Goal: Task Accomplishment & Management: Complete application form

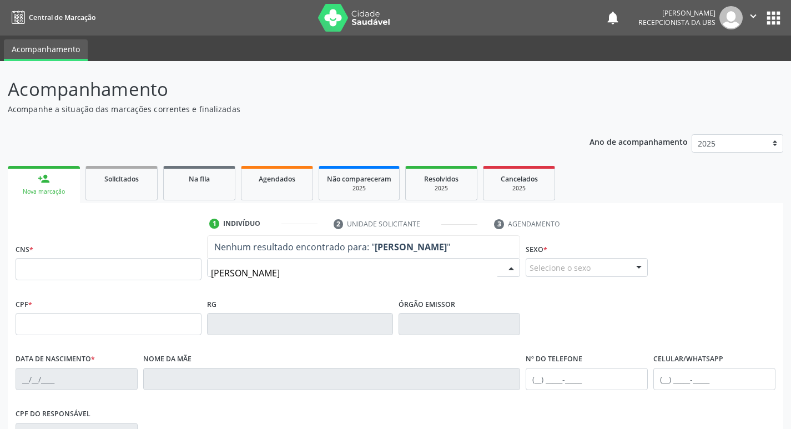
type input "MARIA DA PAZ BARBOSA"
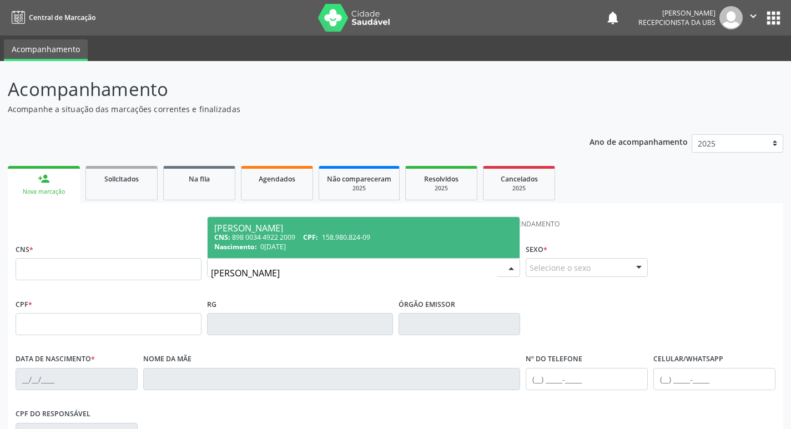
click at [382, 234] on div "CNS: 898 0034 4922 2009 CPF: 158.980.824-09" at bounding box center [363, 236] width 299 height 9
type input "898 0034 4922 2009"
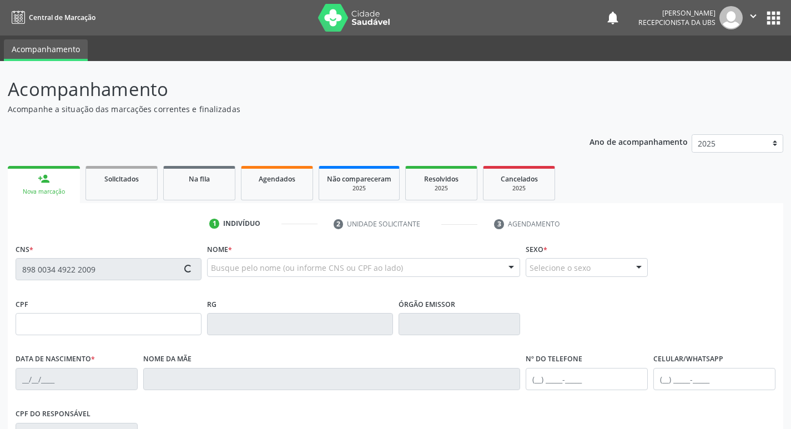
type input "158.980.824-09"
type input "04/06/2006"
type input "Severina Geraldo Barbosa"
type input "(87) 9913-9848"
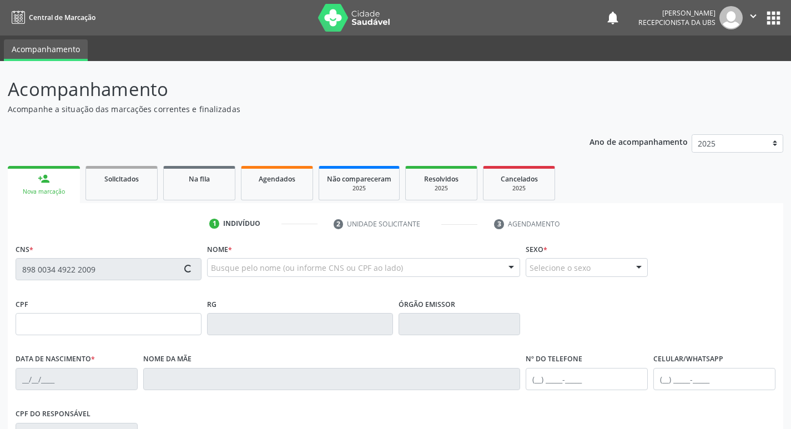
type input "087.410.414-96"
type input "1231"
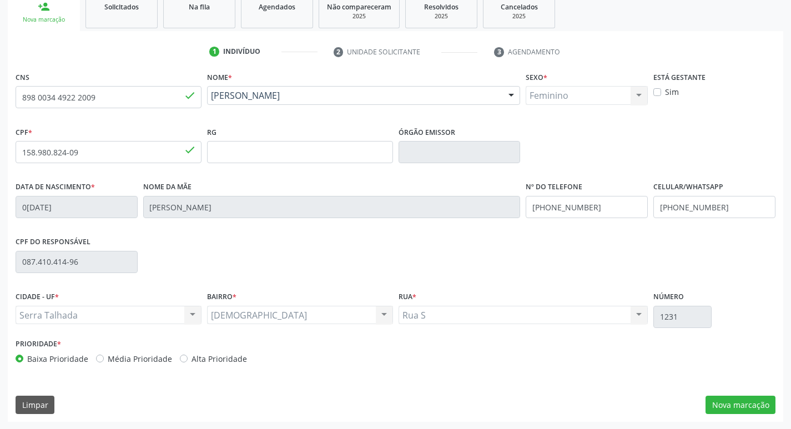
scroll to position [173, 0]
click at [741, 403] on button "Nova marcação" at bounding box center [740, 404] width 70 height 19
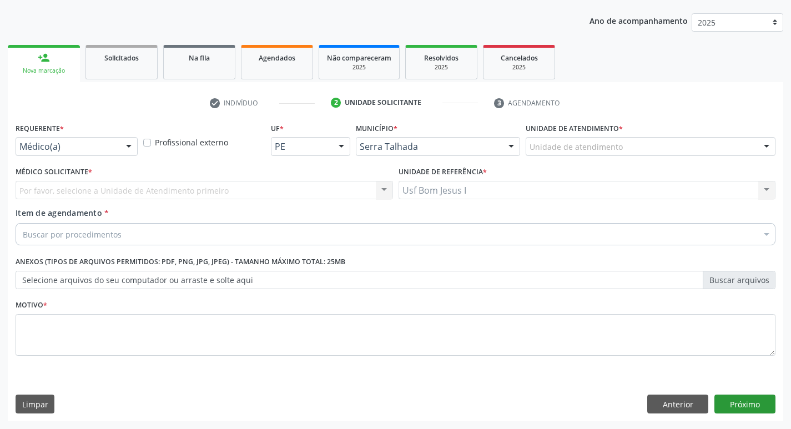
scroll to position [121, 0]
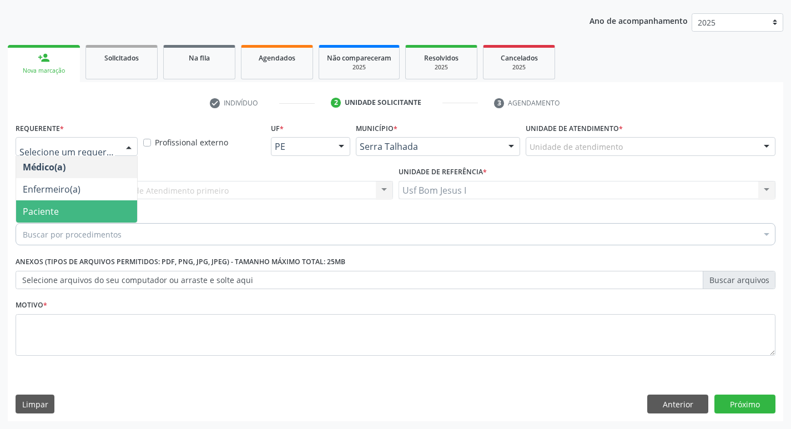
click at [84, 204] on span "Paciente" at bounding box center [76, 211] width 121 height 22
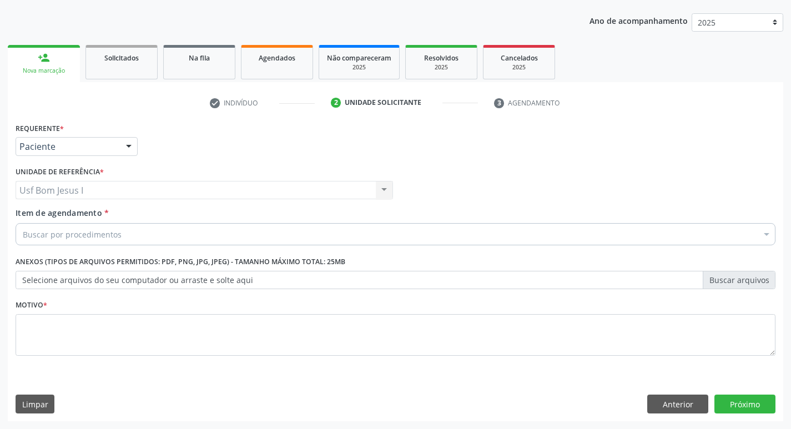
click at [134, 235] on div "Buscar por procedimentos" at bounding box center [396, 234] width 760 height 22
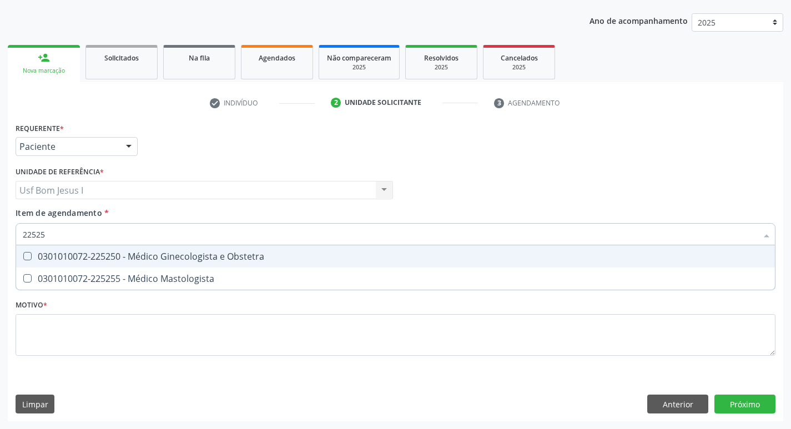
type input "225250"
click at [140, 256] on div "0301010072-225250 - Médico Ginecologista e Obstetra" at bounding box center [395, 256] width 745 height 9
checkbox Obstetra "true"
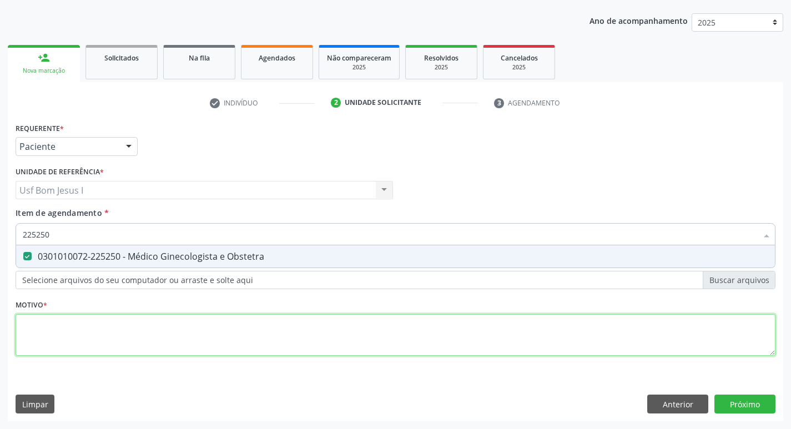
click at [150, 330] on div "Requerente * Paciente Médico(a) Enfermeiro(a) Paciente Nenhum resultado encontr…" at bounding box center [396, 245] width 760 height 251
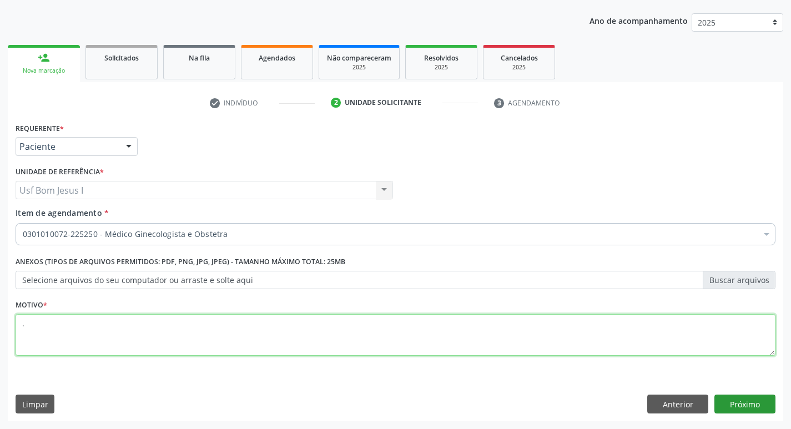
type textarea "."
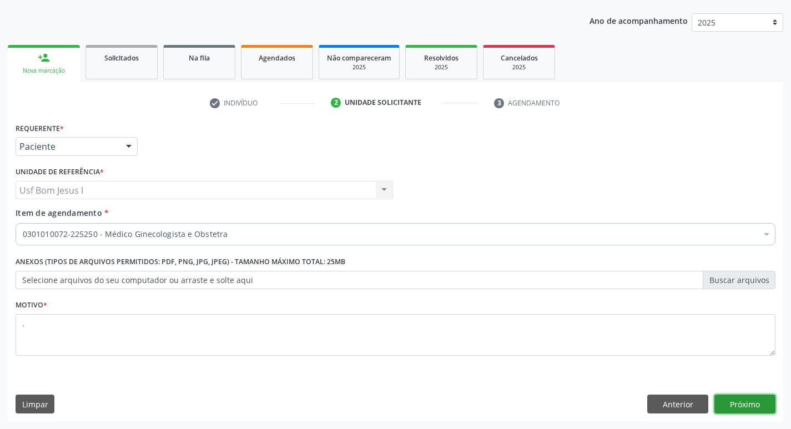
click at [725, 397] on button "Próximo" at bounding box center [744, 404] width 61 height 19
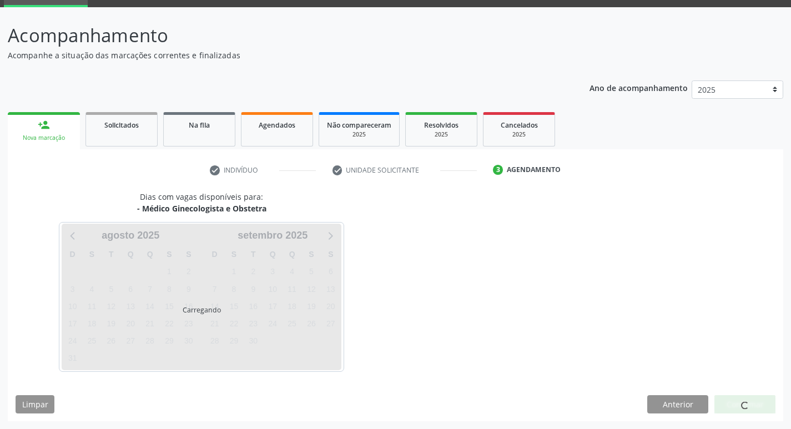
scroll to position [54, 0]
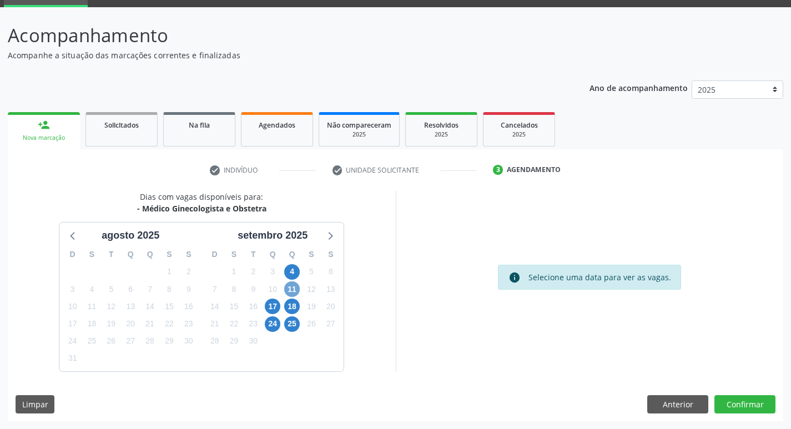
click at [291, 291] on span "11" at bounding box center [292, 289] width 16 height 16
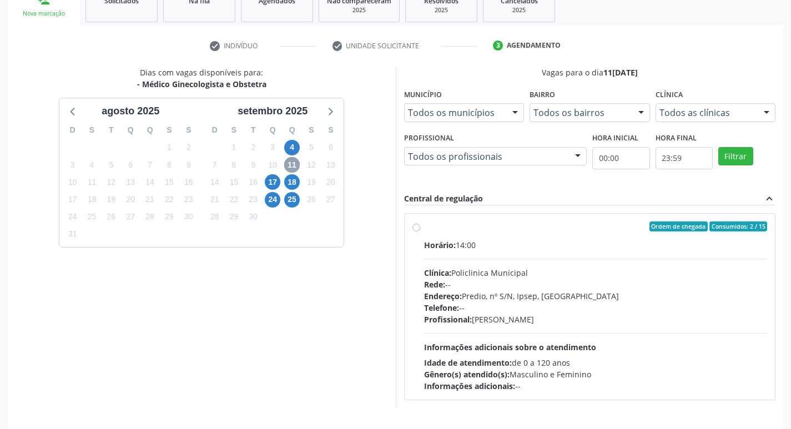
scroll to position [214, 0]
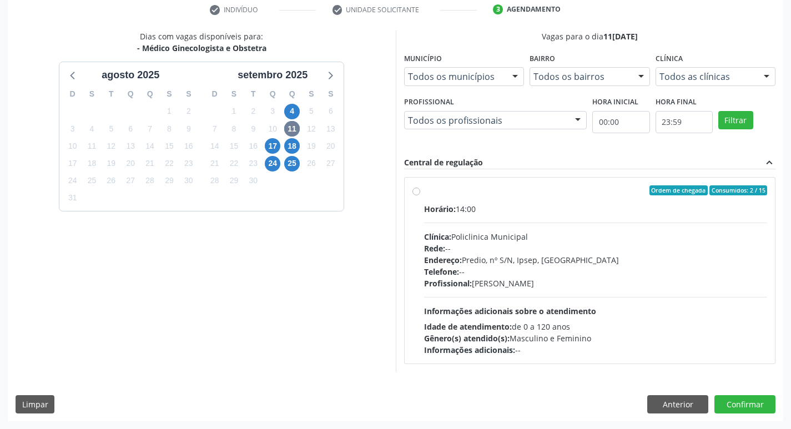
click at [565, 272] on div "Telefone: --" at bounding box center [595, 272] width 343 height 12
click at [420, 195] on input "Ordem de chegada Consumidos: 2 / 15 Horário: 14:00 Clínica: Policlinica Municip…" at bounding box center [416, 190] width 8 height 10
radio input "true"
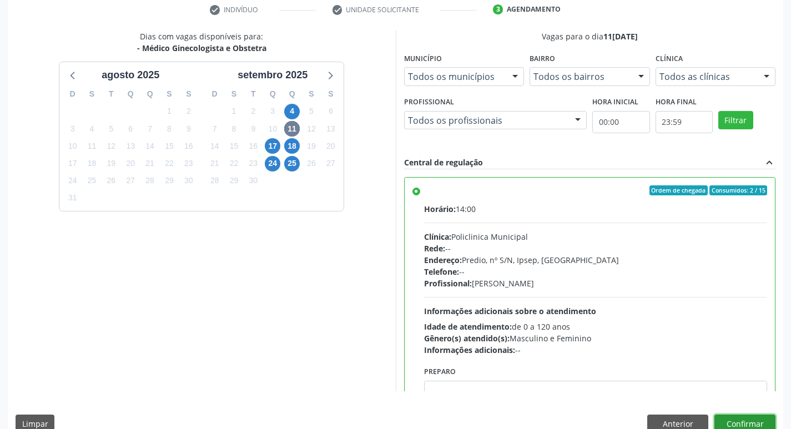
click at [730, 417] on button "Confirmar" at bounding box center [744, 423] width 61 height 19
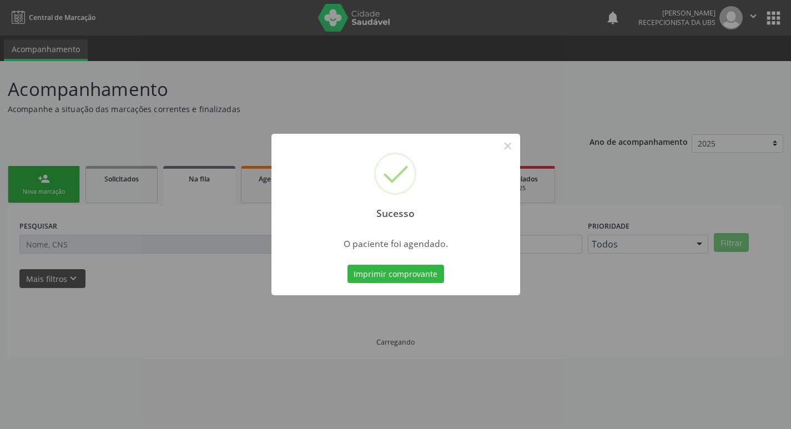
scroll to position [0, 0]
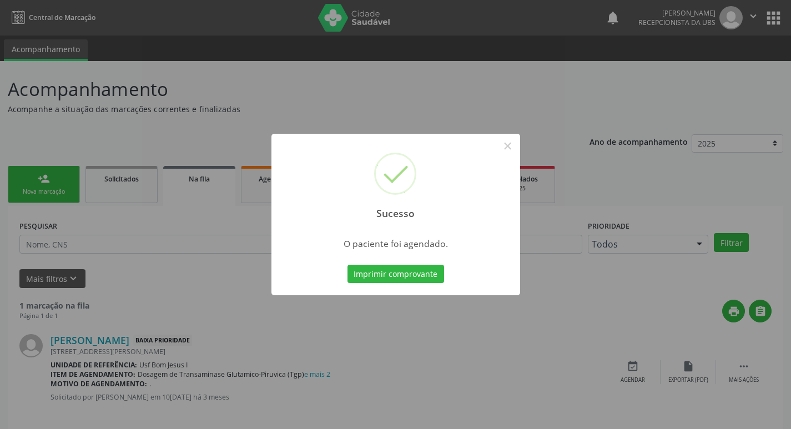
click at [347, 265] on button "Imprimir comprovante" at bounding box center [395, 274] width 97 height 19
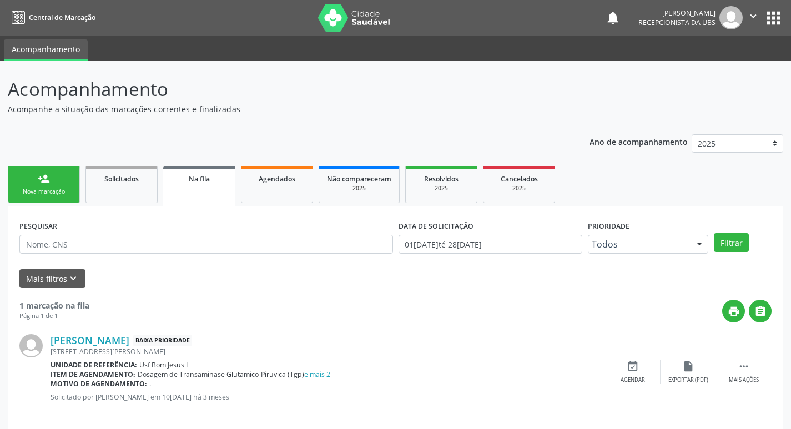
click at [48, 186] on link "person_add Nova marcação" at bounding box center [44, 184] width 72 height 37
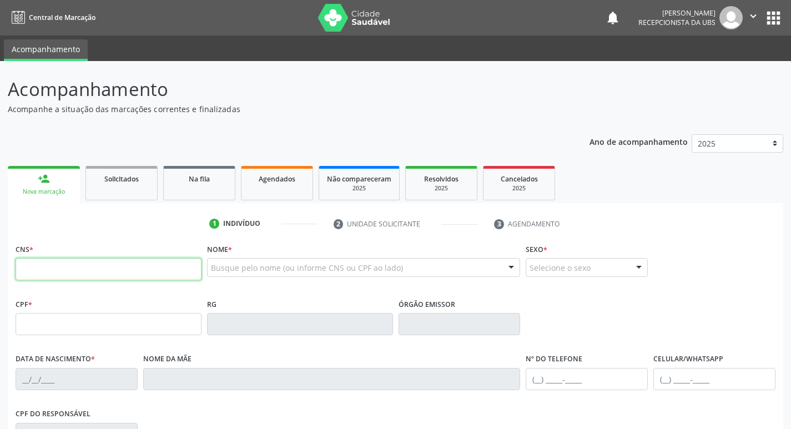
click at [93, 269] on input "text" at bounding box center [109, 269] width 186 height 22
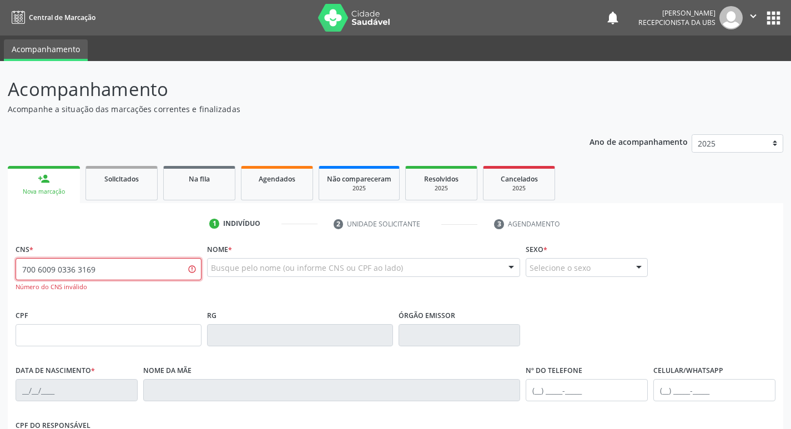
type input "700 6009 0336 3169"
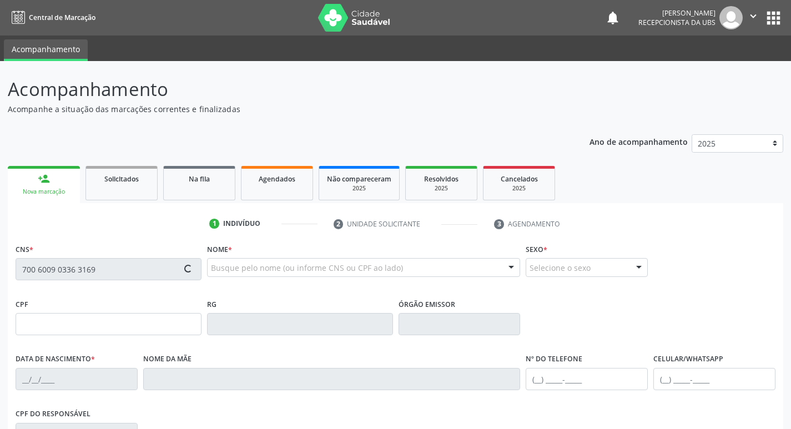
type input "728.894.034-91"
type input "31/08/1969"
type input "Maria da Conceicao do Nascimento"
type input "(87) 99956-1530"
type input "1279"
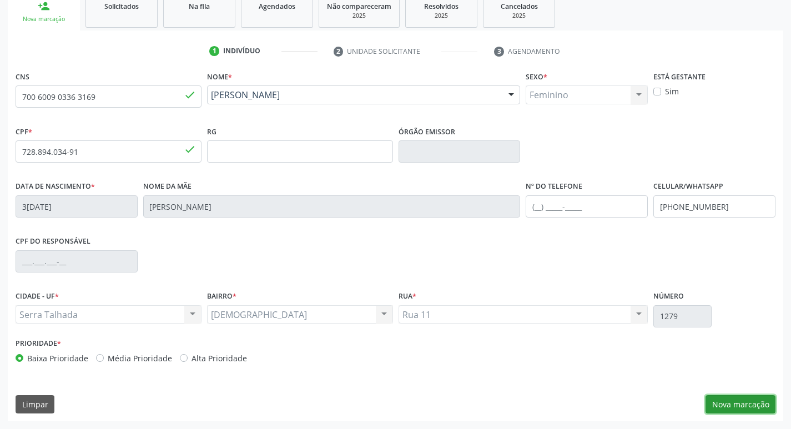
click at [752, 405] on button "Nova marcação" at bounding box center [740, 404] width 70 height 19
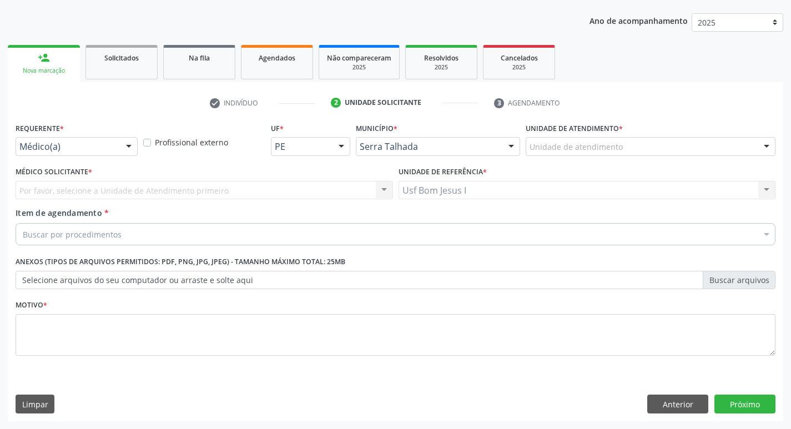
scroll to position [121, 0]
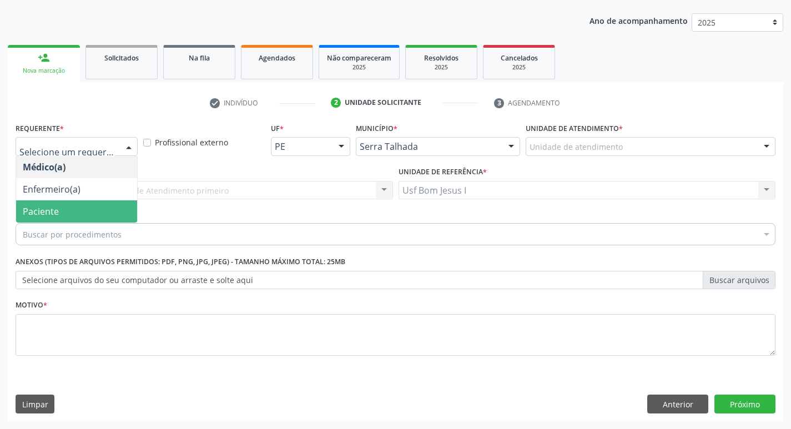
click at [69, 213] on span "Paciente" at bounding box center [76, 211] width 121 height 22
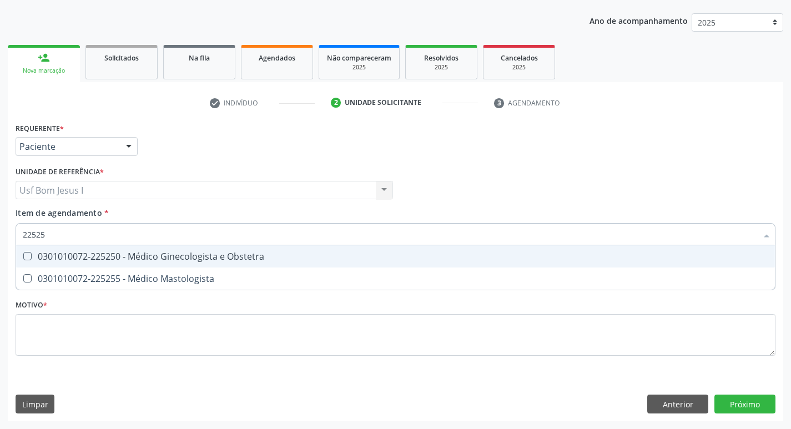
type input "225250"
click at [85, 261] on div "0301010072-225250 - Médico Ginecologista e Obstetra" at bounding box center [395, 256] width 745 height 9
checkbox Obstetra "true"
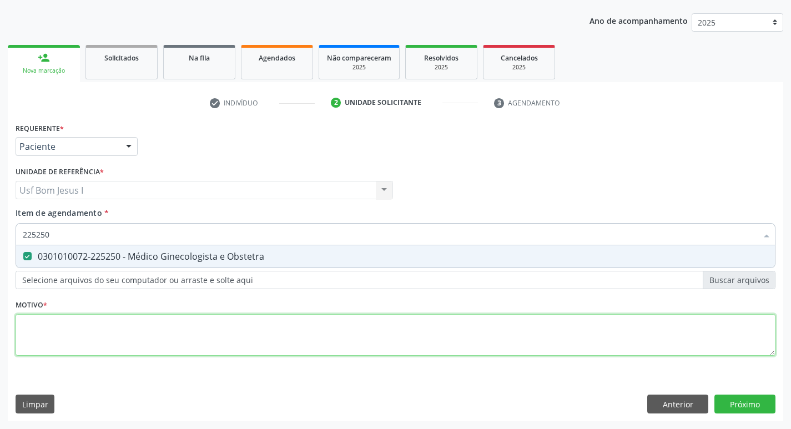
click at [99, 327] on div "Requerente * Paciente Médico(a) Enfermeiro(a) Paciente Nenhum resultado encontr…" at bounding box center [396, 245] width 760 height 251
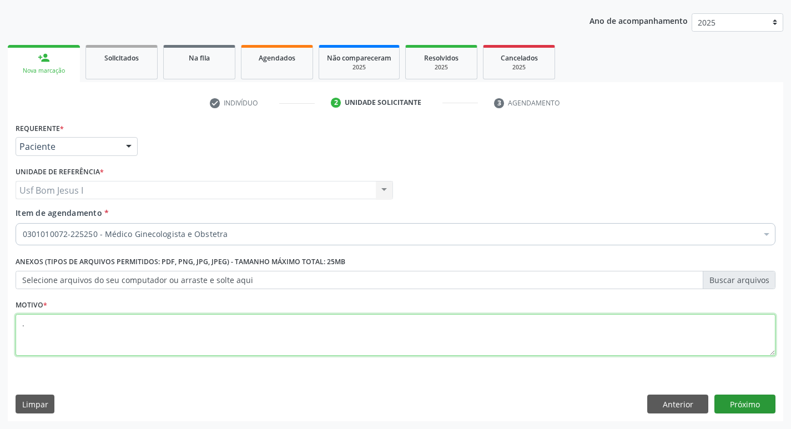
type textarea "."
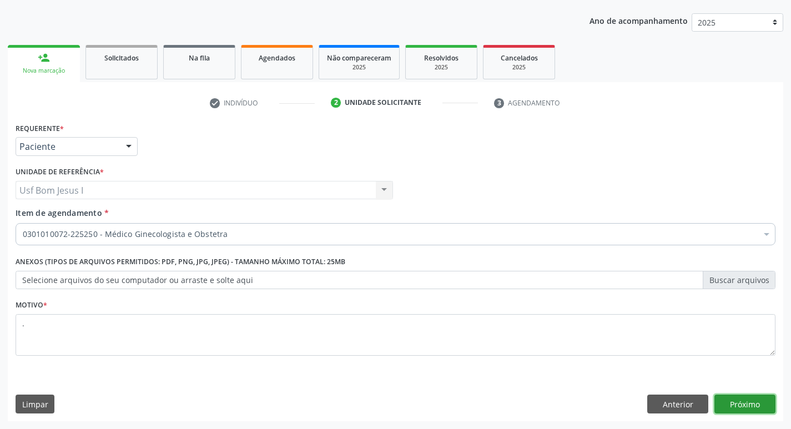
click at [755, 405] on button "Próximo" at bounding box center [744, 404] width 61 height 19
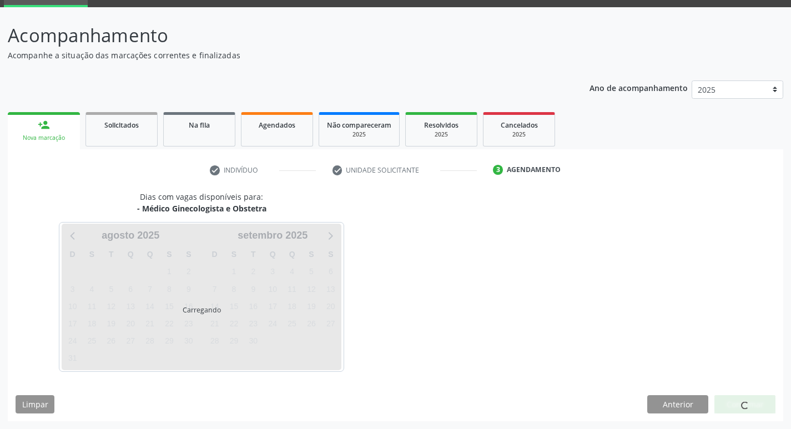
scroll to position [54, 0]
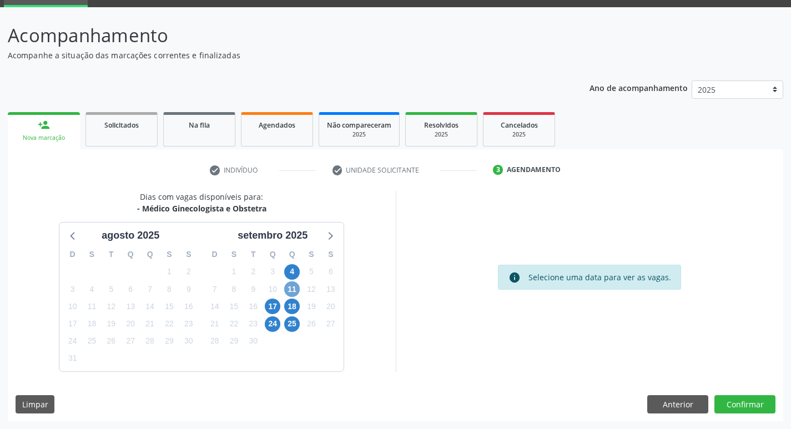
click at [291, 293] on span "11" at bounding box center [292, 289] width 16 height 16
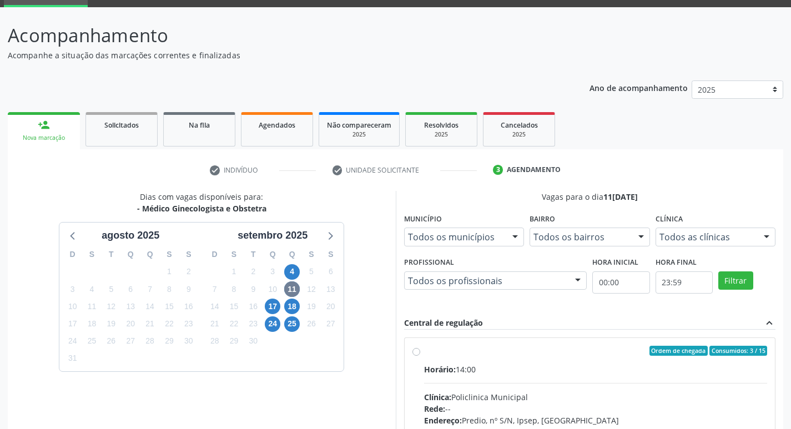
click at [608, 383] on hr at bounding box center [595, 383] width 343 height 1
click at [420, 356] on input "Ordem de chegada Consumidos: 3 / 15 Horário: 14:00 Clínica: Policlinica Municip…" at bounding box center [416, 351] width 8 height 10
radio input "true"
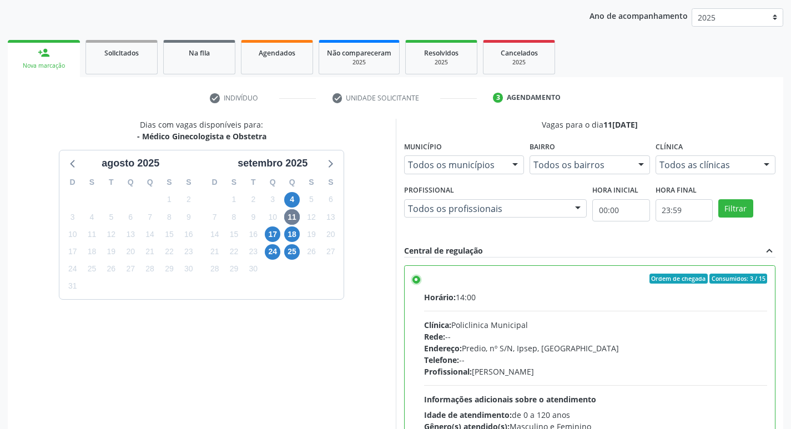
scroll to position [234, 0]
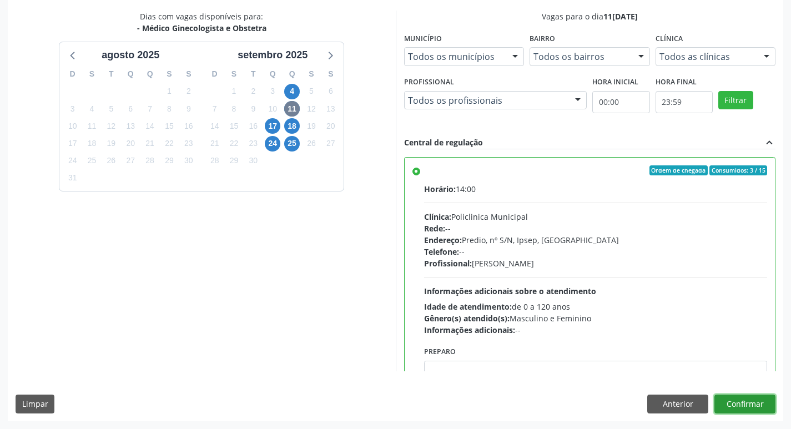
click at [744, 403] on button "Confirmar" at bounding box center [744, 404] width 61 height 19
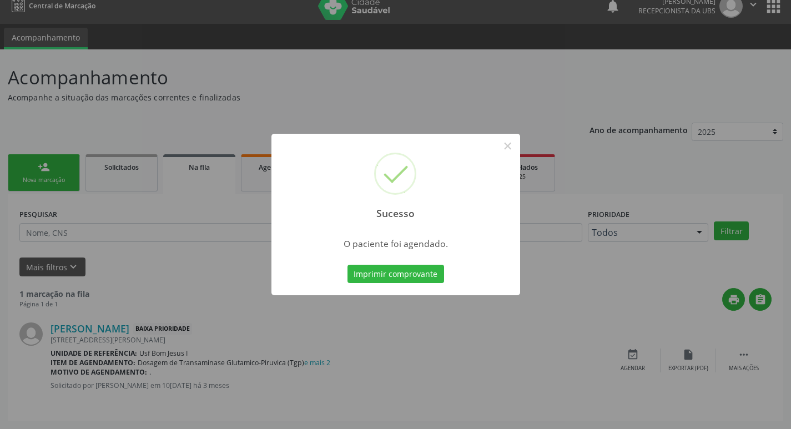
scroll to position [0, 0]
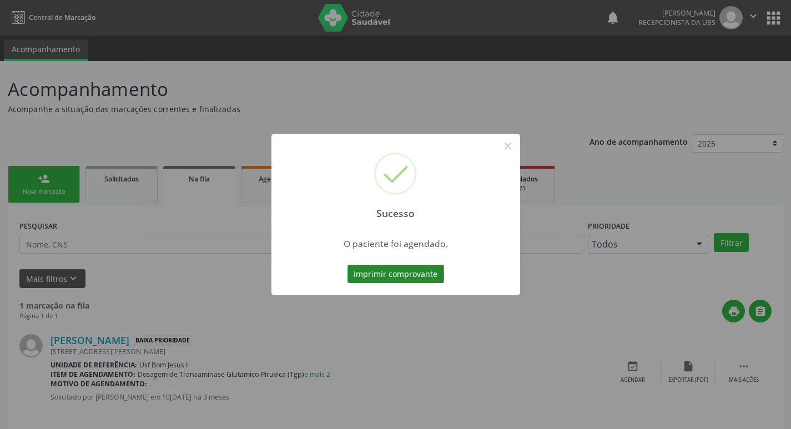
click at [396, 274] on button "Imprimir comprovante" at bounding box center [395, 274] width 97 height 19
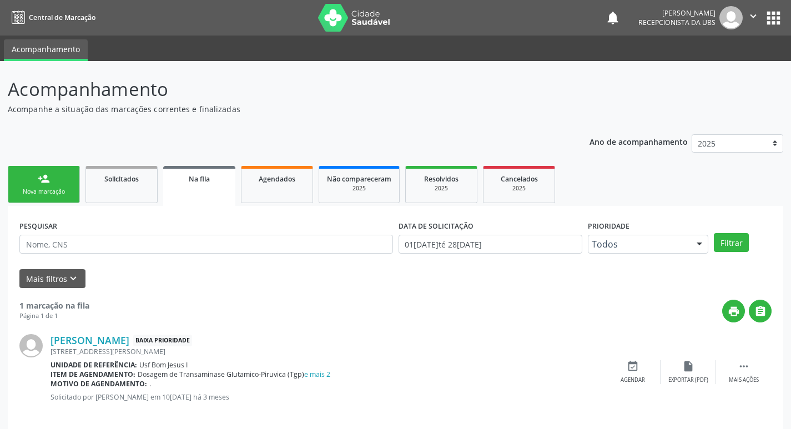
click at [46, 194] on div "Nova marcação" at bounding box center [43, 192] width 55 height 8
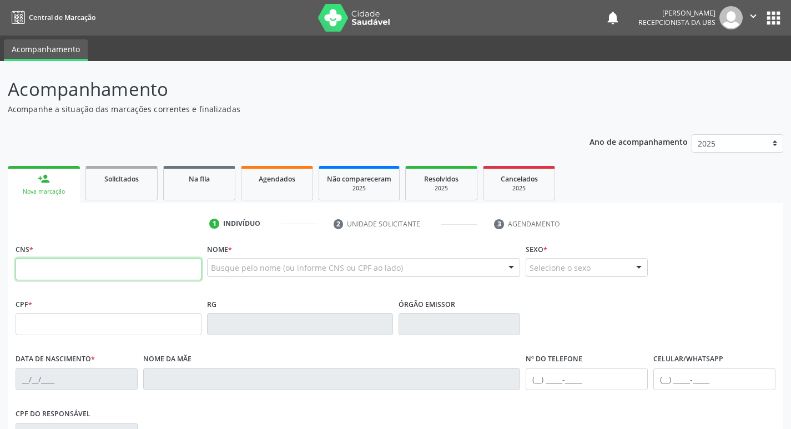
click at [57, 272] on input "text" at bounding box center [109, 269] width 186 height 22
click at [141, 269] on input "text" at bounding box center [109, 269] width 186 height 22
click at [119, 268] on input "text" at bounding box center [109, 269] width 186 height 22
type input "704 2037 2151 6384"
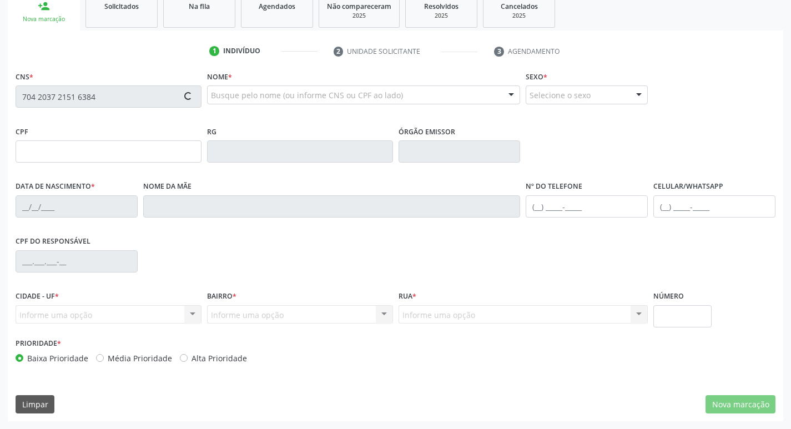
type input "26/10/1989"
type input "Rita Leonilia"
type input "(87) 98122-0069"
type input "080.158.204-05"
type input "615"
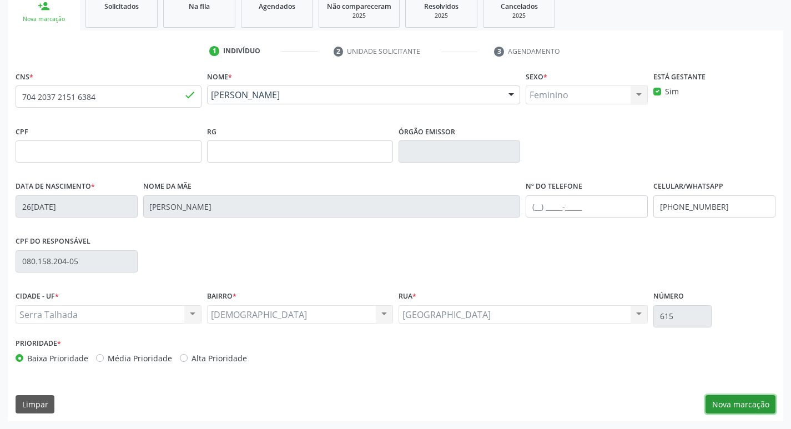
click at [746, 405] on button "Nova marcação" at bounding box center [740, 404] width 70 height 19
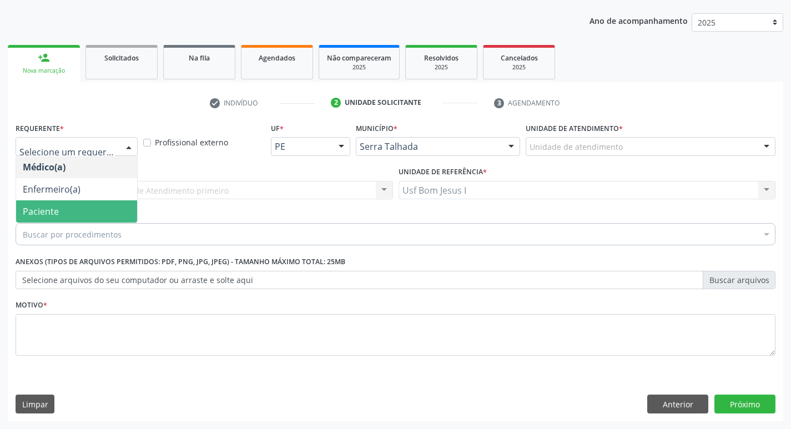
click at [66, 211] on span "Paciente" at bounding box center [76, 211] width 121 height 22
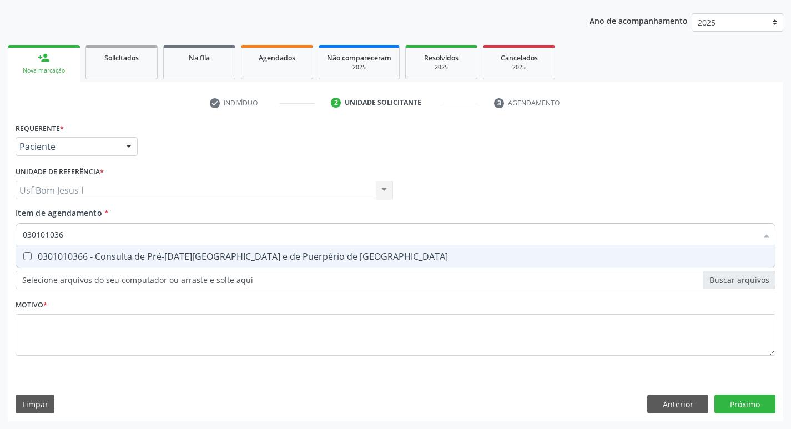
type input "0301010366"
click at [111, 253] on div "0301010366 - Consulta de Pré-[DATE][GEOGRAPHIC_DATA] e de Puerpério de [GEOGRAP…" at bounding box center [395, 256] width 745 height 9
checkbox Risco "true"
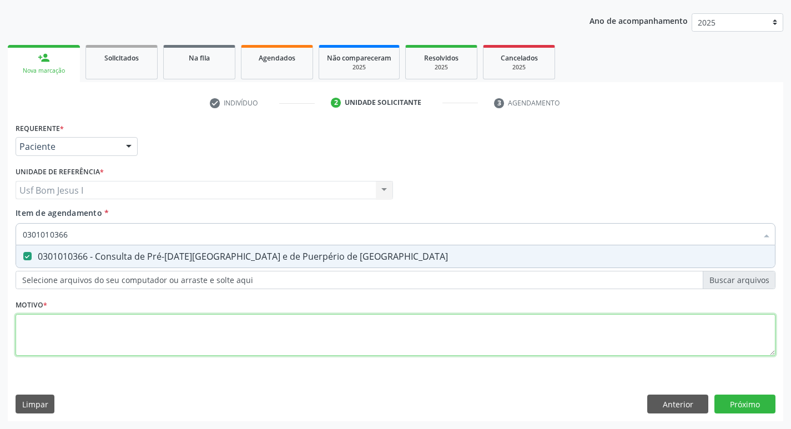
click at [129, 343] on div "Requerente * Paciente Médico(a) Enfermeiro(a) Paciente Nenhum resultado encontr…" at bounding box center [396, 245] width 760 height 251
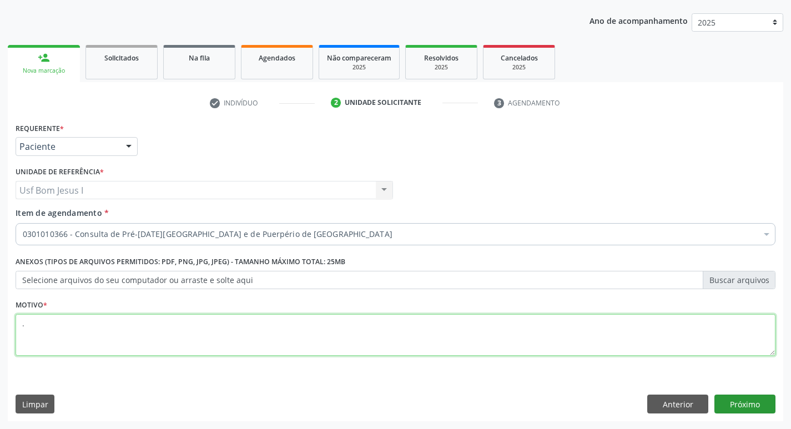
type textarea "."
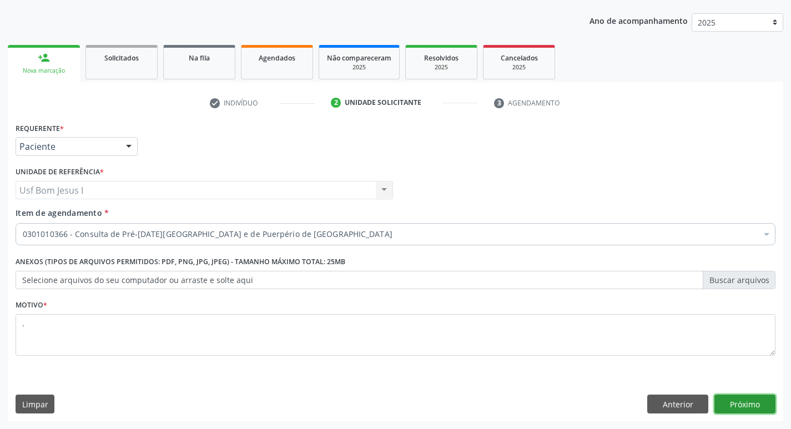
click at [757, 400] on button "Próximo" at bounding box center [744, 404] width 61 height 19
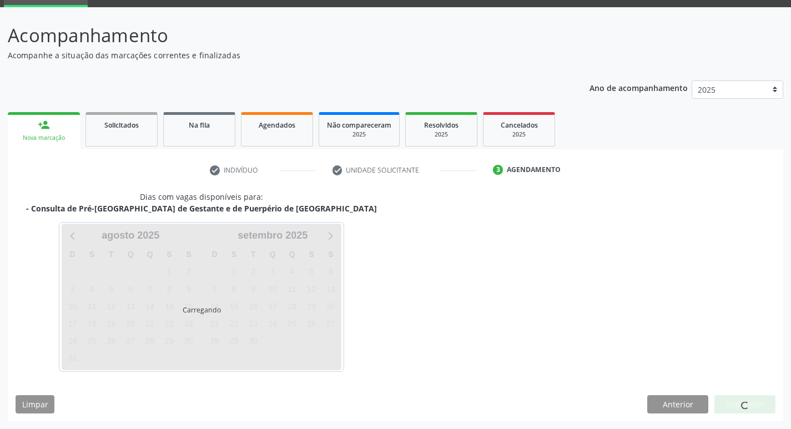
scroll to position [54, 0]
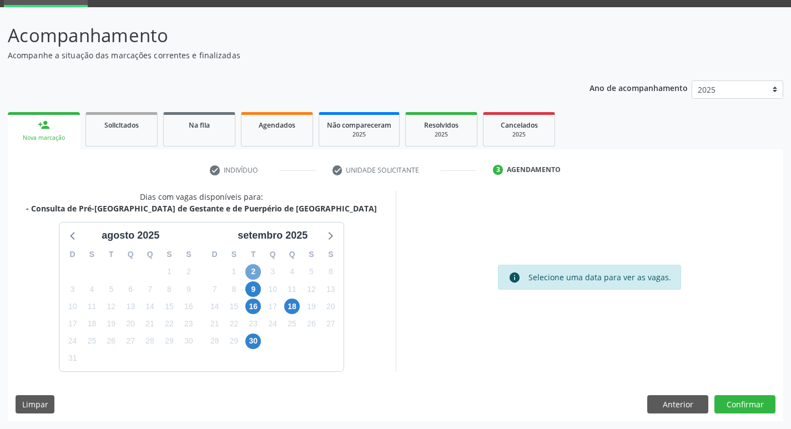
click at [248, 270] on span "2" at bounding box center [253, 272] width 16 height 16
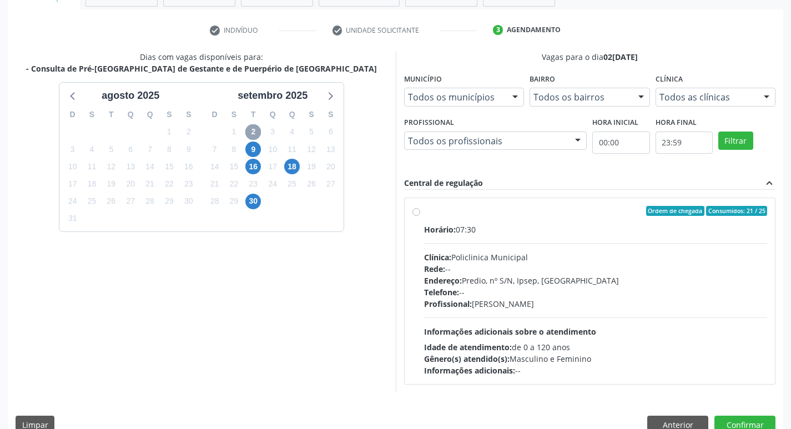
scroll to position [202, 0]
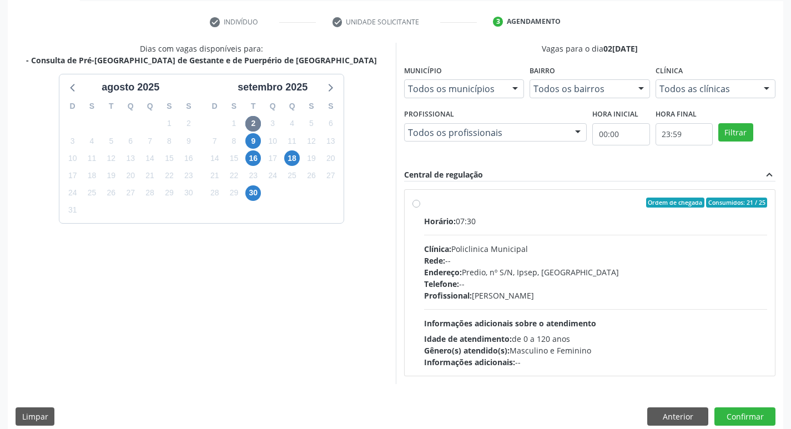
click at [652, 269] on div "Endereço: Predio, nº S/N, Ipsep, Serra Talhada - PE" at bounding box center [595, 272] width 343 height 12
click at [420, 208] on input "Ordem de chegada Consumidos: 21 / 25 Horário: 07:30 Clínica: Policlinica Munici…" at bounding box center [416, 203] width 8 height 10
radio input "true"
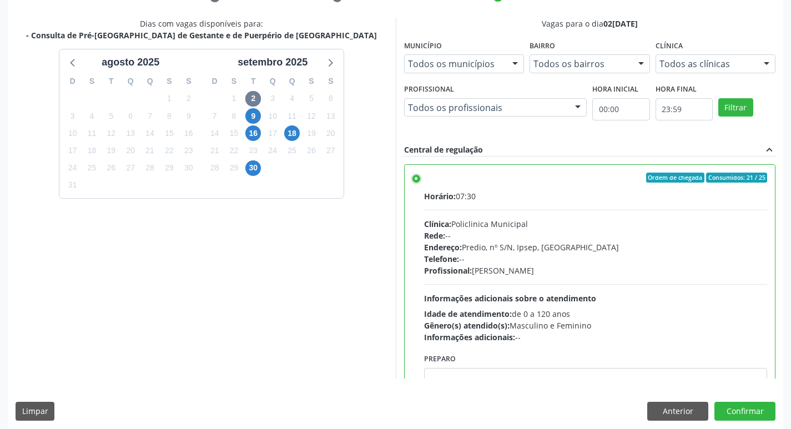
scroll to position [234, 0]
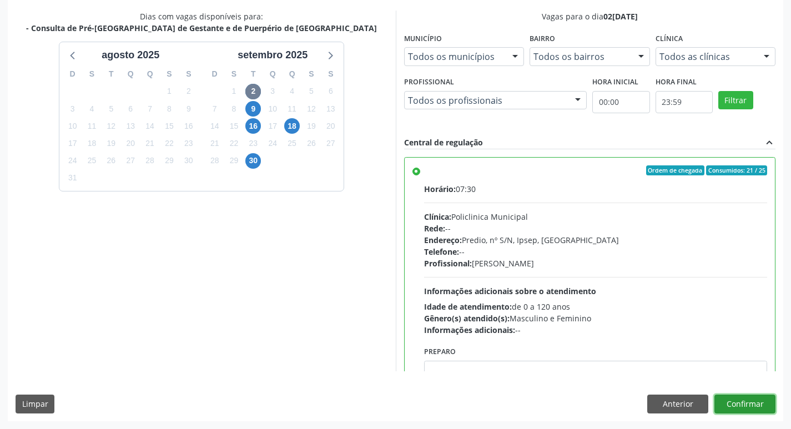
click at [758, 403] on button "Confirmar" at bounding box center [744, 404] width 61 height 19
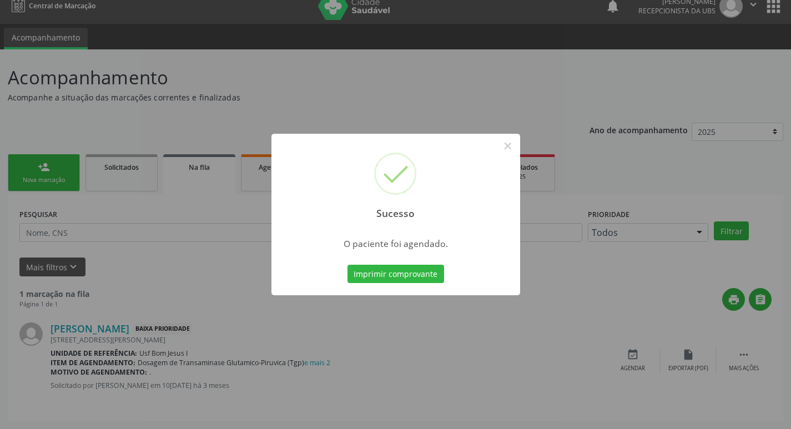
scroll to position [0, 0]
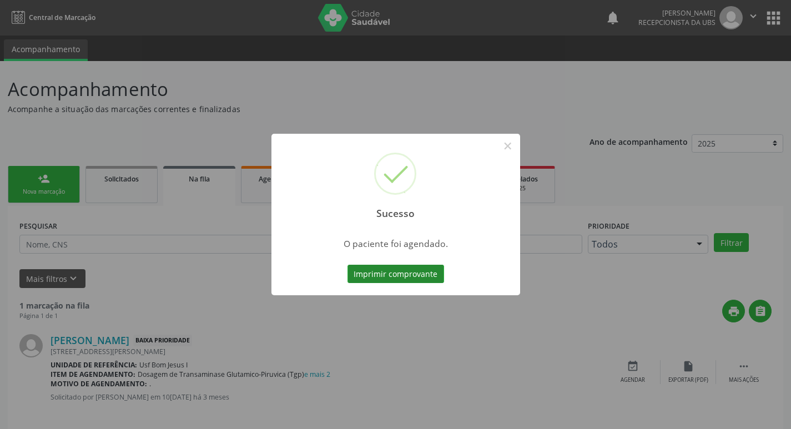
click at [377, 277] on button "Imprimir comprovante" at bounding box center [395, 274] width 97 height 19
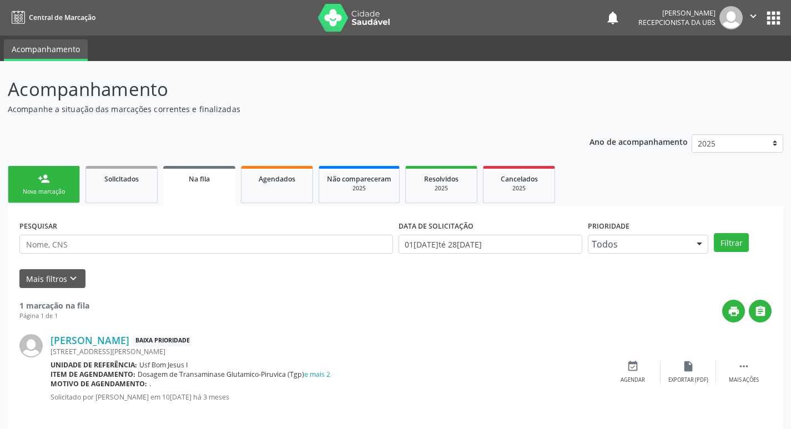
click at [54, 185] on link "person_add Nova marcação" at bounding box center [44, 184] width 72 height 37
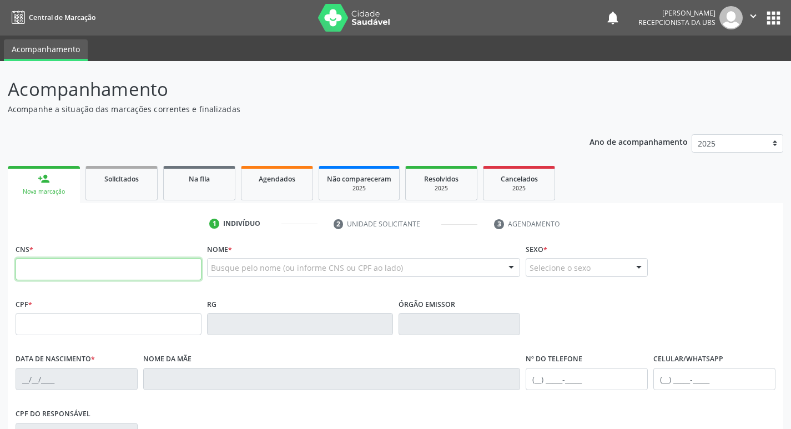
click at [101, 263] on input "text" at bounding box center [109, 269] width 186 height 22
type input "700 8094 0903 1580"
type input "101.945.114-99"
type input "05/01/1992"
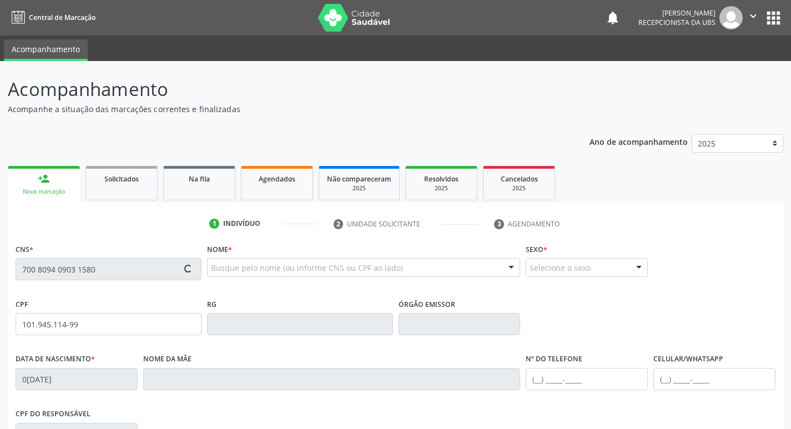
type input "Maria das Dores de Magalhães"
type input "(87) 98172-0355"
type input "1147"
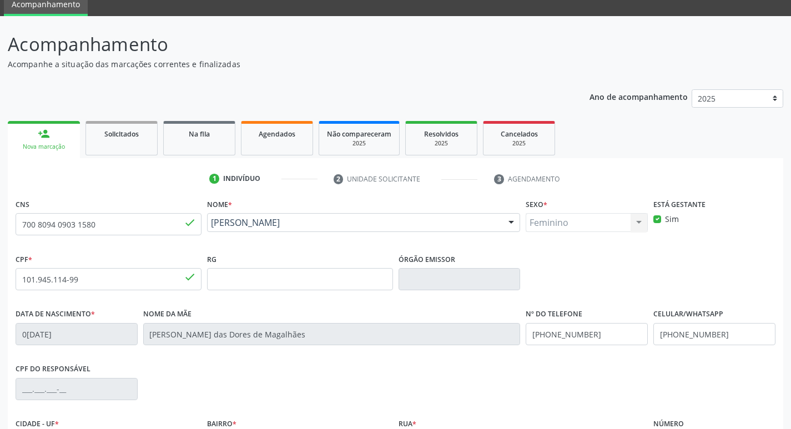
scroll to position [173, 0]
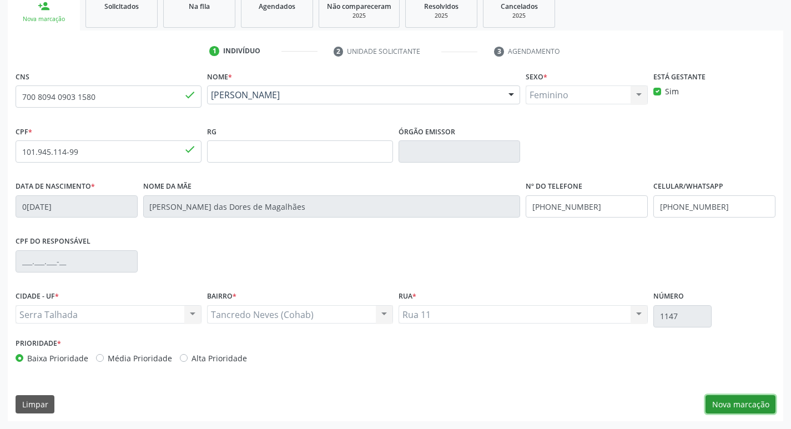
click at [723, 403] on button "Nova marcação" at bounding box center [740, 404] width 70 height 19
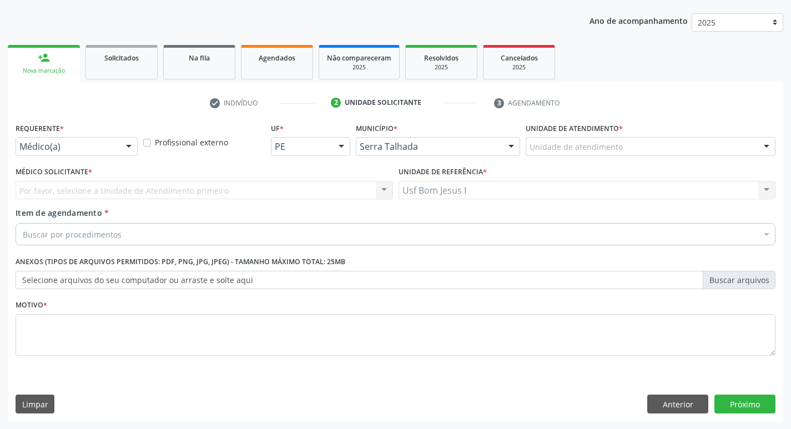
scroll to position [121, 0]
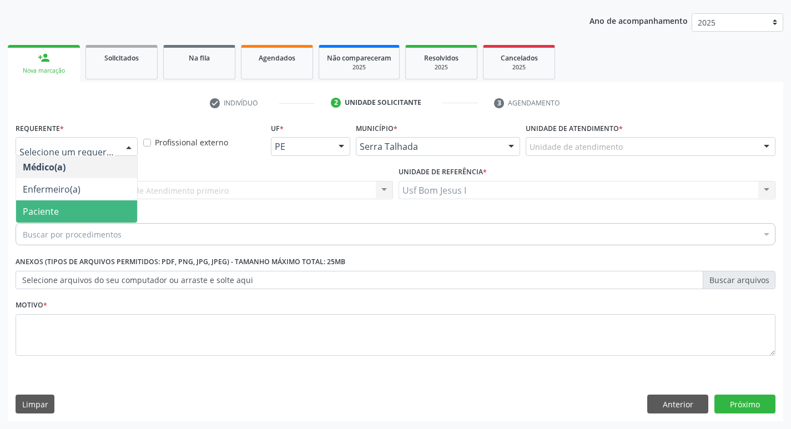
click at [70, 215] on span "Paciente" at bounding box center [76, 211] width 121 height 22
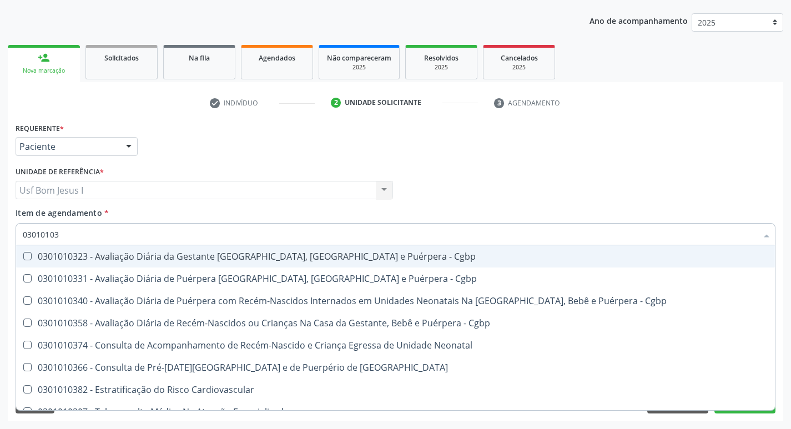
type input "030101036"
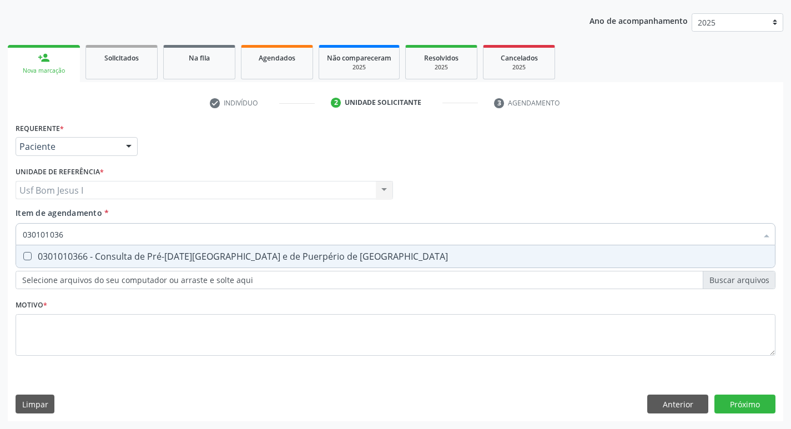
click at [105, 257] on div "0301010366 - Consulta de Pré-[DATE][GEOGRAPHIC_DATA] e de Puerpério de [GEOGRAP…" at bounding box center [395, 256] width 745 height 9
checkbox Risco "true"
drag, startPoint x: 74, startPoint y: 235, endPoint x: 30, endPoint y: 239, distance: 44.0
click at [30, 239] on input "030101036" at bounding box center [390, 234] width 734 height 22
click at [68, 235] on input "030101036" at bounding box center [390, 234] width 734 height 22
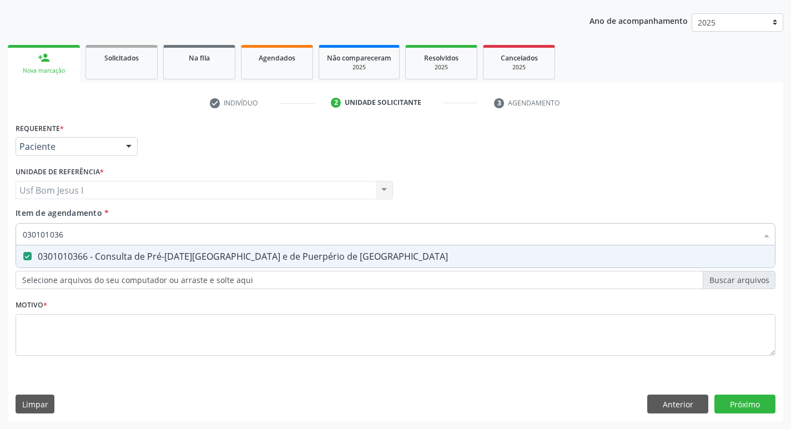
click at [68, 235] on input "030101036" at bounding box center [390, 234] width 734 height 22
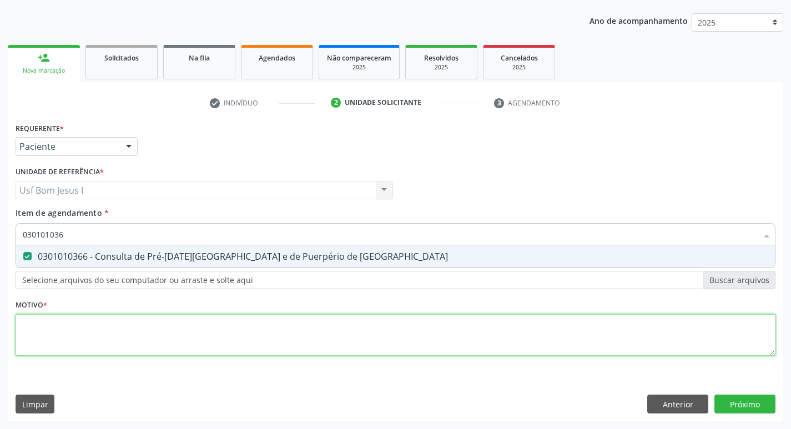
click at [156, 353] on div "Requerente * Paciente Médico(a) Enfermeiro(a) Paciente Nenhum resultado encontr…" at bounding box center [396, 245] width 760 height 251
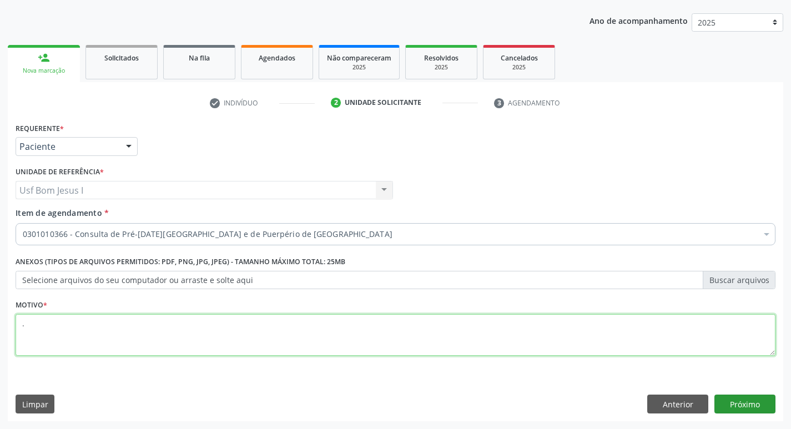
type textarea "."
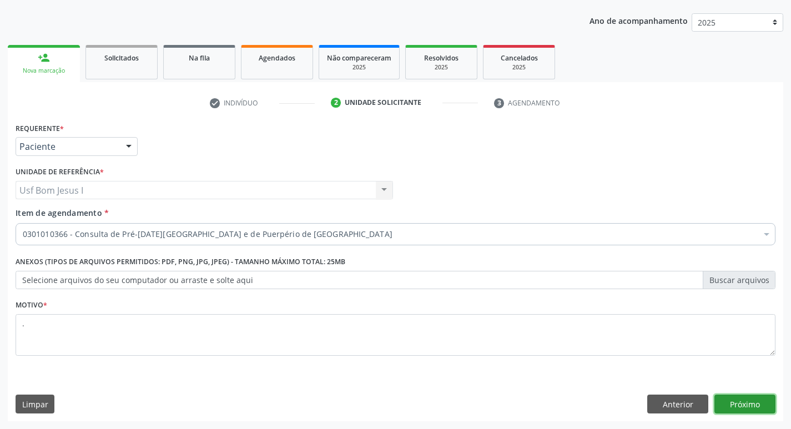
click at [745, 410] on button "Próximo" at bounding box center [744, 404] width 61 height 19
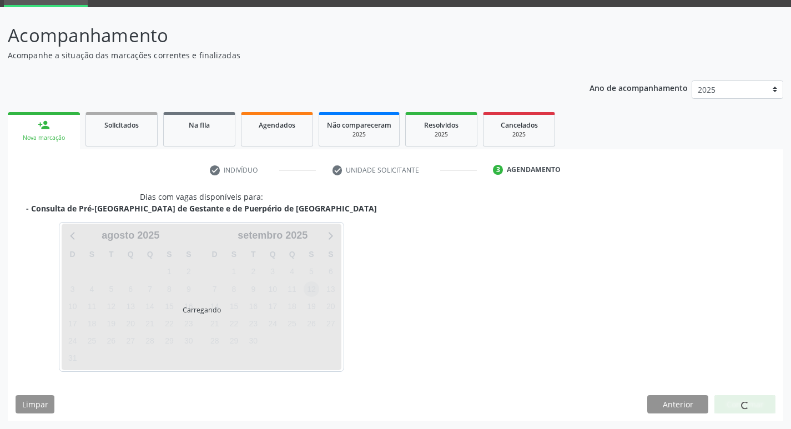
scroll to position [54, 0]
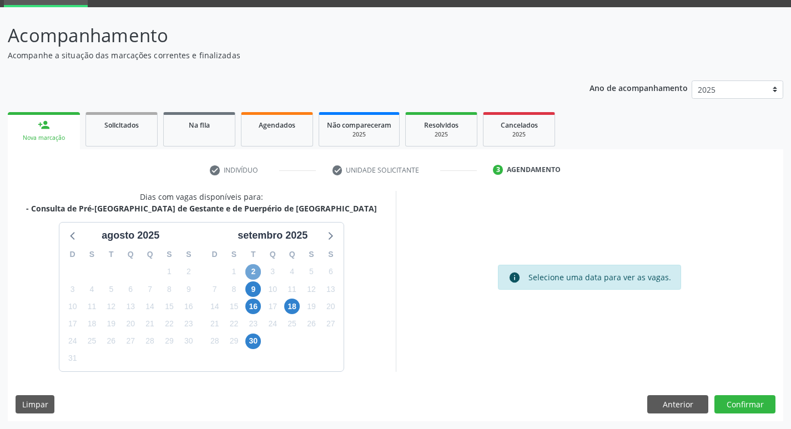
click at [256, 275] on span "2" at bounding box center [253, 272] width 16 height 16
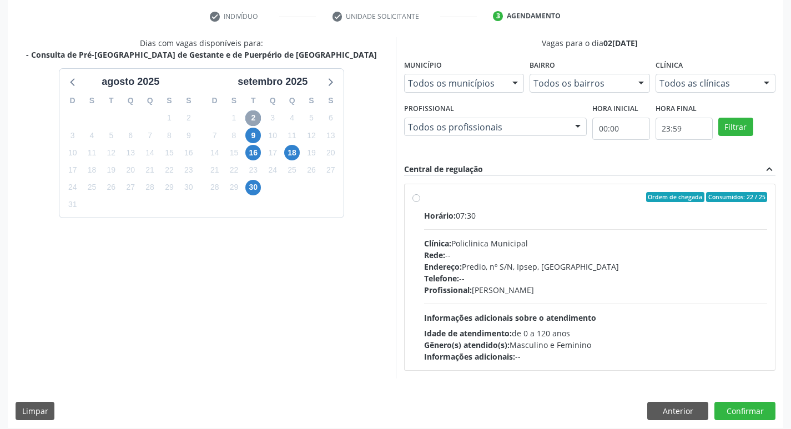
scroll to position [214, 0]
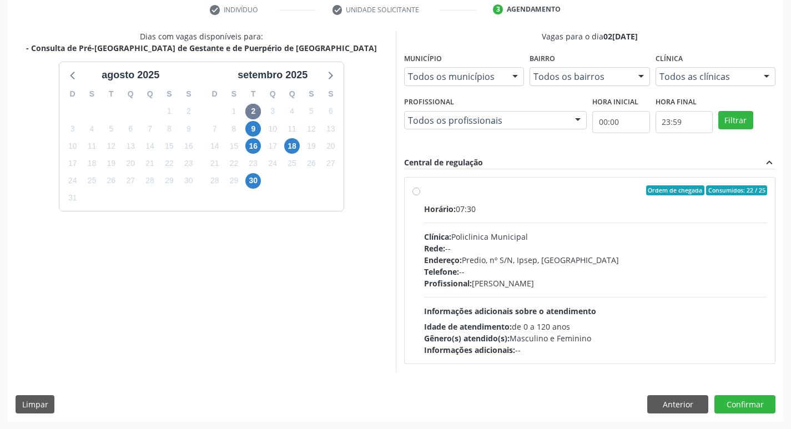
click at [590, 292] on div "Horário: 07:30 Clínica: Policlinica Municipal Rede: -- Endereço: Predio, nº S/N…" at bounding box center [595, 279] width 343 height 153
click at [420, 195] on input "Ordem de chegada Consumidos: 22 / 25 Horário: 07:30 Clínica: Policlinica Munici…" at bounding box center [416, 190] width 8 height 10
radio input "true"
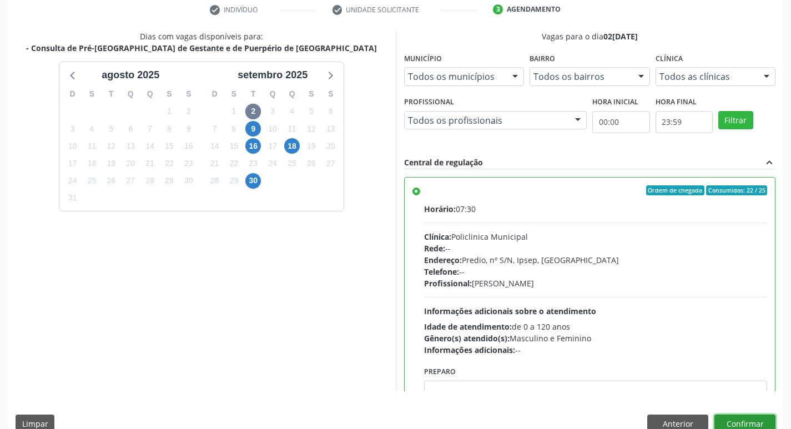
click at [761, 422] on button "Confirmar" at bounding box center [744, 423] width 61 height 19
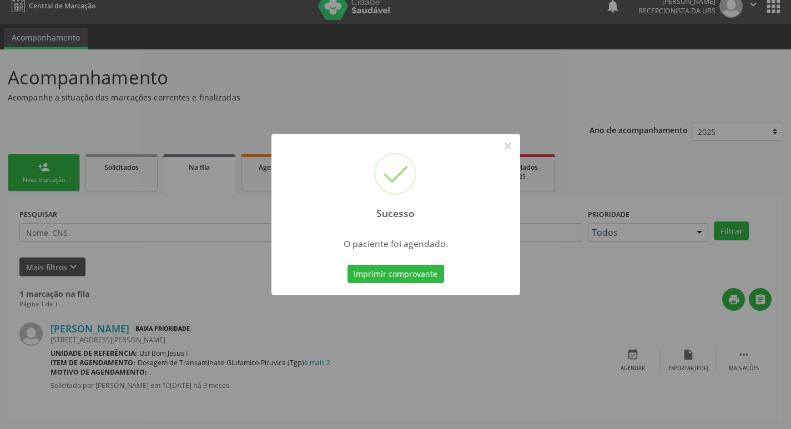
scroll to position [0, 0]
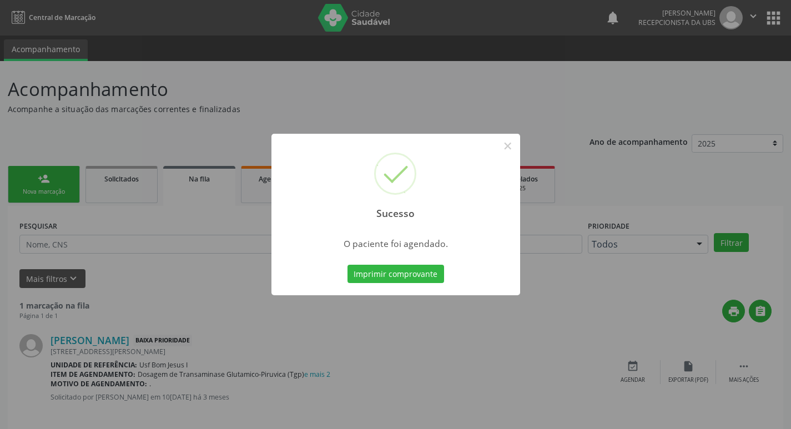
click at [347, 265] on button "Imprimir comprovante" at bounding box center [395, 274] width 97 height 19
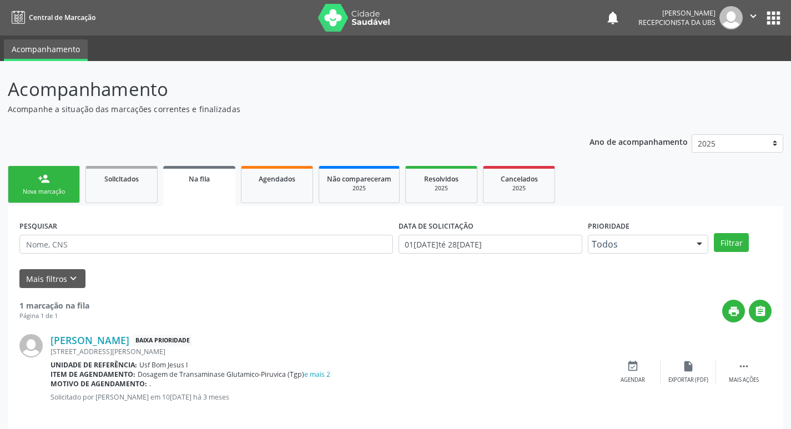
click at [66, 194] on div "Nova marcação" at bounding box center [43, 192] width 55 height 8
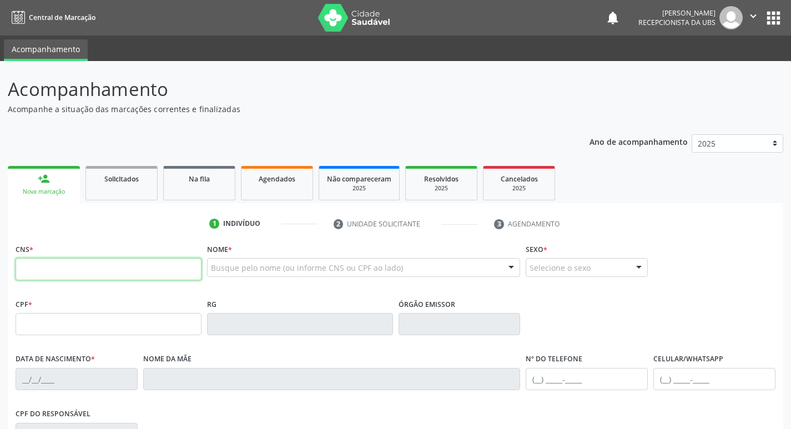
click at [154, 275] on input "text" at bounding box center [109, 269] width 186 height 22
click at [122, 261] on input "text" at bounding box center [109, 269] width 186 height 22
type input "702 5073 1146 3730"
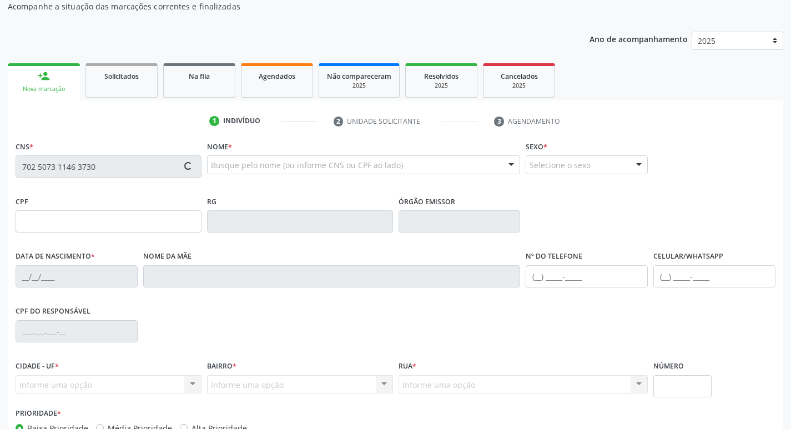
type input "154.550.314-14"
type input "15/12/2004"
type input "Marluce Rodrigues Magalhaes"
type input "(99) 99999-9999"
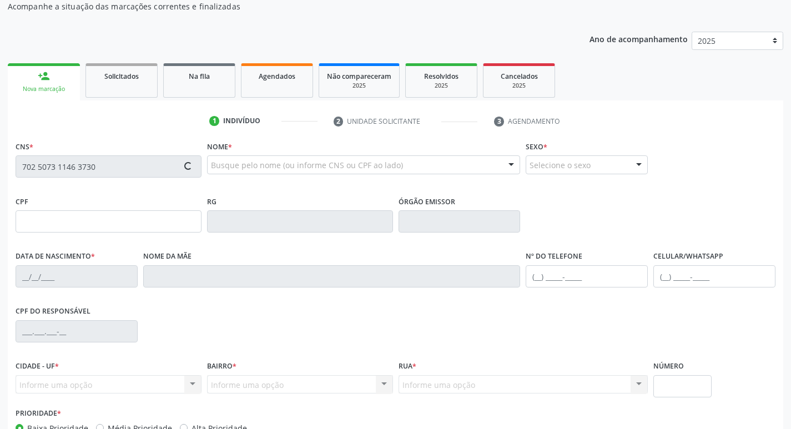
type input "448"
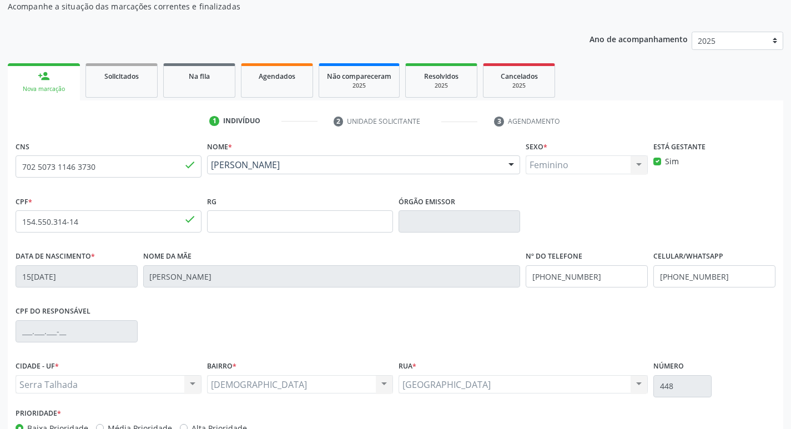
scroll to position [111, 0]
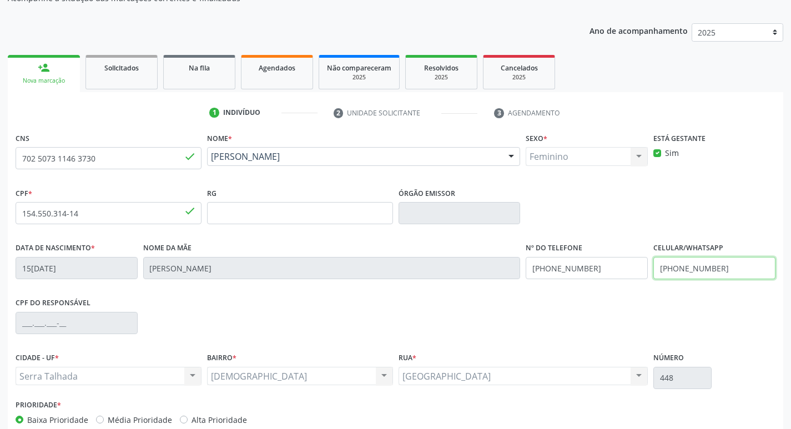
drag, startPoint x: 730, startPoint y: 271, endPoint x: 631, endPoint y: 272, distance: 98.8
click at [631, 272] on div "Data de nascimento * 15/12/2004 Nome da mãe Marluce Rodrigues Magalhaes Nº do T…" at bounding box center [395, 267] width 765 height 55
type input "(87) 98158-0503"
click at [708, 308] on div "CPF do responsável" at bounding box center [395, 322] width 765 height 55
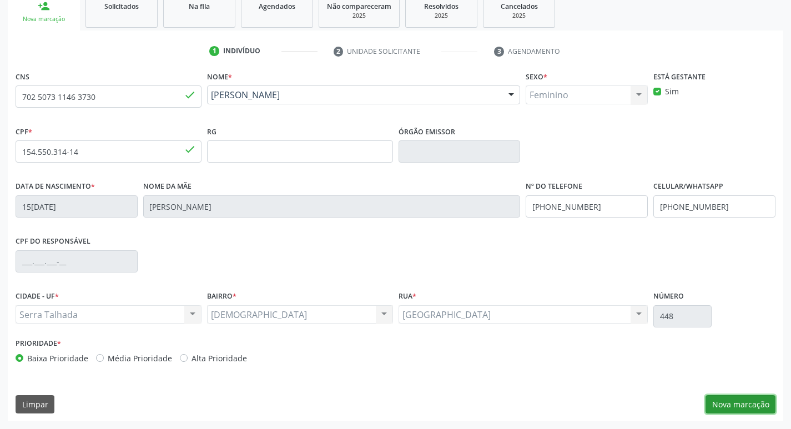
click at [737, 402] on button "Nova marcação" at bounding box center [740, 404] width 70 height 19
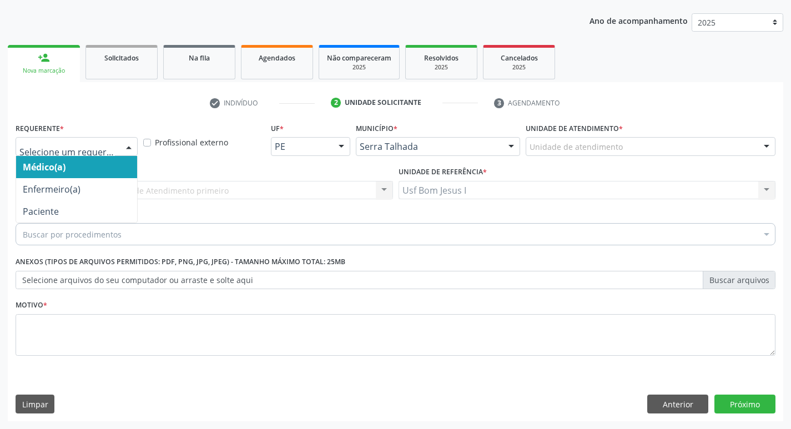
click at [81, 155] on div "Médico(a) Enfermeiro(a) Paciente Nenhum resultado encontrado para: " " Não há n…" at bounding box center [77, 146] width 122 height 19
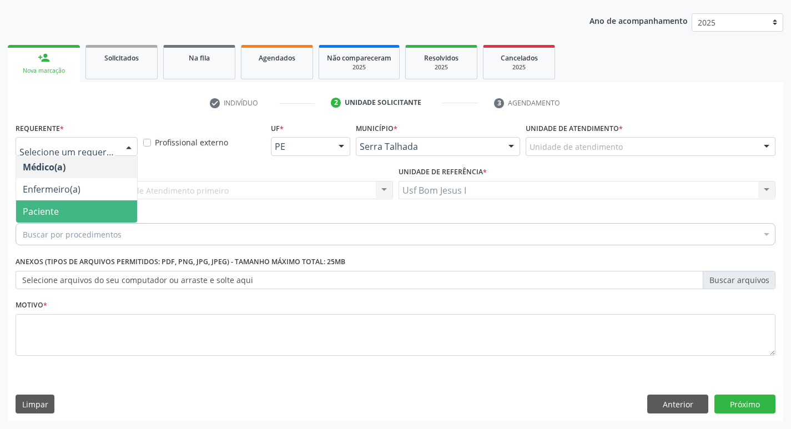
click at [79, 210] on span "Paciente" at bounding box center [76, 211] width 121 height 22
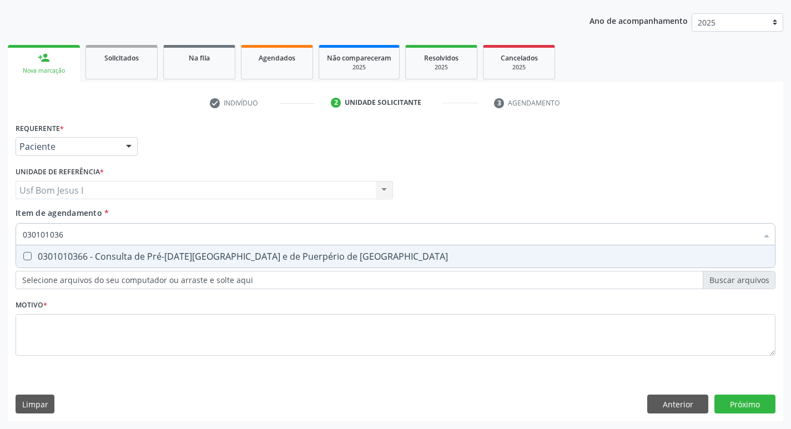
type input "0301010366"
click at [51, 253] on div "0301010366 - Consulta de Pré-[DATE][GEOGRAPHIC_DATA] e de Puerpério de [GEOGRAP…" at bounding box center [395, 256] width 745 height 9
checkbox Risco "true"
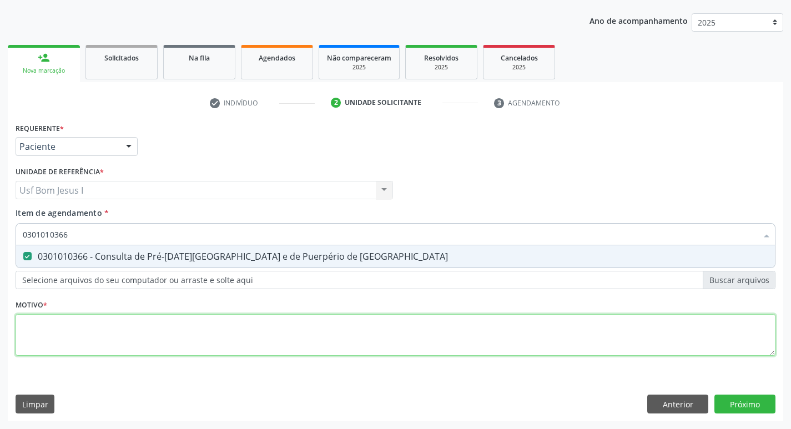
click at [102, 345] on div "Requerente * Paciente Médico(a) Enfermeiro(a) Paciente Nenhum resultado encontr…" at bounding box center [396, 245] width 760 height 251
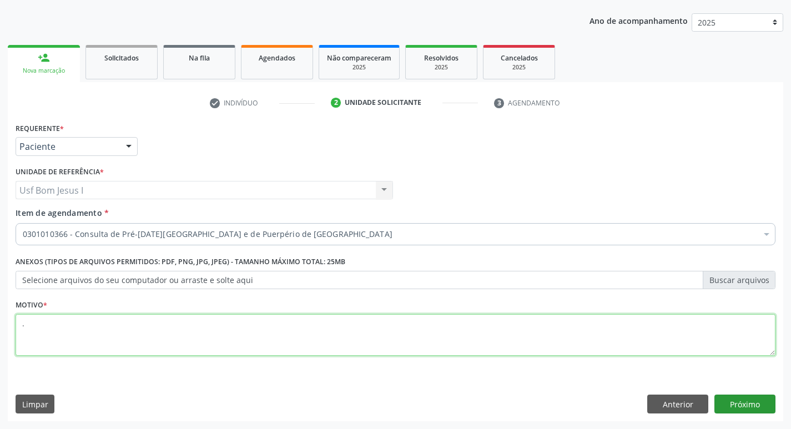
type textarea "."
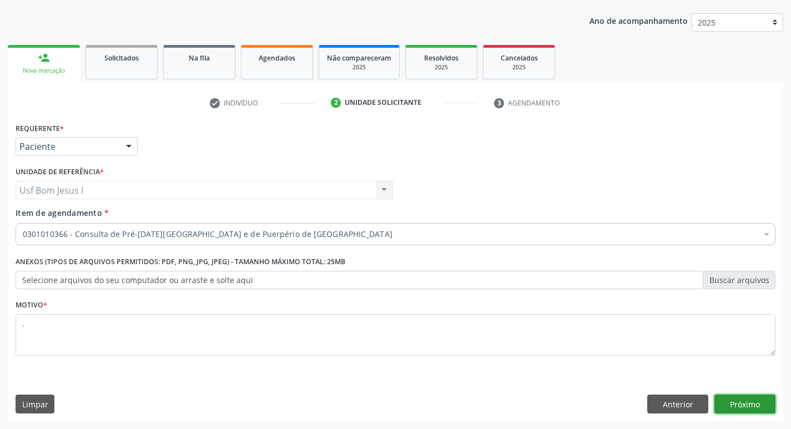
click at [751, 405] on button "Próximo" at bounding box center [744, 404] width 61 height 19
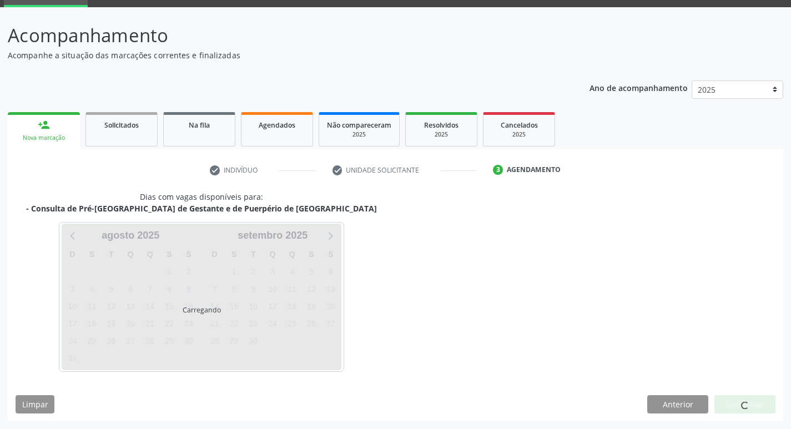
scroll to position [54, 0]
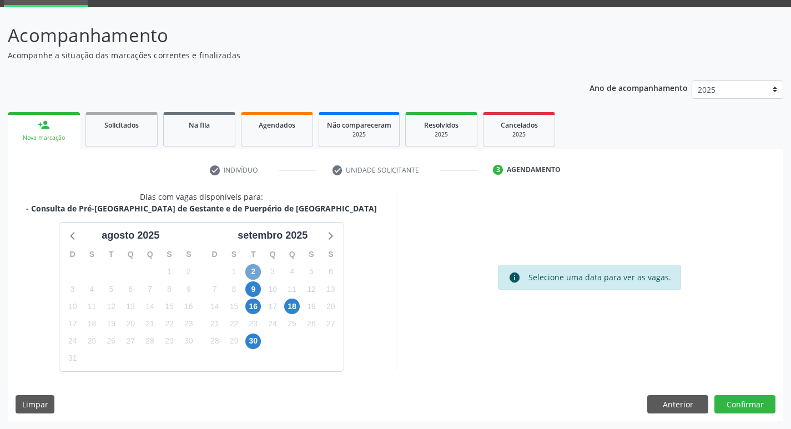
click at [257, 274] on span "2" at bounding box center [253, 272] width 16 height 16
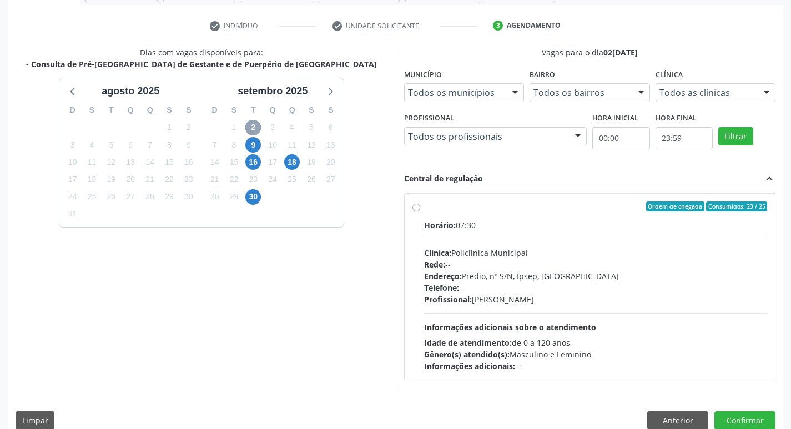
scroll to position [202, 0]
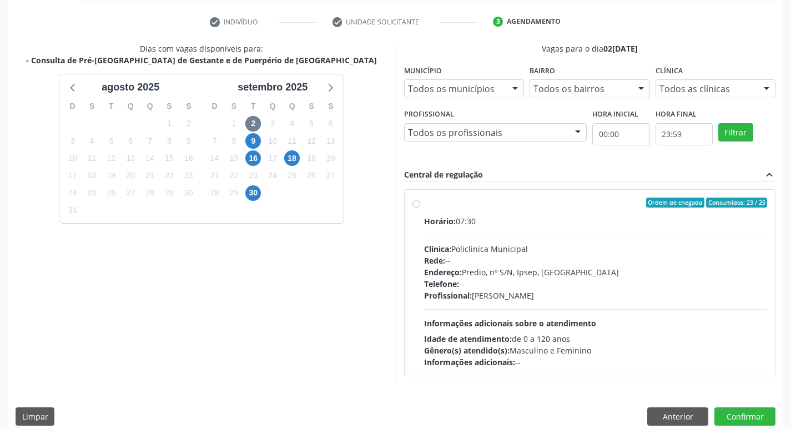
click at [599, 312] on div "Horário: 07:30 Clínica: Policlinica Municipal Rede: -- Endereço: Predio, nº S/N…" at bounding box center [595, 291] width 343 height 153
click at [420, 208] on input "Ordem de chegada Consumidos: 23 / 25 Horário: 07:30 Clínica: Policlinica Munici…" at bounding box center [416, 203] width 8 height 10
radio input "true"
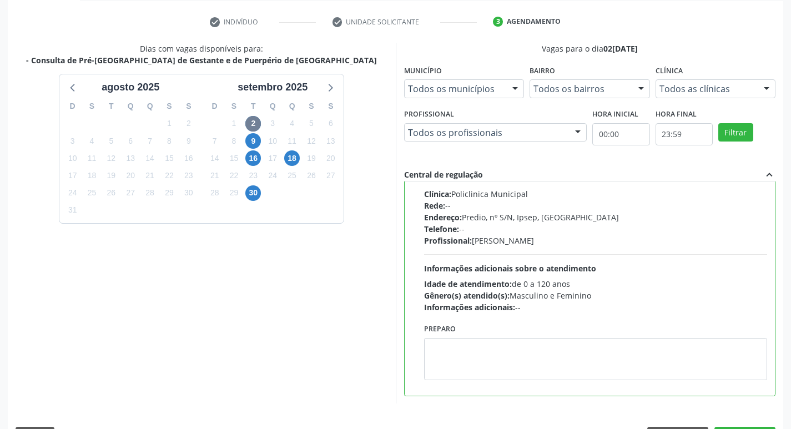
scroll to position [234, 0]
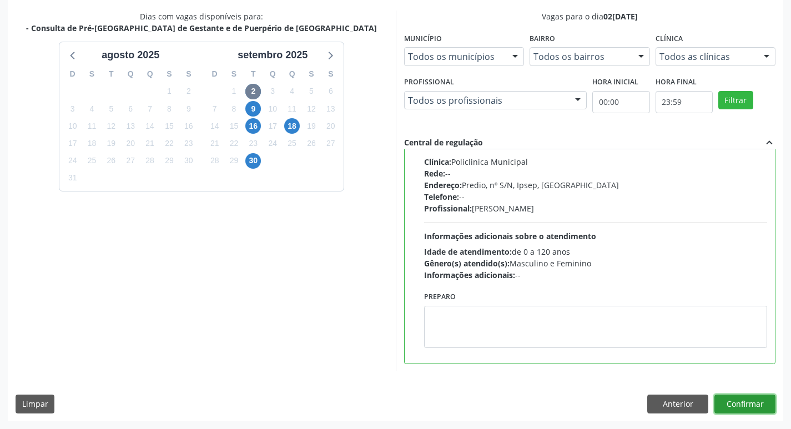
click at [759, 406] on button "Confirmar" at bounding box center [744, 404] width 61 height 19
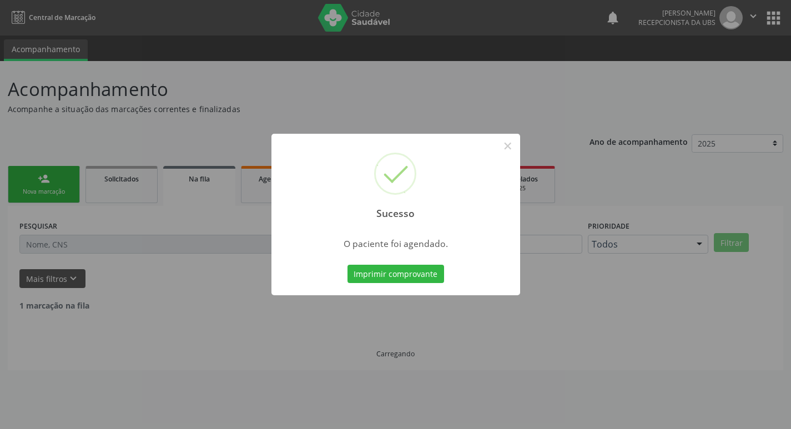
scroll to position [0, 0]
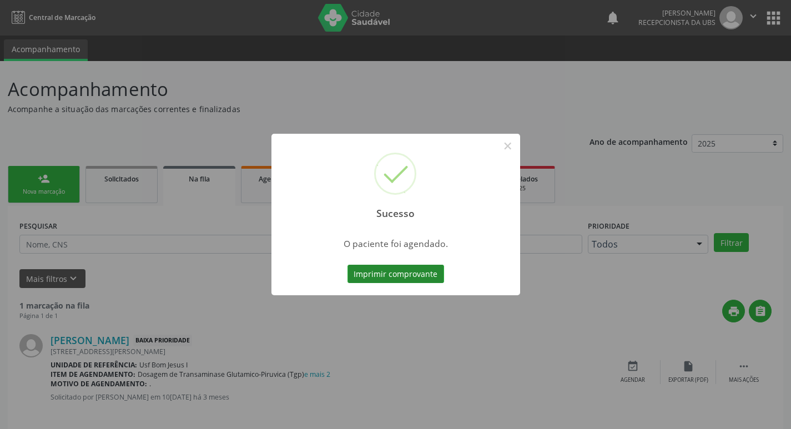
click at [416, 280] on button "Imprimir comprovante" at bounding box center [395, 274] width 97 height 19
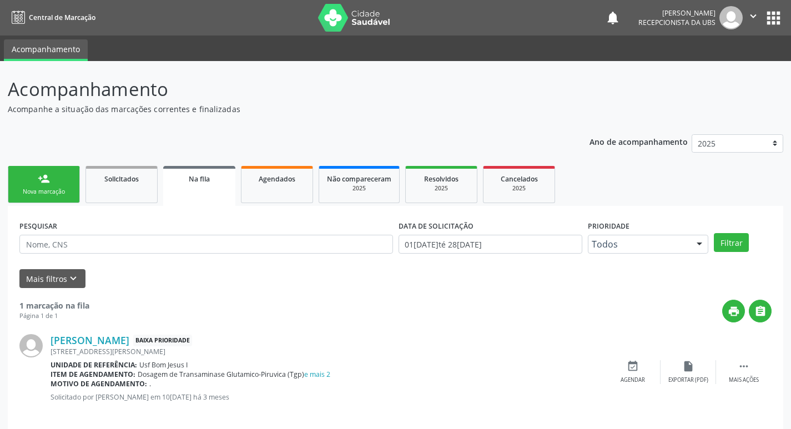
click at [50, 183] on link "person_add Nova marcação" at bounding box center [44, 184] width 72 height 37
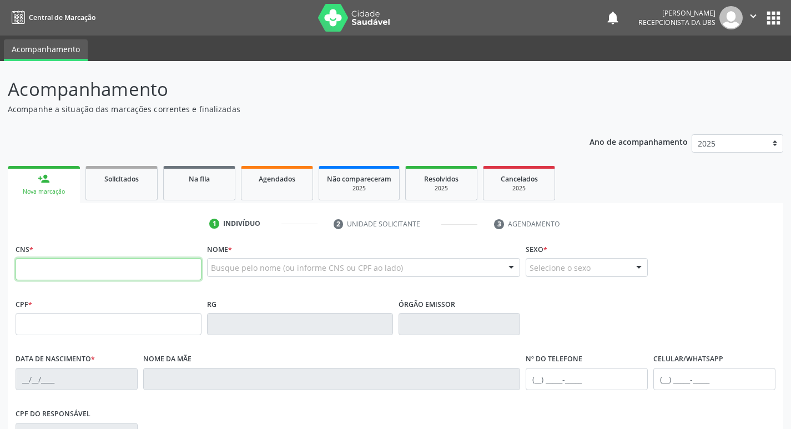
click at [80, 274] on input "text" at bounding box center [109, 269] width 186 height 22
click at [89, 259] on input "text" at bounding box center [109, 269] width 186 height 22
click at [83, 255] on div "CNS *" at bounding box center [109, 260] width 186 height 39
click at [84, 259] on input "text" at bounding box center [109, 269] width 186 height 22
type input "702 3061 4918 1314"
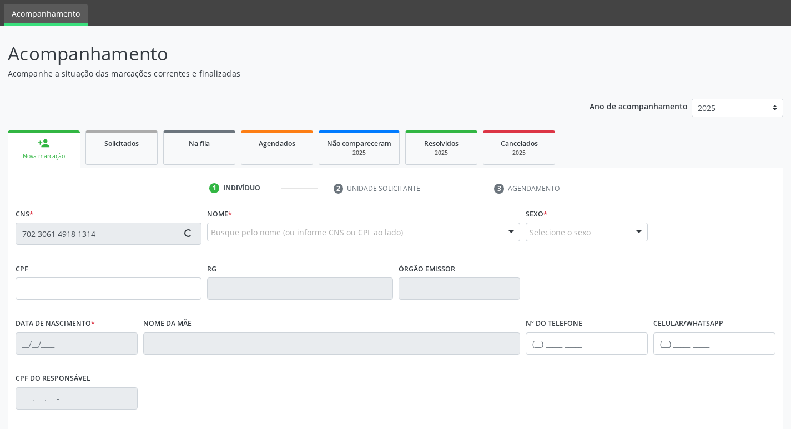
type input "115.880.856-94"
type input "05/04/1995"
type input "Nely Sobrinha Nogueira de Sousa"
type input "(87) 96041-4269"
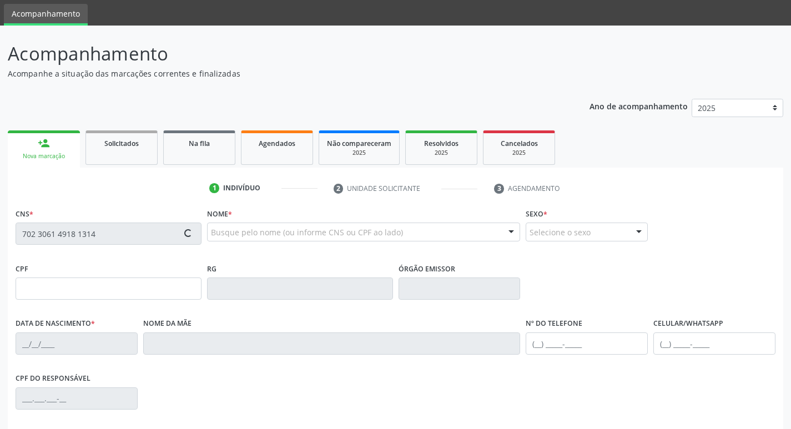
type input "612"
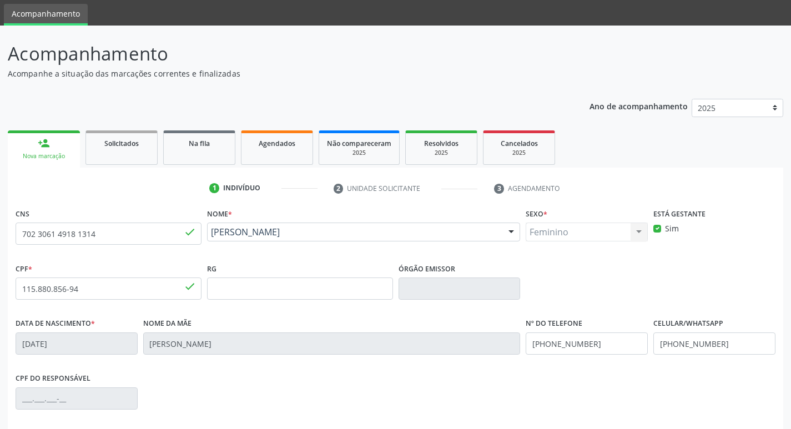
scroll to position [173, 0]
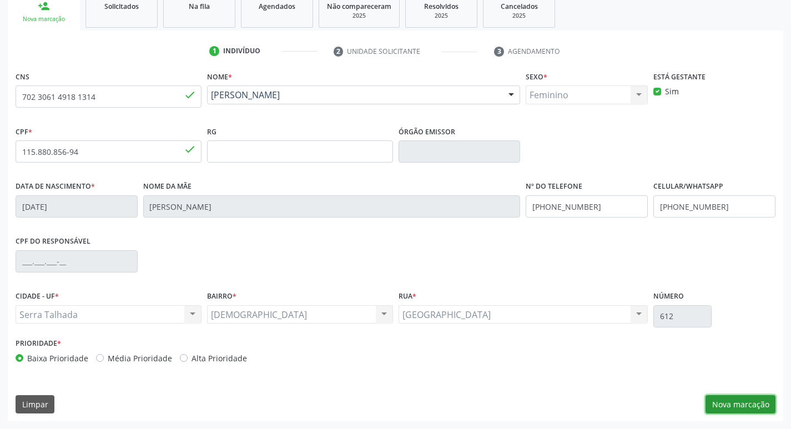
click at [725, 408] on button "Nova marcação" at bounding box center [740, 404] width 70 height 19
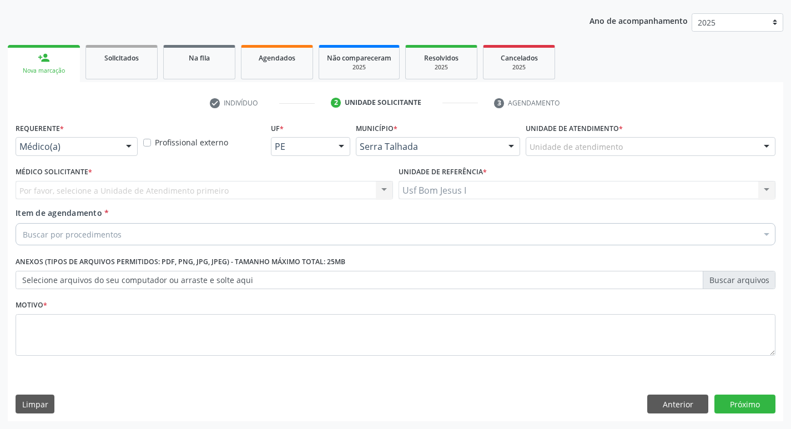
scroll to position [121, 0]
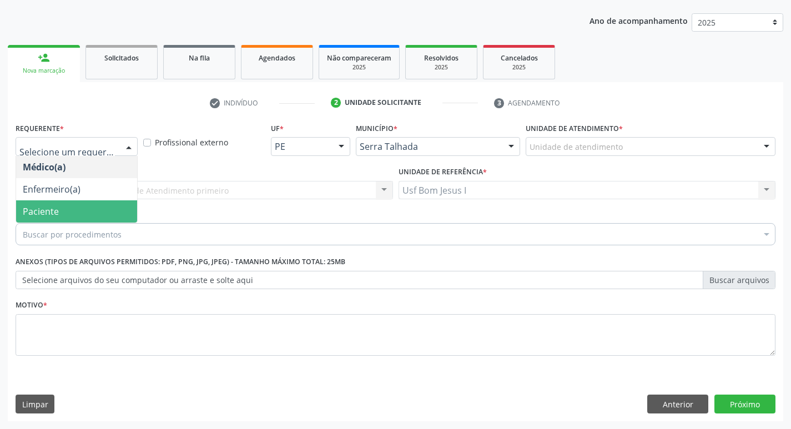
click at [90, 212] on span "Paciente" at bounding box center [76, 211] width 121 height 22
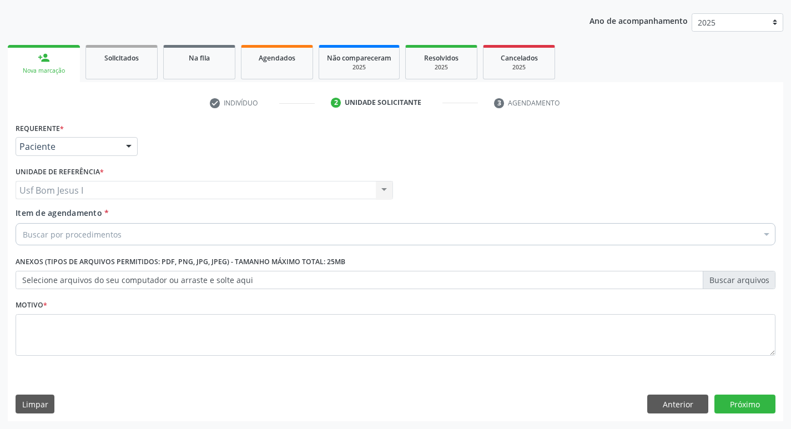
click at [128, 232] on div "Buscar por procedimentos" at bounding box center [396, 234] width 760 height 22
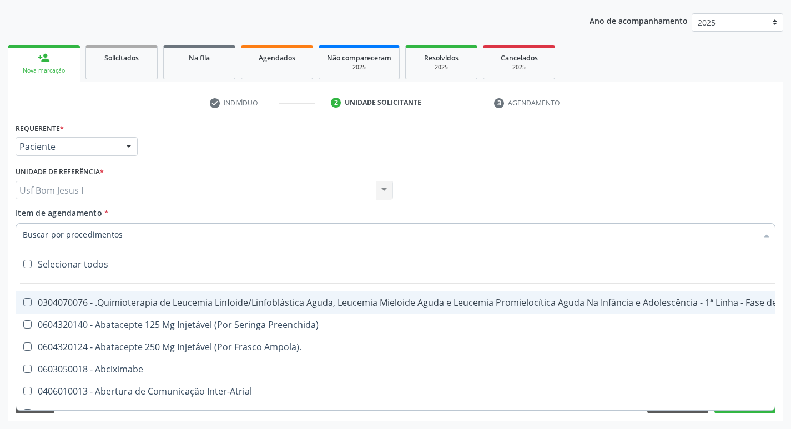
paste input "030101036"
type input "030101036"
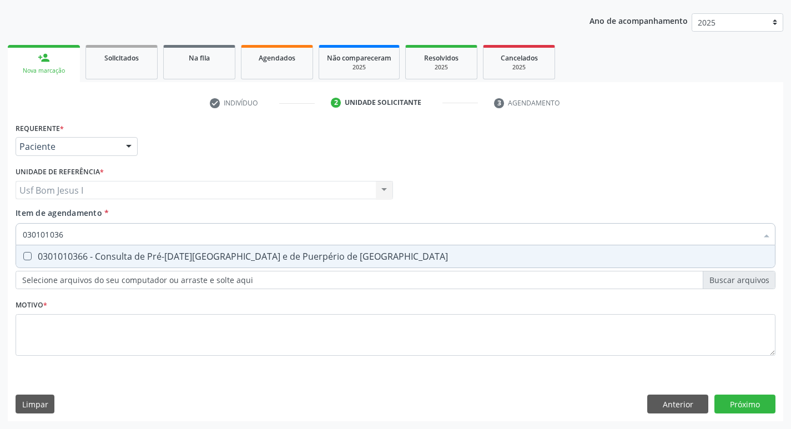
click at [216, 252] on div "0301010366 - Consulta de Pré-[DATE][GEOGRAPHIC_DATA] e de Puerpério de [GEOGRAP…" at bounding box center [395, 256] width 745 height 9
checkbox Risco "true"
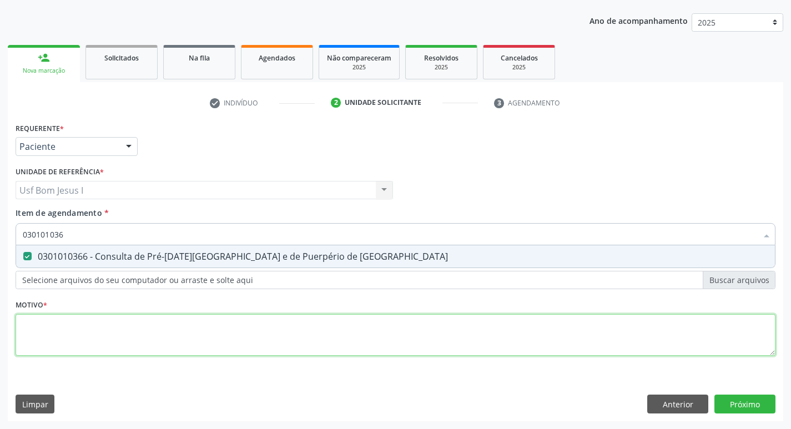
click at [189, 342] on div "Requerente * Paciente Médico(a) Enfermeiro(a) Paciente Nenhum resultado encontr…" at bounding box center [396, 245] width 760 height 251
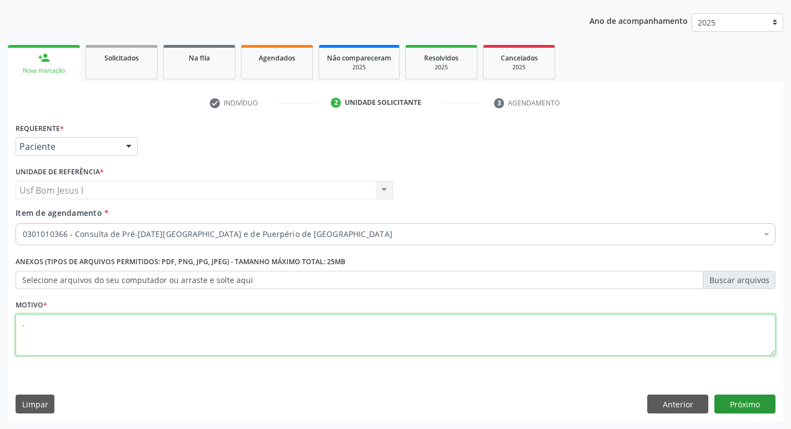
type textarea "."
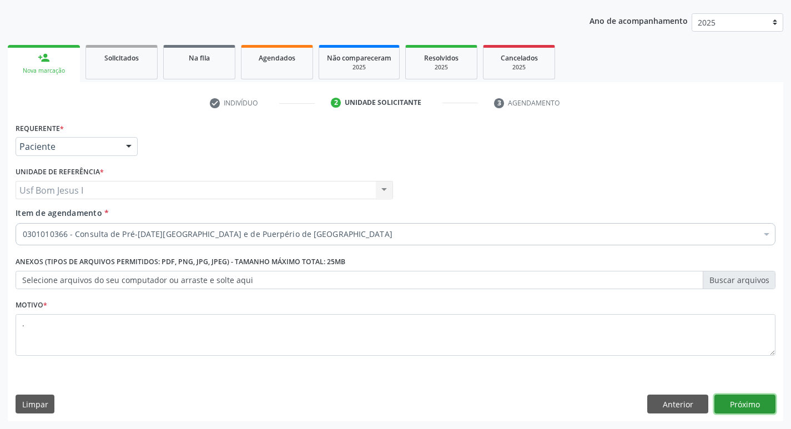
click at [743, 405] on button "Próximo" at bounding box center [744, 404] width 61 height 19
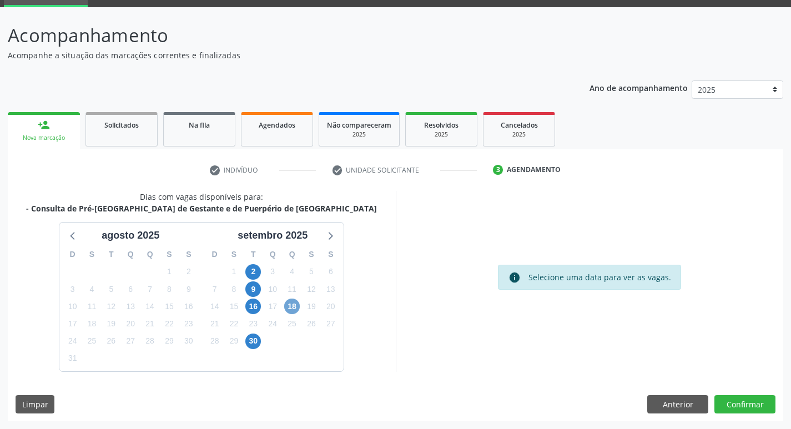
click at [290, 309] on span "18" at bounding box center [292, 307] width 16 height 16
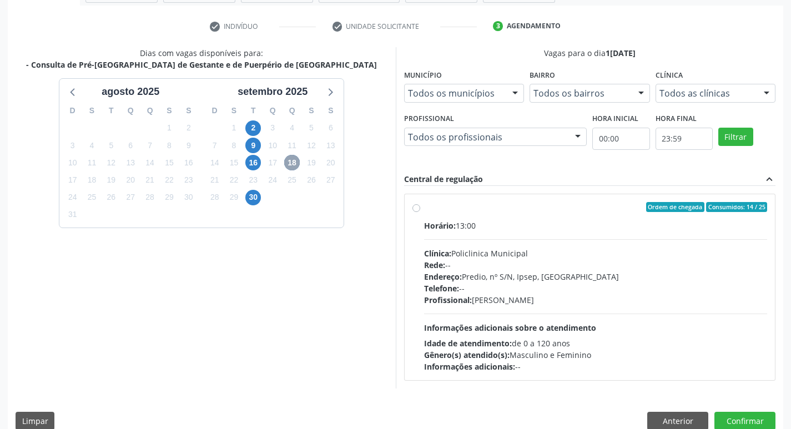
scroll to position [214, 0]
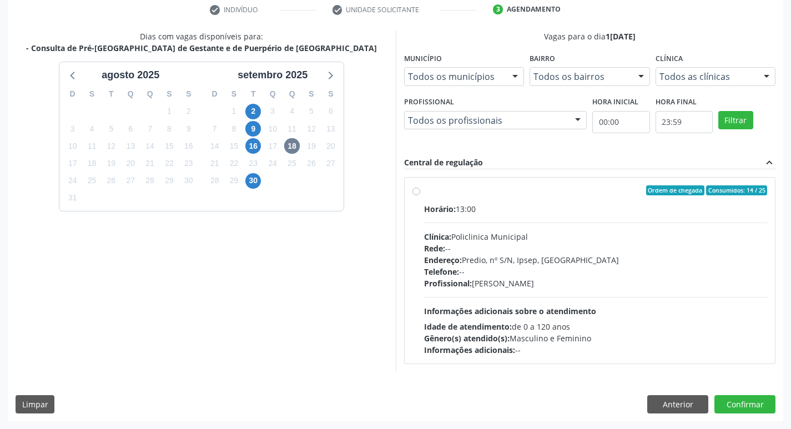
click at [586, 281] on div "Profissional: Larissa Daianne Gomes Pereira Araujo" at bounding box center [595, 283] width 343 height 12
click at [420, 195] on input "Ordem de chegada Consumidos: 14 / 25 Horário: 13:00 Clínica: Policlinica Munici…" at bounding box center [416, 190] width 8 height 10
radio input "true"
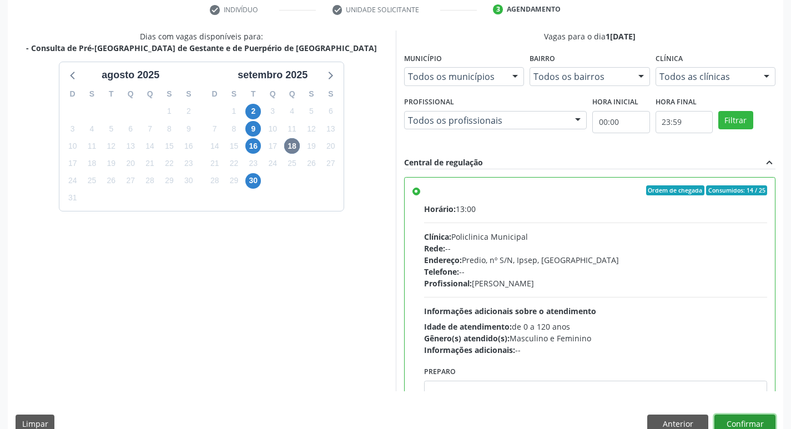
click at [762, 422] on button "Confirmar" at bounding box center [744, 423] width 61 height 19
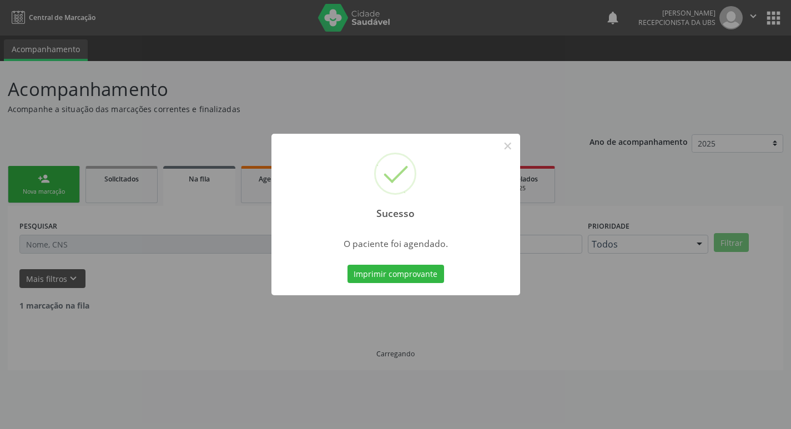
scroll to position [0, 0]
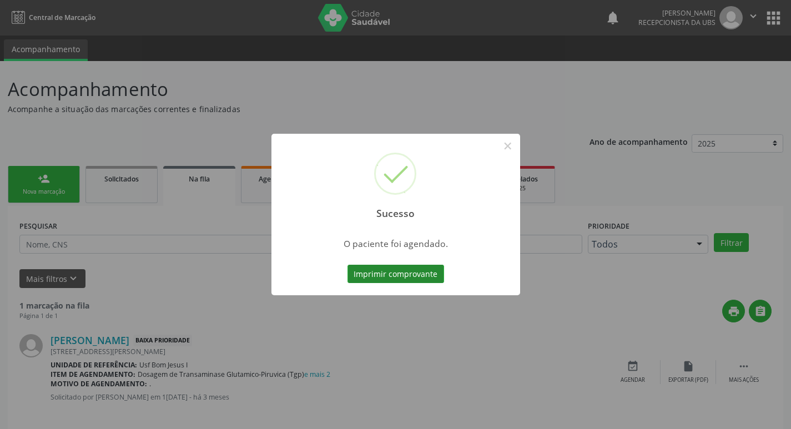
click at [383, 271] on button "Imprimir comprovante" at bounding box center [395, 274] width 97 height 19
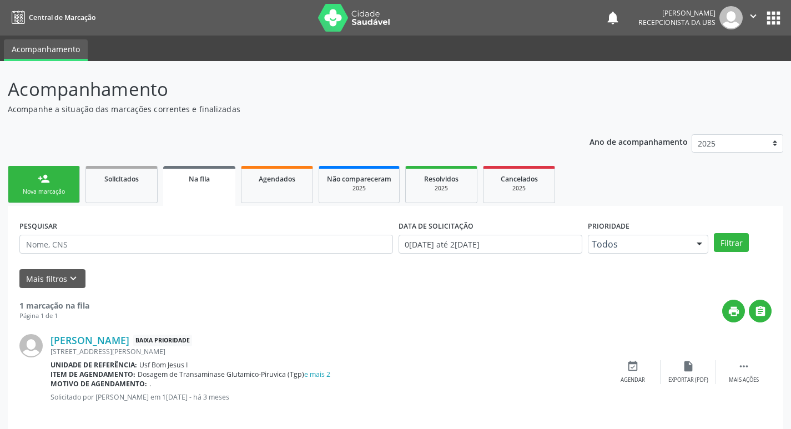
click at [32, 186] on link "person_add Nova marcação" at bounding box center [44, 184] width 72 height 37
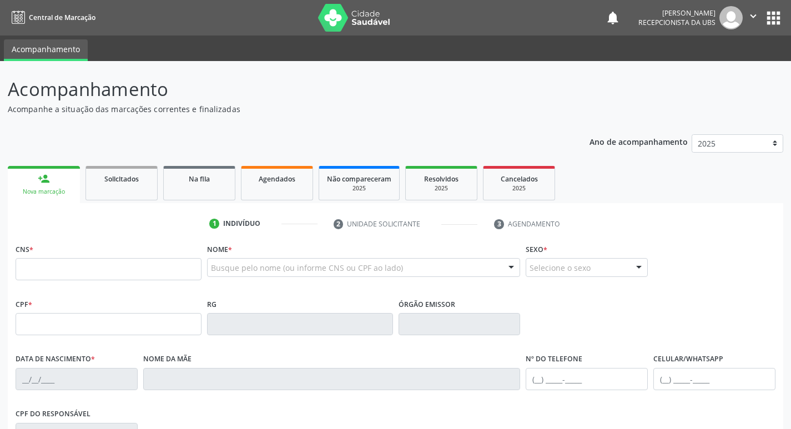
click at [32, 186] on link "person_add Nova marcação" at bounding box center [44, 184] width 72 height 37
click at [117, 270] on input "text" at bounding box center [109, 269] width 186 height 22
type input "702 4090 3861 9623"
type input "131.877.294-01"
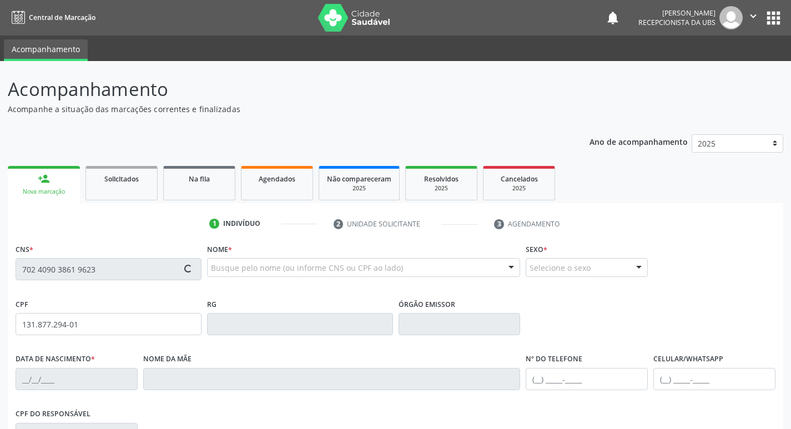
type input "03/07/2002"
type input "Francineide Alves Ferraz"
type input "[PHONE_NUMBER]"
type input "008.098.264-61"
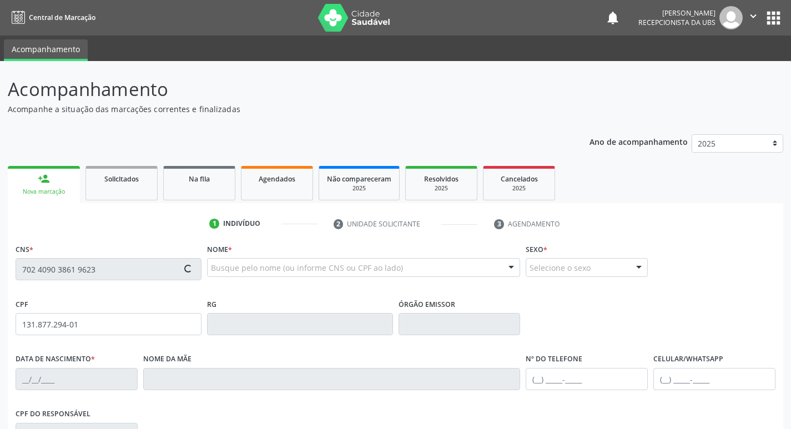
type input "1330"
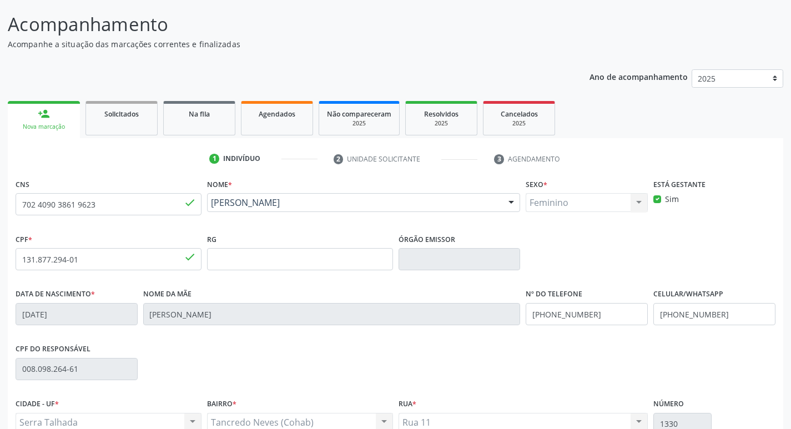
scroll to position [173, 0]
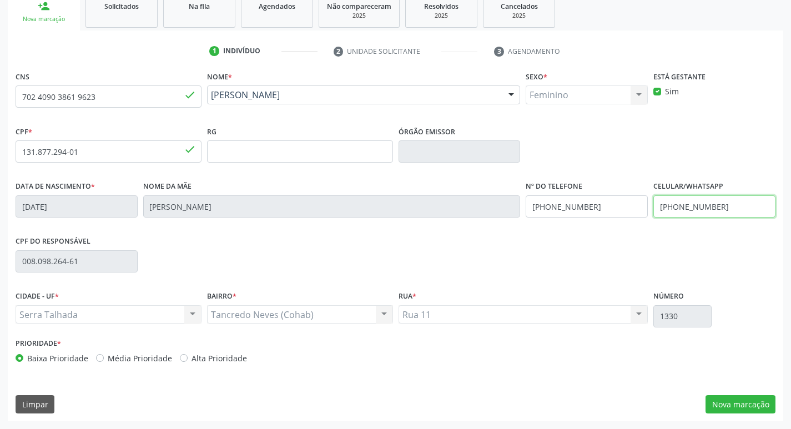
click at [727, 207] on input "[PHONE_NUMBER]" at bounding box center [714, 206] width 122 height 22
click at [761, 405] on button "Nova marcação" at bounding box center [740, 404] width 70 height 19
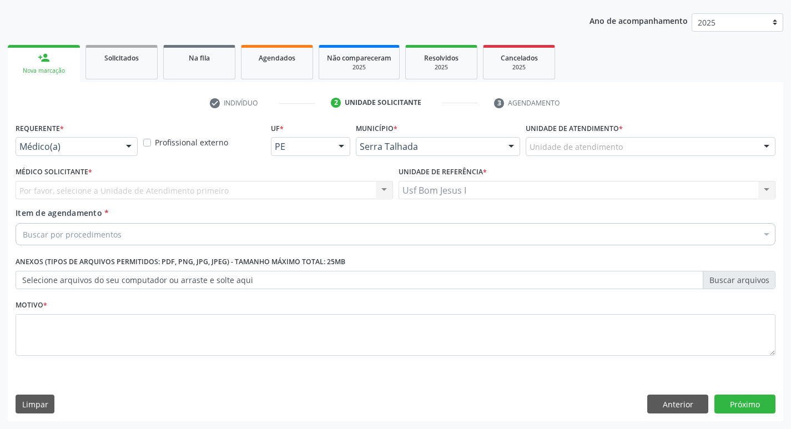
scroll to position [121, 0]
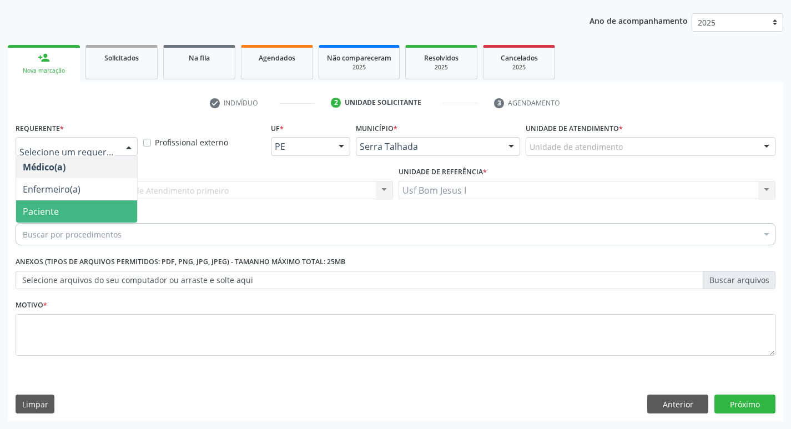
click at [92, 206] on span "Paciente" at bounding box center [76, 211] width 121 height 22
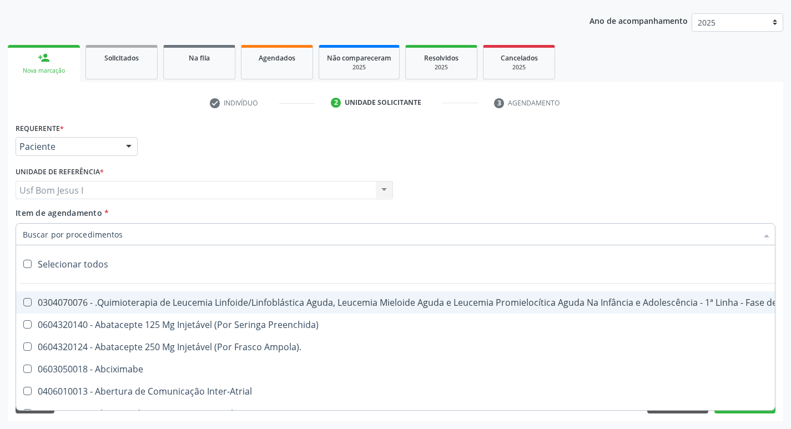
paste input "030101036"
type input "030101036"
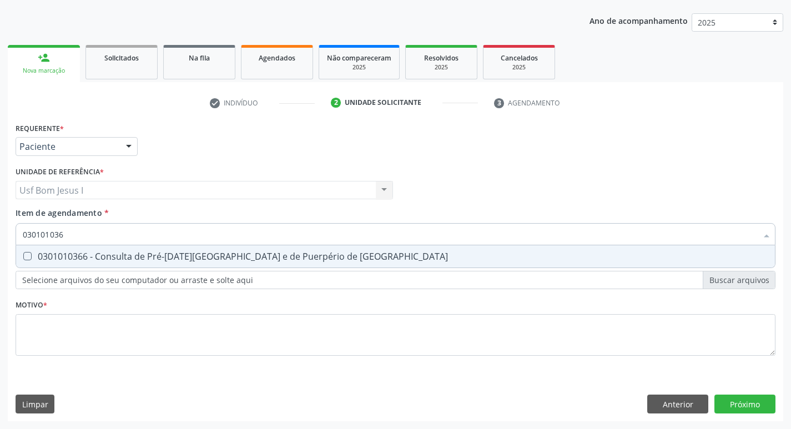
click at [107, 249] on span "0301010366 - Consulta de Pré-[DATE][GEOGRAPHIC_DATA] e de Puerpério de [GEOGRAP…" at bounding box center [395, 256] width 759 height 22
checkbox Risco "true"
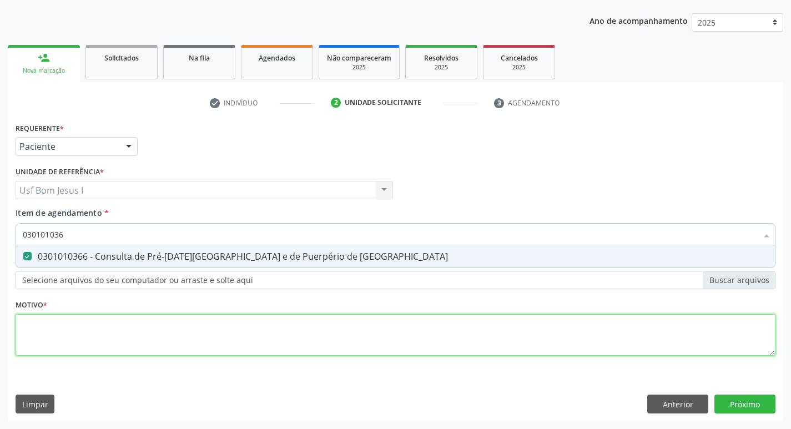
click at [139, 340] on div "Requerente * Paciente Médico(a) Enfermeiro(a) Paciente Nenhum resultado encontr…" at bounding box center [396, 245] width 760 height 251
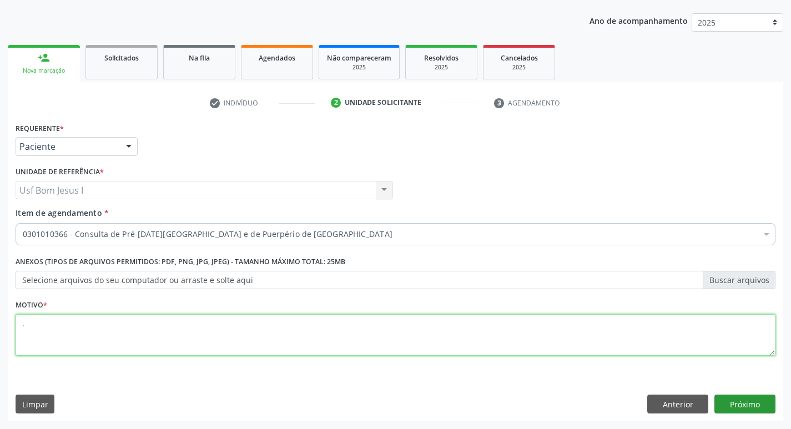
type textarea "."
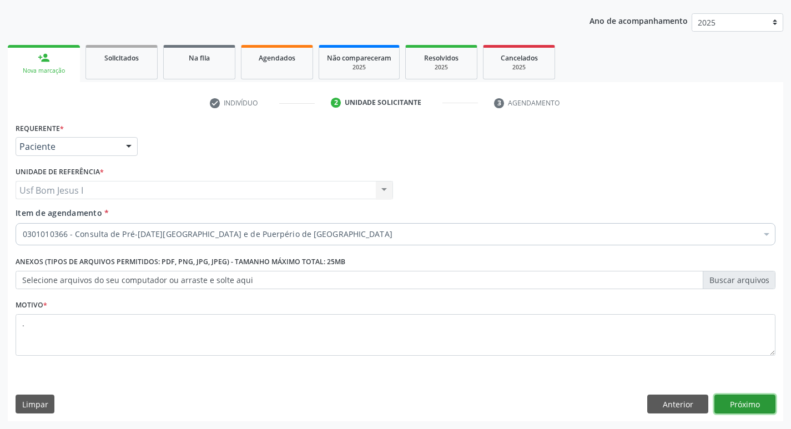
click at [734, 407] on button "Próximo" at bounding box center [744, 404] width 61 height 19
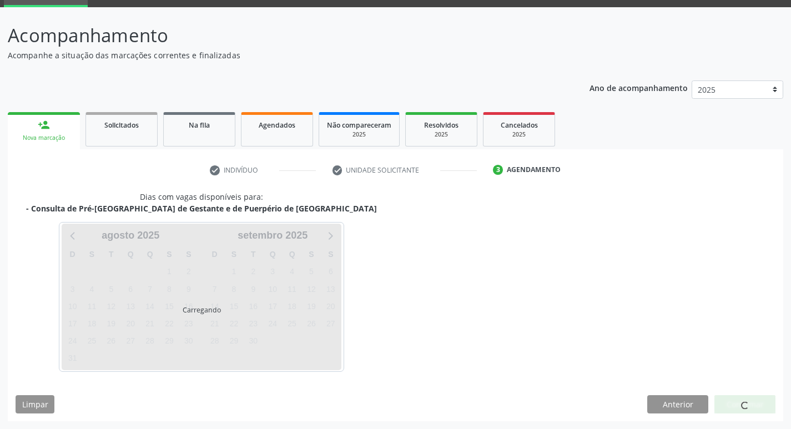
scroll to position [54, 0]
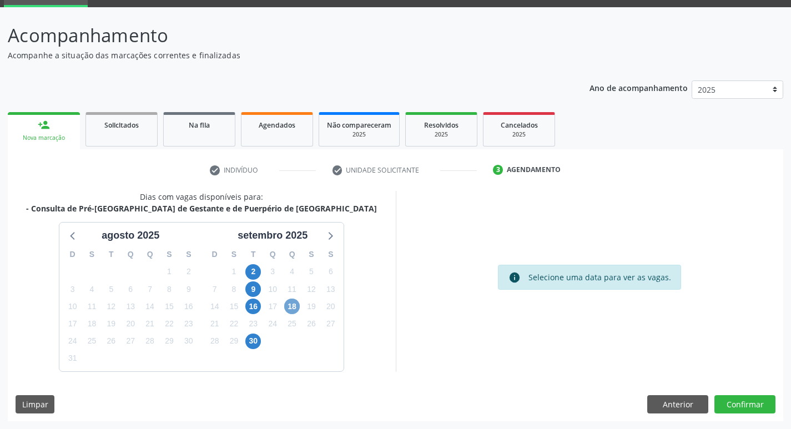
click at [294, 305] on span "18" at bounding box center [292, 307] width 16 height 16
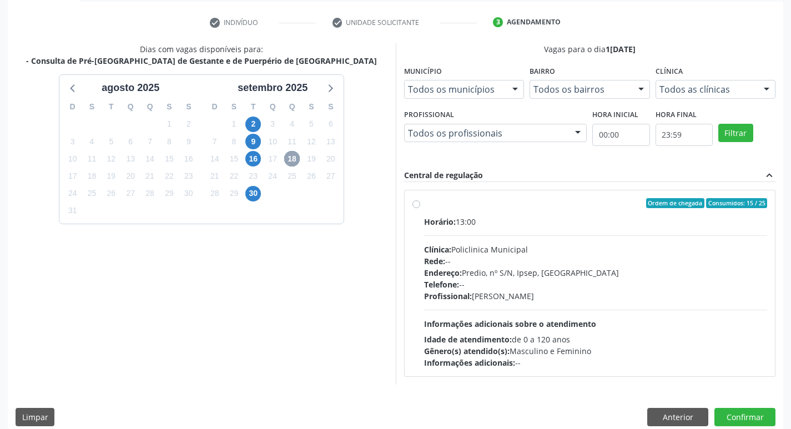
scroll to position [202, 0]
click at [533, 293] on div "Profissional: Larissa Daianne Gomes Pereira Araujo" at bounding box center [595, 296] width 343 height 12
click at [420, 208] on input "Ordem de chegada Consumidos: 15 / 25 Horário: 13:00 Clínica: Policlinica Munici…" at bounding box center [416, 203] width 8 height 10
radio input "true"
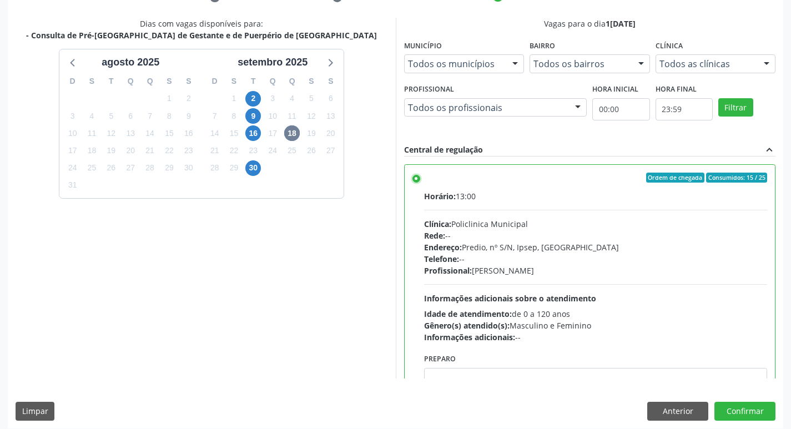
scroll to position [234, 0]
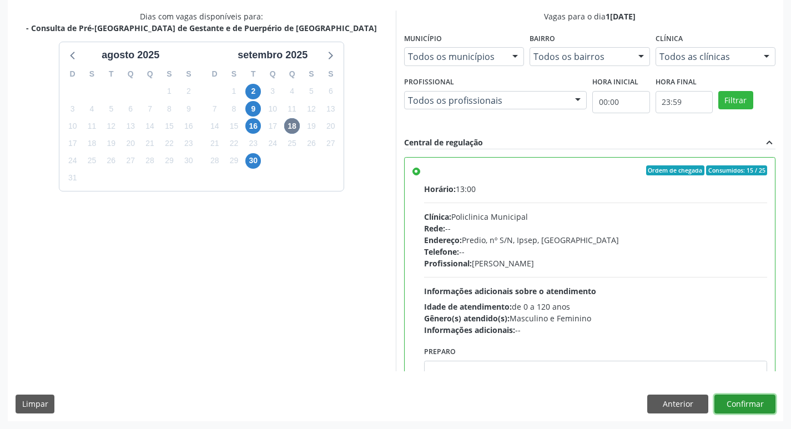
click at [757, 408] on button "Confirmar" at bounding box center [744, 404] width 61 height 19
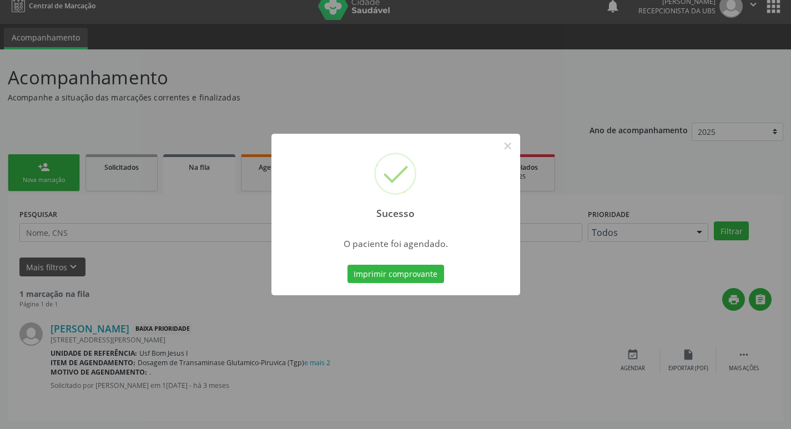
scroll to position [0, 0]
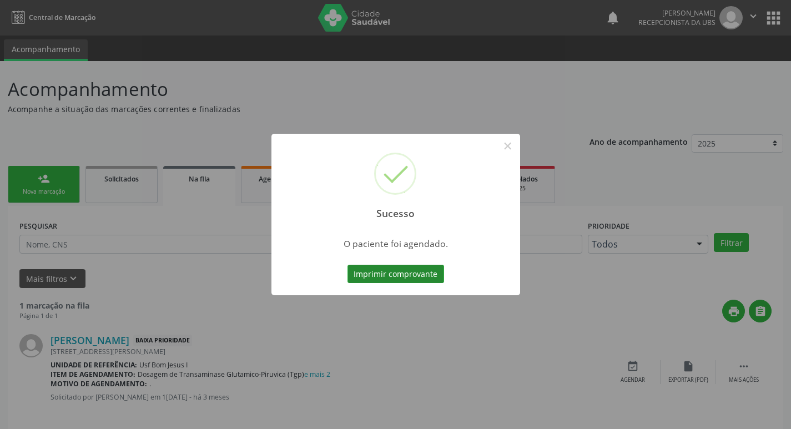
click at [376, 277] on button "Imprimir comprovante" at bounding box center [395, 274] width 97 height 19
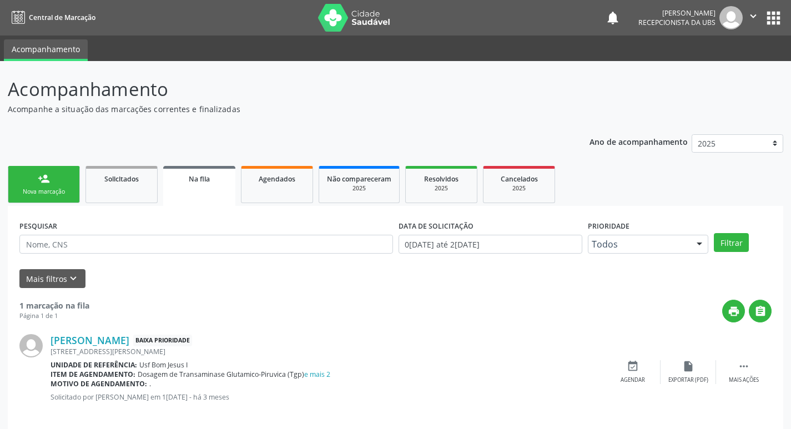
click at [58, 186] on link "person_add Nova marcação" at bounding box center [44, 184] width 72 height 37
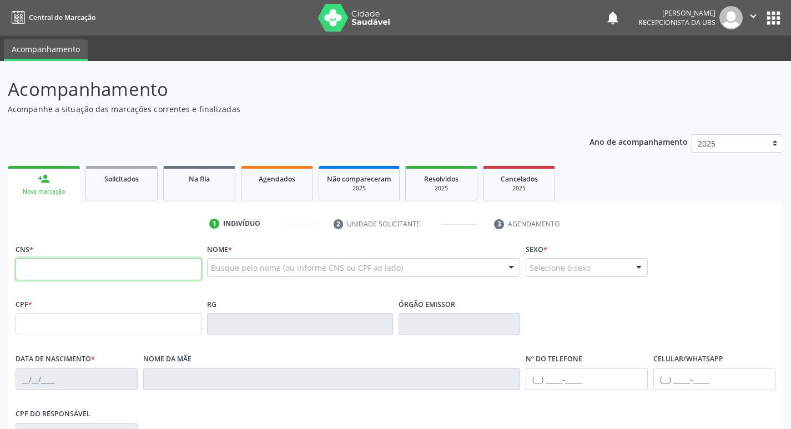
click at [52, 270] on input "text" at bounding box center [109, 269] width 186 height 22
type input "203 1881 3267 0007"
type input "424.718.774-00"
type input "19/03/1961"
type input "Quiteria Batista da Conceicao"
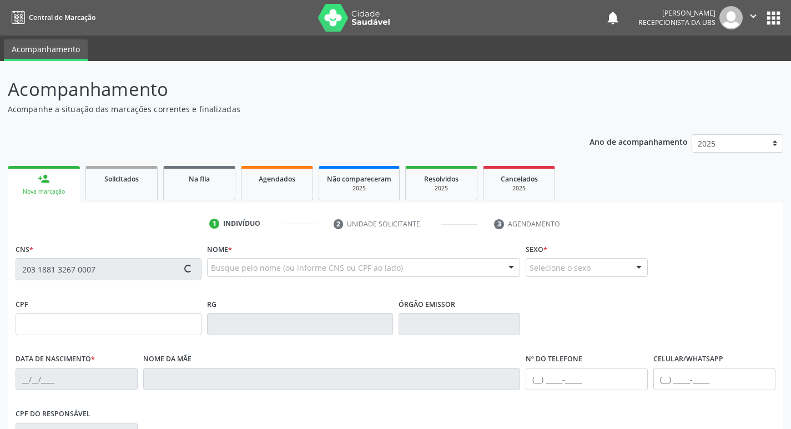
type input "[PHONE_NUMBER]"
type input "S/N"
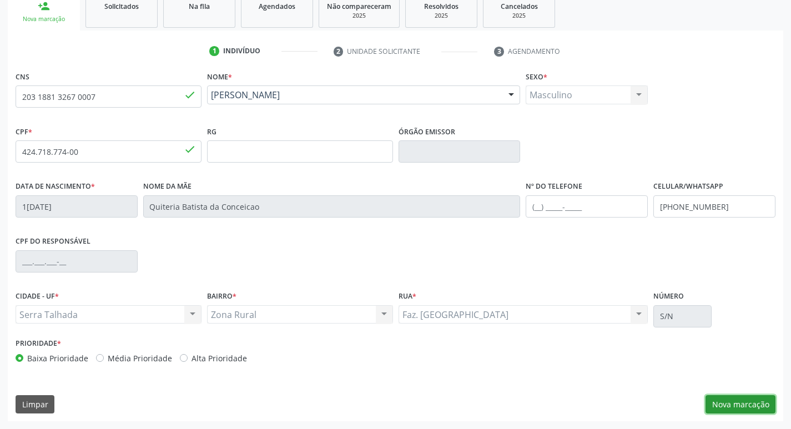
click at [735, 406] on button "Nova marcação" at bounding box center [740, 404] width 70 height 19
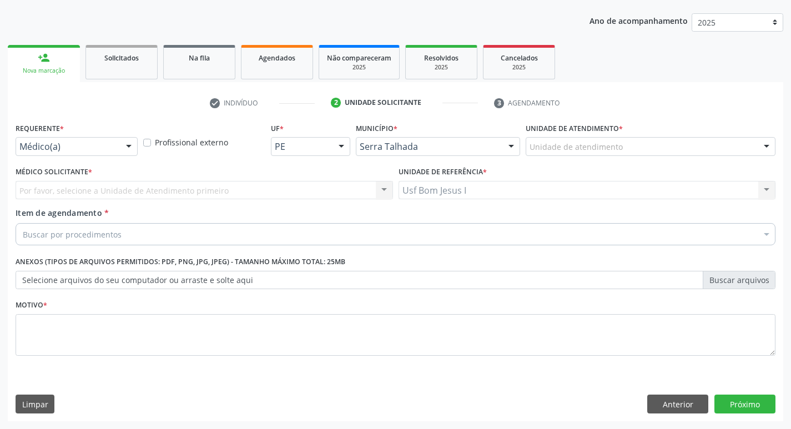
scroll to position [121, 0]
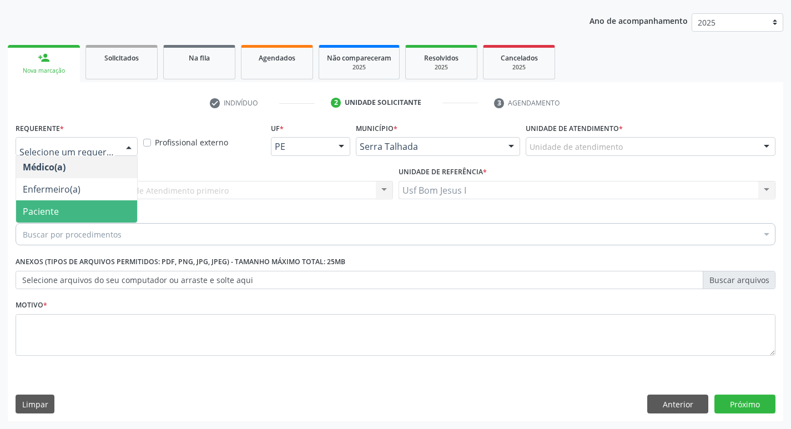
click at [52, 217] on span "Paciente" at bounding box center [41, 211] width 36 height 12
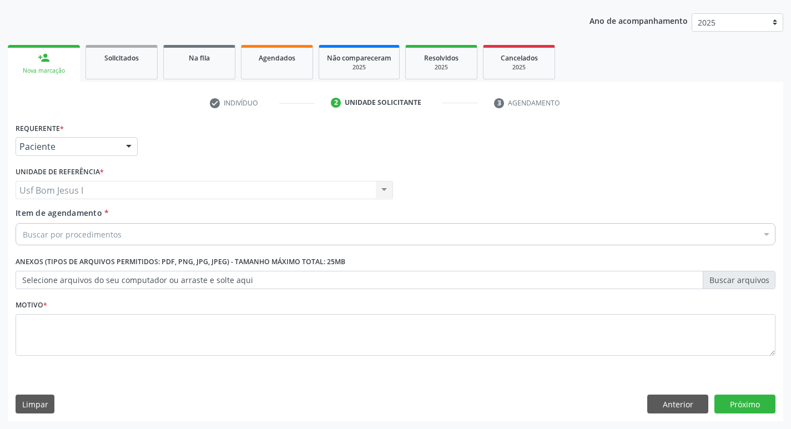
click at [141, 244] on div "Buscar por procedimentos" at bounding box center [396, 234] width 760 height 22
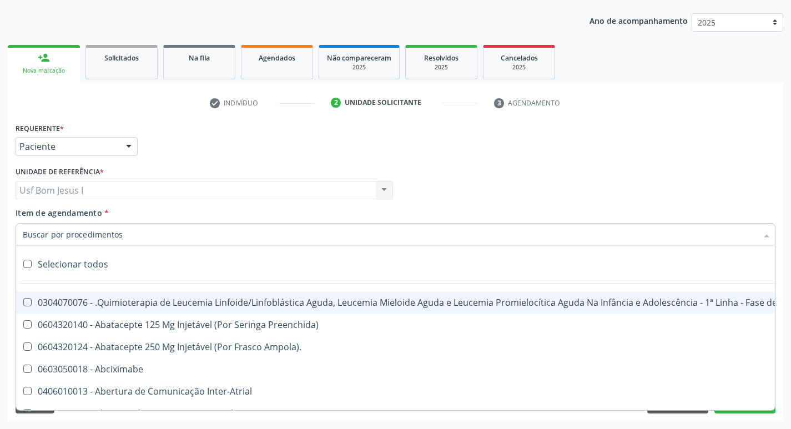
click at [124, 225] on input "Item de agendamento *" at bounding box center [390, 234] width 734 height 22
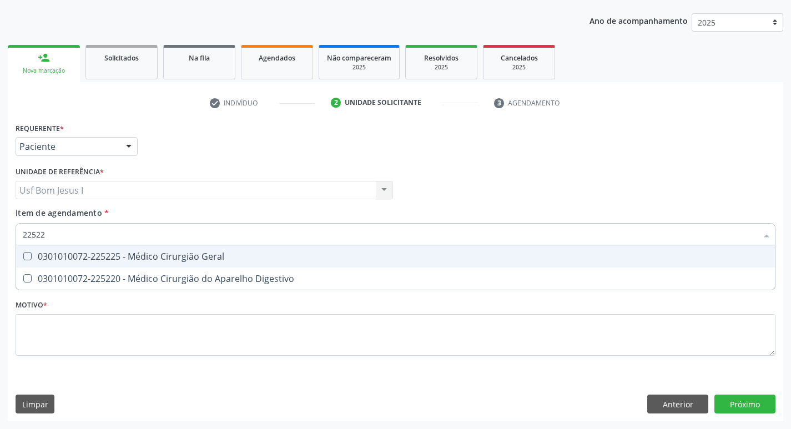
type input "225225"
click at [119, 257] on div "0301010072-225225 - Médico Cirurgião Geral" at bounding box center [395, 256] width 745 height 9
checkbox Geral "true"
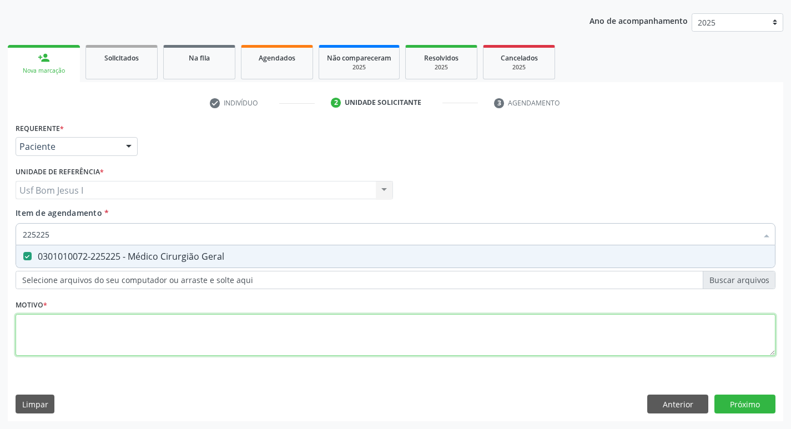
click at [116, 333] on div "Requerente * Paciente Médico(a) Enfermeiro(a) Paciente Nenhum resultado encontr…" at bounding box center [396, 245] width 760 height 251
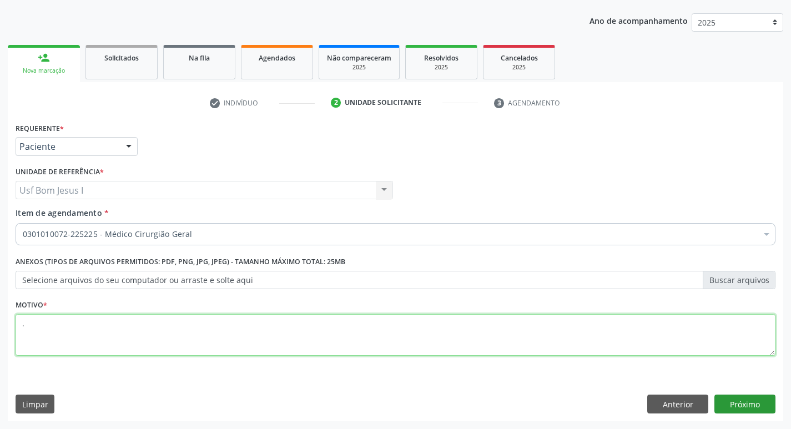
type textarea "."
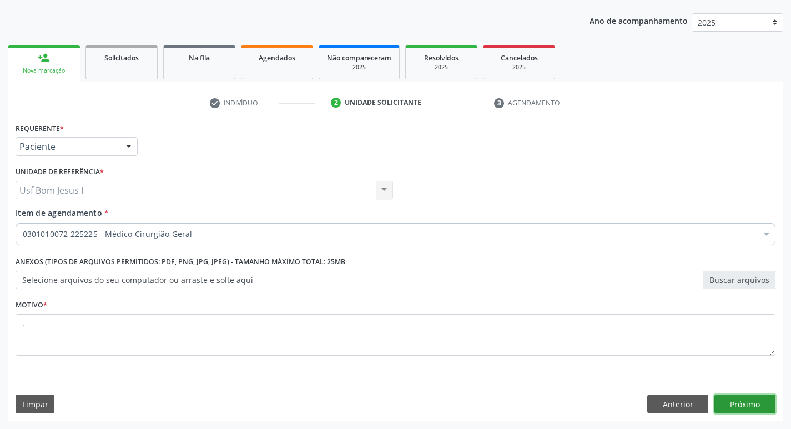
click at [756, 408] on button "Próximo" at bounding box center [744, 404] width 61 height 19
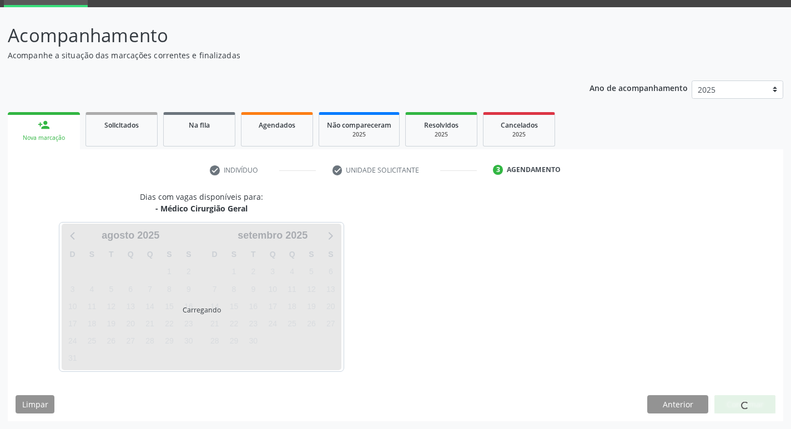
scroll to position [54, 0]
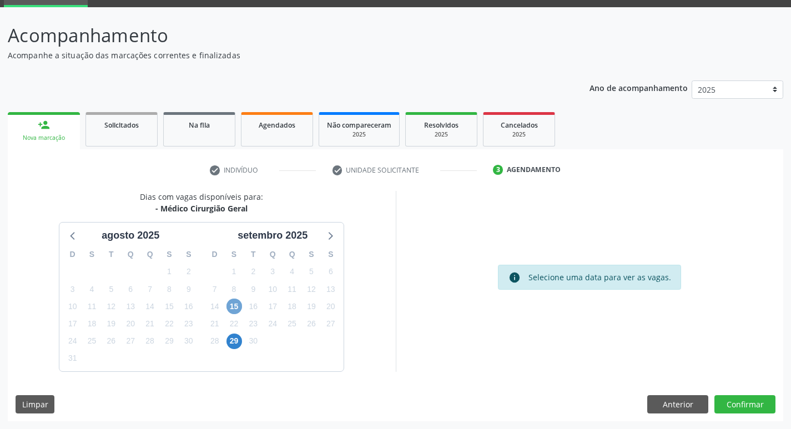
click at [237, 308] on span "15" at bounding box center [234, 307] width 16 height 16
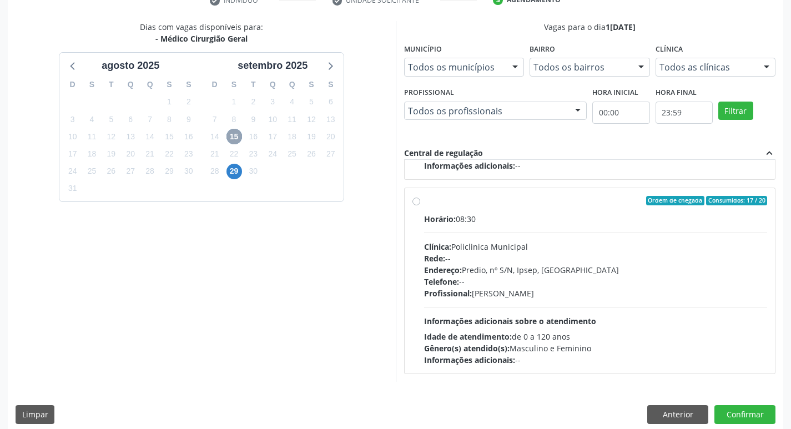
scroll to position [234, 0]
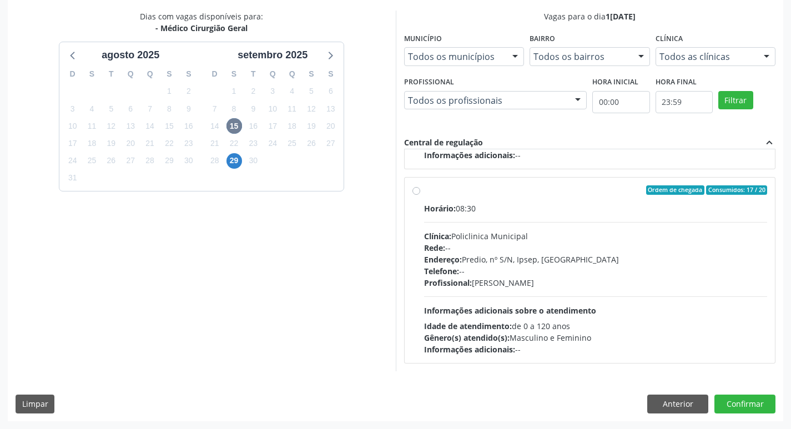
click at [508, 300] on div "Horário: 08:30 Clínica: Policlinica Municipal Rede: -- Endereço: Predio, nº S/N…" at bounding box center [595, 279] width 343 height 153
click at [420, 195] on input "Ordem de chegada Consumidos: 17 / 20 Horário: 08:30 Clínica: Policlinica Munici…" at bounding box center [416, 190] width 8 height 10
radio input "true"
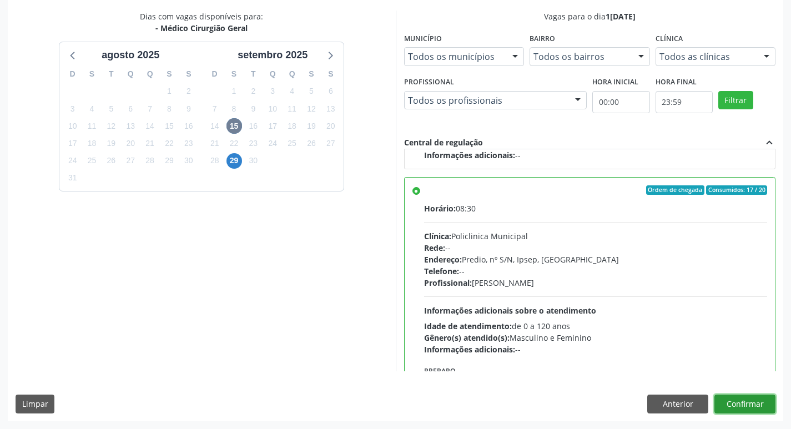
click at [760, 409] on button "Confirmar" at bounding box center [744, 404] width 61 height 19
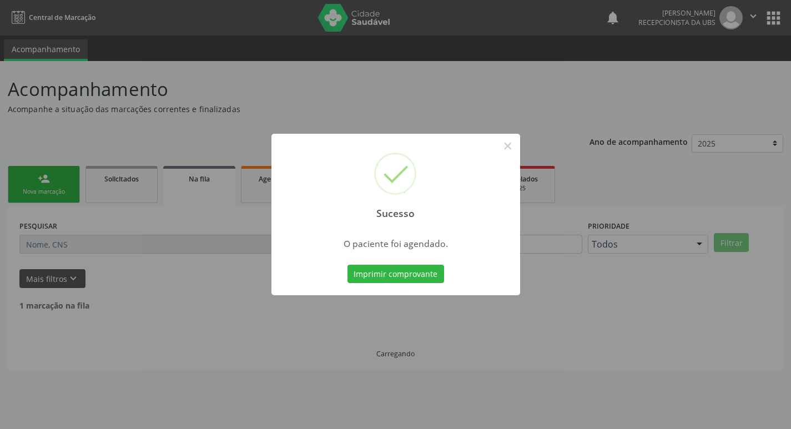
scroll to position [0, 0]
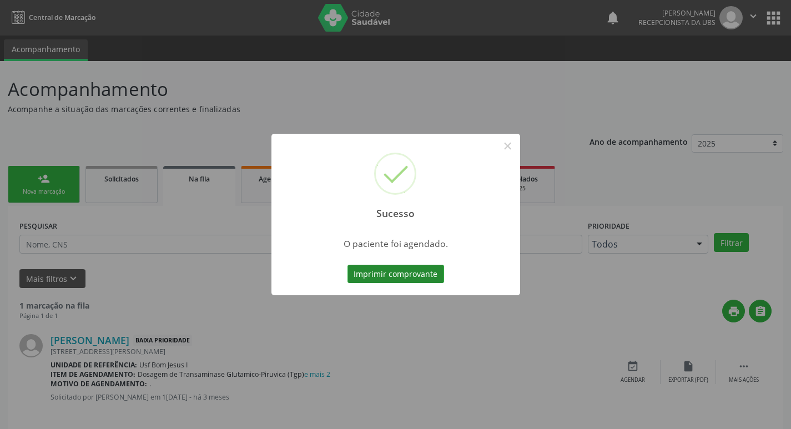
click at [421, 268] on button "Imprimir comprovante" at bounding box center [395, 274] width 97 height 19
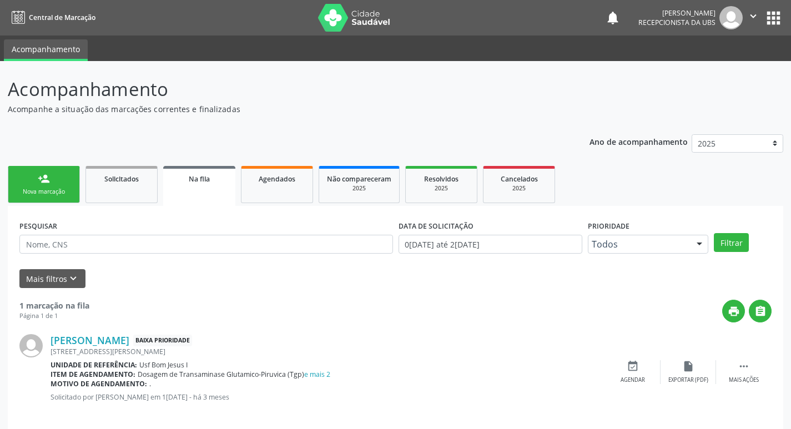
click at [58, 188] on div "Nova marcação" at bounding box center [43, 192] width 55 height 8
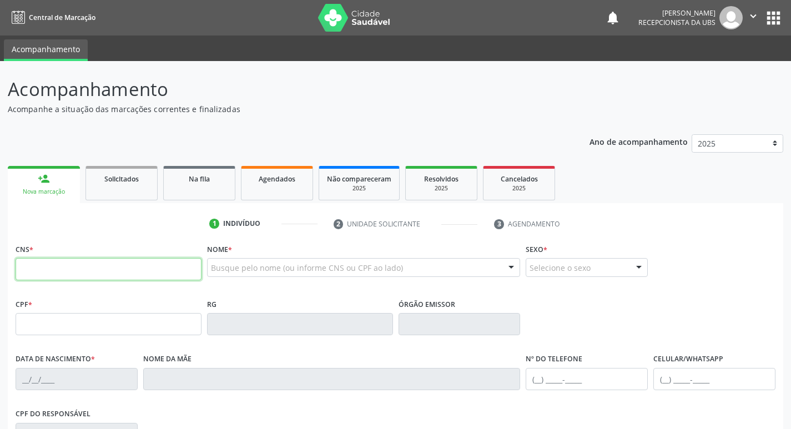
click at [100, 274] on input "text" at bounding box center [109, 269] width 186 height 22
type input "705 2044 9025 0073"
type input "102.912.464-78"
type input "21/04/1999"
type input "Maria das Gracas Canuto de Lira"
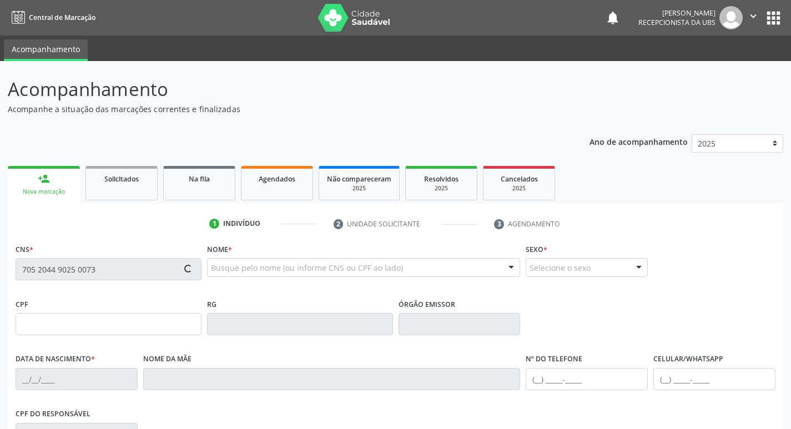
type input "(87) 99605-8680"
type input "901.324.834-91"
type input "882"
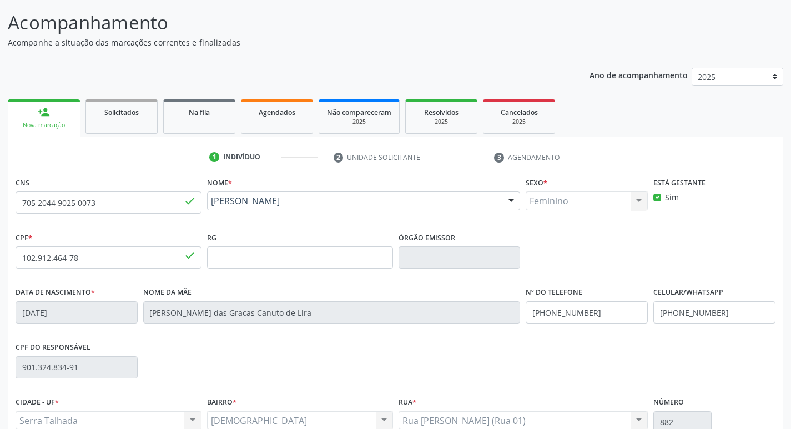
scroll to position [173, 0]
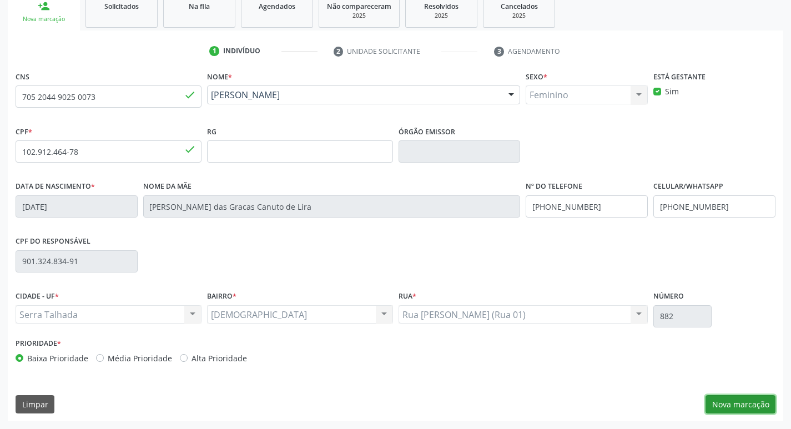
click at [759, 412] on button "Nova marcação" at bounding box center [740, 404] width 70 height 19
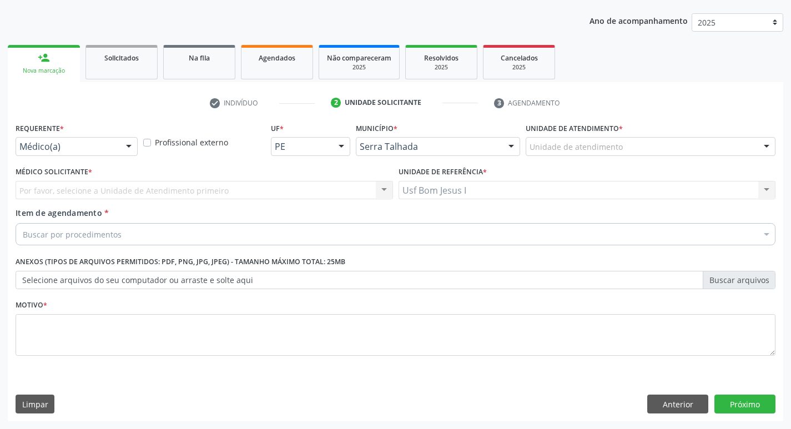
scroll to position [121, 0]
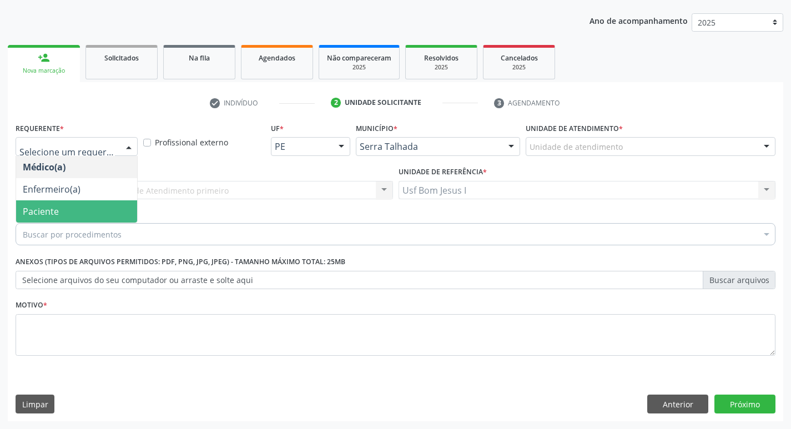
click at [72, 207] on span "Paciente" at bounding box center [76, 211] width 121 height 22
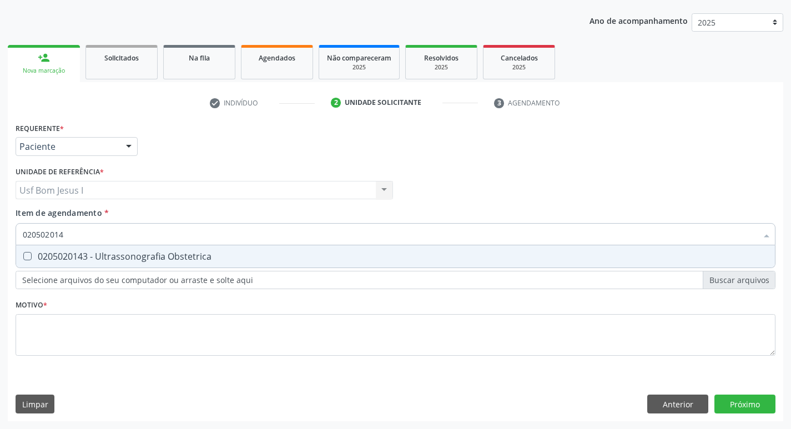
type input "0205020143"
drag, startPoint x: 91, startPoint y: 235, endPoint x: 0, endPoint y: 245, distance: 91.5
click at [13, 250] on div "Requerente * Paciente Médico(a) Enfermeiro(a) Paciente Nenhum resultado encontr…" at bounding box center [395, 270] width 775 height 301
click at [78, 255] on div "0205020143 - Ultrassonografia Obstetrica" at bounding box center [395, 256] width 745 height 9
checkbox Obstetrica "true"
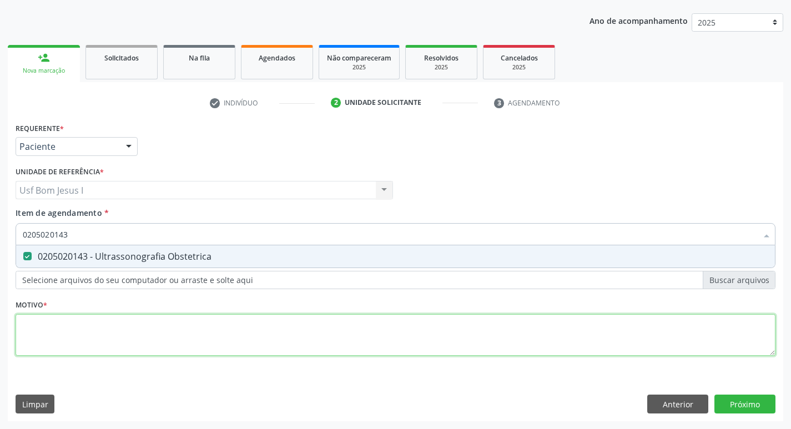
click at [88, 329] on div "Requerente * Paciente Médico(a) Enfermeiro(a) Paciente Nenhum resultado encontr…" at bounding box center [396, 245] width 760 height 251
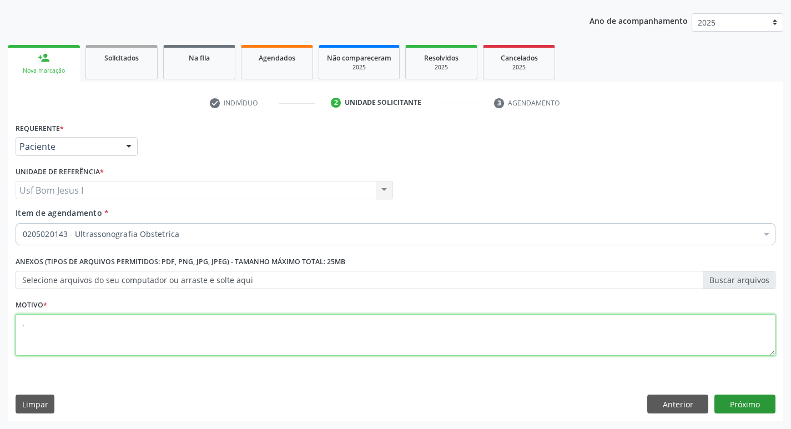
type textarea "."
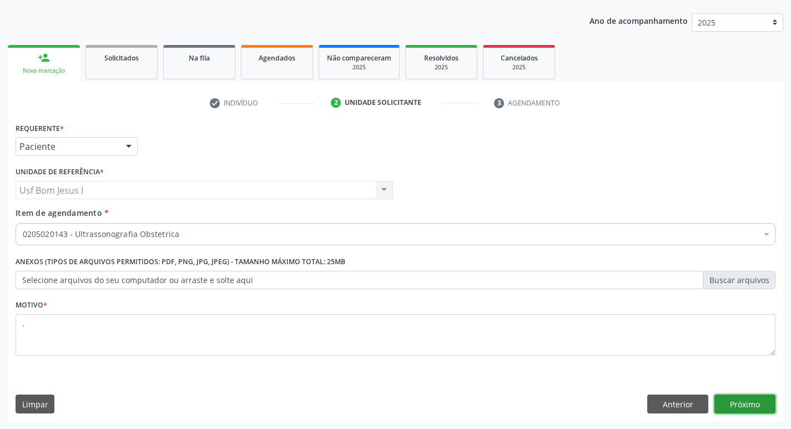
click at [754, 396] on button "Próximo" at bounding box center [744, 404] width 61 height 19
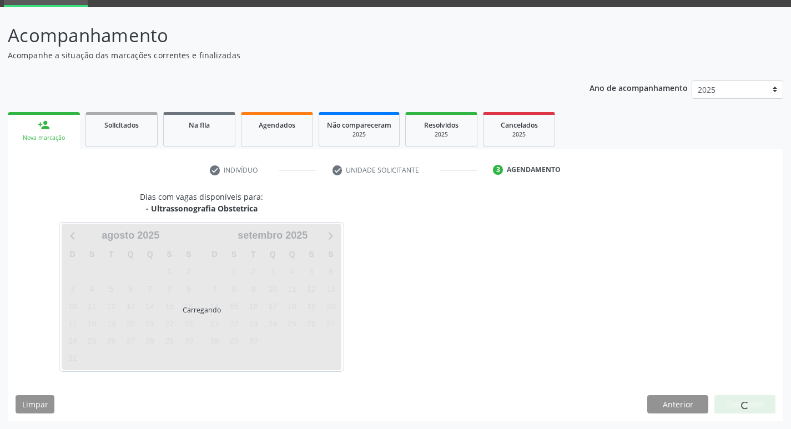
scroll to position [54, 0]
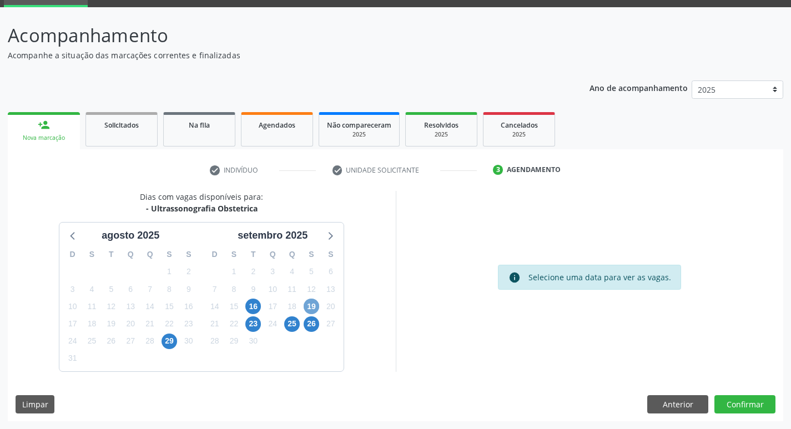
click at [316, 306] on span "19" at bounding box center [312, 307] width 16 height 16
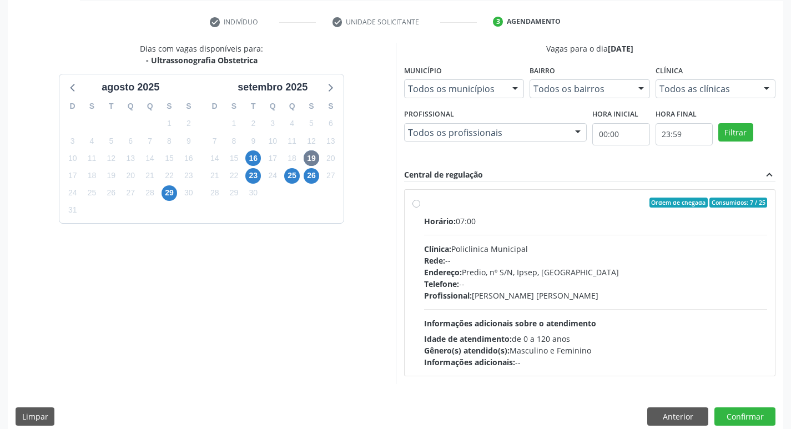
click at [668, 245] on div "Clínica: Policlinica Municipal" at bounding box center [595, 249] width 343 height 12
click at [420, 208] on input "Ordem de chegada Consumidos: 7 / 25 Horário: 07:00 Clínica: Policlinica Municip…" at bounding box center [416, 203] width 8 height 10
radio input "true"
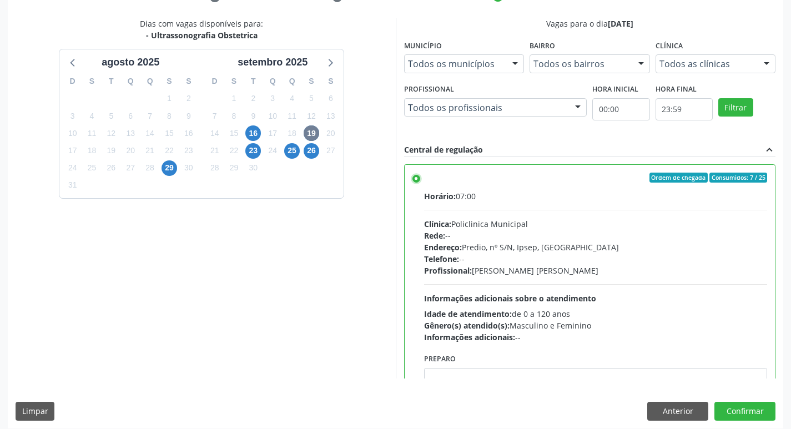
scroll to position [234, 0]
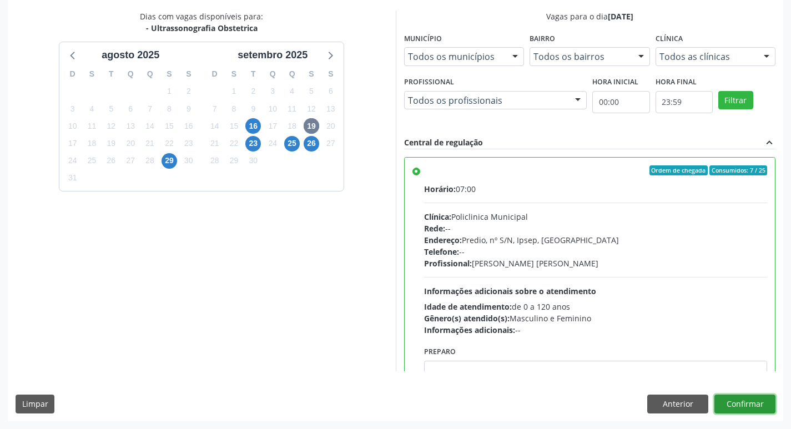
click at [746, 398] on button "Confirmar" at bounding box center [744, 404] width 61 height 19
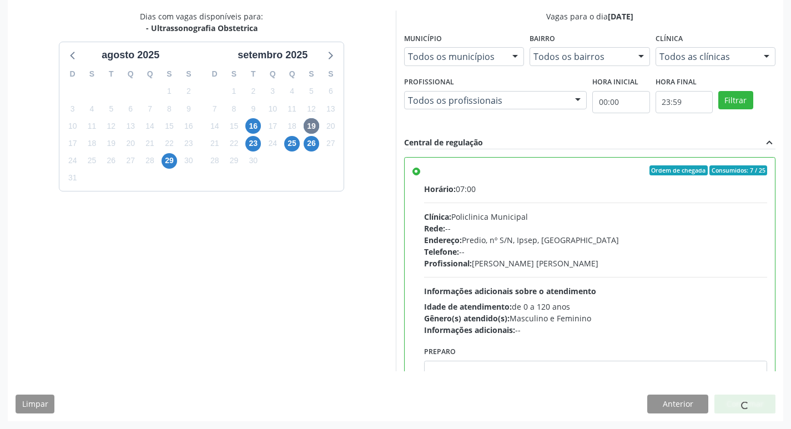
scroll to position [0, 0]
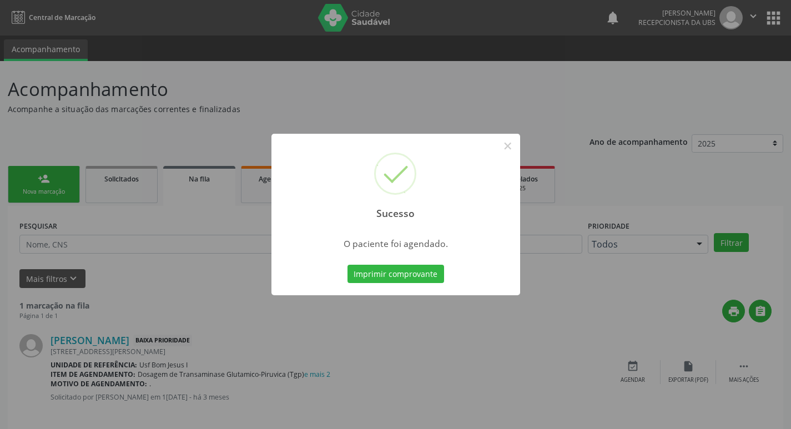
click at [390, 264] on div "Imprimir comprovante Cancel" at bounding box center [396, 273] width 102 height 23
click at [392, 279] on button "Imprimir comprovante" at bounding box center [395, 274] width 97 height 19
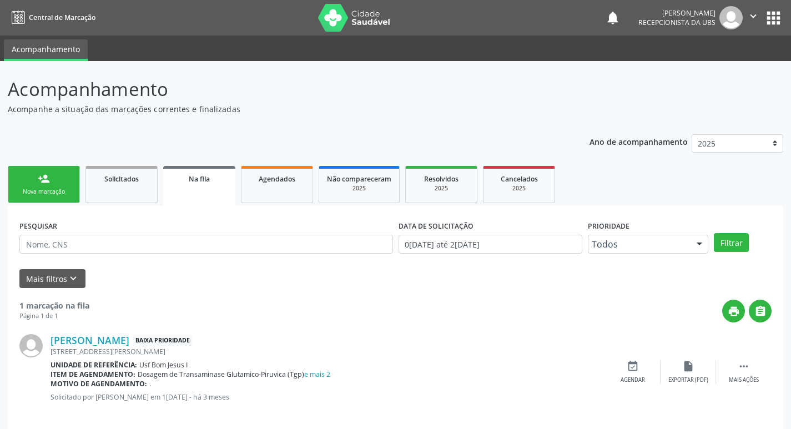
click at [54, 191] on div "Nova marcação" at bounding box center [43, 192] width 55 height 8
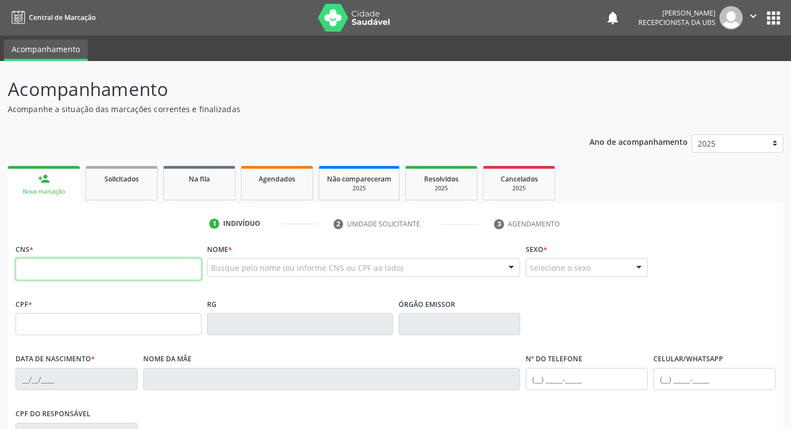
click at [139, 269] on input "text" at bounding box center [109, 269] width 186 height 22
click at [166, 276] on input "text" at bounding box center [109, 269] width 186 height 22
type input "203 1881 5359 0002"
type input "18/10/1994"
type input "Idine Siquera da Silva Costa"
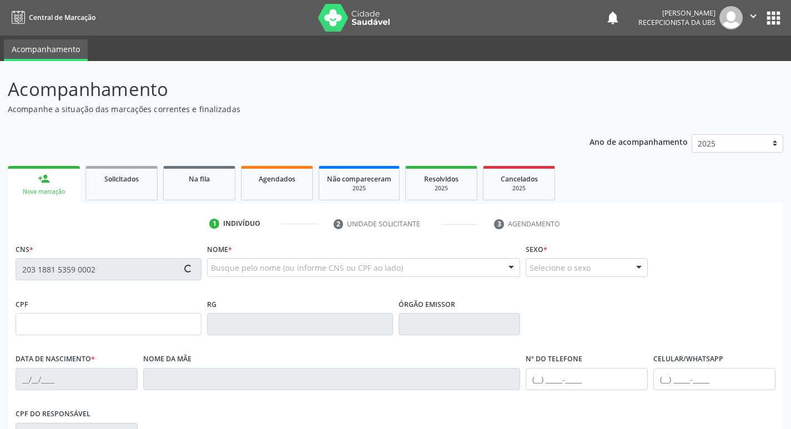
type input "[PHONE_NUMBER]"
type input "452"
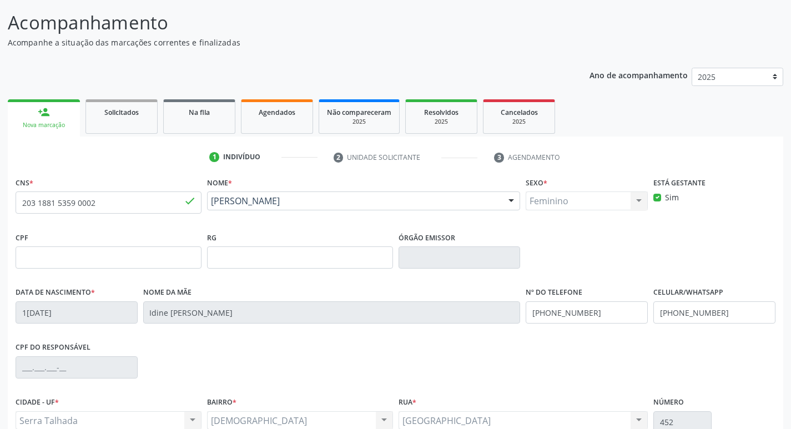
scroll to position [173, 0]
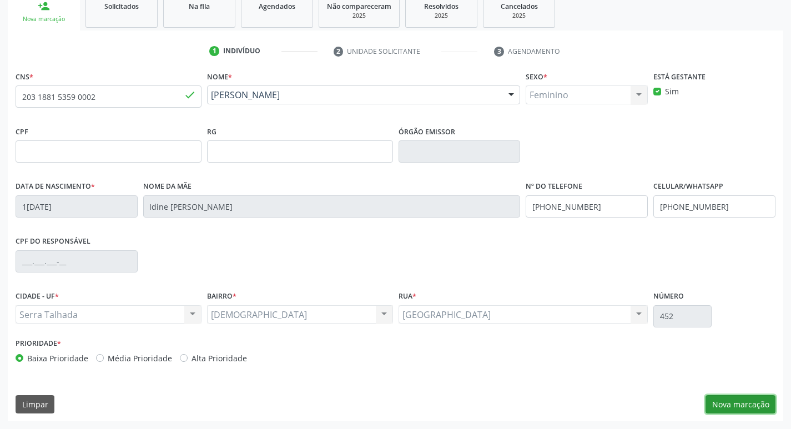
click at [752, 407] on button "Nova marcação" at bounding box center [740, 404] width 70 height 19
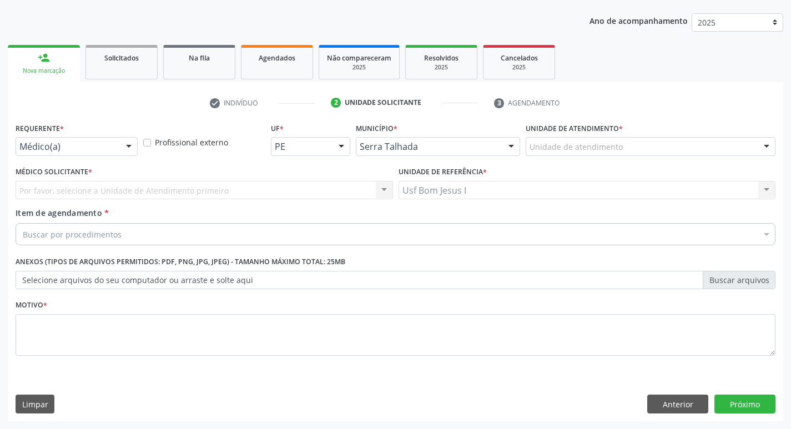
scroll to position [121, 0]
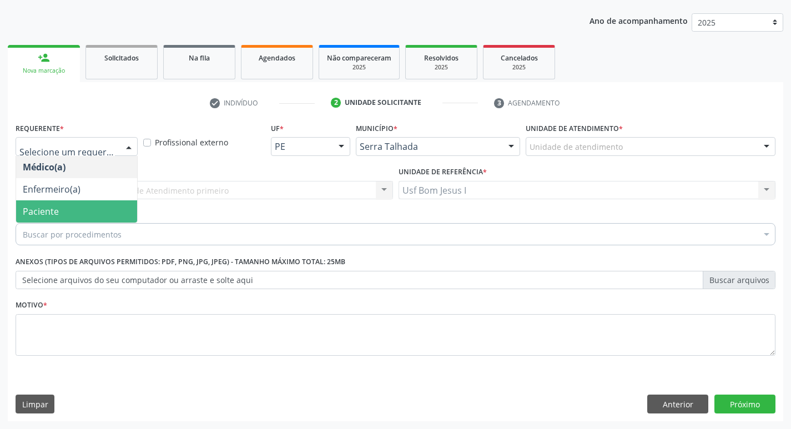
click at [74, 208] on span "Paciente" at bounding box center [76, 211] width 121 height 22
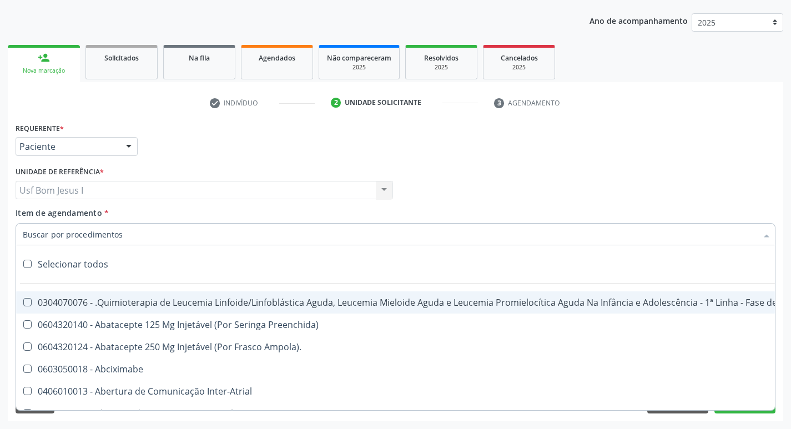
paste input "0205020143"
type input "0205020143"
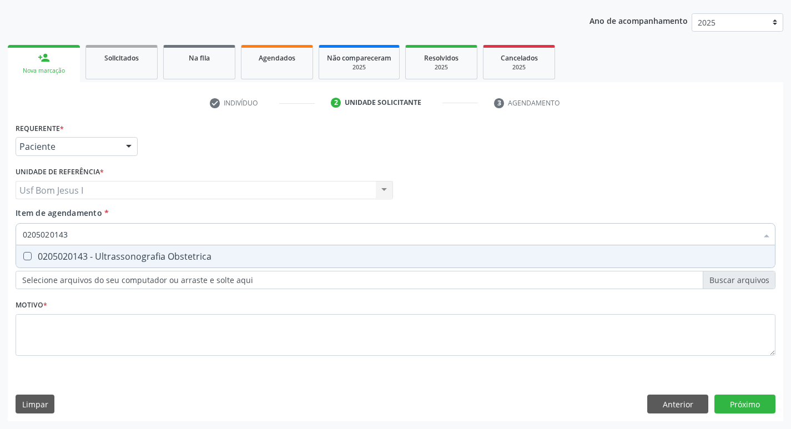
click at [143, 256] on div "0205020143 - Ultrassonografia Obstetrica" at bounding box center [395, 256] width 745 height 9
checkbox Obstetrica "true"
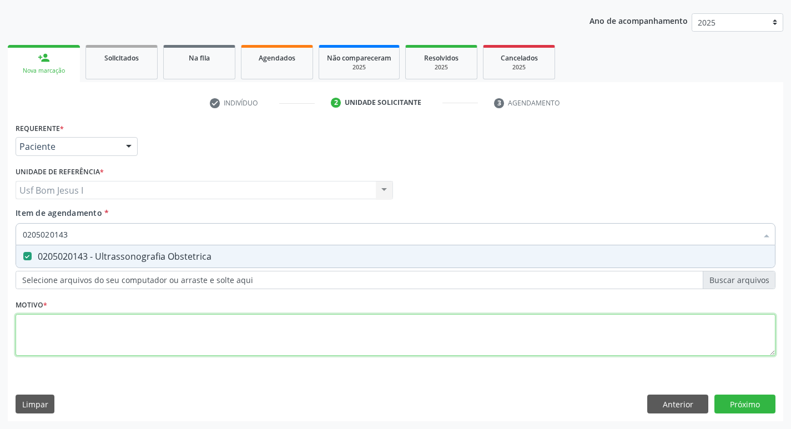
click at [168, 336] on div "Requerente * Paciente Médico(a) Enfermeiro(a) Paciente Nenhum resultado encontr…" at bounding box center [396, 245] width 760 height 251
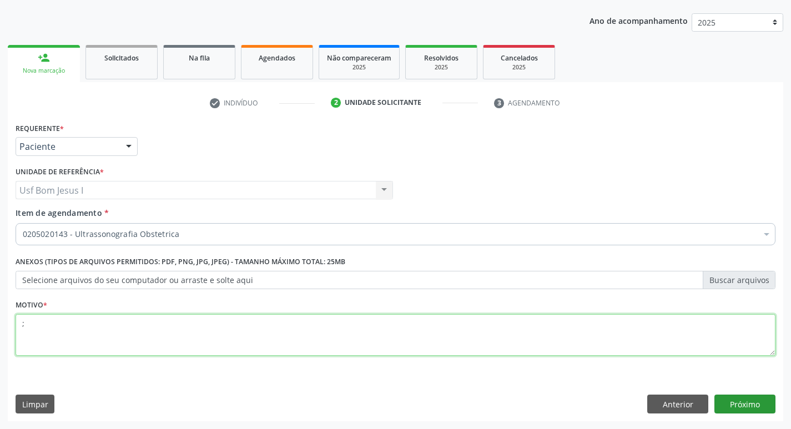
type textarea ";"
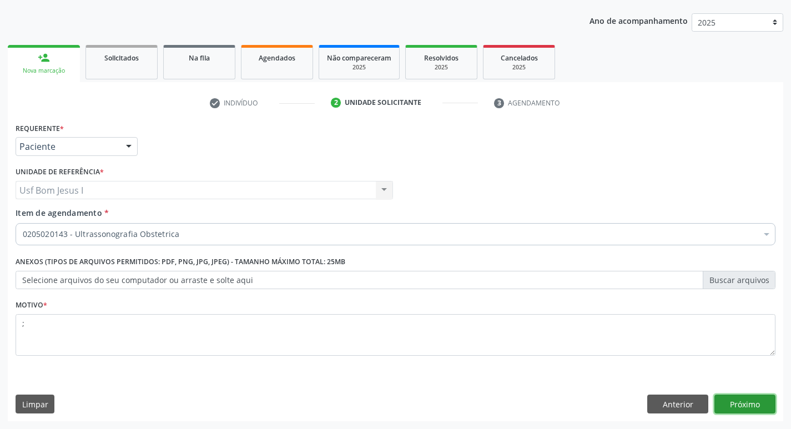
click at [743, 402] on button "Próximo" at bounding box center [744, 404] width 61 height 19
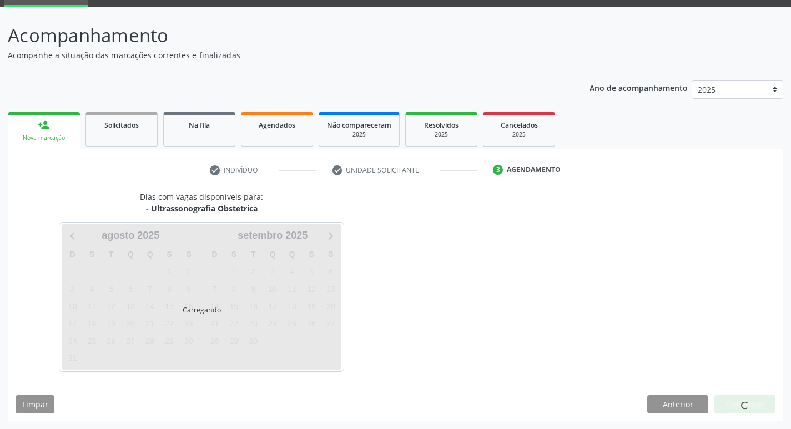
scroll to position [54, 0]
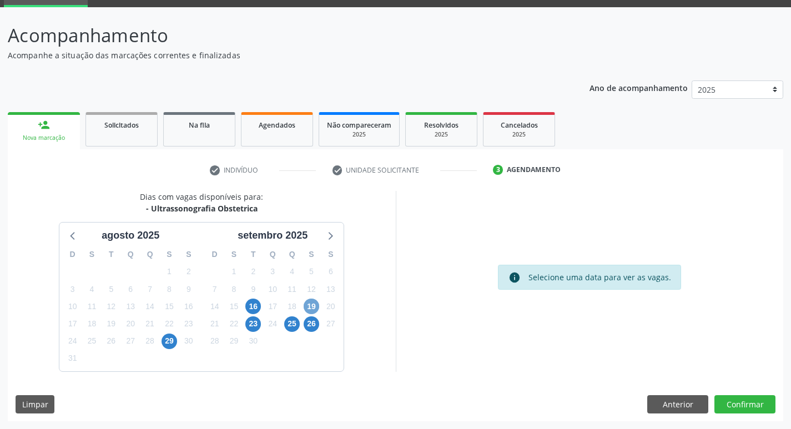
click at [316, 306] on span "19" at bounding box center [312, 307] width 16 height 16
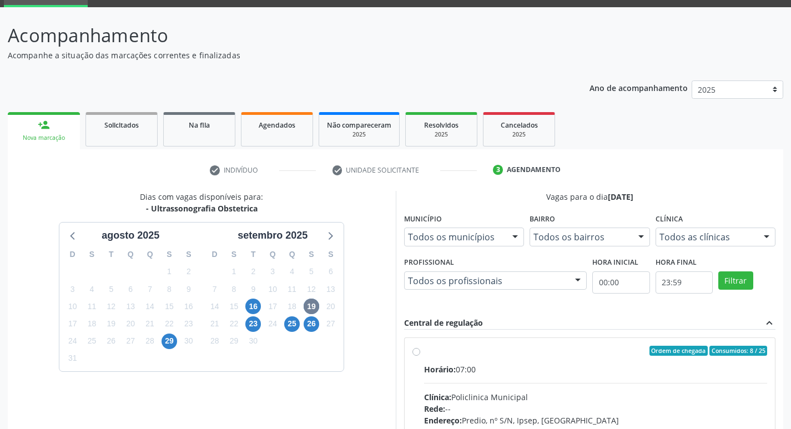
click at [420, 356] on input "Ordem de chegada Consumidos: 8 / 25 Horário: 07:00 Clínica: Policlinica Municip…" at bounding box center [416, 351] width 8 height 10
radio input "true"
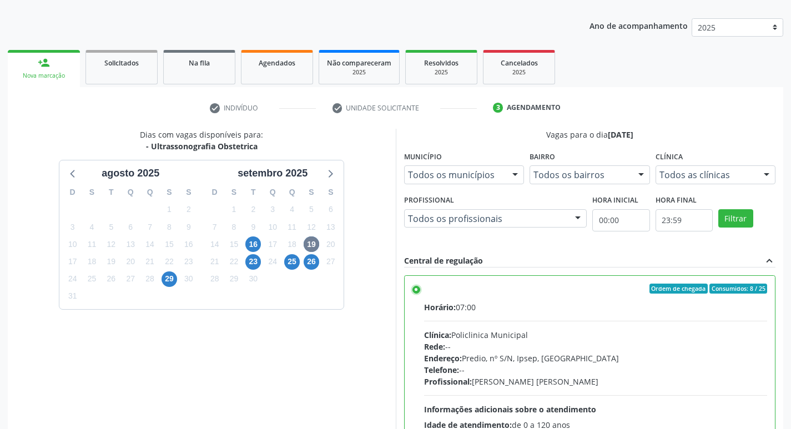
scroll to position [234, 0]
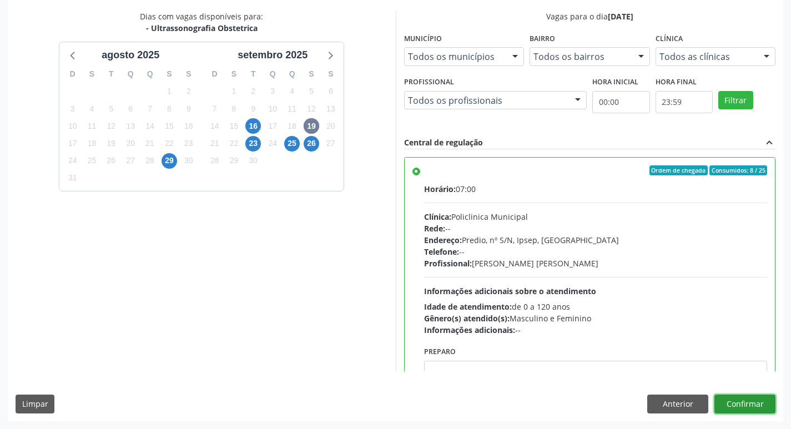
click at [757, 405] on button "Confirmar" at bounding box center [744, 404] width 61 height 19
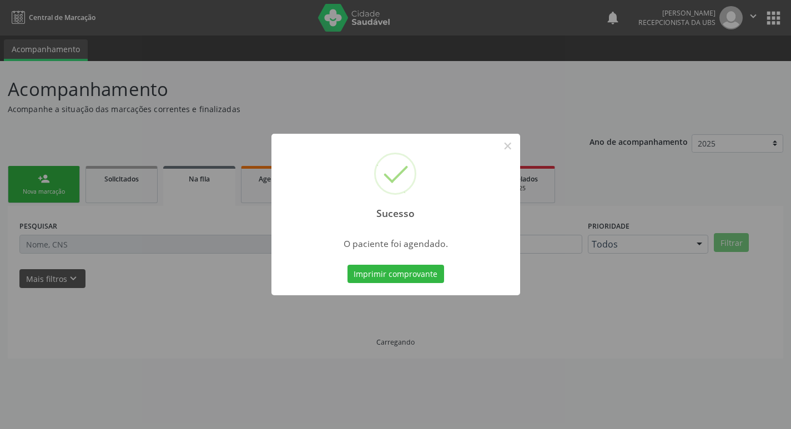
scroll to position [0, 0]
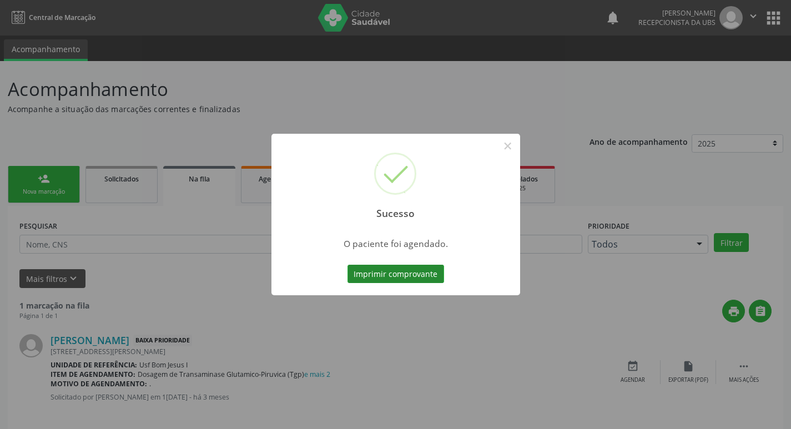
click at [378, 271] on button "Imprimir comprovante" at bounding box center [395, 274] width 97 height 19
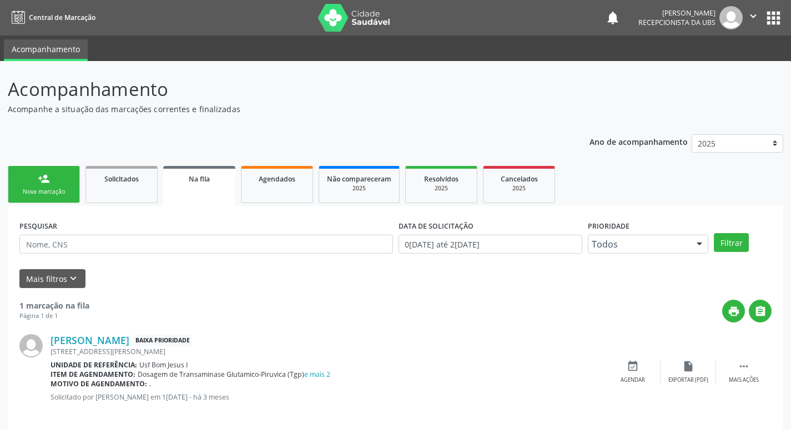
click at [73, 182] on link "person_add Nova marcação" at bounding box center [44, 184] width 72 height 37
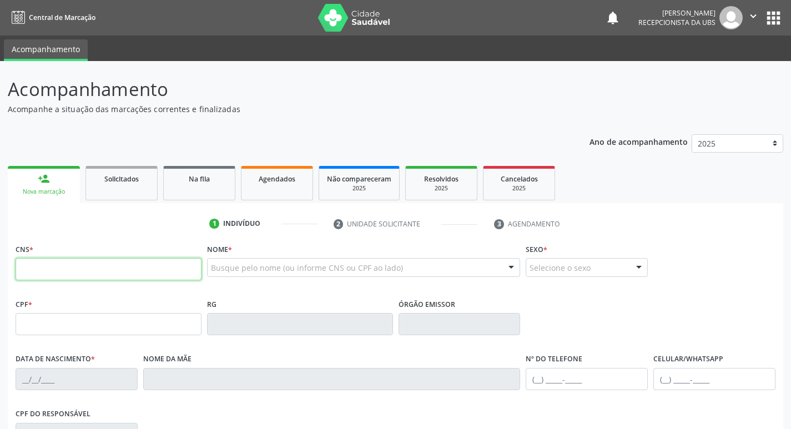
click at [73, 272] on input "text" at bounding box center [109, 269] width 186 height 22
type input "164 2597 8903 0003"
type input "139.191.504-65"
type input "17/03/2002"
type input "Catiane Pinheiro da Silva"
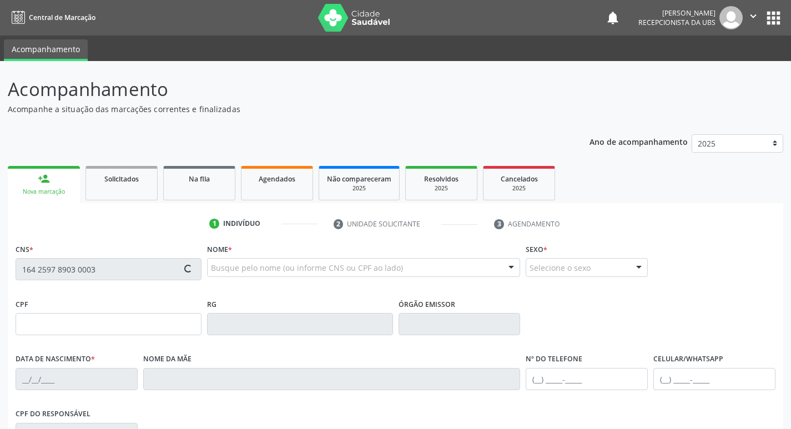
type input "(98) 6666-6666"
type input "(87) 99615-4860"
type input "436"
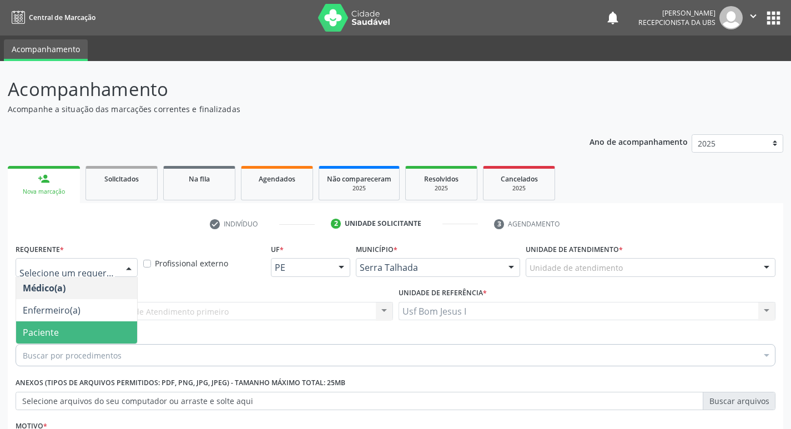
click at [50, 321] on span "Paciente" at bounding box center [76, 332] width 121 height 22
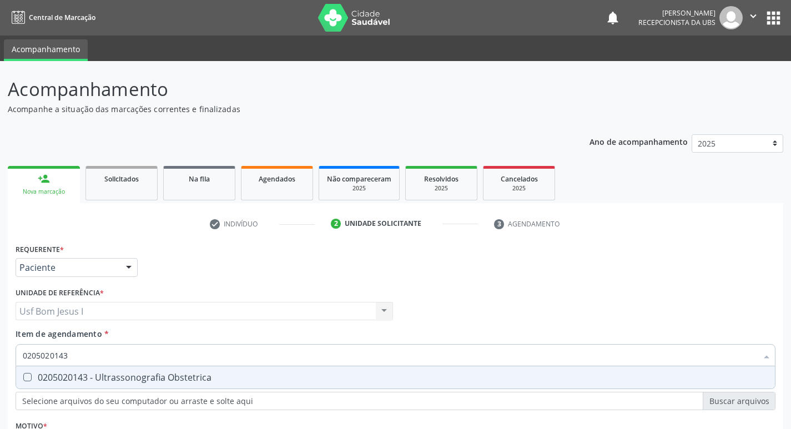
click at [108, 366] on span "0205020143 - Ultrassonografia Obstetrica" at bounding box center [395, 377] width 759 height 22
click at [120, 331] on div "Requerente * Paciente Médico(a) Enfermeiro(a) Paciente Nenhum resultado encontr…" at bounding box center [396, 366] width 760 height 251
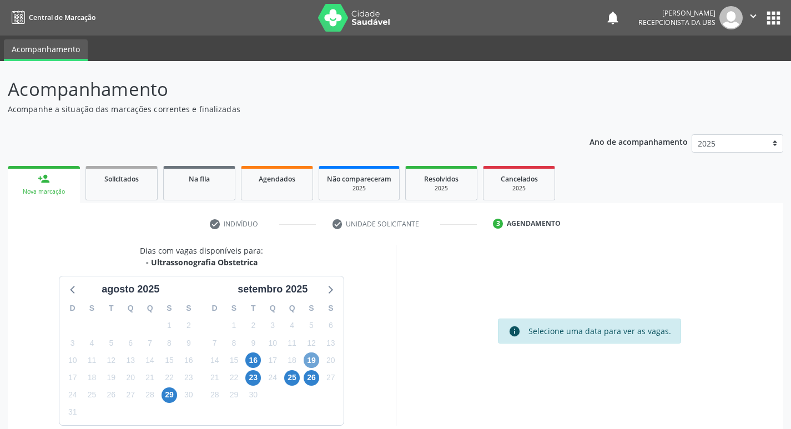
click at [314, 352] on span "19" at bounding box center [312, 360] width 16 height 16
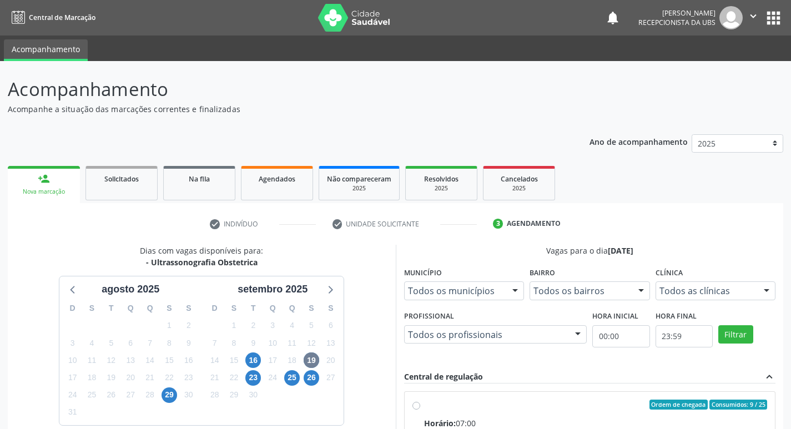
click at [664, 417] on div "Horário: 07:00" at bounding box center [595, 423] width 343 height 12
click at [420, 400] on input "Ordem de chegada Consumidos: 9 / 25 Horário: 07:00 Clínica: Policlinica Municip…" at bounding box center [416, 405] width 8 height 10
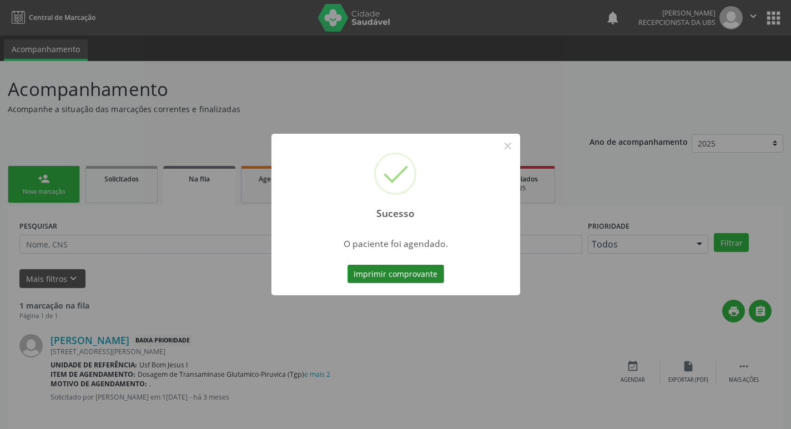
click at [385, 271] on button "Imprimir comprovante" at bounding box center [395, 274] width 97 height 19
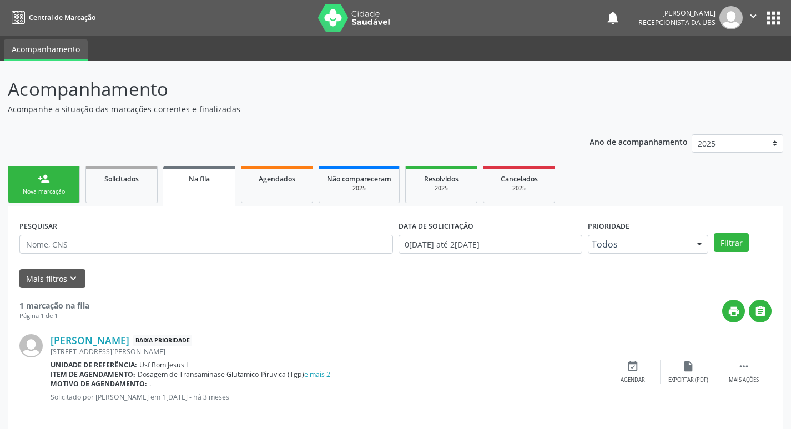
click at [42, 181] on div "person_add" at bounding box center [44, 179] width 12 height 12
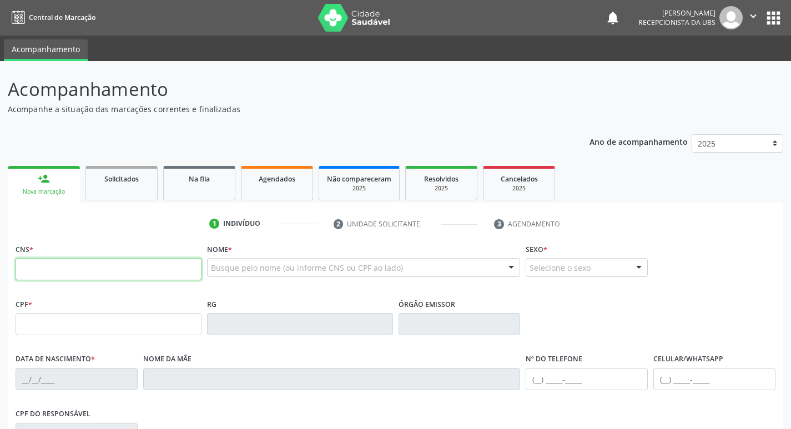
click at [132, 272] on input "text" at bounding box center [109, 269] width 186 height 22
type input "701 8042 5699 5973"
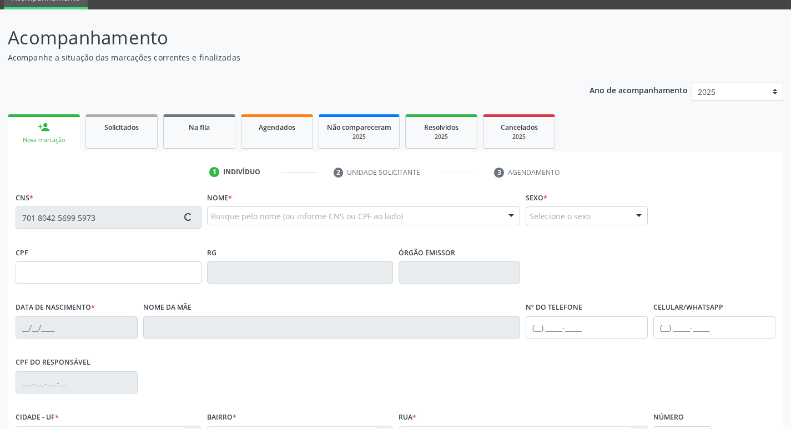
type input "147.355.834-40"
type input "22/11/2006"
type input "Katia Valerio da Silva"
type input "(87) 99956-9437"
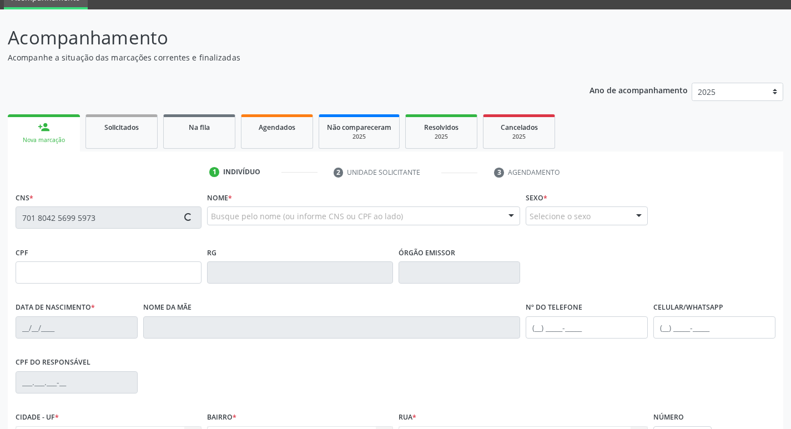
type input "097.437.384-28"
type input "396"
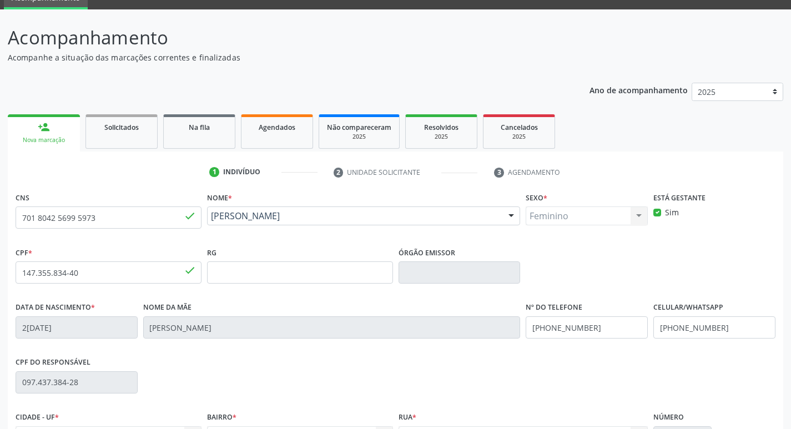
scroll to position [173, 0]
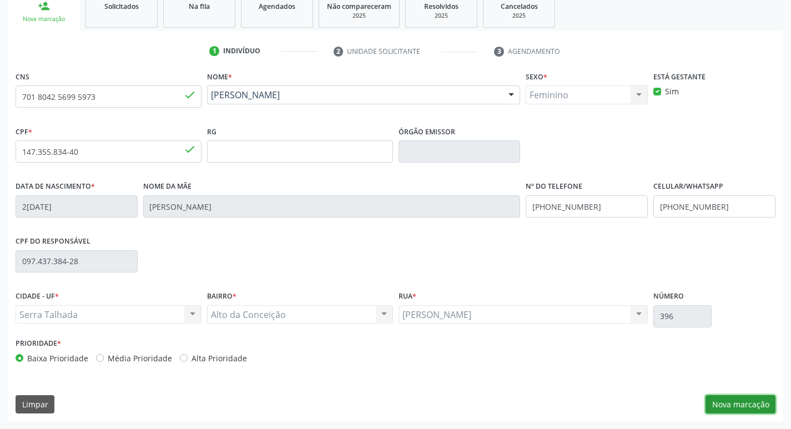
click at [736, 404] on button "Nova marcação" at bounding box center [740, 404] width 70 height 19
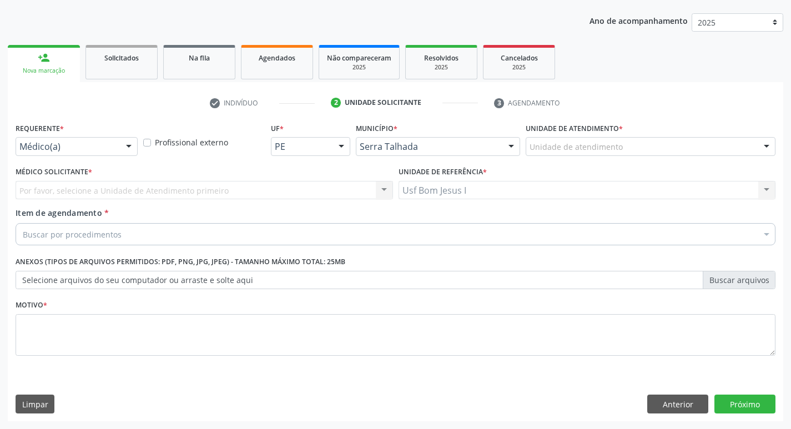
scroll to position [121, 0]
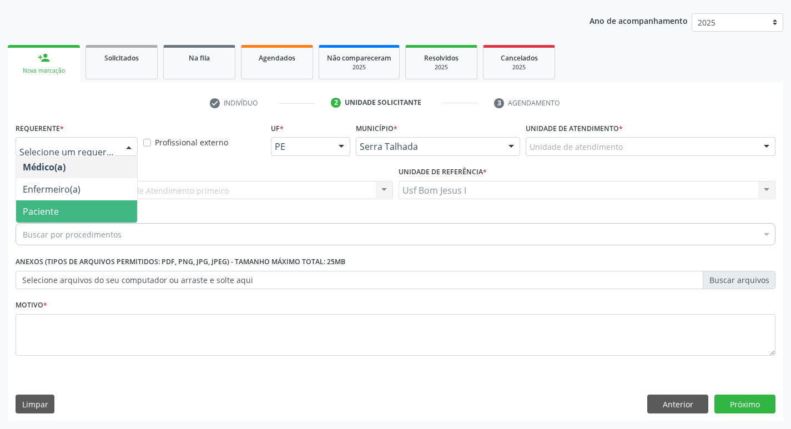
click at [88, 211] on span "Paciente" at bounding box center [76, 211] width 121 height 22
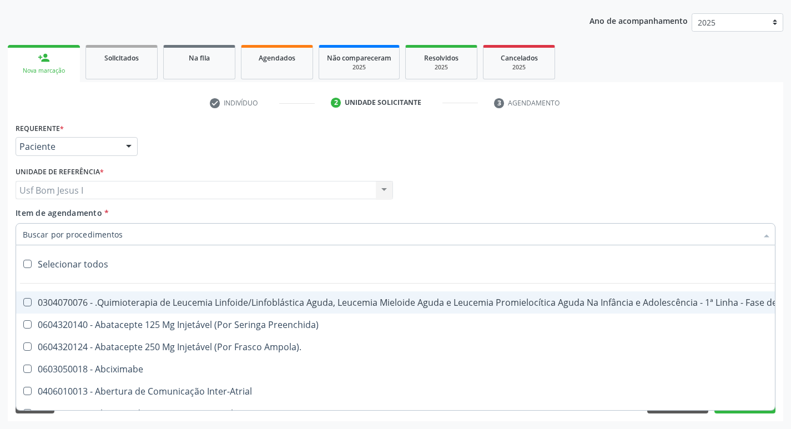
paste input "0205020143"
type input "0205020143"
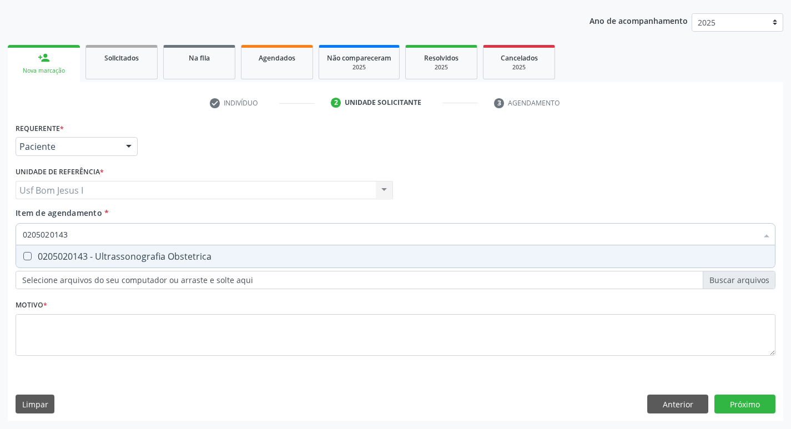
click at [253, 252] on div "0205020143 - Ultrassonografia Obstetrica" at bounding box center [395, 256] width 745 height 9
checkbox Obstetrica "true"
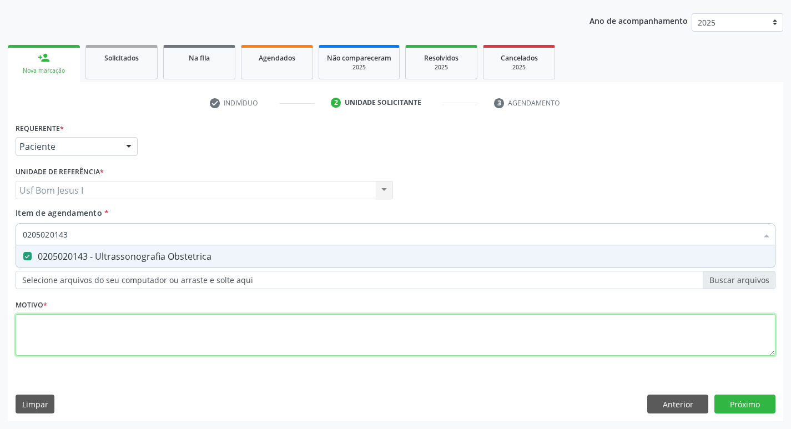
click at [285, 318] on div "Requerente * Paciente Médico(a) Enfermeiro(a) Paciente Nenhum resultado encontr…" at bounding box center [396, 245] width 760 height 251
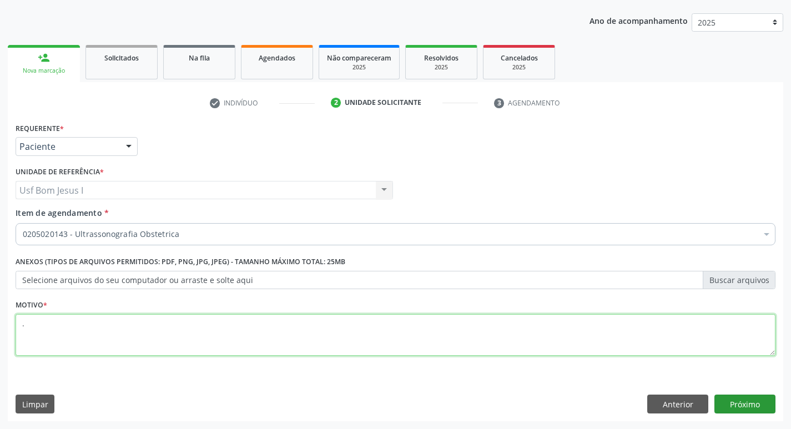
type textarea "."
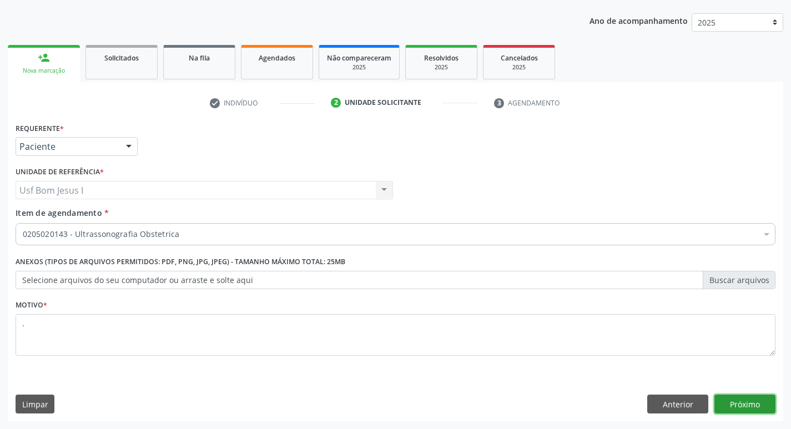
click at [743, 400] on button "Próximo" at bounding box center [744, 404] width 61 height 19
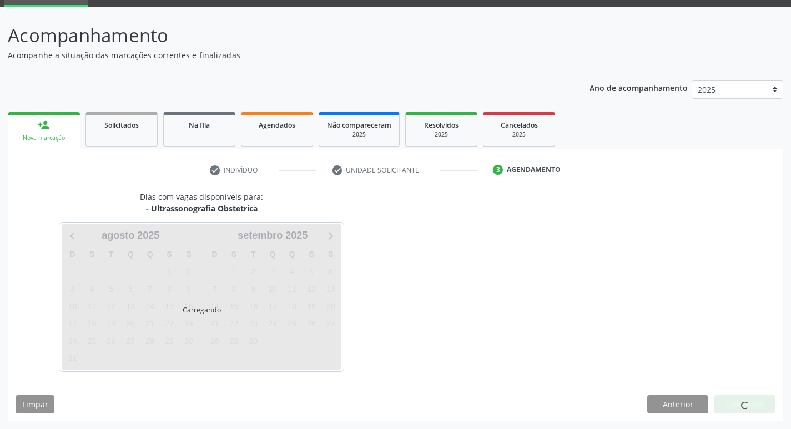
scroll to position [54, 0]
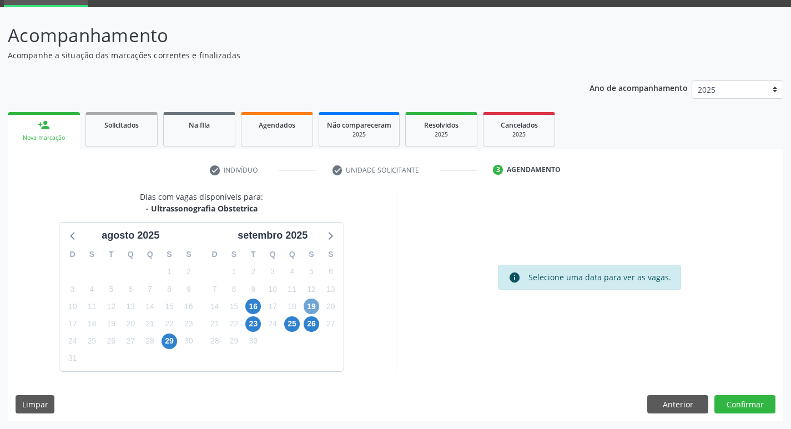
click at [312, 307] on span "19" at bounding box center [312, 307] width 16 height 16
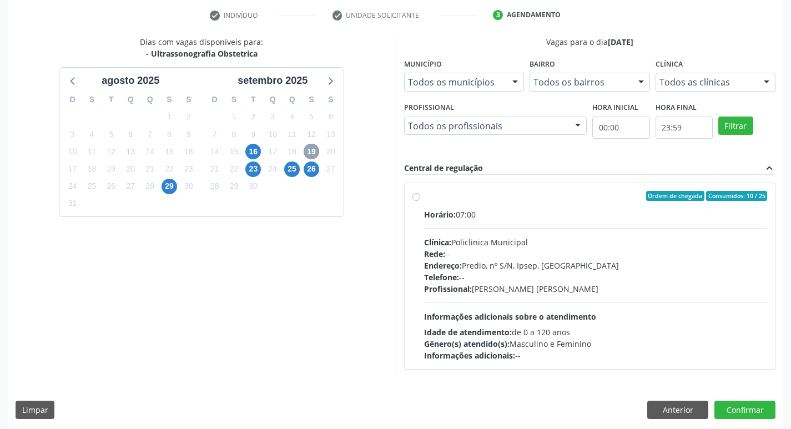
scroll to position [214, 0]
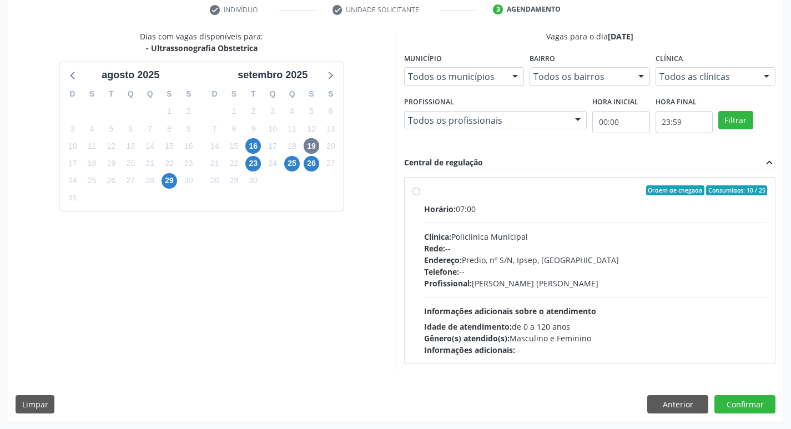
click at [618, 302] on div "Horário: 07:00 Clínica: Policlinica Municipal Rede: -- Endereço: Predio, nº S/N…" at bounding box center [595, 279] width 343 height 153
click at [420, 195] on input "Ordem de chegada Consumidos: 10 / 25 Horário: 07:00 Clínica: Policlinica Munici…" at bounding box center [416, 190] width 8 height 10
radio input "true"
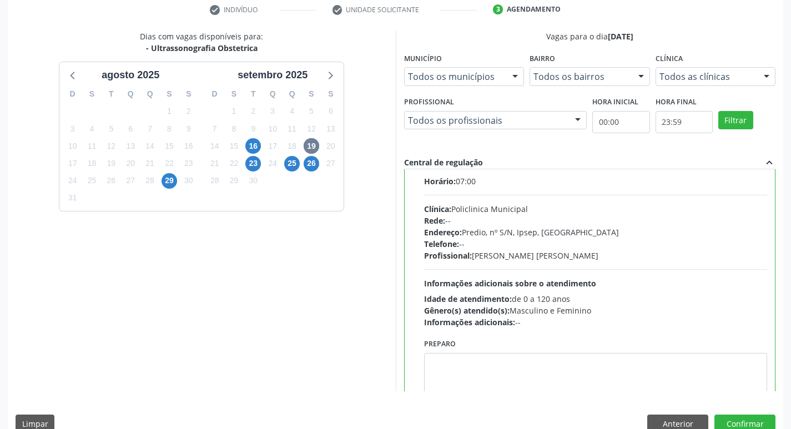
scroll to position [55, 0]
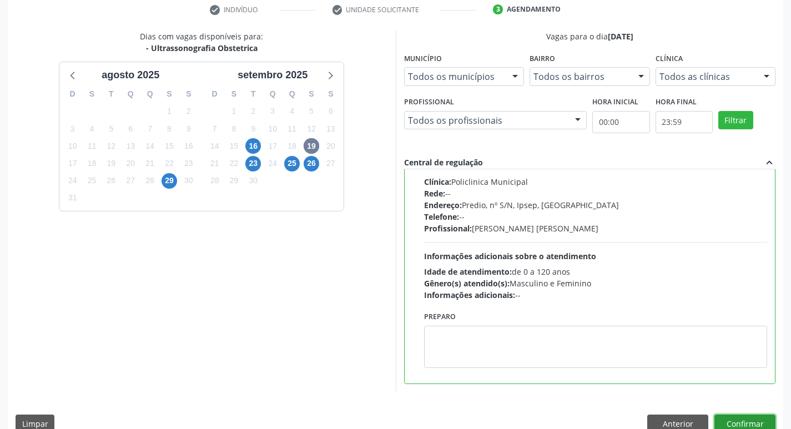
click at [759, 416] on button "Confirmar" at bounding box center [744, 423] width 61 height 19
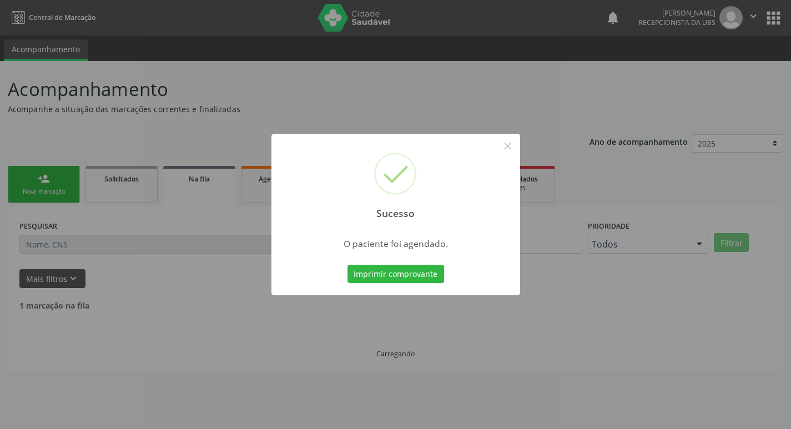
scroll to position [0, 0]
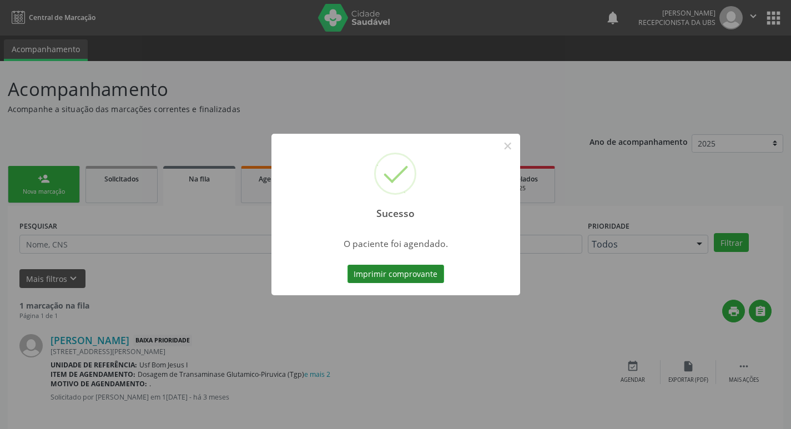
click at [377, 270] on button "Imprimir comprovante" at bounding box center [395, 274] width 97 height 19
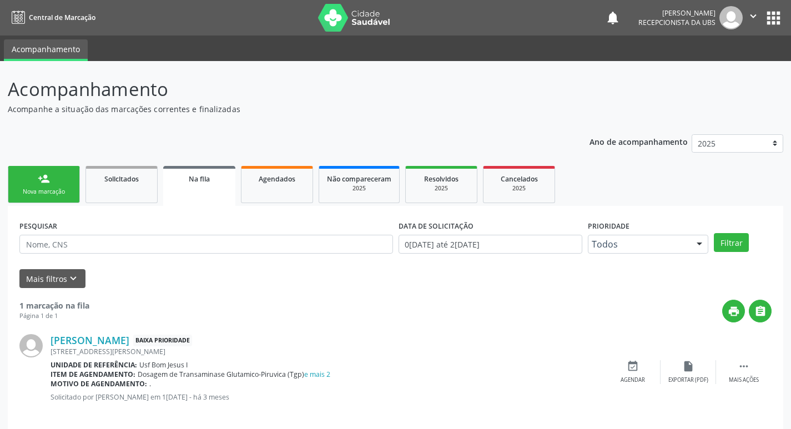
click at [59, 188] on div "Nova marcação" at bounding box center [43, 192] width 55 height 8
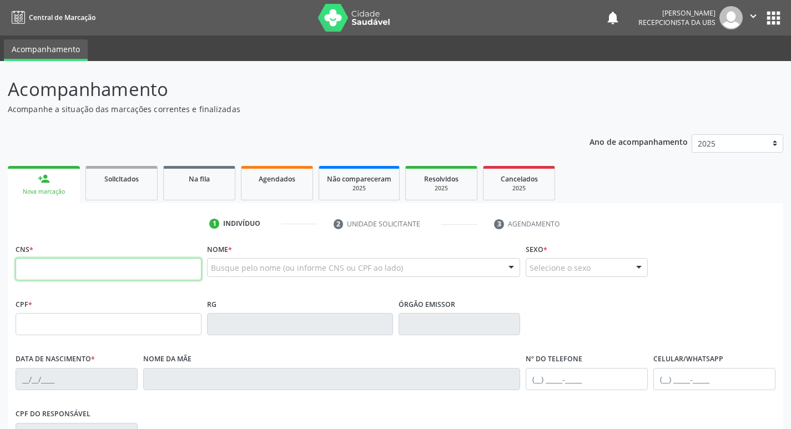
click at [155, 269] on input "text" at bounding box center [109, 269] width 186 height 22
click at [151, 265] on input "text" at bounding box center [109, 269] width 186 height 22
type input "702 4090 3861 9623"
type input "131.877.294-01"
type input "03/07/2002"
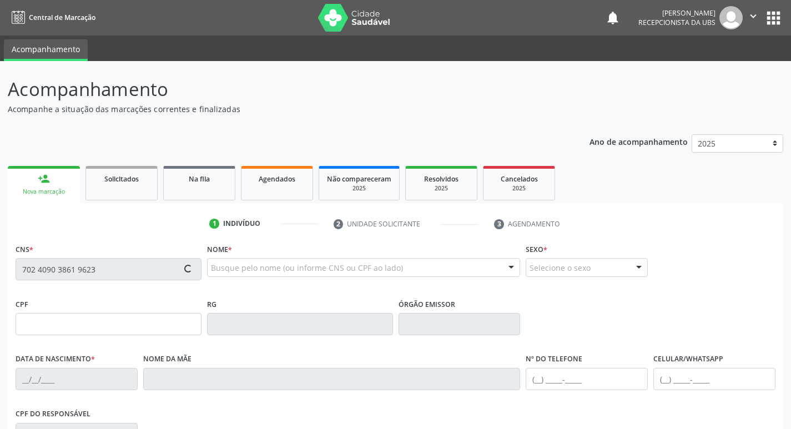
type input "Francineide Alves Ferraz"
type input "(87) 99999-9999"
type input "008.098.264-61"
type input "1330"
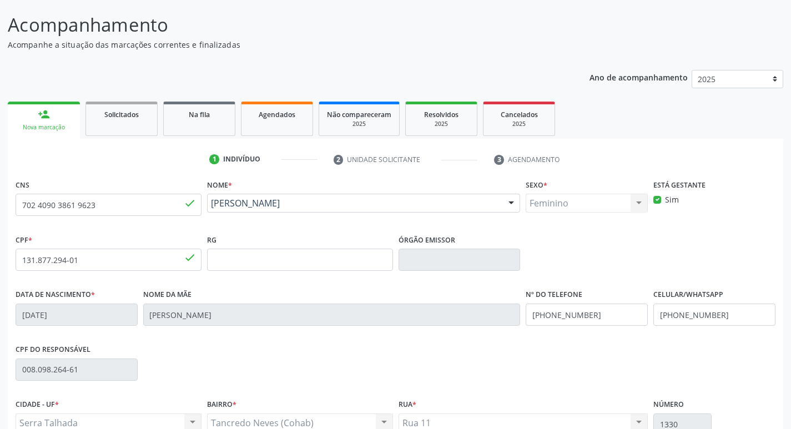
scroll to position [173, 0]
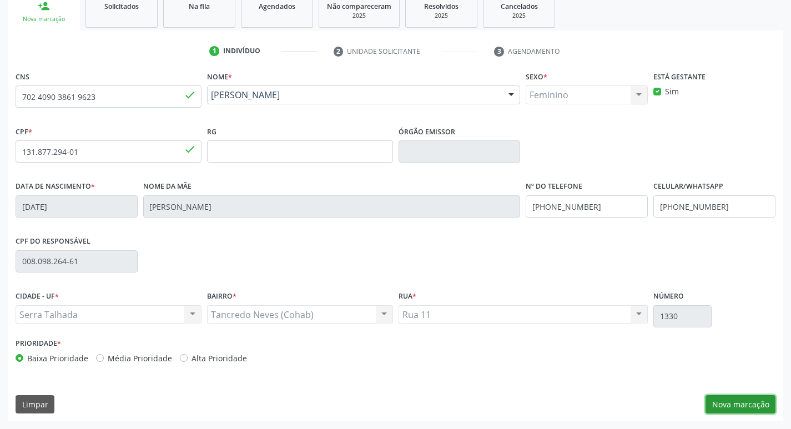
click at [726, 406] on button "Nova marcação" at bounding box center [740, 404] width 70 height 19
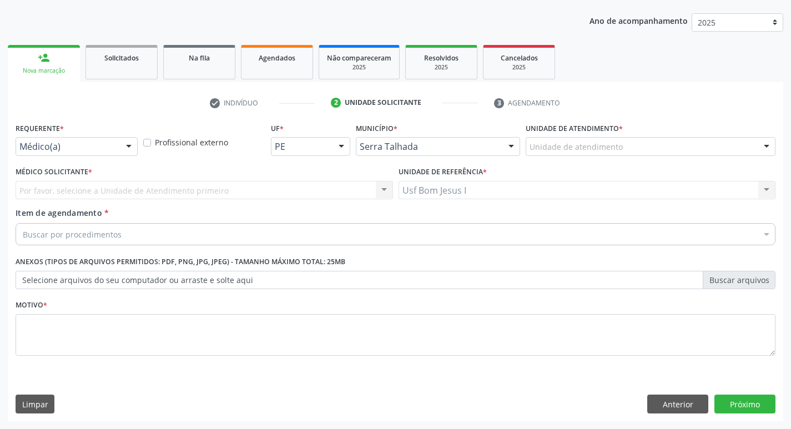
scroll to position [121, 0]
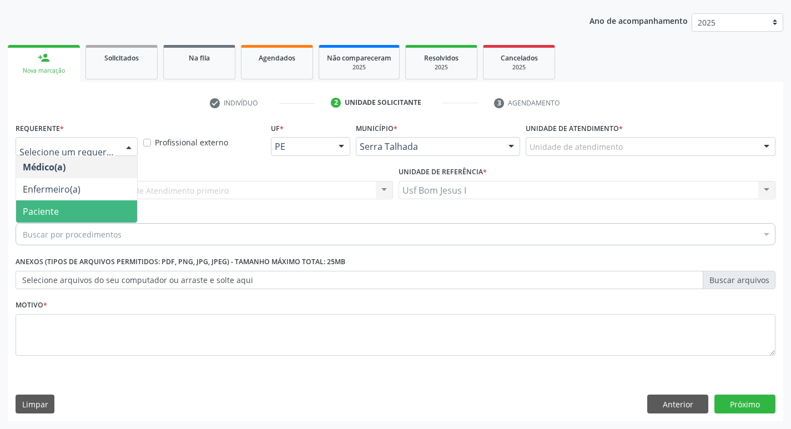
click at [66, 218] on span "Paciente" at bounding box center [76, 211] width 121 height 22
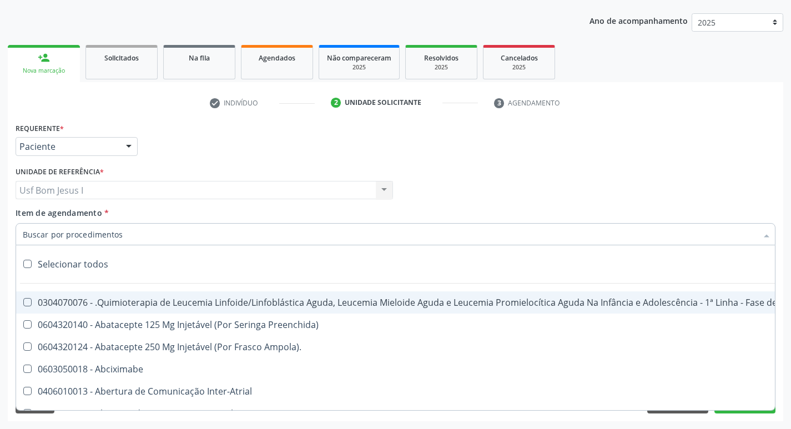
paste input "0205020143"
type input "0205020143"
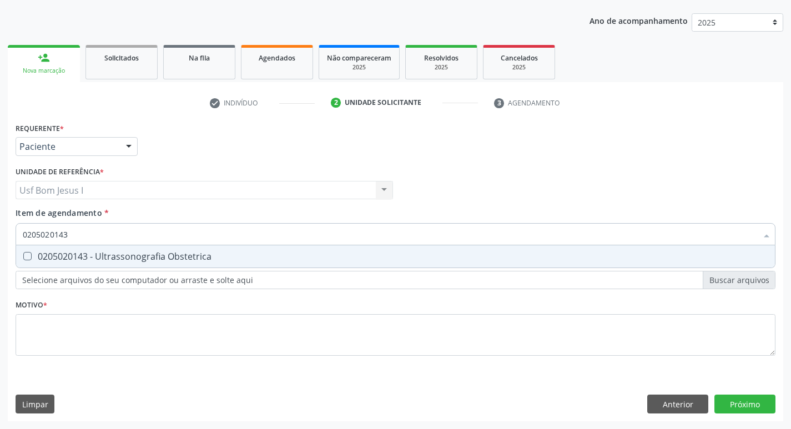
click at [68, 253] on div "0205020143 - Ultrassonografia Obstetrica" at bounding box center [395, 256] width 745 height 9
checkbox Obstetrica "true"
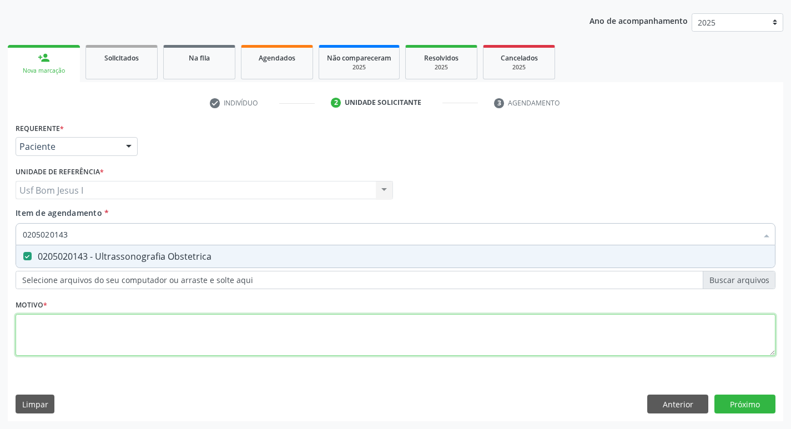
click at [93, 340] on div "Requerente * Paciente Médico(a) Enfermeiro(a) Paciente Nenhum resultado encontr…" at bounding box center [396, 245] width 760 height 251
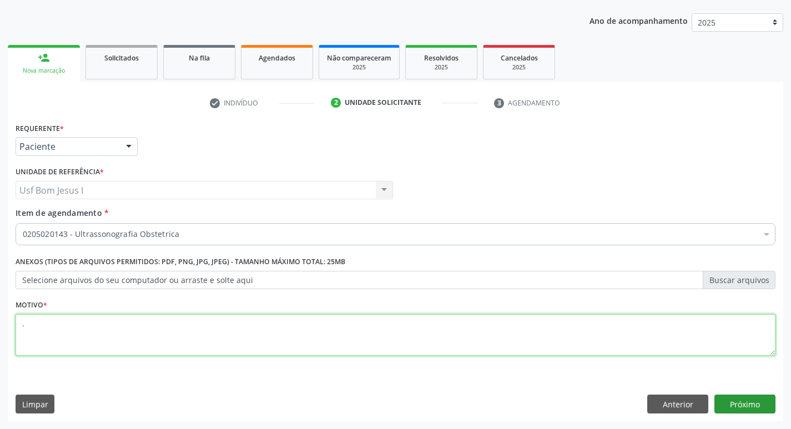
type textarea "."
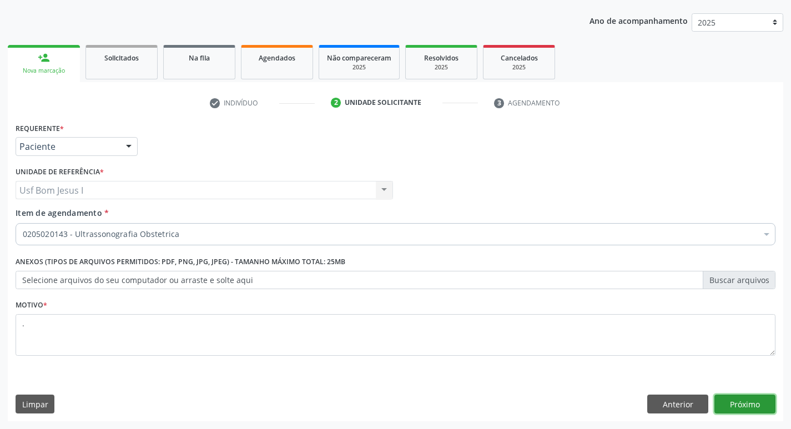
click at [754, 401] on button "Próximo" at bounding box center [744, 404] width 61 height 19
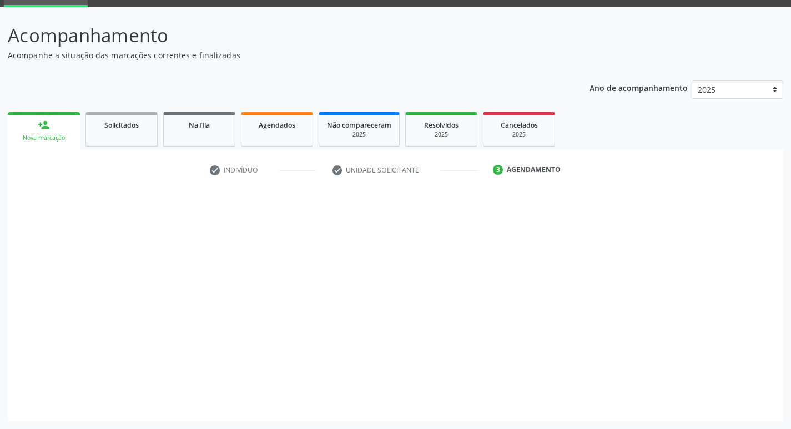
scroll to position [54, 0]
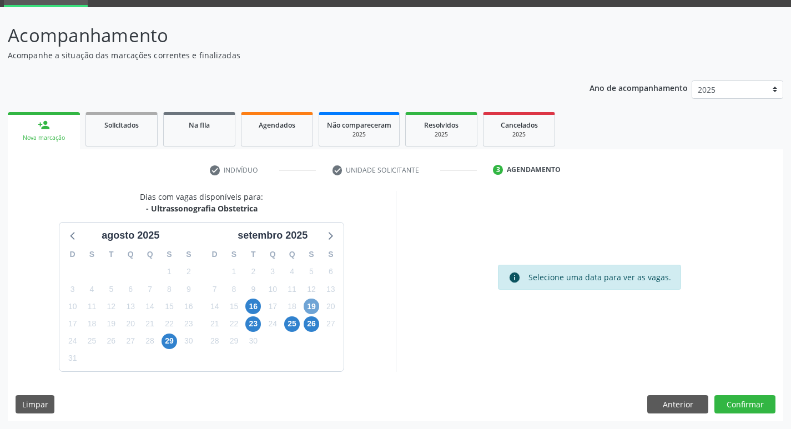
click at [309, 304] on span "19" at bounding box center [312, 307] width 16 height 16
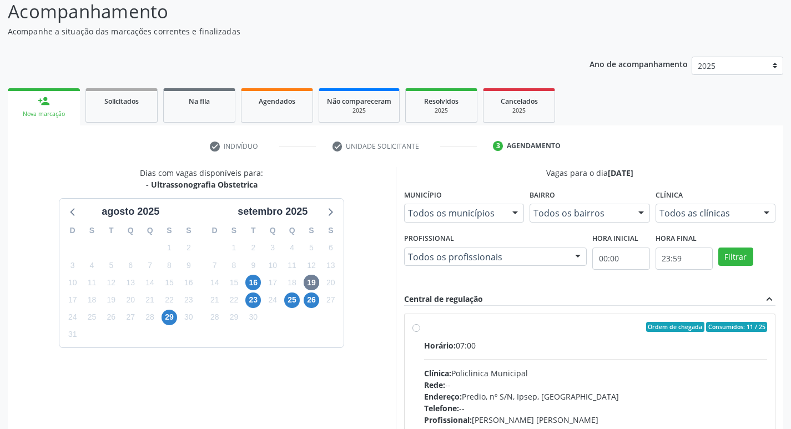
click at [569, 385] on div "Horário: 07:00 Clínica: Policlinica Municipal Rede: -- Endereço: Predio, nº S/N…" at bounding box center [595, 416] width 343 height 153
click at [420, 332] on input "Ordem de chegada Consumidos: 11 / 25 Horário: 07:00 Clínica: Policlinica Munici…" at bounding box center [416, 327] width 8 height 10
radio input "true"
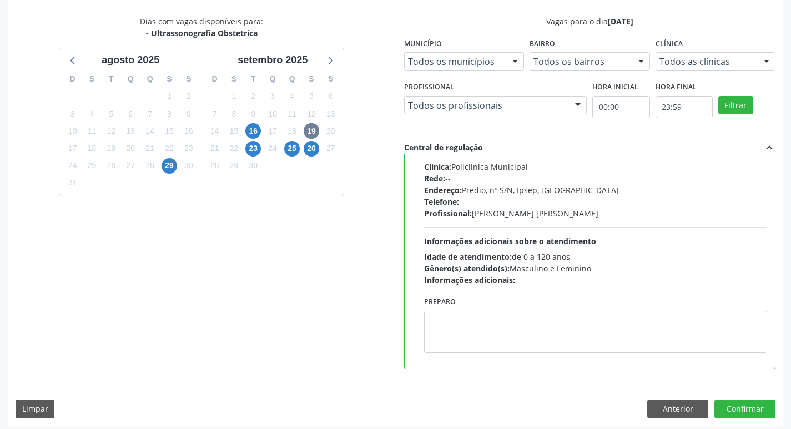
scroll to position [234, 0]
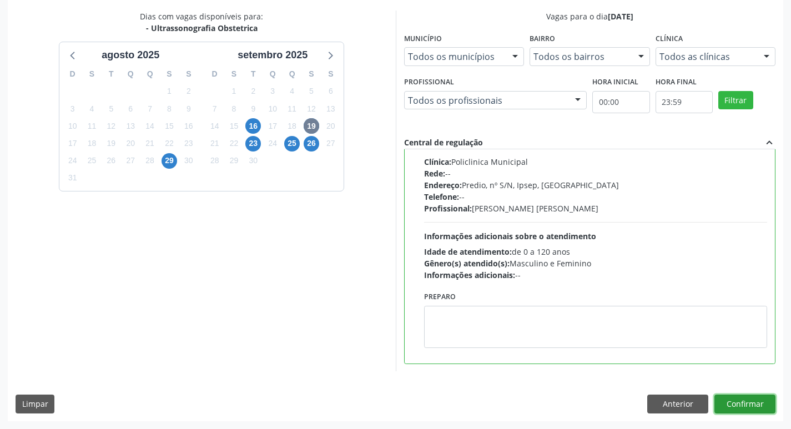
click at [737, 405] on button "Confirmar" at bounding box center [744, 404] width 61 height 19
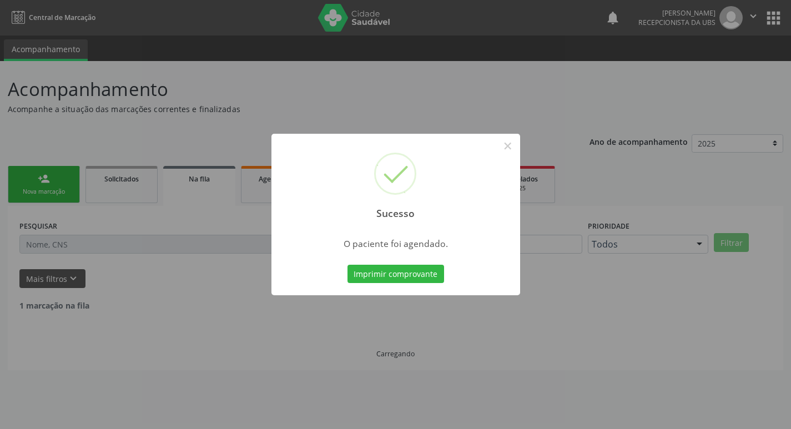
scroll to position [0, 0]
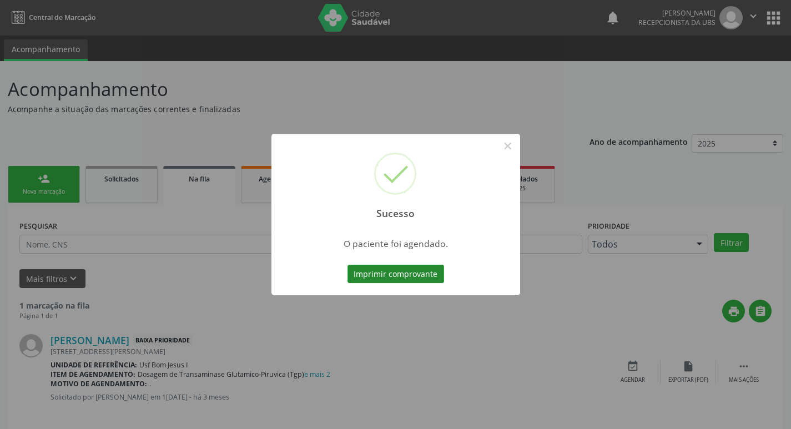
click at [396, 275] on button "Imprimir comprovante" at bounding box center [395, 274] width 97 height 19
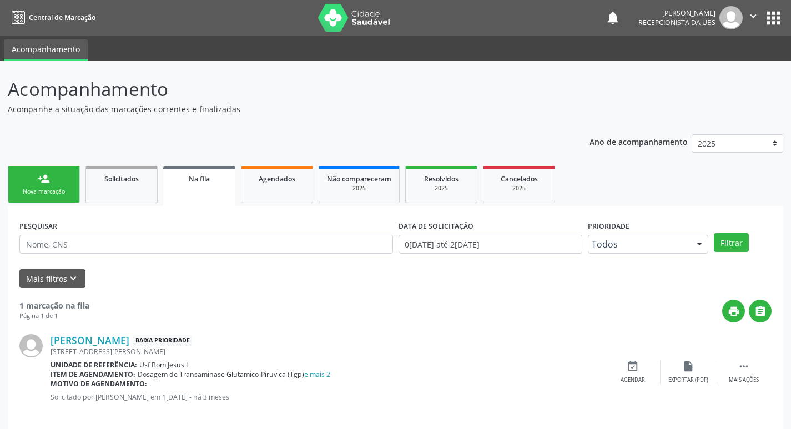
click at [33, 183] on link "person_add Nova marcação" at bounding box center [44, 184] width 72 height 37
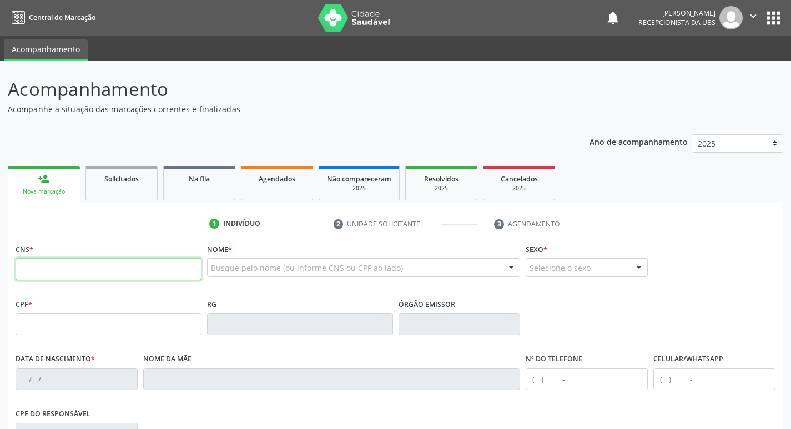
click at [113, 264] on input "text" at bounding box center [109, 269] width 186 height 22
type input "703 4072 0568 7417"
type input "20/09/1998"
type input "Angela Maria Martins Silva"
type input "(87) 99993-7439"
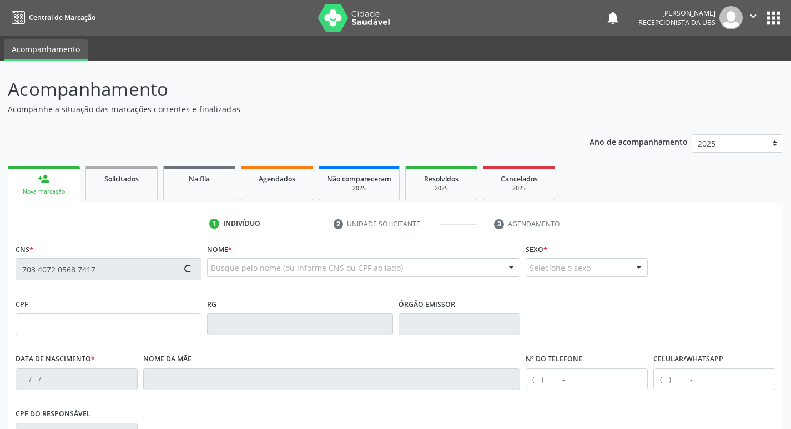
type input "(87) 99993-7439"
type input "187.629.564-34"
type input "620"
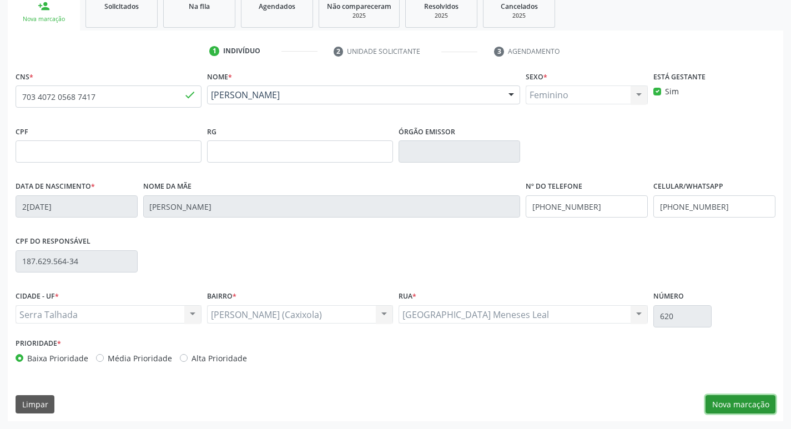
click at [734, 406] on button "Nova marcação" at bounding box center [740, 404] width 70 height 19
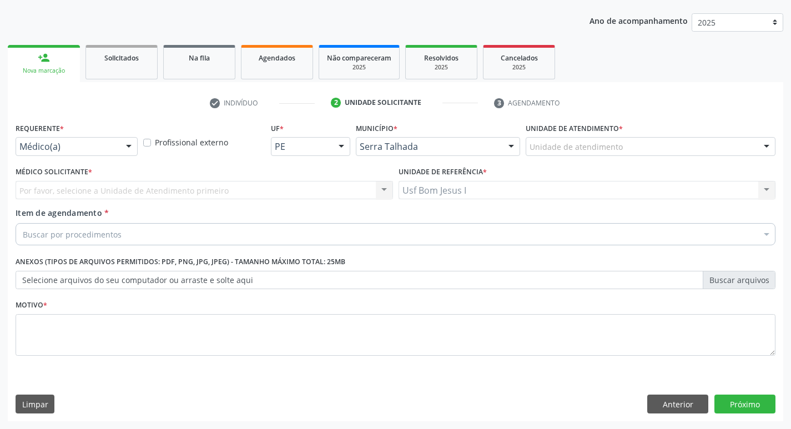
scroll to position [121, 0]
click at [84, 153] on div "Médico(a)" at bounding box center [77, 146] width 122 height 19
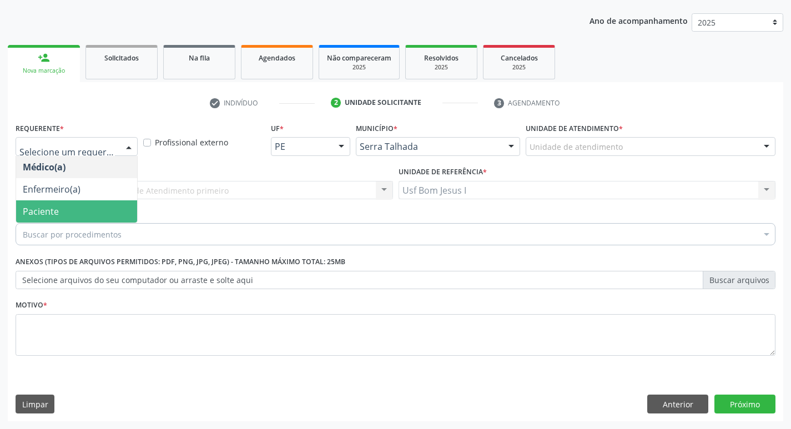
click at [81, 211] on span "Paciente" at bounding box center [76, 211] width 121 height 22
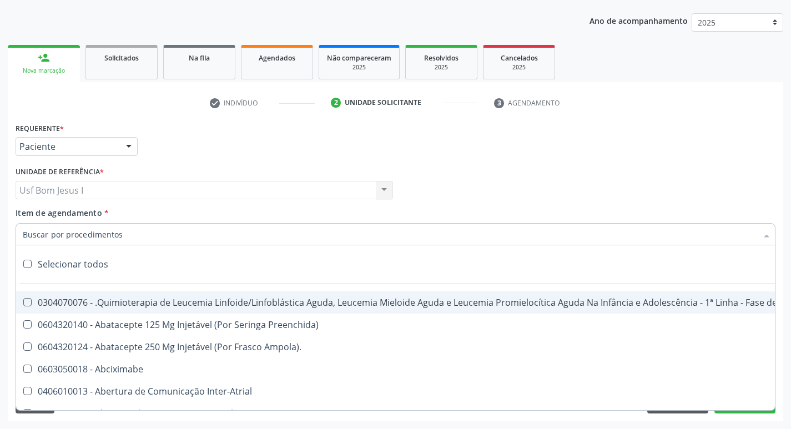
paste input "0205020143"
type input "0205020143"
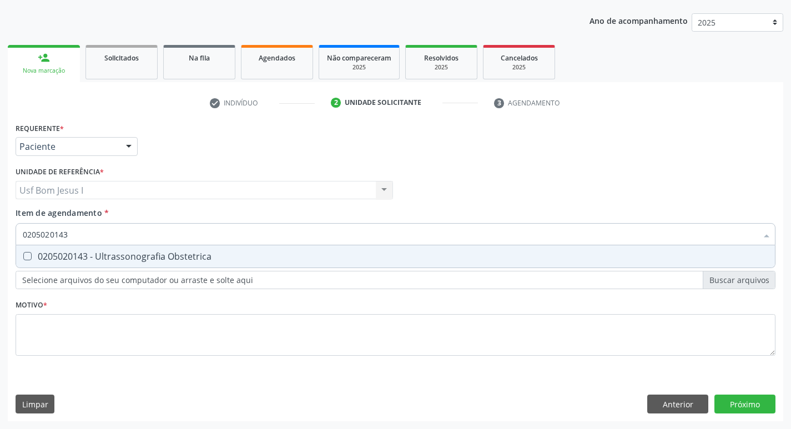
click at [101, 256] on div "0205020143 - Ultrassonografia Obstetrica" at bounding box center [395, 256] width 745 height 9
checkbox Obstetrica "true"
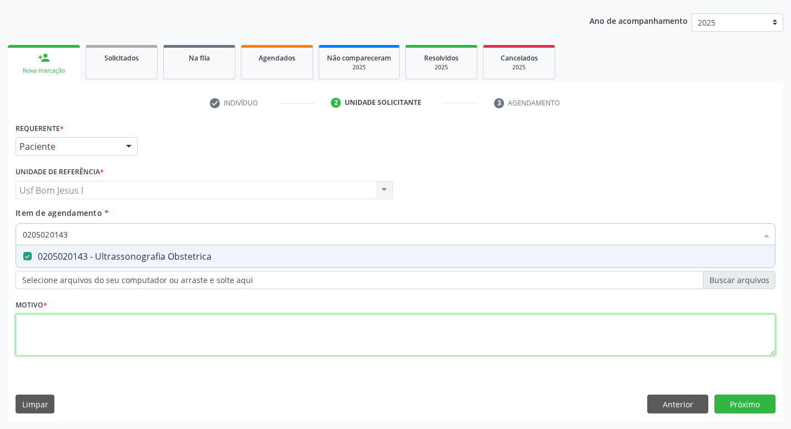
click at [106, 320] on div "Requerente * Paciente Médico(a) Enfermeiro(a) Paciente Nenhum resultado encontr…" at bounding box center [396, 245] width 760 height 251
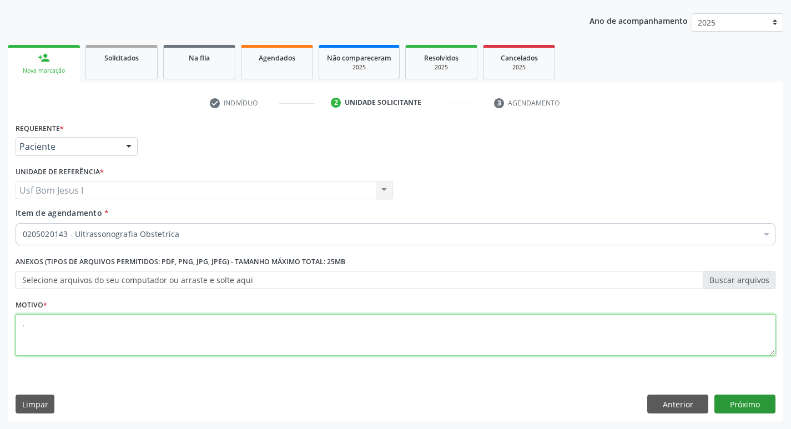
type textarea "."
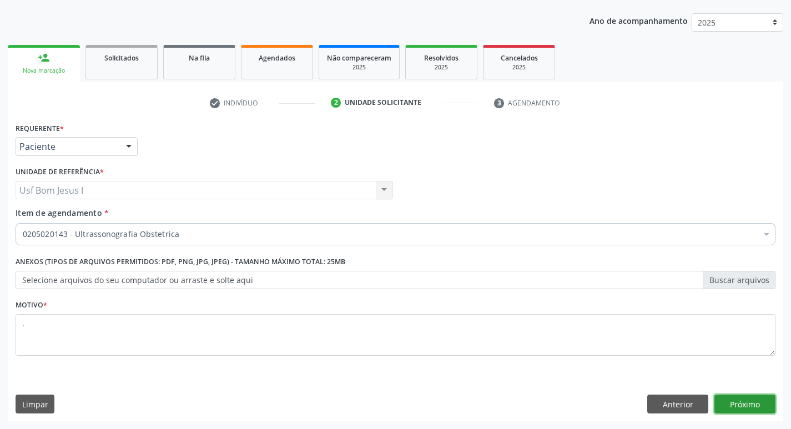
click at [756, 405] on button "Próximo" at bounding box center [744, 404] width 61 height 19
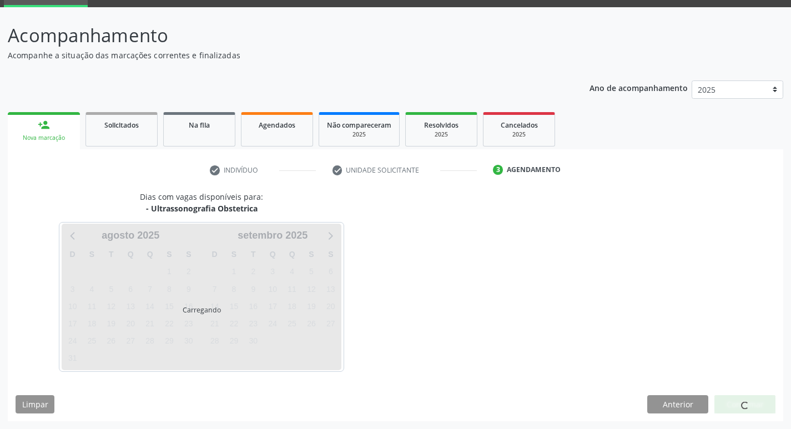
scroll to position [54, 0]
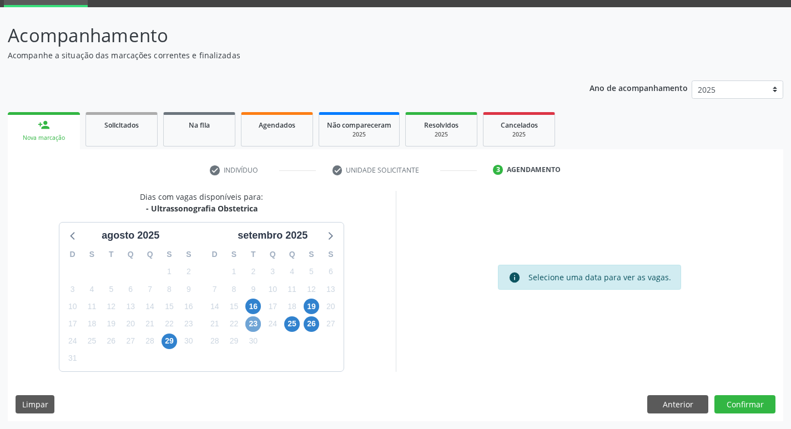
click at [254, 326] on span "23" at bounding box center [253, 324] width 16 height 16
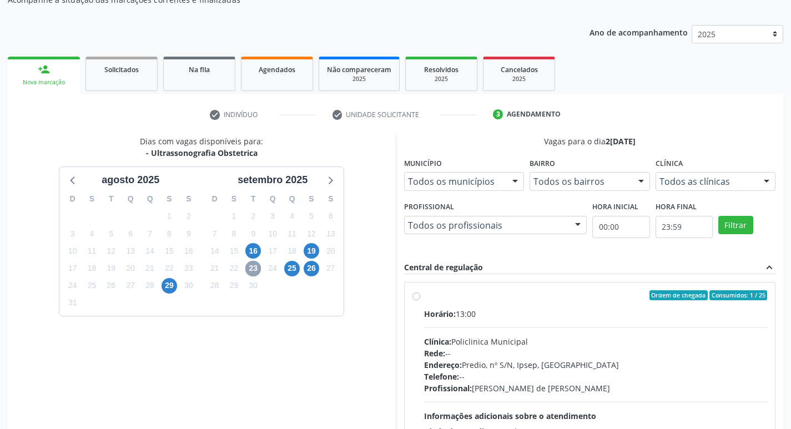
scroll to position [214, 0]
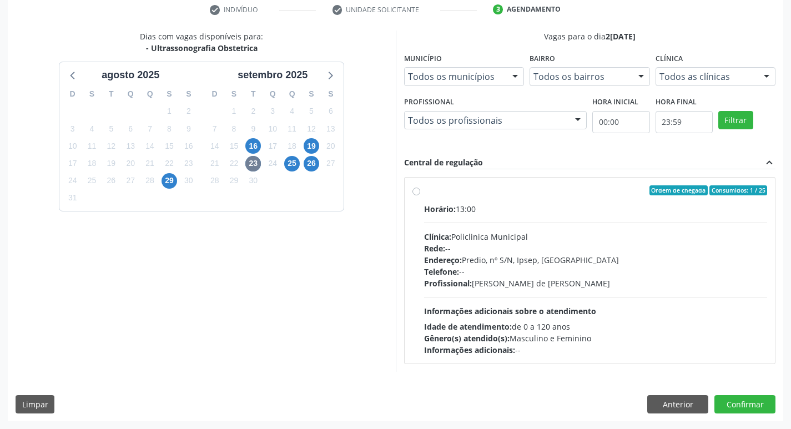
click at [596, 322] on div "Idade de atendimento: de 0 a 120 anos" at bounding box center [595, 327] width 343 height 12
click at [420, 195] on input "Ordem de chegada Consumidos: 1 / 25 Horário: 13:00 Clínica: Policlinica Municip…" at bounding box center [416, 190] width 8 height 10
radio input "true"
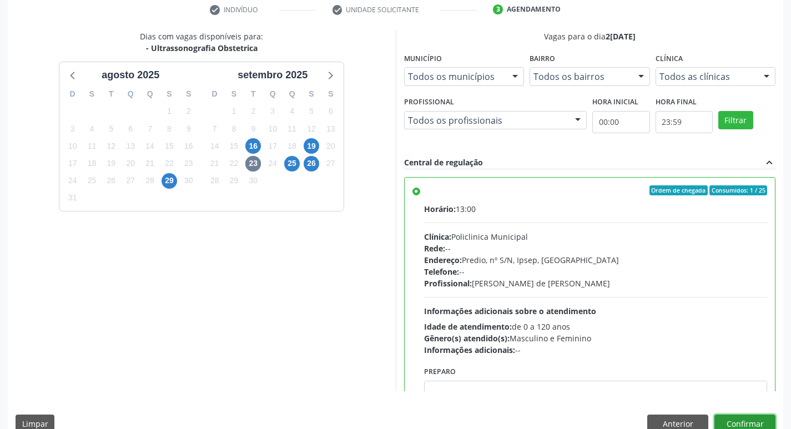
click at [756, 420] on button "Confirmar" at bounding box center [744, 423] width 61 height 19
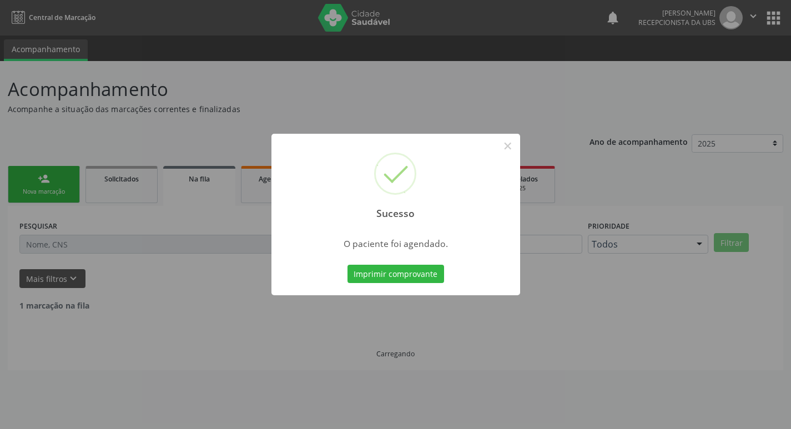
scroll to position [0, 0]
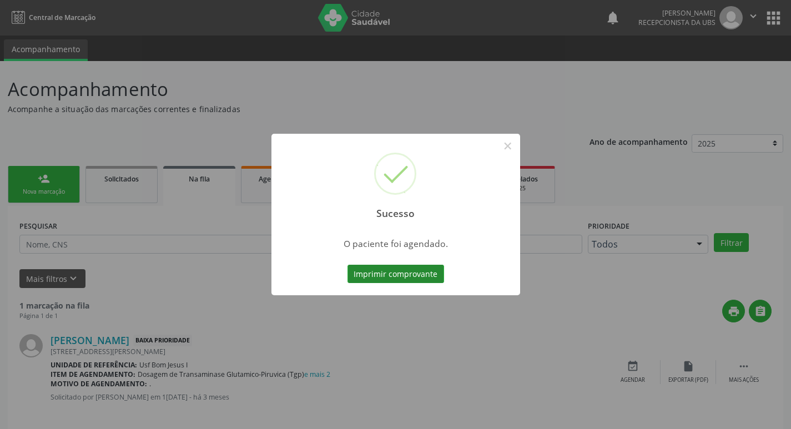
click at [392, 268] on button "Imprimir comprovante" at bounding box center [395, 274] width 97 height 19
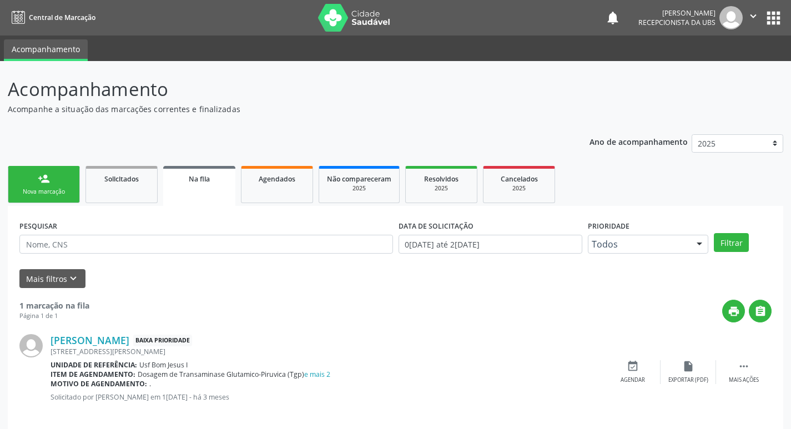
click at [65, 169] on link "person_add Nova marcação" at bounding box center [44, 184] width 72 height 37
click at [64, 180] on link "person_add Nova marcação" at bounding box center [44, 184] width 72 height 37
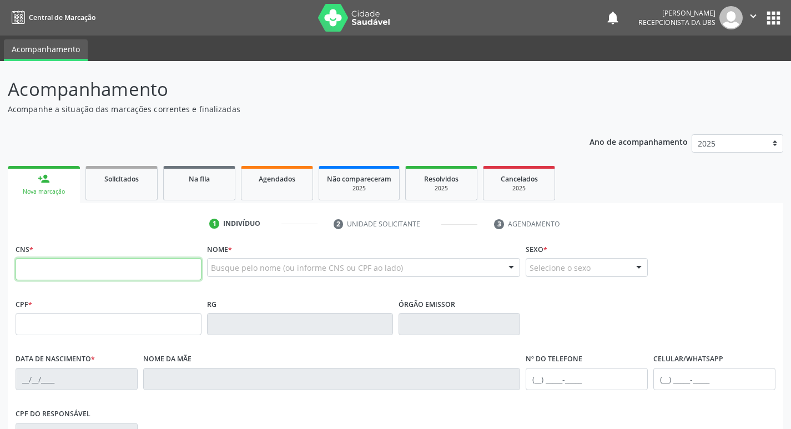
click at [88, 270] on input "text" at bounding box center [109, 269] width 186 height 22
type input "705 0096 0036 3051"
type input "129.037.254-38"
type input "26/07/2005"
type input "Maria Cristina Clementino de Oliveira"
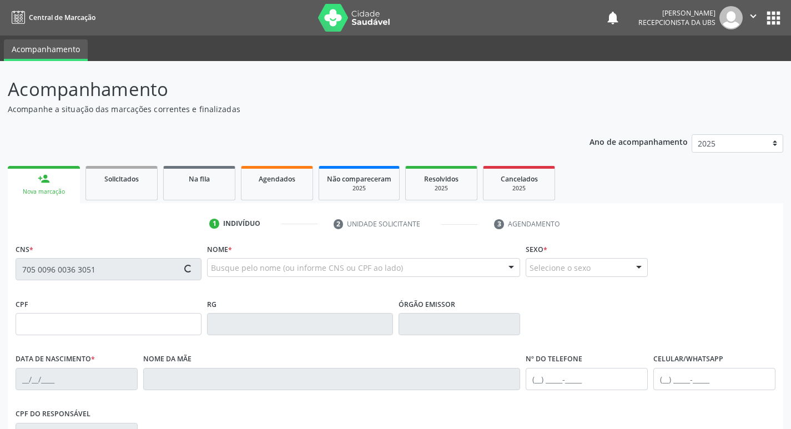
type input "(81) 99173-2377"
type input "180"
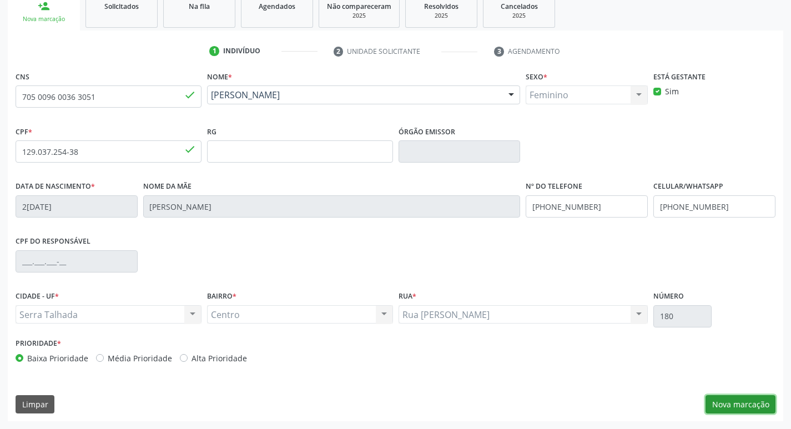
click at [745, 408] on button "Nova marcação" at bounding box center [740, 404] width 70 height 19
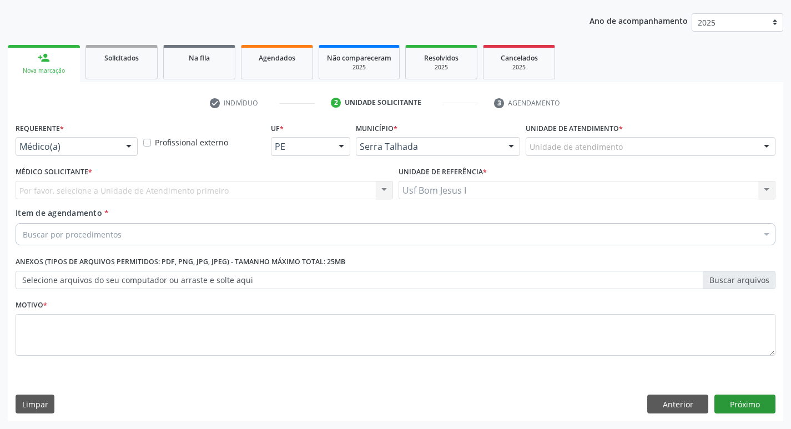
scroll to position [121, 0]
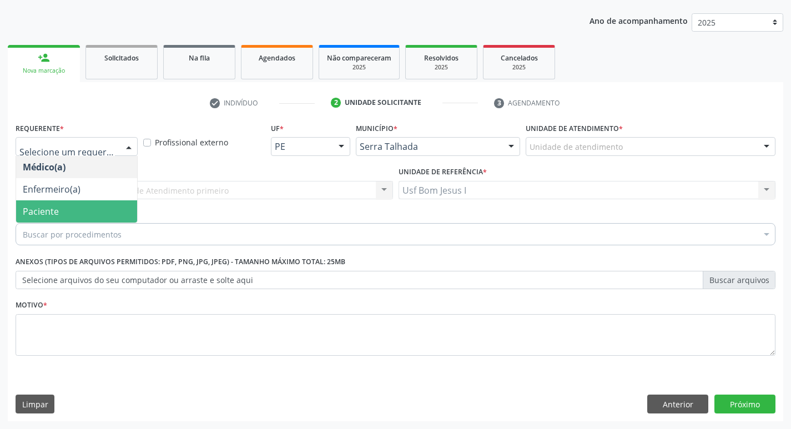
click at [91, 209] on span "Paciente" at bounding box center [76, 211] width 121 height 22
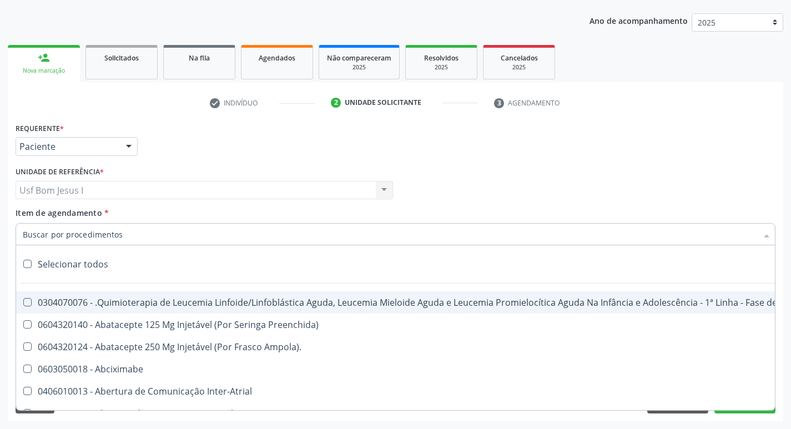
paste input "0205020143"
type input "0205020143"
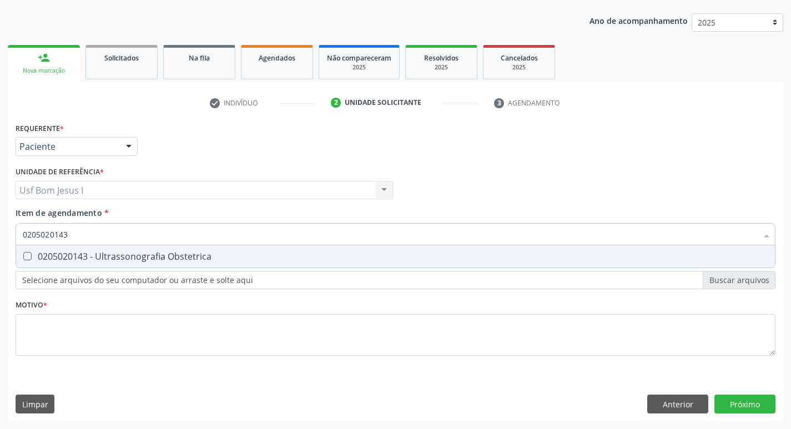
click at [111, 248] on span "0205020143 - Ultrassonografia Obstetrica" at bounding box center [395, 256] width 759 height 22
checkbox Obstetrica "true"
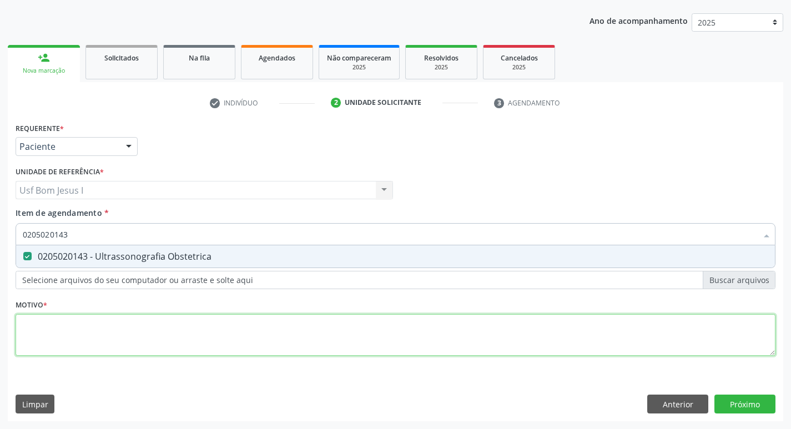
click at [666, 337] on div "Requerente * Paciente Médico(a) Enfermeiro(a) Paciente Nenhum resultado encontr…" at bounding box center [396, 245] width 760 height 251
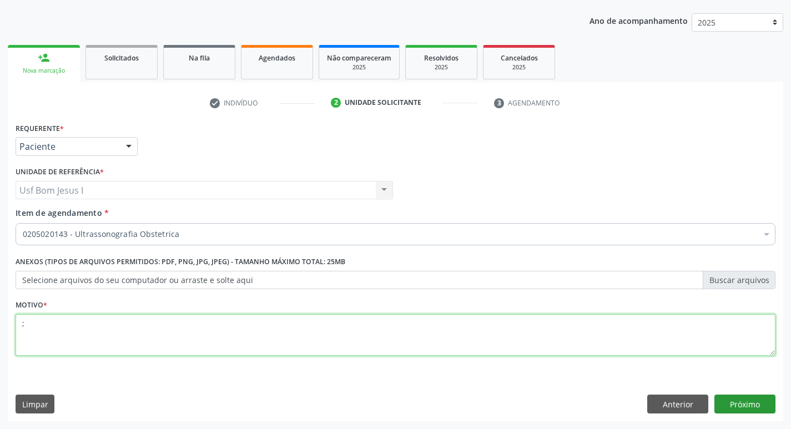
type textarea ";"
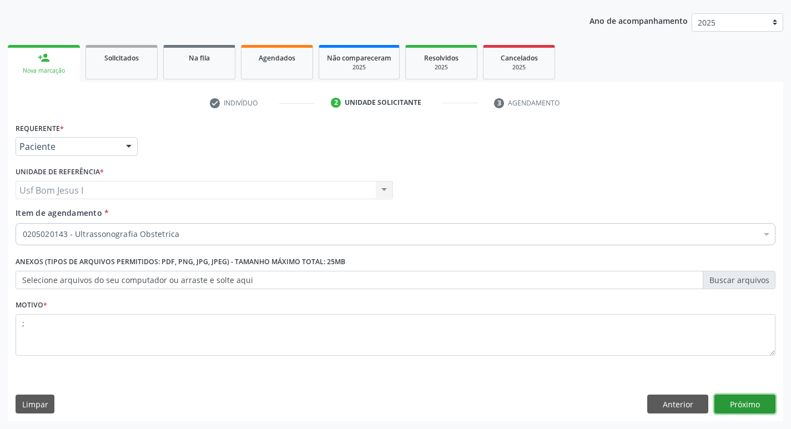
click at [746, 403] on button "Próximo" at bounding box center [744, 404] width 61 height 19
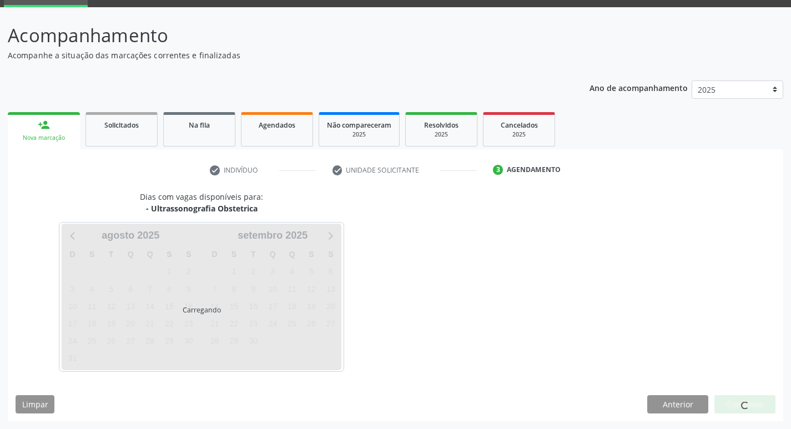
scroll to position [54, 0]
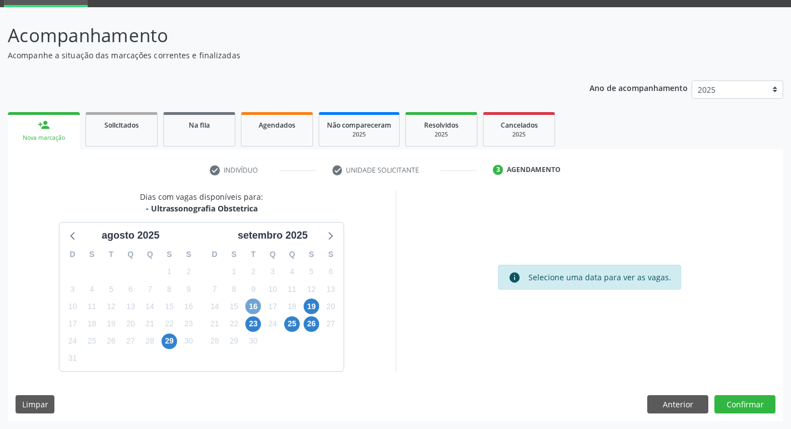
click at [253, 310] on span "16" at bounding box center [253, 307] width 16 height 16
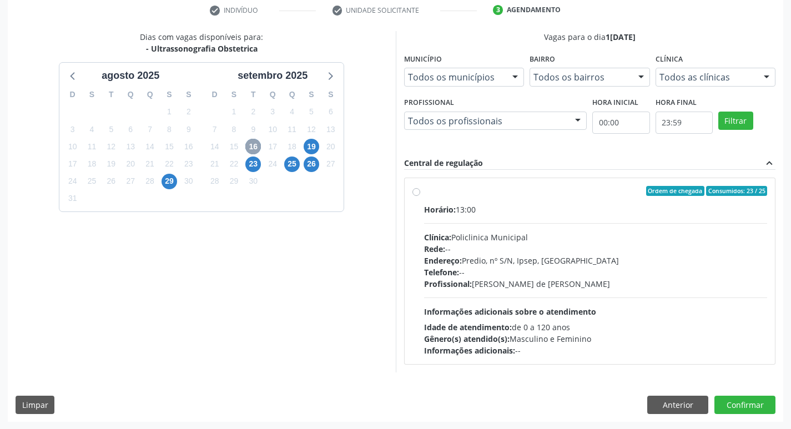
scroll to position [214, 0]
click at [575, 323] on div "Idade de atendimento: de 0 a 120 anos" at bounding box center [595, 327] width 343 height 12
click at [420, 195] on input "Ordem de chegada Consumidos: 23 / 25 Horário: 13:00 Clínica: Policlinica Munici…" at bounding box center [416, 190] width 8 height 10
radio input "true"
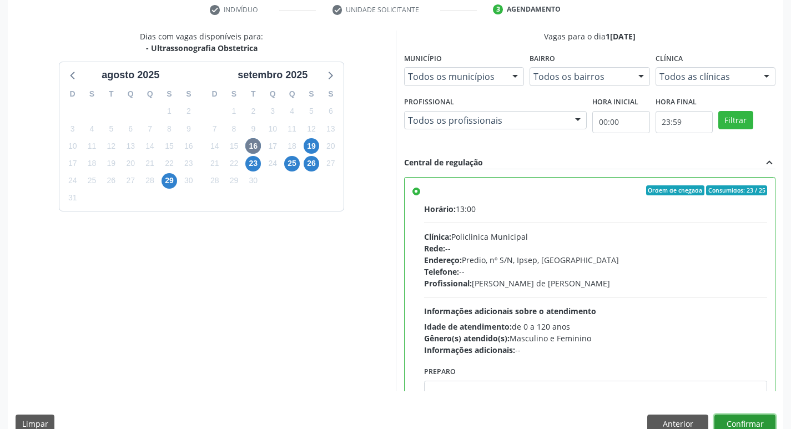
click at [742, 420] on button "Confirmar" at bounding box center [744, 423] width 61 height 19
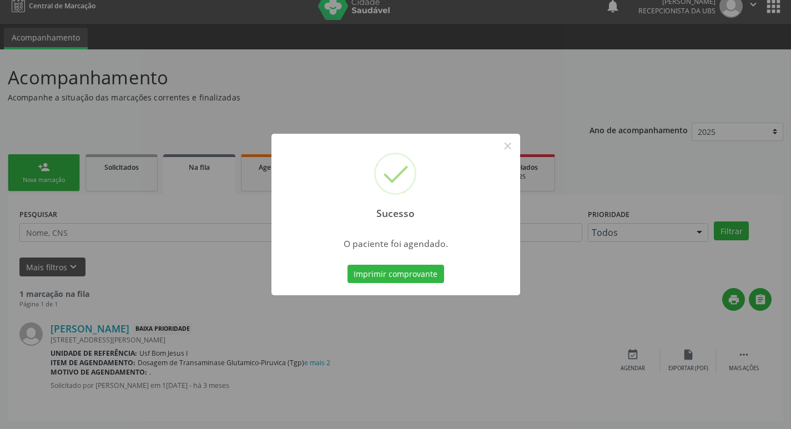
scroll to position [0, 0]
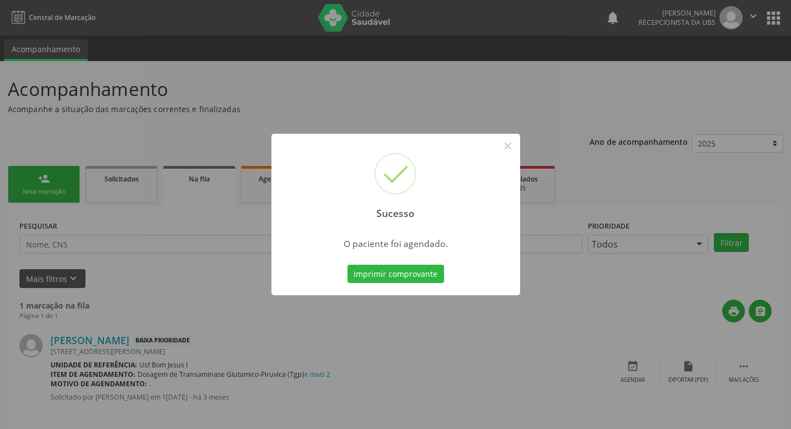
click at [408, 280] on button "Imprimir comprovante" at bounding box center [395, 274] width 97 height 19
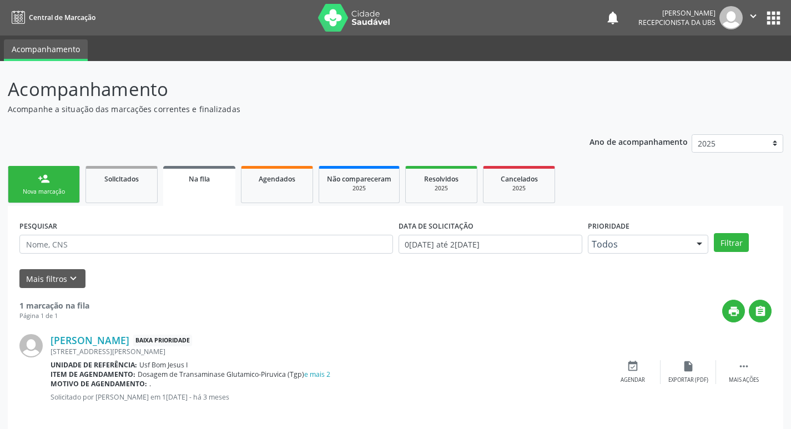
click at [45, 191] on div "Nova marcação" at bounding box center [43, 192] width 55 height 8
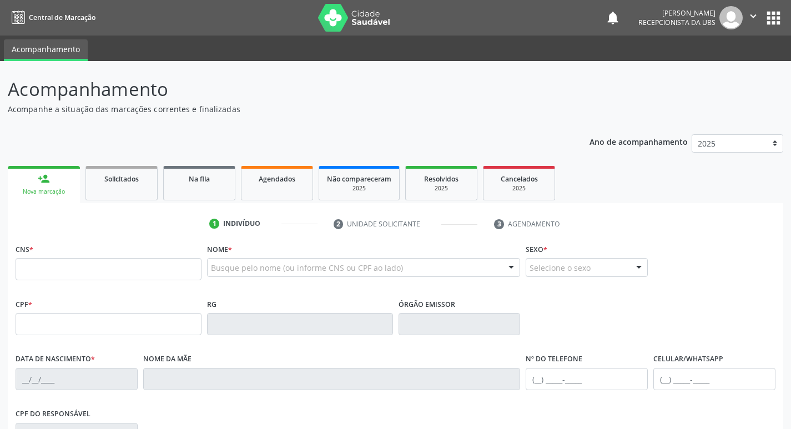
click at [132, 236] on div "1 Indivíduo 2 Unidade solicitante 3 Agendamento CNS * Nome * Busque pelo nome (…" at bounding box center [395, 404] width 775 height 379
click at [118, 261] on input "text" at bounding box center [109, 269] width 186 height 22
type input "898 0037 0900 4227"
type input "10/06/2009"
type input "Marinalva Pereira do Nascimento"
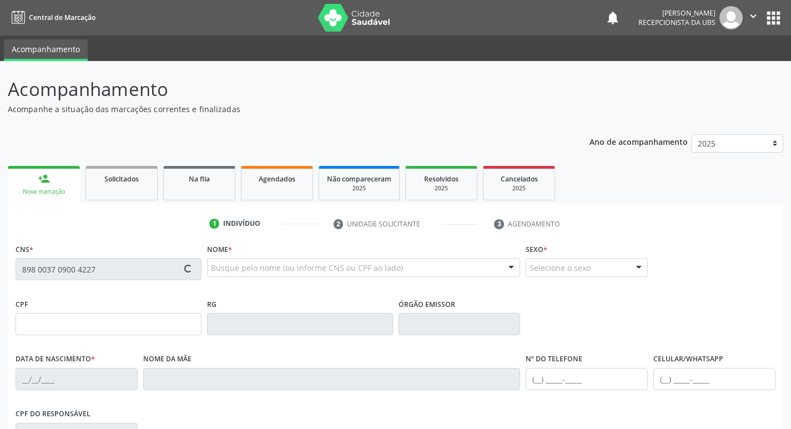
type input "135.066.704-84"
type input "1045"
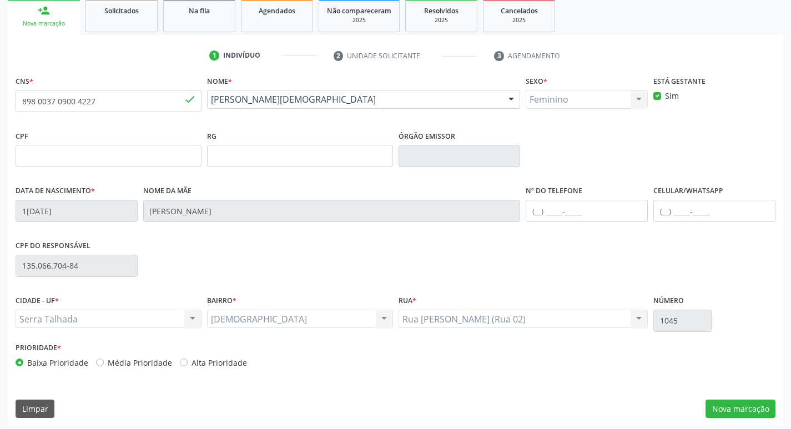
scroll to position [173, 0]
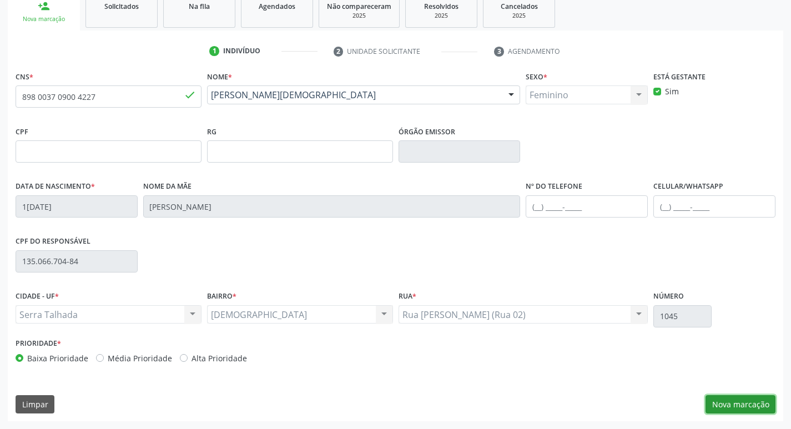
click at [746, 400] on button "Nova marcação" at bounding box center [740, 404] width 70 height 19
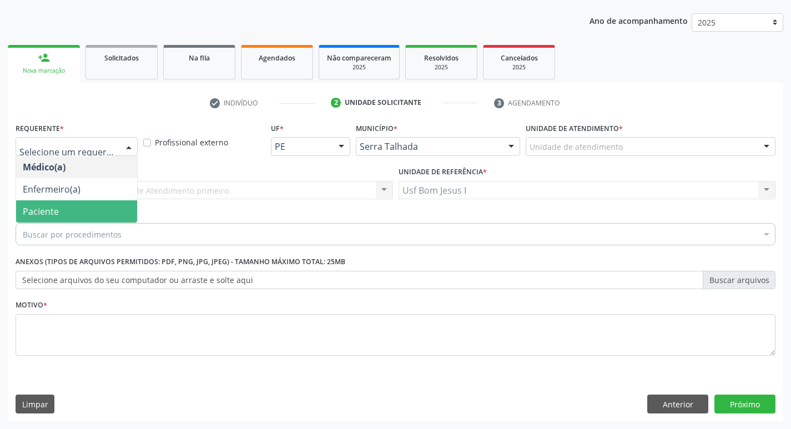
click at [79, 213] on span "Paciente" at bounding box center [76, 211] width 121 height 22
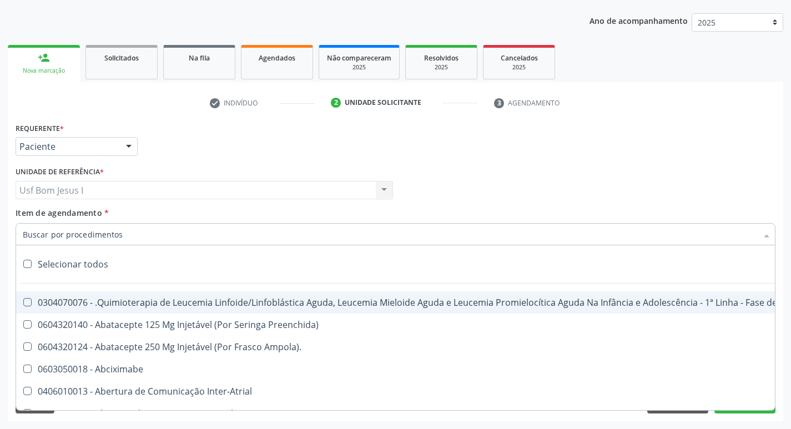
paste input "0205020143"
type input "0205020143"
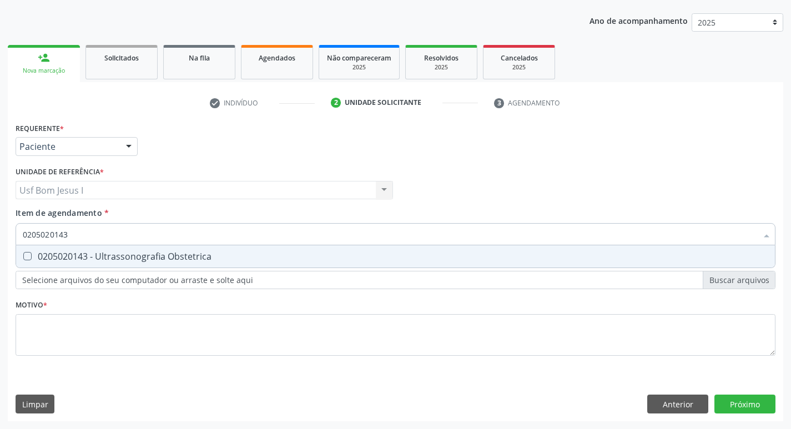
click at [104, 258] on div "0205020143 - Ultrassonografia Obstetrica" at bounding box center [395, 256] width 745 height 9
checkbox Obstetrica "true"
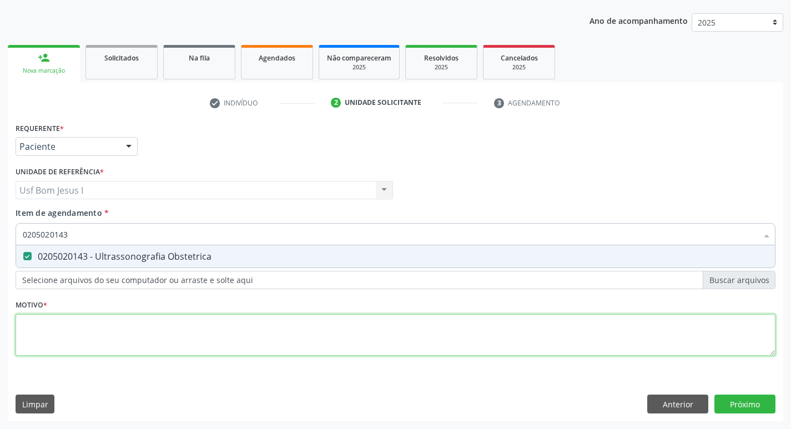
click at [136, 341] on div "Requerente * Paciente Médico(a) Enfermeiro(a) Paciente Nenhum resultado encontr…" at bounding box center [396, 245] width 760 height 251
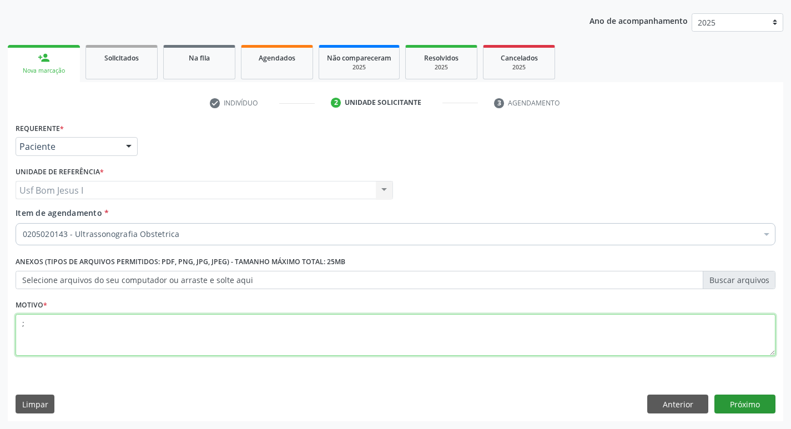
type textarea ";"
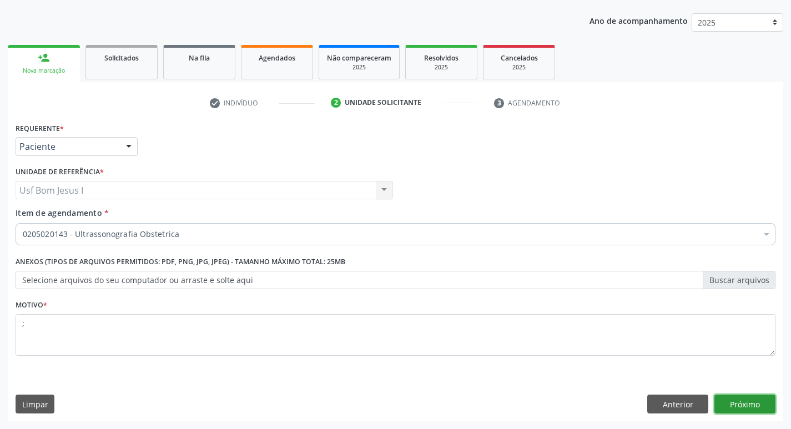
click at [724, 402] on button "Próximo" at bounding box center [744, 404] width 61 height 19
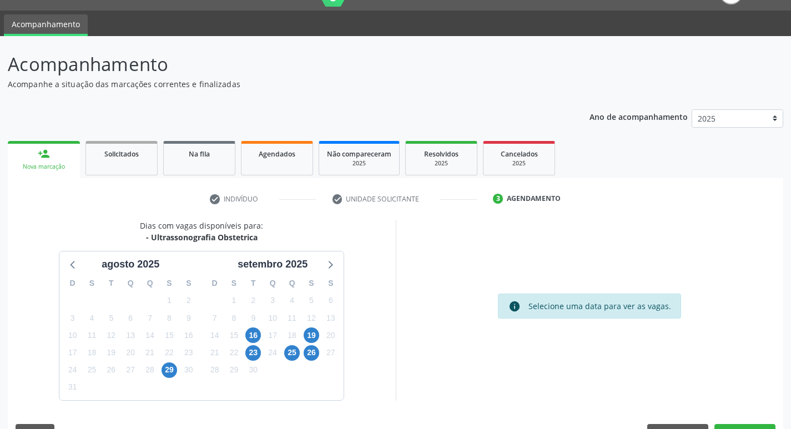
scroll to position [17, 0]
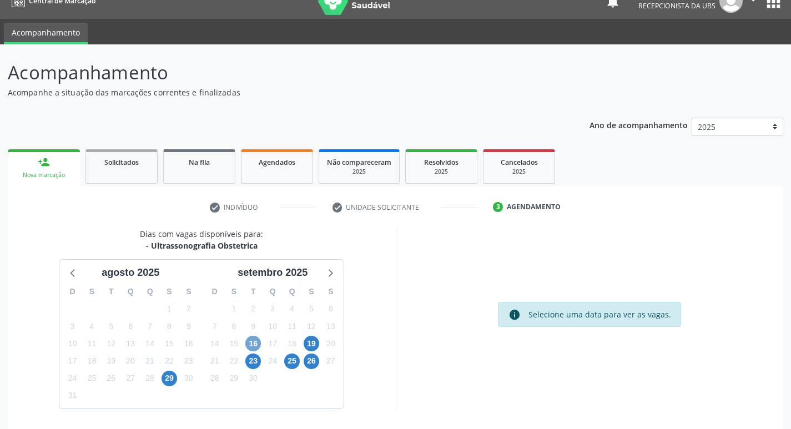
click at [257, 340] on span "16" at bounding box center [253, 344] width 16 height 16
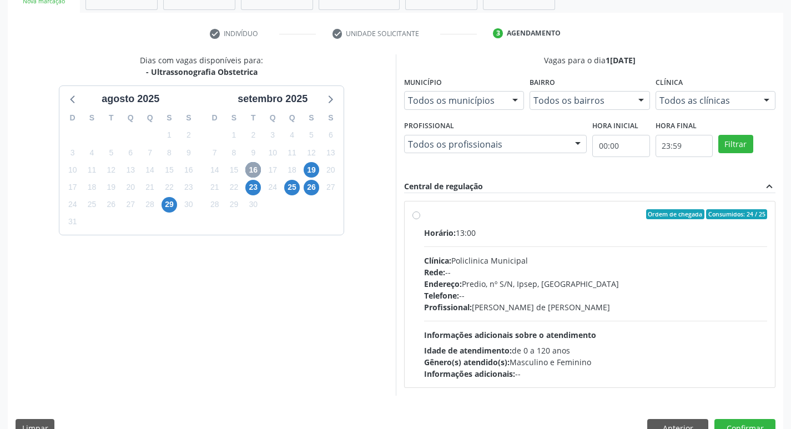
scroll to position [202, 0]
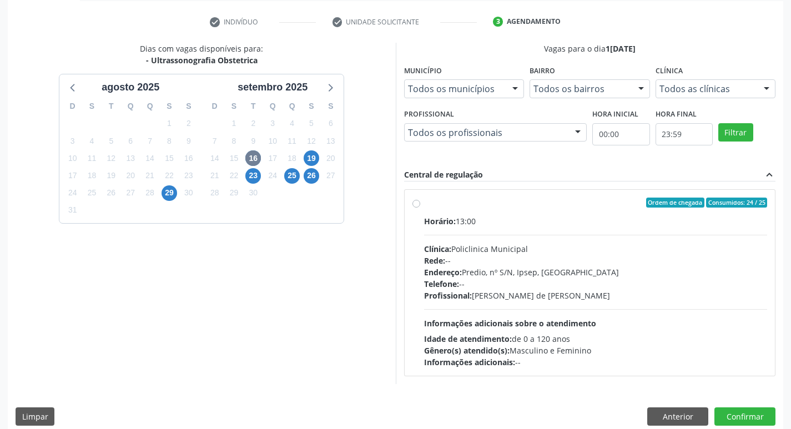
click at [618, 335] on div "Idade de atendimento: de 0 a 120 anos" at bounding box center [595, 339] width 343 height 12
click at [420, 208] on input "Ordem de chegada Consumidos: 24 / 25 Horário: 13:00 Clínica: Policlinica Munici…" at bounding box center [416, 203] width 8 height 10
radio input "true"
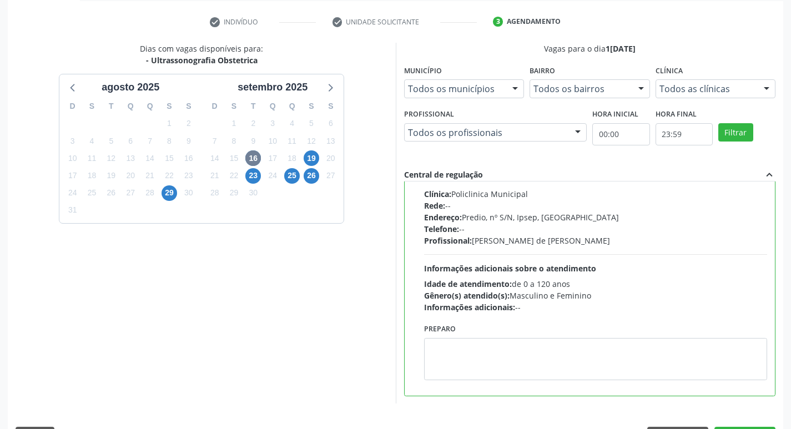
scroll to position [234, 0]
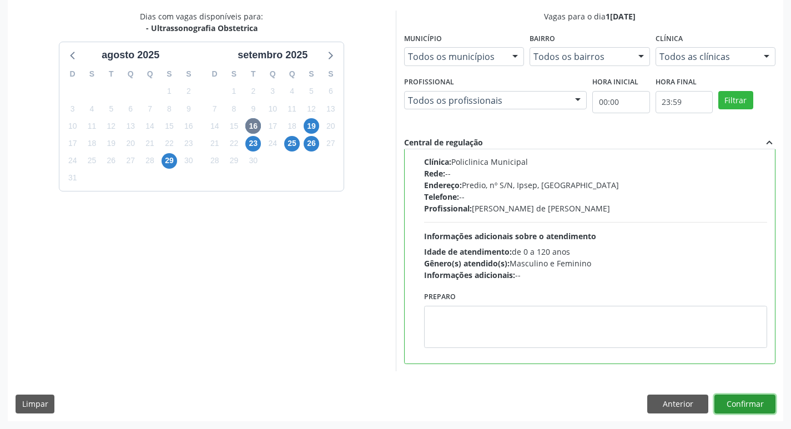
click at [750, 401] on button "Confirmar" at bounding box center [744, 404] width 61 height 19
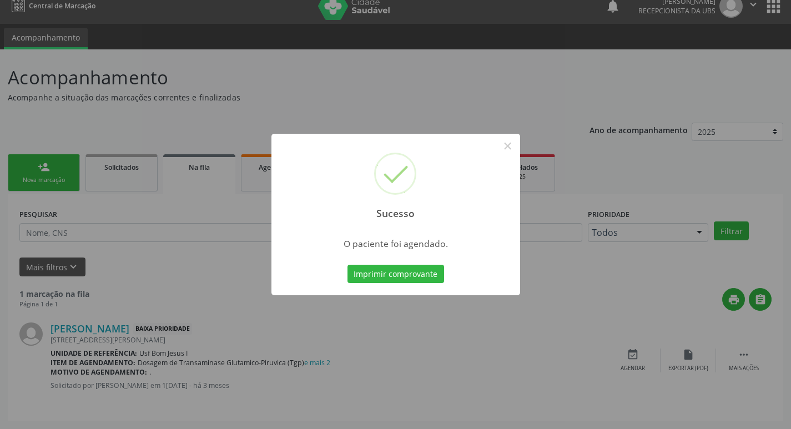
scroll to position [0, 0]
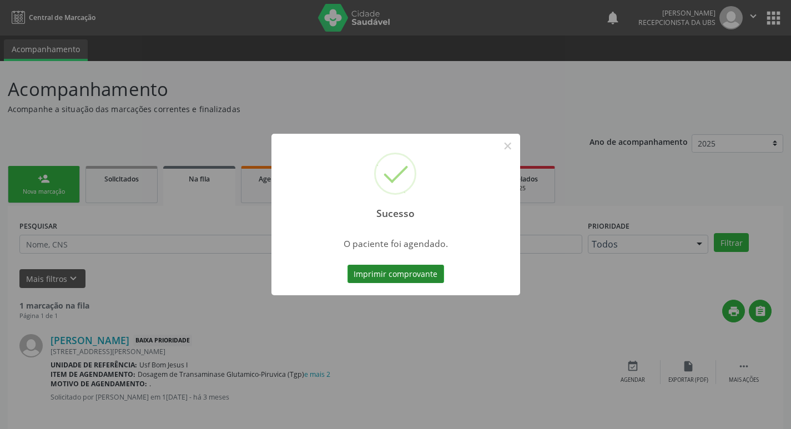
click at [395, 271] on button "Imprimir comprovante" at bounding box center [395, 274] width 97 height 19
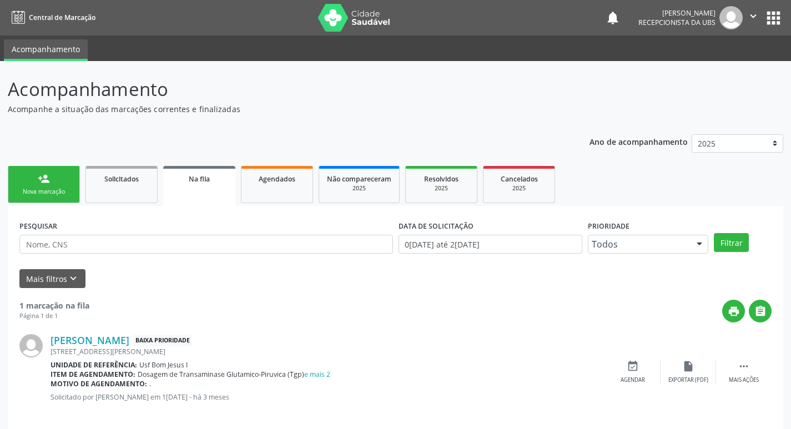
click at [59, 189] on div "Nova marcação" at bounding box center [43, 192] width 55 height 8
click at [61, 183] on link "person_add Nova marcação" at bounding box center [44, 184] width 72 height 37
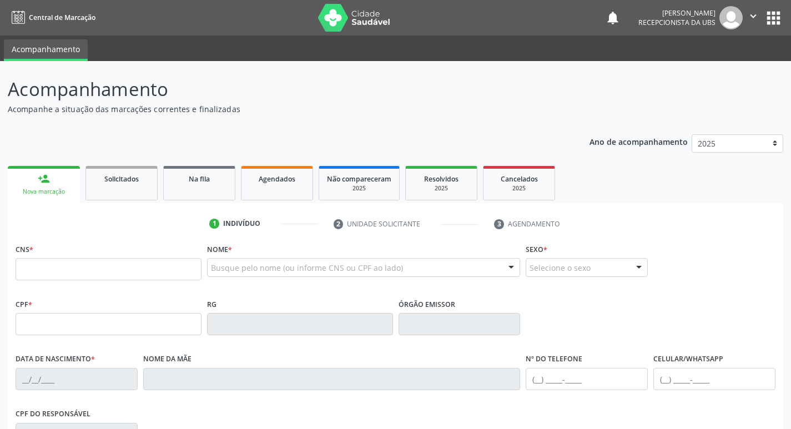
click at [61, 183] on link "person_add Nova marcação" at bounding box center [44, 184] width 72 height 37
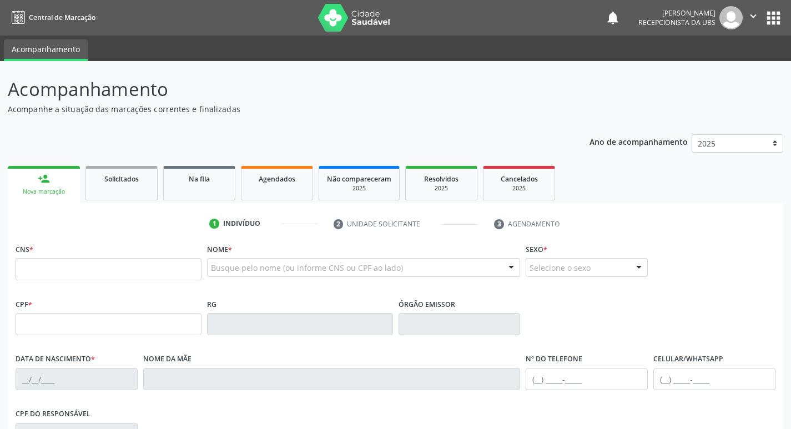
click at [61, 183] on link "person_add Nova marcação" at bounding box center [44, 184] width 72 height 37
click at [87, 283] on fieldset "CNS *" at bounding box center [109, 264] width 186 height 47
click at [96, 275] on input "text" at bounding box center [109, 269] width 186 height 22
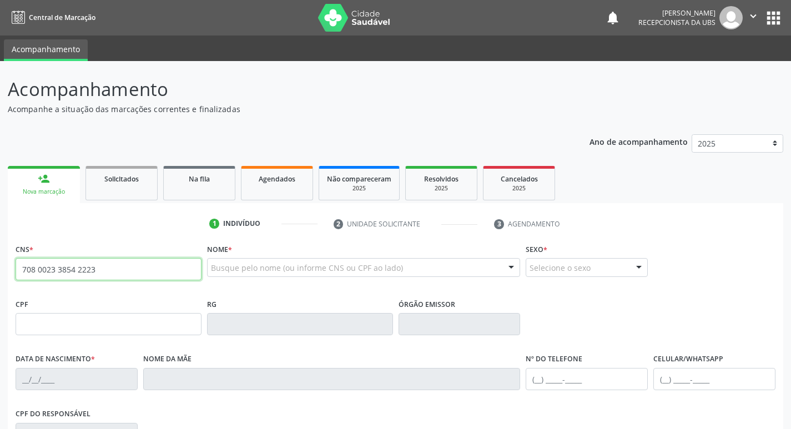
type input "708 0023 3854 2223"
type input "03/06/1991"
type input "Elizabete Diniz Santos"
type input "(87) 98177-7400"
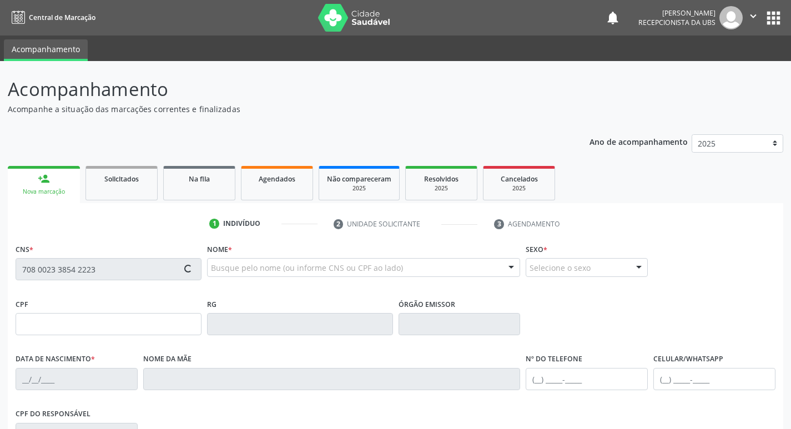
type input "882"
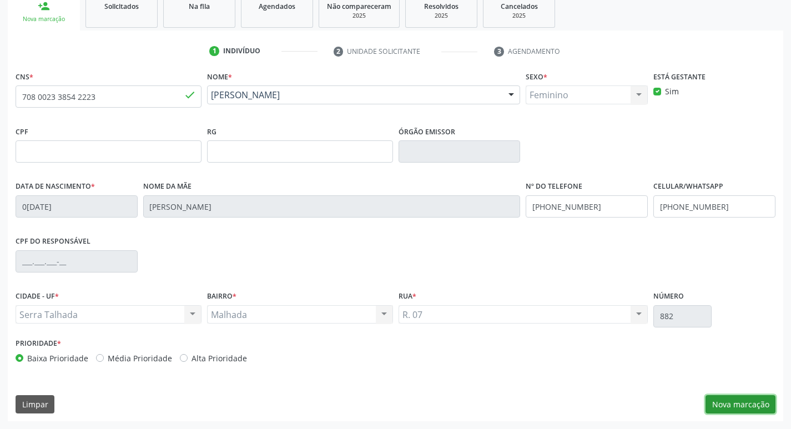
click at [732, 411] on button "Nova marcação" at bounding box center [740, 404] width 70 height 19
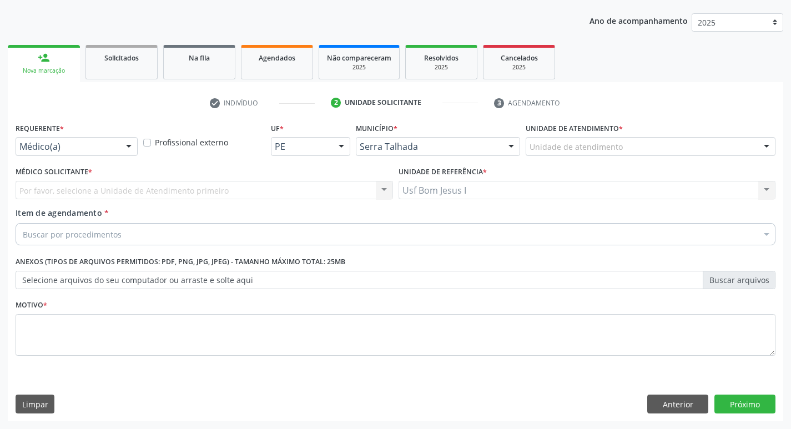
scroll to position [121, 0]
click at [123, 141] on div at bounding box center [128, 147] width 17 height 19
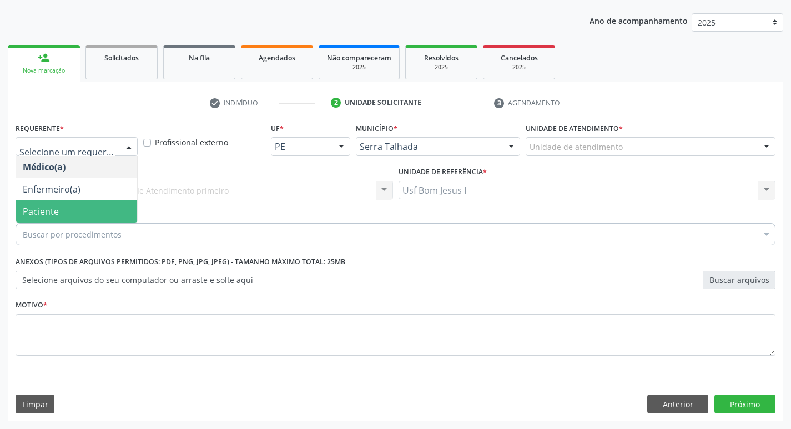
click at [85, 214] on span "Paciente" at bounding box center [76, 211] width 121 height 22
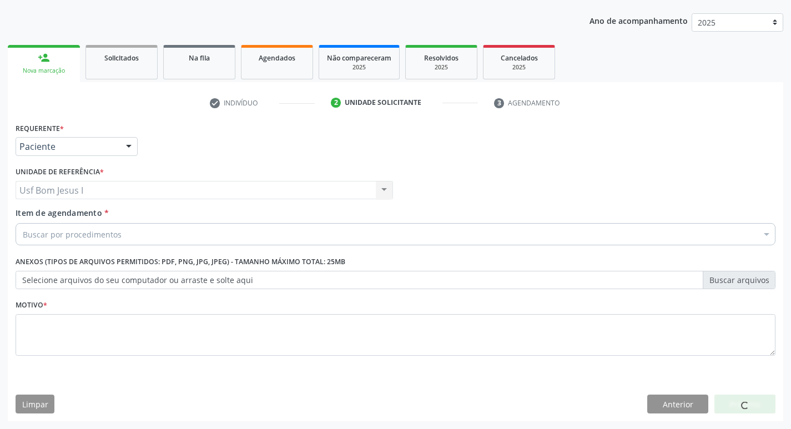
click at [128, 236] on div "Buscar por procedimentos" at bounding box center [396, 234] width 760 height 22
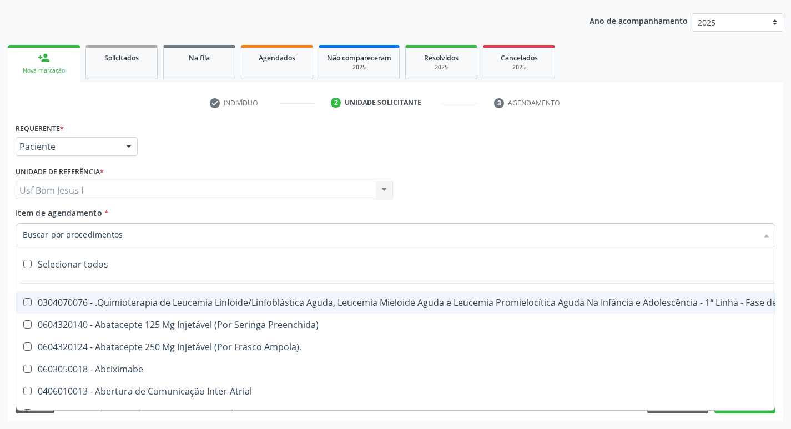
paste input "0205020143"
type input "0205020143"
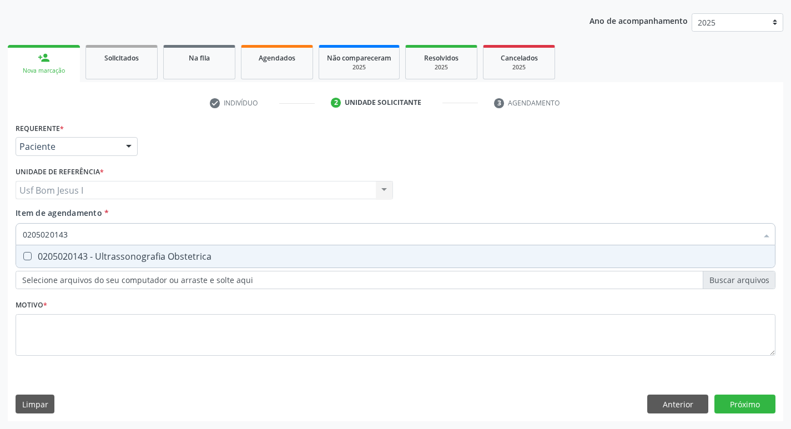
click at [130, 255] on div "0205020143 - Ultrassonografia Obstetrica" at bounding box center [395, 256] width 745 height 9
checkbox Obstetrica "true"
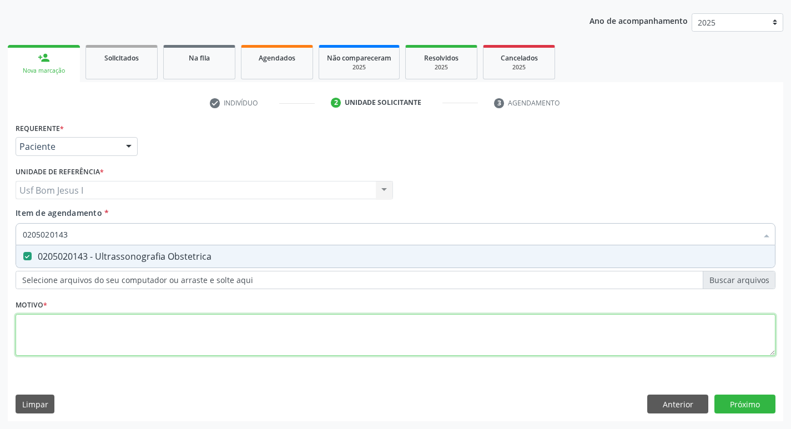
click at [136, 342] on div "Requerente * Paciente Médico(a) Enfermeiro(a) Paciente Nenhum resultado encontr…" at bounding box center [396, 245] width 760 height 251
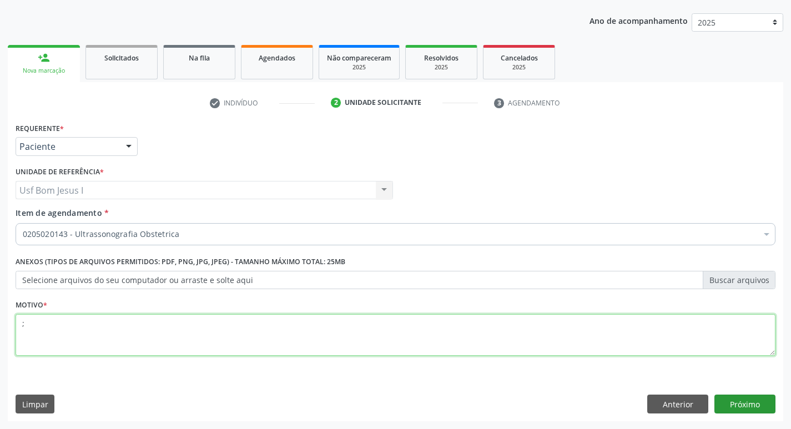
type textarea ";"
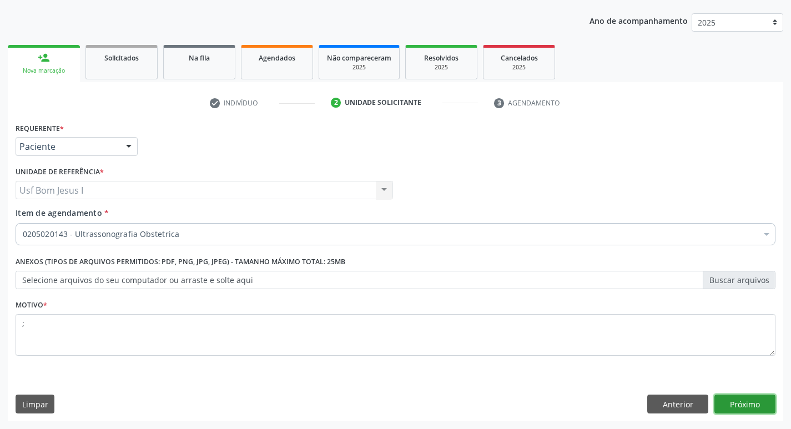
click at [725, 400] on button "Próximo" at bounding box center [744, 404] width 61 height 19
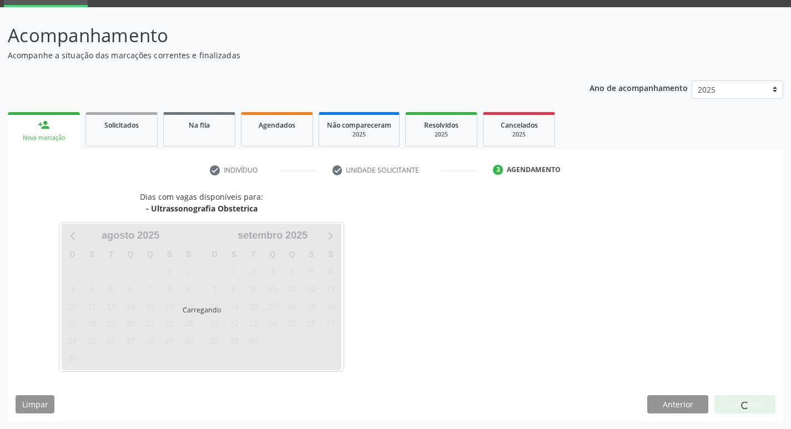
scroll to position [54, 0]
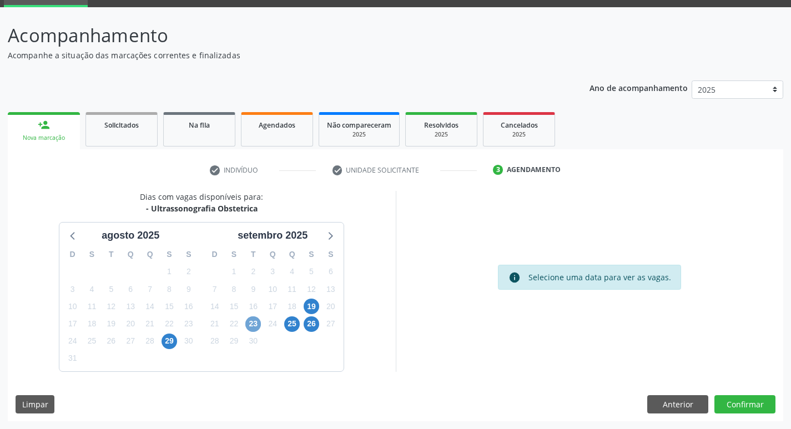
click at [258, 322] on span "23" at bounding box center [253, 324] width 16 height 16
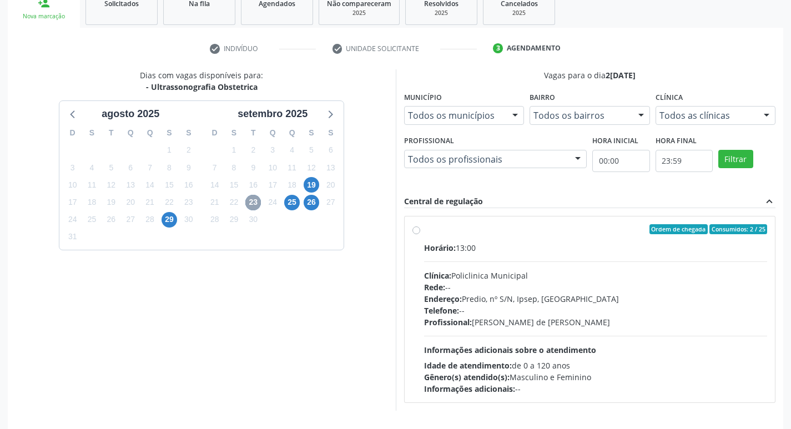
scroll to position [214, 0]
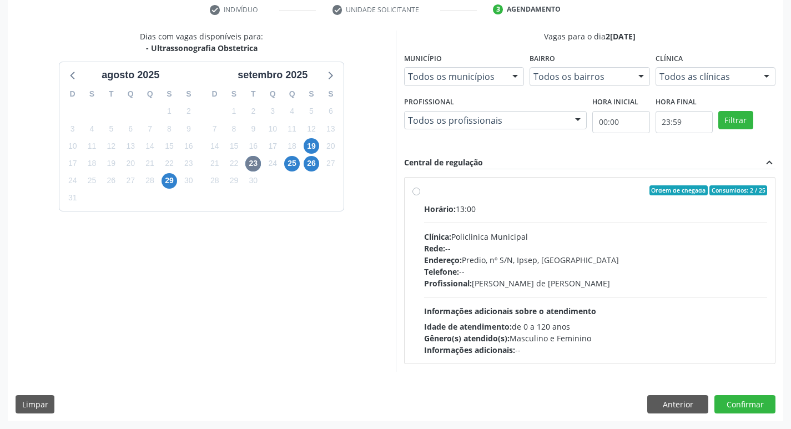
click at [568, 279] on div "Profissional: Ana Carolina Barboza de Andrada Melo Lyra" at bounding box center [595, 283] width 343 height 12
click at [420, 195] on input "Ordem de chegada Consumidos: 2 / 25 Horário: 13:00 Clínica: Policlinica Municip…" at bounding box center [416, 190] width 8 height 10
radio input "true"
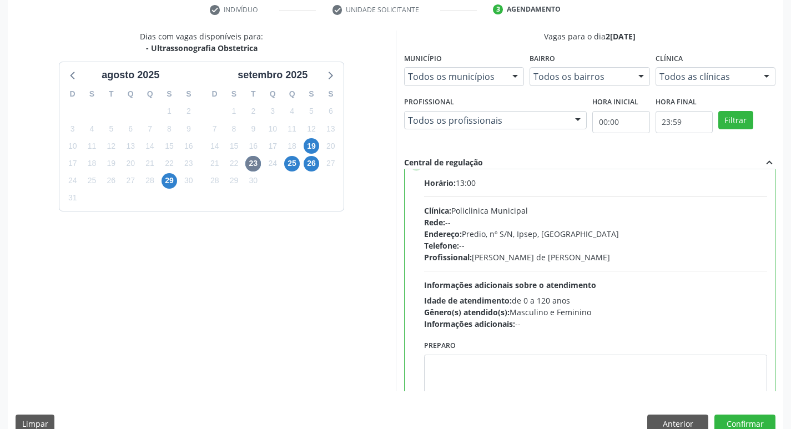
scroll to position [55, 0]
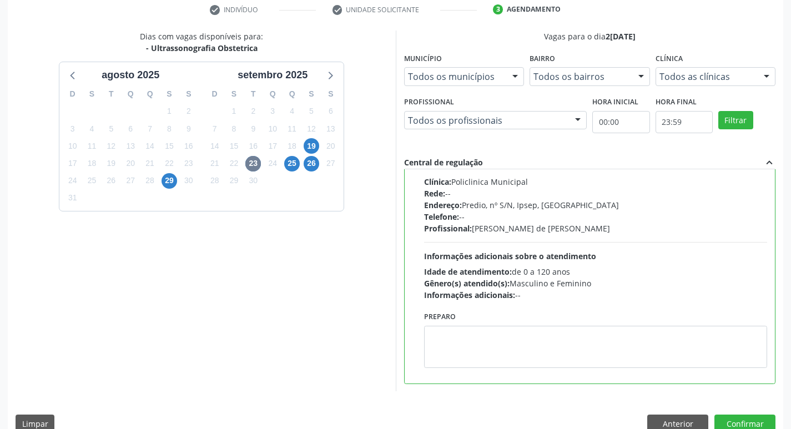
click at [742, 412] on div "Dias com vagas disponíveis para: - Ultrassonografia Obstetrica agosto 2025 D S …" at bounding box center [395, 236] width 775 height 410
click at [738, 418] on button "Confirmar" at bounding box center [744, 423] width 61 height 19
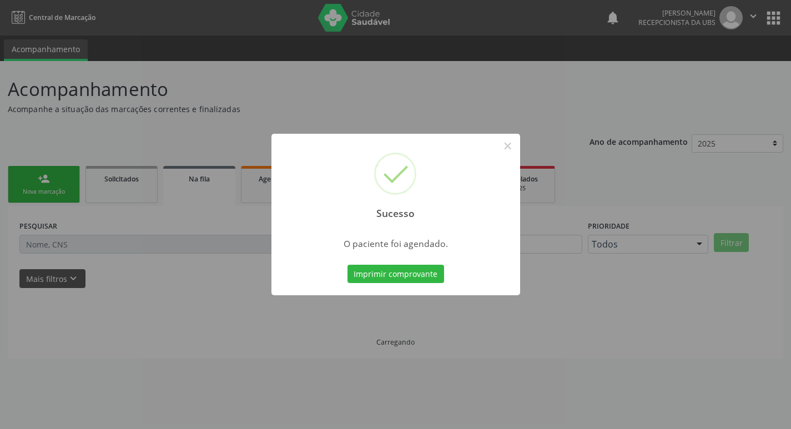
scroll to position [0, 0]
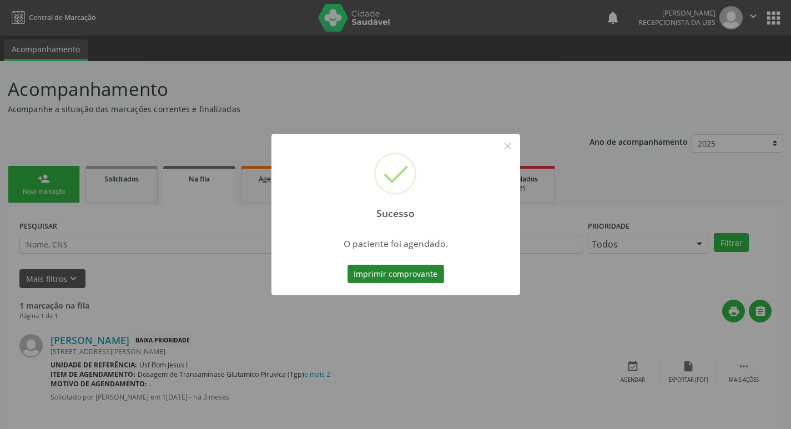
click at [402, 274] on button "Imprimir comprovante" at bounding box center [395, 274] width 97 height 19
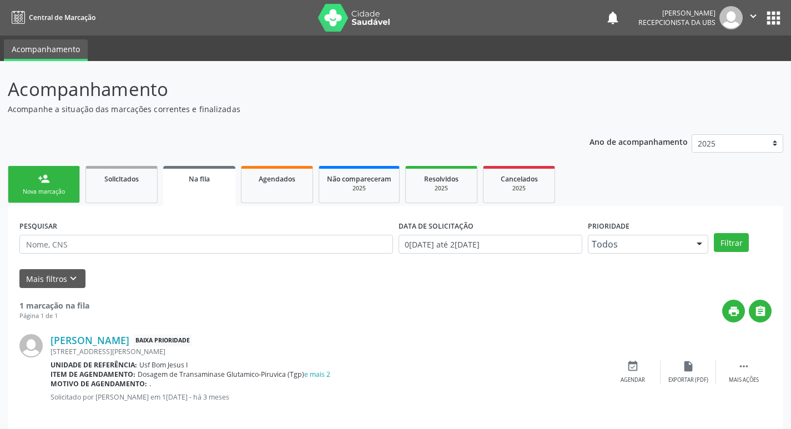
click at [53, 179] on link "person_add Nova marcação" at bounding box center [44, 184] width 72 height 37
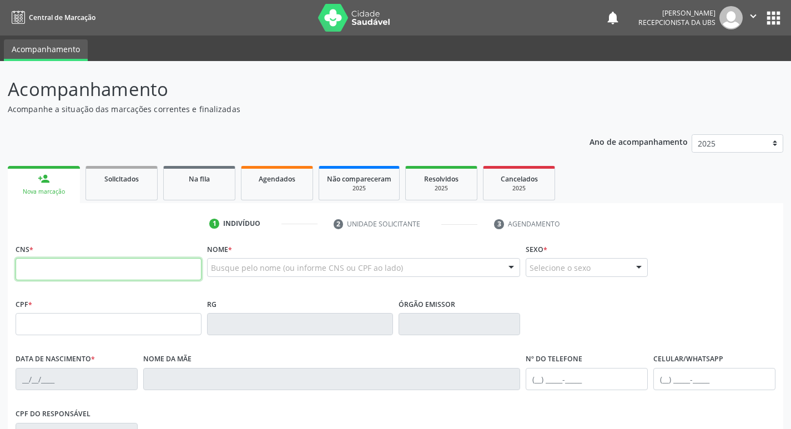
click at [83, 266] on input "text" at bounding box center [109, 269] width 186 height 22
type input "709 2012 2883 5639"
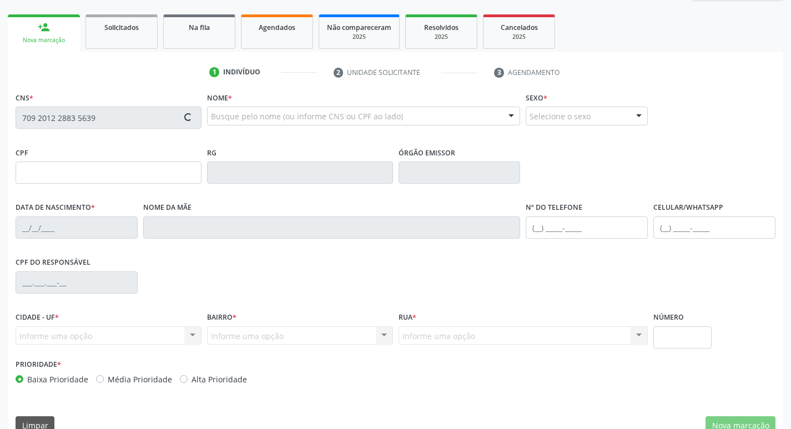
scroll to position [173, 0]
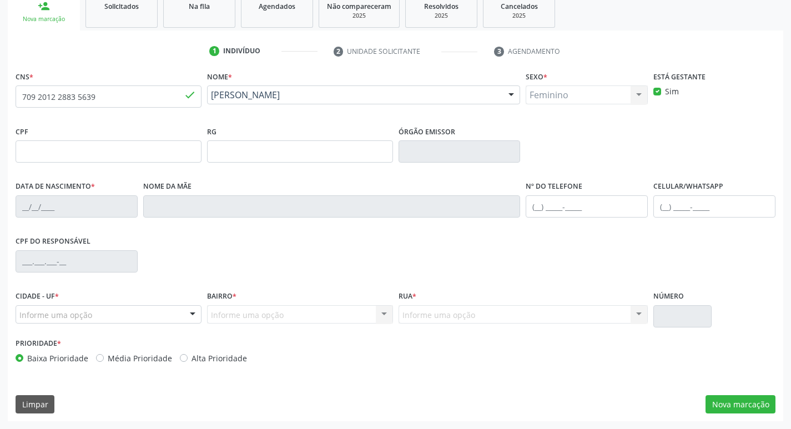
type input "20/12/1981"
type input "Maria de Fatima Lopes Souza"
type input "(87) 99809-7429"
type input "600"
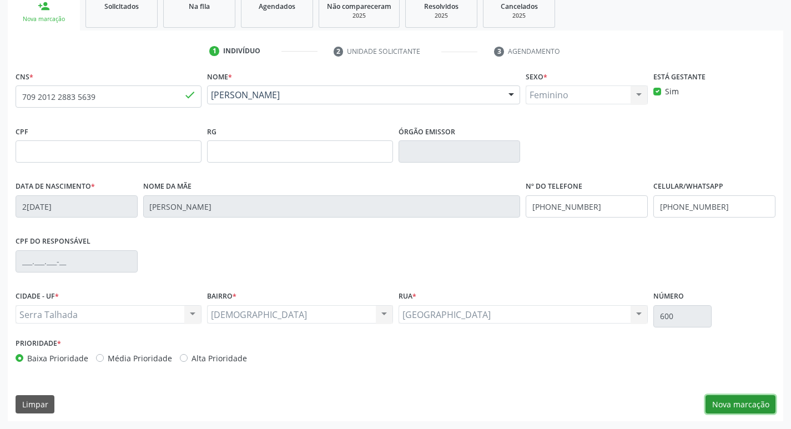
click at [737, 411] on button "Nova marcação" at bounding box center [740, 404] width 70 height 19
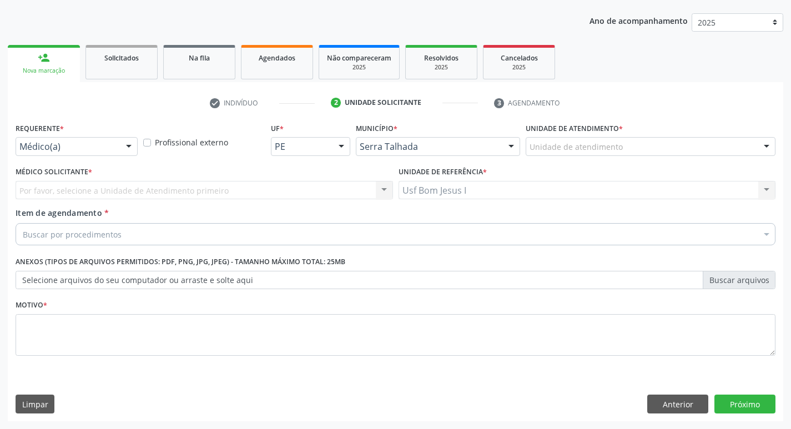
scroll to position [121, 0]
click at [115, 149] on div "Médico(a)" at bounding box center [77, 146] width 122 height 19
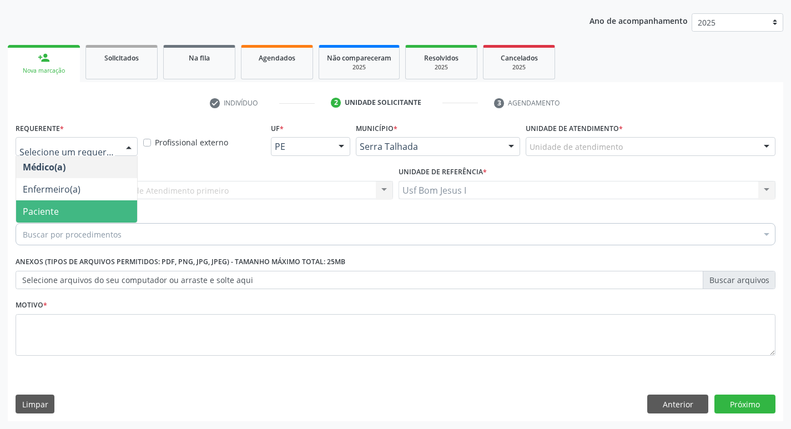
click at [74, 213] on span "Paciente" at bounding box center [76, 211] width 121 height 22
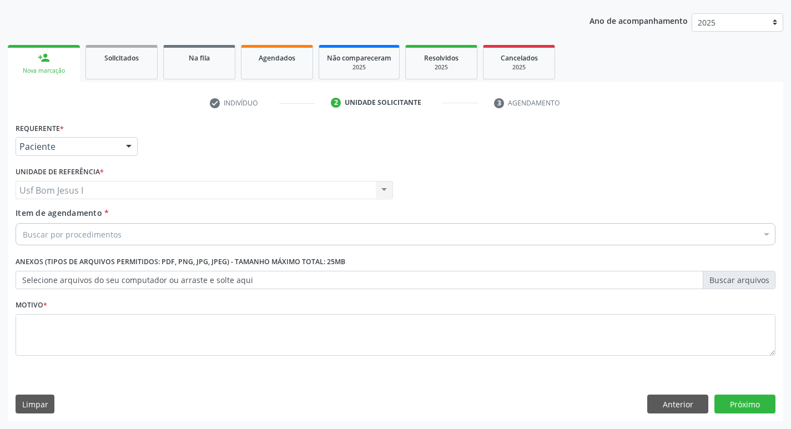
click at [120, 233] on div "Buscar por procedimentos" at bounding box center [396, 234] width 760 height 22
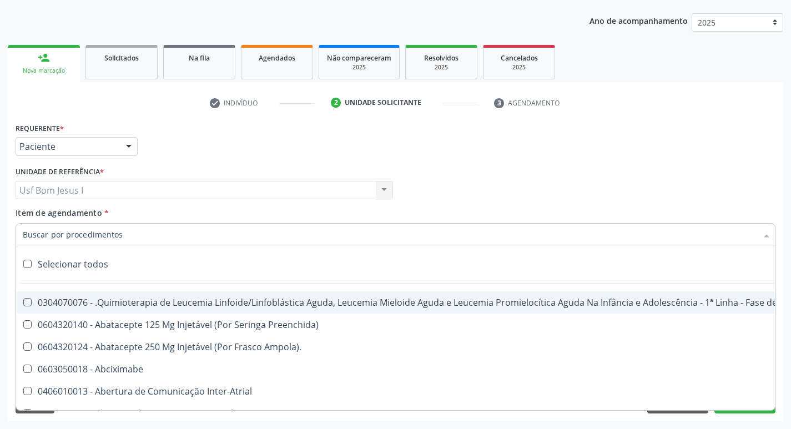
paste input "0205020143"
type input "0205020143"
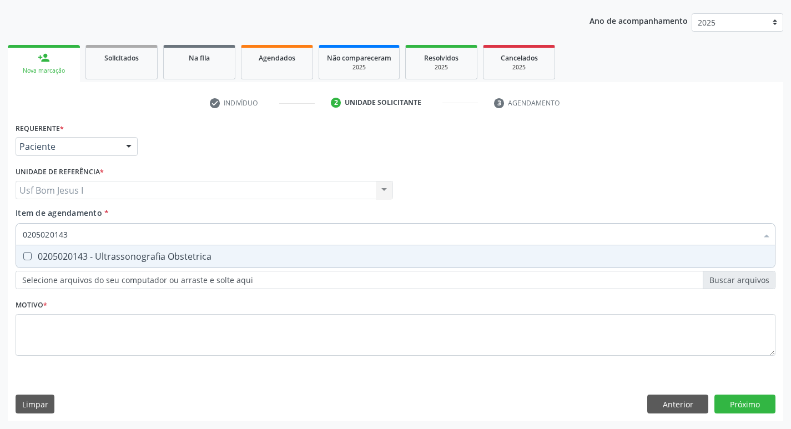
click at [135, 257] on div "0205020143 - Ultrassonografia Obstetrica" at bounding box center [395, 256] width 745 height 9
checkbox Obstetrica "true"
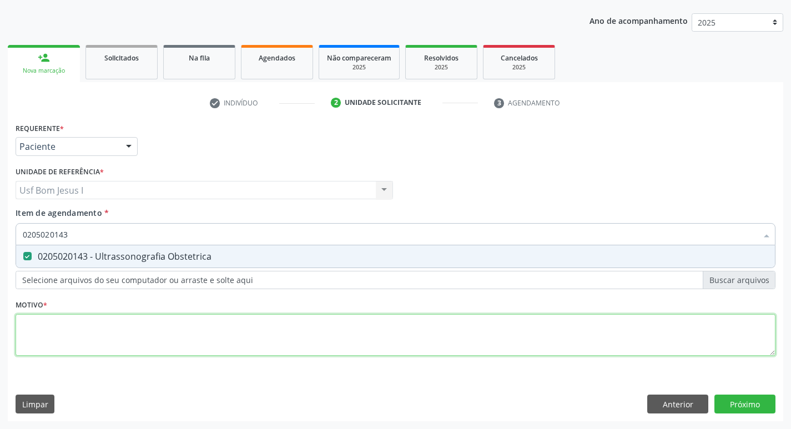
click at [143, 322] on div "Requerente * Paciente Médico(a) Enfermeiro(a) Paciente Nenhum resultado encontr…" at bounding box center [396, 245] width 760 height 251
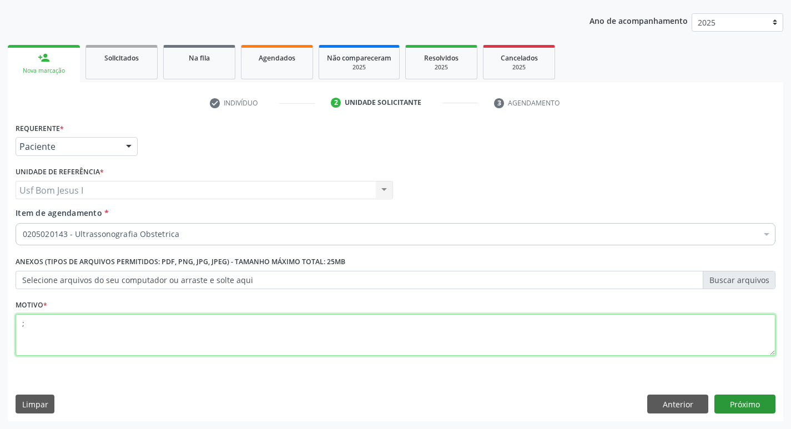
type textarea ";"
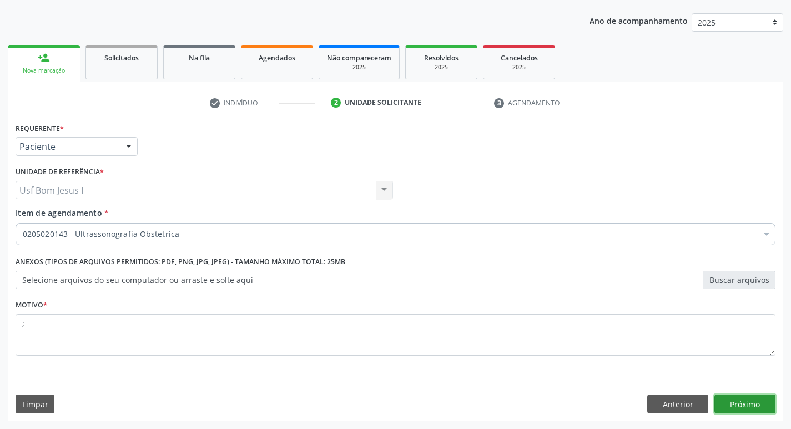
click at [756, 402] on button "Próximo" at bounding box center [744, 404] width 61 height 19
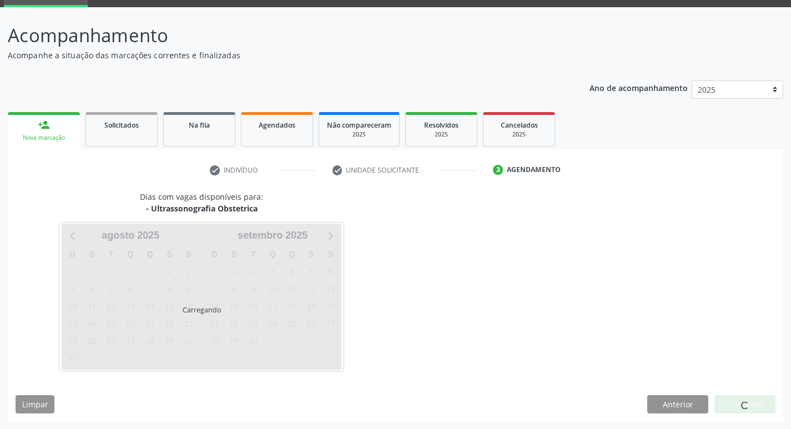
scroll to position [54, 0]
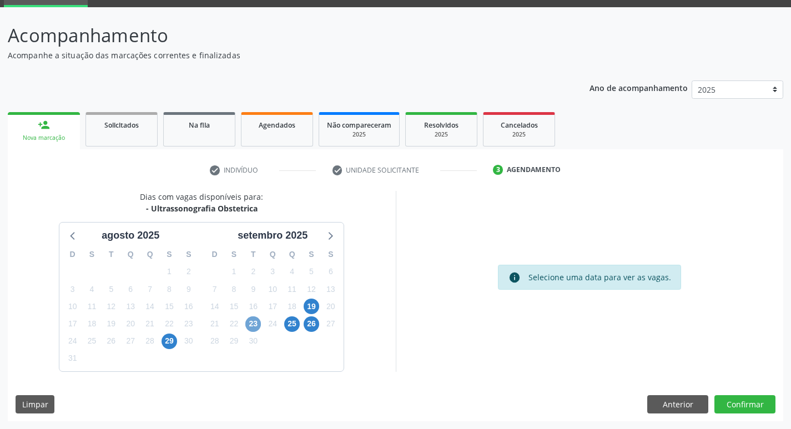
click at [252, 327] on span "23" at bounding box center [253, 324] width 16 height 16
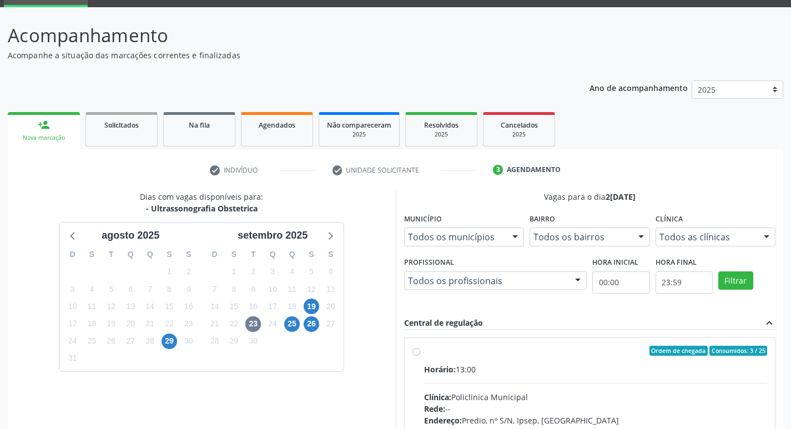
click at [420, 356] on input "Ordem de chegada Consumidos: 3 / 25 Horário: 13:00 Clínica: Policlinica Municip…" at bounding box center [416, 351] width 8 height 10
radio input "true"
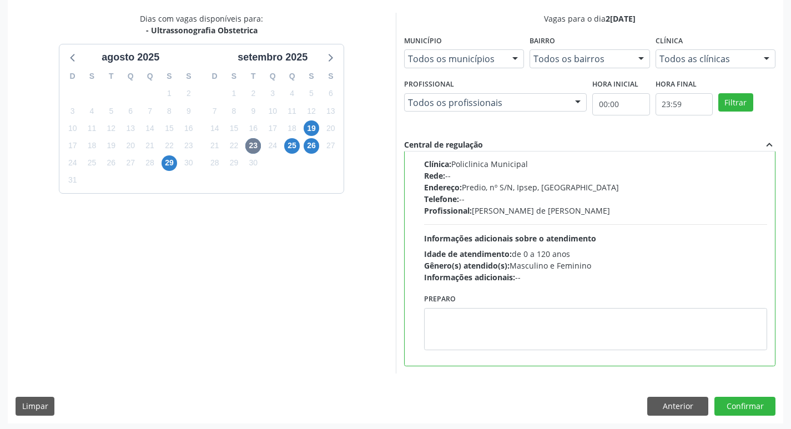
scroll to position [234, 0]
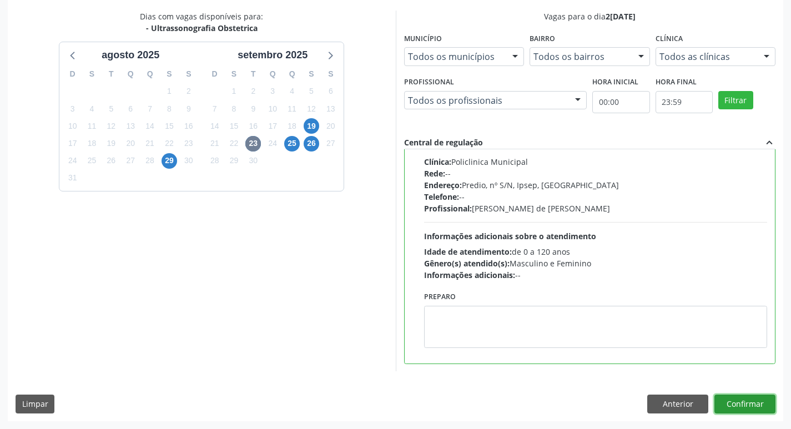
click at [752, 402] on button "Confirmar" at bounding box center [744, 404] width 61 height 19
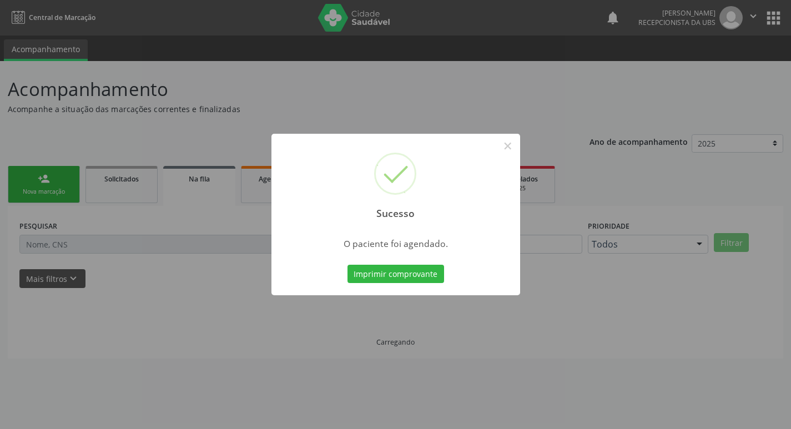
scroll to position [0, 0]
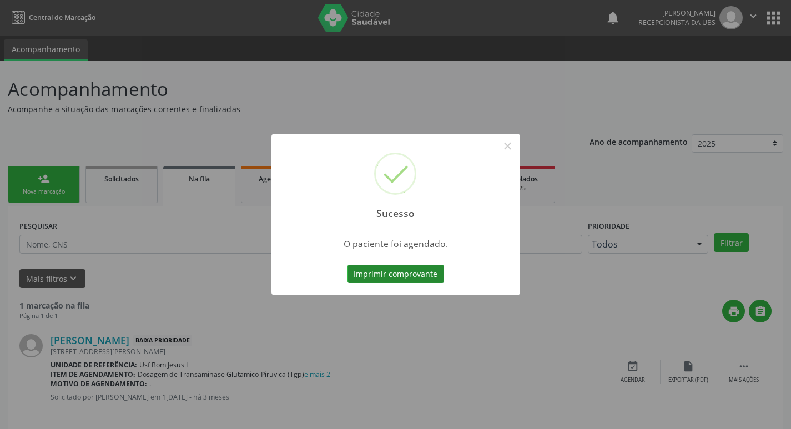
click at [373, 276] on button "Imprimir comprovante" at bounding box center [395, 274] width 97 height 19
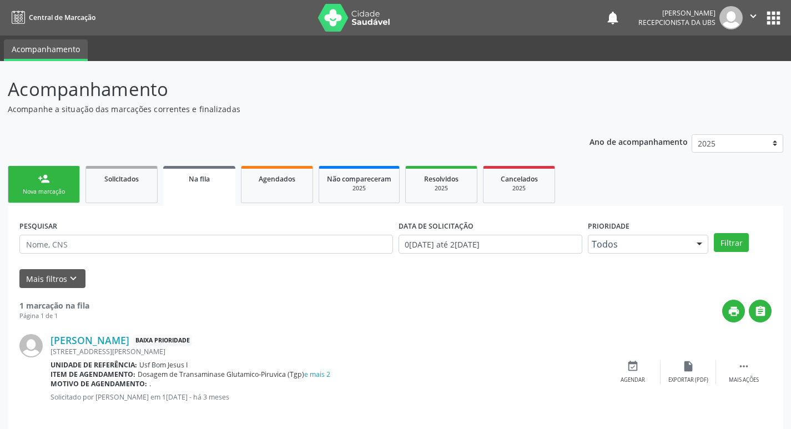
click at [456, 175] on button "×" at bounding box center [451, 179] width 9 height 9
click at [47, 179] on div "Sucesso × O paciente foi agendado. Imprimir comprovante Cancel" at bounding box center [395, 214] width 791 height 429
click at [48, 191] on div "Nova marcação" at bounding box center [43, 192] width 55 height 8
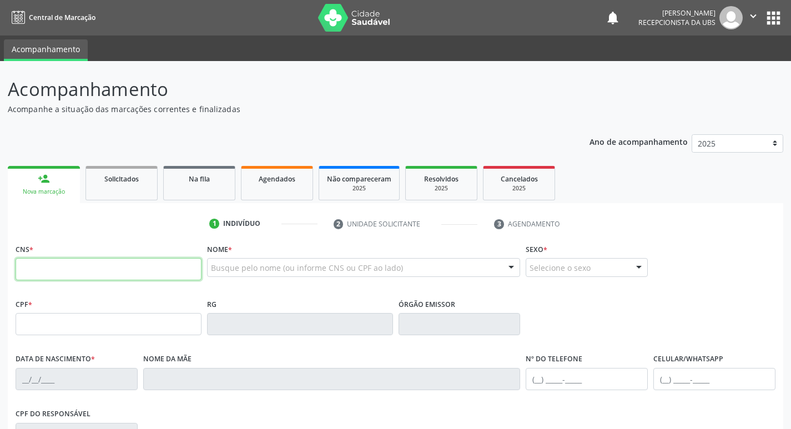
click at [66, 276] on input "text" at bounding box center [109, 269] width 186 height 22
type input "898 0059 0298 8499"
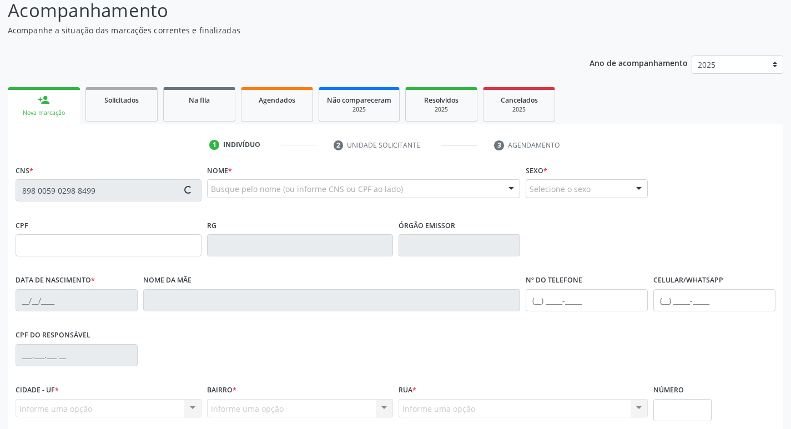
scroll to position [173, 0]
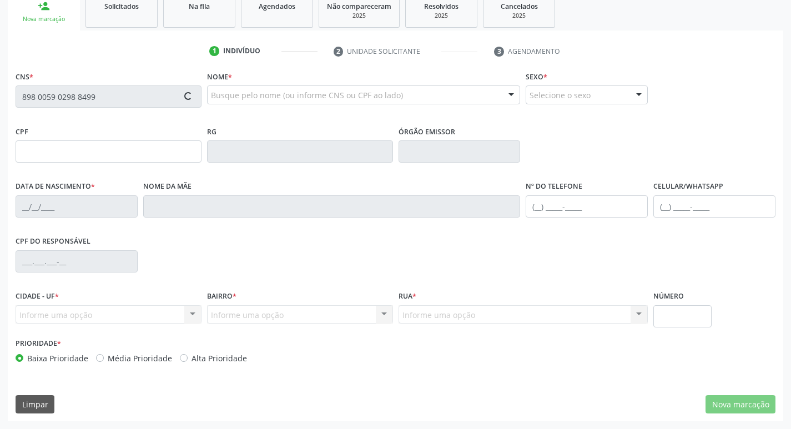
type input "749.345.704-20"
type input "03/06/1958"
type input "Maria Joana da Costa"
type input "(99) 99999-9999"
type input "232.233.166-04"
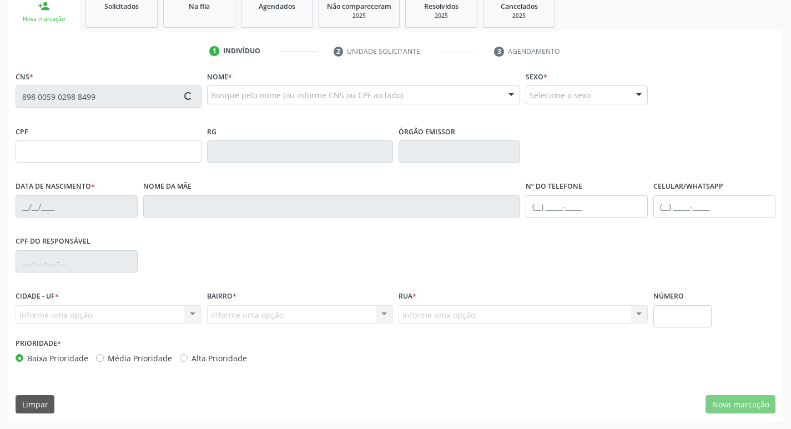
type input "329"
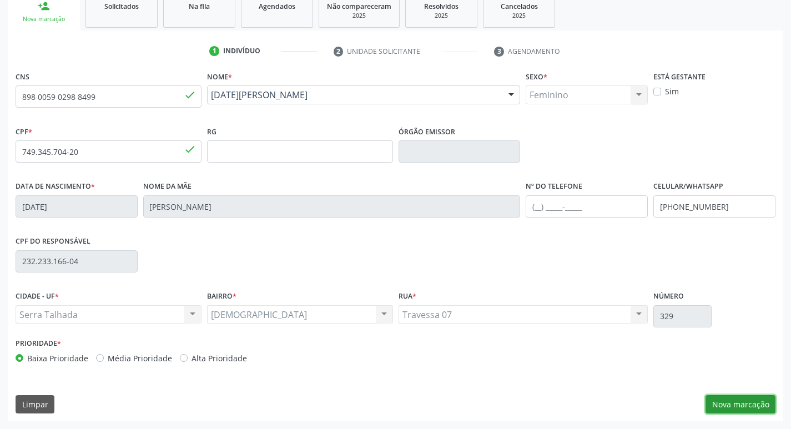
click at [741, 402] on button "Nova marcação" at bounding box center [740, 404] width 70 height 19
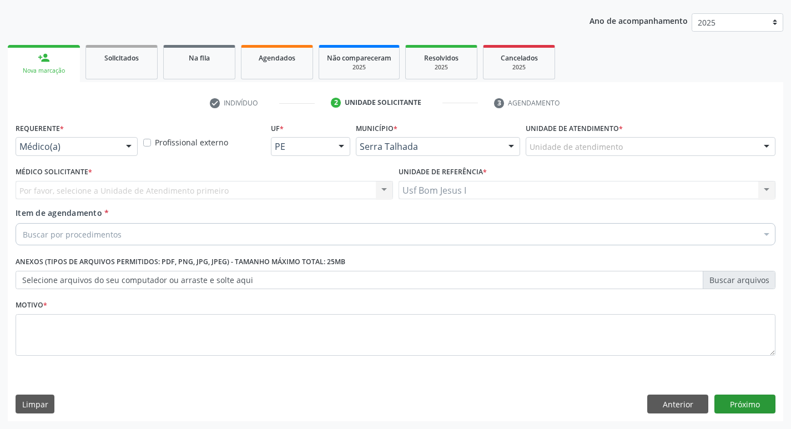
scroll to position [121, 0]
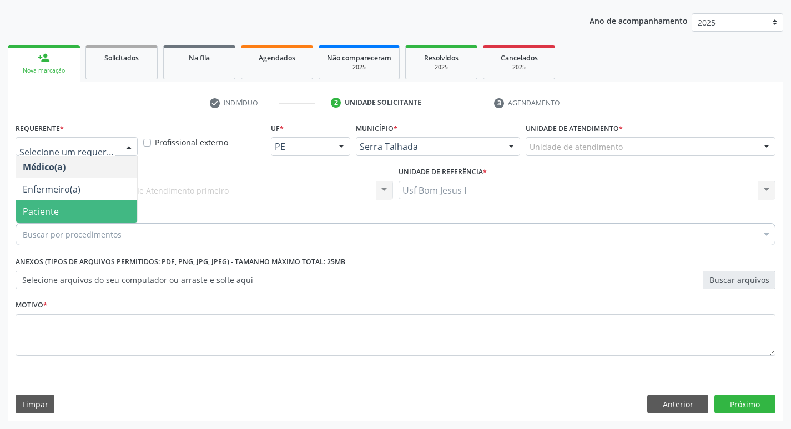
click at [95, 215] on span "Paciente" at bounding box center [76, 211] width 121 height 22
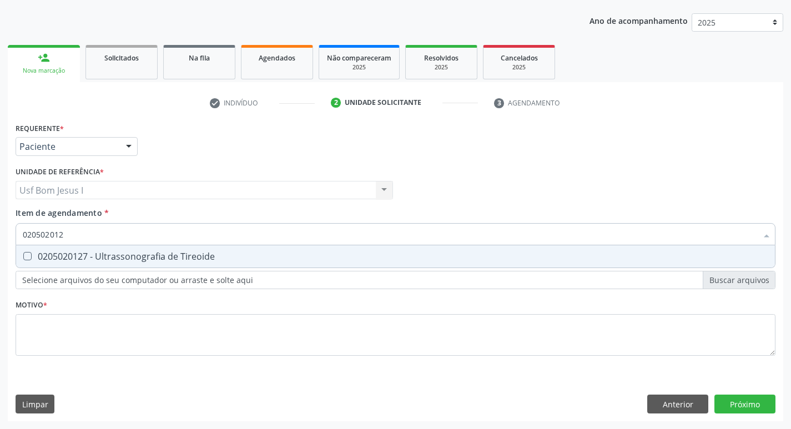
type input "0205020127"
drag, startPoint x: 111, startPoint y: 232, endPoint x: 13, endPoint y: 236, distance: 97.7
click at [13, 236] on div "Item de agendamento * 0205020127 Selecionar todos 0205020127 - Ultrassonografia…" at bounding box center [395, 228] width 765 height 43
click at [39, 258] on div "0205020127 - Ultrassonografia de Tireoide" at bounding box center [395, 256] width 745 height 9
checkbox Tireoide "true"
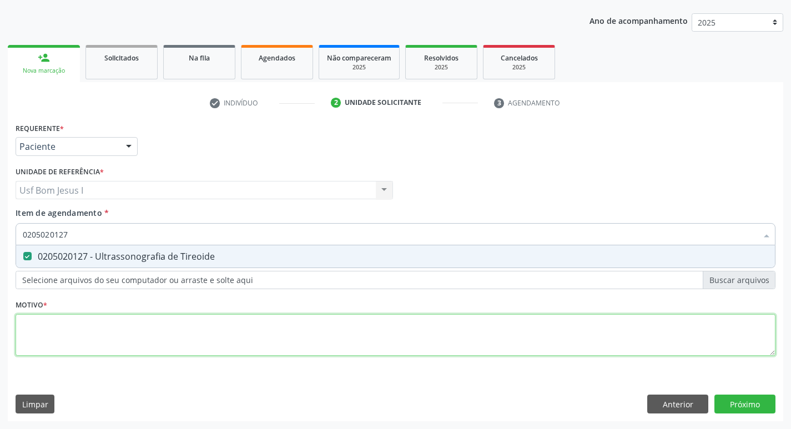
click at [61, 343] on div "Requerente * Paciente Médico(a) Enfermeiro(a) Paciente Nenhum resultado encontr…" at bounding box center [396, 245] width 760 height 251
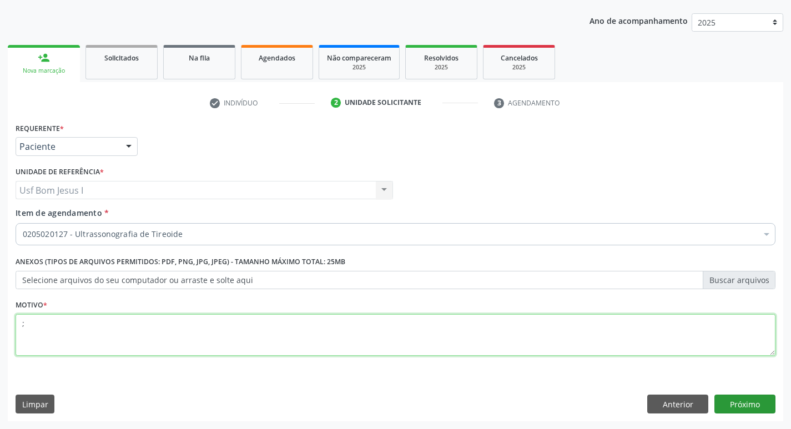
type textarea ";"
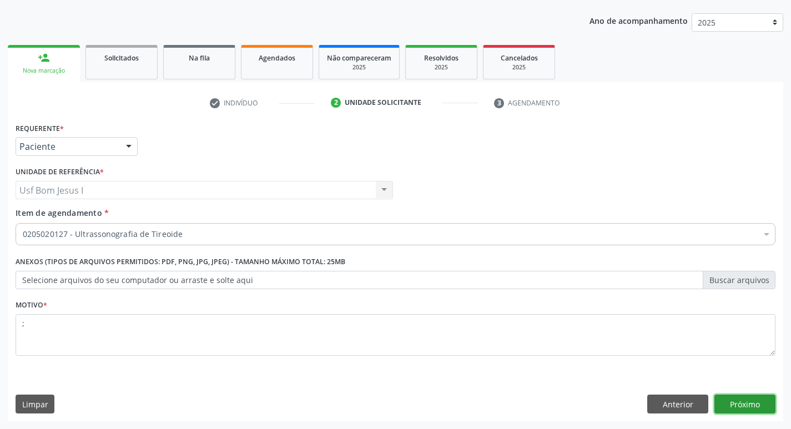
click at [749, 404] on button "Próximo" at bounding box center [744, 404] width 61 height 19
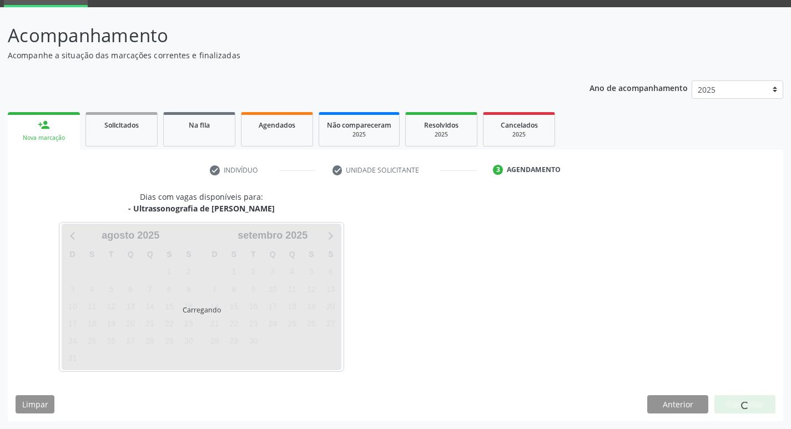
scroll to position [54, 0]
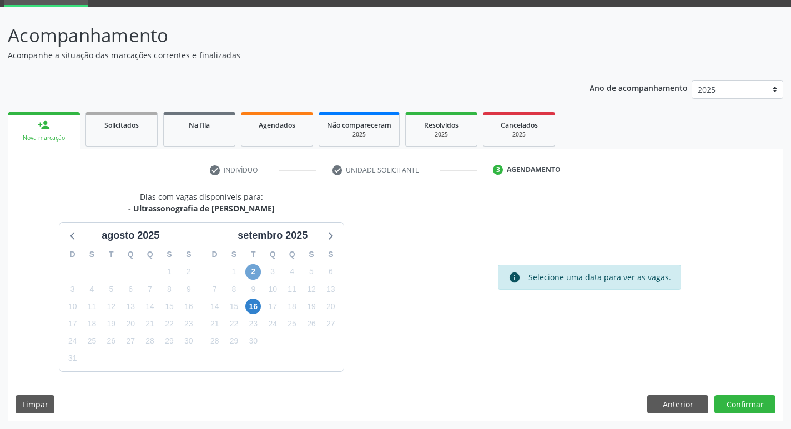
click at [253, 276] on span "2" at bounding box center [253, 272] width 16 height 16
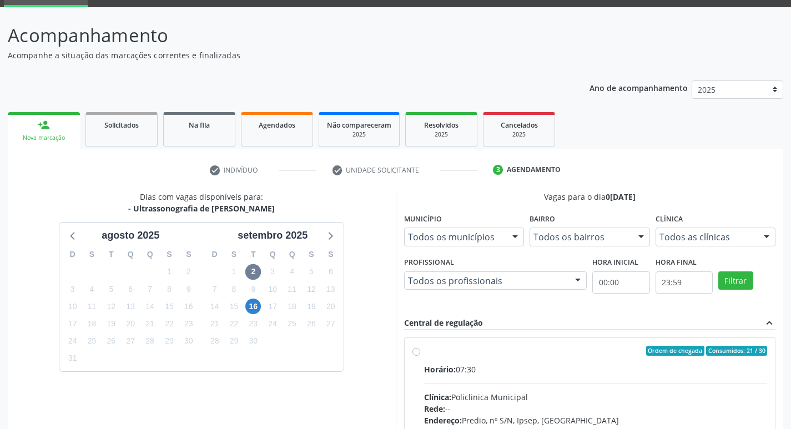
click at [420, 356] on input "Ordem de chegada Consumidos: 21 / 30 Horário: 07:30 Clínica: Policlinica Munici…" at bounding box center [416, 351] width 8 height 10
radio input "true"
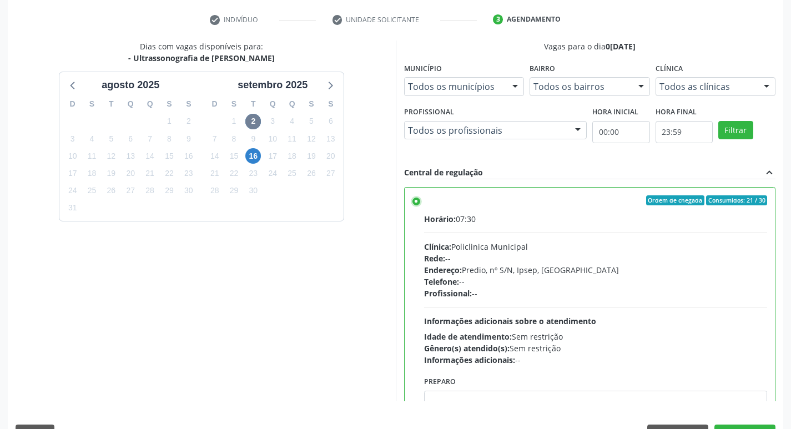
scroll to position [234, 0]
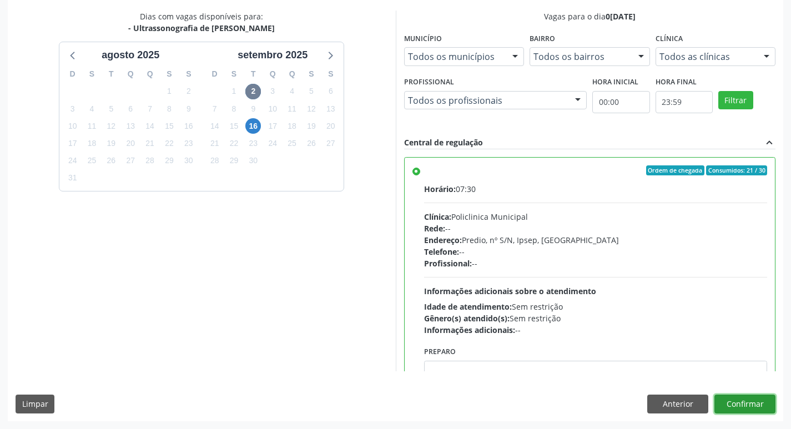
click at [751, 403] on button "Confirmar" at bounding box center [744, 404] width 61 height 19
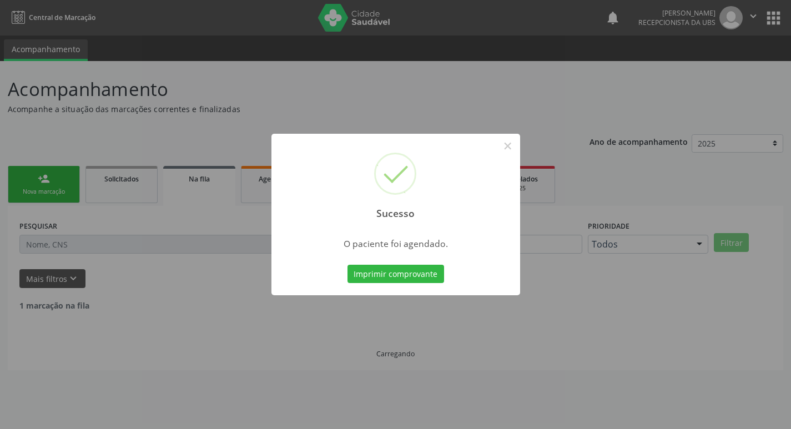
scroll to position [0, 0]
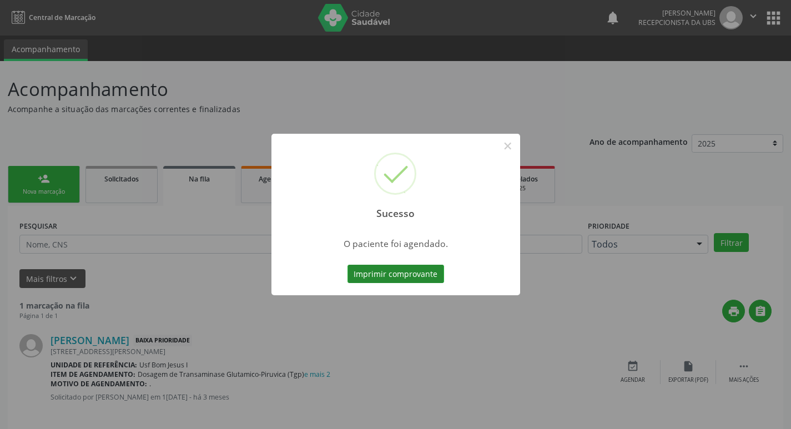
click at [387, 272] on button "Imprimir comprovante" at bounding box center [395, 274] width 97 height 19
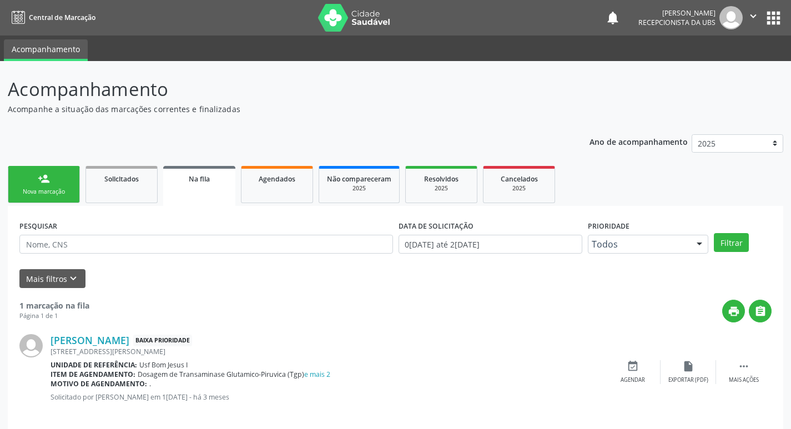
click at [67, 180] on link "person_add Nova marcação" at bounding box center [44, 184] width 72 height 37
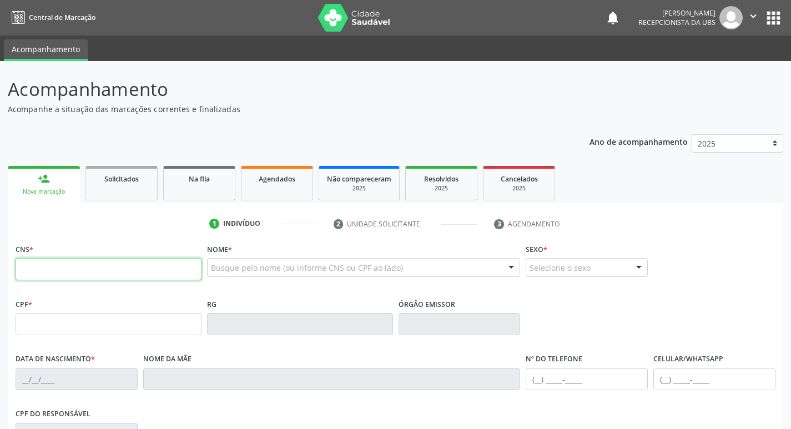
click at [123, 267] on input "text" at bounding box center [109, 269] width 186 height 22
type input "704 6066 9980 2722"
type input "782.694.074-53"
type input "19/01/1969"
type input "Maria Brigida Lacerda e Silva"
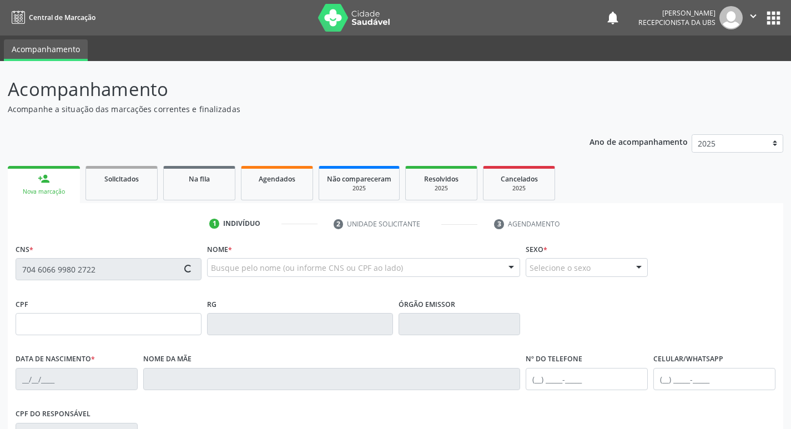
type input "(99) 99999-9999"
type input "1081"
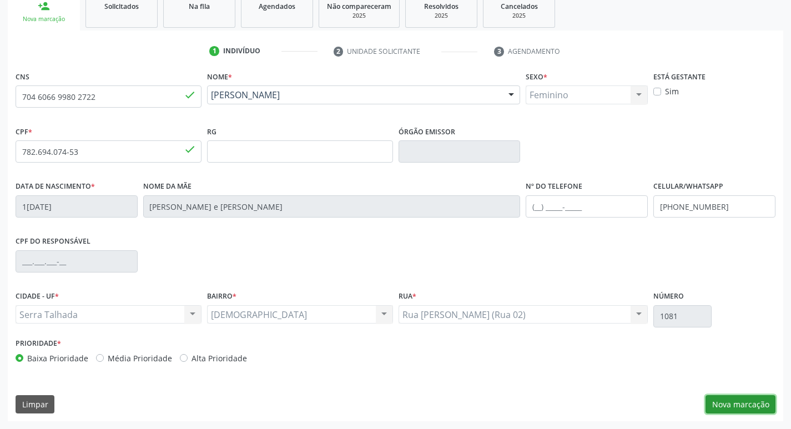
click at [731, 400] on button "Nova marcação" at bounding box center [740, 404] width 70 height 19
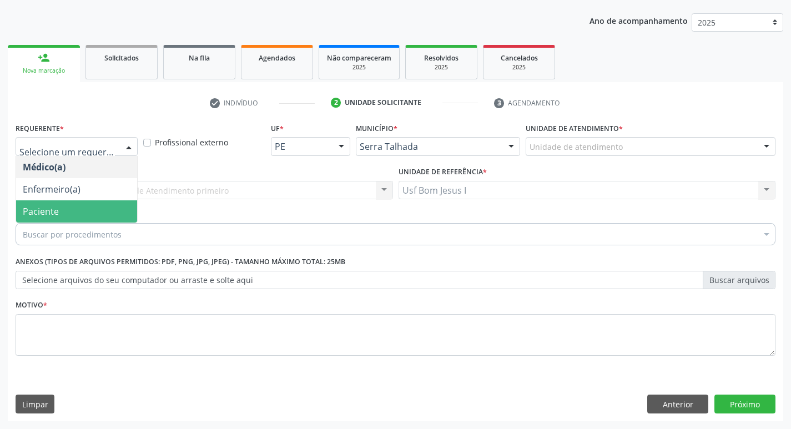
click at [74, 209] on span "Paciente" at bounding box center [76, 211] width 121 height 22
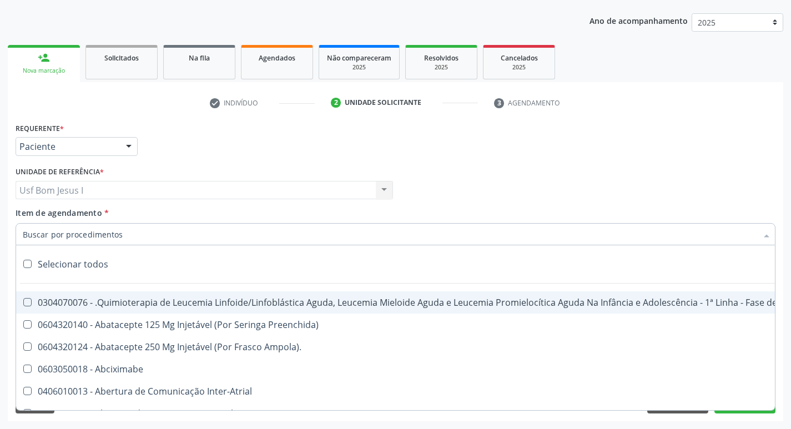
paste input "0205020127"
type input "0205020127"
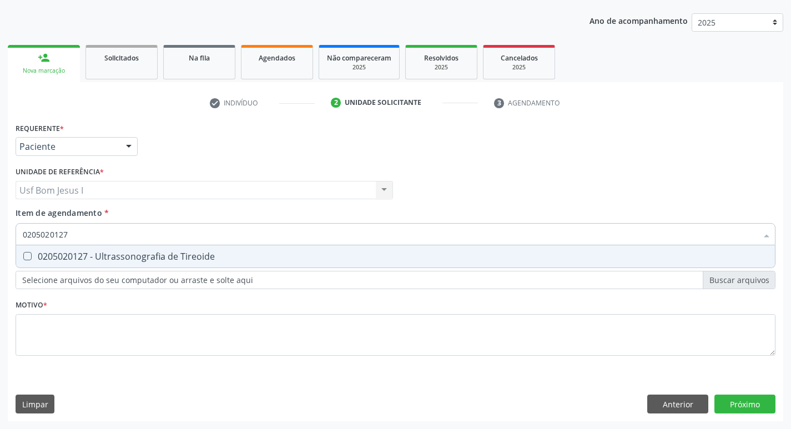
click at [100, 259] on div "0205020127 - Ultrassonografia de Tireoide" at bounding box center [395, 256] width 745 height 9
checkbox Tireoide "true"
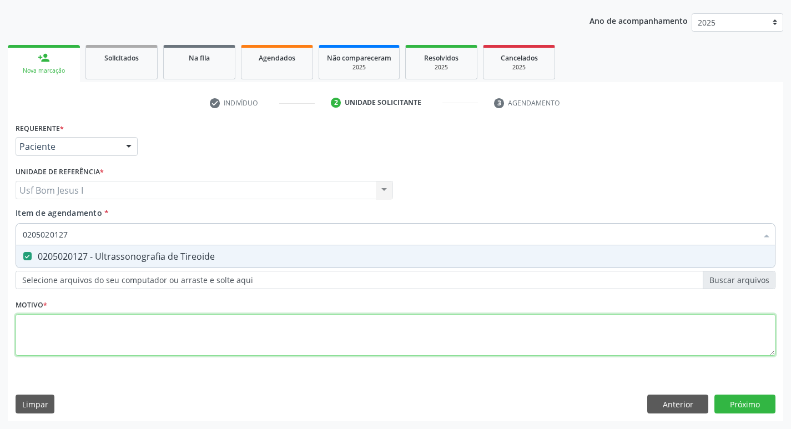
click at [101, 345] on div "Requerente * Paciente Médico(a) Enfermeiro(a) Paciente Nenhum resultado encontr…" at bounding box center [396, 245] width 760 height 251
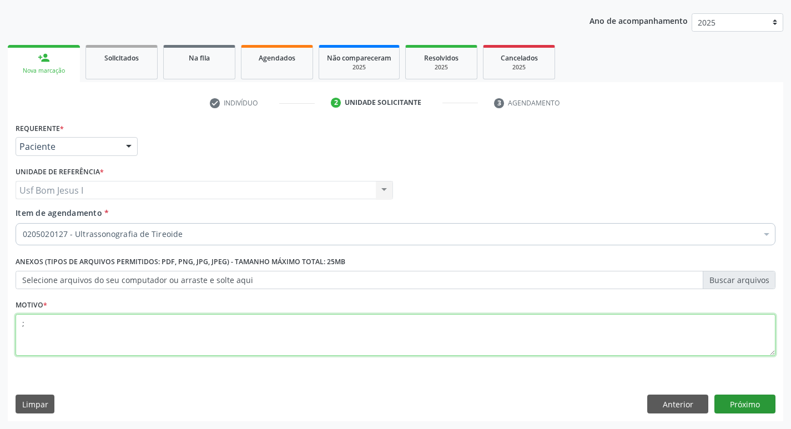
type textarea ";"
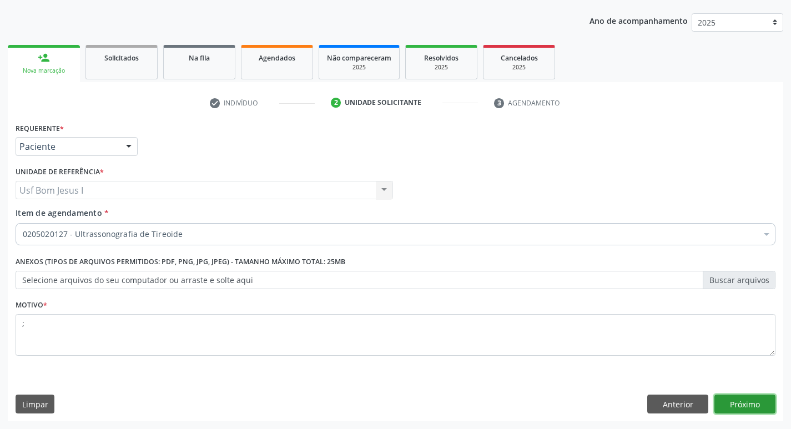
click at [750, 397] on button "Próximo" at bounding box center [744, 404] width 61 height 19
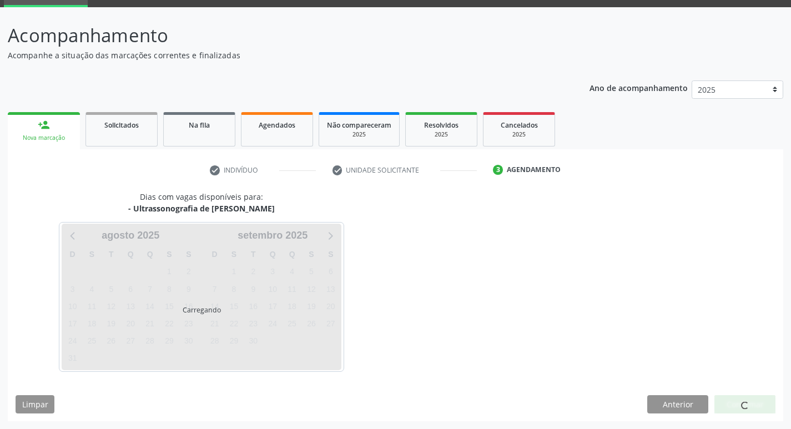
scroll to position [54, 0]
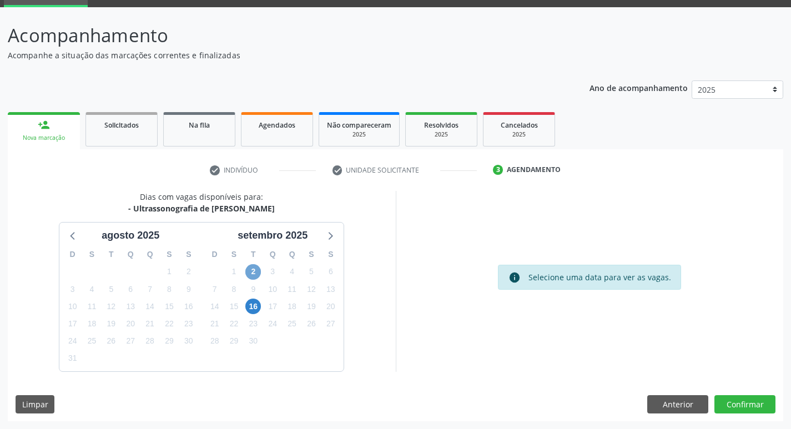
click at [256, 273] on span "2" at bounding box center [253, 272] width 16 height 16
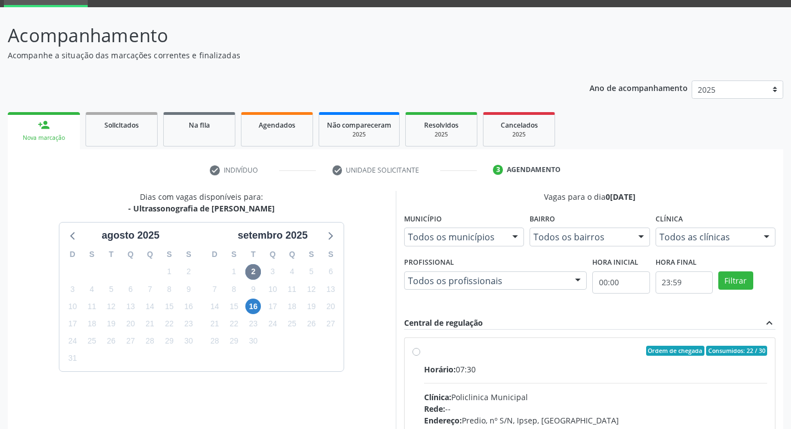
click at [420, 356] on input "Ordem de chegada Consumidos: 22 / 30 Horário: 07:30 Clínica: Policlinica Munici…" at bounding box center [416, 351] width 8 height 10
radio input "true"
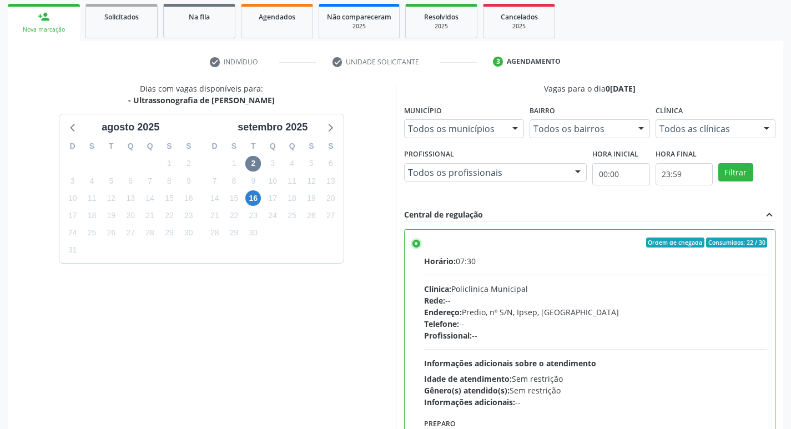
scroll to position [234, 0]
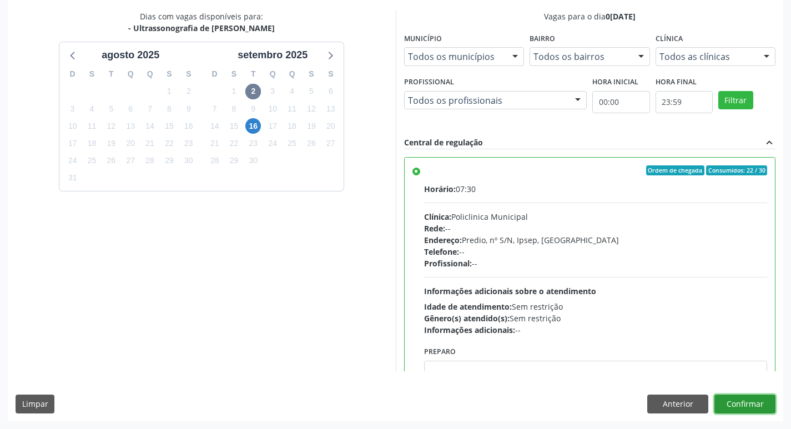
click at [754, 411] on button "Confirmar" at bounding box center [744, 404] width 61 height 19
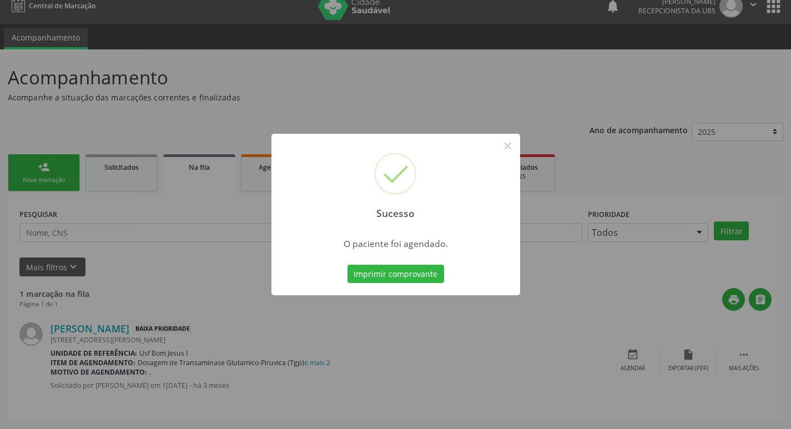
scroll to position [0, 0]
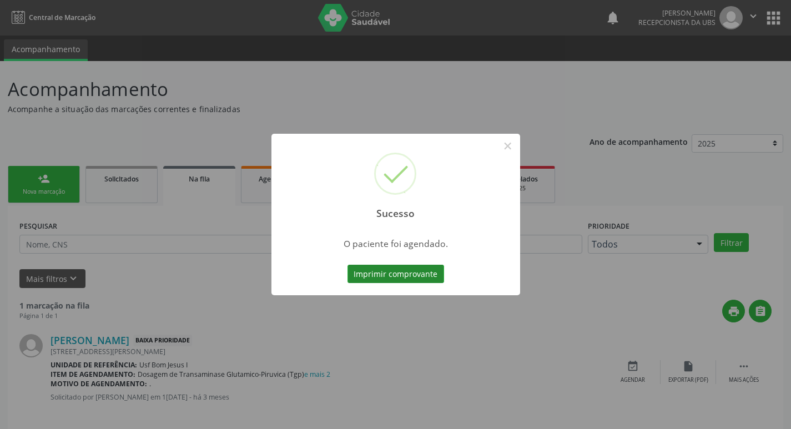
click at [401, 279] on button "Imprimir comprovante" at bounding box center [395, 274] width 97 height 19
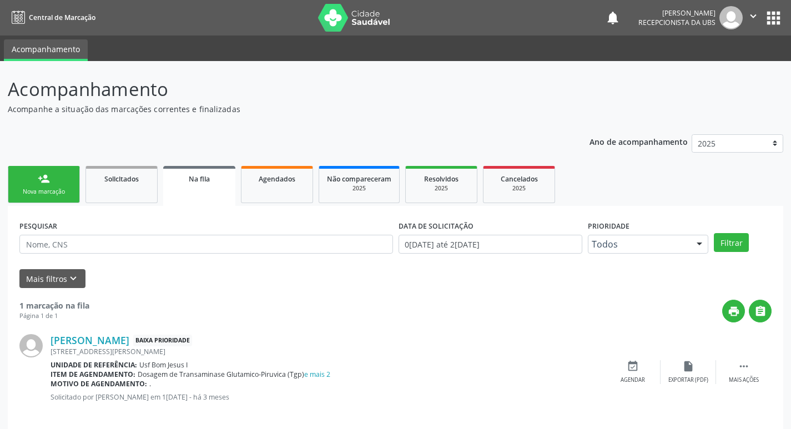
click at [55, 207] on div "Sucesso × O paciente foi agendado. Imprimir comprovante Cancel" at bounding box center [395, 214] width 791 height 429
click at [32, 188] on div "Nova marcação" at bounding box center [43, 192] width 55 height 8
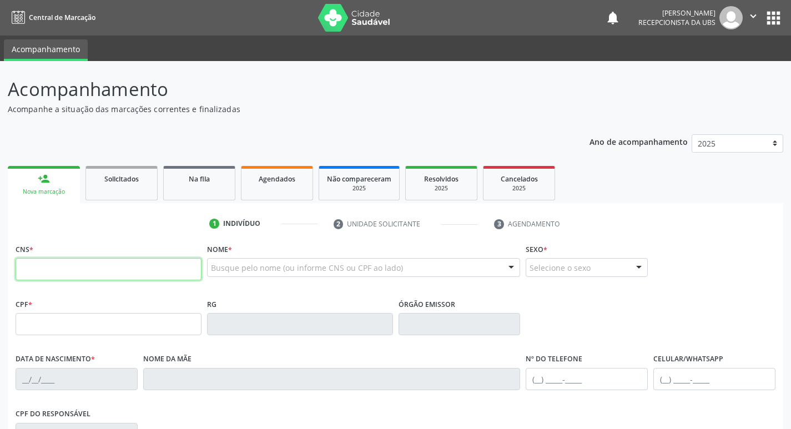
click at [179, 269] on input "text" at bounding box center [109, 269] width 186 height 22
type input "7"
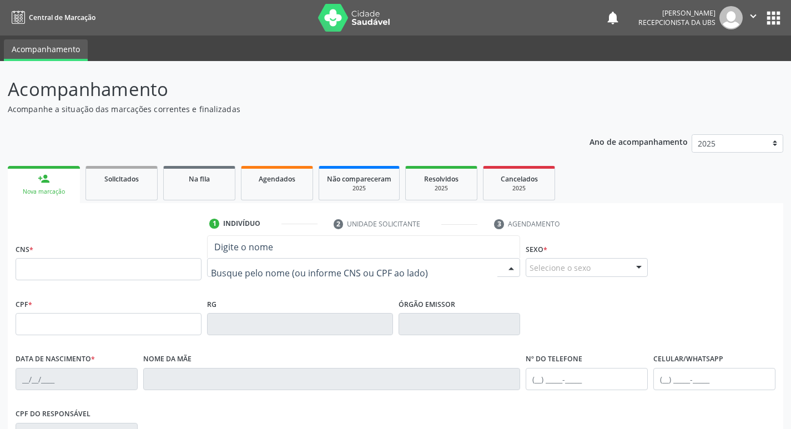
click at [319, 274] on div at bounding box center [364, 267] width 314 height 19
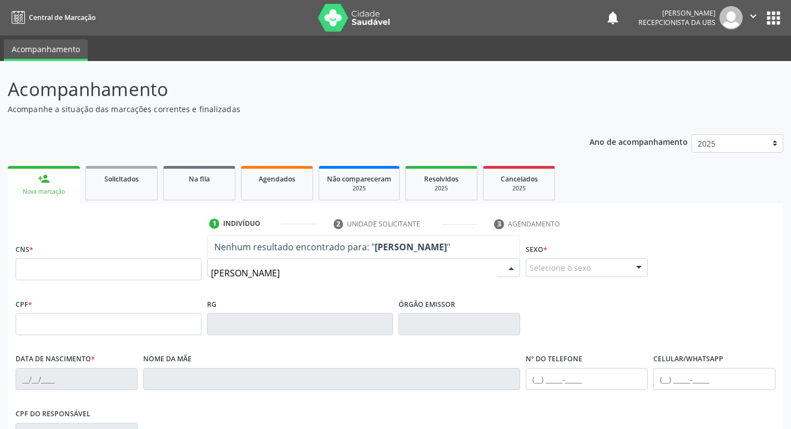
type input "[PERSON_NAME]"
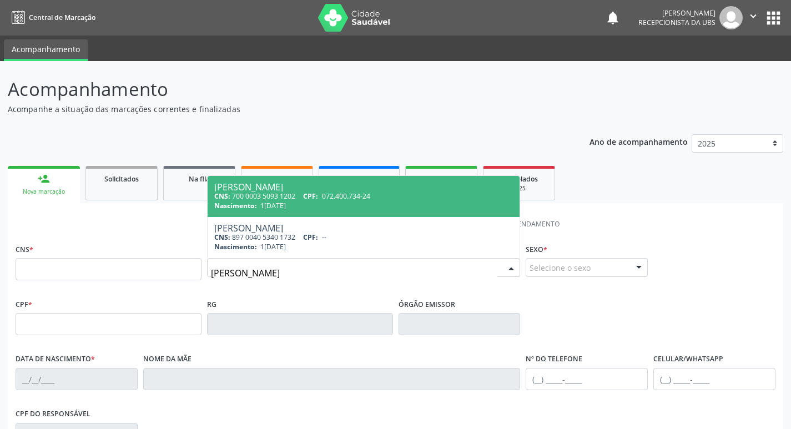
click at [427, 209] on div "Nascimento: 18/01/1970" at bounding box center [363, 205] width 299 height 9
type input "700 0003 5093 1202"
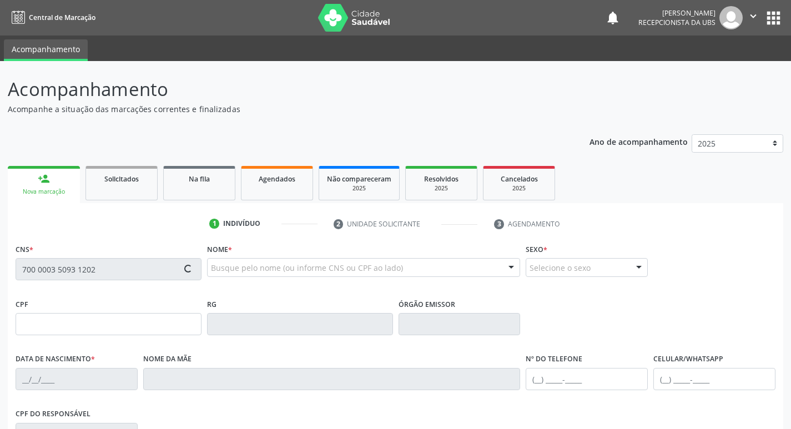
type input "072.400.734-24"
type input "[DATE]"
type input "[PERSON_NAME]"
type input "(87) 99999-9999"
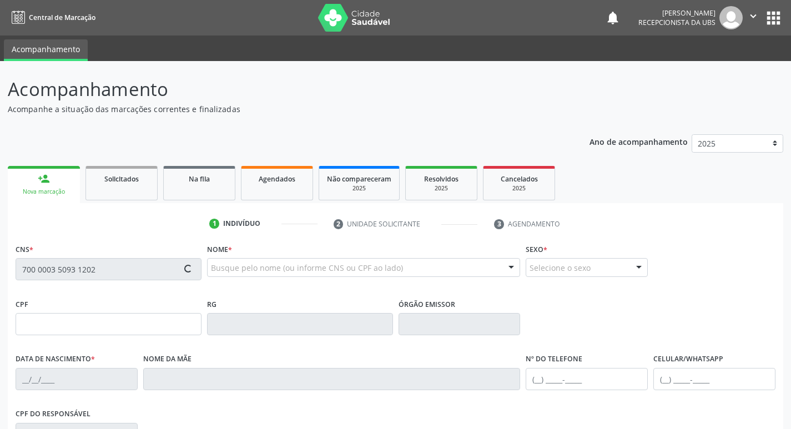
type input "48"
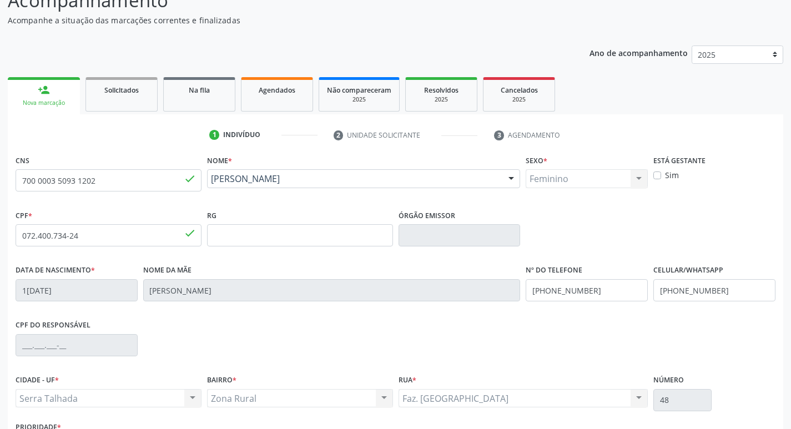
scroll to position [173, 0]
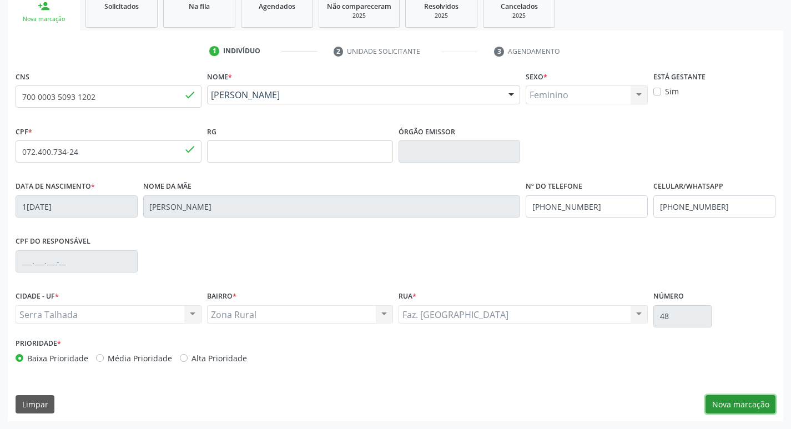
click at [723, 401] on button "Nova marcação" at bounding box center [740, 404] width 70 height 19
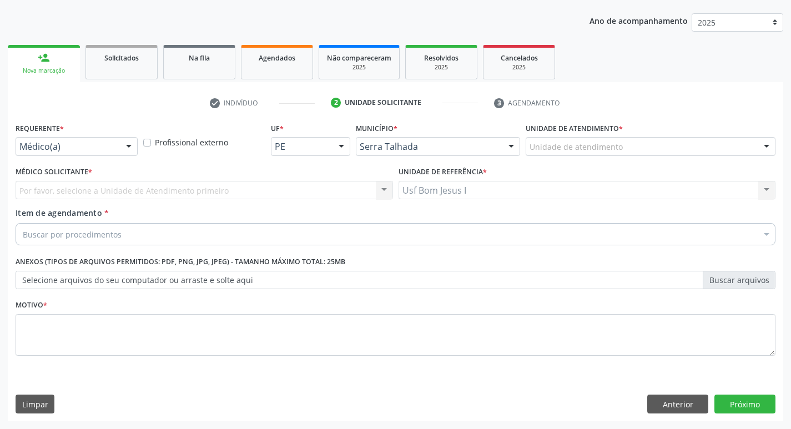
scroll to position [121, 0]
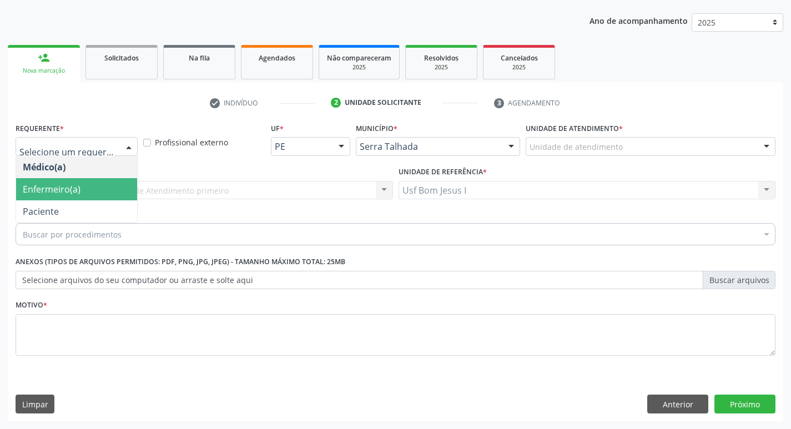
click at [50, 197] on span "Enfermeiro(a)" at bounding box center [76, 189] width 121 height 22
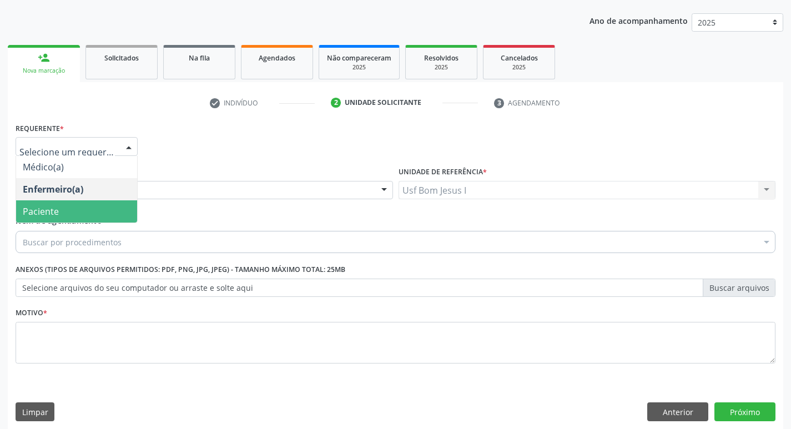
click at [65, 208] on span "Paciente" at bounding box center [76, 211] width 121 height 22
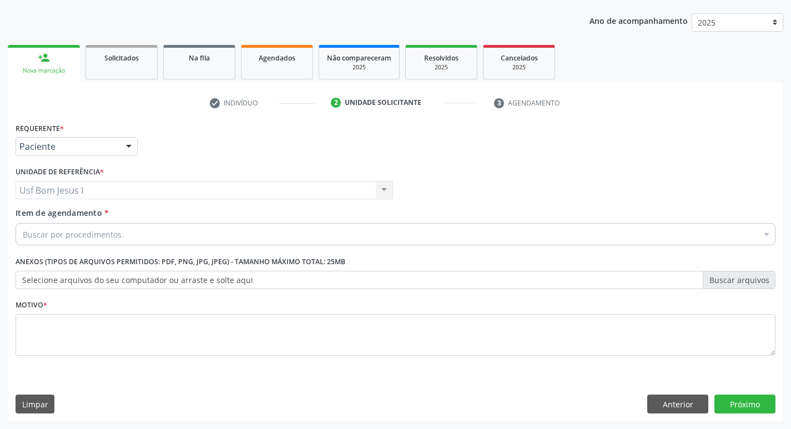
click at [125, 235] on div "Buscar por procedimentos" at bounding box center [396, 234] width 760 height 22
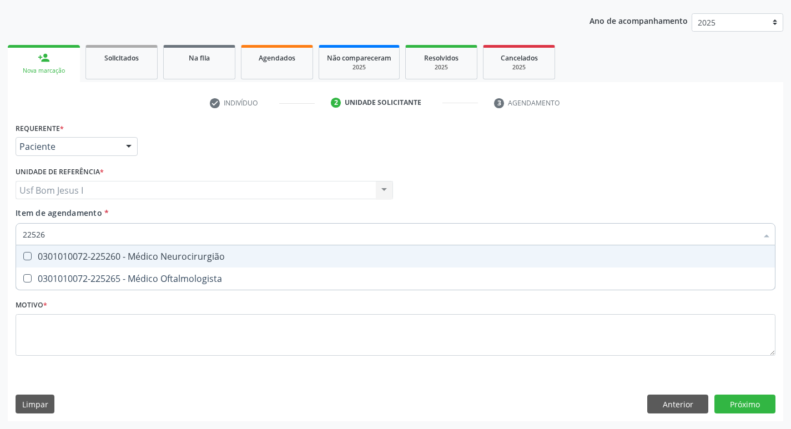
type input "225265"
drag, startPoint x: 55, startPoint y: 234, endPoint x: 14, endPoint y: 239, distance: 41.4
click at [14, 239] on div "Item de agendamento * 225265 Selecionar todos 0301010072-225265 - Médico Oftalm…" at bounding box center [395, 228] width 765 height 43
click at [89, 250] on span "0301010072-225265 - Médico Oftalmologista" at bounding box center [395, 256] width 759 height 22
checkbox Oftalmologista "true"
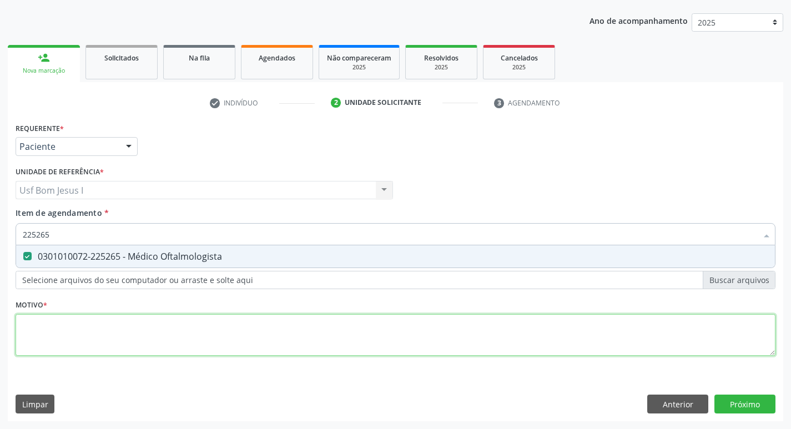
click at [103, 318] on div "Requerente * Paciente Médico(a) Enfermeiro(a) Paciente Nenhum resultado encontr…" at bounding box center [396, 245] width 760 height 251
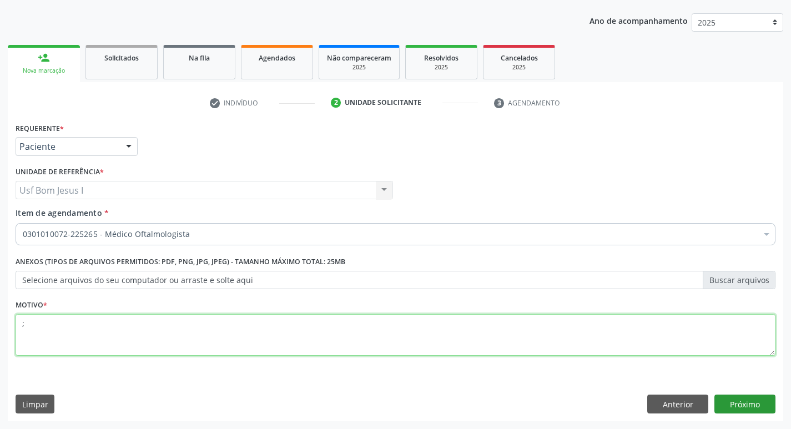
type textarea ";"
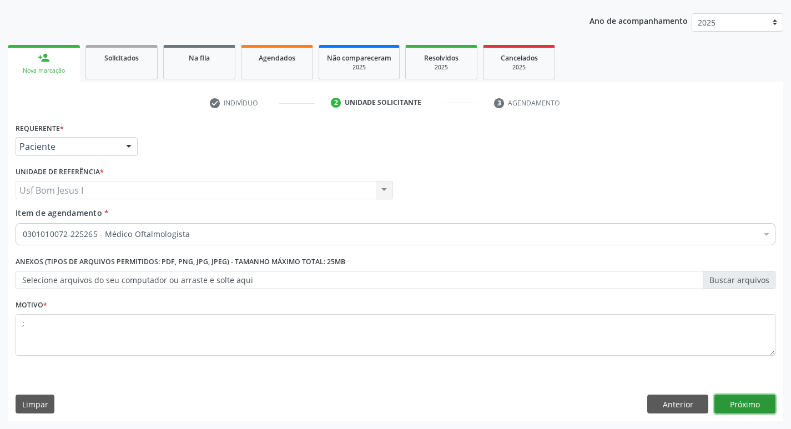
click at [751, 403] on button "Próximo" at bounding box center [744, 404] width 61 height 19
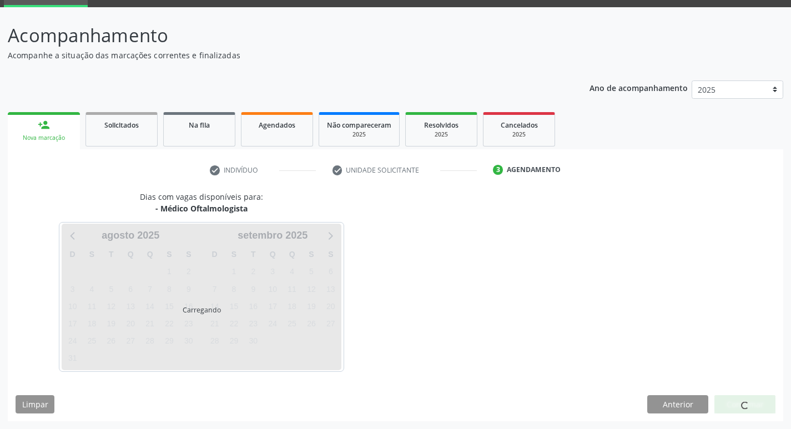
scroll to position [54, 0]
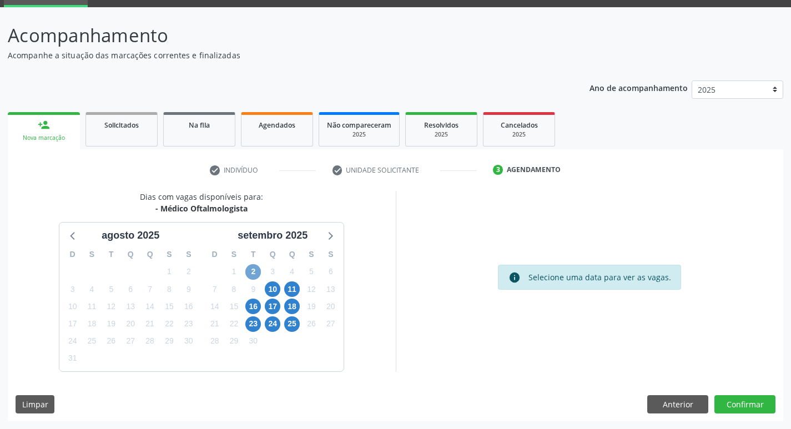
click at [255, 272] on span "2" at bounding box center [253, 272] width 16 height 16
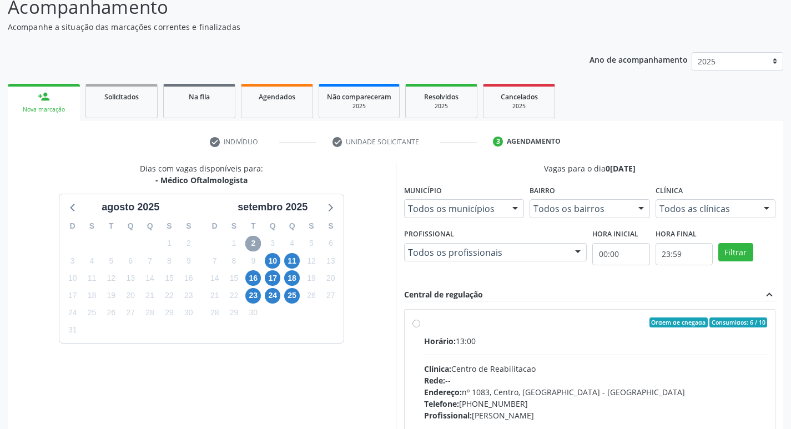
scroll to position [202, 0]
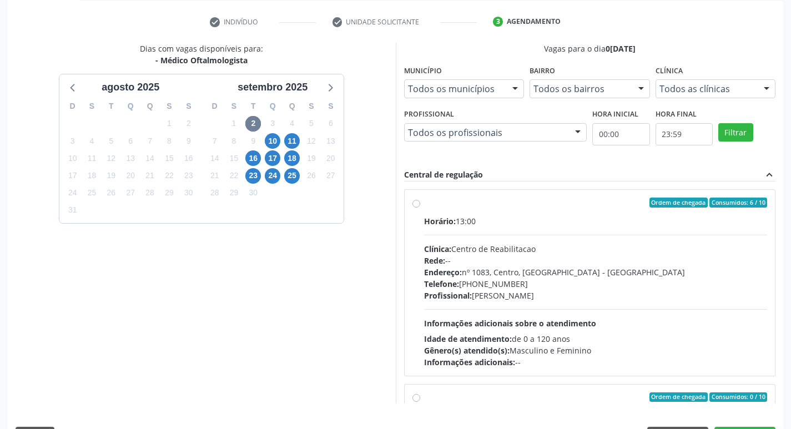
click at [609, 271] on div "Endereço: nº 1083, Centro, Serra Talhada - PE" at bounding box center [595, 272] width 343 height 12
click at [420, 208] on input "Ordem de chegada Consumidos: 6 / 10 Horário: 13:00 Clínica: Centro de Reabilita…" at bounding box center [416, 203] width 8 height 10
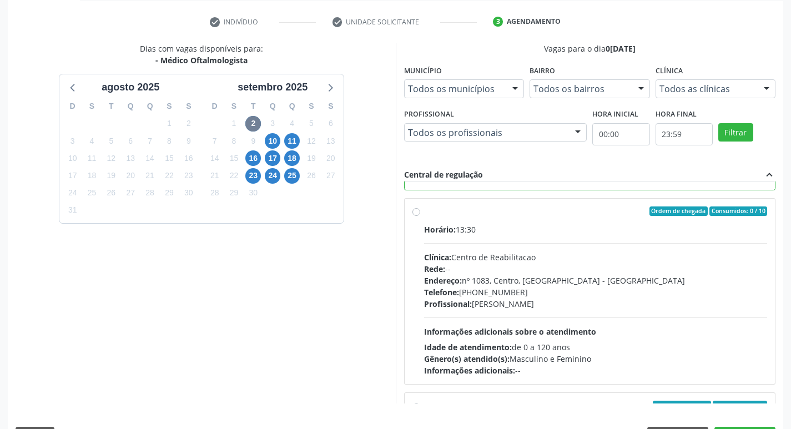
scroll to position [259, 0]
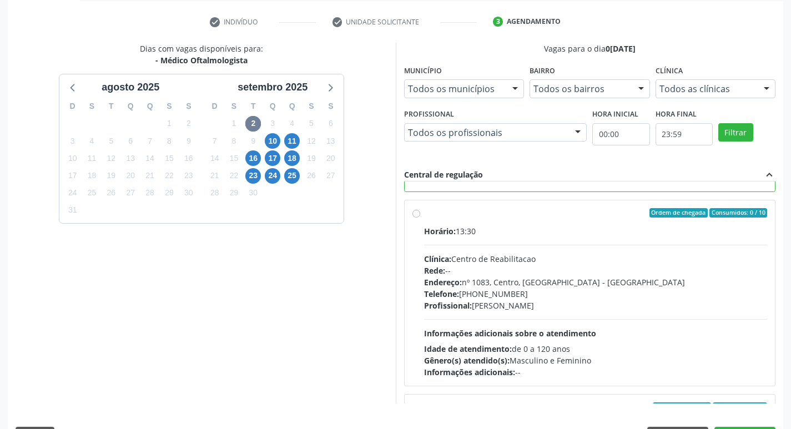
click at [579, 308] on div "Profissional: Anne Gabriella Ferraz Pereira Viana" at bounding box center [595, 306] width 343 height 12
click at [420, 218] on input "Ordem de chegada Consumidos: 0 / 10 Horário: 13:30 Clínica: Centro de Reabilita…" at bounding box center [416, 213] width 8 height 10
radio input "false"
radio input "true"
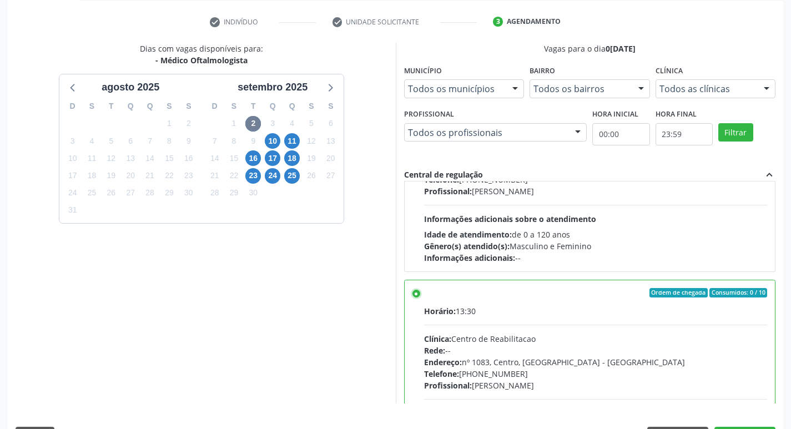
scroll to position [234, 0]
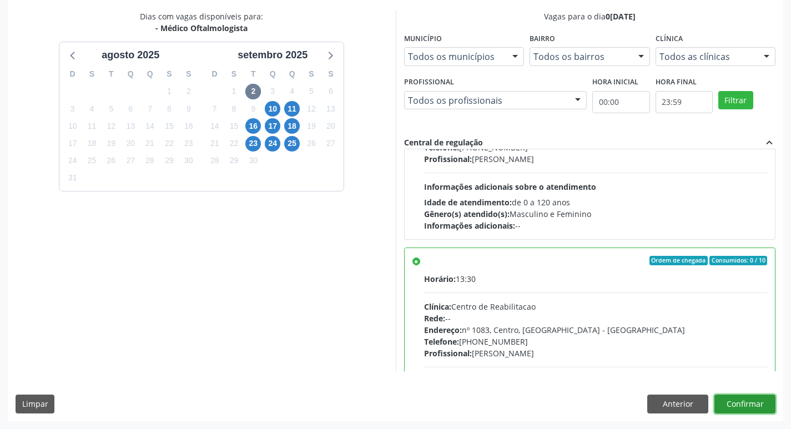
click at [749, 405] on button "Confirmar" at bounding box center [744, 404] width 61 height 19
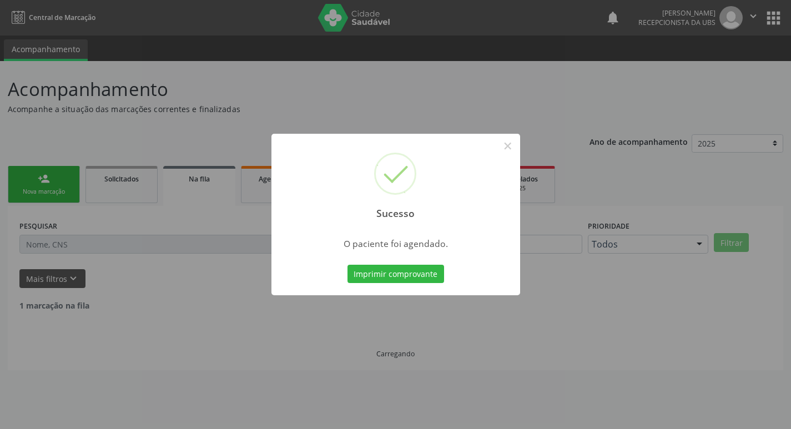
scroll to position [0, 0]
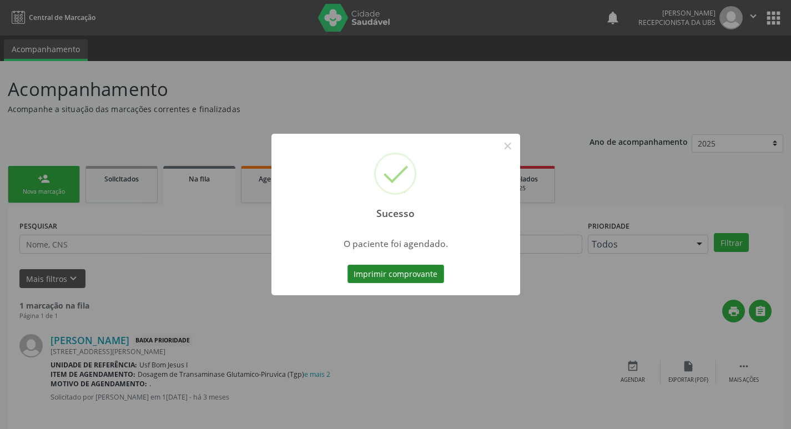
click at [383, 269] on button "Imprimir comprovante" at bounding box center [395, 274] width 97 height 19
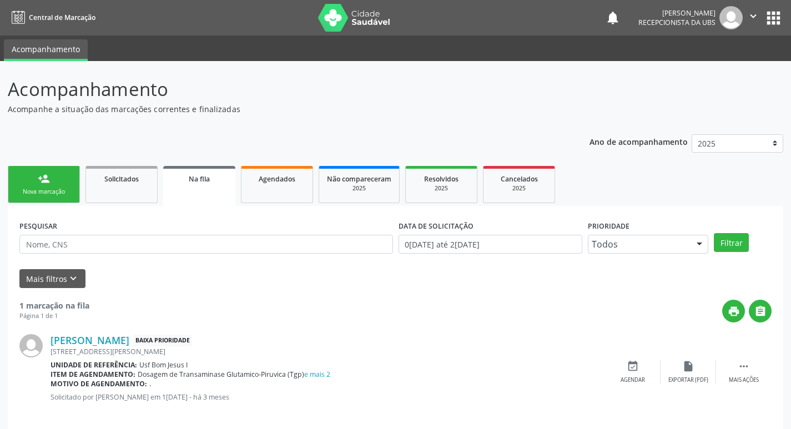
click at [41, 186] on div "Sucesso × O paciente foi agendado. Imprimir comprovante Cancel" at bounding box center [395, 214] width 791 height 429
click at [41, 186] on link "person_add Nova marcação" at bounding box center [44, 184] width 72 height 37
click at [40, 186] on link "person_add Nova marcação" at bounding box center [44, 184] width 72 height 37
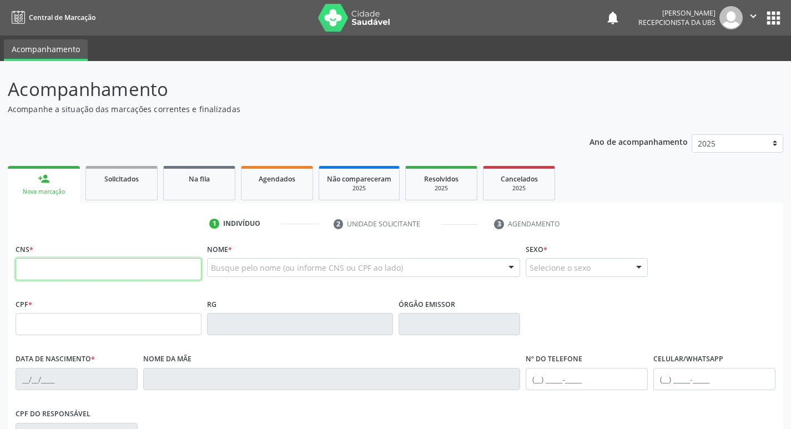
click at [125, 265] on input "text" at bounding box center [109, 269] width 186 height 22
type input "708 4007 5572 0861"
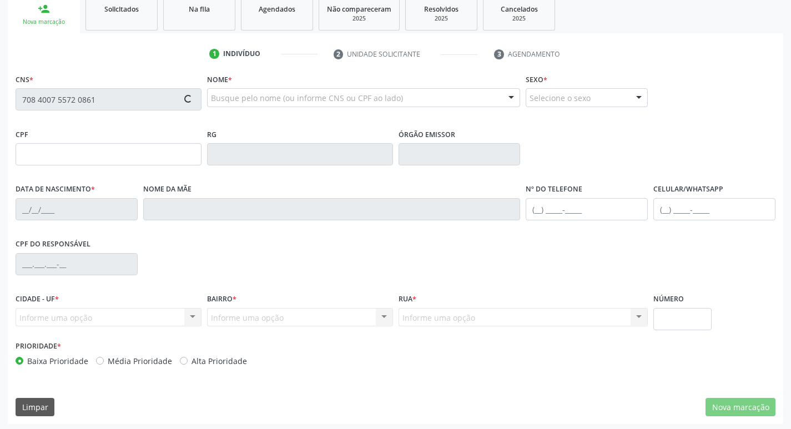
scroll to position [173, 0]
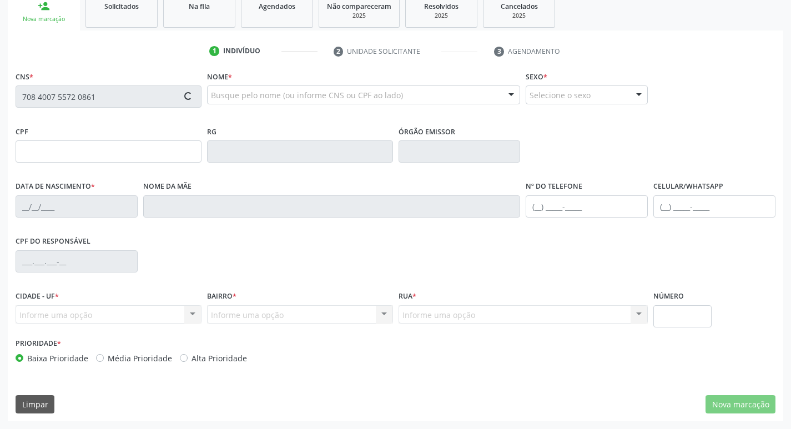
type input "037.691.514-53"
type input "03/03/1934"
type input "Honorina Linda de Souza"
type input "(99) 99999-9998"
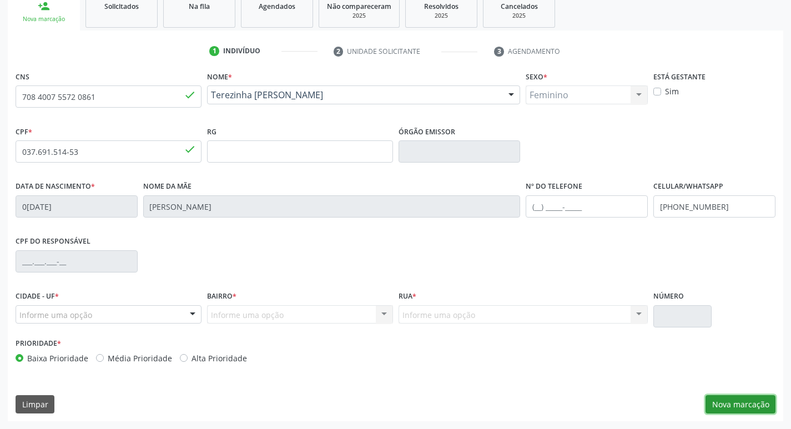
click at [735, 403] on button "Nova marcação" at bounding box center [740, 404] width 70 height 19
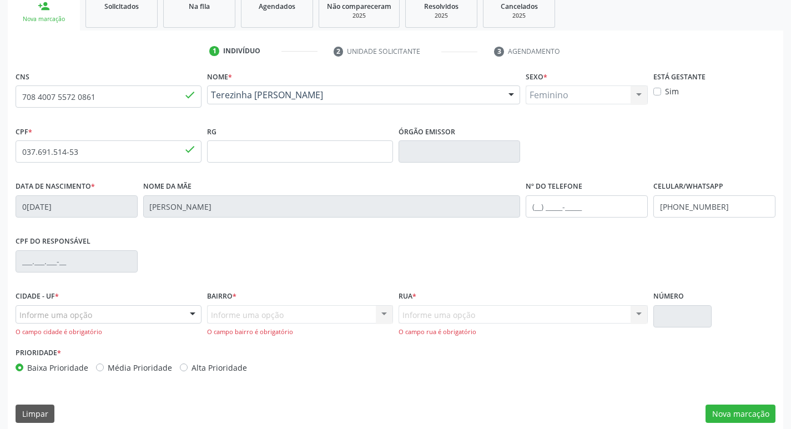
click at [138, 313] on div "Informe uma opção" at bounding box center [109, 314] width 186 height 19
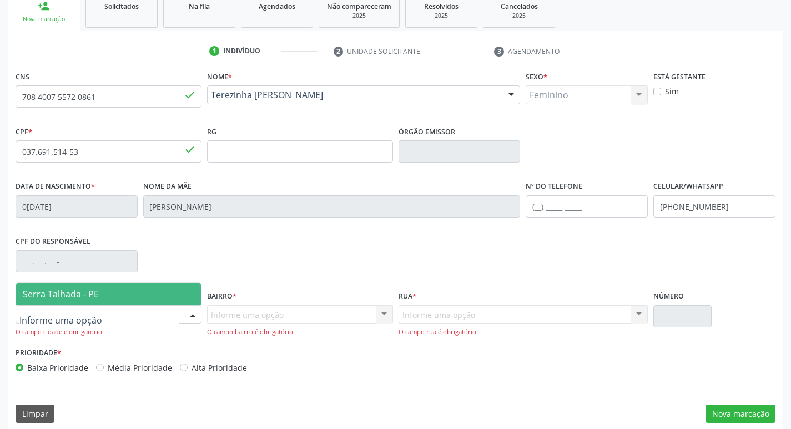
click at [139, 292] on span "Serra Talhada - PE" at bounding box center [108, 294] width 185 height 22
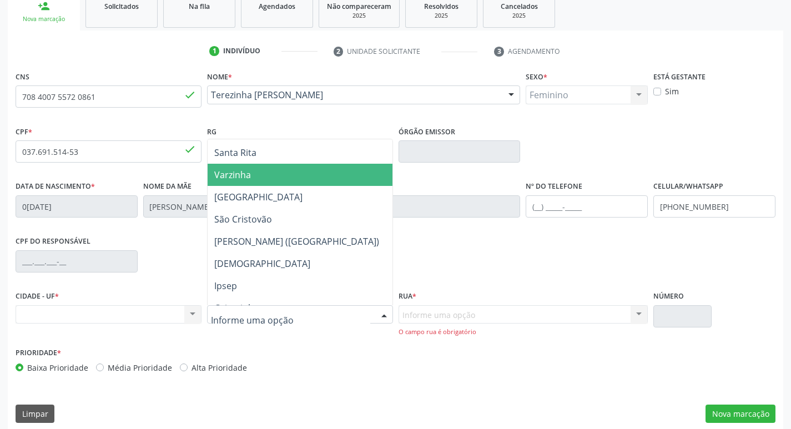
scroll to position [222, 0]
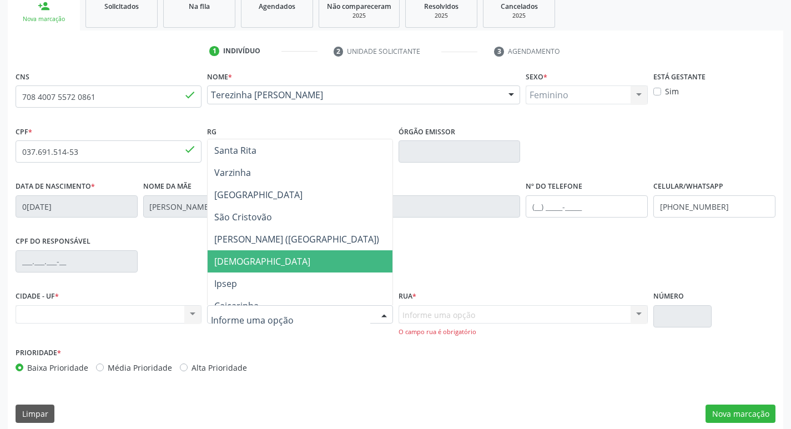
click at [277, 257] on span "[DEMOGRAPHIC_DATA]" at bounding box center [300, 261] width 185 height 22
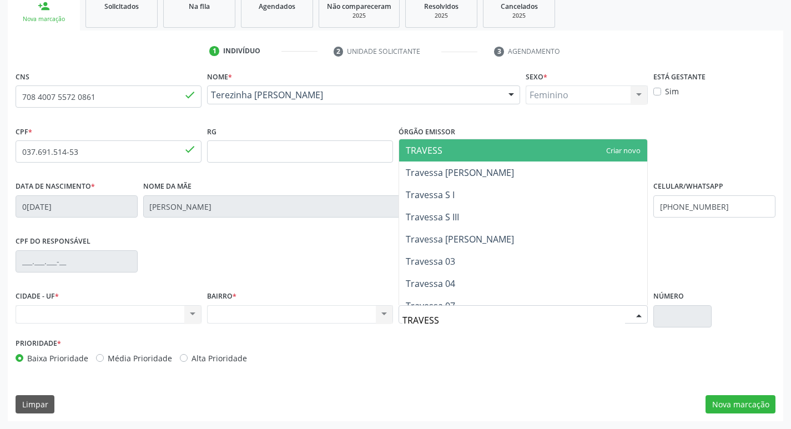
type input "TRAVESSA"
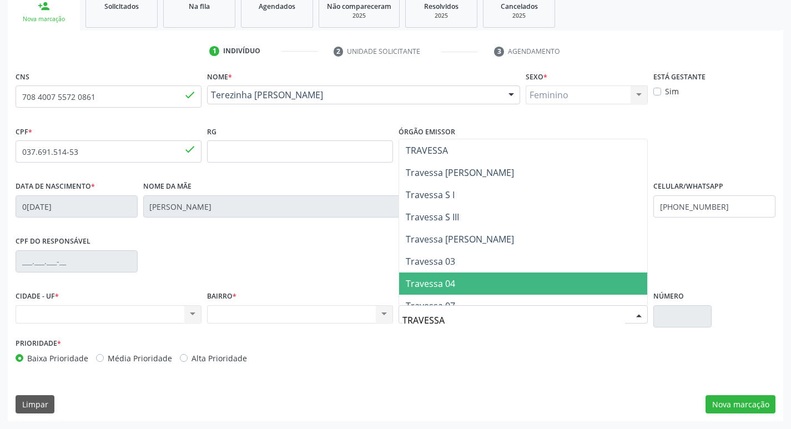
click at [456, 280] on span "Travessa 04" at bounding box center [523, 283] width 249 height 22
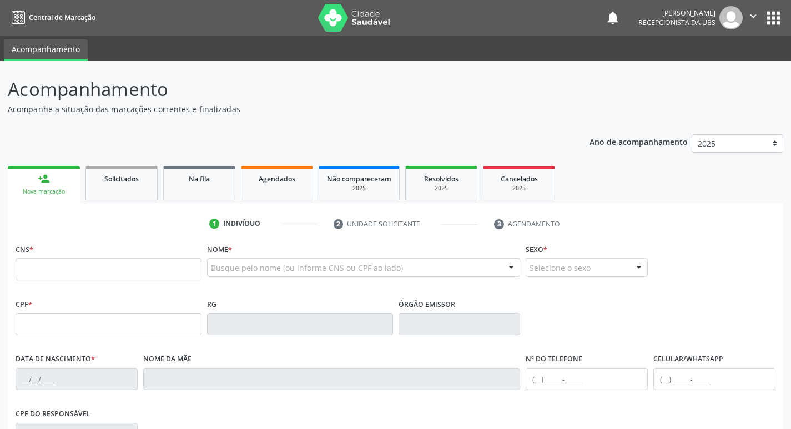
scroll to position [173, 0]
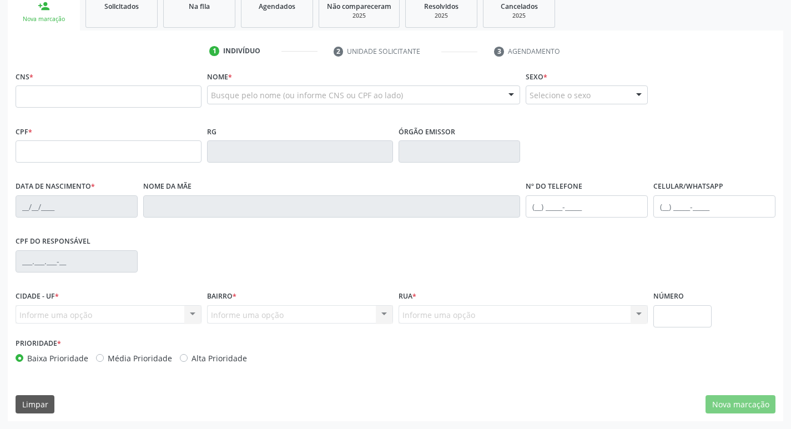
click at [165, 99] on input "text" at bounding box center [109, 96] width 186 height 22
click at [177, 102] on input "text" at bounding box center [109, 96] width 186 height 22
click at [277, 21] on link "Agendados" at bounding box center [277, 10] width 72 height 34
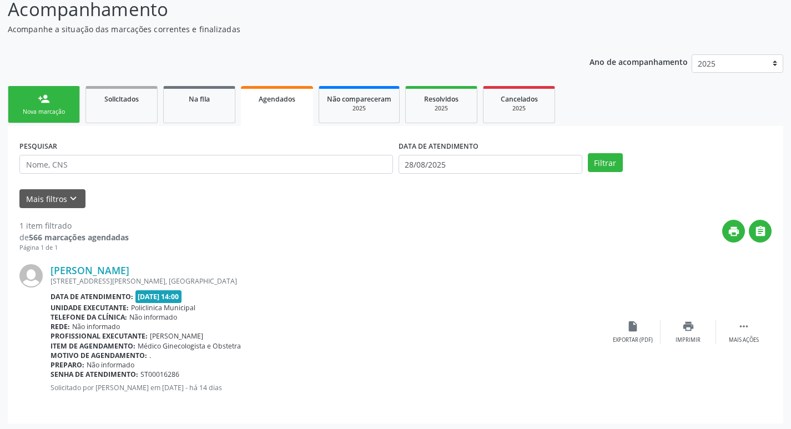
scroll to position [82, 0]
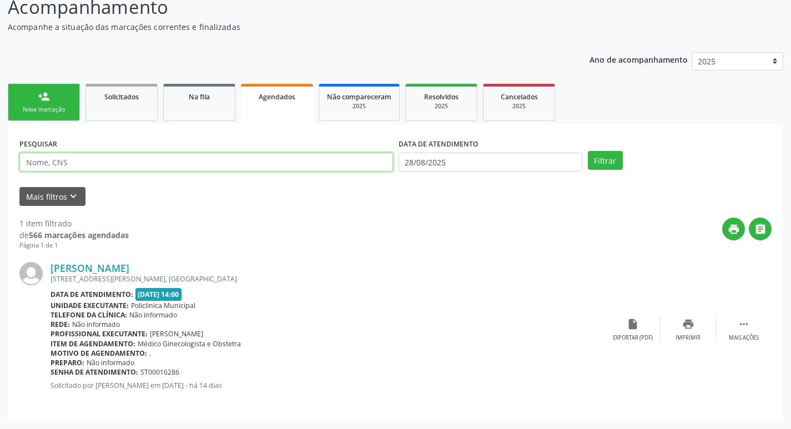
click at [71, 162] on input "text" at bounding box center [205, 162] width 373 height 19
type input "[PERSON_NAME]"
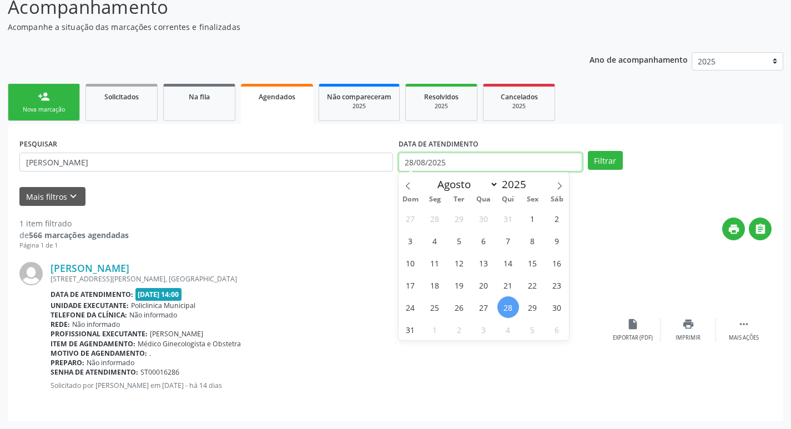
click at [527, 155] on input "28/08/2025" at bounding box center [490, 162] width 184 height 19
click at [561, 178] on span at bounding box center [559, 182] width 19 height 19
select select "8"
click at [461, 213] on span "2" at bounding box center [459, 219] width 22 height 22
type input "[DATE]"
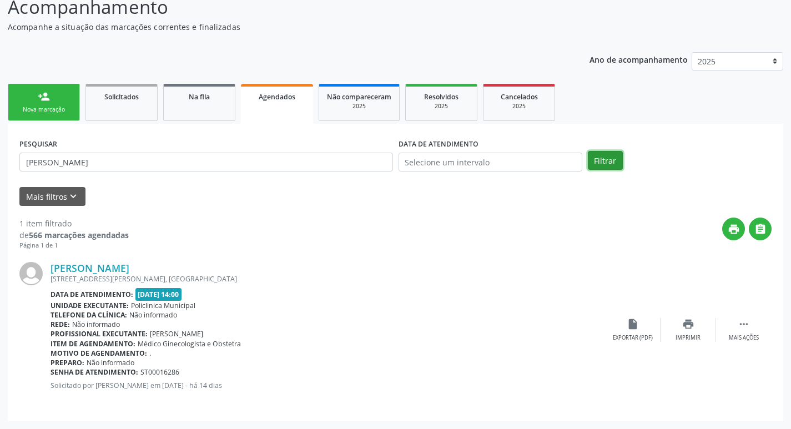
click at [604, 156] on button "Filtrar" at bounding box center [605, 160] width 35 height 19
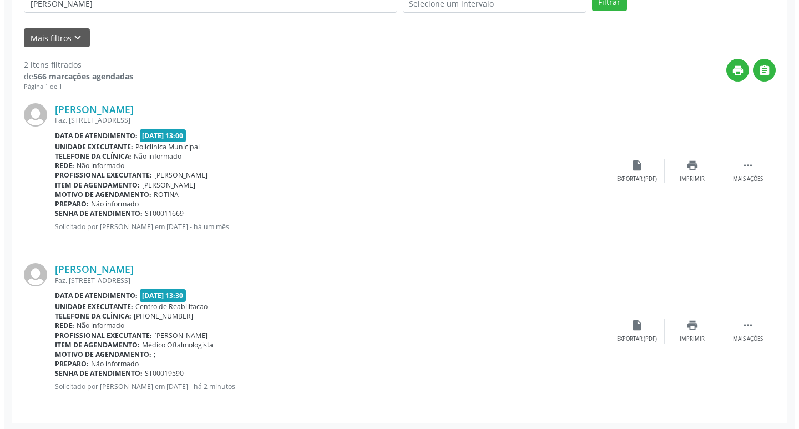
scroll to position [242, 0]
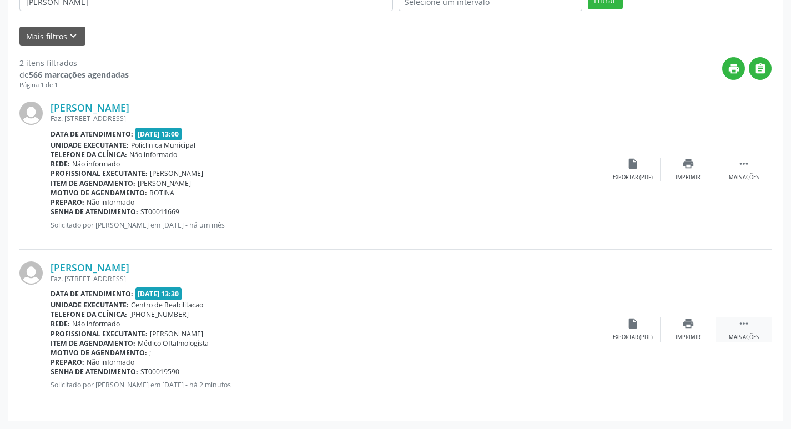
click at [753, 326] on div " Mais ações" at bounding box center [743, 329] width 55 height 24
click at [628, 325] on icon "cancel" at bounding box center [632, 323] width 12 height 12
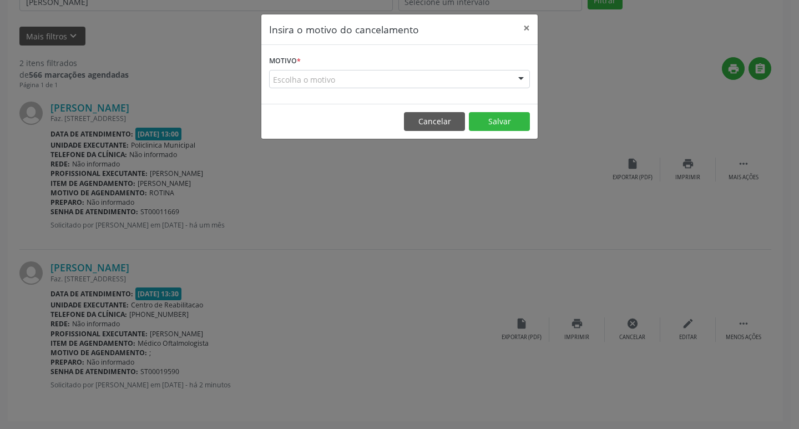
click at [368, 79] on div "Escolha o motivo" at bounding box center [399, 79] width 261 height 19
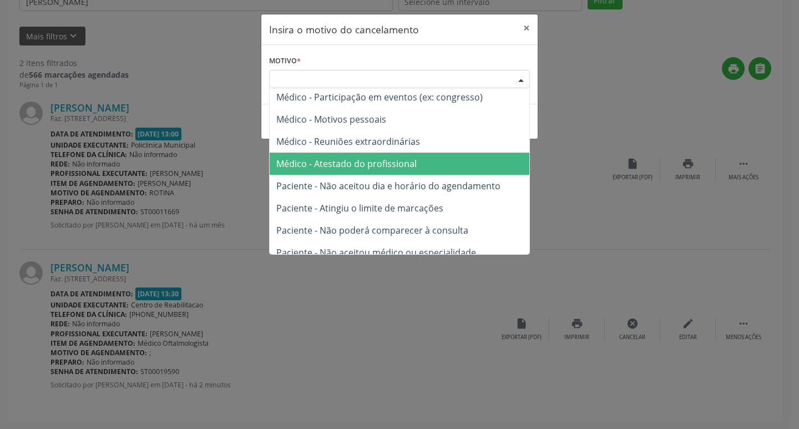
scroll to position [56, 0]
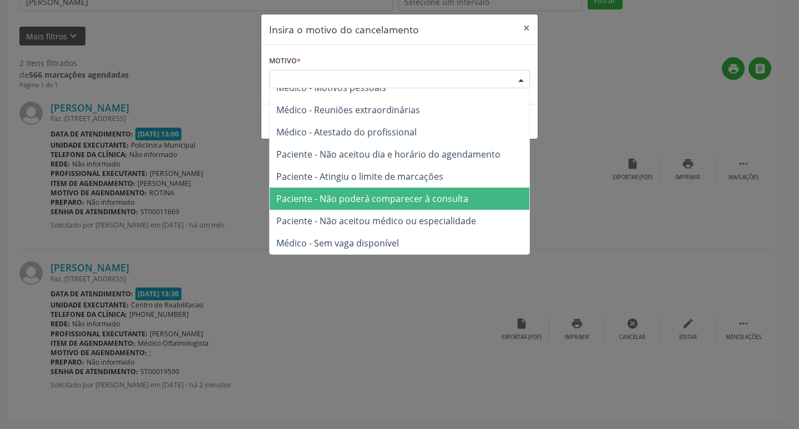
click at [393, 201] on span "Paciente - Não poderá comparecer à consulta" at bounding box center [372, 199] width 192 height 12
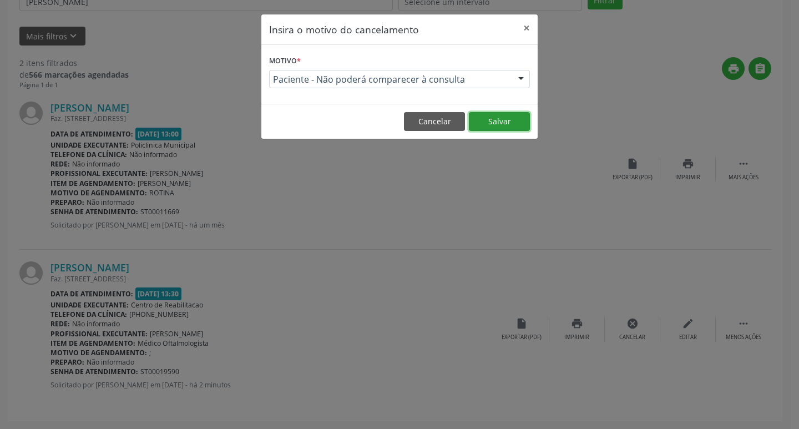
click at [520, 125] on button "Salvar" at bounding box center [499, 121] width 61 height 19
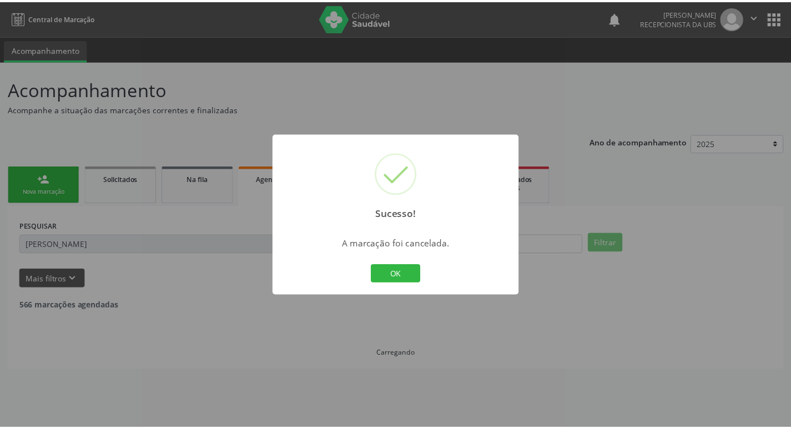
scroll to position [0, 0]
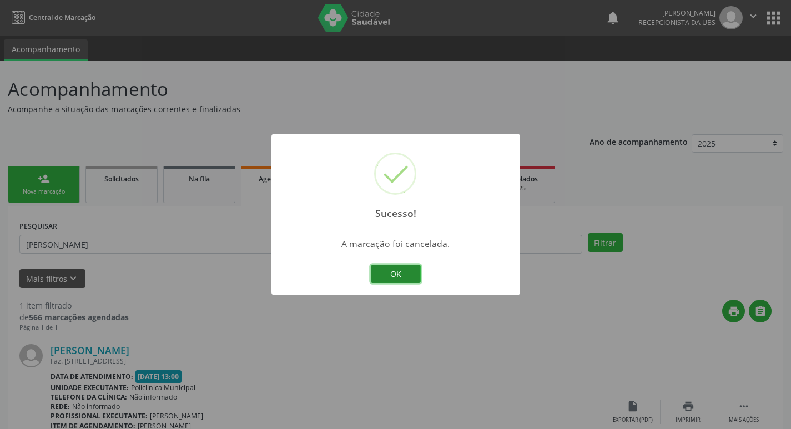
click at [401, 275] on button "OK" at bounding box center [396, 274] width 50 height 19
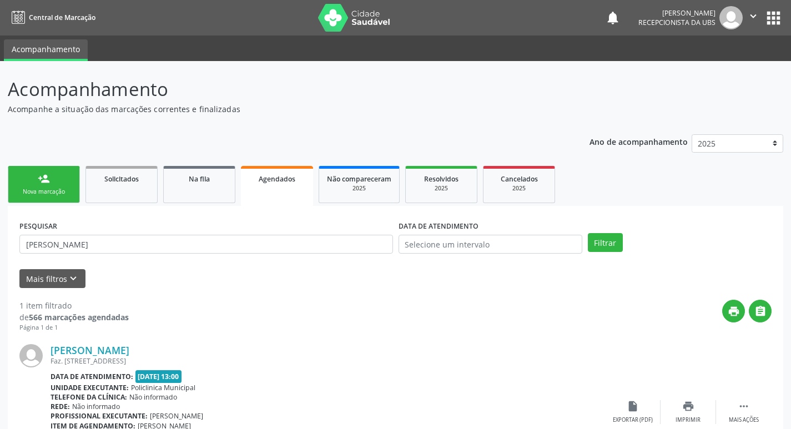
click at [52, 185] on link "person_add Nova marcação" at bounding box center [44, 184] width 72 height 37
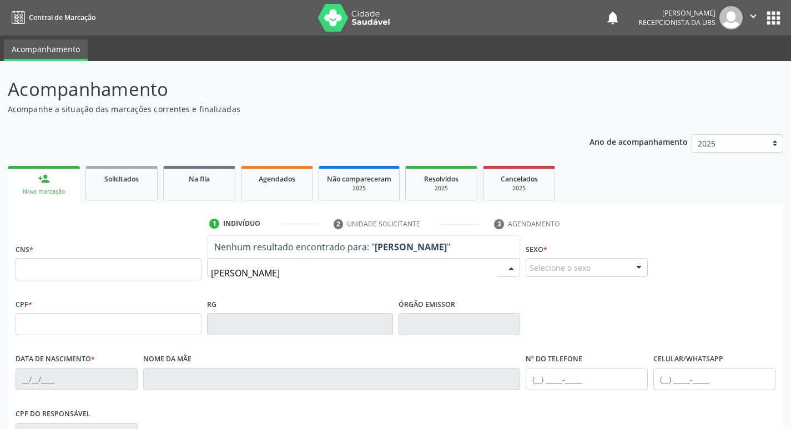
type input "[PERSON_NAME]"
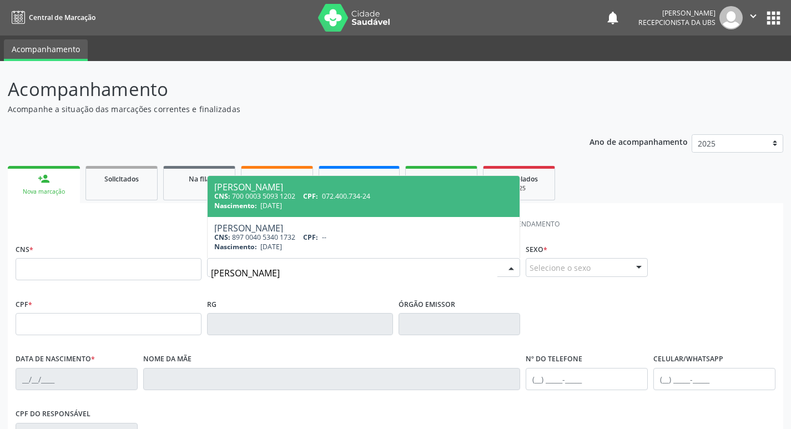
click at [284, 199] on div "CNS: 700 0003 5093 1202 CPF: 072.400.734-24" at bounding box center [363, 195] width 299 height 9
type input "700 0003 5093 1202"
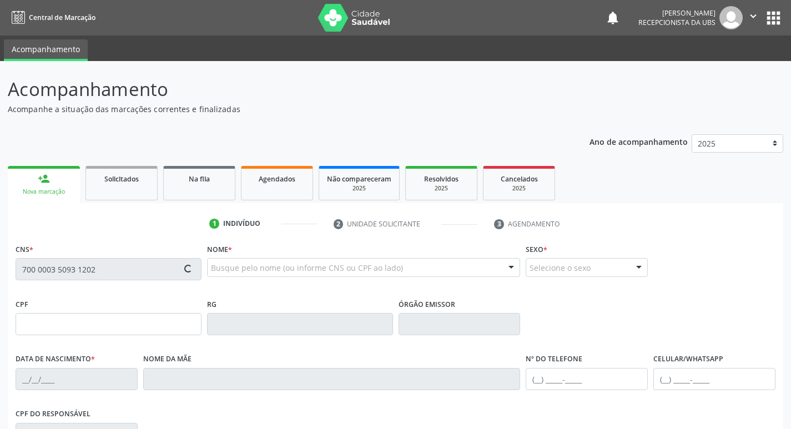
type input "072.400.734-24"
type input "[DATE]"
type input "[PERSON_NAME]"
type input "[PHONE_NUMBER]"
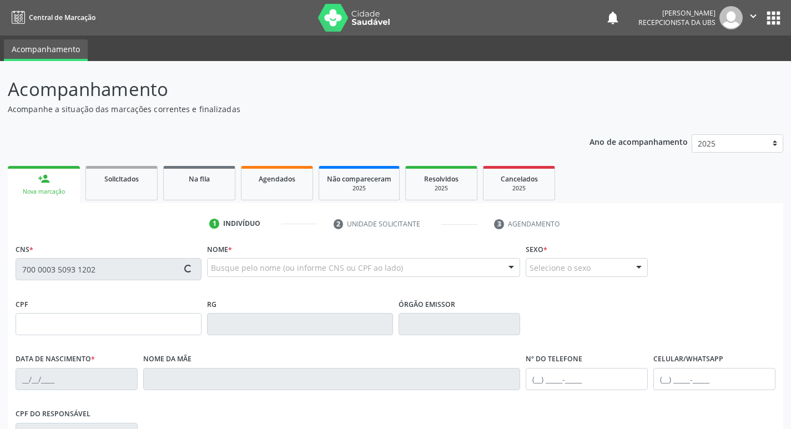
type input "48"
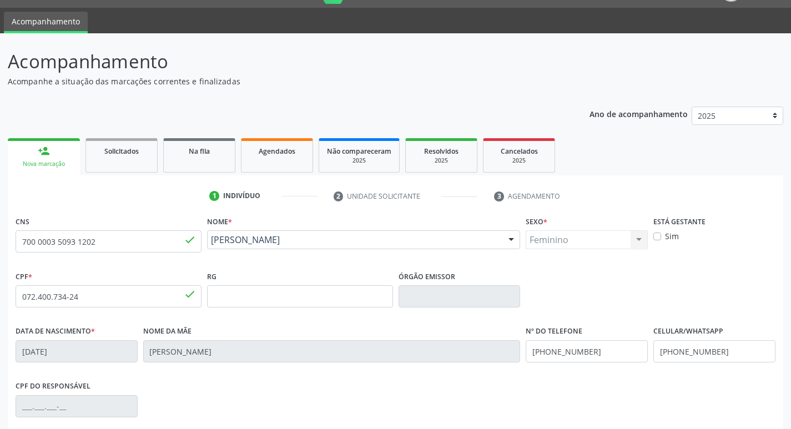
scroll to position [173, 0]
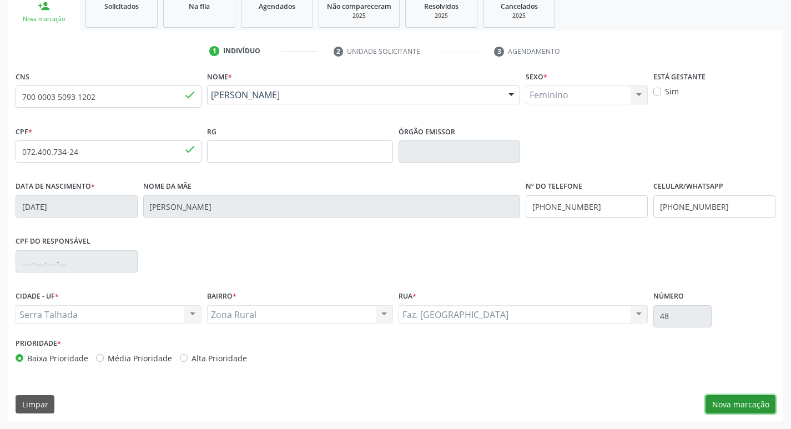
click at [727, 398] on button "Nova marcação" at bounding box center [740, 404] width 70 height 19
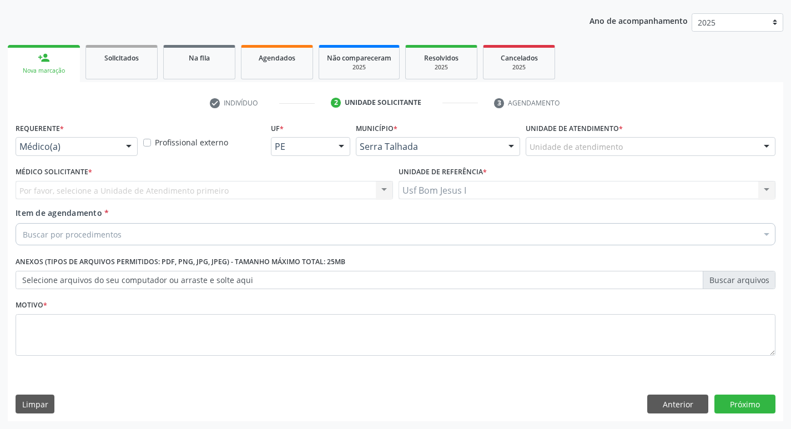
scroll to position [121, 0]
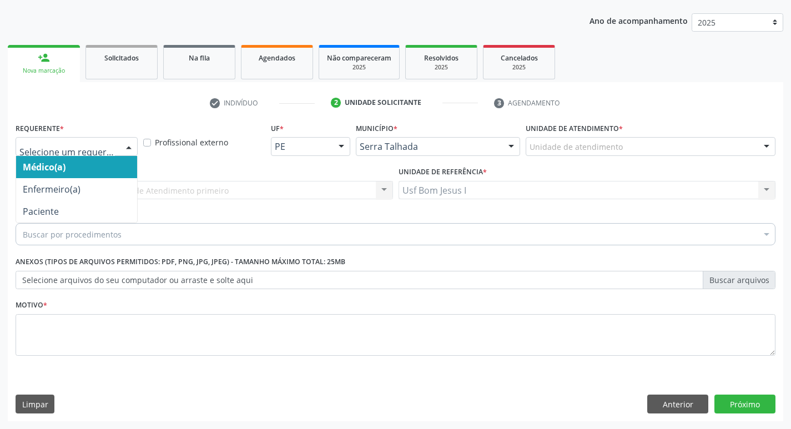
click at [122, 144] on div at bounding box center [128, 147] width 17 height 19
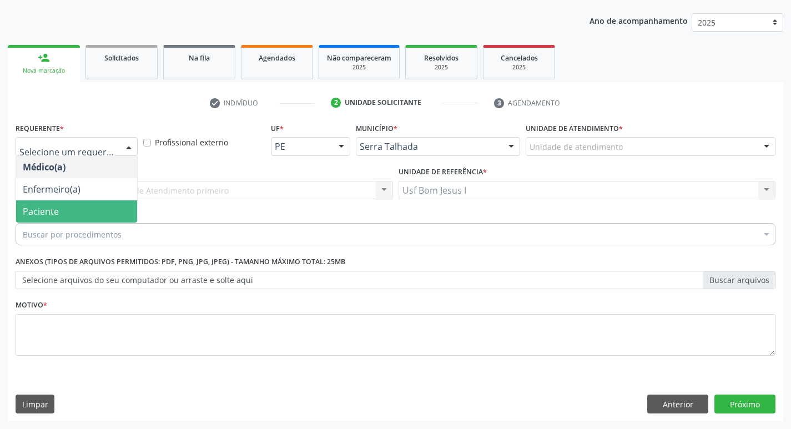
click at [84, 213] on span "Paciente" at bounding box center [76, 211] width 121 height 22
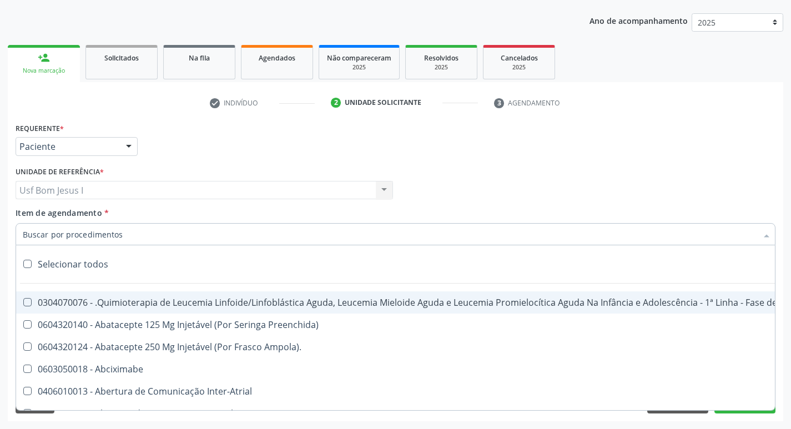
paste input "225265"
type input "225265"
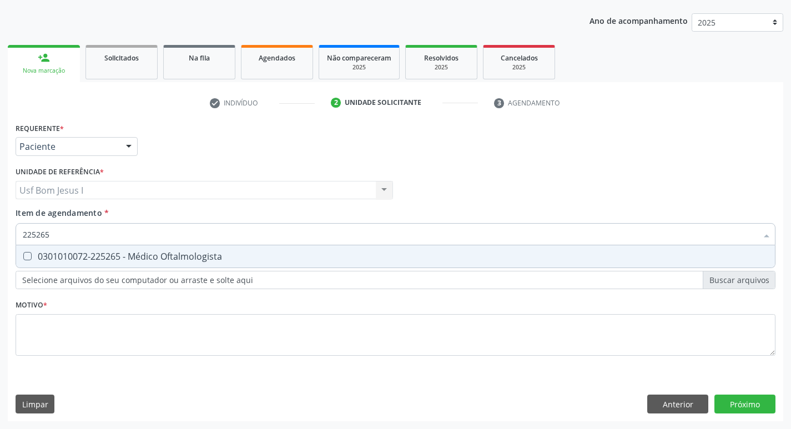
click at [133, 258] on div "0301010072-225265 - Médico Oftalmologista" at bounding box center [395, 256] width 745 height 9
checkbox Oftalmologista "true"
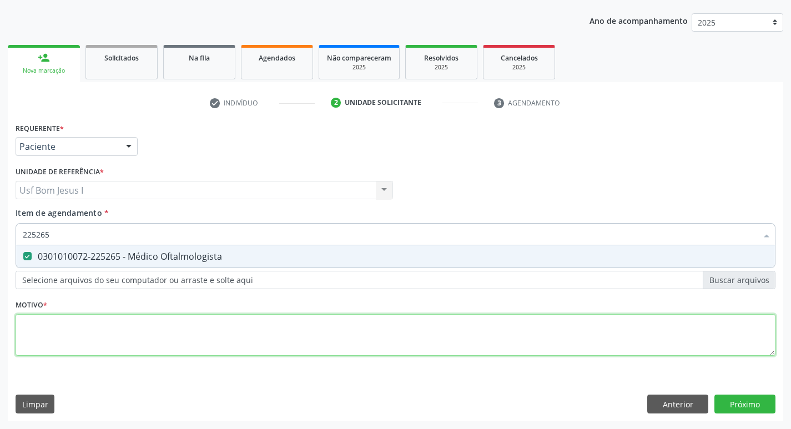
click at [154, 350] on div "Requerente * Paciente Médico(a) Enfermeiro(a) Paciente Nenhum resultado encontr…" at bounding box center [396, 245] width 760 height 251
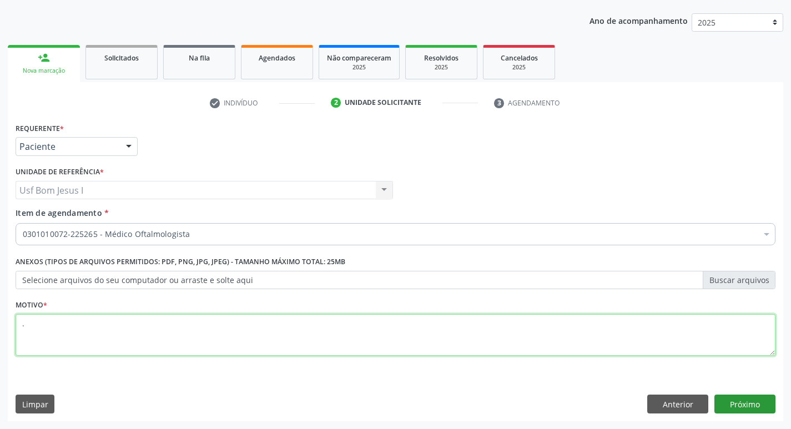
type textarea "."
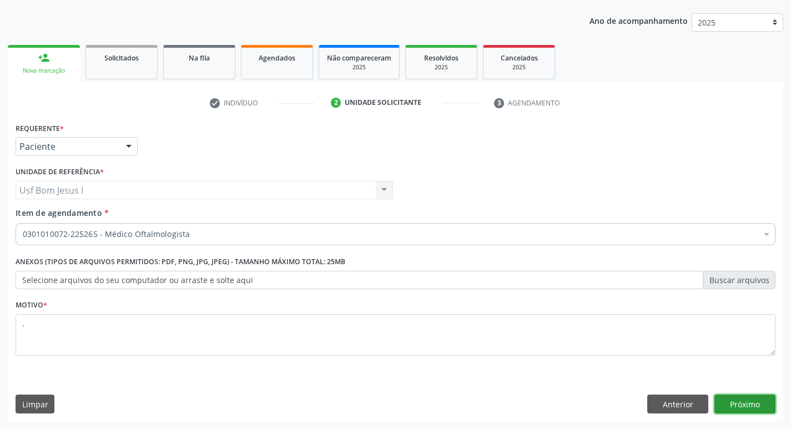
click at [741, 406] on button "Próximo" at bounding box center [744, 404] width 61 height 19
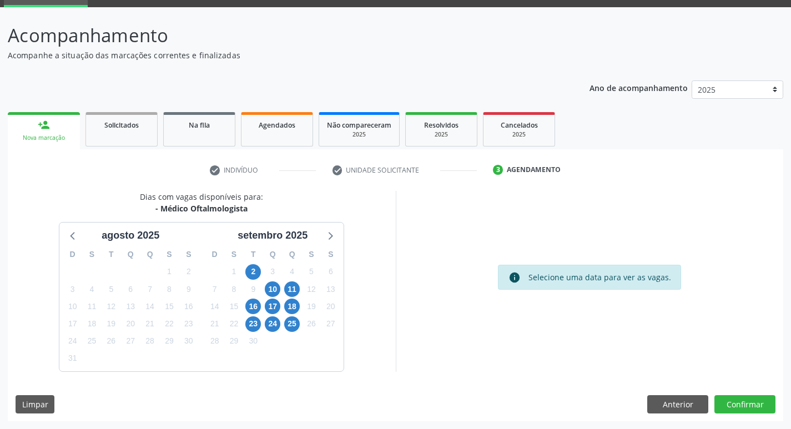
click at [262, 275] on div "2" at bounding box center [253, 271] width 19 height 17
click at [253, 275] on span "2" at bounding box center [253, 272] width 16 height 16
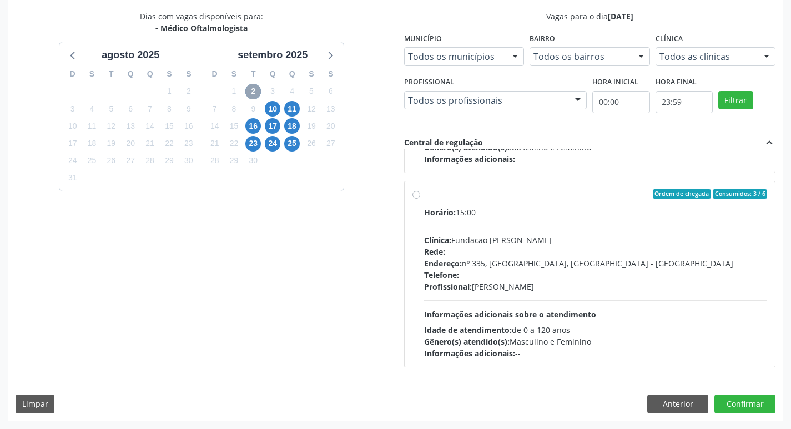
scroll to position [564, 0]
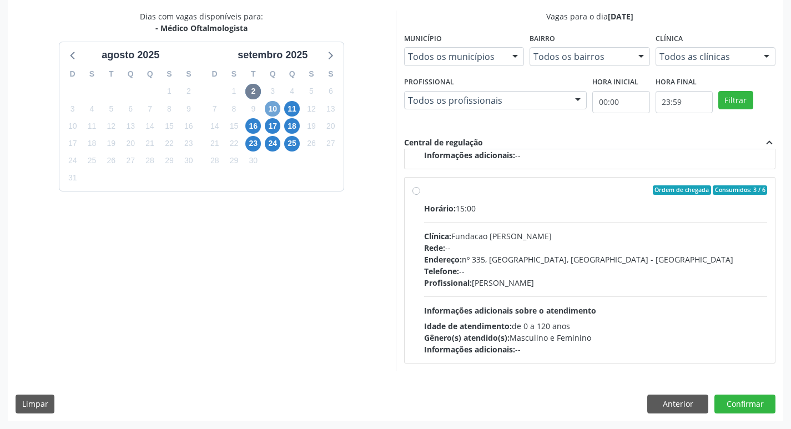
click at [280, 109] on span "10" at bounding box center [273, 109] width 16 height 16
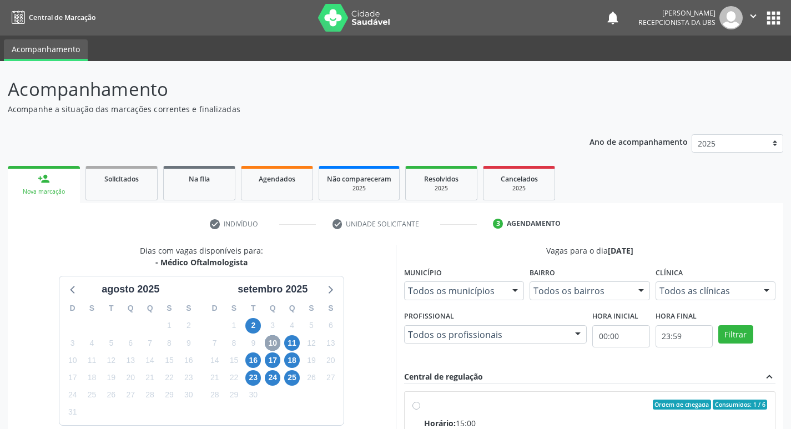
scroll to position [214, 0]
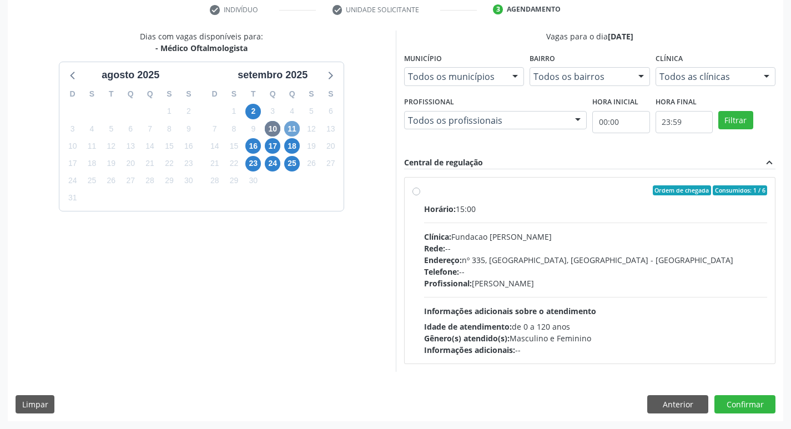
click at [296, 128] on span "11" at bounding box center [292, 129] width 16 height 16
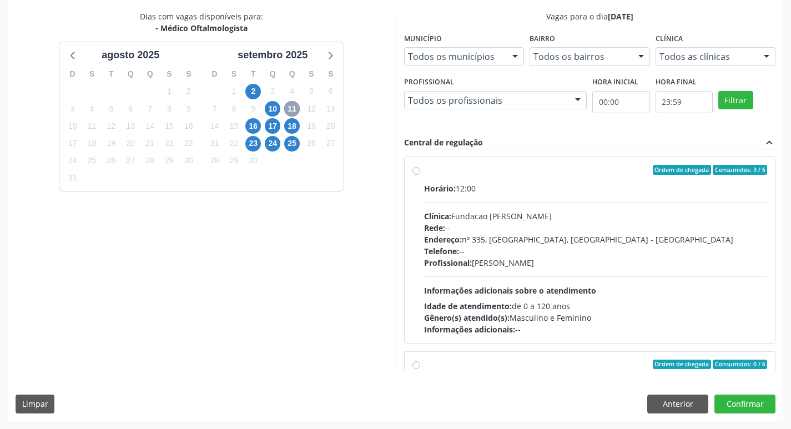
scroll to position [0, 0]
click at [470, 188] on div "Horário: 12:00" at bounding box center [595, 189] width 343 height 12
click at [420, 175] on input "Ordem de chegada Consumidos: 3 / 6 Horário: 12:00 Clínica: Fundacao [PERSON_NAM…" at bounding box center [416, 170] width 8 height 10
radio input "true"
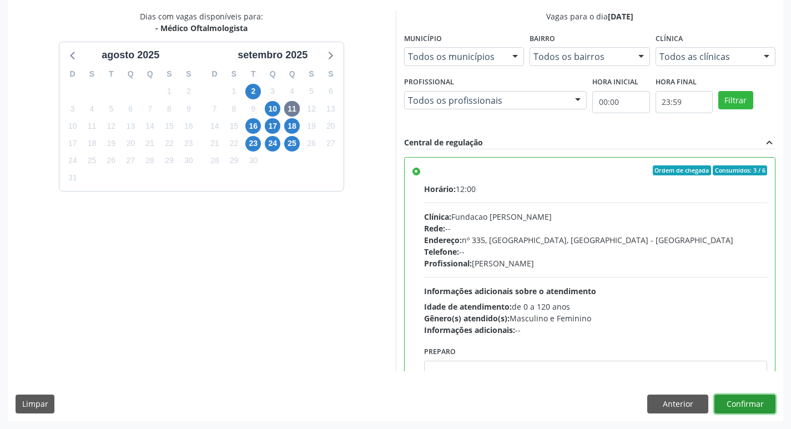
click at [754, 404] on button "Confirmar" at bounding box center [744, 404] width 61 height 19
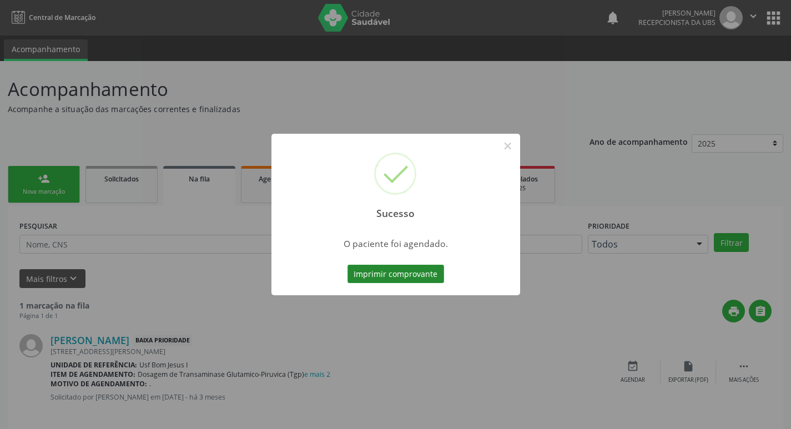
click at [389, 273] on button "Imprimir comprovante" at bounding box center [395, 274] width 97 height 19
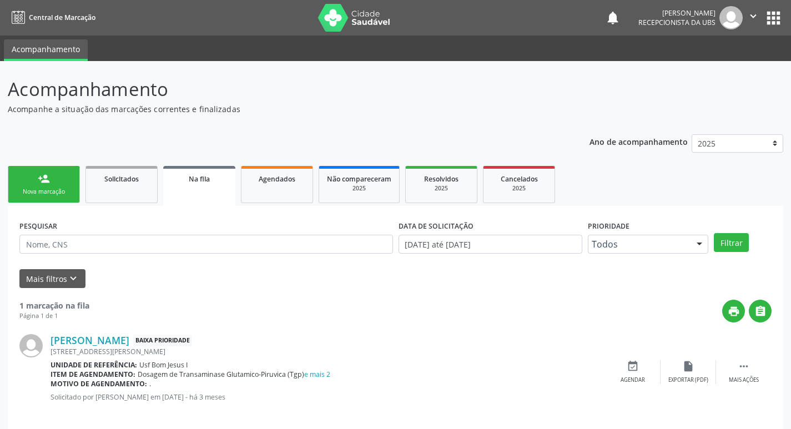
click at [40, 175] on div "person_add" at bounding box center [44, 179] width 12 height 12
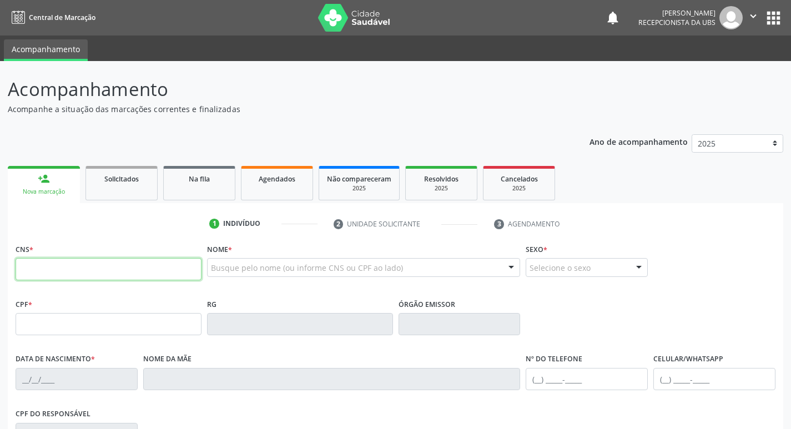
click at [163, 269] on input "text" at bounding box center [109, 269] width 186 height 22
type input "708 4007 5572 0861"
type input "037.691.514-53"
type input "[DATE]"
type input "[PERSON_NAME]"
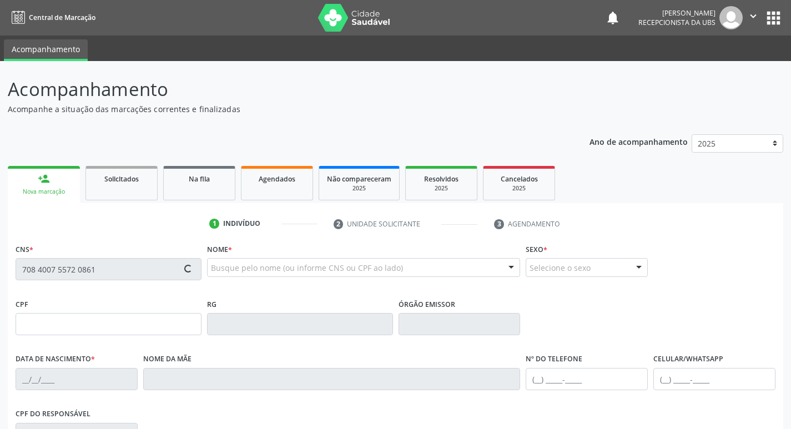
type input "[PHONE_NUMBER]"
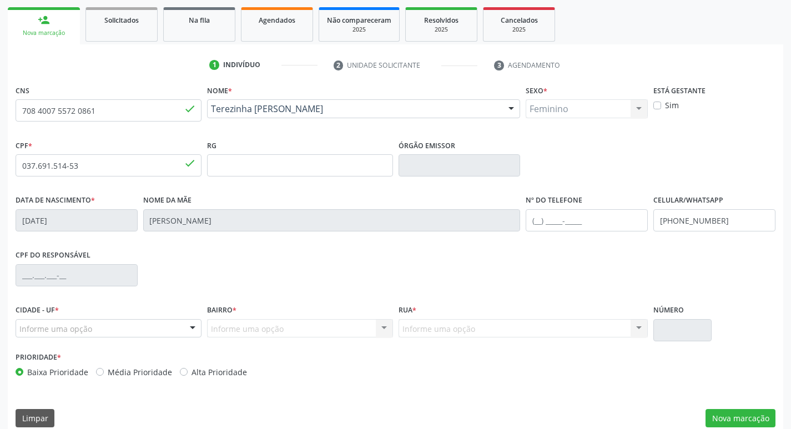
scroll to position [173, 0]
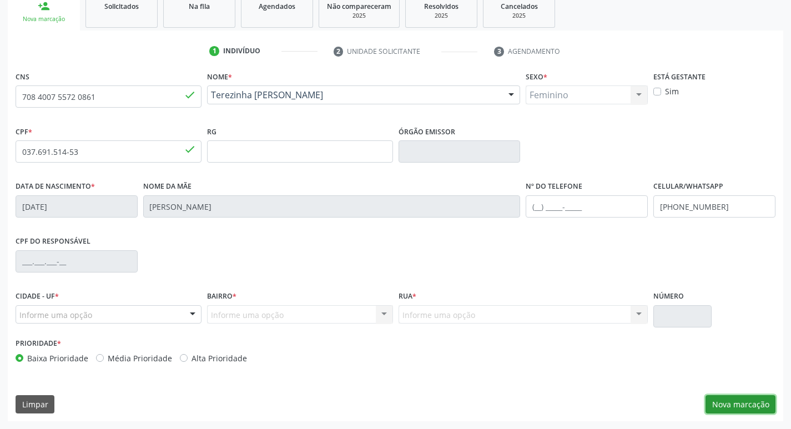
click at [731, 404] on button "Nova marcação" at bounding box center [740, 404] width 70 height 19
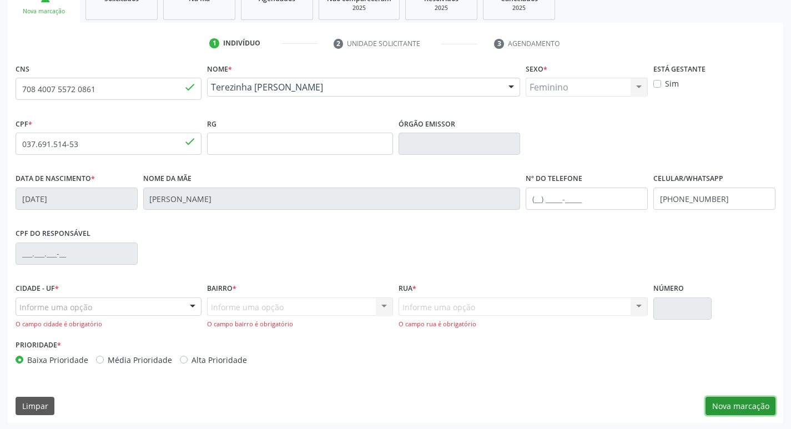
scroll to position [182, 0]
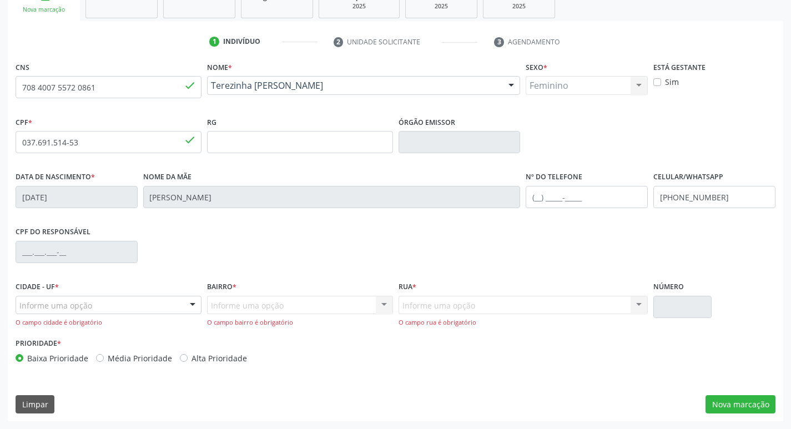
click at [170, 306] on div "Informe uma opção" at bounding box center [109, 305] width 186 height 19
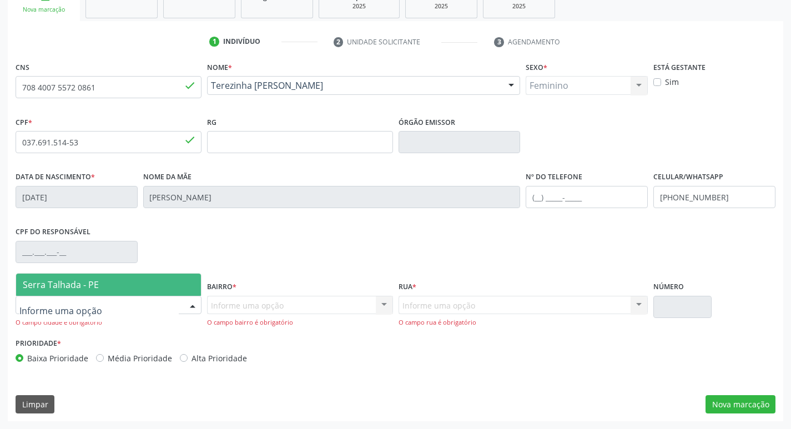
click at [174, 284] on span "Serra Talhada - PE" at bounding box center [108, 285] width 185 height 22
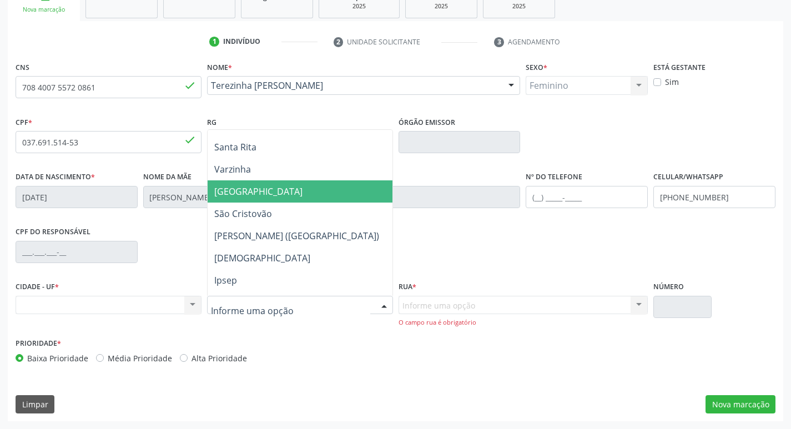
scroll to position [222, 0]
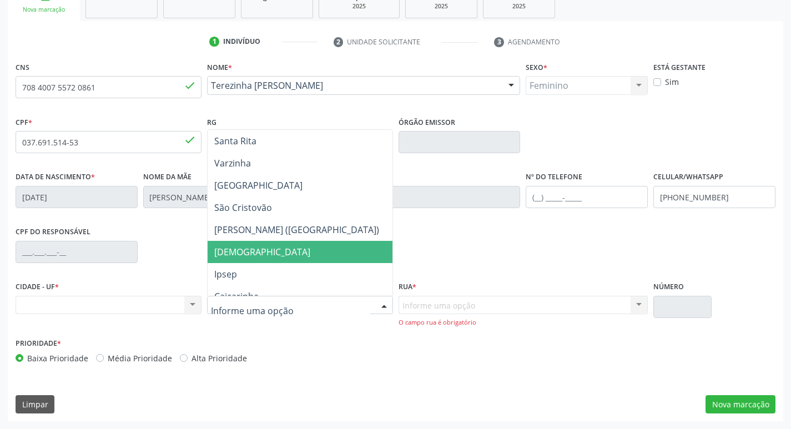
click at [300, 258] on span "[DEMOGRAPHIC_DATA]" at bounding box center [300, 252] width 185 height 22
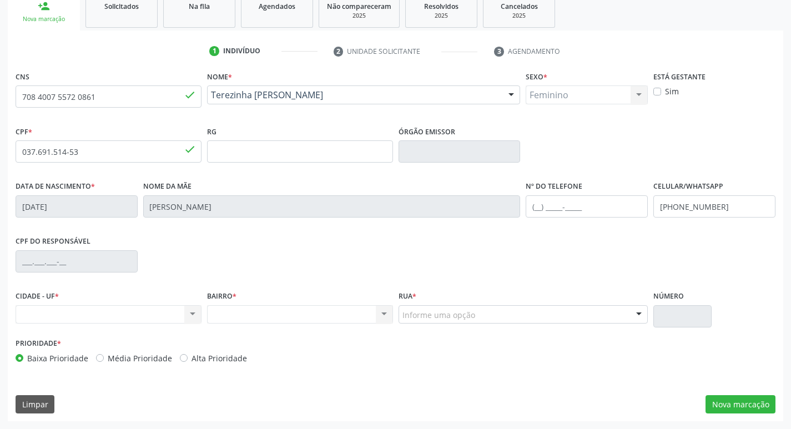
scroll to position [173, 0]
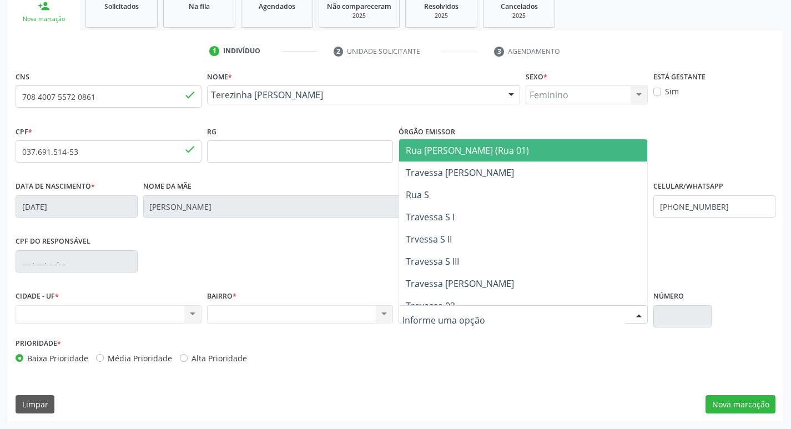
click at [495, 311] on div at bounding box center [523, 314] width 250 height 19
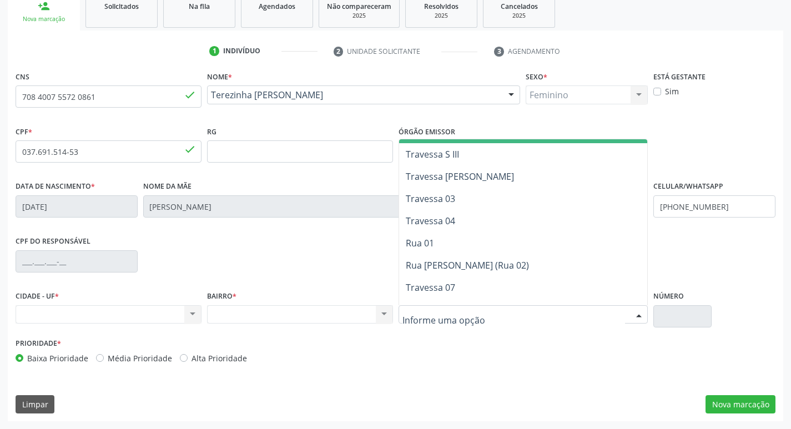
scroll to position [111, 0]
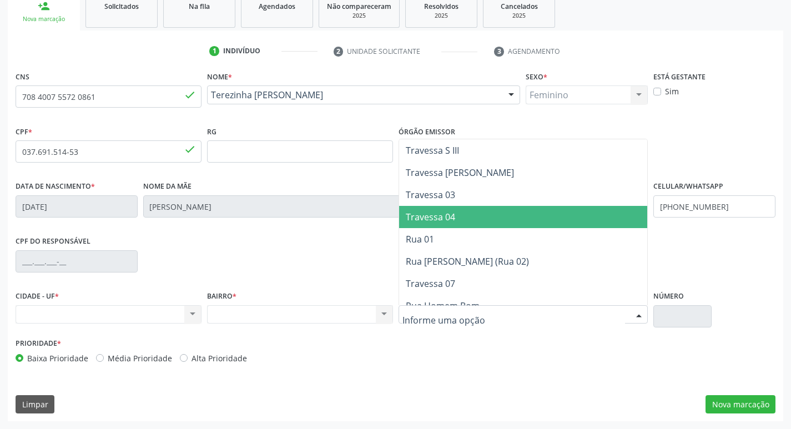
click at [497, 218] on span "Travessa 04" at bounding box center [523, 217] width 249 height 22
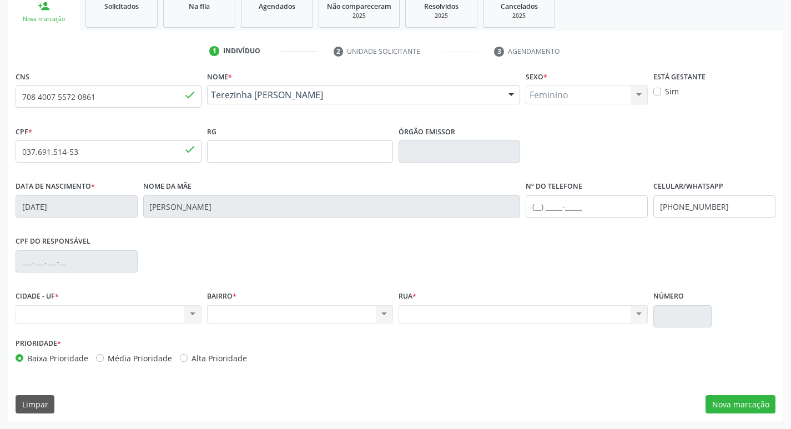
drag, startPoint x: 55, startPoint y: 318, endPoint x: 719, endPoint y: 312, distance: 664.2
click at [732, 304] on div "CIDADE - UF * Nenhum resultado encontrado para: " " Não há nenhuma opção para s…" at bounding box center [395, 311] width 765 height 47
click at [651, 337] on div "Prioridade * Baixa Prioridade Média Prioridade Alta Prioridade" at bounding box center [395, 353] width 765 height 37
click at [650, 336] on div "Prioridade * Baixa Prioridade Média Prioridade Alta Prioridade" at bounding box center [395, 353] width 765 height 37
click at [206, 331] on div "BAIRRO * Nenhum resultado encontrado para: " " Não há nenhuma opção para ser ex…" at bounding box center [299, 311] width 191 height 47
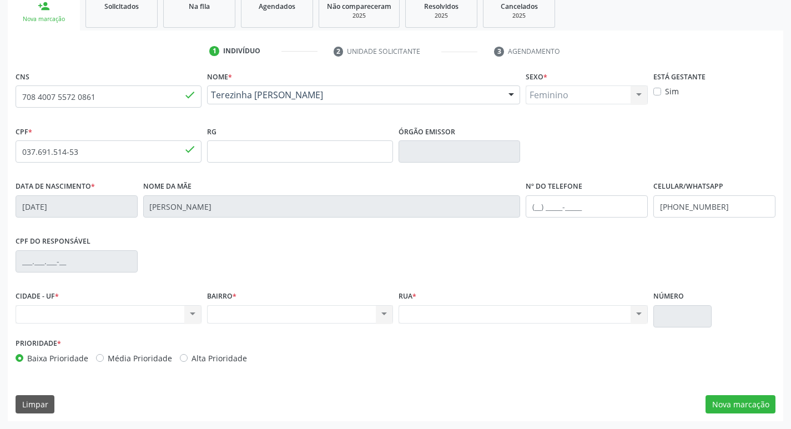
drag, startPoint x: 220, startPoint y: 322, endPoint x: 234, endPoint y: 317, distance: 14.6
click at [223, 320] on div "Nenhum resultado encontrado para: " " Não há nenhuma opção para ser exibida." at bounding box center [300, 314] width 186 height 19
click at [728, 403] on button "Nova marcação" at bounding box center [740, 404] width 70 height 19
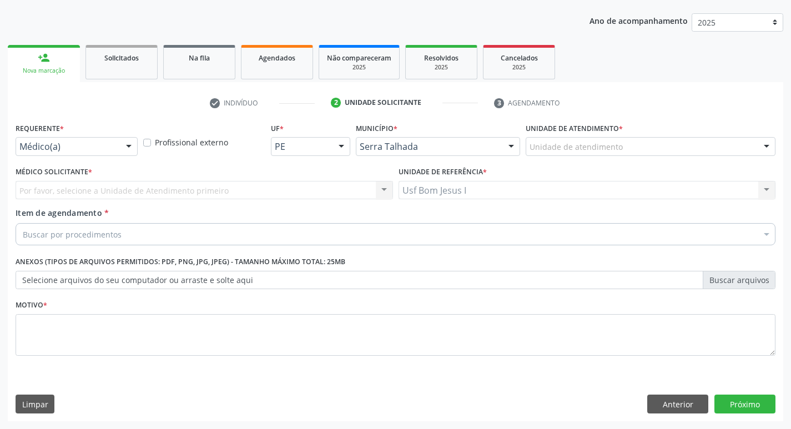
scroll to position [121, 0]
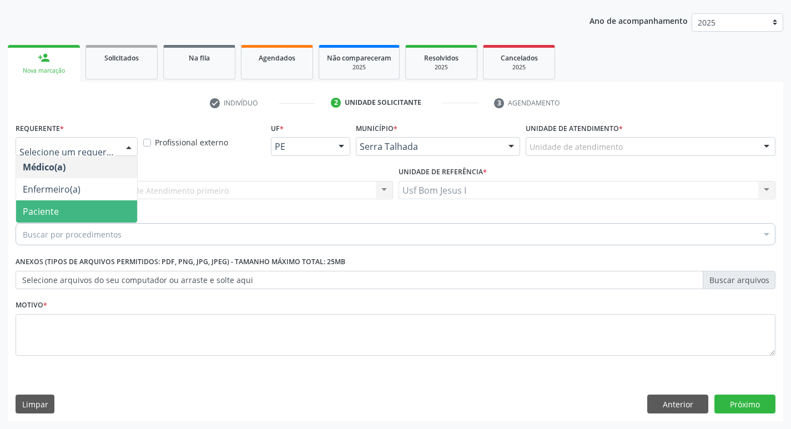
click at [74, 205] on span "Paciente" at bounding box center [76, 211] width 121 height 22
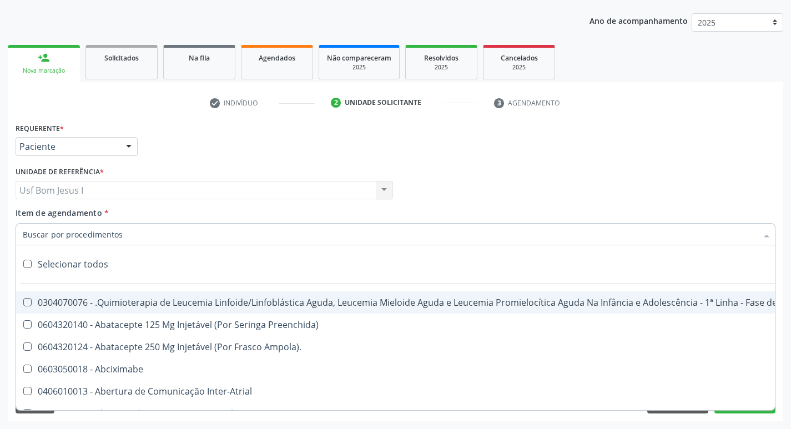
paste input "225265"
type input "225265"
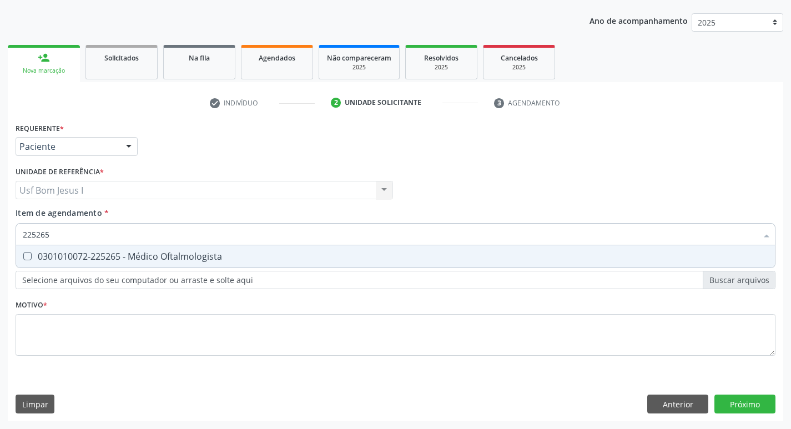
click at [148, 263] on span "0301010072-225265 - Médico Oftalmologista" at bounding box center [395, 256] width 759 height 22
checkbox Oftalmologista "true"
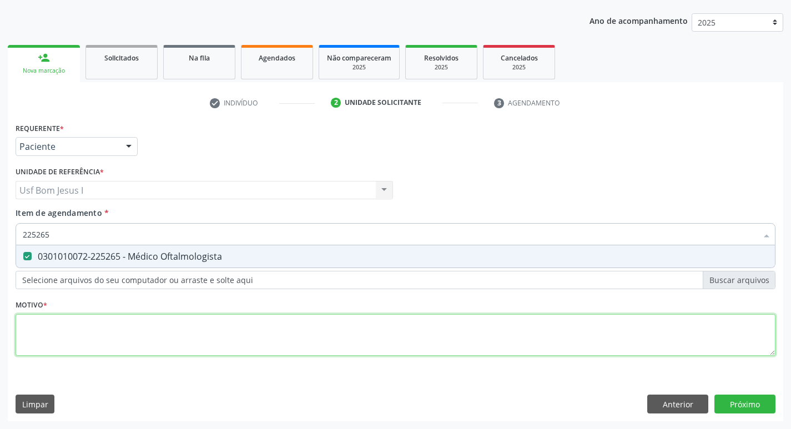
click at [159, 326] on div "Requerente * Paciente Médico(a) Enfermeiro(a) Paciente Nenhum resultado encontr…" at bounding box center [396, 245] width 760 height 251
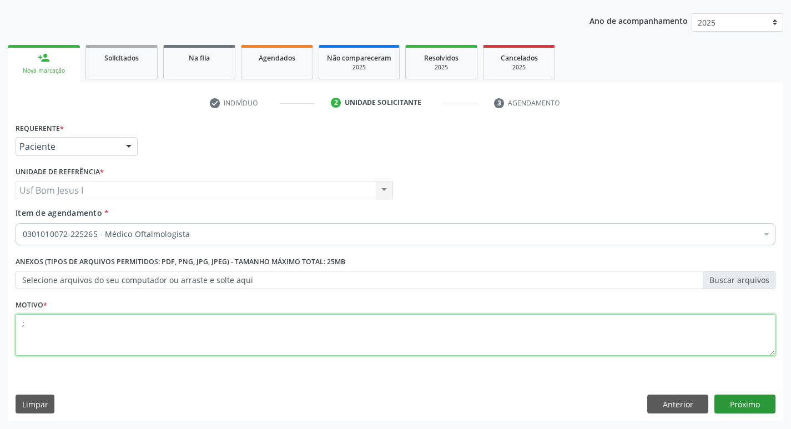
type textarea ";"
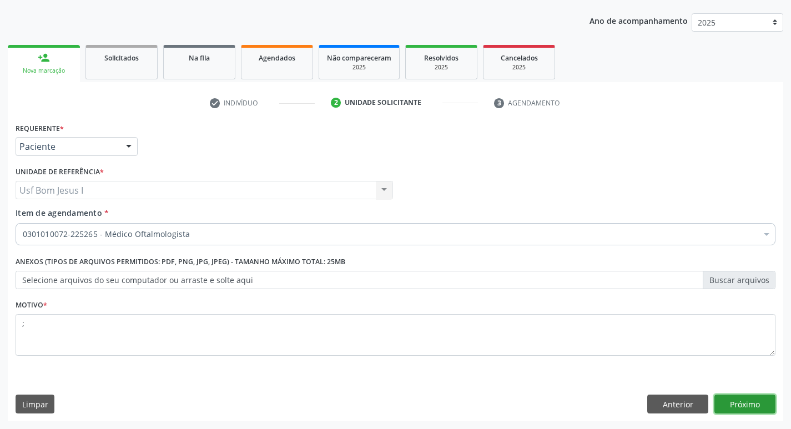
click at [729, 401] on button "Próximo" at bounding box center [744, 404] width 61 height 19
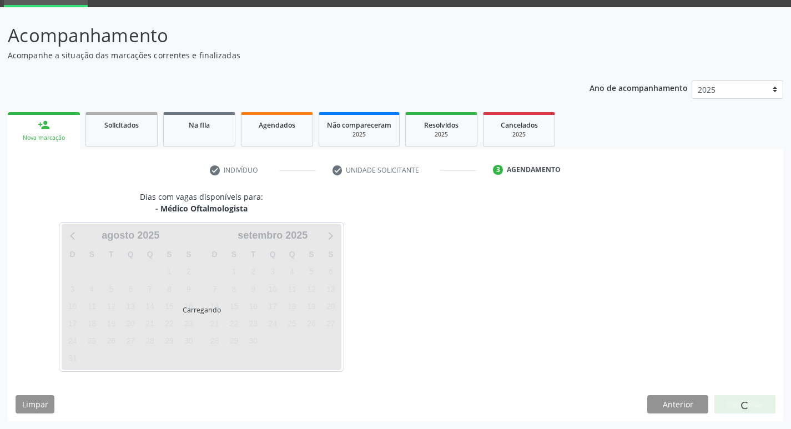
scroll to position [54, 0]
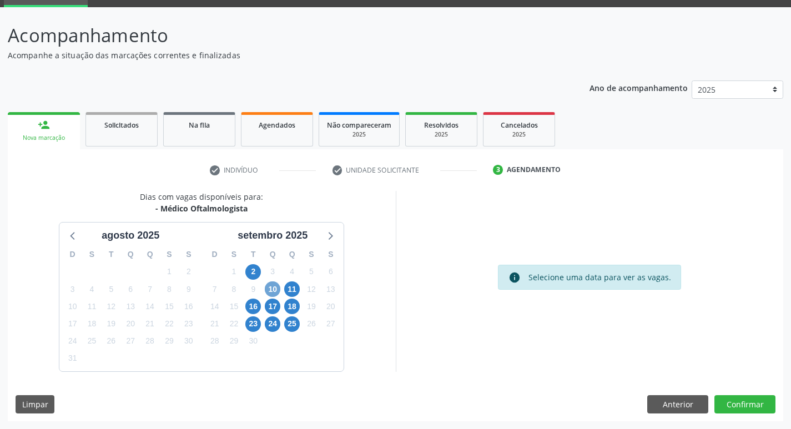
click at [275, 290] on span "10" at bounding box center [273, 289] width 16 height 16
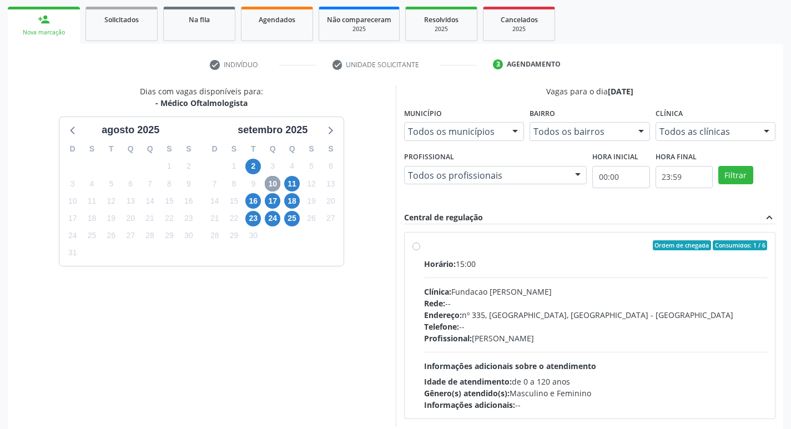
scroll to position [202, 0]
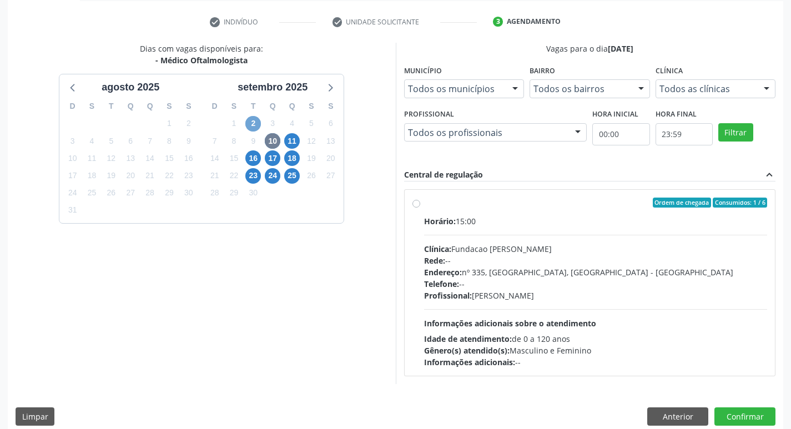
click at [254, 121] on span "2" at bounding box center [253, 124] width 16 height 16
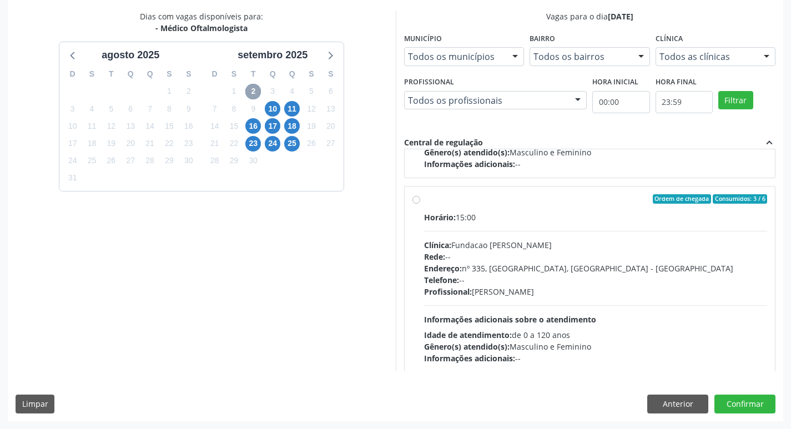
scroll to position [564, 0]
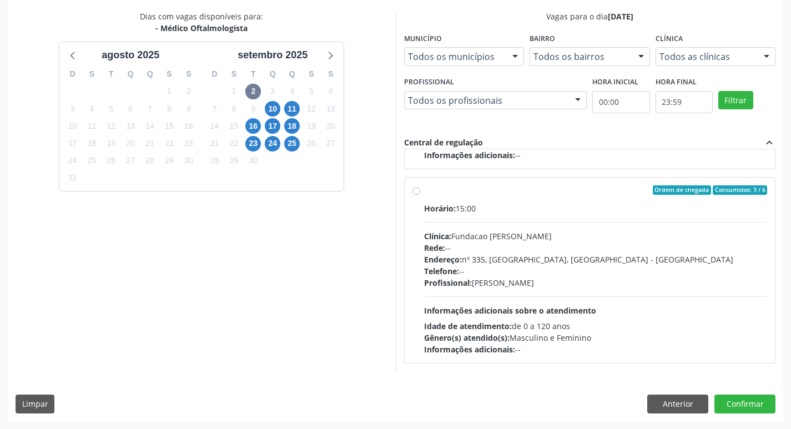
click at [590, 266] on div "Telefone: --" at bounding box center [595, 271] width 343 height 12
click at [420, 195] on input "Ordem de chegada Consumidos: 3 / 6 Horário: 15:00 Clínica: Fundacao [PERSON_NAM…" at bounding box center [416, 190] width 8 height 10
radio input "true"
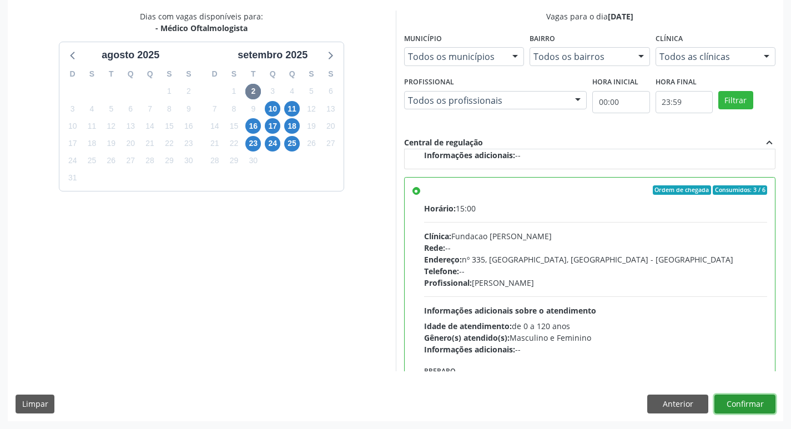
click at [747, 406] on button "Confirmar" at bounding box center [744, 404] width 61 height 19
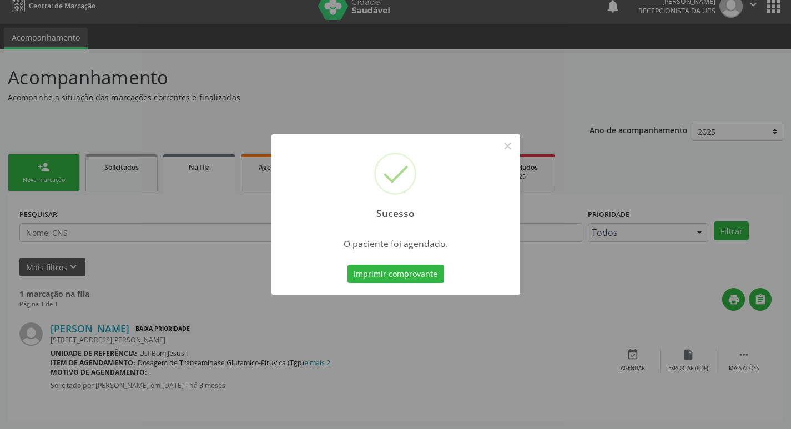
scroll to position [0, 0]
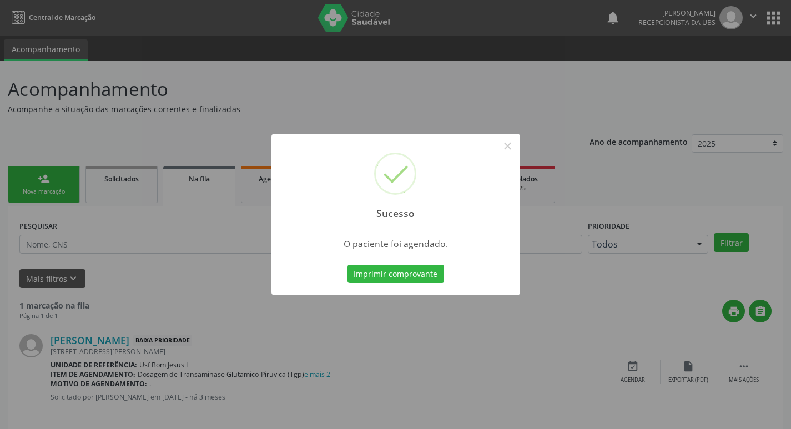
click at [347, 265] on button "Imprimir comprovante" at bounding box center [395, 274] width 97 height 19
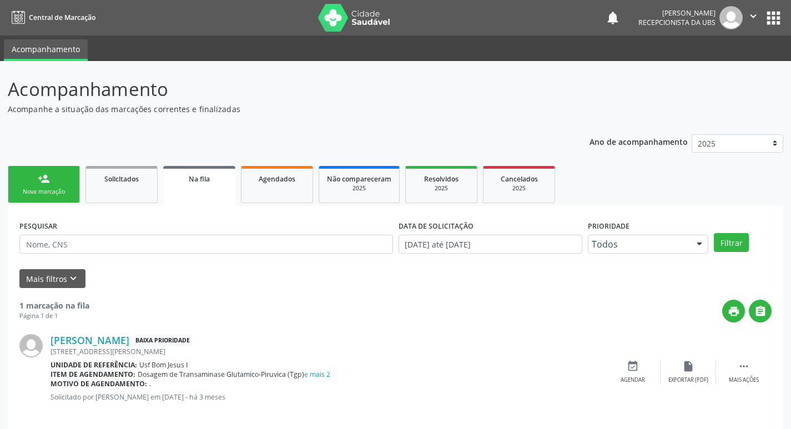
click at [34, 190] on div "Nova marcação" at bounding box center [43, 192] width 55 height 8
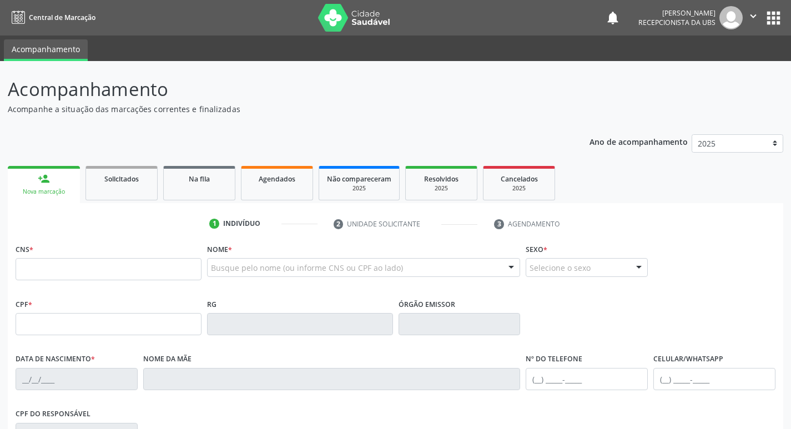
click at [60, 186] on link "person_add Nova marcação" at bounding box center [44, 184] width 72 height 37
click at [95, 266] on input "text" at bounding box center [109, 269] width 186 height 22
type input "898 0029 8852 6712"
type input "151.570.184-01"
type input "[DATE]"
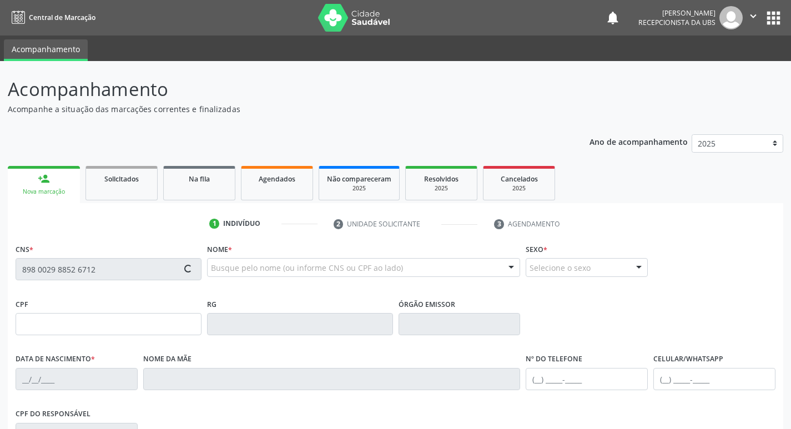
type input "[PERSON_NAME]"
type input "[PHONE_NUMBER]"
type input "087.179.724-00"
type input "294"
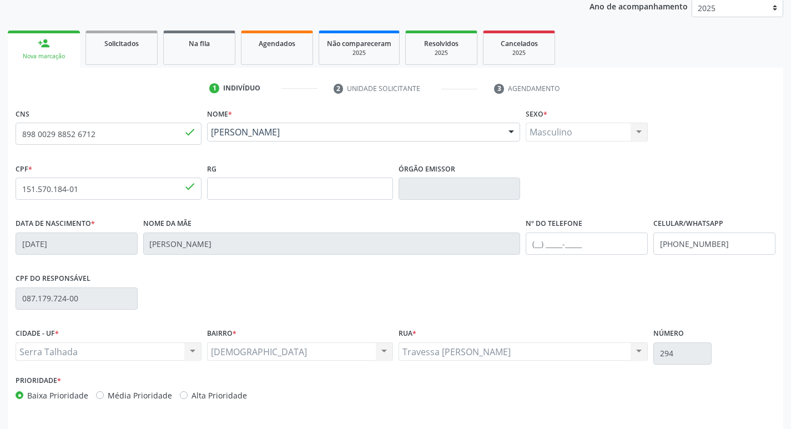
scroll to position [173, 0]
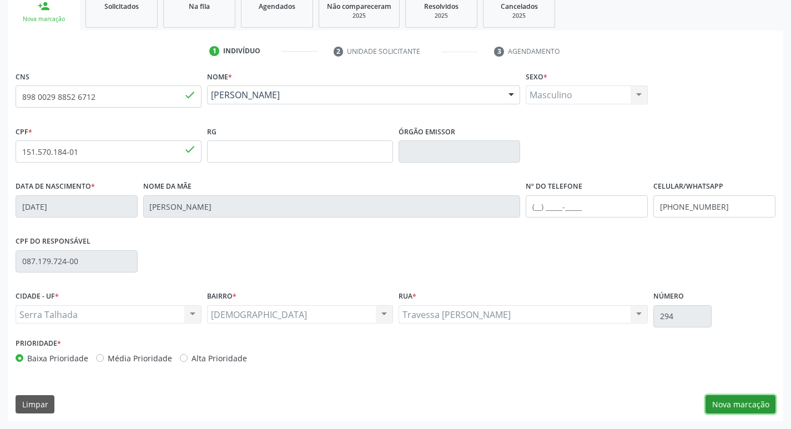
click at [734, 406] on button "Nova marcação" at bounding box center [740, 404] width 70 height 19
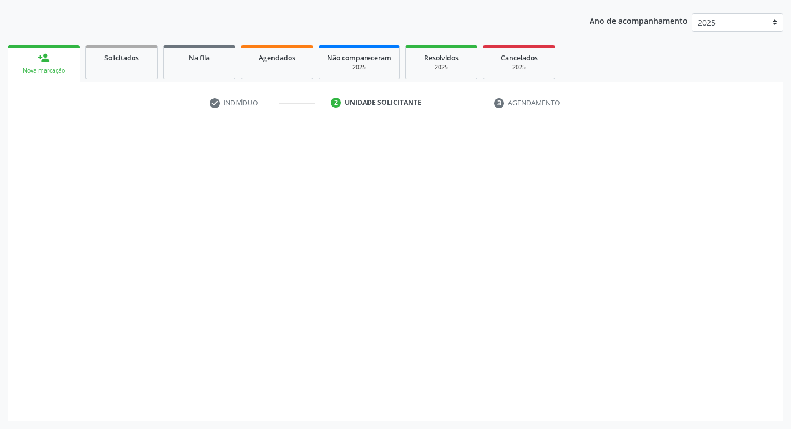
scroll to position [121, 0]
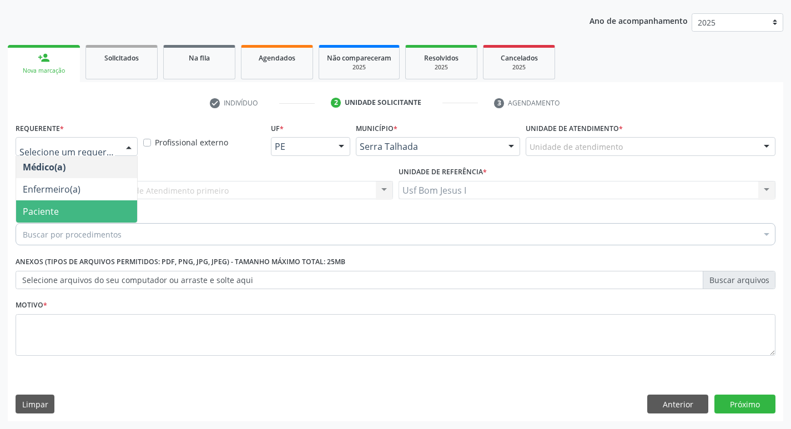
click at [68, 206] on span "Paciente" at bounding box center [76, 211] width 121 height 22
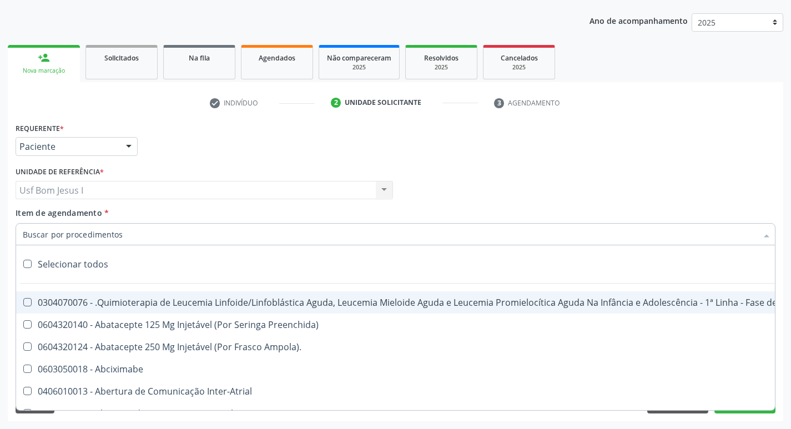
paste input "225265"
type input "225265"
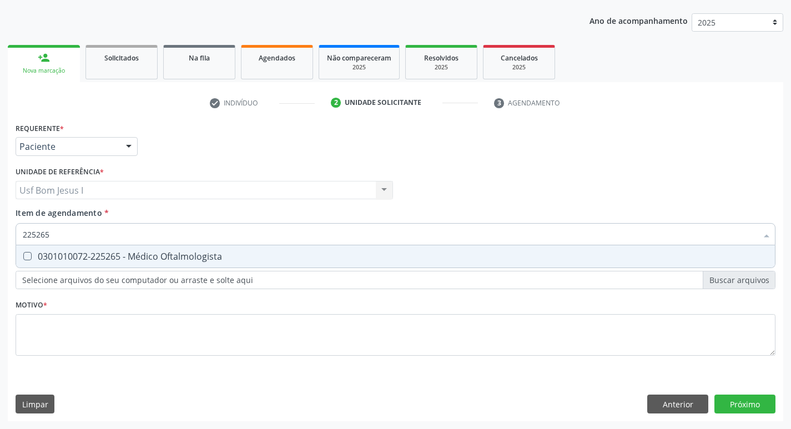
click at [156, 256] on div "0301010072-225265 - Médico Oftalmologista" at bounding box center [395, 256] width 745 height 9
checkbox Oftalmologista "true"
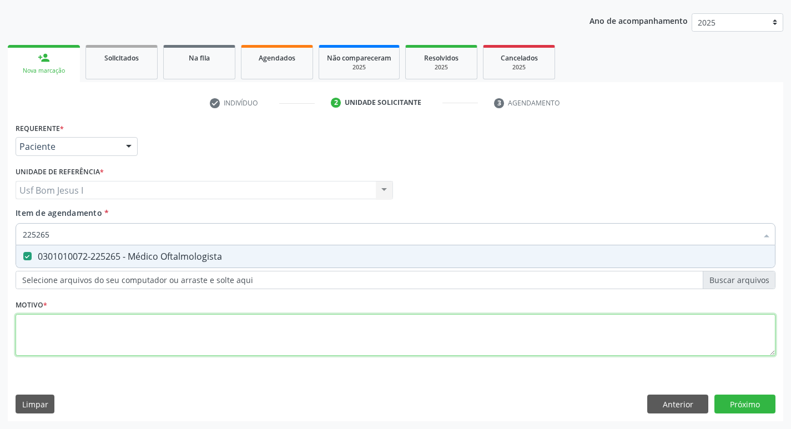
click at [177, 338] on div "Requerente * Paciente Médico(a) Enfermeiro(a) Paciente Nenhum resultado encontr…" at bounding box center [396, 245] width 760 height 251
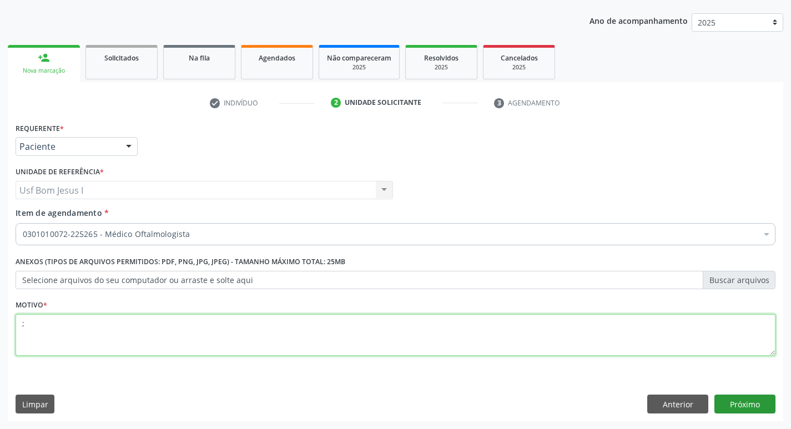
type textarea ";"
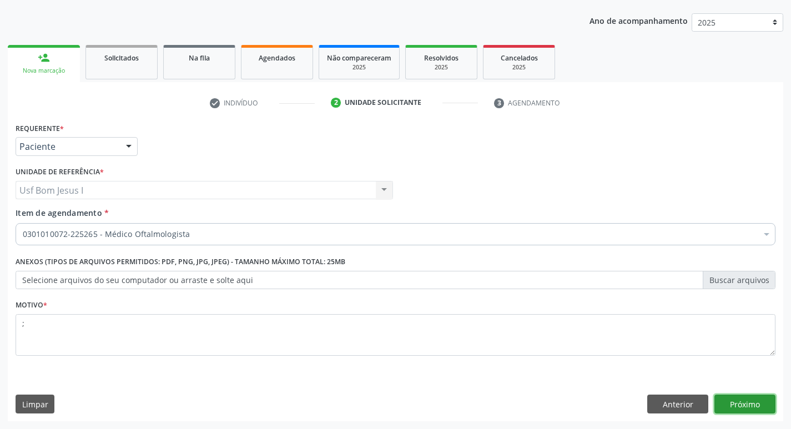
click at [746, 403] on button "Próximo" at bounding box center [744, 404] width 61 height 19
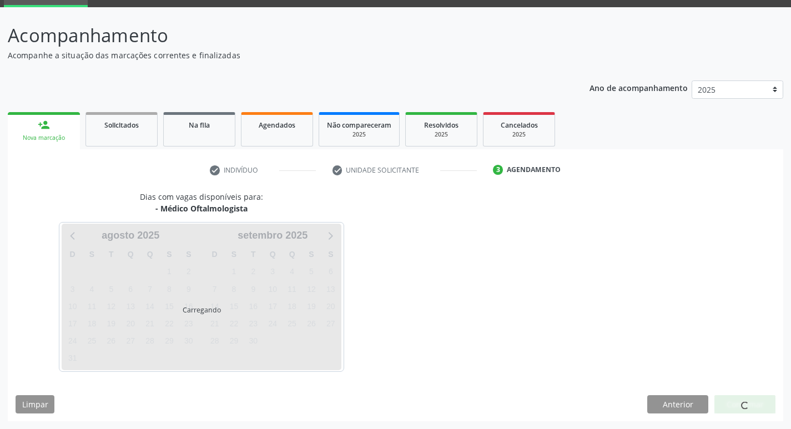
scroll to position [54, 0]
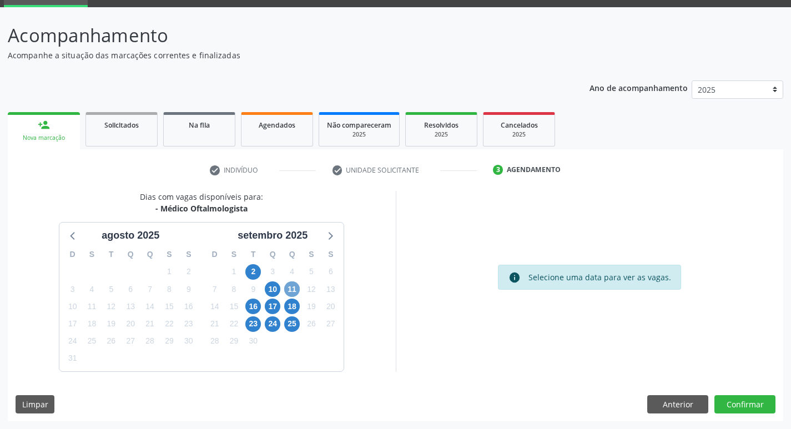
click at [286, 290] on span "11" at bounding box center [292, 289] width 16 height 16
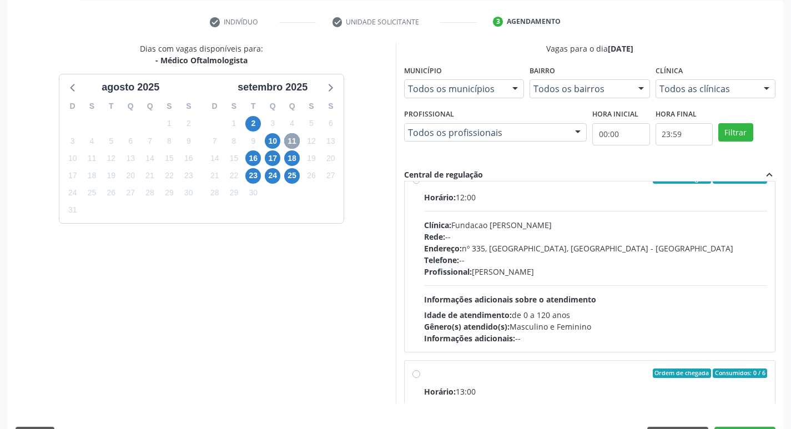
scroll to position [37, 0]
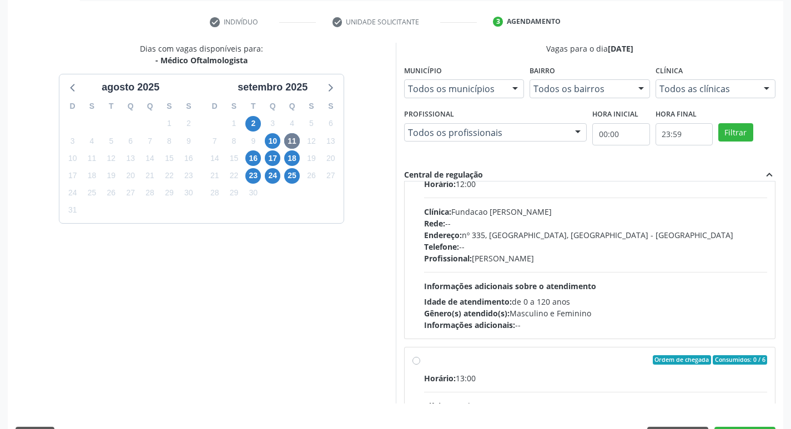
click at [581, 270] on div "Horário: 12:00 Clínica: Fundacao [PERSON_NAME] Rede: -- Endereço: [STREET_ADDRE…" at bounding box center [595, 254] width 343 height 153
click at [420, 170] on input "Ordem de chegada Consumidos: 4 / 6 Horário: 12:00 Clínica: Fundacao [PERSON_NAM…" at bounding box center [416, 165] width 8 height 10
radio input "true"
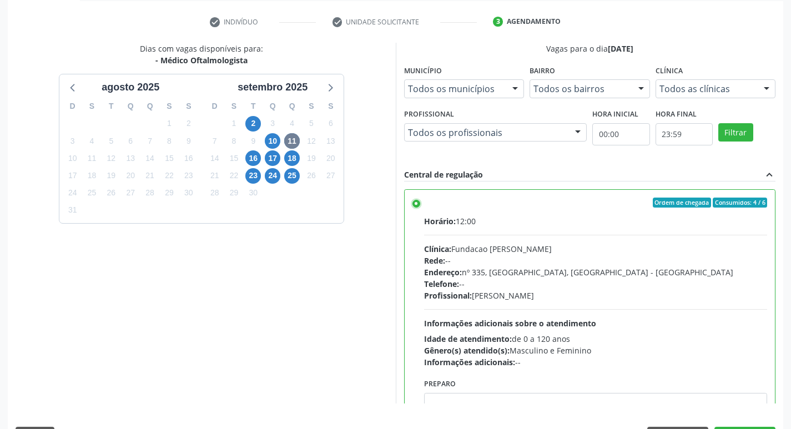
scroll to position [234, 0]
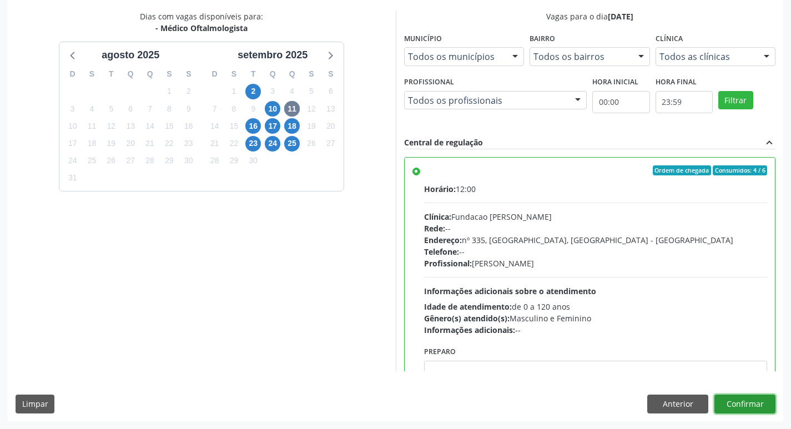
click at [746, 401] on button "Confirmar" at bounding box center [744, 404] width 61 height 19
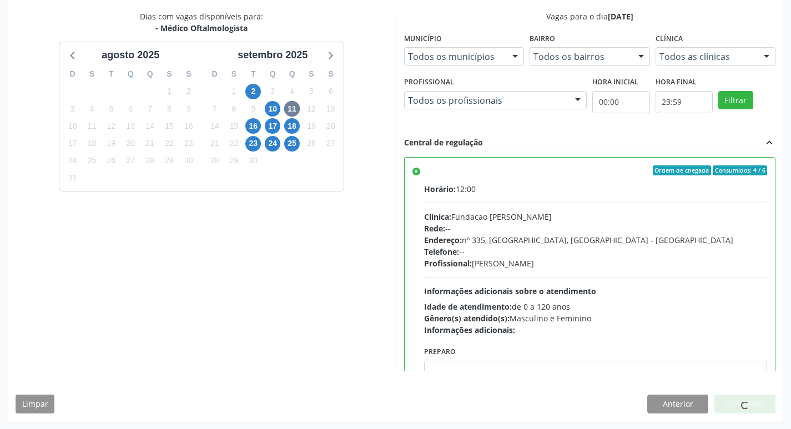
scroll to position [0, 0]
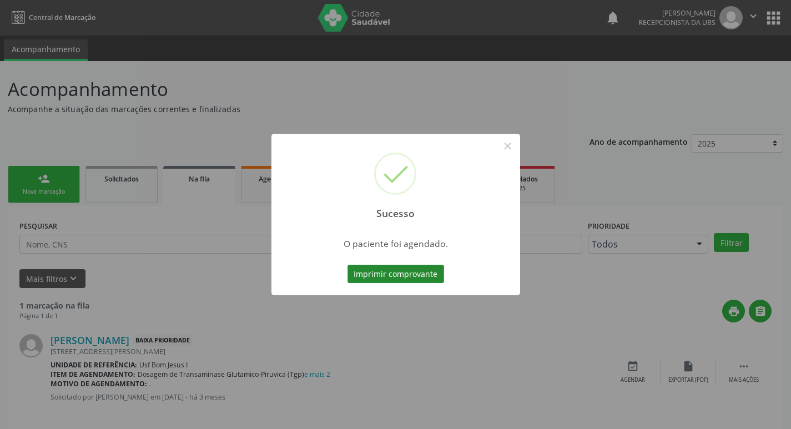
click at [406, 269] on button "Imprimir comprovante" at bounding box center [395, 274] width 97 height 19
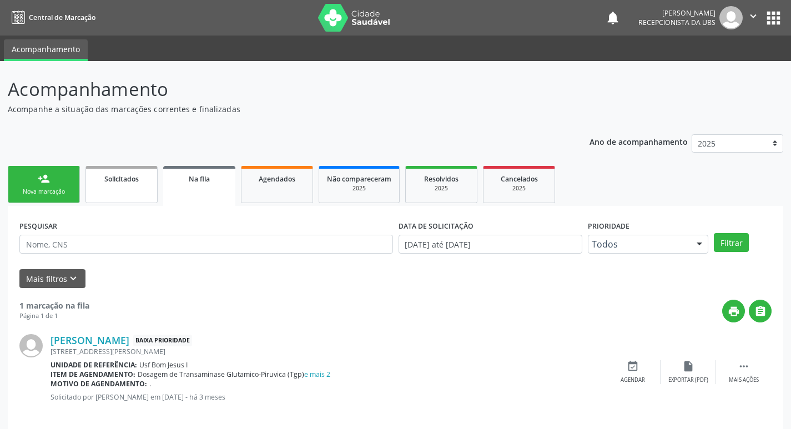
drag, startPoint x: 37, startPoint y: 189, endPoint x: 107, endPoint y: 179, distance: 70.1
click at [37, 189] on div "Nova marcação" at bounding box center [43, 192] width 55 height 8
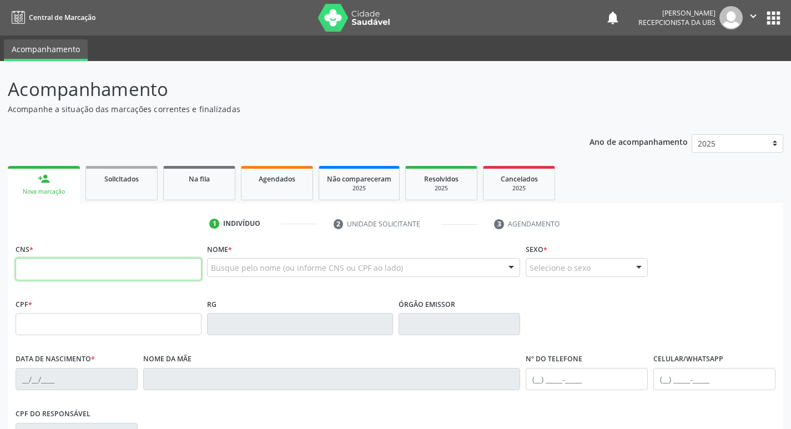
click at [112, 272] on input "text" at bounding box center [109, 269] width 186 height 22
type input "702 3011 7973 2314"
type input "110.489.514-56"
type input "[DATE]"
type input "[PERSON_NAME] Lourenco"
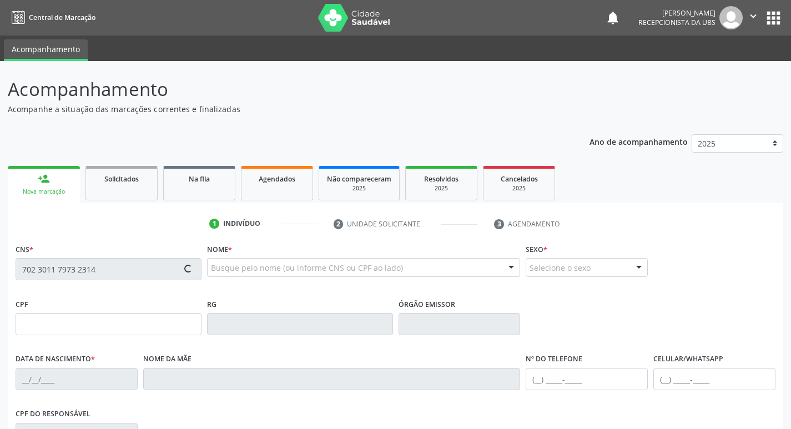
type input "[PHONE_NUMBER]"
type input "065.514.304-14"
type input "7"
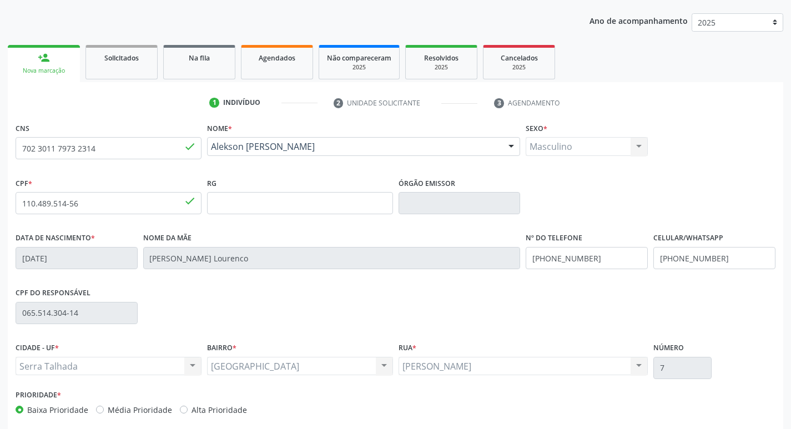
scroll to position [173, 0]
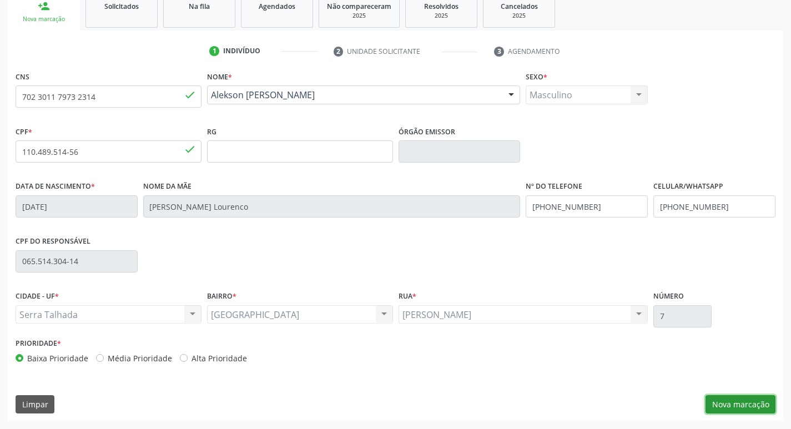
click at [732, 404] on button "Nova marcação" at bounding box center [740, 404] width 70 height 19
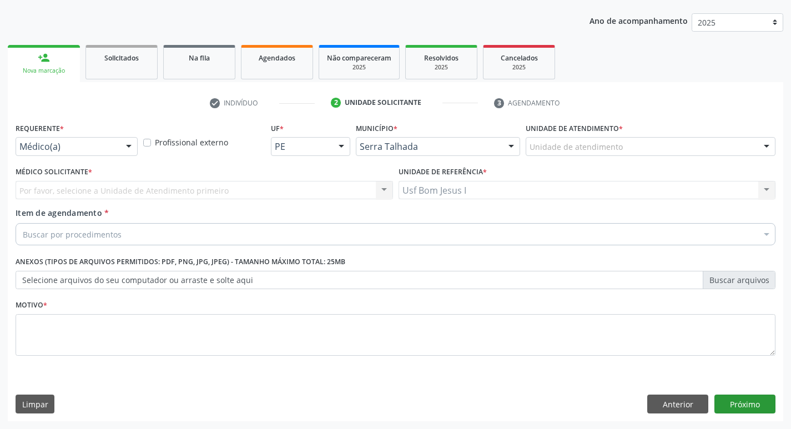
scroll to position [121, 0]
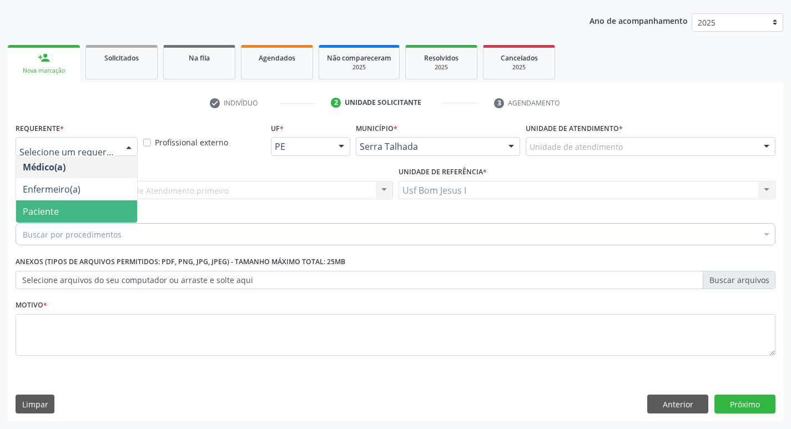
click at [60, 208] on span "Paciente" at bounding box center [76, 211] width 121 height 22
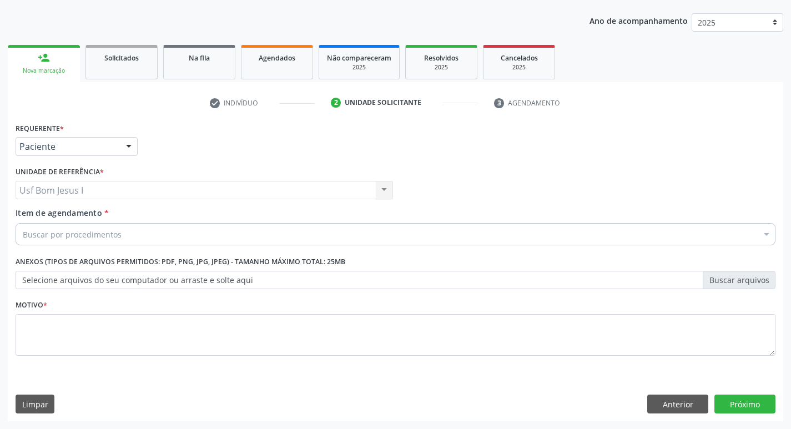
click at [108, 226] on div "Buscar por procedimentos" at bounding box center [396, 234] width 760 height 22
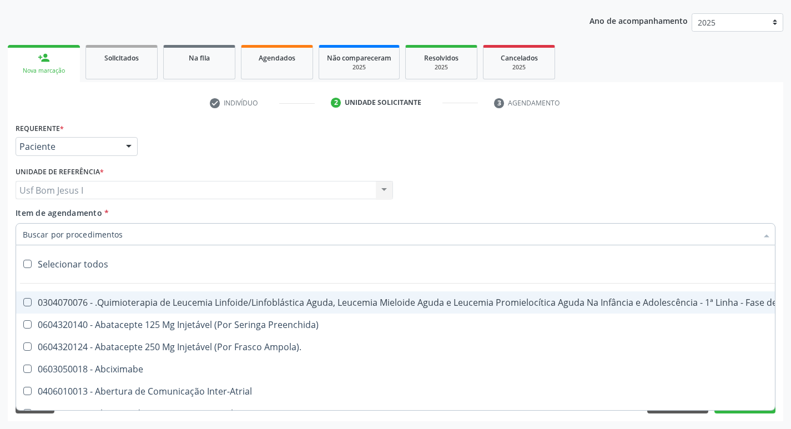
click at [104, 239] on input "Item de agendamento *" at bounding box center [390, 234] width 734 height 22
paste input "225265"
type input "225265"
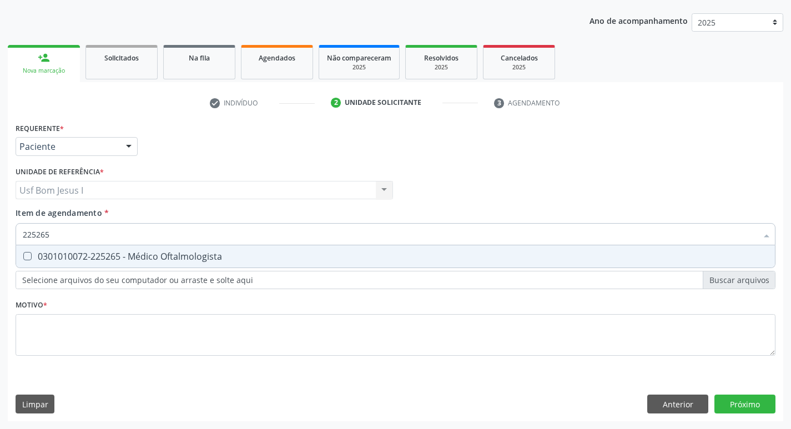
click at [163, 259] on div "0301010072-225265 - Médico Oftalmologista" at bounding box center [395, 256] width 745 height 9
checkbox Oftalmologista "true"
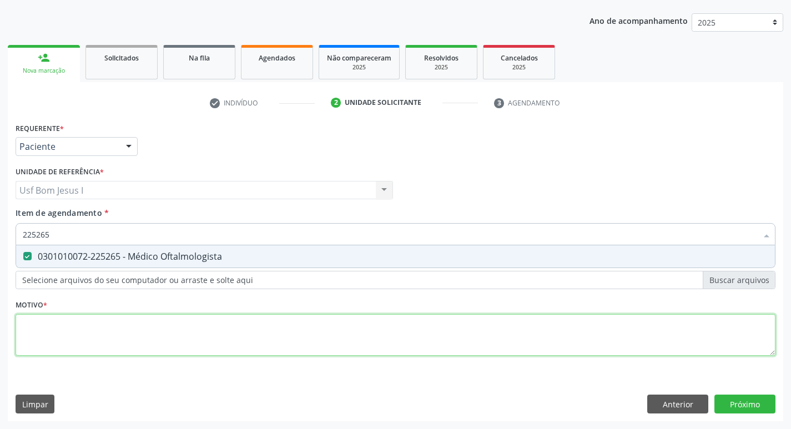
click at [174, 338] on div "Requerente * Paciente Médico(a) Enfermeiro(a) Paciente Nenhum resultado encontr…" at bounding box center [396, 245] width 760 height 251
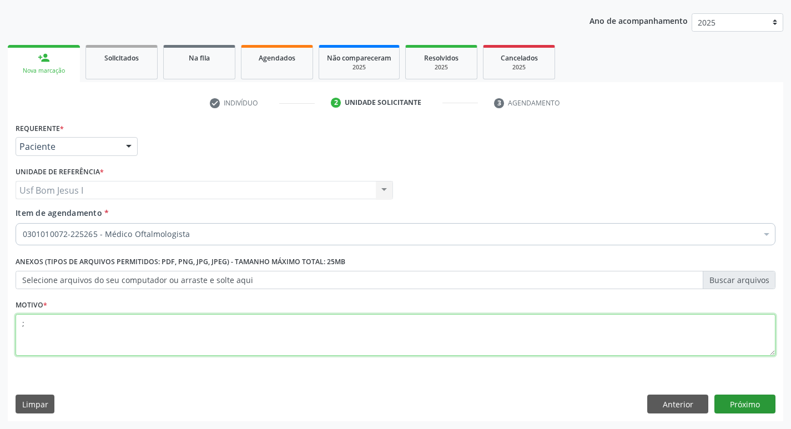
type textarea ";"
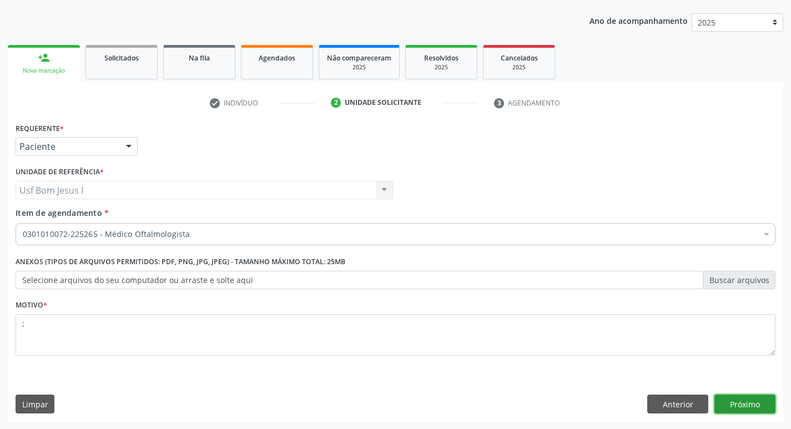
click at [744, 395] on button "Próximo" at bounding box center [744, 404] width 61 height 19
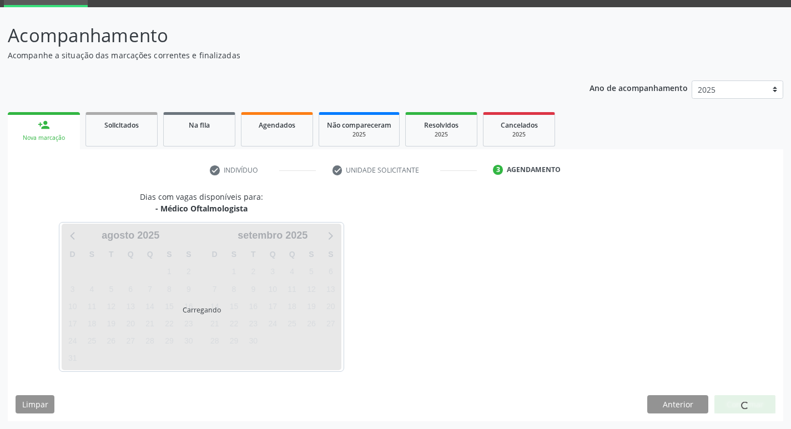
scroll to position [54, 0]
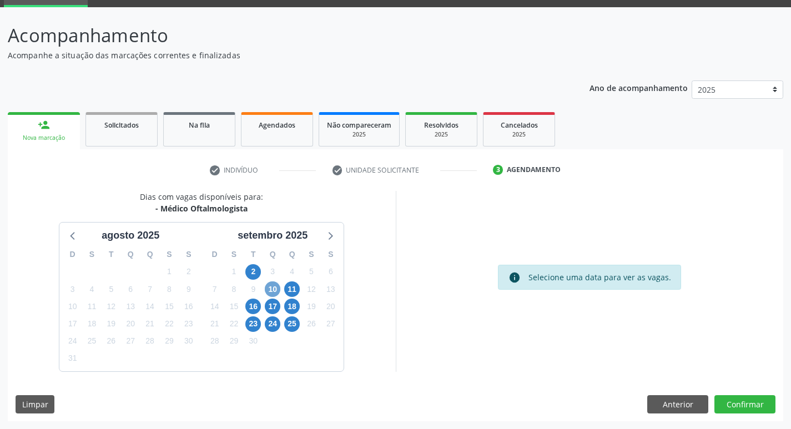
click at [275, 289] on span "10" at bounding box center [273, 289] width 16 height 16
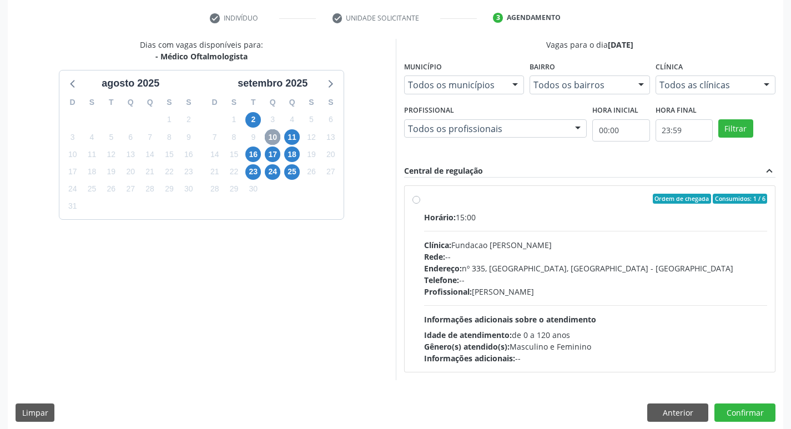
scroll to position [214, 0]
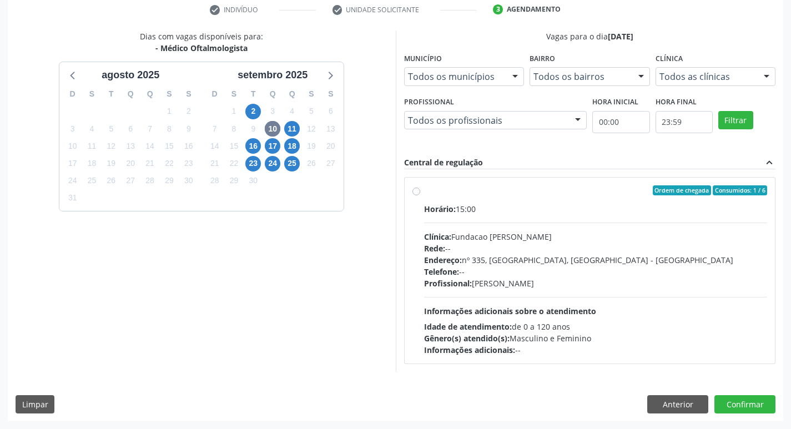
click at [567, 252] on div "Rede: --" at bounding box center [595, 248] width 343 height 12
click at [420, 195] on input "Ordem de chegada Consumidos: 1 / 6 Horário: 15:00 Clínica: Fundacao [PERSON_NAM…" at bounding box center [416, 190] width 8 height 10
radio input "true"
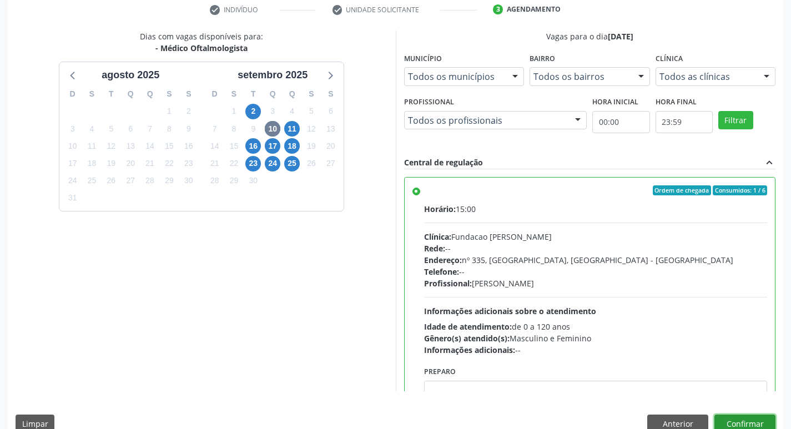
click at [745, 423] on button "Confirmar" at bounding box center [744, 423] width 61 height 19
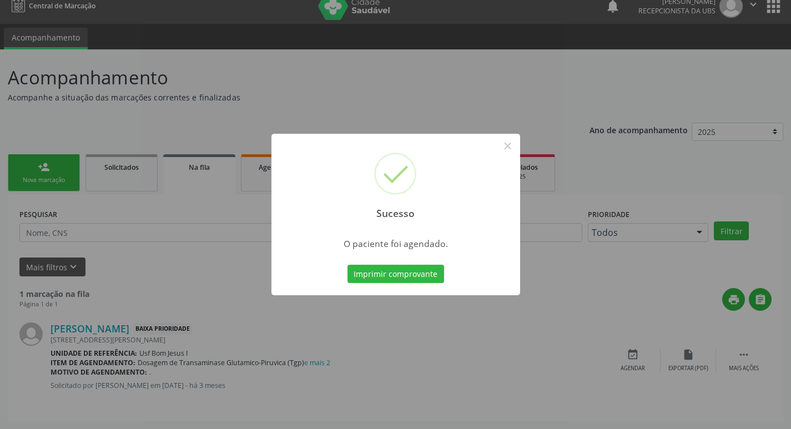
scroll to position [0, 0]
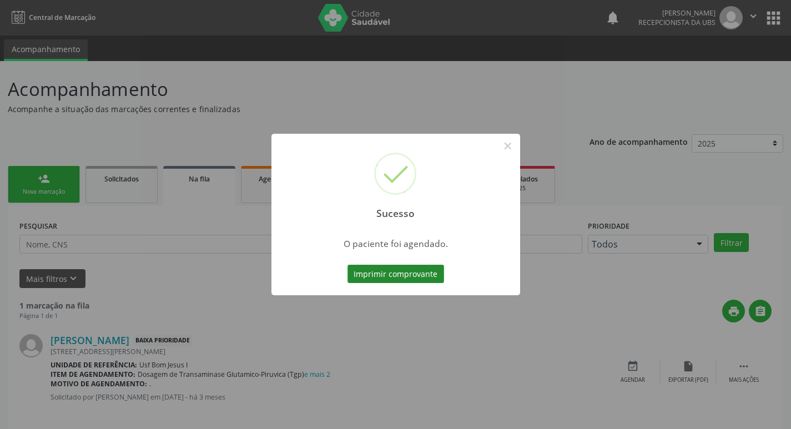
click at [409, 268] on button "Imprimir comprovante" at bounding box center [395, 274] width 97 height 19
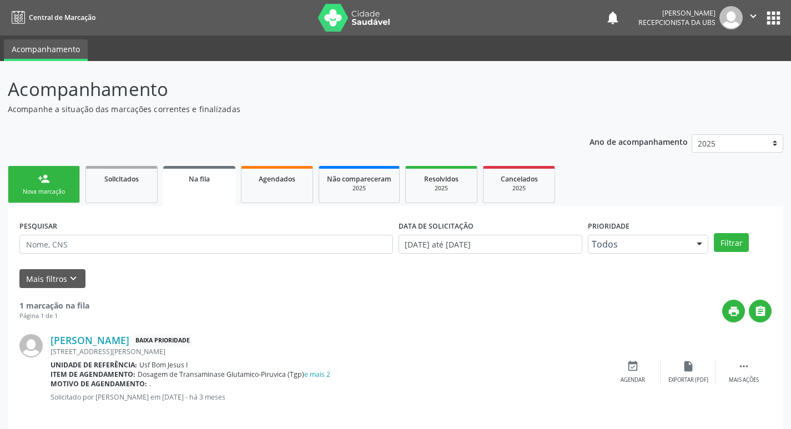
click at [52, 190] on div "Nova marcação" at bounding box center [43, 192] width 55 height 8
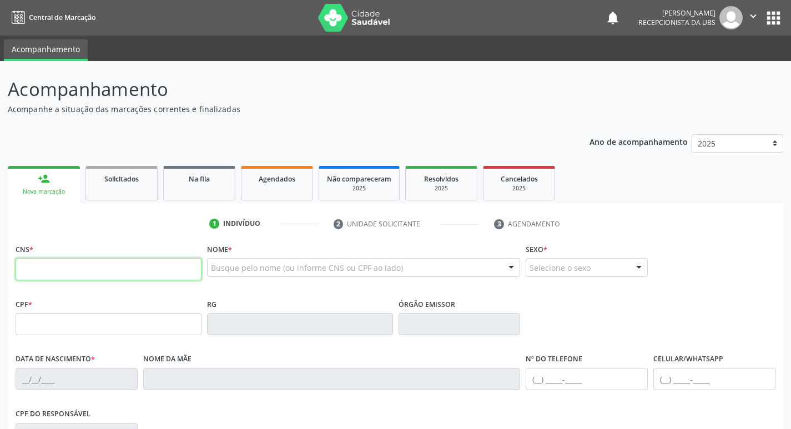
click at [153, 263] on input "text" at bounding box center [109, 269] width 186 height 22
type input "702 5053 5670 5235"
type input "[DATE]"
type input "[PERSON_NAME]"
type input "[PHONE_NUMBER]"
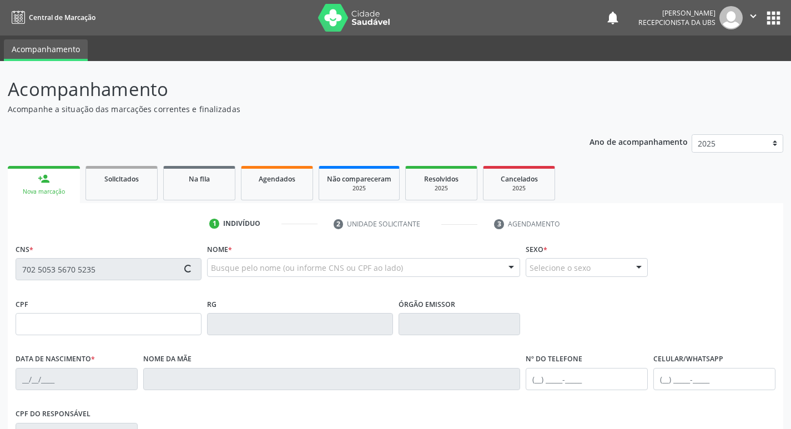
type input "97"
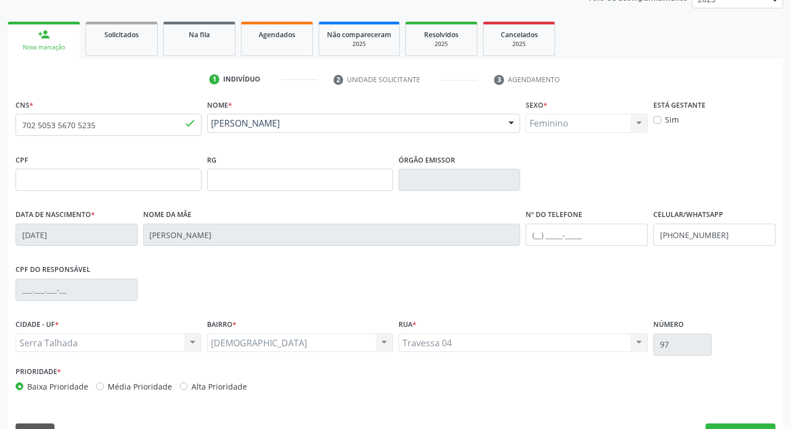
scroll to position [173, 0]
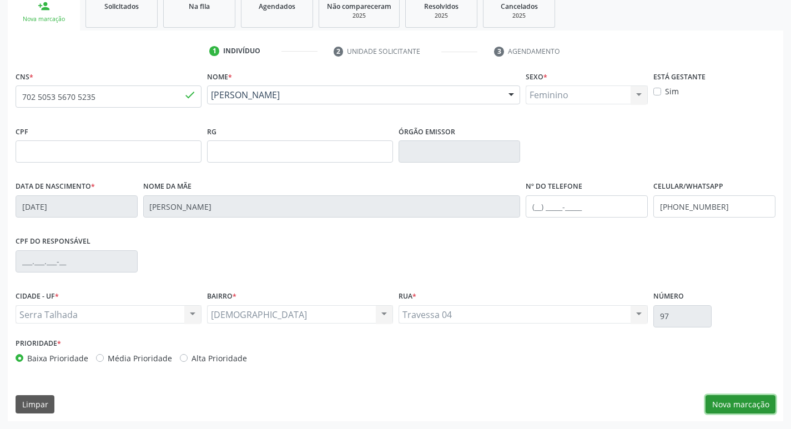
click at [737, 411] on button "Nova marcação" at bounding box center [740, 404] width 70 height 19
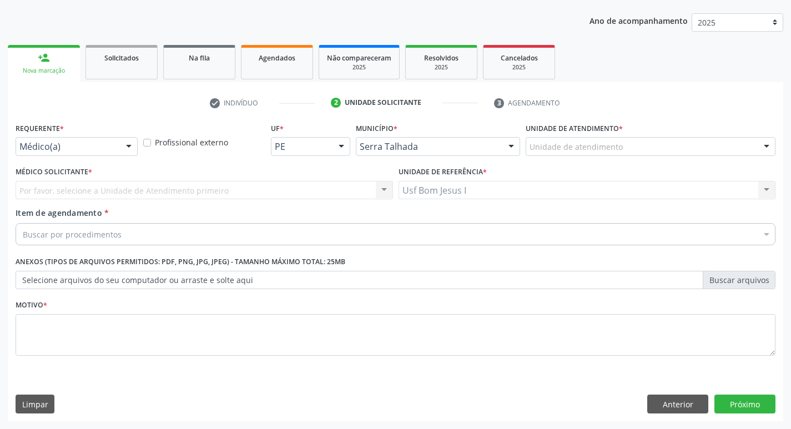
scroll to position [121, 0]
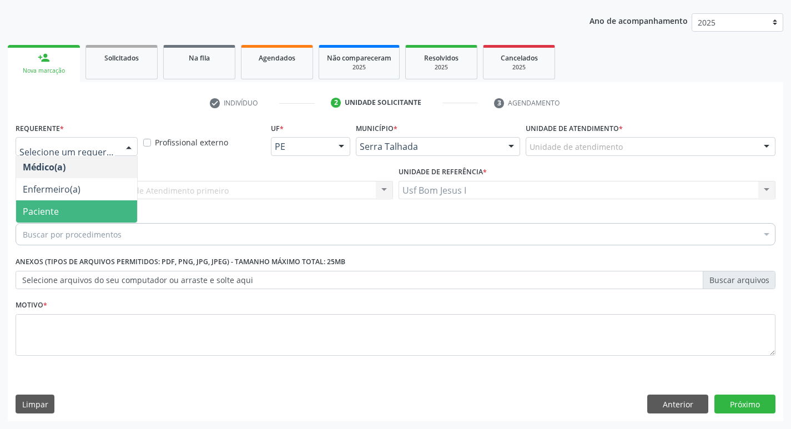
click at [67, 212] on span "Paciente" at bounding box center [76, 211] width 121 height 22
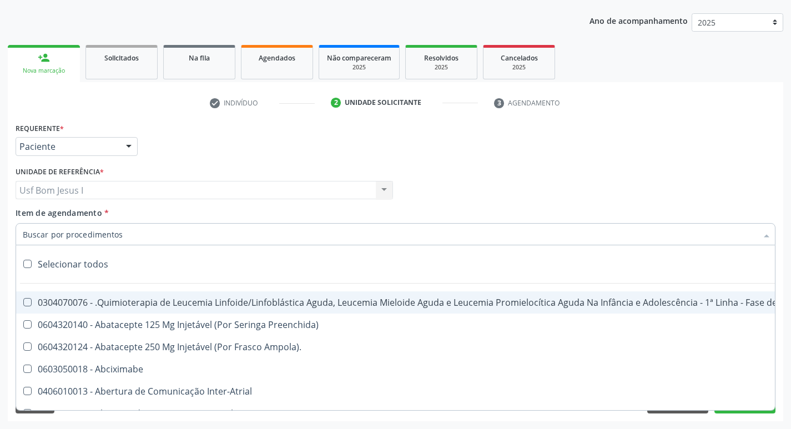
paste input "225265"
type input "225265"
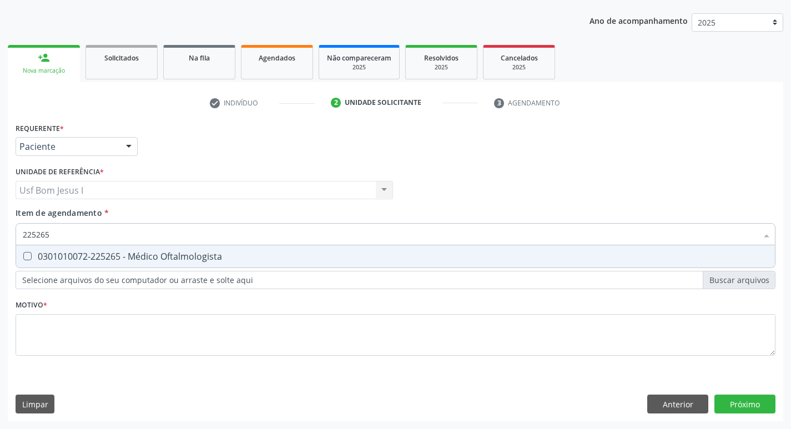
click at [83, 254] on div "0301010072-225265 - Médico Oftalmologista" at bounding box center [395, 256] width 745 height 9
checkbox Oftalmologista "true"
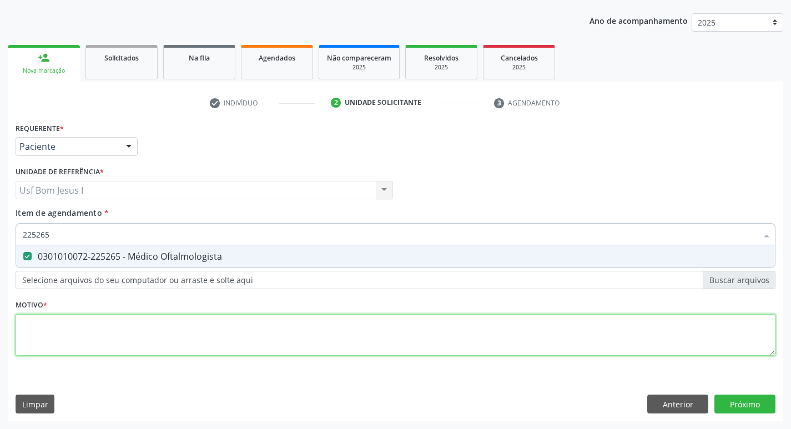
click at [109, 335] on div "Requerente * Paciente Médico(a) Enfermeiro(a) Paciente Nenhum resultado encontr…" at bounding box center [396, 245] width 760 height 251
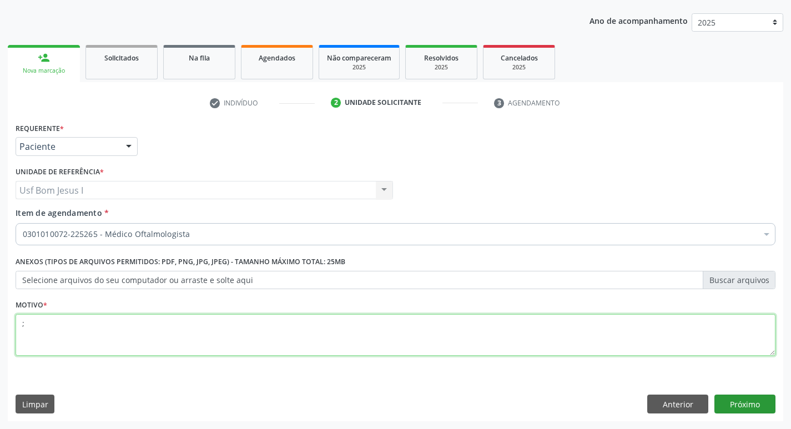
type textarea ";"
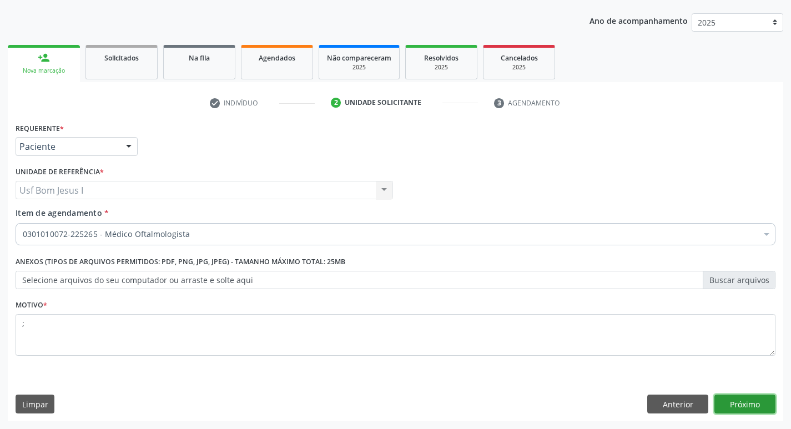
click at [724, 401] on button "Próximo" at bounding box center [744, 404] width 61 height 19
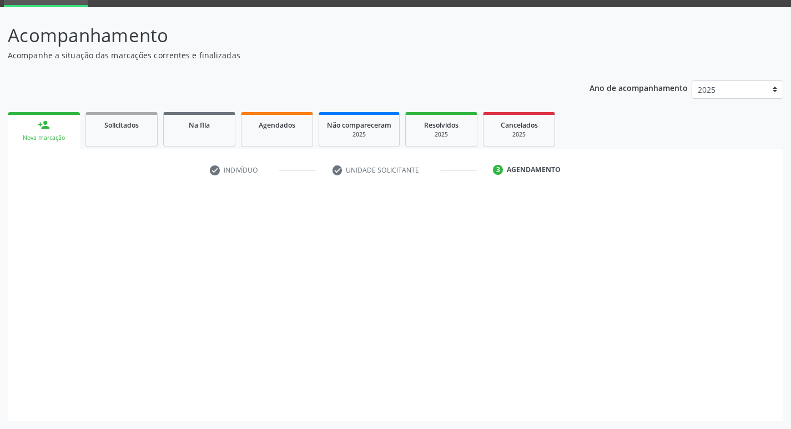
scroll to position [54, 0]
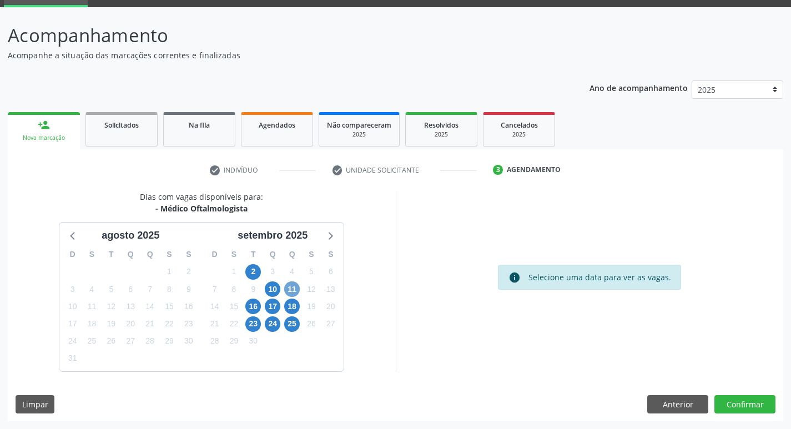
click at [287, 290] on span "11" at bounding box center [292, 289] width 16 height 16
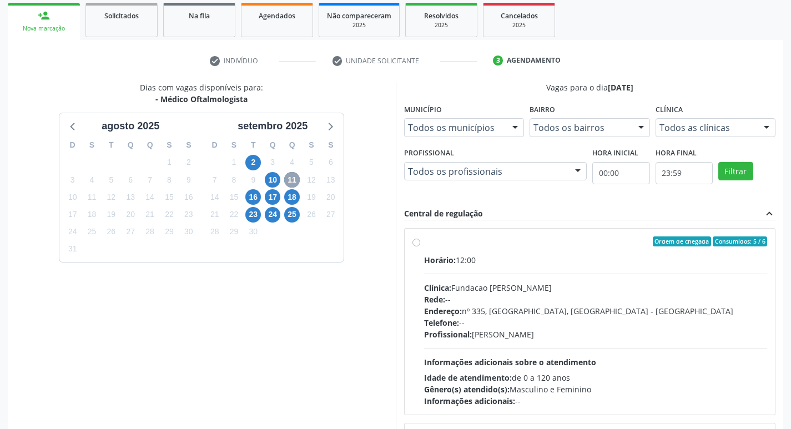
scroll to position [165, 0]
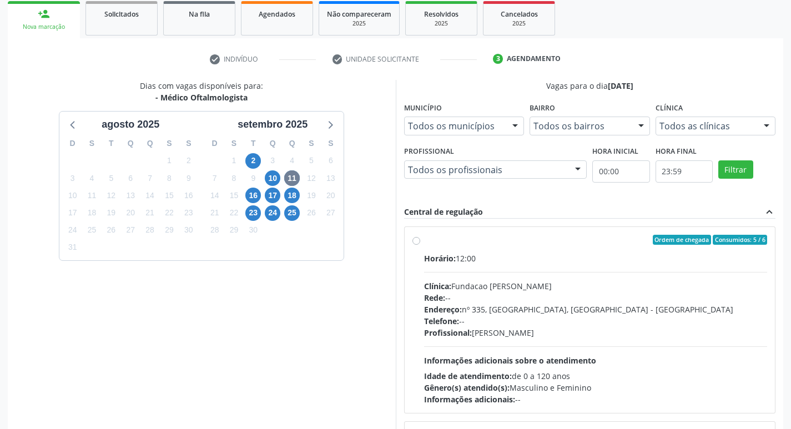
click at [593, 326] on div "Telefone: --" at bounding box center [595, 321] width 343 height 12
click at [420, 245] on input "Ordem de chegada Consumidos: 5 / 6 Horário: 12:00 Clínica: Fundacao [PERSON_NAM…" at bounding box center [416, 240] width 8 height 10
radio input "true"
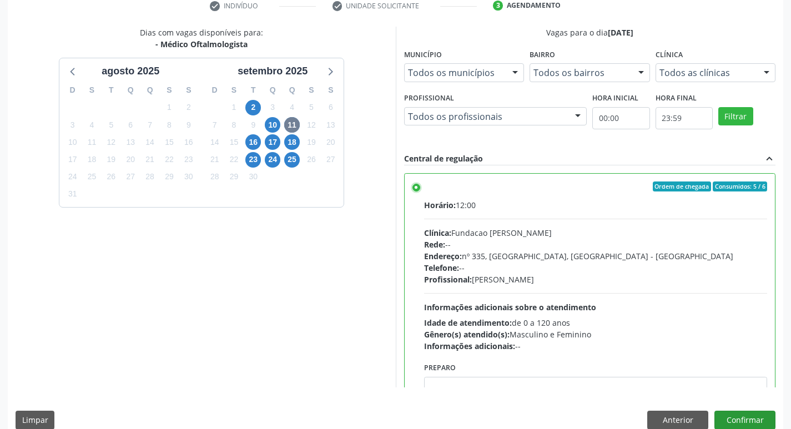
scroll to position [234, 0]
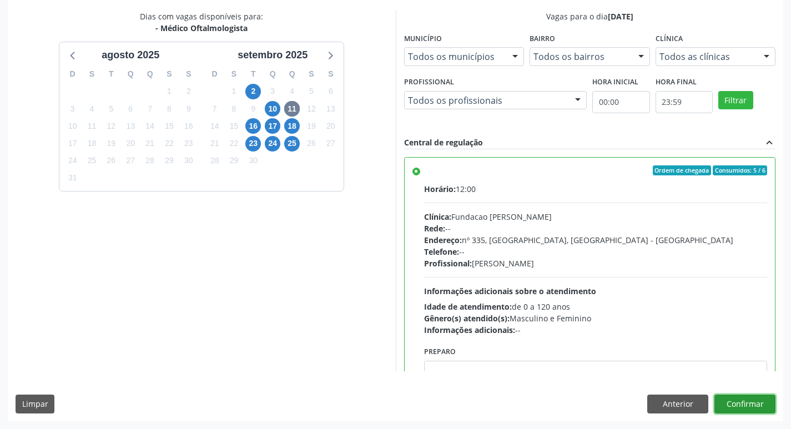
click at [746, 402] on button "Confirmar" at bounding box center [744, 404] width 61 height 19
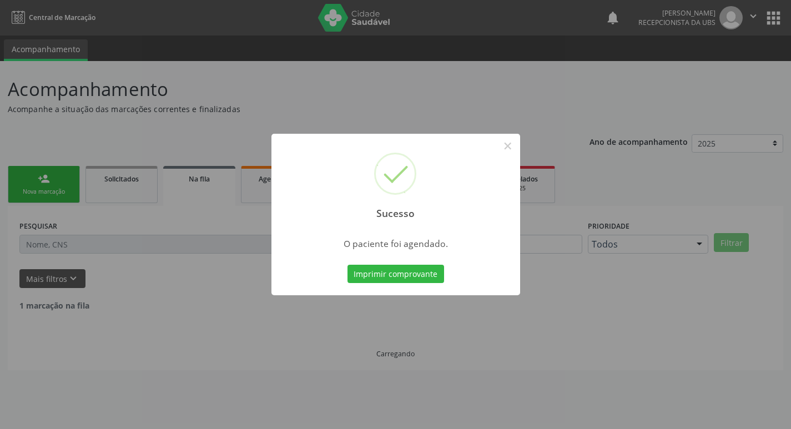
scroll to position [0, 0]
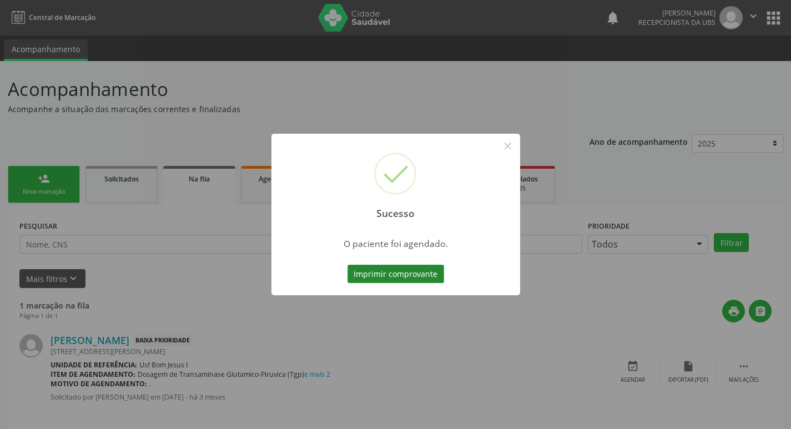
click at [416, 269] on button "Imprimir comprovante" at bounding box center [395, 274] width 97 height 19
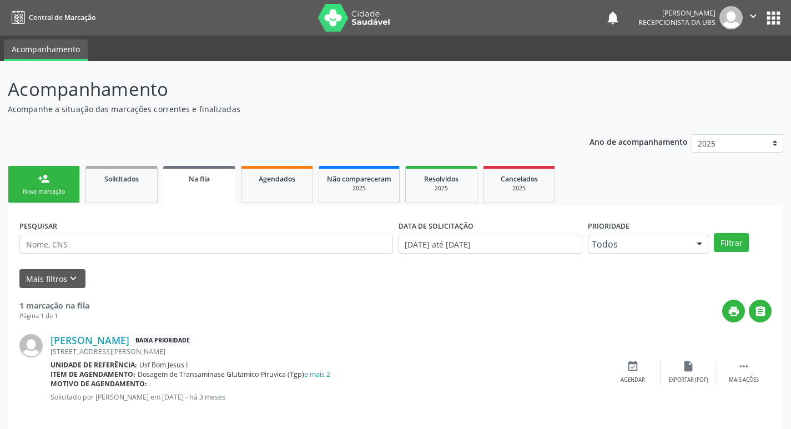
click at [37, 185] on link "person_add Nova marcação" at bounding box center [44, 184] width 72 height 37
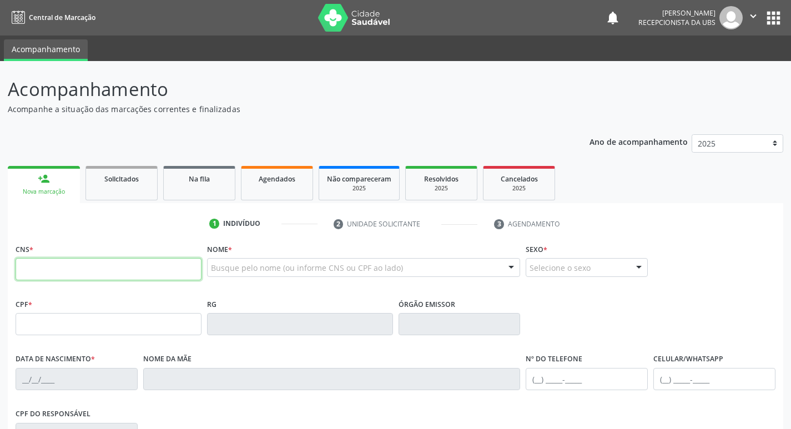
click at [155, 262] on input "text" at bounding box center [109, 269] width 186 height 22
type input "164 2613 2560 0009"
type input "011.348.734-76"
type input "10/06/1979"
type input "Maria Marques de Oliveira"
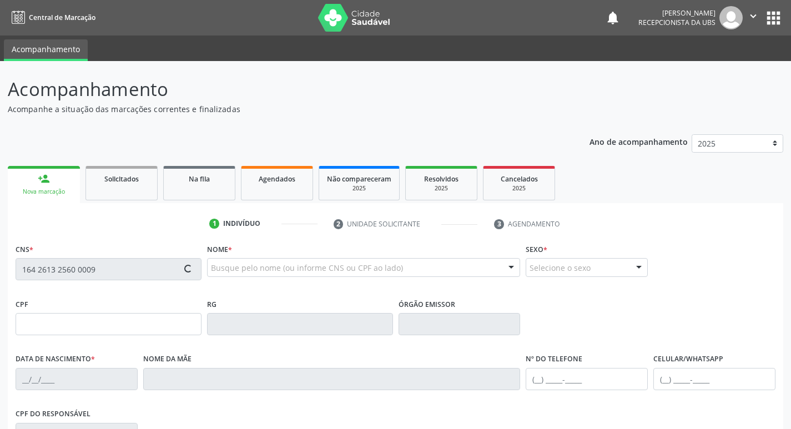
type input "(87) 99999-9999"
type input "140"
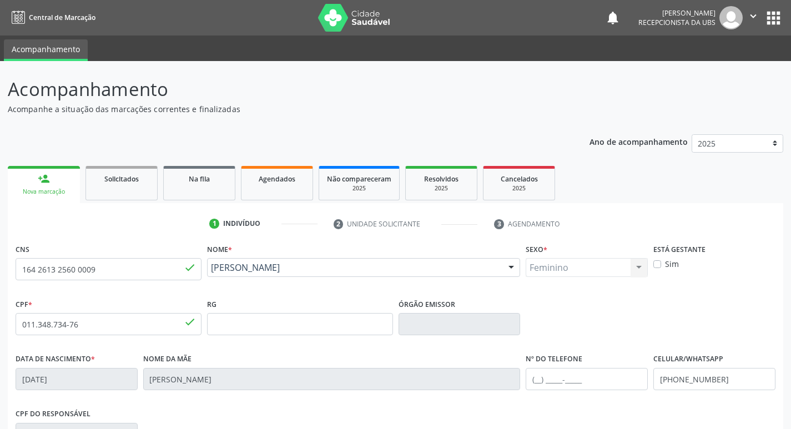
scroll to position [173, 0]
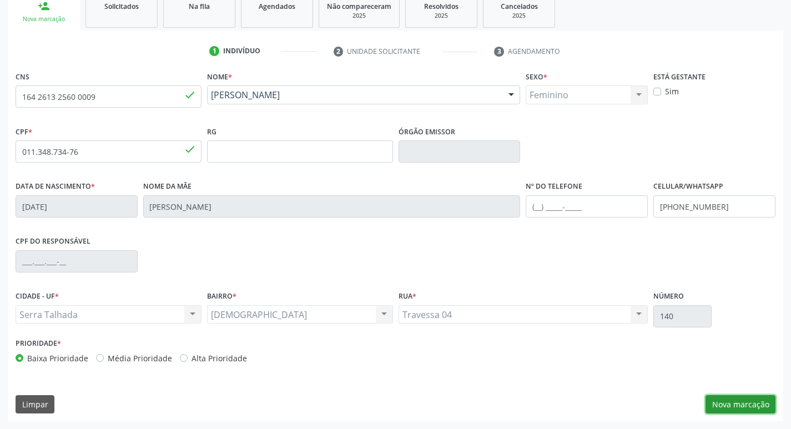
click at [762, 403] on button "Nova marcação" at bounding box center [740, 404] width 70 height 19
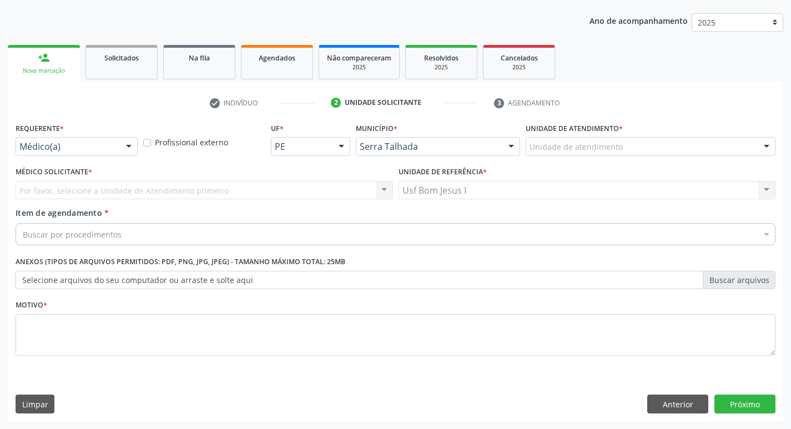
scroll to position [121, 0]
click at [125, 144] on div at bounding box center [128, 147] width 17 height 19
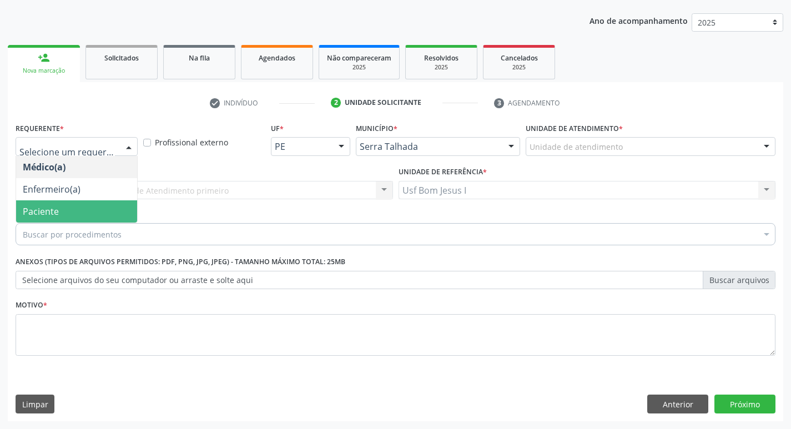
click at [100, 212] on span "Paciente" at bounding box center [76, 211] width 121 height 22
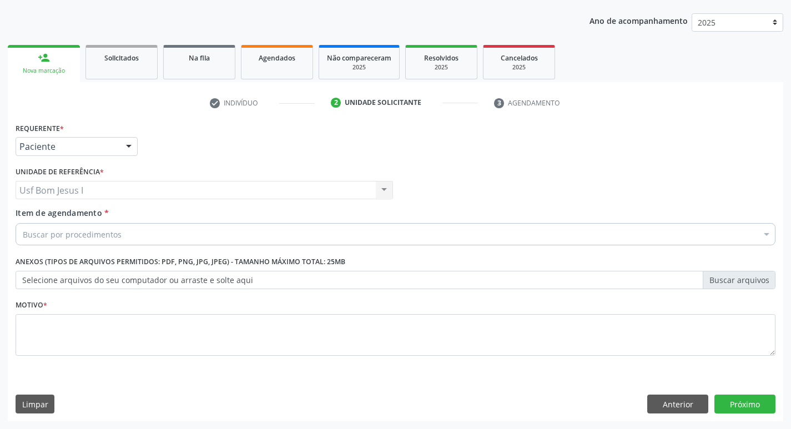
click at [121, 235] on div "Buscar por procedimentos" at bounding box center [396, 234] width 760 height 22
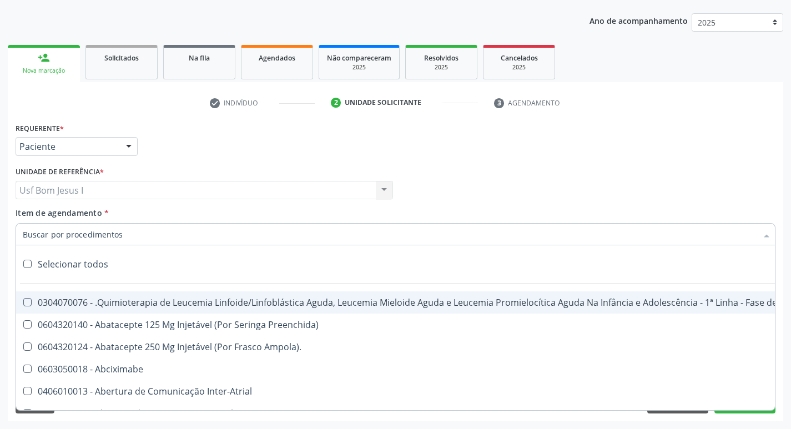
paste input "225265"
type input "225265"
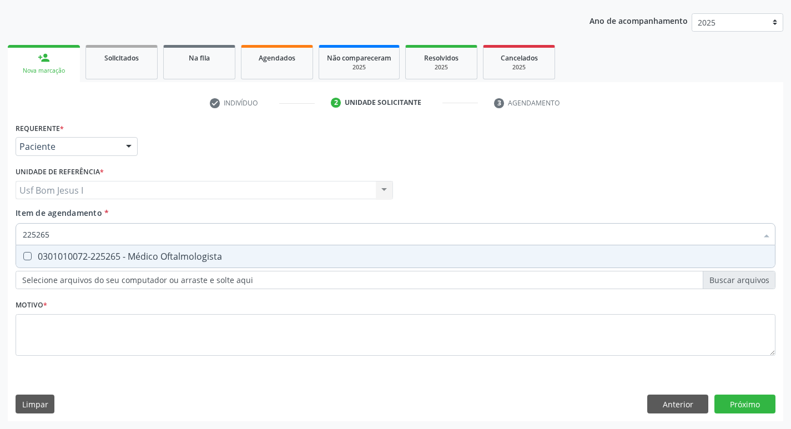
click at [121, 255] on div "0301010072-225265 - Médico Oftalmologista" at bounding box center [395, 256] width 745 height 9
checkbox Oftalmologista "true"
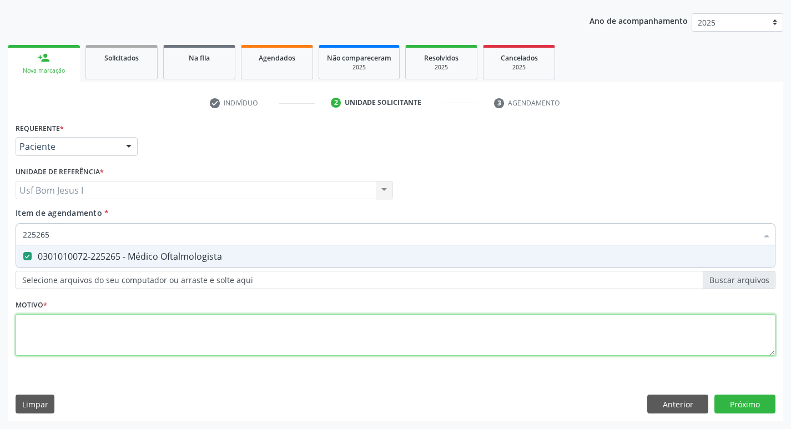
click at [136, 342] on div "Requerente * Paciente Médico(a) Enfermeiro(a) Paciente Nenhum resultado encontr…" at bounding box center [396, 245] width 760 height 251
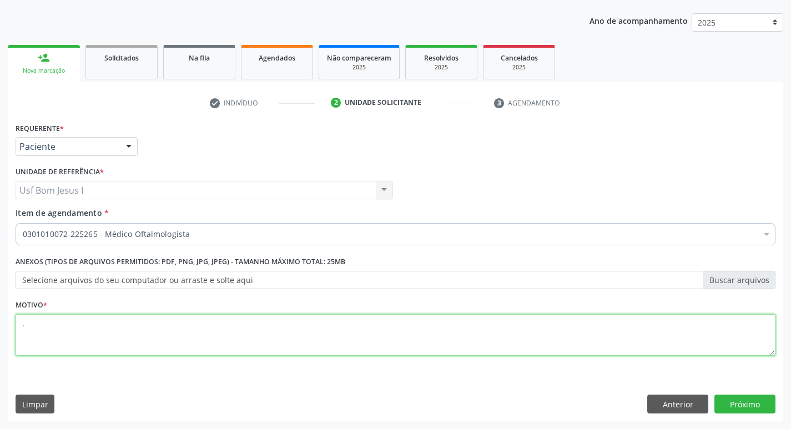
type textarea "."
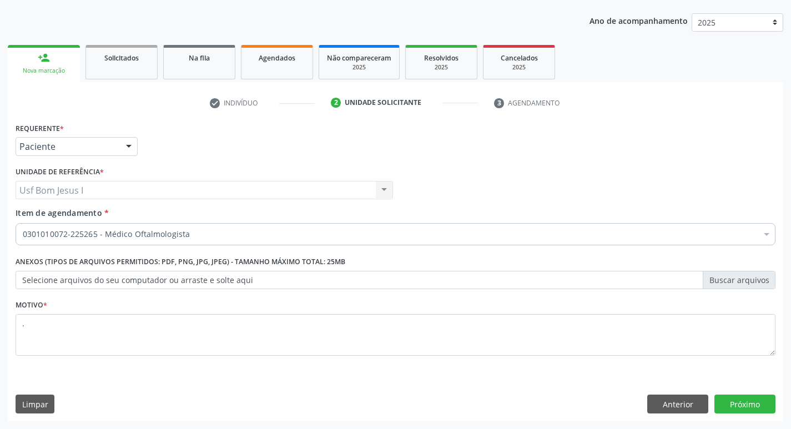
click at [767, 413] on div "Requerente * Paciente Médico(a) Enfermeiro(a) Paciente Nenhum resultado encontr…" at bounding box center [395, 270] width 775 height 301
click at [760, 406] on button "Próximo" at bounding box center [744, 404] width 61 height 19
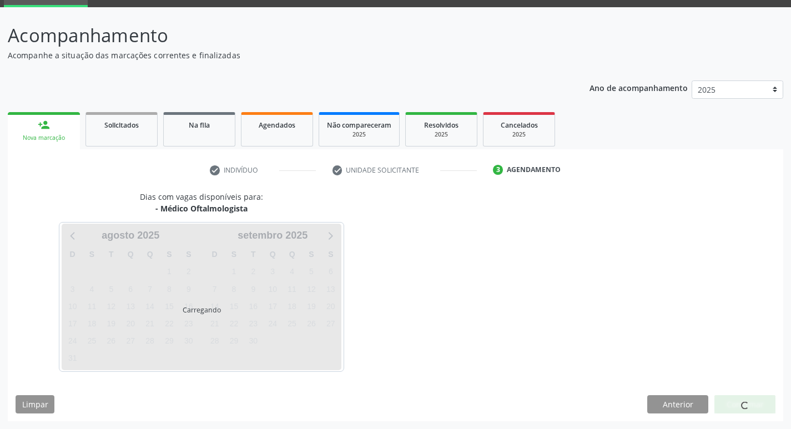
scroll to position [54, 0]
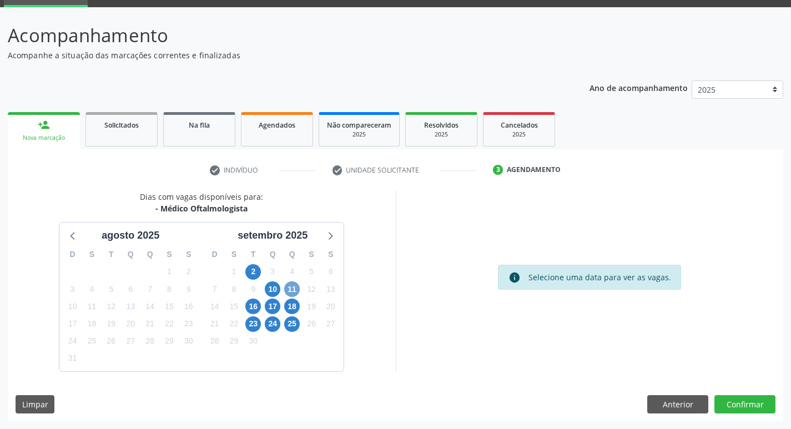
click at [291, 284] on span "11" at bounding box center [292, 289] width 16 height 16
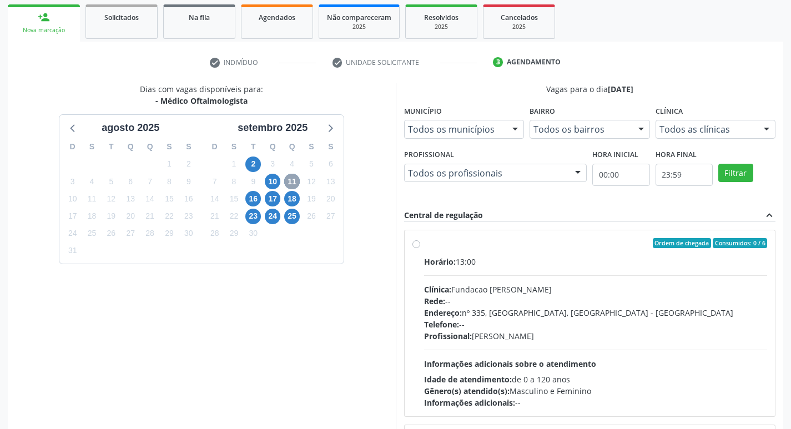
scroll to position [202, 0]
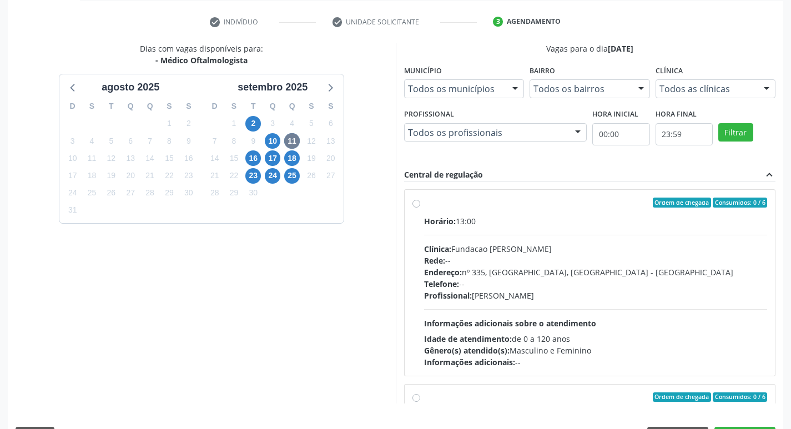
click at [591, 288] on div "Telefone: --" at bounding box center [595, 284] width 343 height 12
click at [420, 208] on input "Ordem de chegada Consumidos: 0 / 6 Horário: 13:00 Clínica: Fundacao Altino Vent…" at bounding box center [416, 203] width 8 height 10
radio input "true"
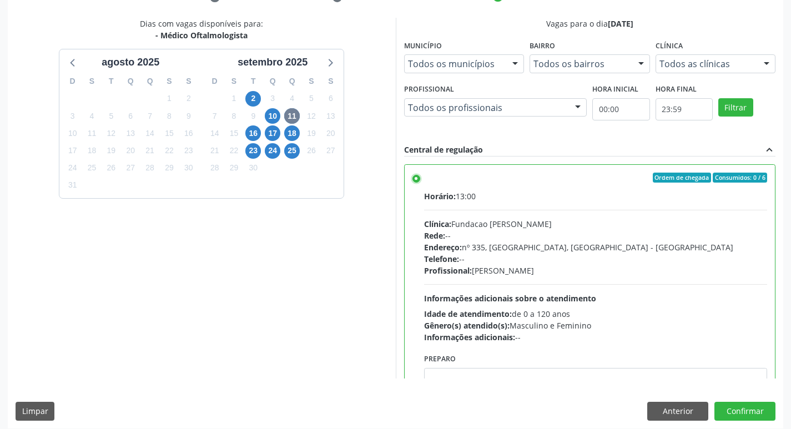
scroll to position [234, 0]
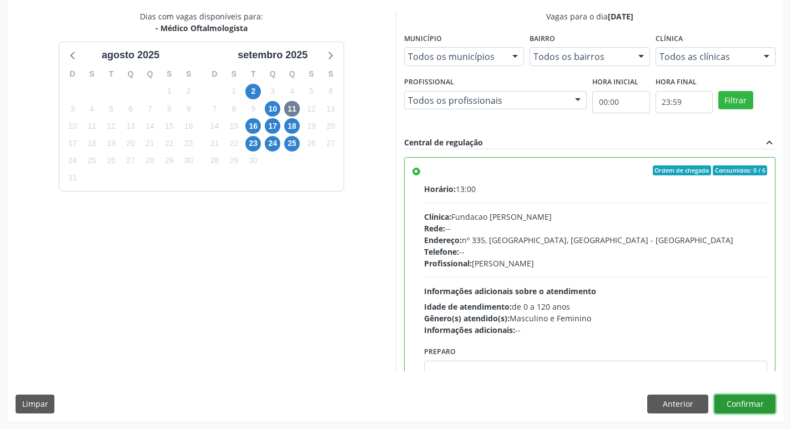
click at [757, 406] on button "Confirmar" at bounding box center [744, 404] width 61 height 19
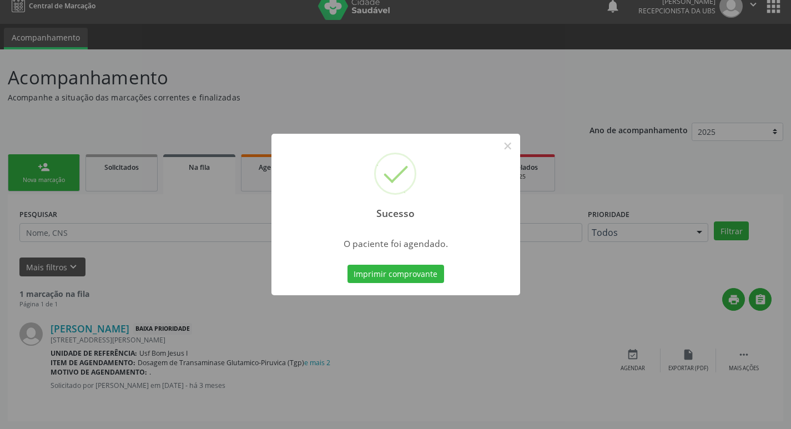
scroll to position [0, 0]
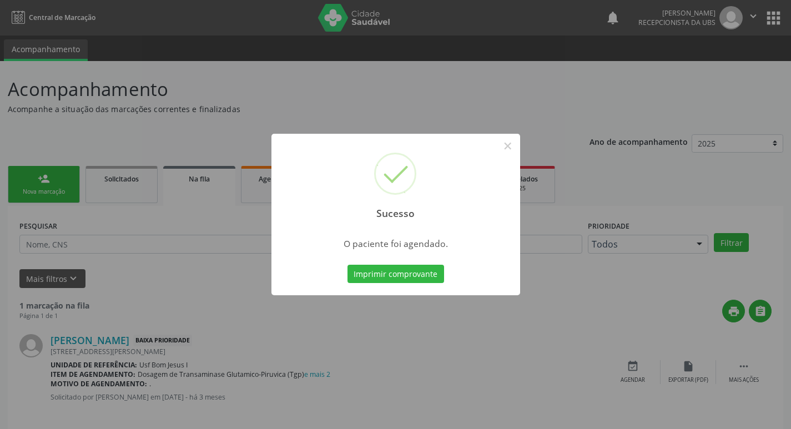
click at [347, 265] on button "Imprimir comprovante" at bounding box center [395, 274] width 97 height 19
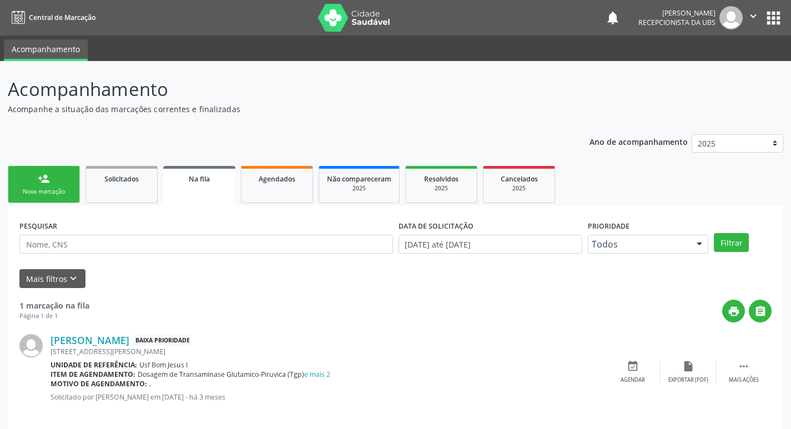
click at [67, 189] on div "Nova marcação" at bounding box center [43, 192] width 55 height 8
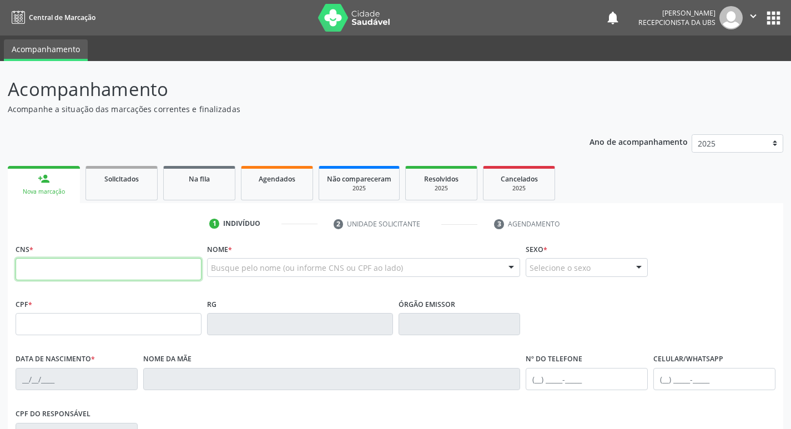
click at [138, 265] on input "text" at bounding box center [109, 269] width 186 height 22
type input "700 0015 9983 9401"
type input "130.231.884-59"
type input "10/03/1999"
type input "Maria Aparecida de Souza Menezes"
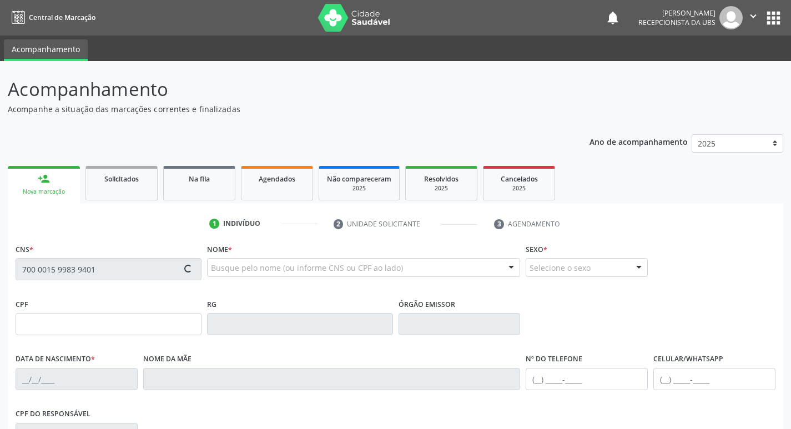
type input "(87) 8118-3178"
type input "500"
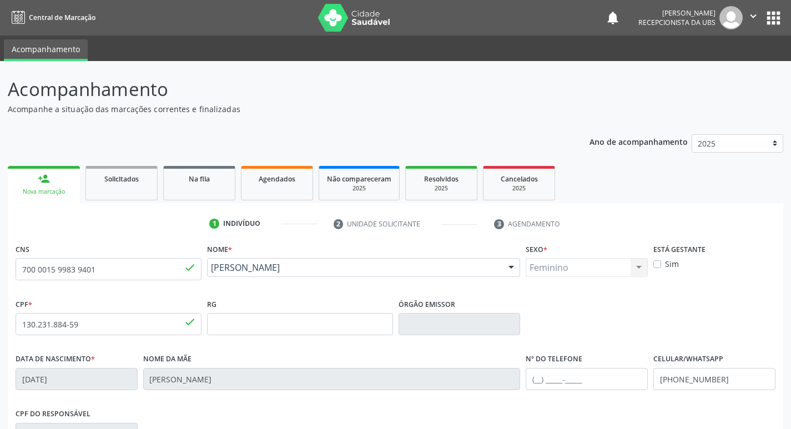
scroll to position [173, 0]
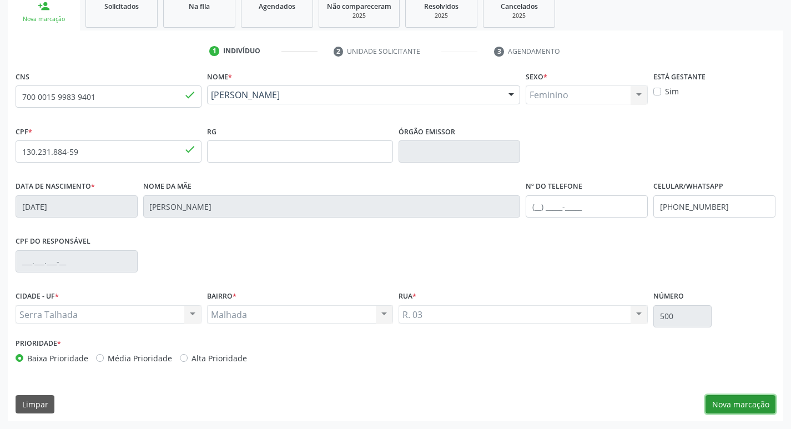
click at [734, 403] on button "Nova marcação" at bounding box center [740, 404] width 70 height 19
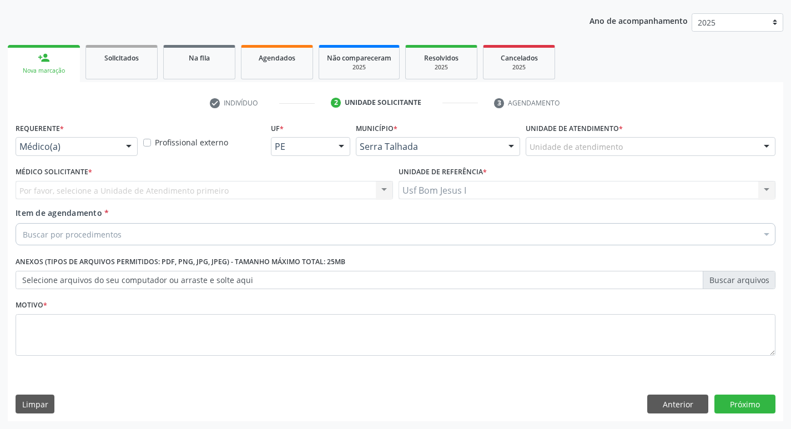
scroll to position [121, 0]
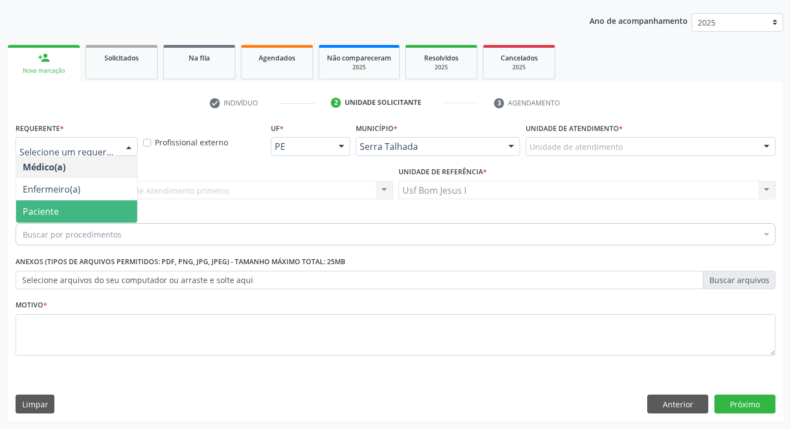
click at [70, 211] on span "Paciente" at bounding box center [76, 211] width 121 height 22
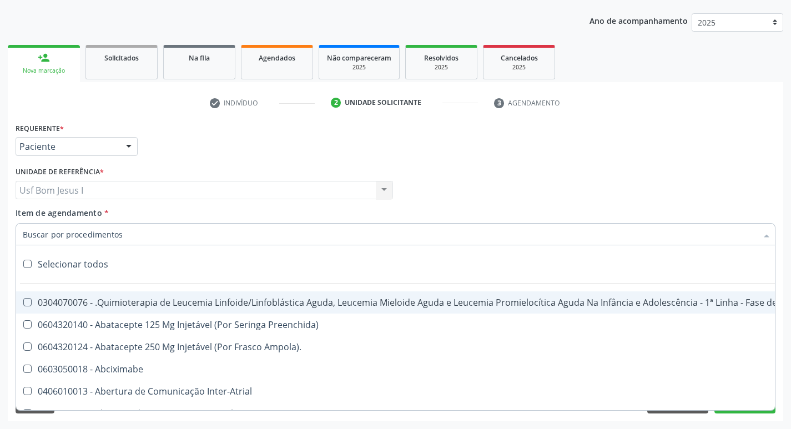
paste input "225265"
type input "225265"
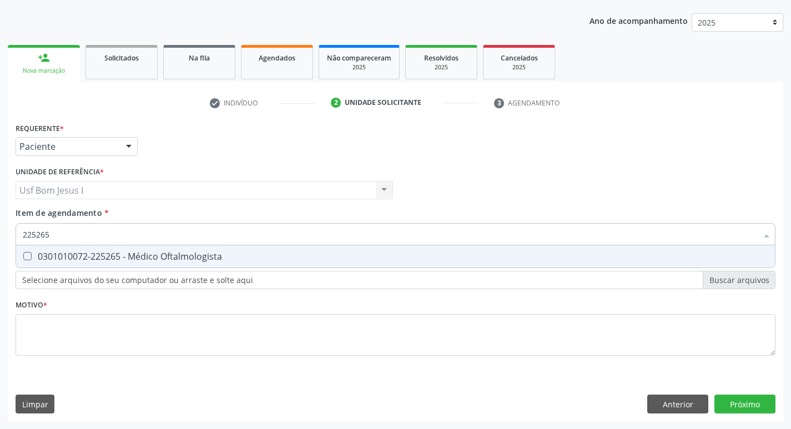
click at [100, 265] on span "0301010072-225265 - Médico Oftalmologista" at bounding box center [395, 256] width 759 height 22
checkbox Oftalmologista "true"
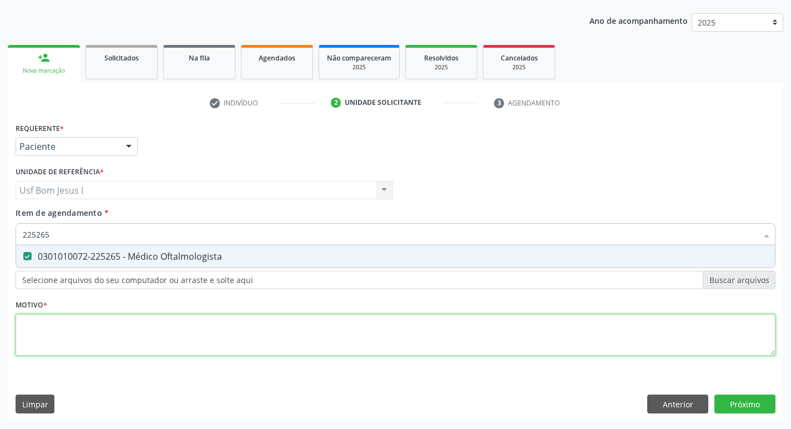
click at [110, 314] on div "Requerente * Paciente Médico(a) Enfermeiro(a) Paciente Nenhum resultado encontr…" at bounding box center [396, 245] width 760 height 251
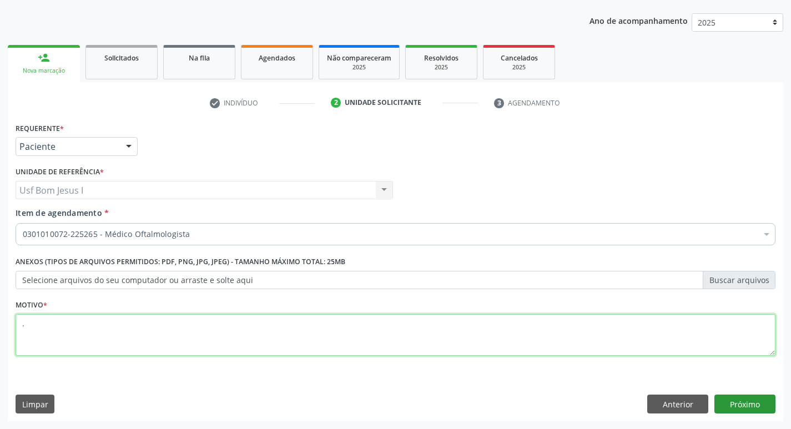
type textarea "."
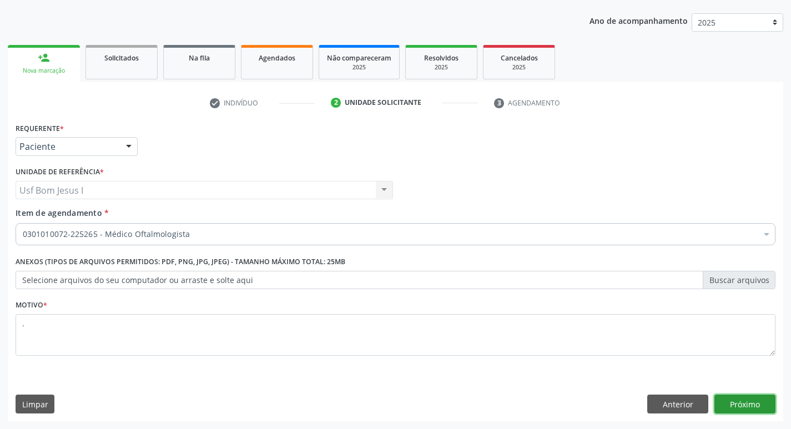
click at [747, 409] on button "Próximo" at bounding box center [744, 404] width 61 height 19
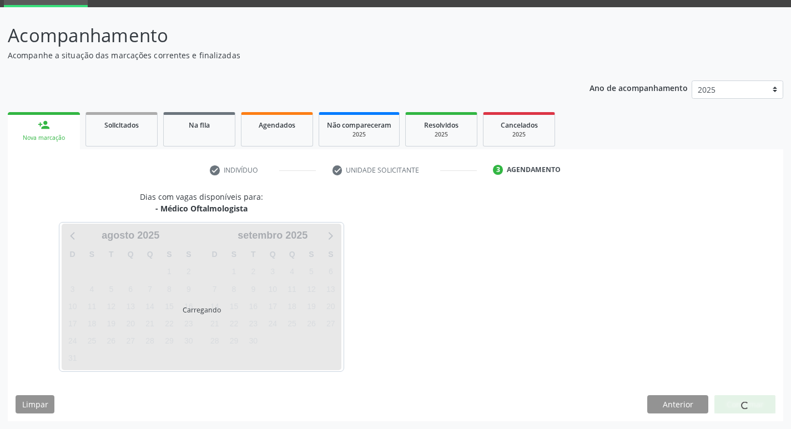
scroll to position [54, 0]
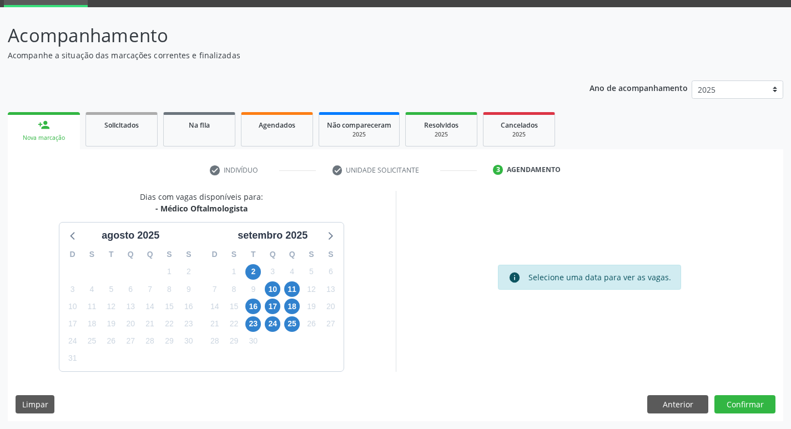
click at [279, 294] on div "10" at bounding box center [273, 289] width 16 height 17
click at [275, 292] on span "10" at bounding box center [273, 289] width 16 height 16
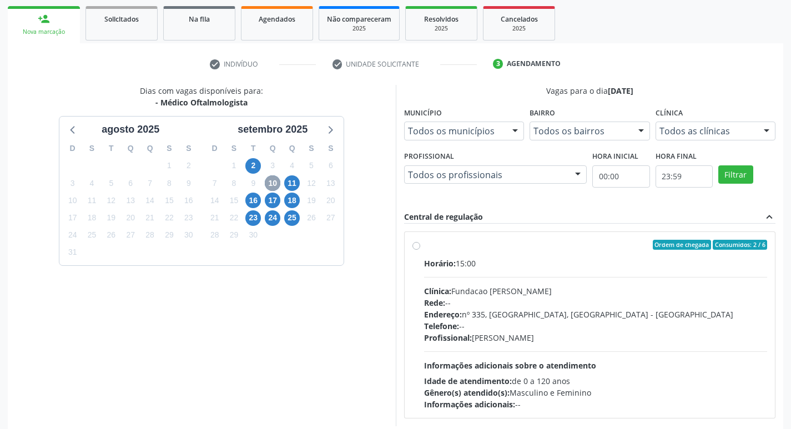
scroll to position [202, 0]
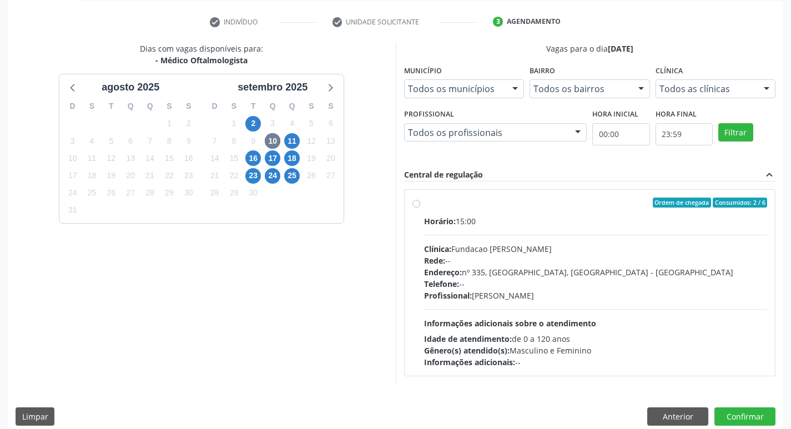
click at [671, 265] on div "Rede: --" at bounding box center [595, 261] width 343 height 12
click at [420, 208] on input "Ordem de chegada Consumidos: 2 / 6 Horário: 15:00 Clínica: Fundacao Altino Vent…" at bounding box center [416, 203] width 8 height 10
radio input "true"
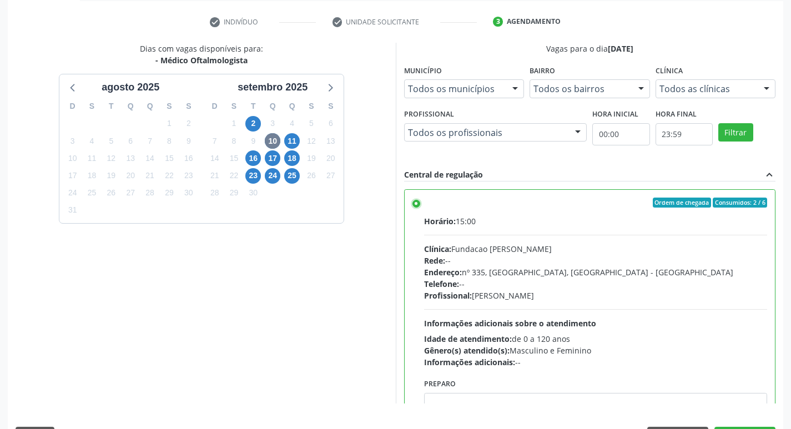
scroll to position [234, 0]
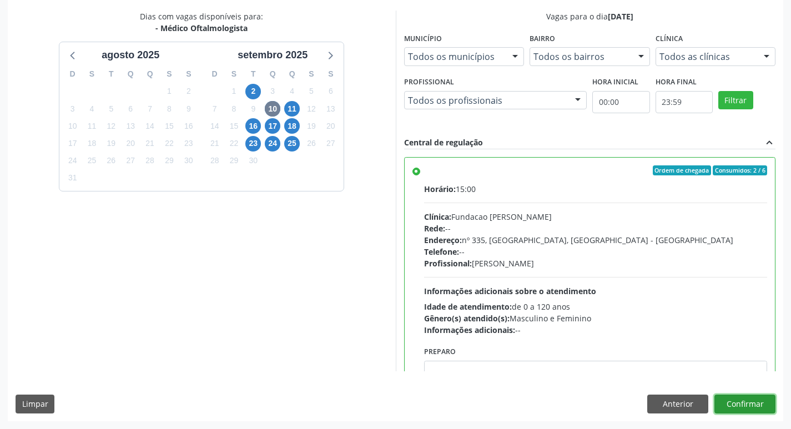
click at [742, 395] on button "Confirmar" at bounding box center [744, 404] width 61 height 19
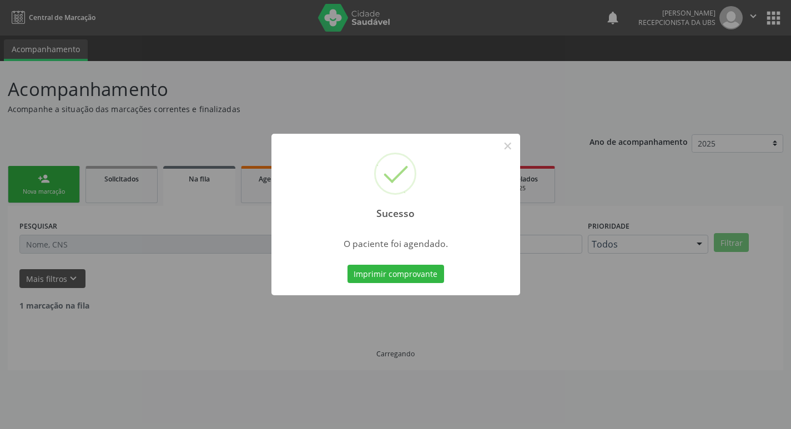
scroll to position [0, 0]
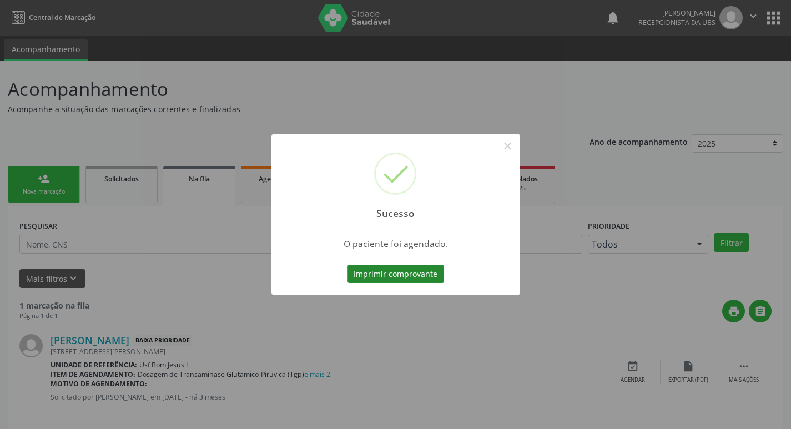
click at [373, 277] on button "Imprimir comprovante" at bounding box center [395, 274] width 97 height 19
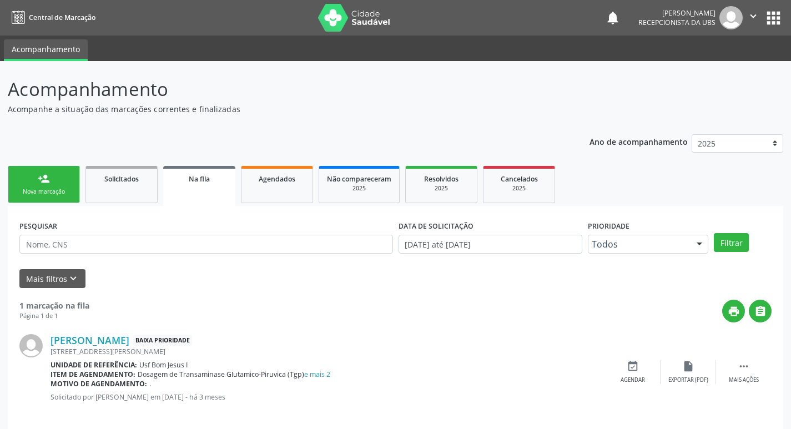
click at [62, 178] on link "person_add Nova marcação" at bounding box center [44, 184] width 72 height 37
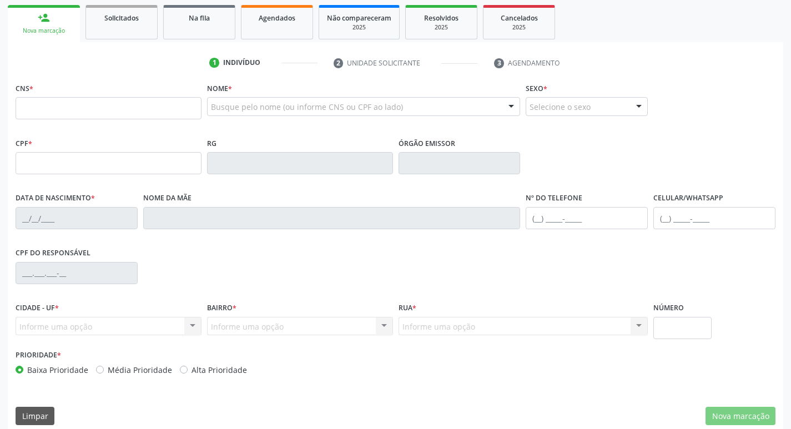
scroll to position [173, 0]
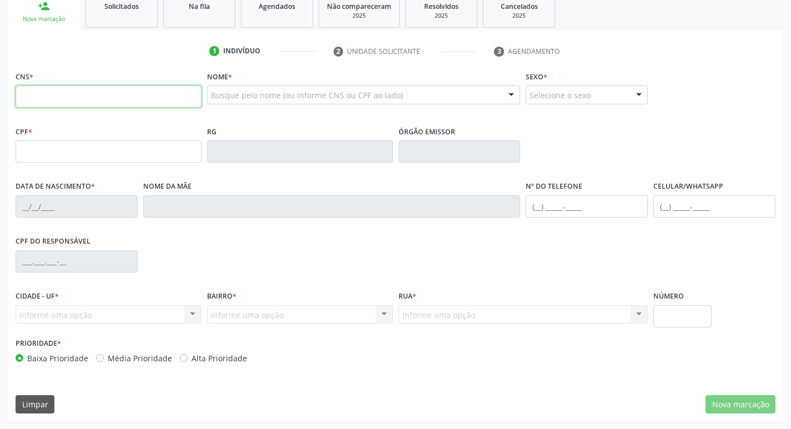
click at [84, 98] on input "text" at bounding box center [109, 96] width 186 height 22
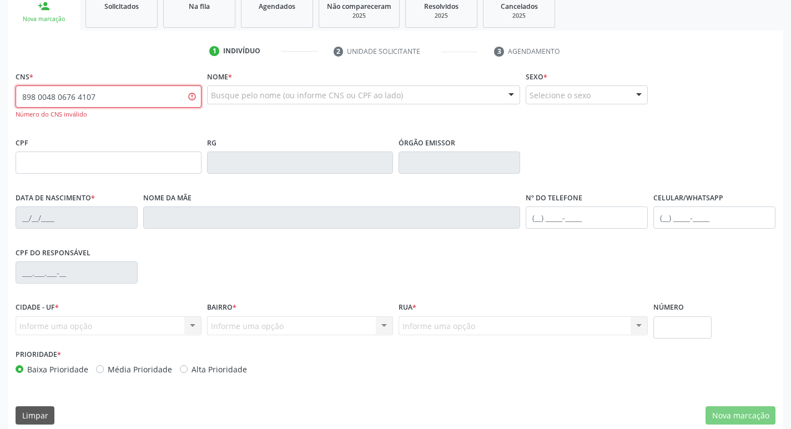
click at [37, 98] on input "898 0048 0676 4107" at bounding box center [109, 96] width 186 height 22
drag, startPoint x: 104, startPoint y: 97, endPoint x: 21, endPoint y: 105, distance: 83.1
click at [21, 105] on input "898 0004 8067 6410" at bounding box center [109, 96] width 186 height 22
type input "898 0040 8676 4107"
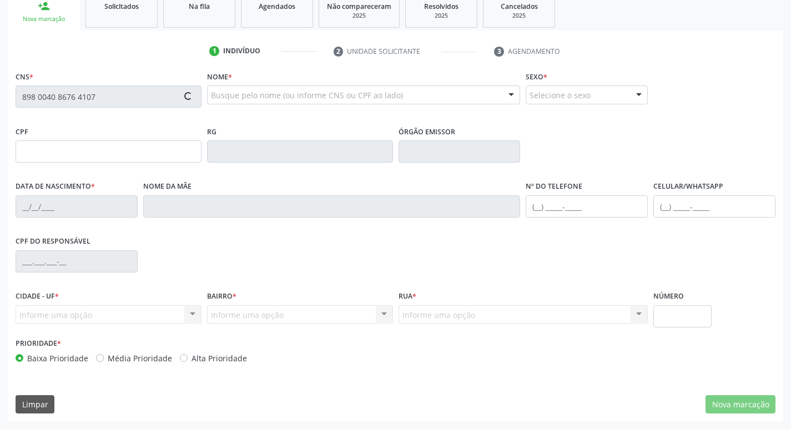
type input "18/10/2013"
type input "Alexandra Bezerra da Silva"
type input "(87) 99999-9999"
type input "037.173.924-17"
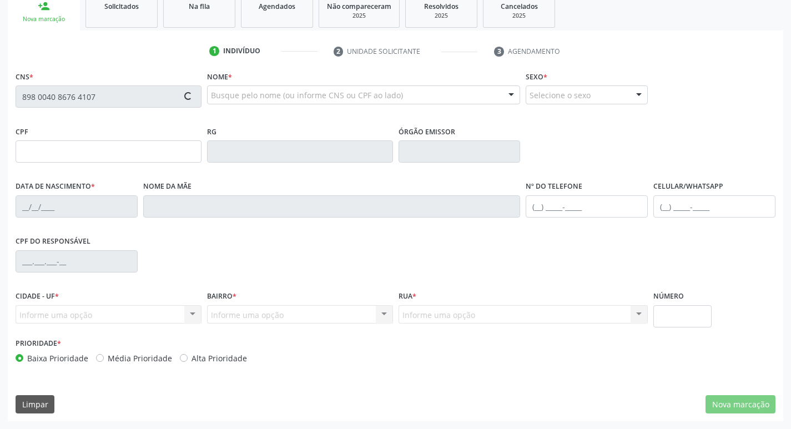
type input "1226"
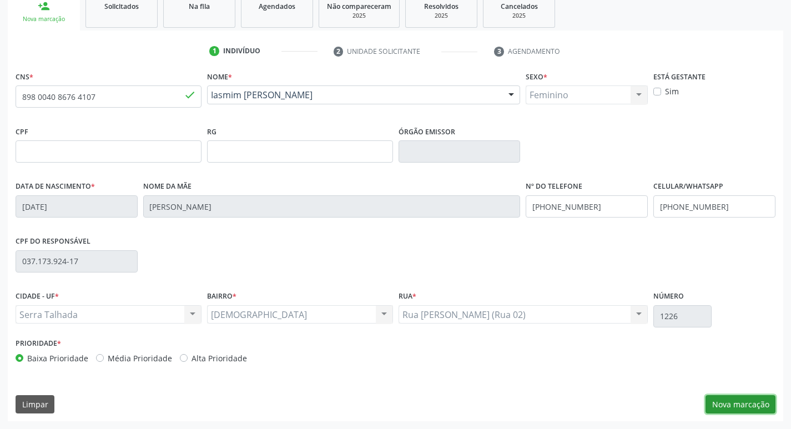
click at [749, 406] on button "Nova marcação" at bounding box center [740, 404] width 70 height 19
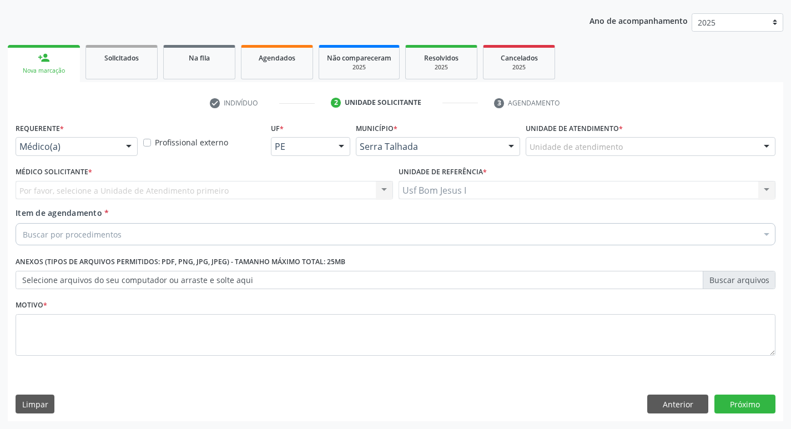
scroll to position [121, 0]
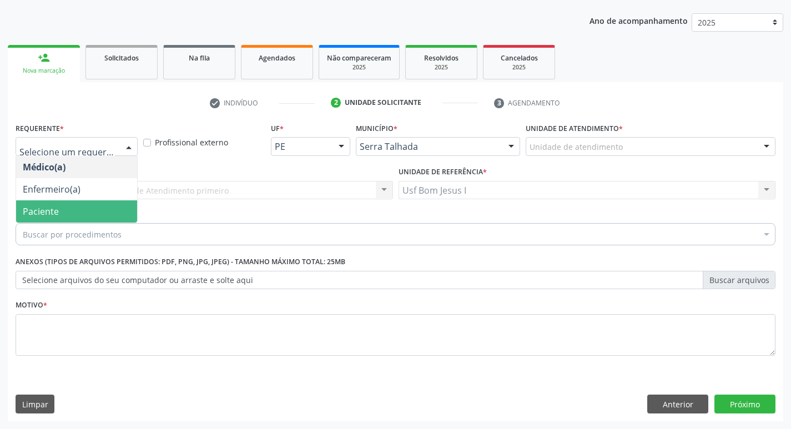
click at [54, 211] on span "Paciente" at bounding box center [41, 211] width 36 height 12
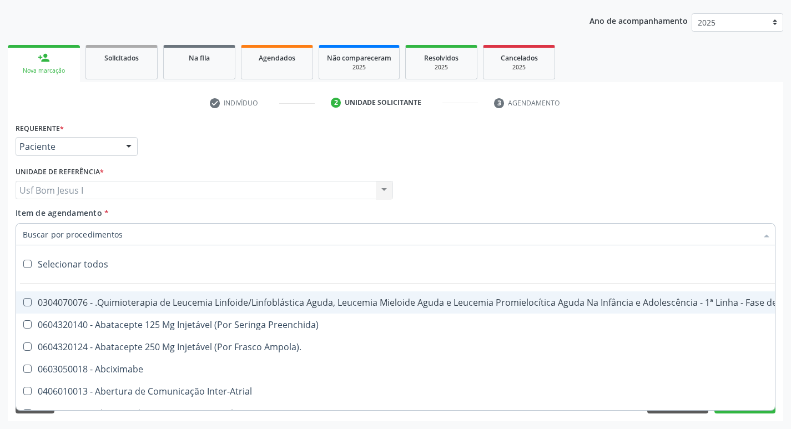
paste input "225265"
type input "225265"
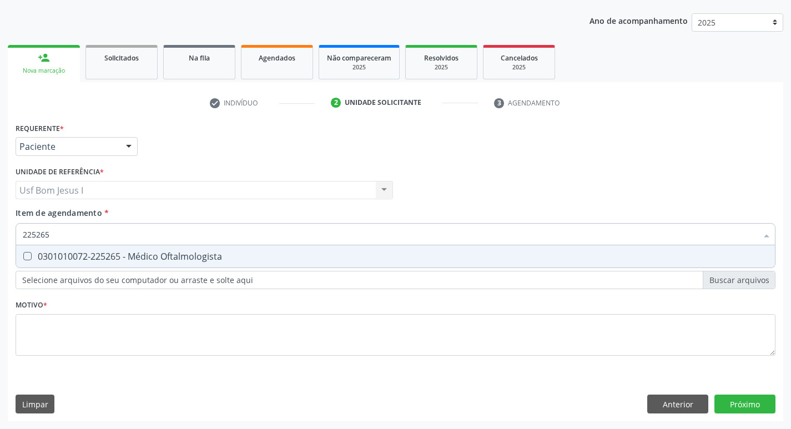
click at [100, 257] on div "0301010072-225265 - Médico Oftalmologista" at bounding box center [395, 256] width 745 height 9
checkbox Oftalmologista "true"
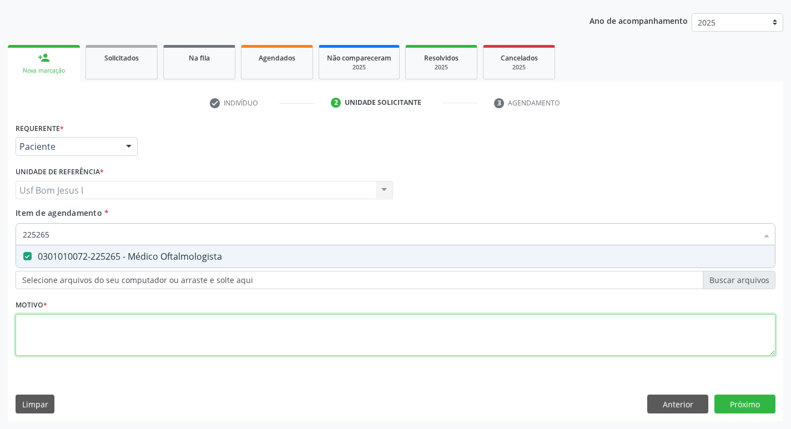
click at [135, 326] on div "Requerente * Paciente Médico(a) Enfermeiro(a) Paciente Nenhum resultado encontr…" at bounding box center [396, 245] width 760 height 251
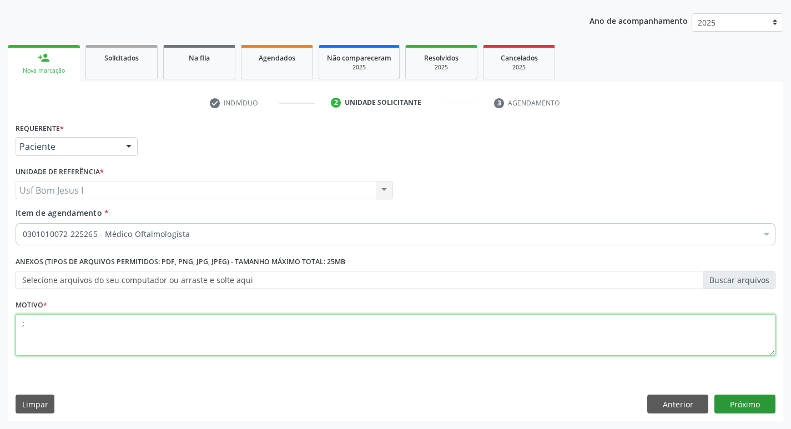
type textarea ";"
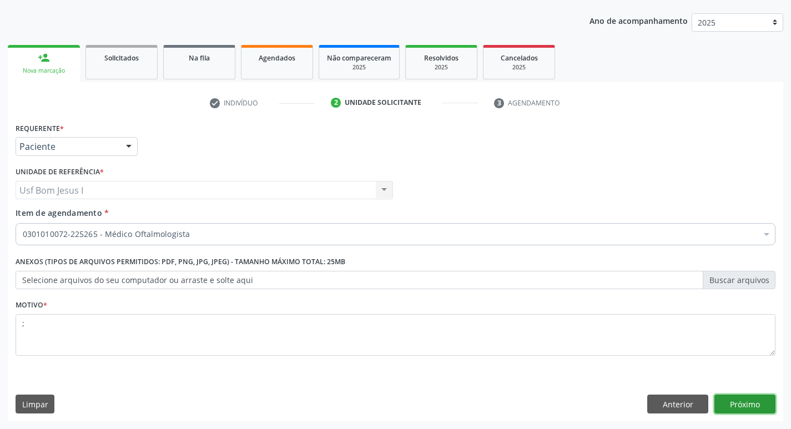
click at [746, 403] on button "Próximo" at bounding box center [744, 404] width 61 height 19
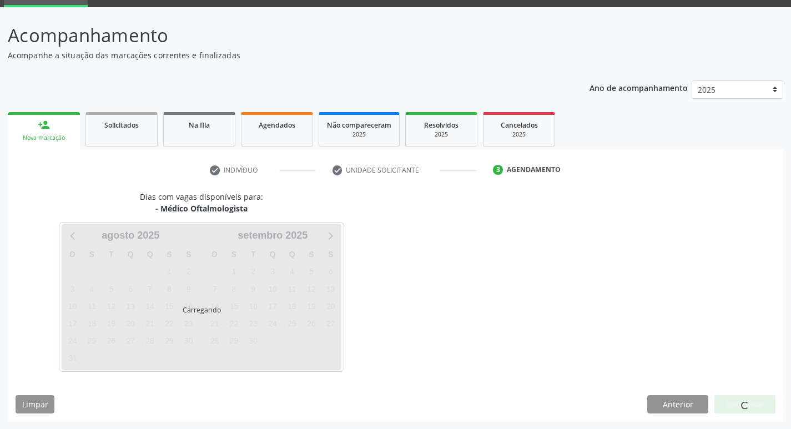
scroll to position [54, 0]
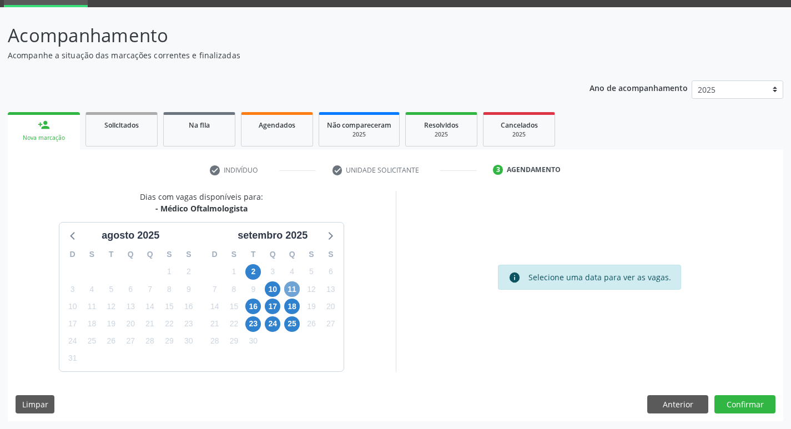
click at [292, 285] on span "11" at bounding box center [292, 289] width 16 height 16
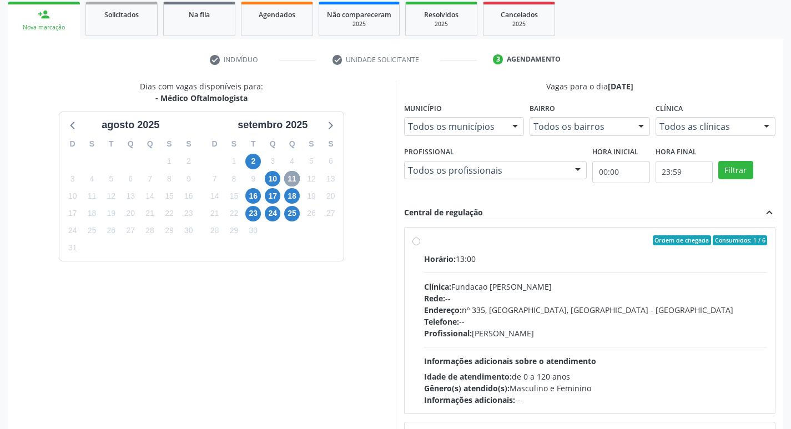
scroll to position [165, 0]
click at [665, 356] on div "Horário: 13:00 Clínica: Fundacao Altino Ventura Rede: -- Endereço: nº 335, Noss…" at bounding box center [595, 328] width 343 height 153
click at [420, 245] on input "Ordem de chegada Consumidos: 1 / 6 Horário: 13:00 Clínica: Fundacao Altino Vent…" at bounding box center [416, 240] width 8 height 10
radio input "true"
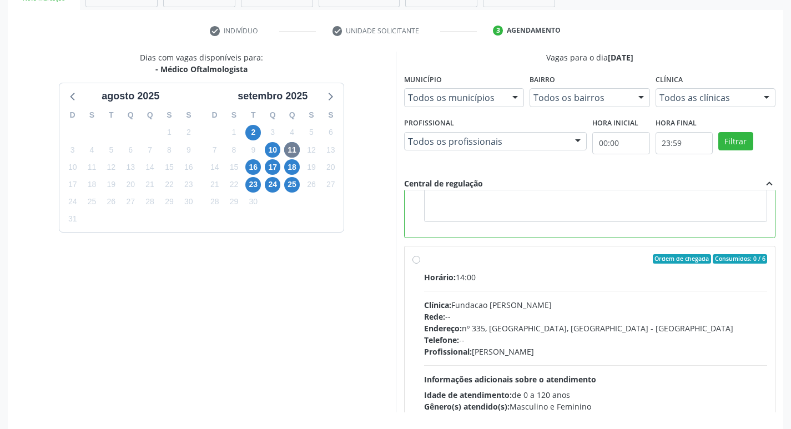
scroll to position [234, 0]
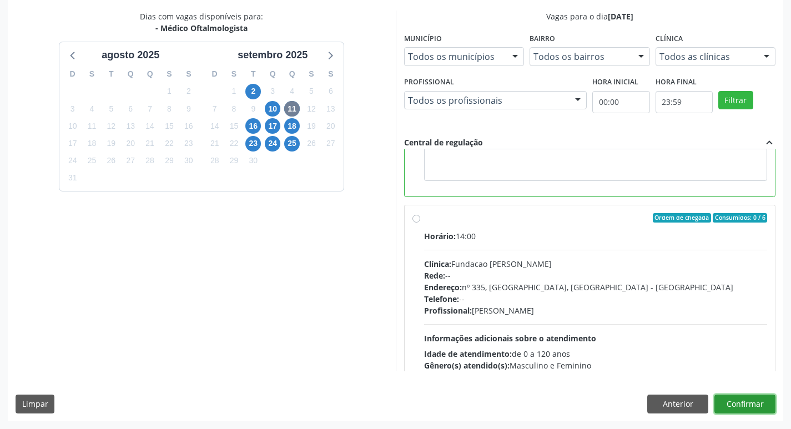
click at [752, 409] on button "Confirmar" at bounding box center [744, 404] width 61 height 19
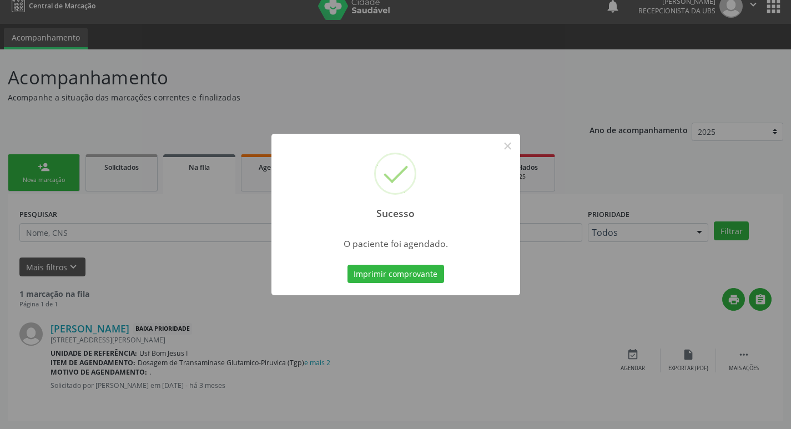
scroll to position [0, 0]
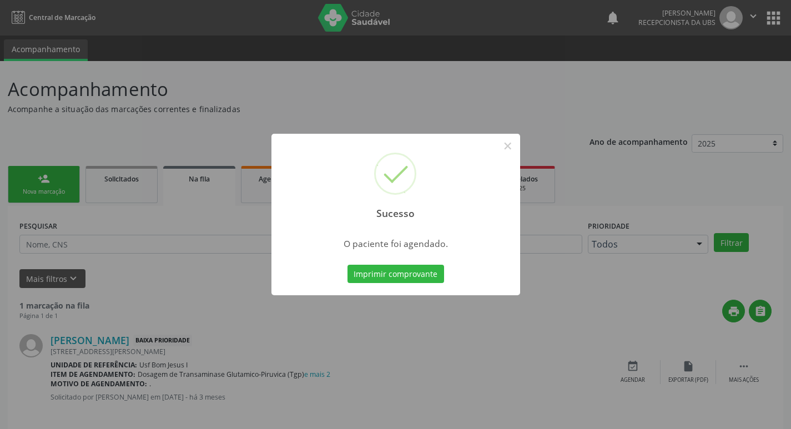
click at [347, 265] on button "Imprimir comprovante" at bounding box center [395, 274] width 97 height 19
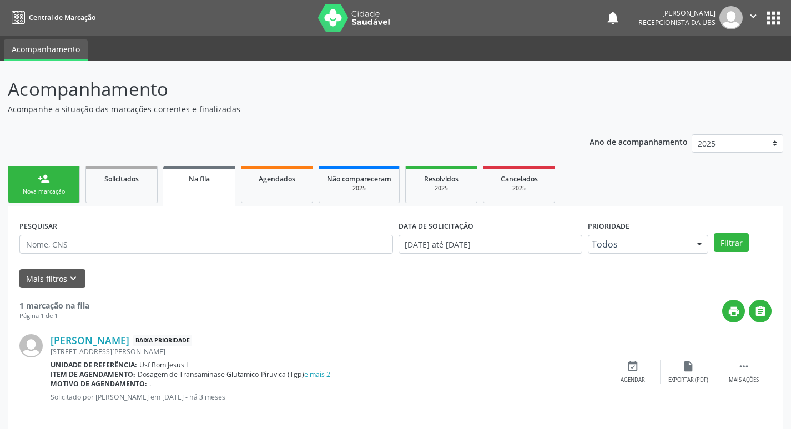
click at [39, 183] on div "person_add" at bounding box center [44, 179] width 12 height 12
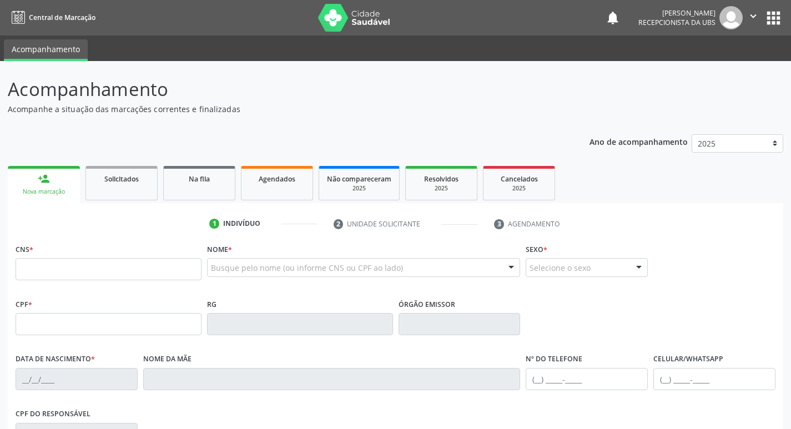
click at [59, 252] on div "CNS *" at bounding box center [109, 260] width 186 height 39
click at [62, 260] on input "text" at bounding box center [109, 269] width 186 height 22
type input "702 0078 1077 2784"
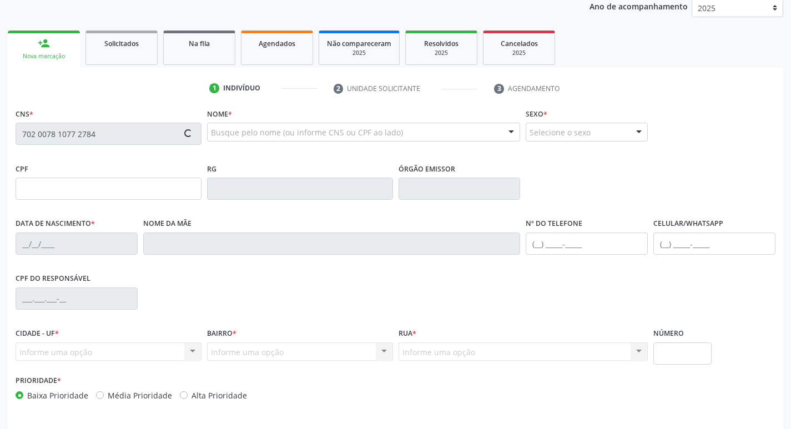
scroll to position [173, 0]
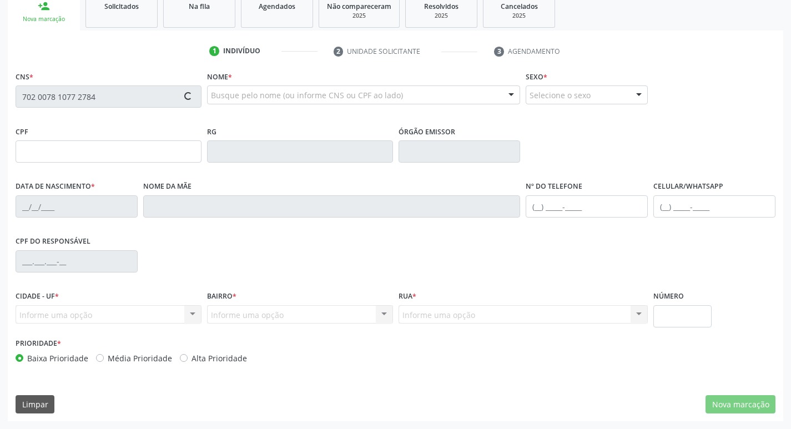
type input "11/08/1993"
type input "Creuza Tomas da Silva"
type input "(87) 99665-6609"
type input "47"
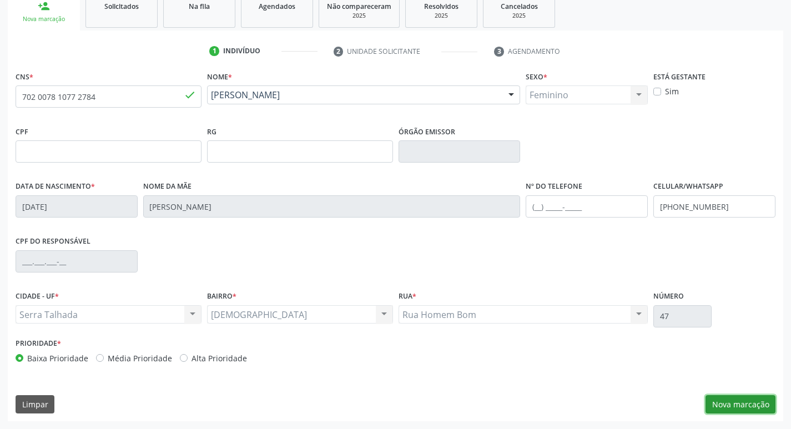
click at [735, 396] on button "Nova marcação" at bounding box center [740, 404] width 70 height 19
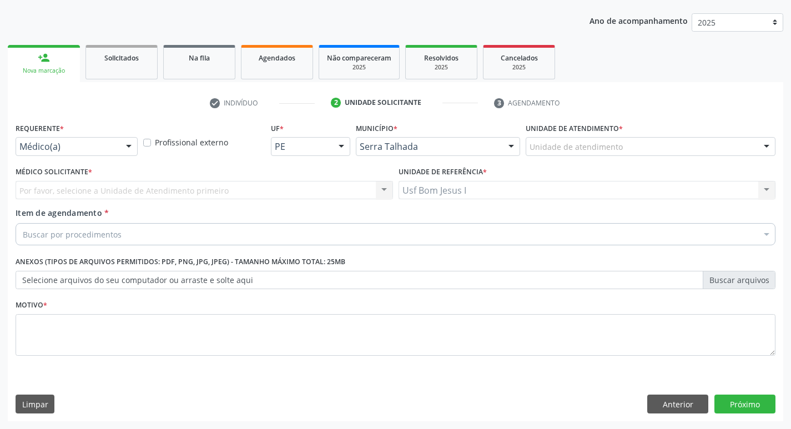
scroll to position [121, 0]
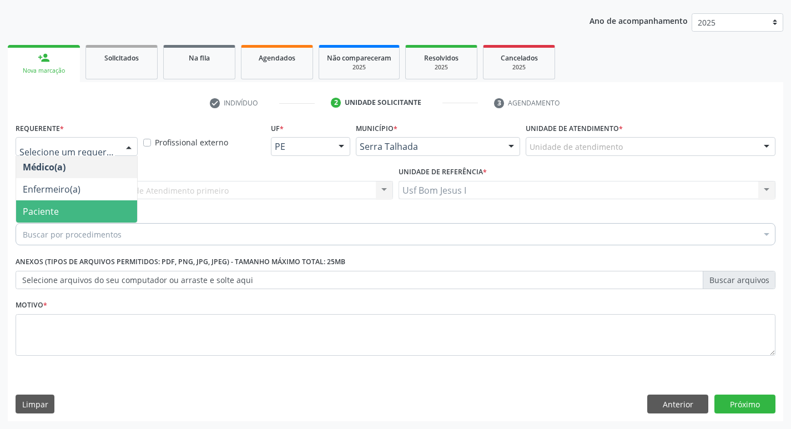
click at [84, 205] on span "Paciente" at bounding box center [76, 211] width 121 height 22
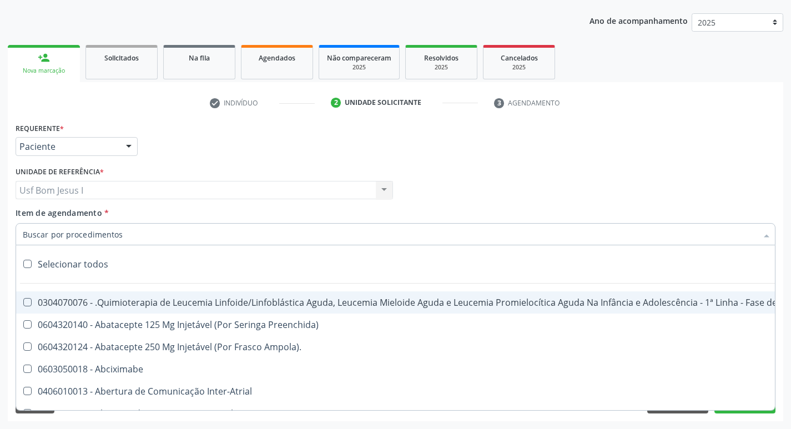
paste input "225265"
type input "225265"
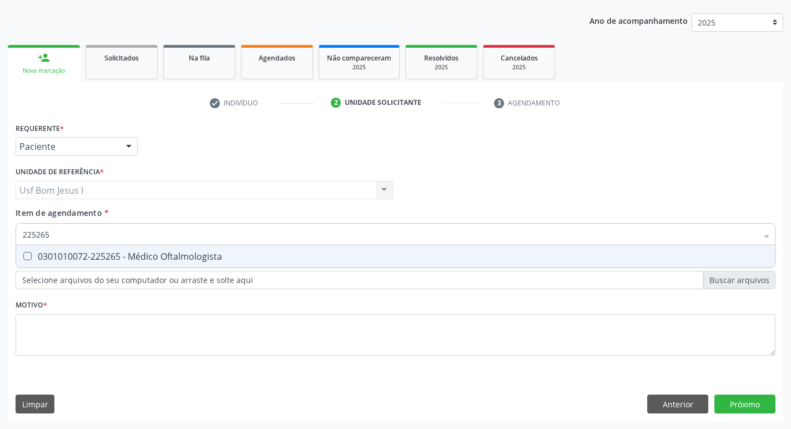
click at [100, 257] on div "0301010072-225265 - Médico Oftalmologista" at bounding box center [395, 256] width 745 height 9
checkbox Oftalmologista "true"
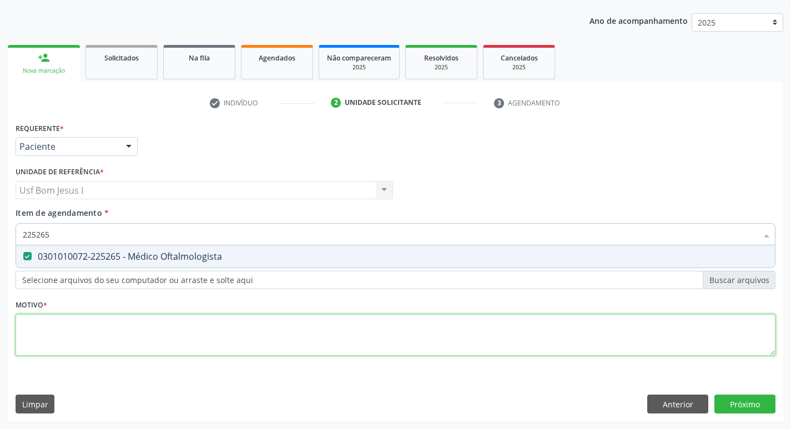
click at [115, 349] on div "Requerente * Paciente Médico(a) Enfermeiro(a) Paciente Nenhum resultado encontr…" at bounding box center [396, 245] width 760 height 251
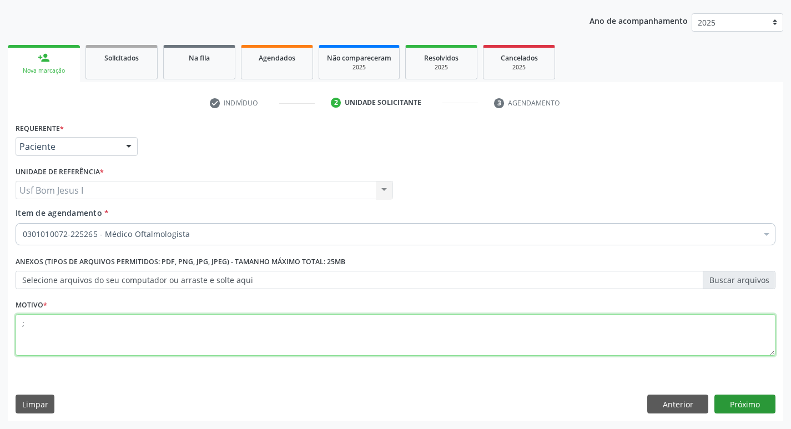
type textarea ";"
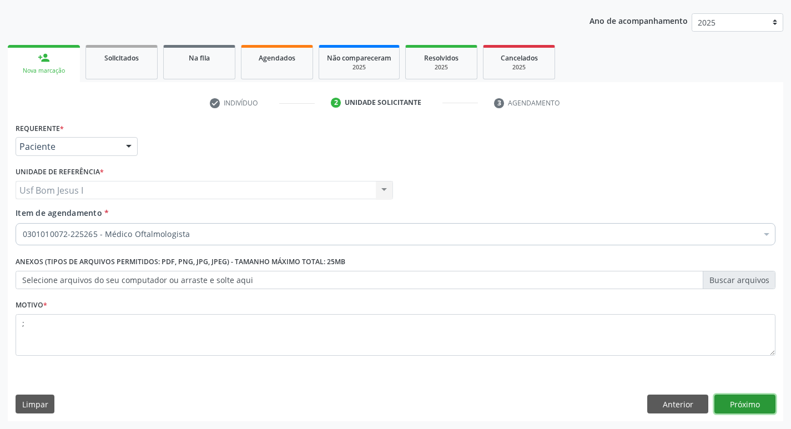
click at [765, 401] on button "Próximo" at bounding box center [744, 404] width 61 height 19
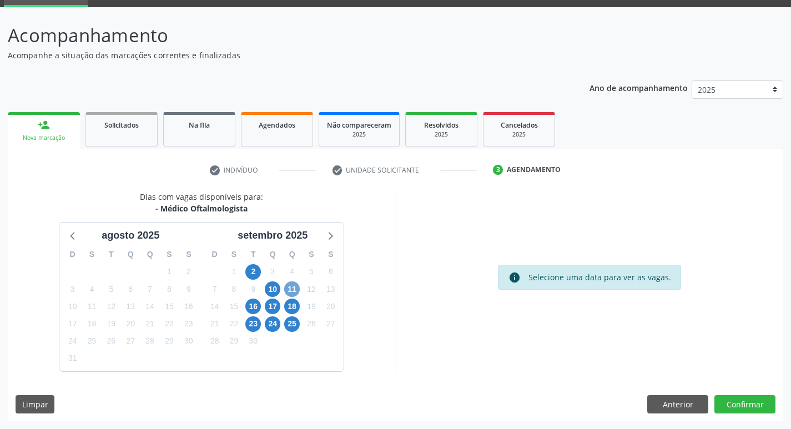
click at [292, 288] on span "11" at bounding box center [292, 289] width 16 height 16
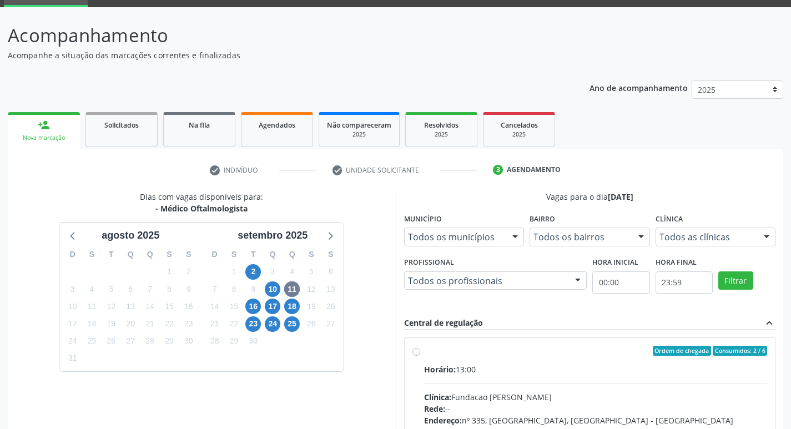
click at [420, 356] on input "Ordem de chegada Consumidos: 2 / 6 Horário: 13:00 Clínica: Fundacao Altino Vent…" at bounding box center [416, 351] width 8 height 10
radio input "true"
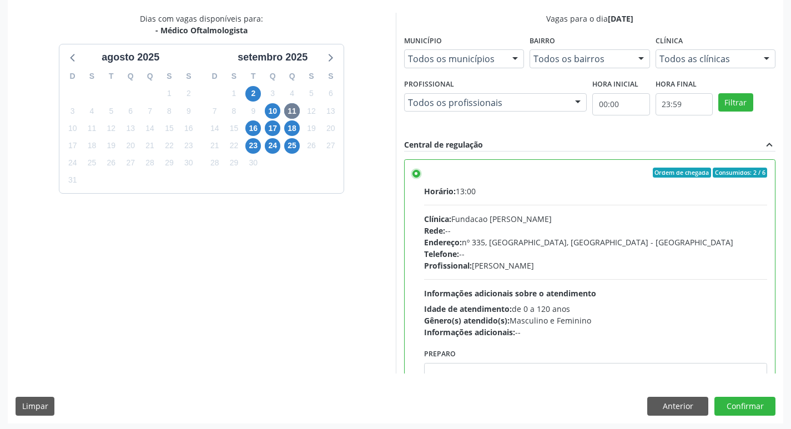
scroll to position [234, 0]
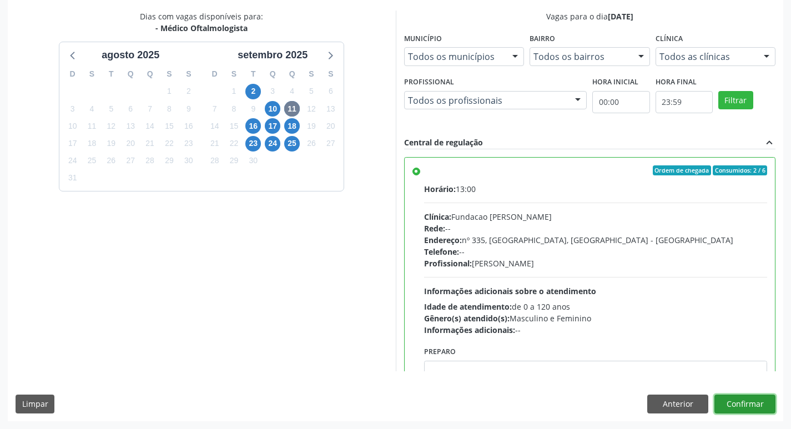
click at [767, 405] on button "Confirmar" at bounding box center [744, 404] width 61 height 19
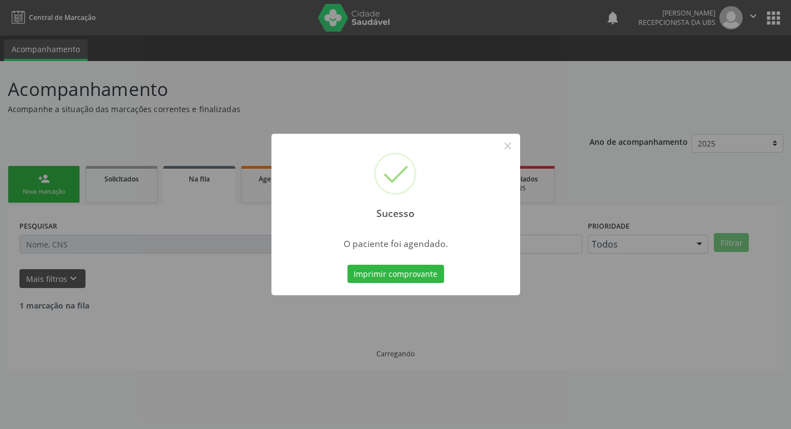
scroll to position [0, 0]
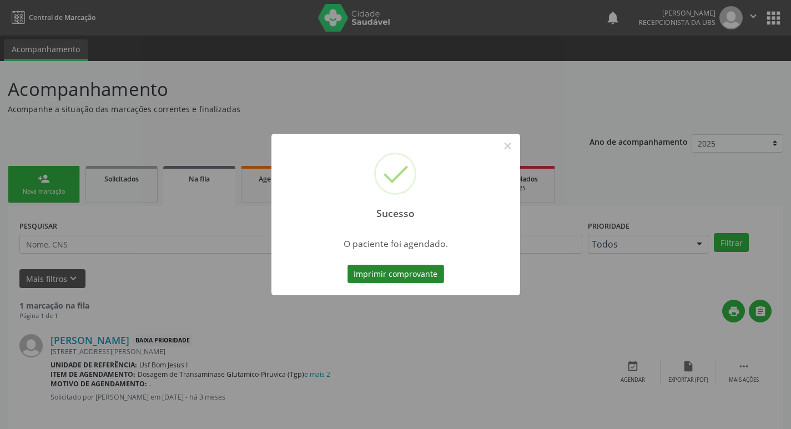
click at [403, 282] on button "Imprimir comprovante" at bounding box center [395, 274] width 97 height 19
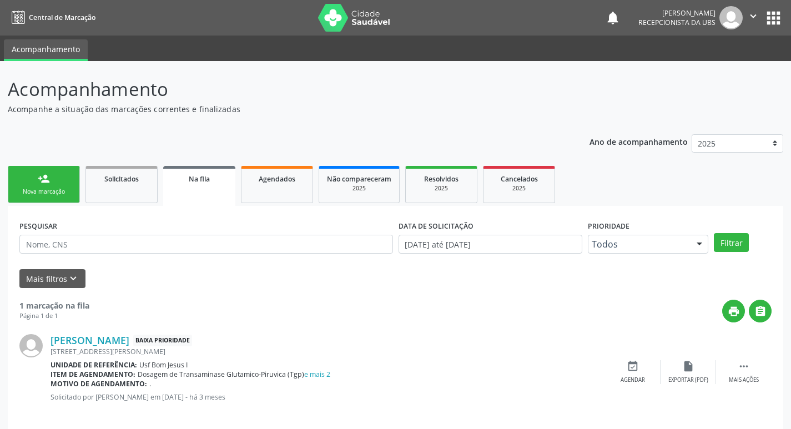
click at [45, 190] on div "Nova marcação" at bounding box center [43, 192] width 55 height 8
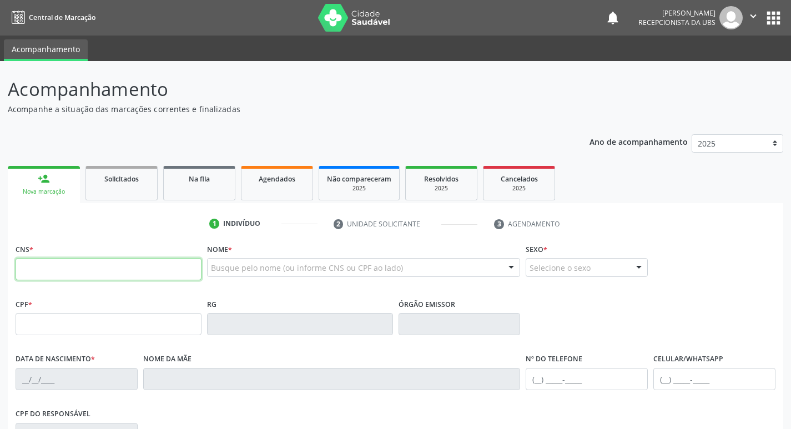
click at [175, 278] on input "text" at bounding box center [109, 269] width 186 height 22
type input "898 0037 2092 6887"
type input "152.319.054-02"
type input "03/04/2010"
type input "Jucicleide Alves de Souza"
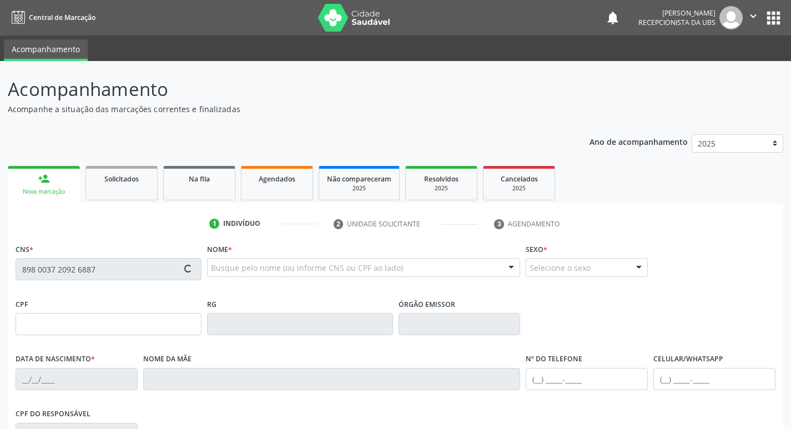
type input "(87) 99999-9999"
type input "067.075.884-19"
type input "867"
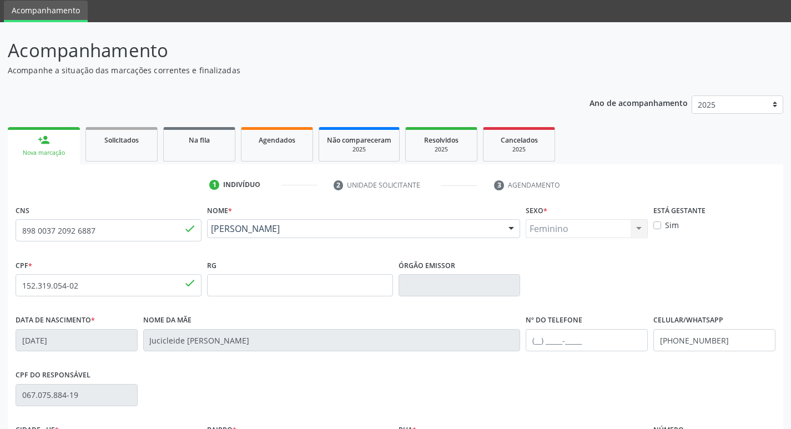
scroll to position [173, 0]
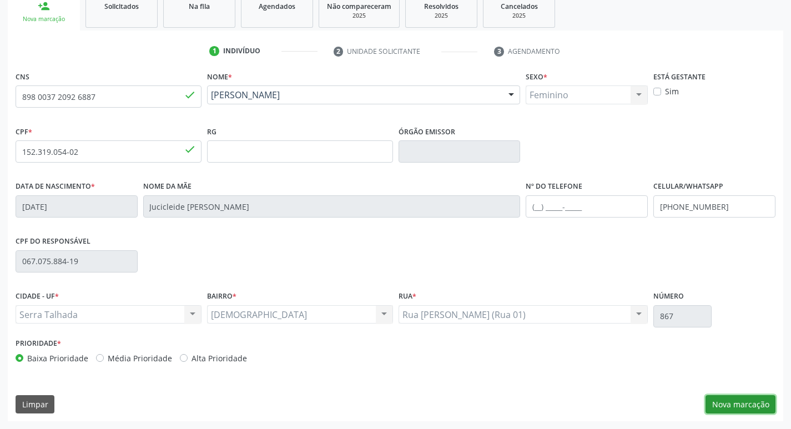
click at [749, 405] on button "Nova marcação" at bounding box center [740, 404] width 70 height 19
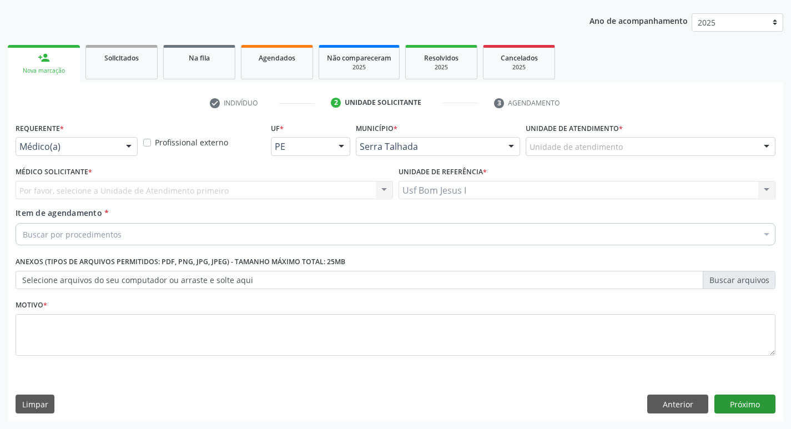
scroll to position [121, 0]
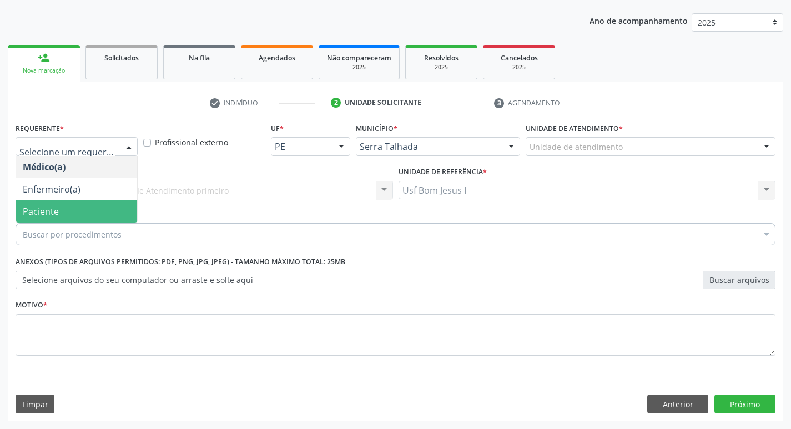
click at [82, 203] on span "Paciente" at bounding box center [76, 211] width 121 height 22
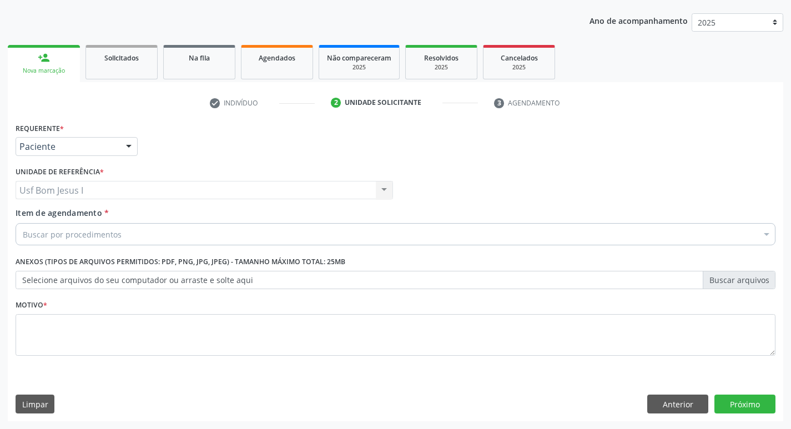
click at [120, 238] on div "Buscar por procedimentos" at bounding box center [396, 234] width 760 height 22
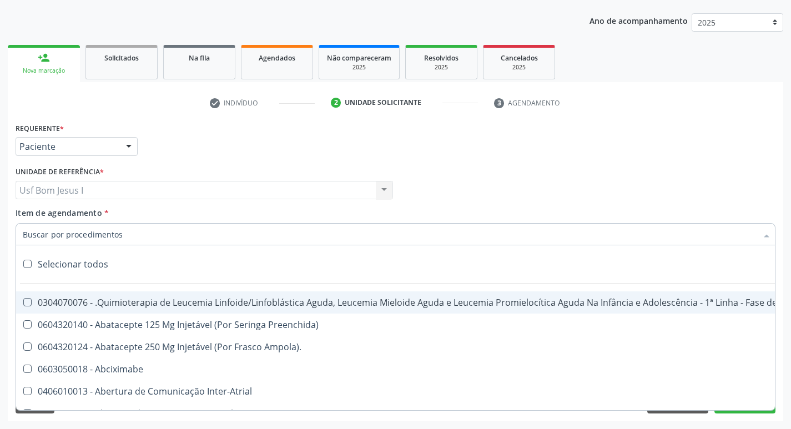
paste input "225265"
type input "225265"
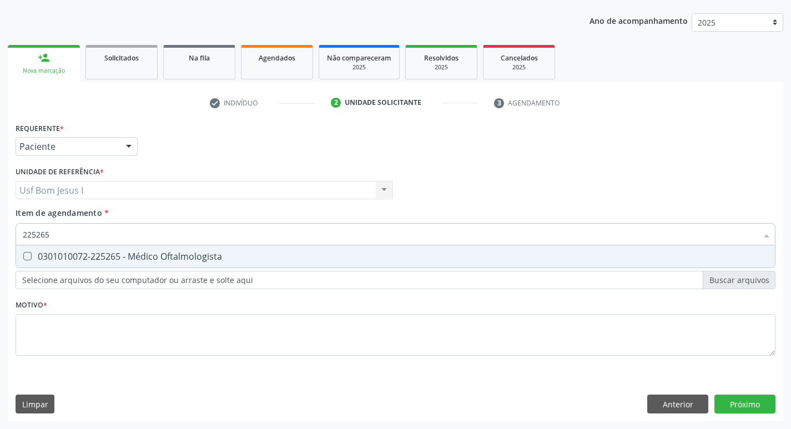
click at [177, 261] on div "0301010072-225265 - Médico Oftalmologista" at bounding box center [395, 256] width 745 height 9
checkbox Oftalmologista "true"
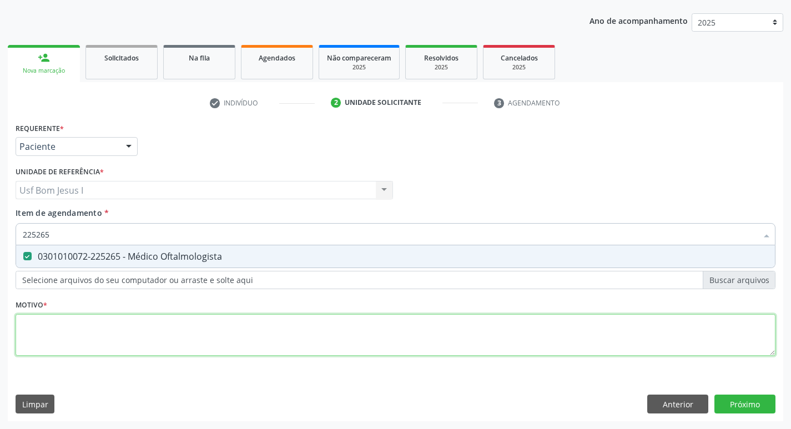
click at [201, 344] on div "Requerente * Paciente Médico(a) Enfermeiro(a) Paciente Nenhum resultado encontr…" at bounding box center [396, 245] width 760 height 251
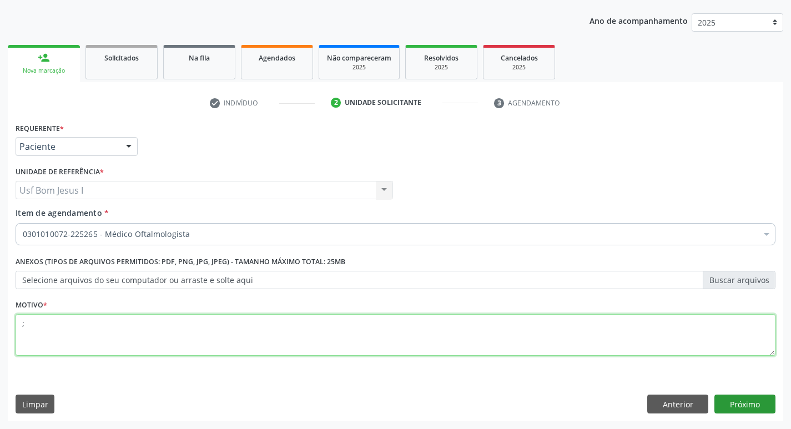
type textarea ";"
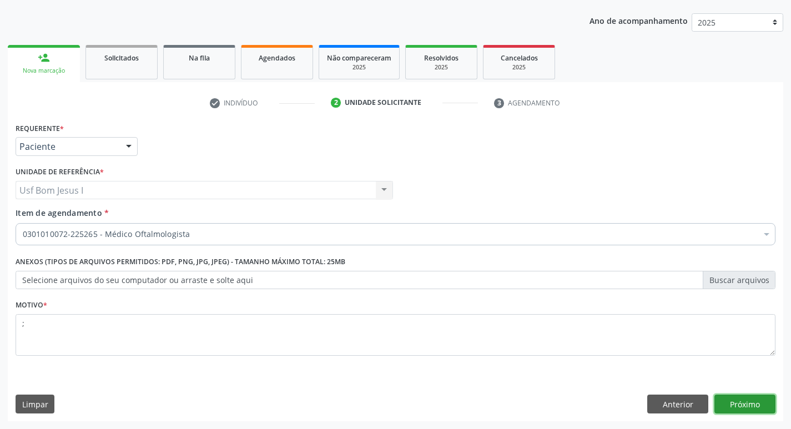
click at [751, 405] on button "Próximo" at bounding box center [744, 404] width 61 height 19
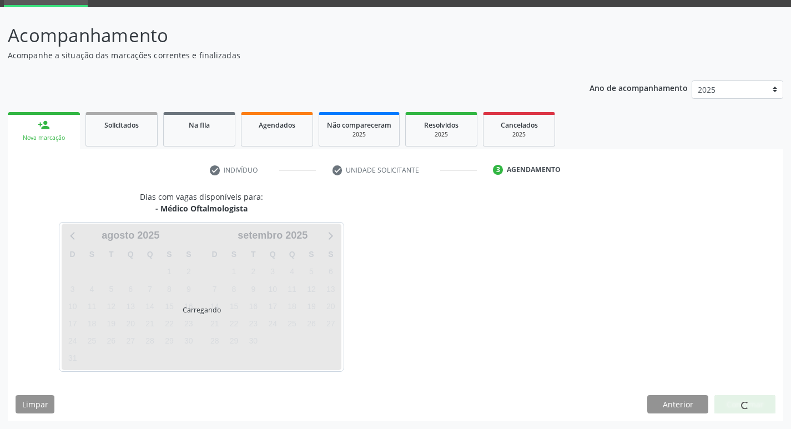
scroll to position [54, 0]
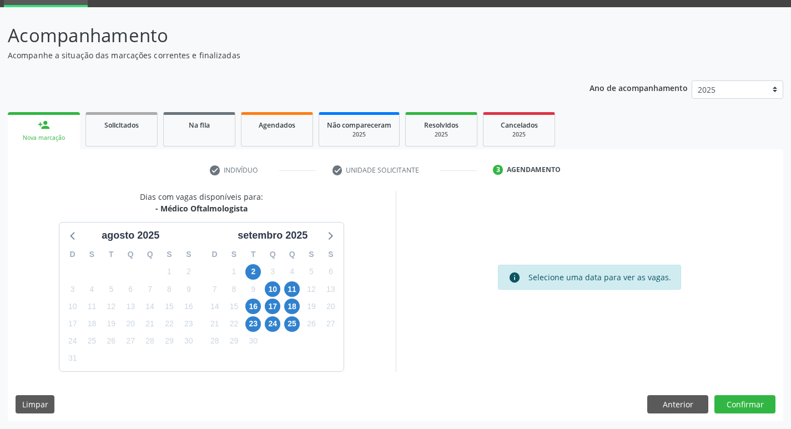
click at [297, 295] on div "11" at bounding box center [292, 289] width 16 height 17
click at [296, 290] on span "11" at bounding box center [292, 289] width 16 height 16
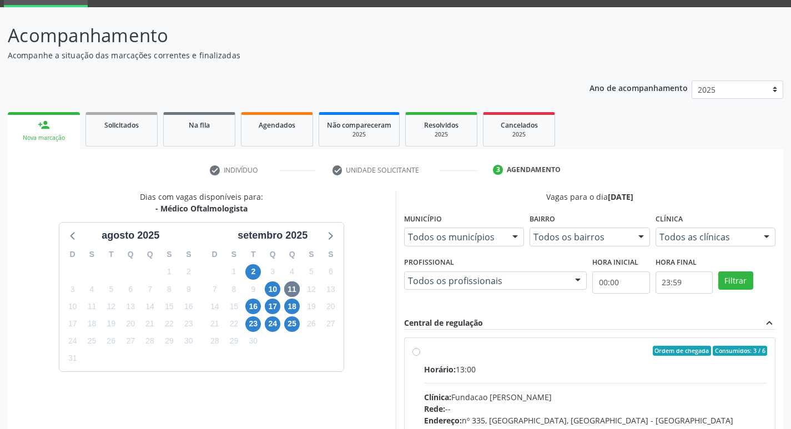
click at [420, 356] on input "Ordem de chegada Consumidos: 3 / 6 Horário: 13:00 Clínica: Fundacao Altino Vent…" at bounding box center [416, 351] width 8 height 10
radio input "true"
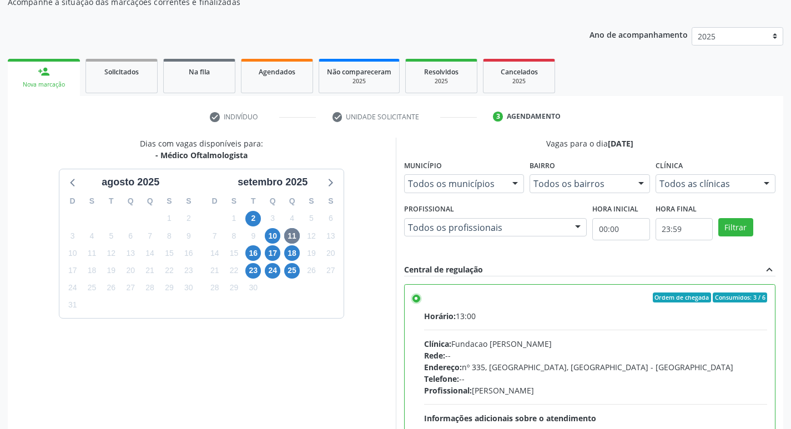
scroll to position [234, 0]
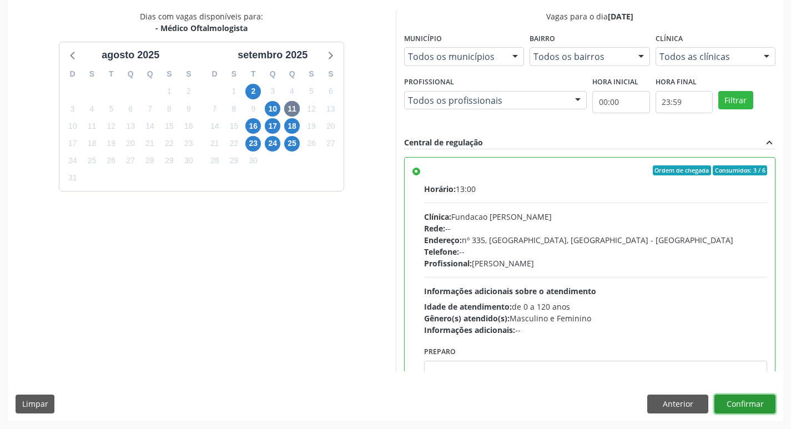
click at [749, 403] on button "Confirmar" at bounding box center [744, 404] width 61 height 19
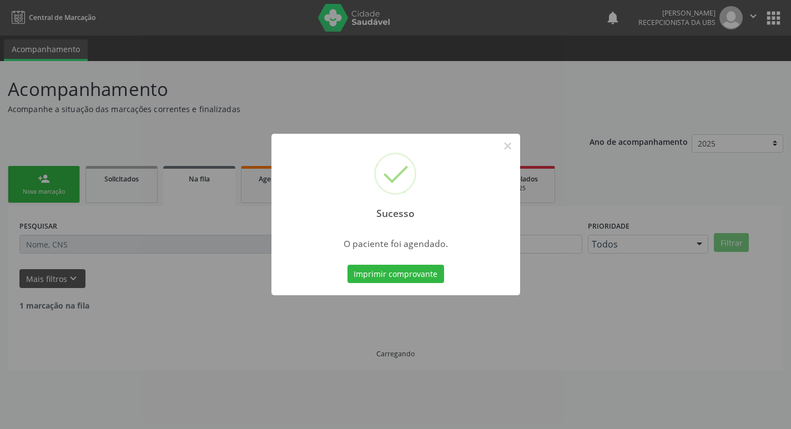
scroll to position [0, 0]
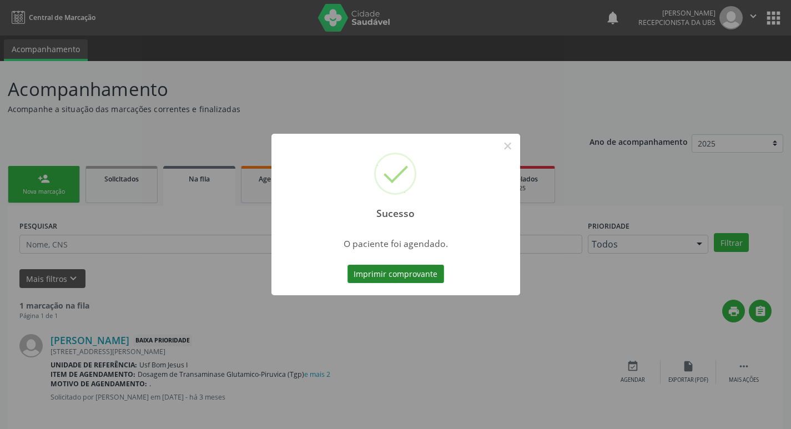
click at [406, 279] on button "Imprimir comprovante" at bounding box center [395, 274] width 97 height 19
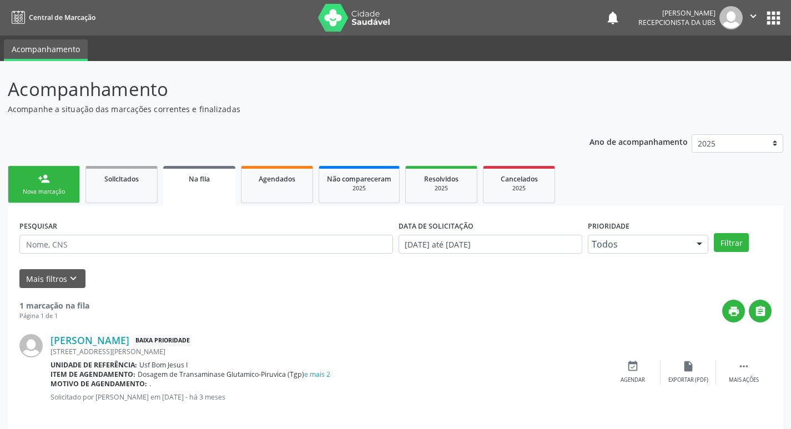
click at [60, 185] on link "person_add Nova marcação" at bounding box center [44, 184] width 72 height 37
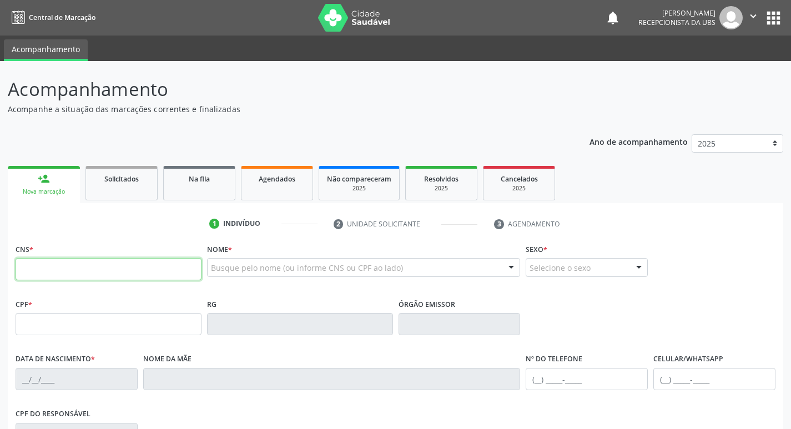
click at [146, 271] on input "text" at bounding box center [109, 269] width 186 height 22
type input "704 8035 7131 5642"
type input "15/01/1984"
type input "Alexandrina Pereira de Oliveira"
type input "(87) 98876-1558"
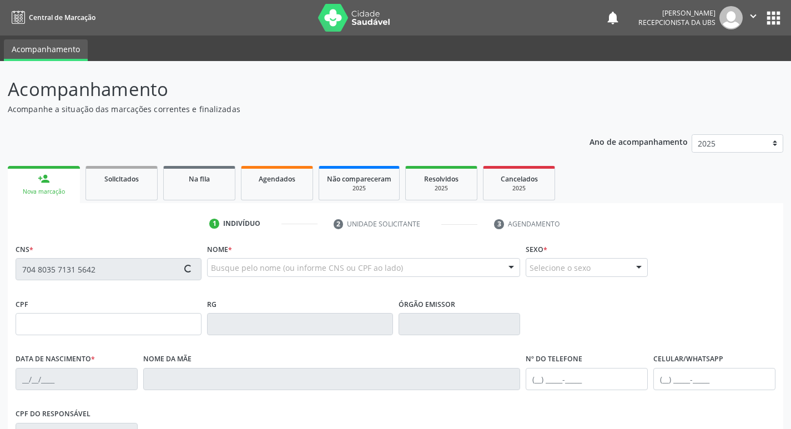
type input "1331"
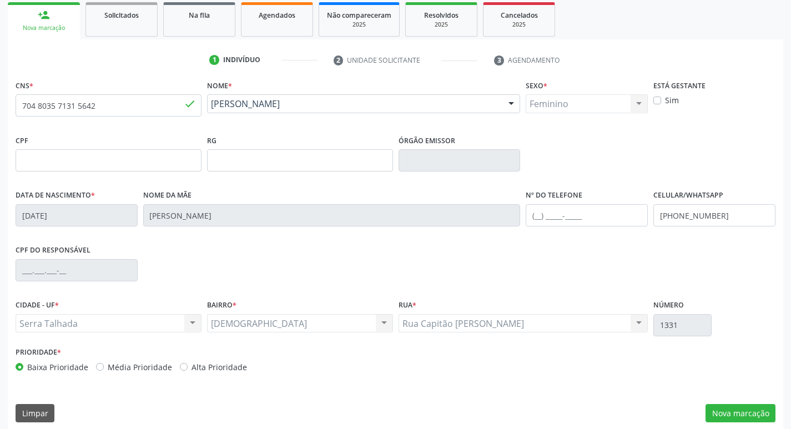
scroll to position [173, 0]
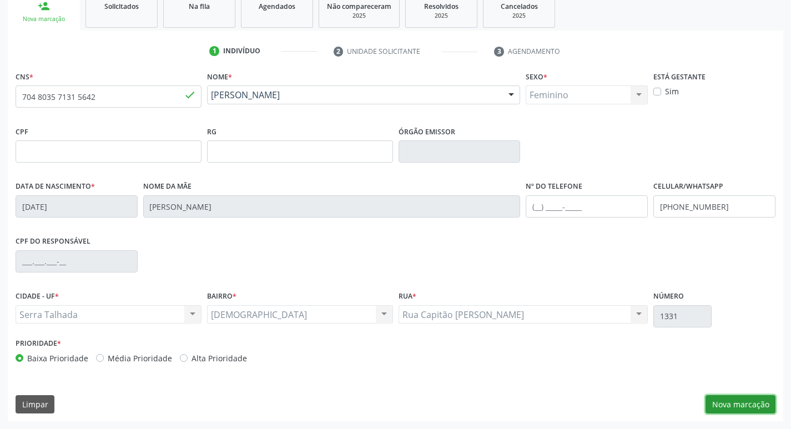
click at [735, 407] on button "Nova marcação" at bounding box center [740, 404] width 70 height 19
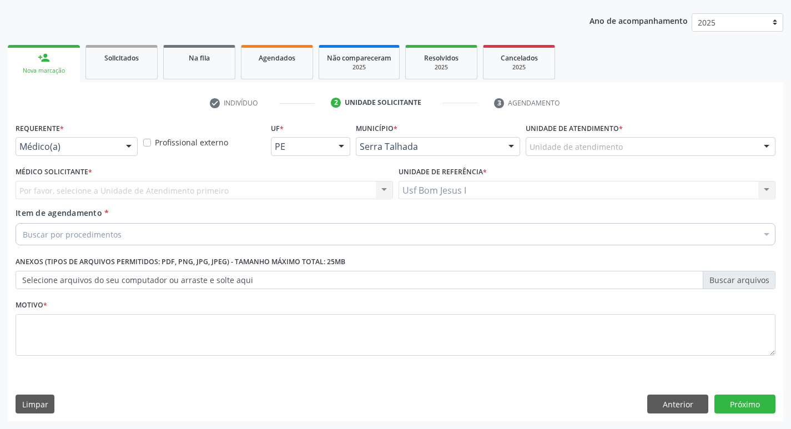
scroll to position [121, 0]
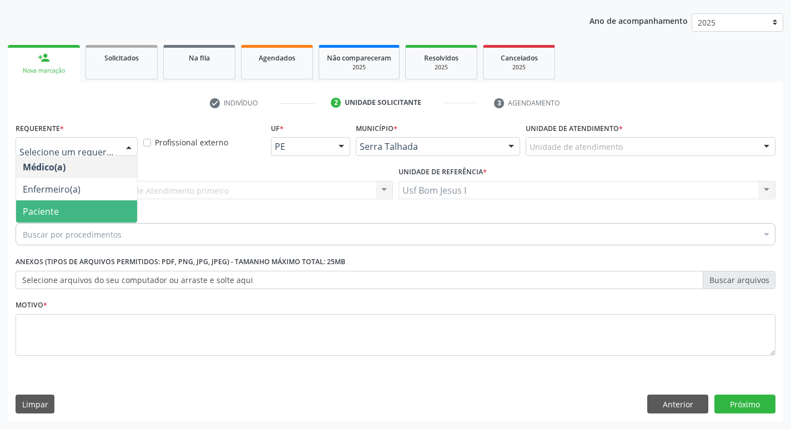
click at [59, 213] on span "Paciente" at bounding box center [76, 211] width 121 height 22
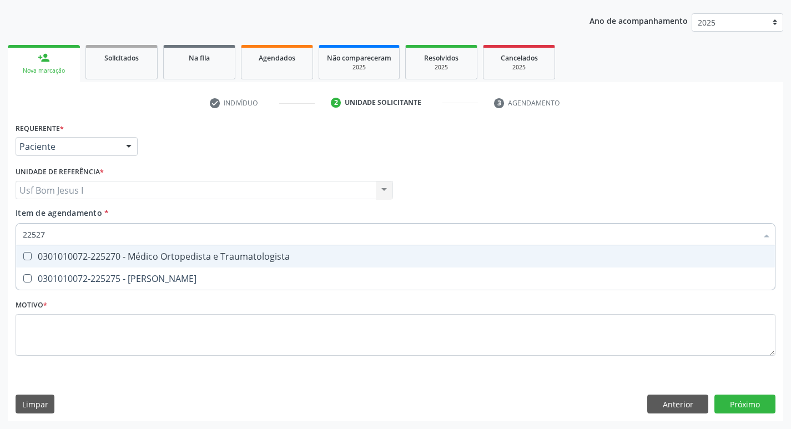
type input "225270"
click at [93, 253] on div "0301010072-225270 - Médico Ortopedista e Traumatologista" at bounding box center [395, 256] width 745 height 9
checkbox Traumatologista "true"
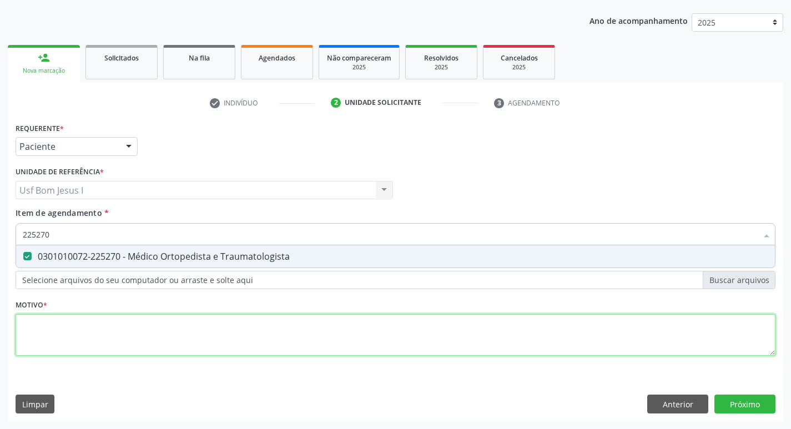
click at [110, 326] on div "Requerente * Paciente Médico(a) Enfermeiro(a) Paciente Nenhum resultado encontr…" at bounding box center [396, 245] width 760 height 251
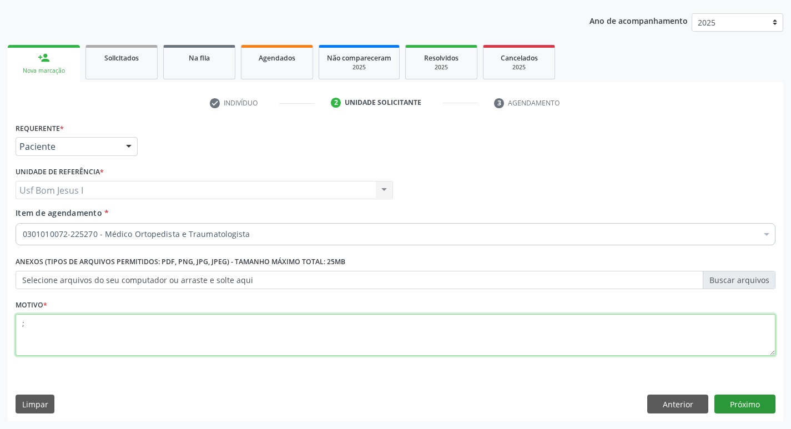
type textarea ";"
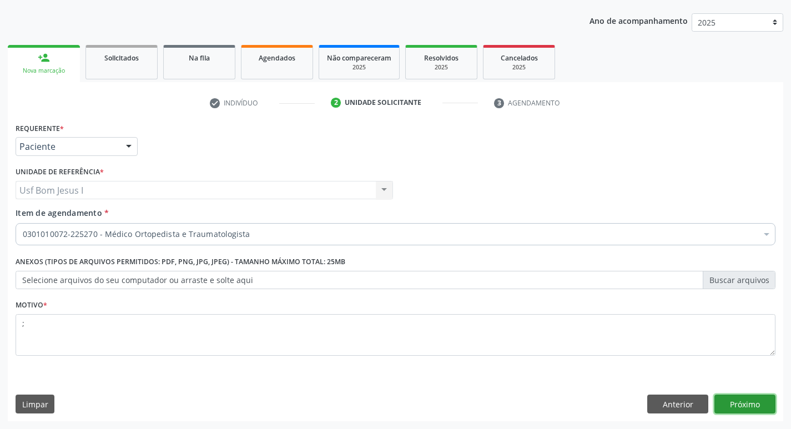
click at [761, 407] on button "Próximo" at bounding box center [744, 404] width 61 height 19
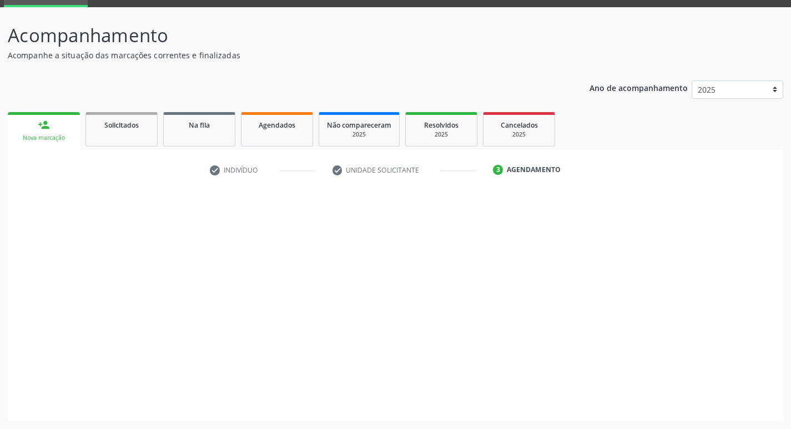
scroll to position [54, 0]
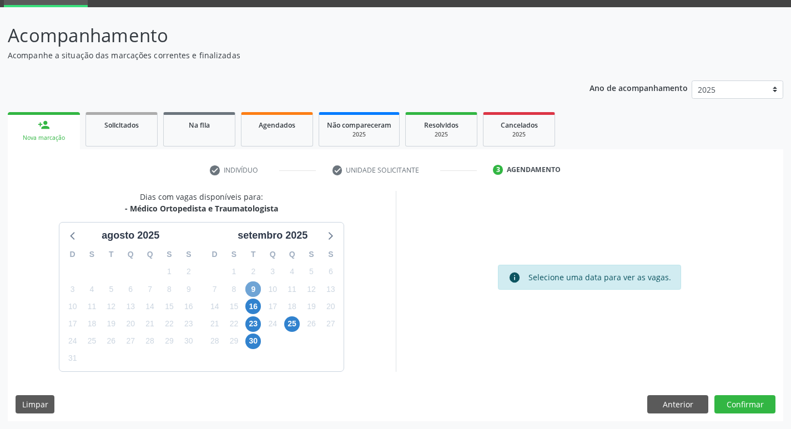
click at [255, 294] on span "9" at bounding box center [253, 289] width 16 height 16
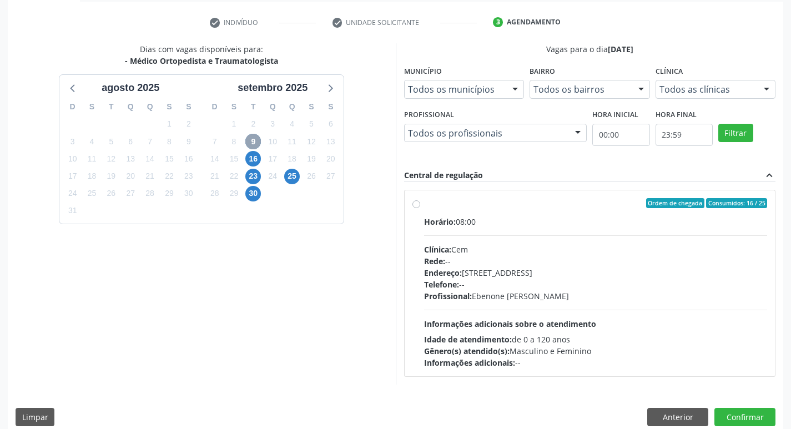
scroll to position [202, 0]
click at [518, 289] on div "Telefone: --" at bounding box center [595, 284] width 343 height 12
click at [420, 208] on input "Ordem de chegada Consumidos: 16 / 25 Horário: 08:00 Clínica: Cem Rede: -- Ender…" at bounding box center [416, 203] width 8 height 10
radio input "true"
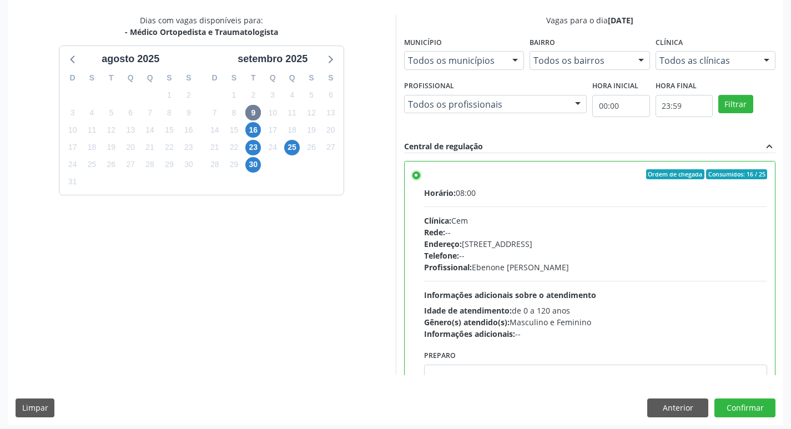
scroll to position [234, 0]
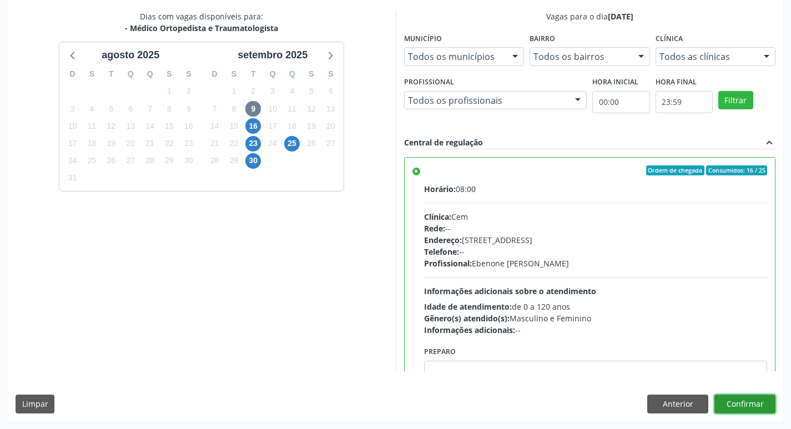
click at [762, 405] on button "Confirmar" at bounding box center [744, 404] width 61 height 19
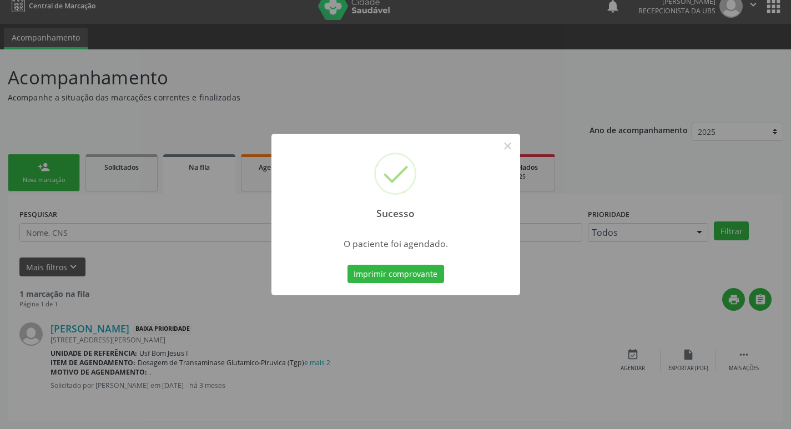
scroll to position [0, 0]
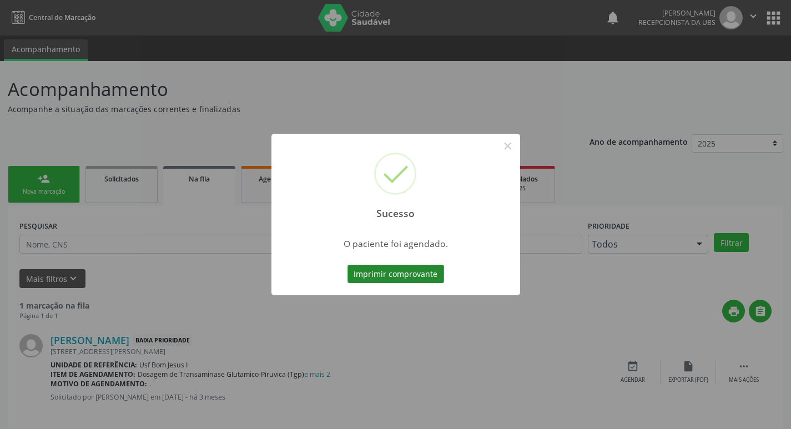
click at [402, 276] on button "Imprimir comprovante" at bounding box center [395, 274] width 97 height 19
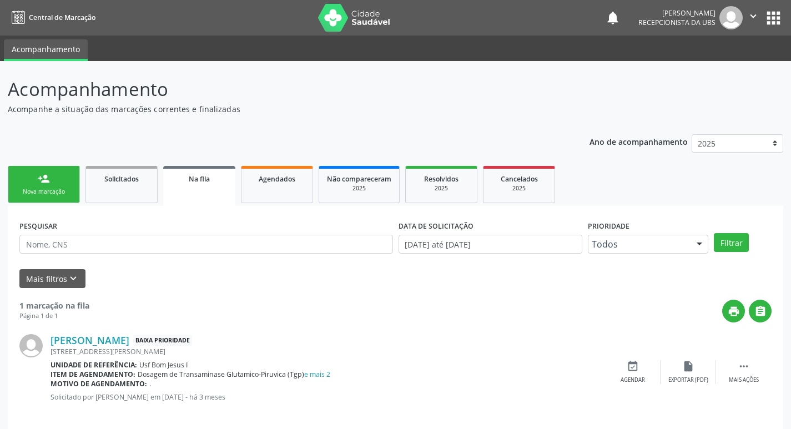
click at [62, 185] on link "person_add Nova marcação" at bounding box center [44, 184] width 72 height 37
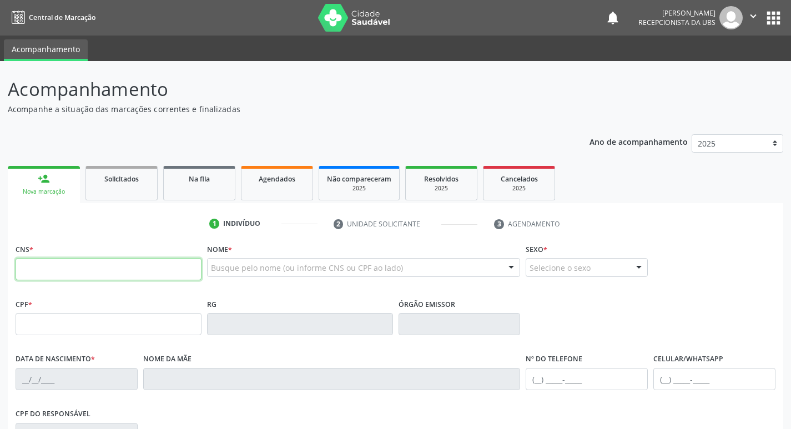
click at [118, 276] on input "text" at bounding box center [109, 269] width 186 height 22
click at [164, 267] on input "text" at bounding box center [109, 269] width 186 height 22
type input "706 8017 0347 1020"
type input "895.453.201-25"
type input "[DATE]"
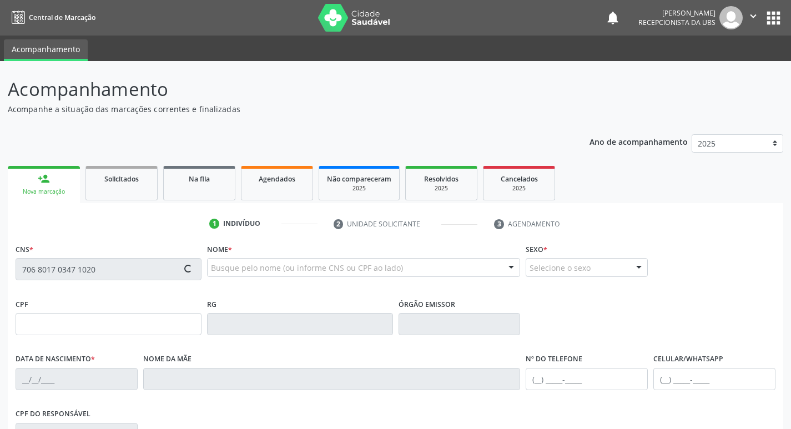
type input "[PERSON_NAME]"
type input "[PHONE_NUMBER]"
type input "340.672.484-15"
type input "1104"
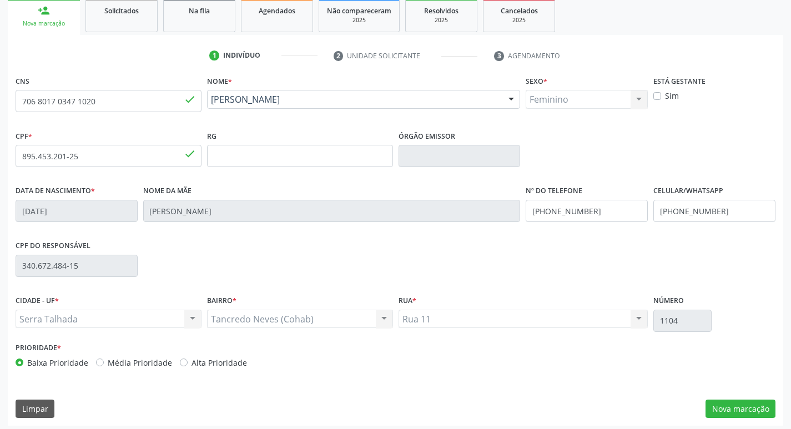
scroll to position [173, 0]
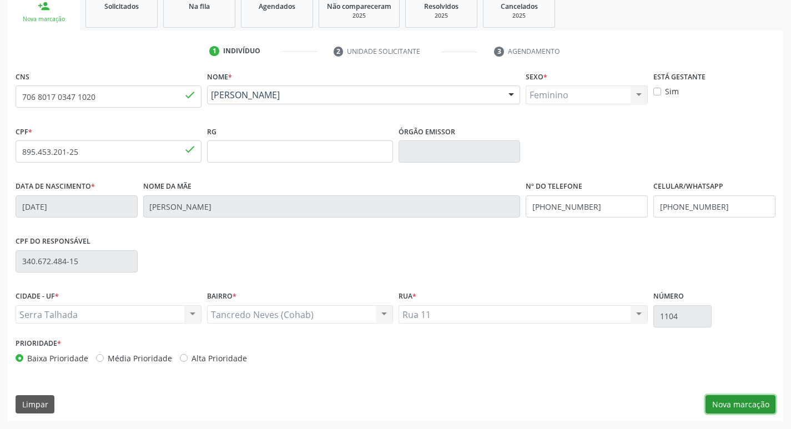
click at [763, 403] on button "Nova marcação" at bounding box center [740, 404] width 70 height 19
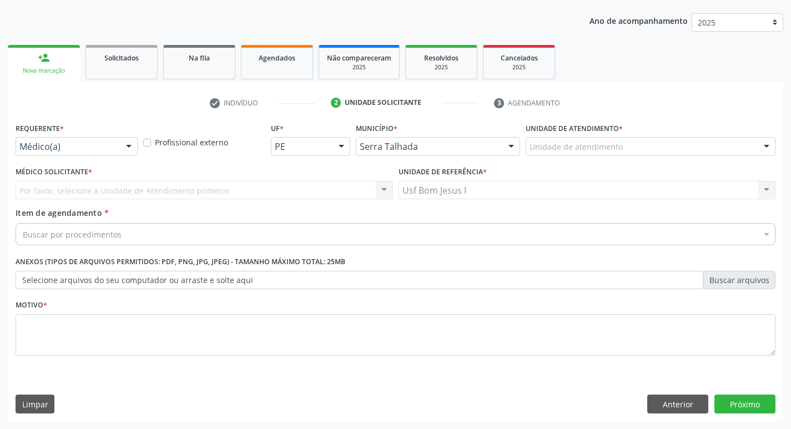
click at [128, 149] on div at bounding box center [128, 147] width 17 height 19
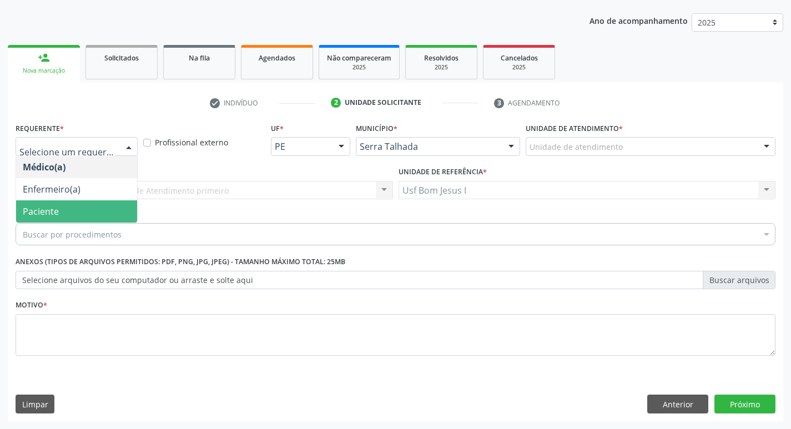
click at [95, 212] on span "Paciente" at bounding box center [76, 211] width 121 height 22
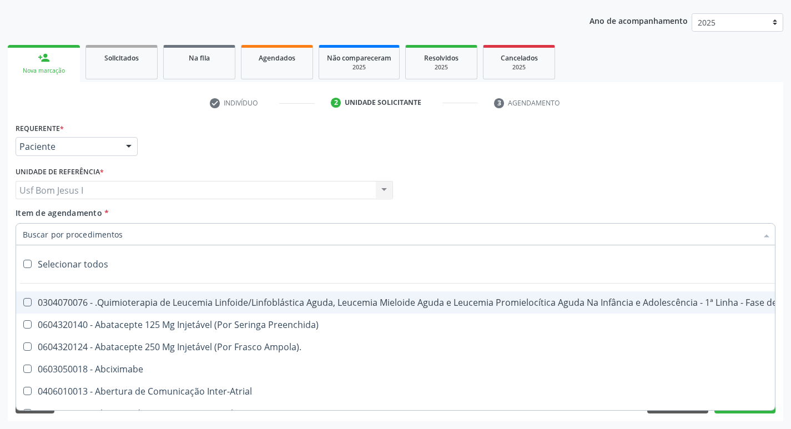
click at [139, 237] on input "Item de agendamento *" at bounding box center [390, 234] width 734 height 22
click at [152, 262] on div "Selecionar todos" at bounding box center [454, 264] width 877 height 22
click at [155, 232] on input "Item de agendamento *" at bounding box center [390, 234] width 734 height 22
checkbox input "true"
checkbox Manutenção "true"
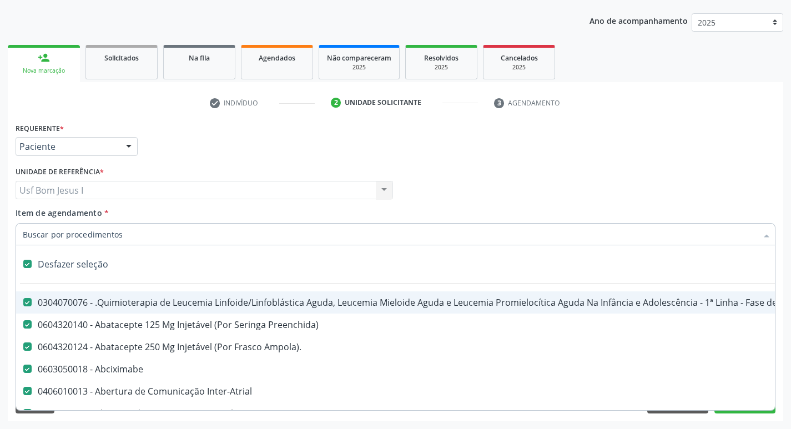
checkbox Preenchida\) "true"
checkbox Ampola\)\ "true"
checkbox Abciximabe "true"
checkbox Inter-Atrial "true"
checkbox Valvar "true"
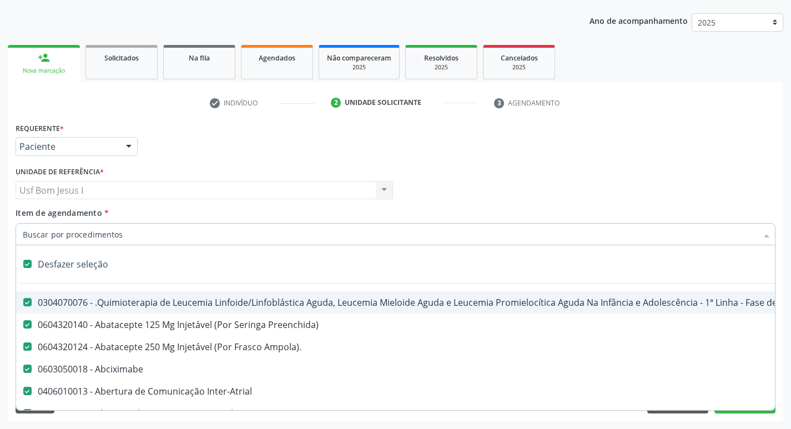
checkbox Adolescente\) "true"
checkbox Valvar "true"
checkbox Adolescente\) "true"
checkbox Paciente\) "true"
checkbox Dente\) "true"
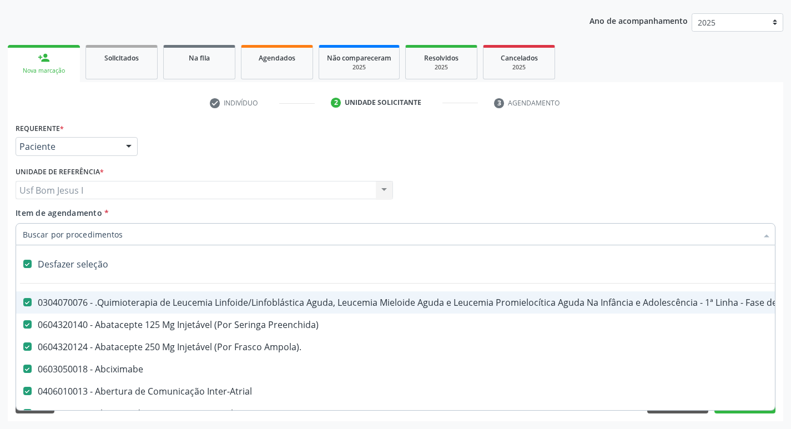
checkbox Comprimido\) "true"
checkbox \(Dornic\) "true"
checkbox Capsula\) "true"
checkbox Psicossocial "true"
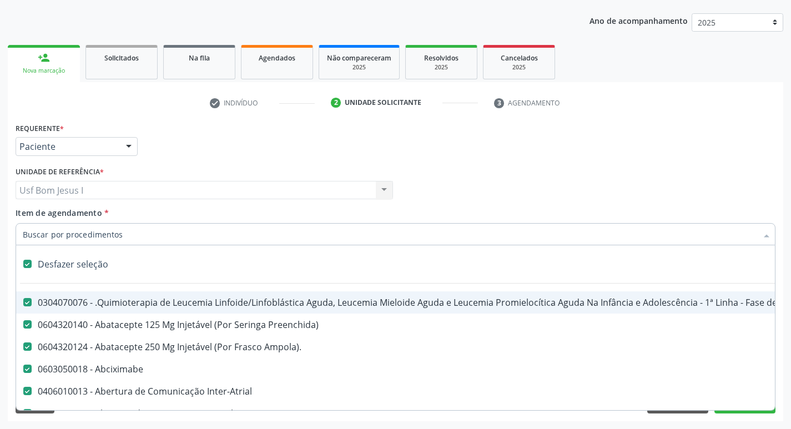
checkbox Psicossocial "true"
checkbox Risco "true"
checkbox Lei "true"
checkbox Psicossocial "true"
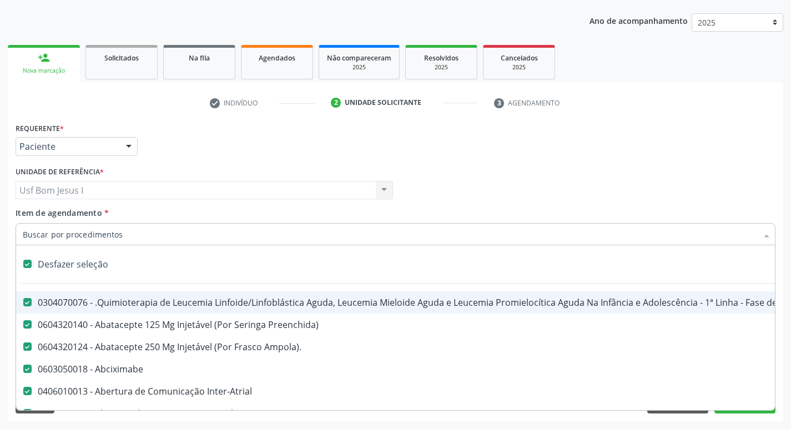
checkbox Diálise "true"
checkbox Reabilitação "true"
checkbox Reabilitacao "true"
checkbox \(Uai\)\ "true"
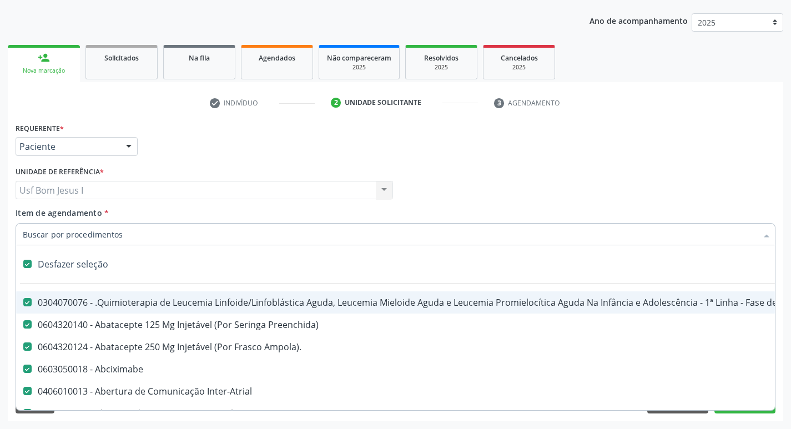
checkbox Fígado "true"
checkbox Pulmão "true"
checkbox Rim "true"
checkbox Coclear "true"
checkbox Queimado "true"
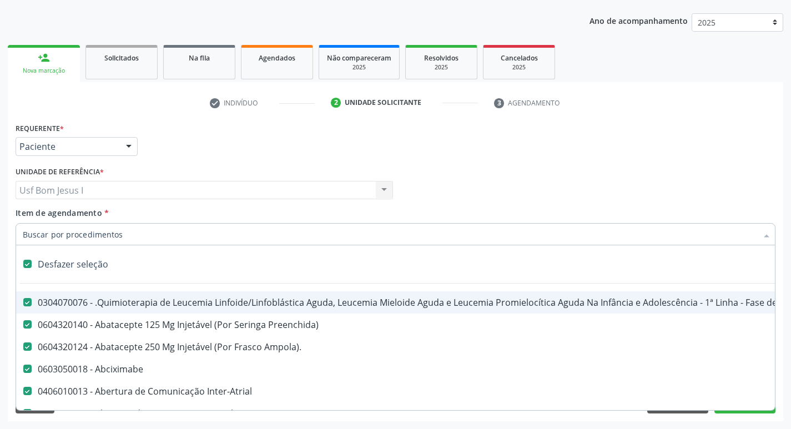
checkbox Bilateral "true"
checkbox Queimado "true"
checkbox Trabalho "true"
checkbox Coração "true"
checkbox Cornea "true"
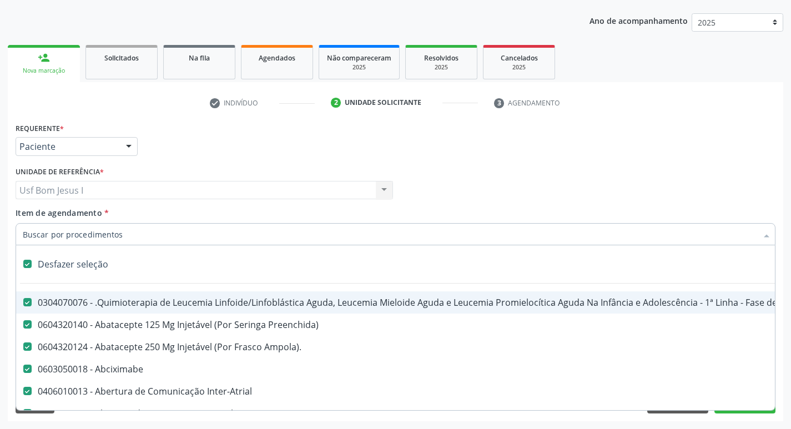
checkbox Fígado "true"
checkbox Aparentado "true"
checkbox Autogênico "true"
checkbox Pulmão "true"
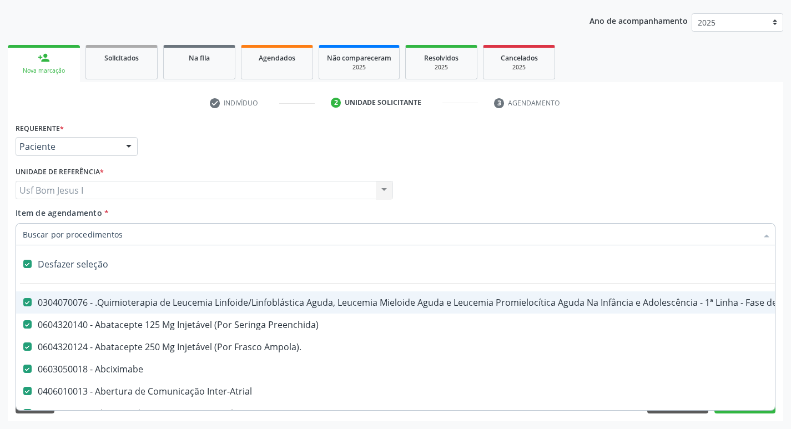
checkbox Pâncreas "true"
checkbox Rim "true"
checkbox Multiprofissional "true"
checkbox Fenilcetonúria "true"
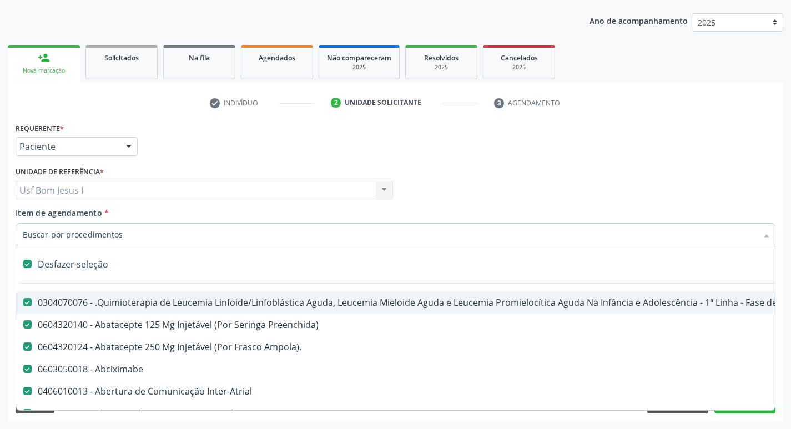
checkbox Cística "true"
checkbox Hemoglobinopatias "true"
checkbox Congênito "true"
checkbox Coclear "true"
checkbox Osso "true"
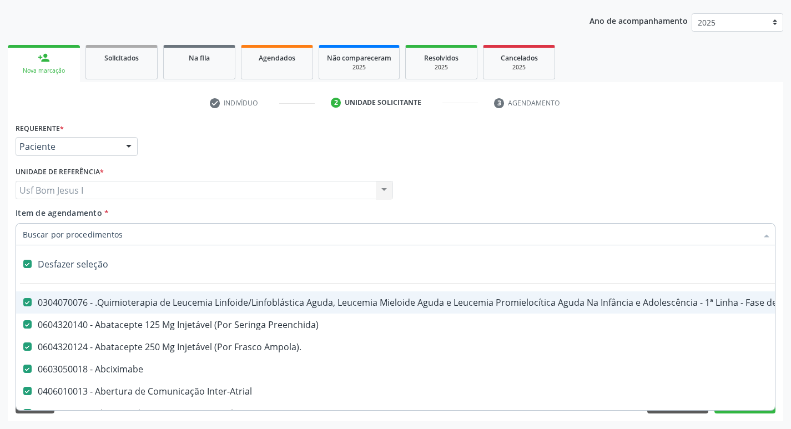
checkbox Alternativa "true"
checkbox Terapeutica\) "true"
checkbox Nutricional "true"
checkbox Bloco "true"
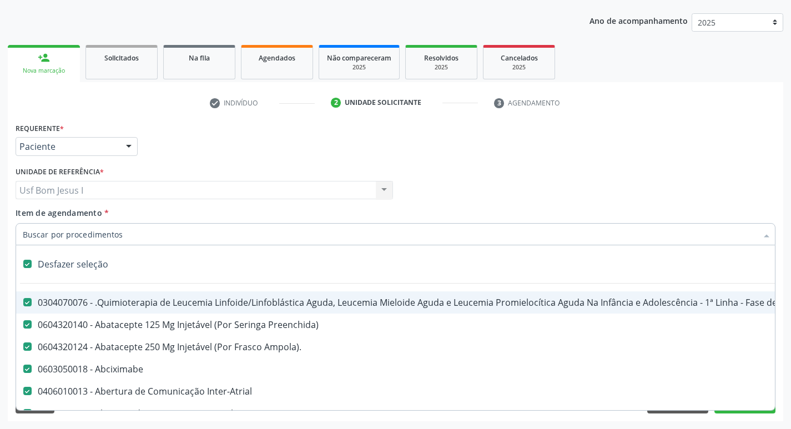
checkbox Coração "true"
checkbox Fígado "true"
checkbox Pulmão "true"
checkbox Pâncreas "true"
checkbox Rim "true"
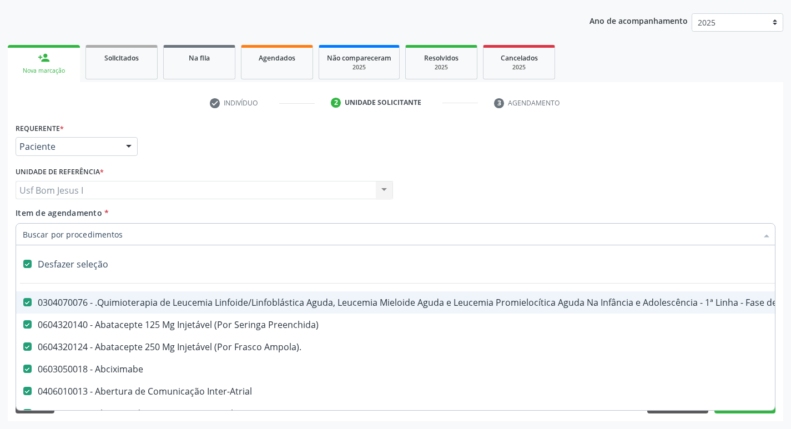
checkbox \(Uaa\)\ "true"
checkbox Terapêuticas\)\ "true"
checkbox Psicossocial "true"
checkbox Complicada "true"
checkbox Tonometria "true"
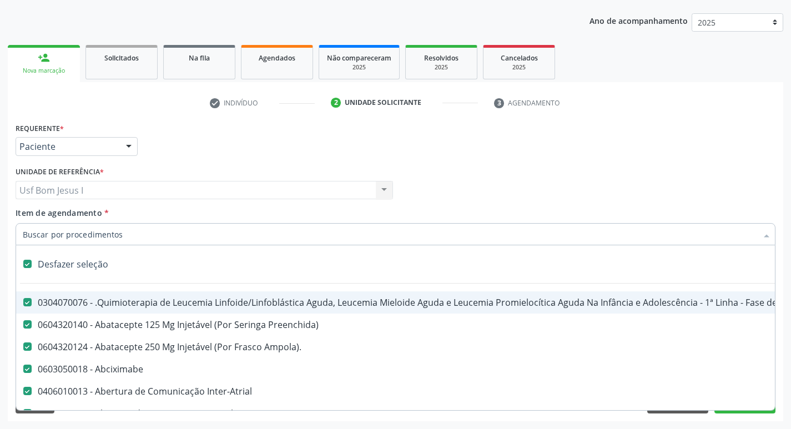
checkbox Paciente\/Mês "true"
checkbox Biotinidase "true"
checkbox Congênita\ "true"
checkbox Clínico "true"
checkbox Pós-Operatório "true"
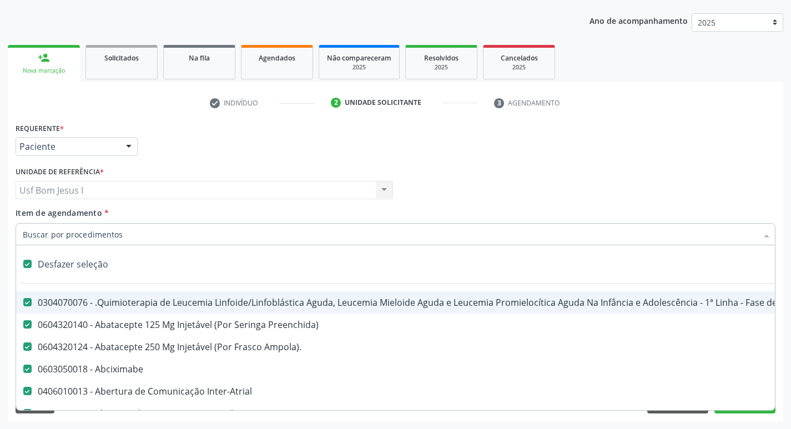
checkbox Trabalho "true"
checkbox Genético "true"
checkbox Preenchida\) "true"
checkbox A\) "true"
checkbox Ampola\) "true"
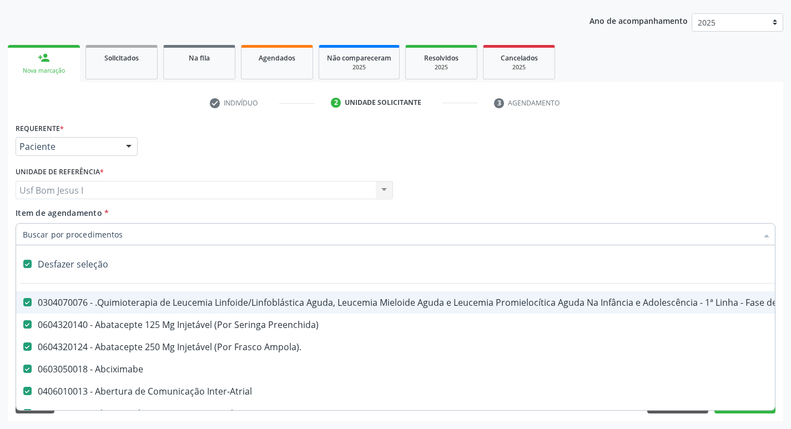
checkbox Preenchida\) "true"
checkbox B\) "true"
checkbox Rodas "true"
checkbox Quadril "true"
checkbox Tronco "true"
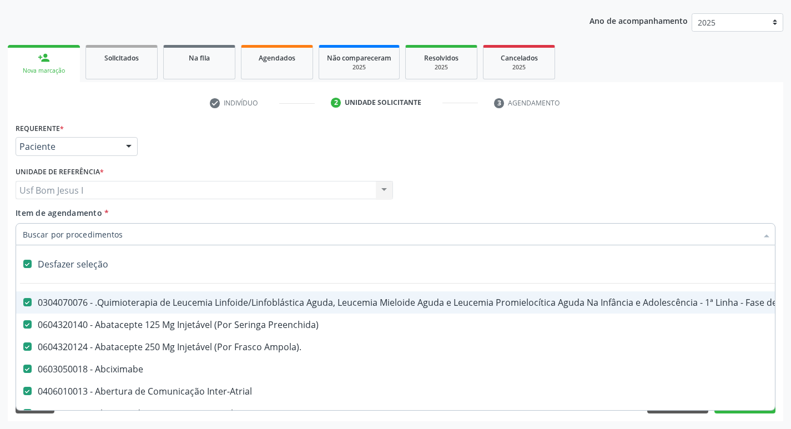
checkbox Locomoção "true"
checkbox Oftalmológica "true"
checkbox Ortopédica "true"
checkbox Dentária "true"
checkbox Rodas "true"
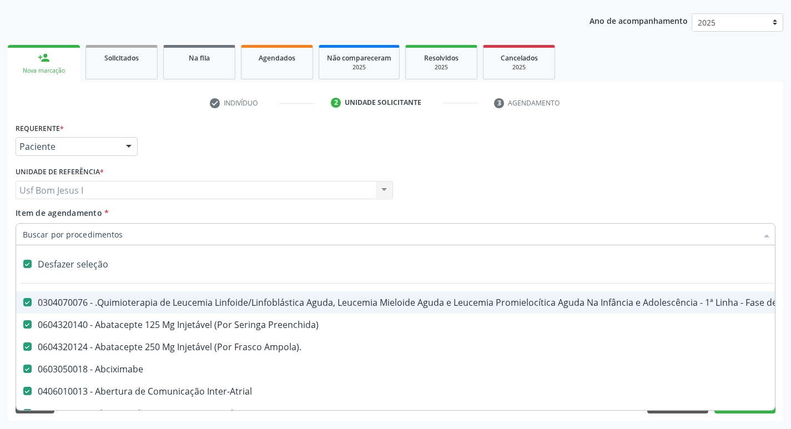
checkbox Rodas "true"
checkbox Adenograma "true"
checkbox Adenoidectomia "true"
checkbox Deficiência "true"
checkbox Crianças "true"
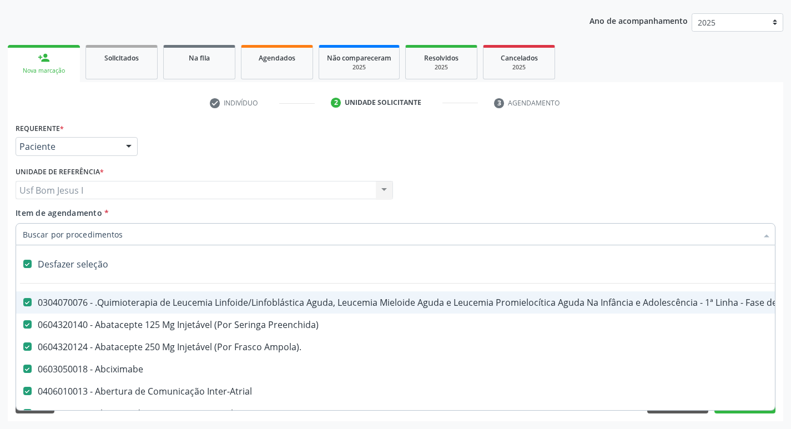
checkbox I\) "true"
checkbox Especializada\ "true"
checkbox Medicamento\(S\) "true"
checkbox Parenteral\) "true"
checkbox Endovenosa "true"
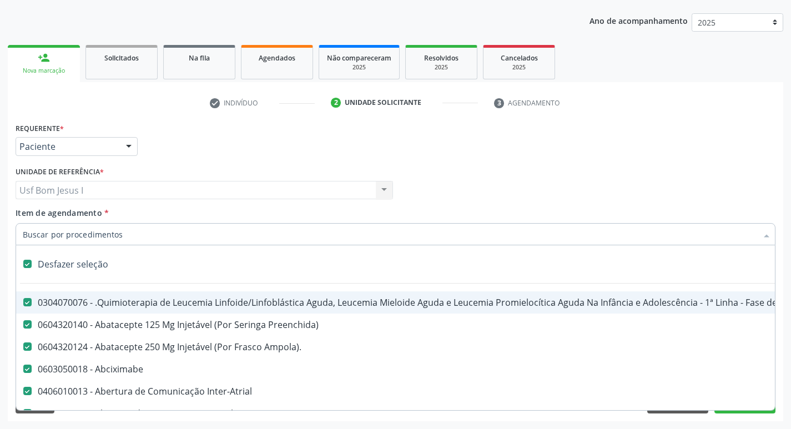
checkbox Intramuscular "true"
checkbox Oral "true"
checkbox \(Sc\) "true"
checkbox Sífilis "true"
checkbox A "true"
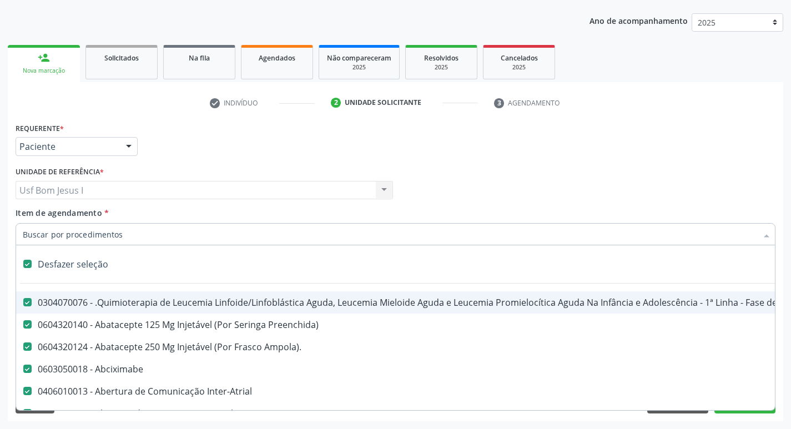
checkbox Terapeutica "true"
checkbox Arterial "true"
checkbox Temperatura "true"
checkbox Transeptal "true"
checkbox Cnrac\) "true"
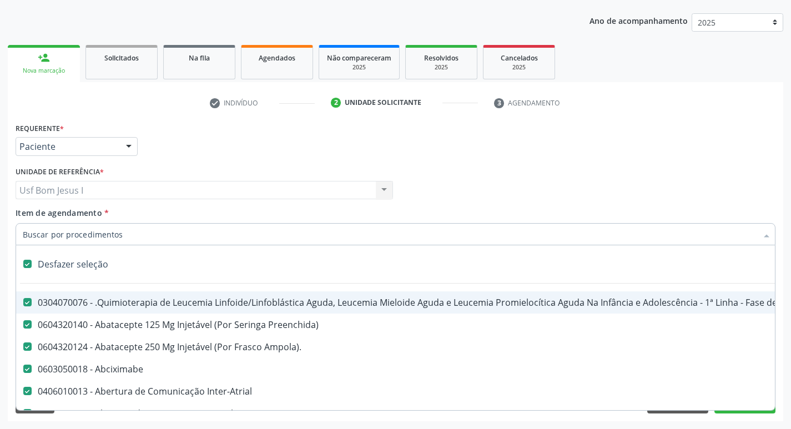
checkbox Paciente "true"
checkbox Cnrac\) "true"
checkbox S\/Pernoite "true"
checkbox Pernoite "true"
checkbox Acompanhante "true"
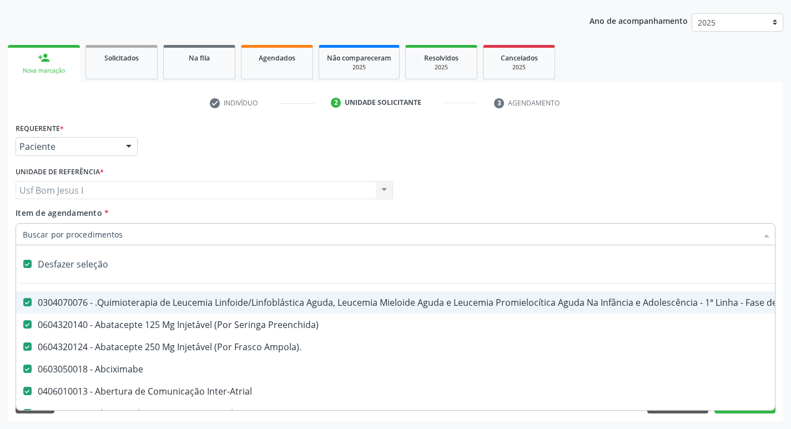
checkbox Agudizadas "true"
checkbox Oclusal "true"
checkbox Vaginal "true"
checkbox Ml\) "true"
checkbox Hepático "true"
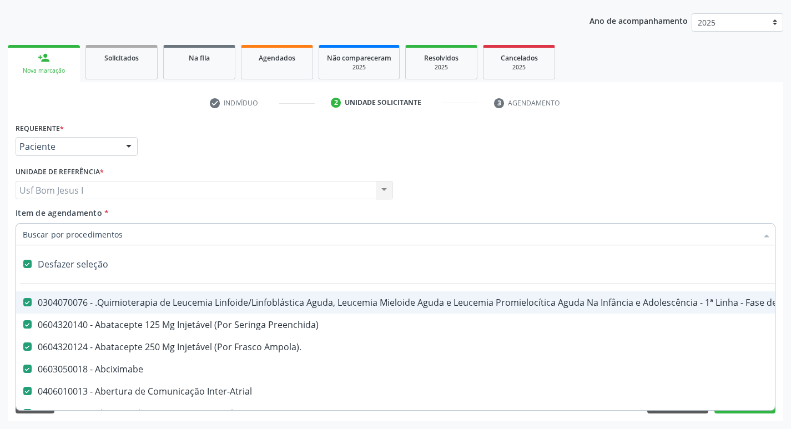
checkbox Angiografico\) "true"
checkbox Craniano "true"
checkbox Ml\) "true"
checkbox Injetável "true"
checkbox Capsula\) "true"
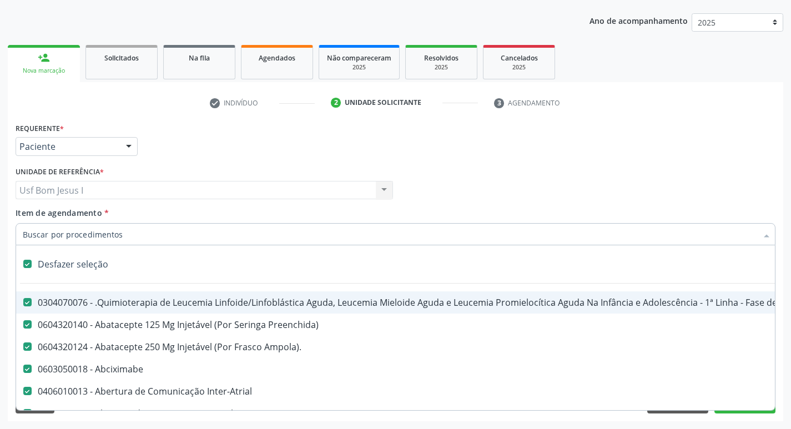
checkbox Capsula\) "true"
checkbox Ampola\) "true"
checkbox Ml\) "true"
checkbox Frasco-Ampola\) "true"
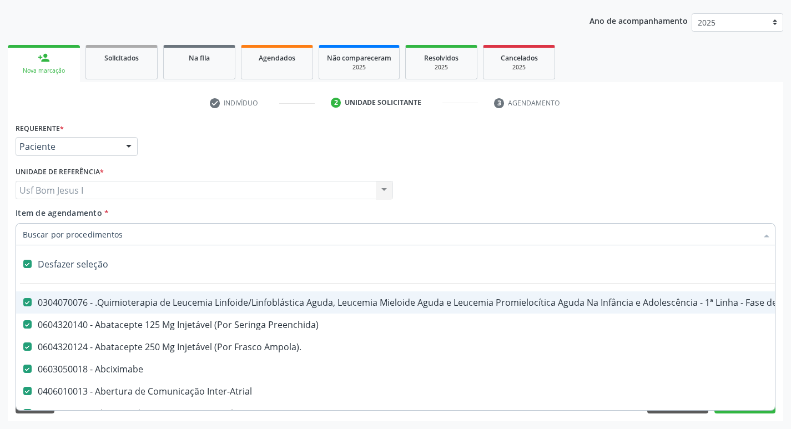
checkbox Frasco-Ampola\) "true"
checkbox Ml\) "true"
checkbox Frasco-Ampola\) "true"
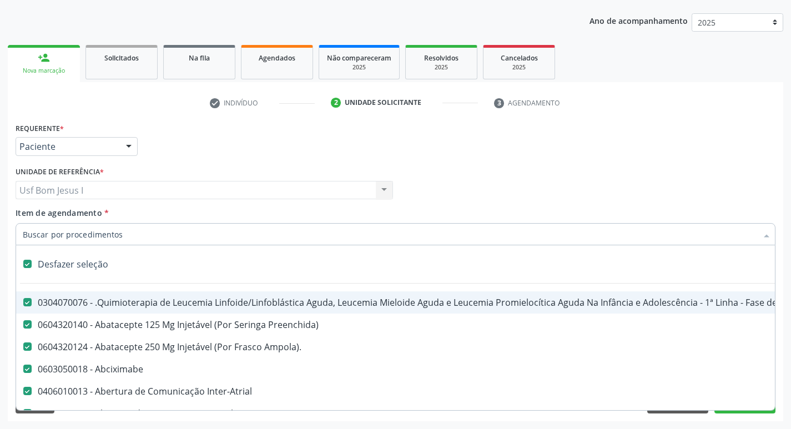
checkbox Frasco-Ampola\) "true"
checkbox Ampola\) "true"
checkbox 5Ml\) "true"
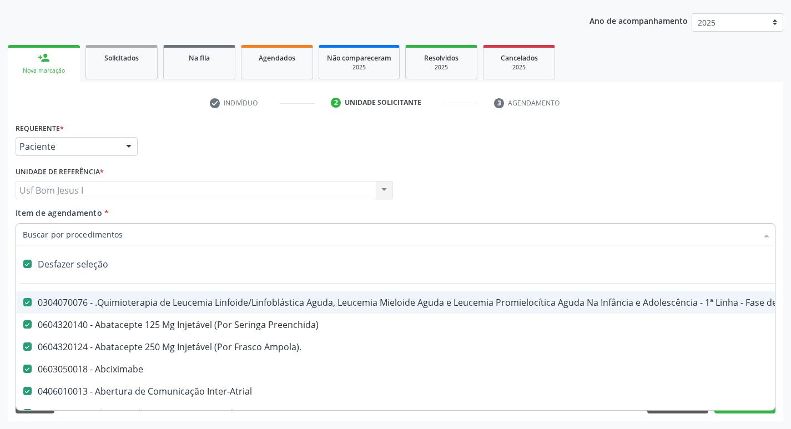
checkbox Simples "true"
checkbox Ar "true"
checkbox Miotendinoso "true"
checkbox Pé "true"
checkbox Pé\) "true"
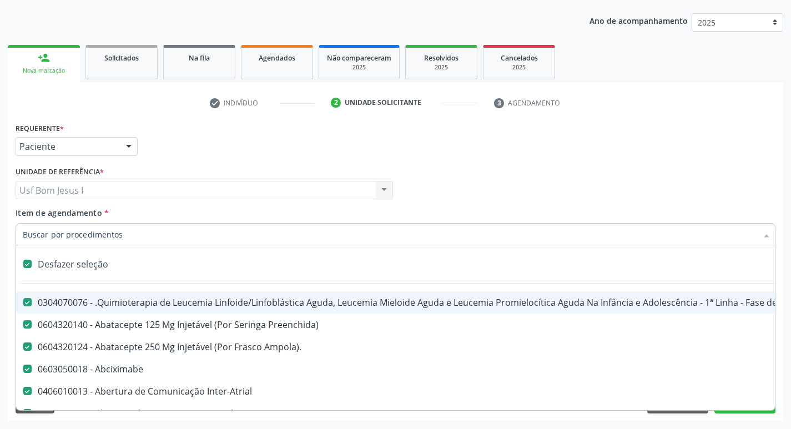
checkbox Columela "true"
checkbox Bucomaxilofacial "true"
checkbox Especializada "true"
checkbox Ampola\) "true"
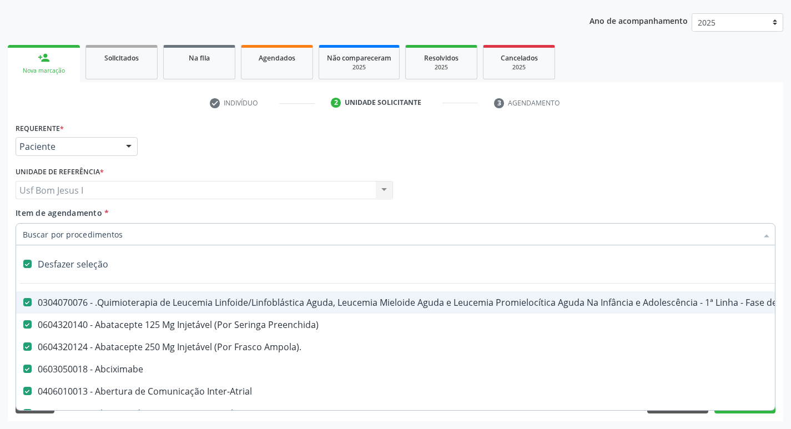
checkbox Ampola\) "true"
checkbox Crâniofacial "true"
checkbox Comprimido\) "true"
checkbox Revestido\) "true"
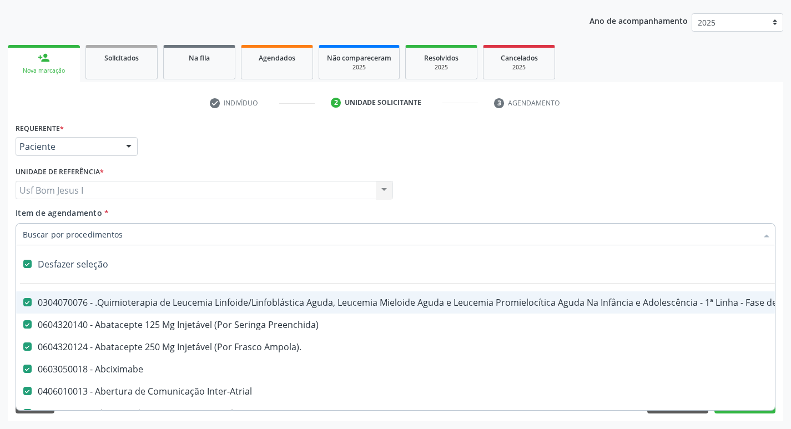
checkbox Amigdalectomia "true"
checkbox Adenoidectomia "true"
checkbox Amniocentese "true"
checkbox Amnioscopia "true"
checkbox Pulmonares "true"
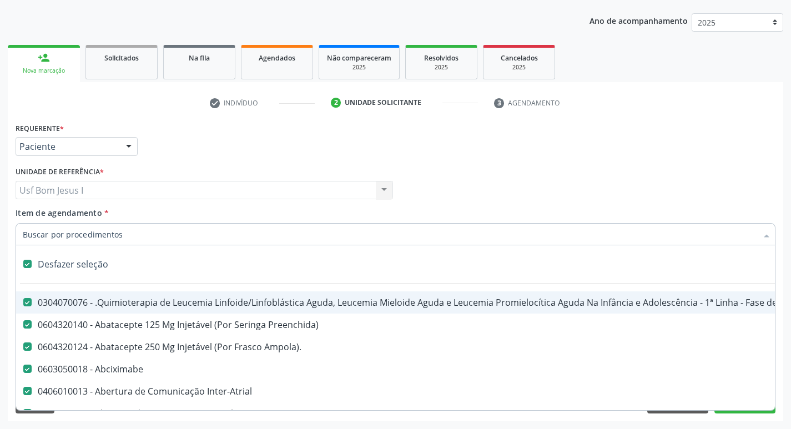
checkbox Adolescente\) "true"
checkbox Esquerdo "true"
checkbox Adolescente\) "true"
checkbox Inferiores "true"
checkbox Tarso "true"
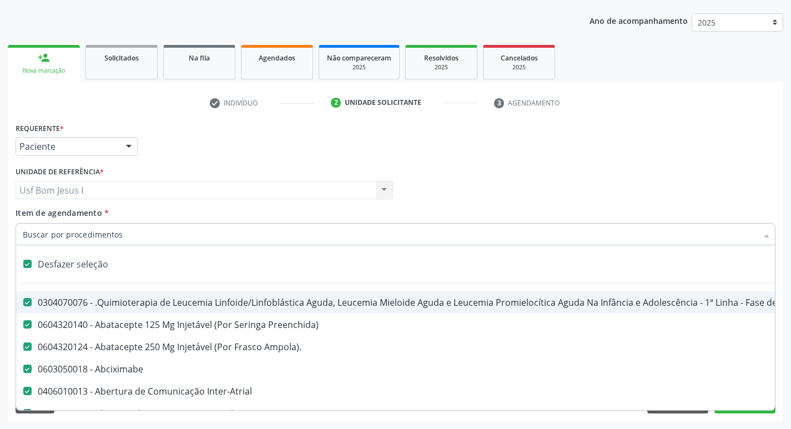
checkbox Oncologia "true"
checkbox Dedo "true"
checkbox Oncologia "true"
checkbox Superiores "true"
checkbox Oncologia "true"
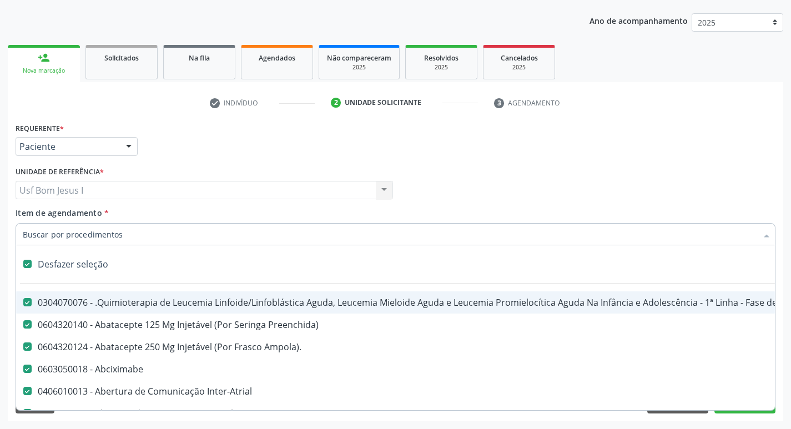
checkbox Punho "true"
checkbox Oncologia "true"
checkbox Reto "true"
checkbox Oncologia "true"
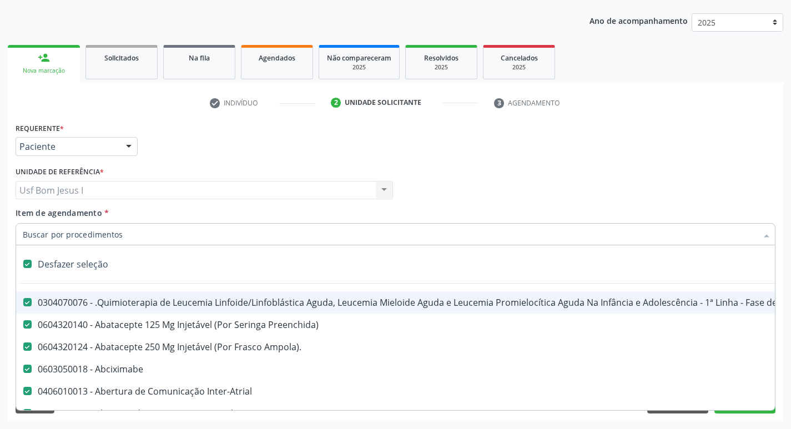
checkbox Pênis "true"
checkbox Oncologia "true"
checkbox Normal "true"
checkbox Voz "true"
checkbox Agua "true"
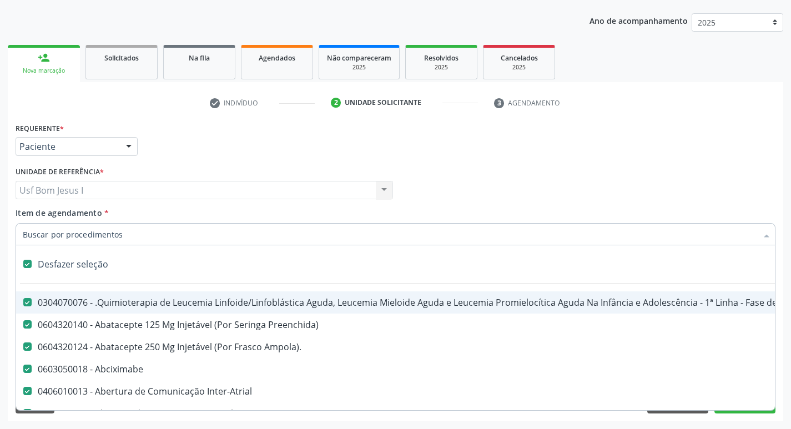
checkbox Agua "true"
checkbox Solo "true"
checkbox Urina "true"
checkbox Agua "true"
checkbox Pesados "true"
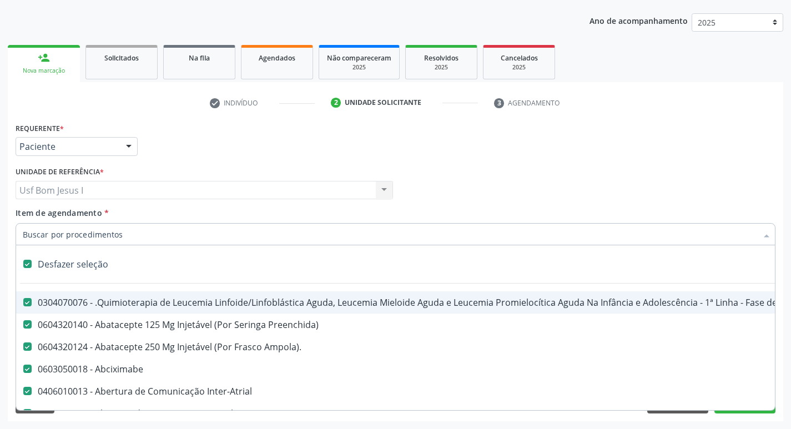
checkbox Pesticidas "true"
checkbox Bileo-Digestiva "true"
checkbox Oncologia "true"
checkbox Bidirecional "true"
checkbox Adolescente\) "true"
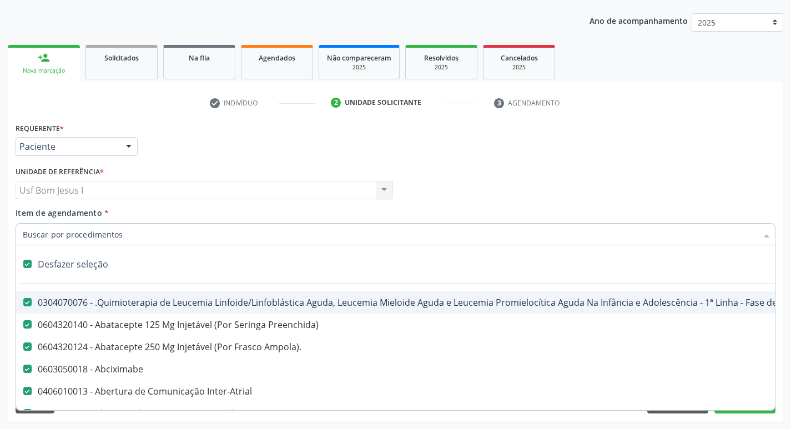
checkbox Total "true"
checkbox Central "true"
checkbox Linfovenosa "true"
checkbox Porto-Cava "true"
checkbox Cec "true"
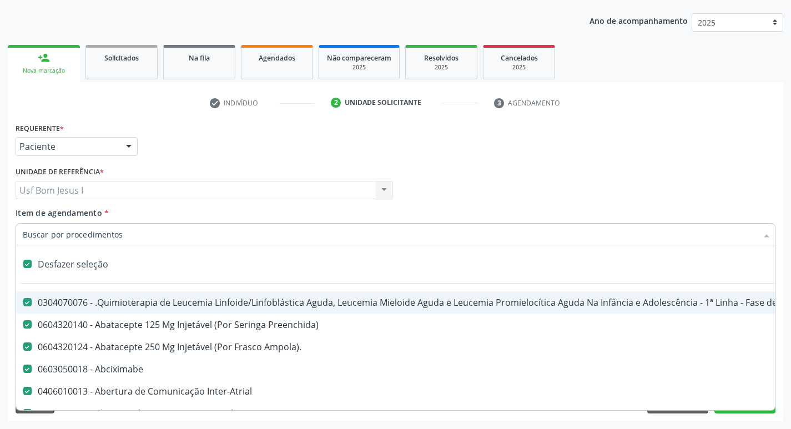
click at [174, 234] on input "Item de agendamento *" at bounding box center [390, 234] width 734 height 22
click at [19, 262] on div at bounding box center [20, 264] width 8 height 9
click at [139, 231] on input "Item de agendamento *" at bounding box center [390, 234] width 734 height 22
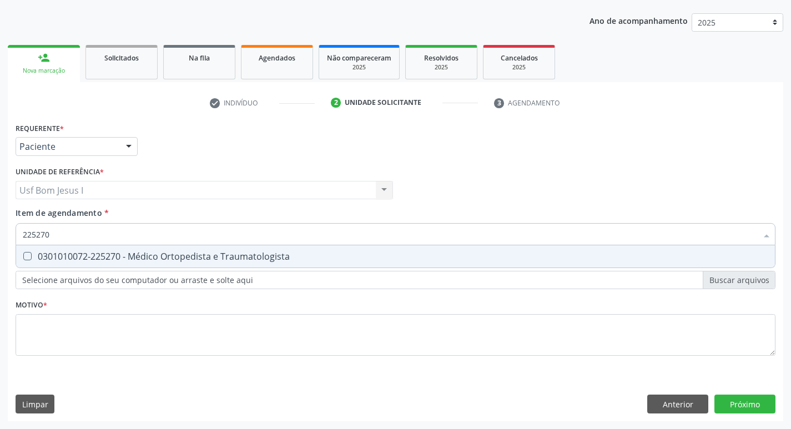
click at [160, 254] on div "0301010072-225270 - Médico Ortopedista e Traumatologista" at bounding box center [395, 256] width 745 height 9
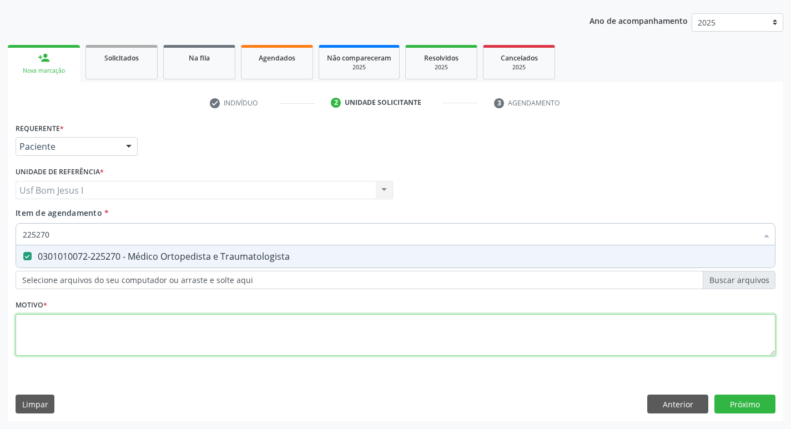
click at [129, 335] on div "Requerente * Paciente Médico(a) Enfermeiro(a) Paciente Nenhum resultado encontr…" at bounding box center [396, 245] width 760 height 251
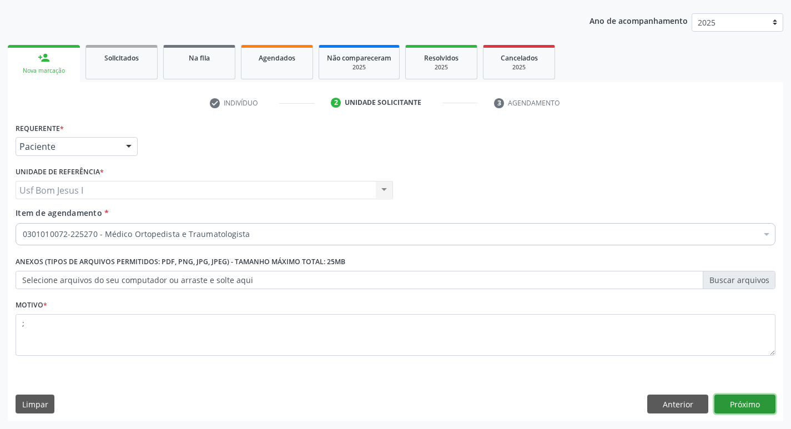
click at [742, 400] on button "Próximo" at bounding box center [744, 404] width 61 height 19
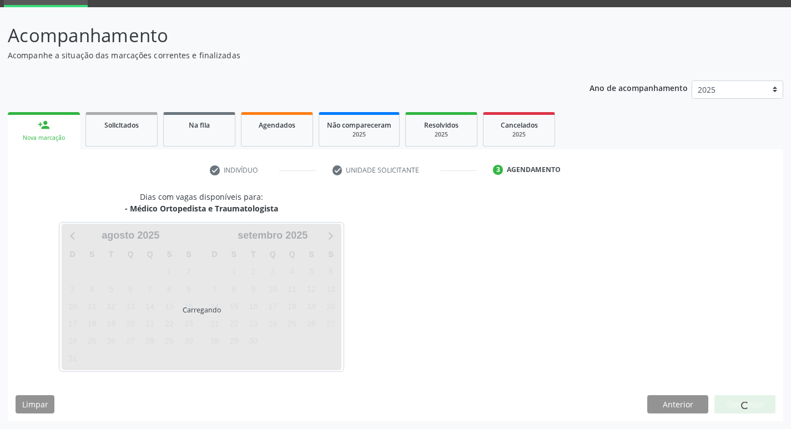
scroll to position [54, 0]
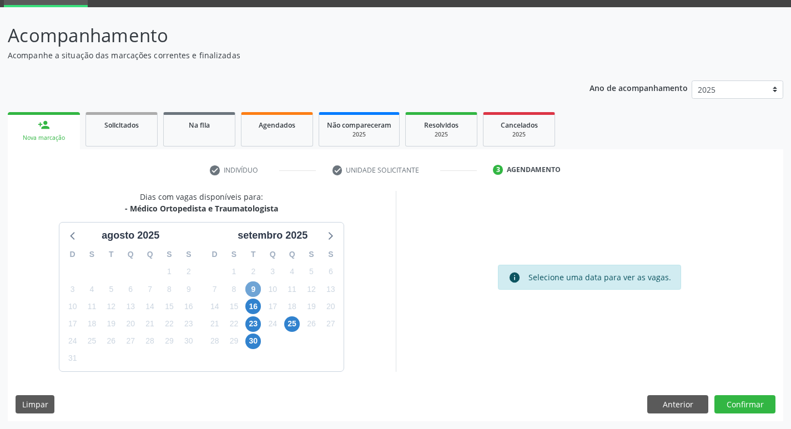
click at [258, 290] on span "9" at bounding box center [253, 289] width 16 height 16
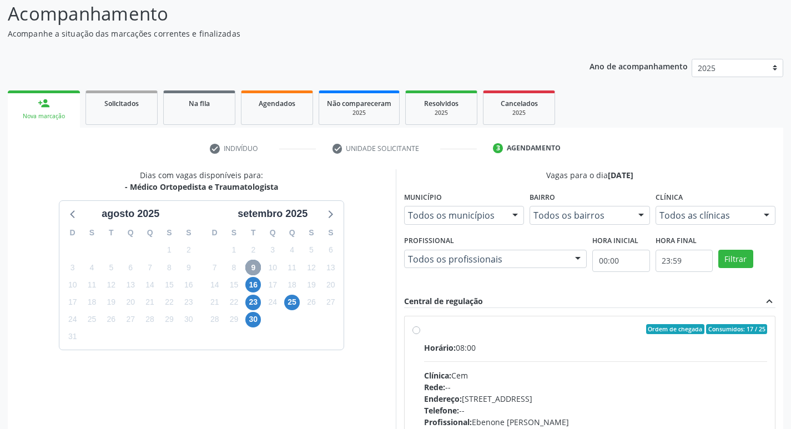
scroll to position [165, 0]
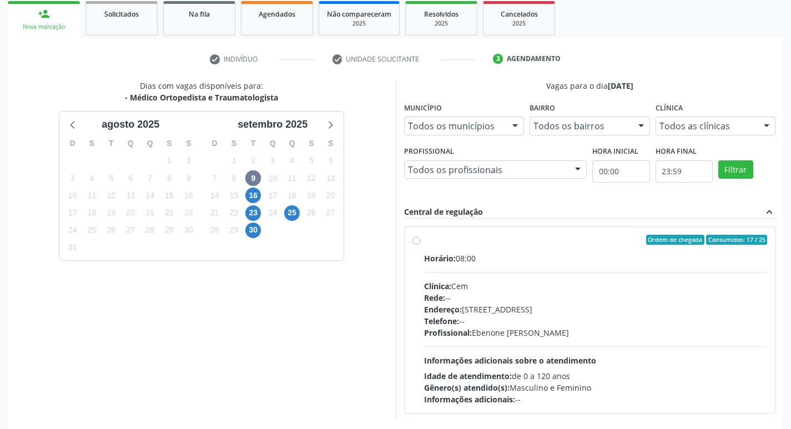
click at [594, 337] on div "Profissional: Ebenone Antonio da Silva" at bounding box center [595, 333] width 343 height 12
click at [420, 245] on input "Ordem de chegada Consumidos: 17 / 25 Horário: 08:00 Clínica: Cem Rede: -- Ender…" at bounding box center [416, 240] width 8 height 10
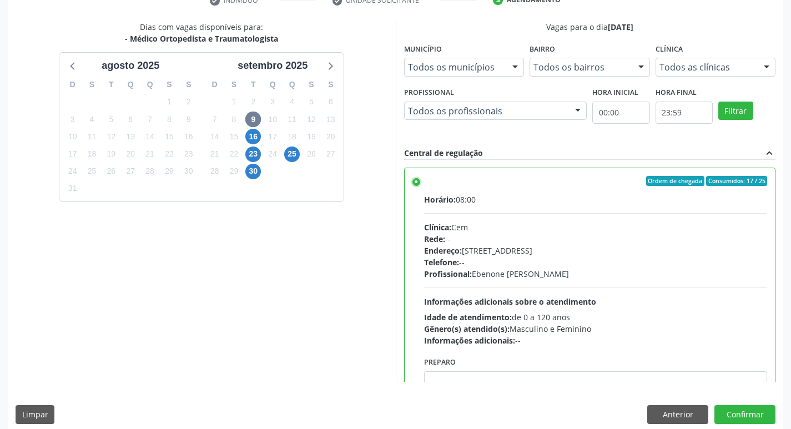
scroll to position [234, 0]
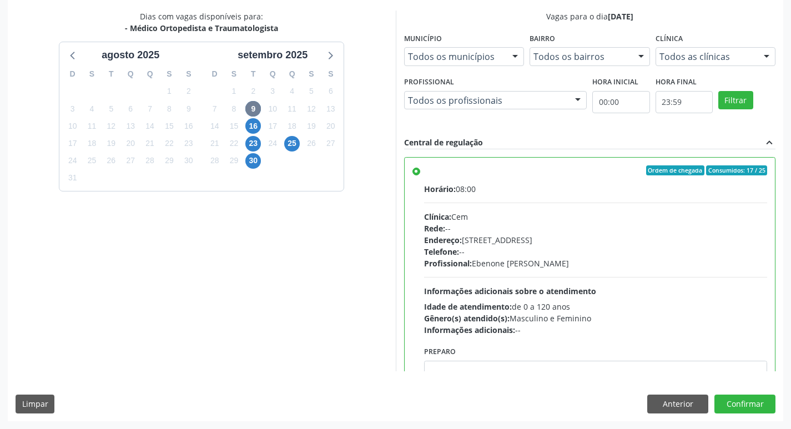
click at [746, 392] on div "Dias com vagas disponíveis para: - Médico Ortopedista e Traumatologista agosto …" at bounding box center [395, 216] width 775 height 410
click at [756, 404] on button "Confirmar" at bounding box center [744, 404] width 61 height 19
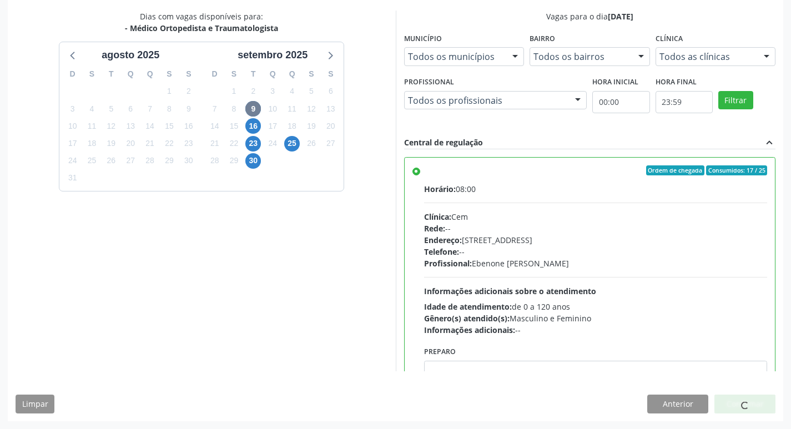
scroll to position [0, 0]
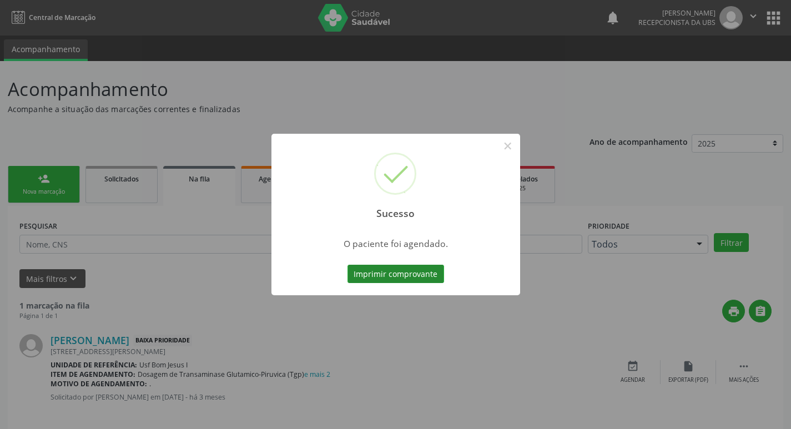
click at [386, 275] on button "Imprimir comprovante" at bounding box center [395, 274] width 97 height 19
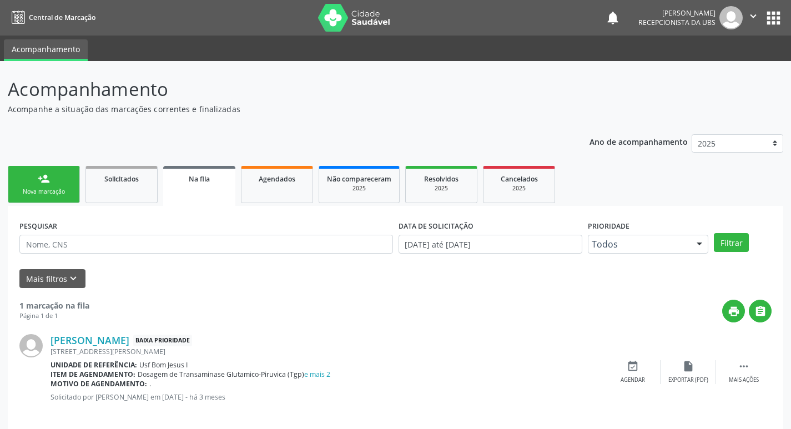
click at [54, 193] on div "Nova marcação" at bounding box center [43, 192] width 55 height 8
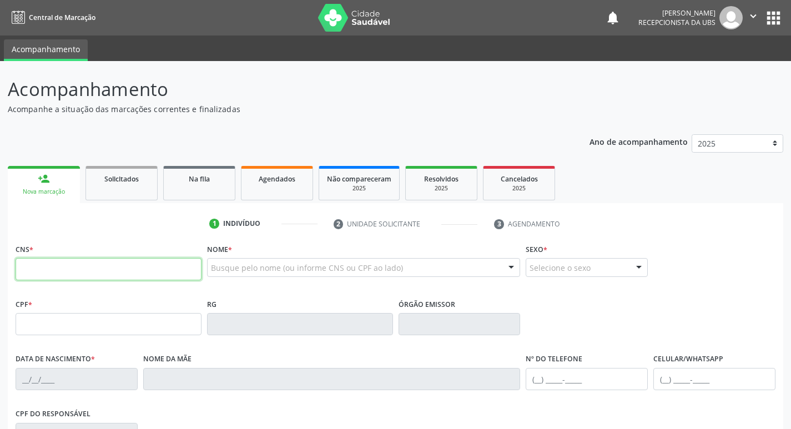
click at [138, 263] on input "text" at bounding box center [109, 269] width 186 height 22
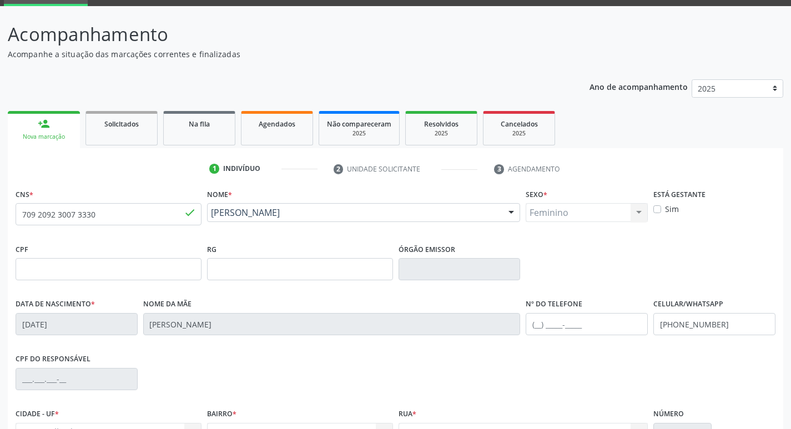
scroll to position [173, 0]
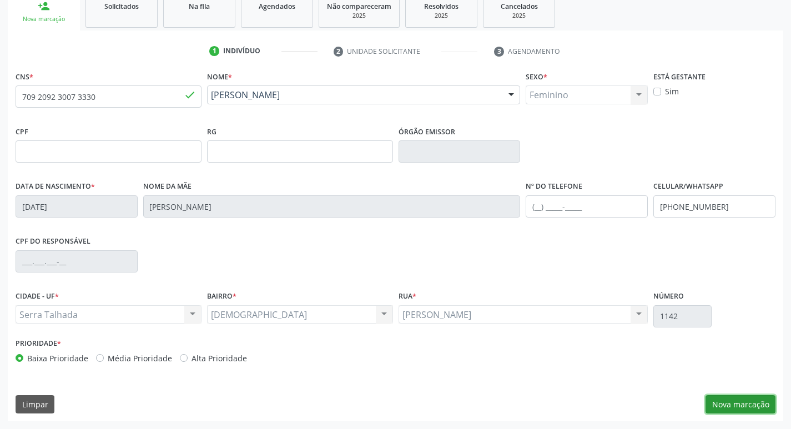
click at [746, 406] on button "Nova marcação" at bounding box center [740, 404] width 70 height 19
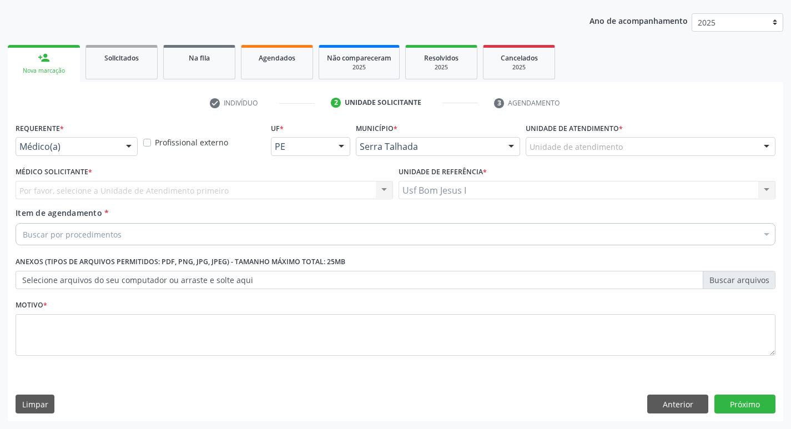
scroll to position [121, 0]
click at [100, 154] on div "Médico(a)" at bounding box center [77, 146] width 122 height 19
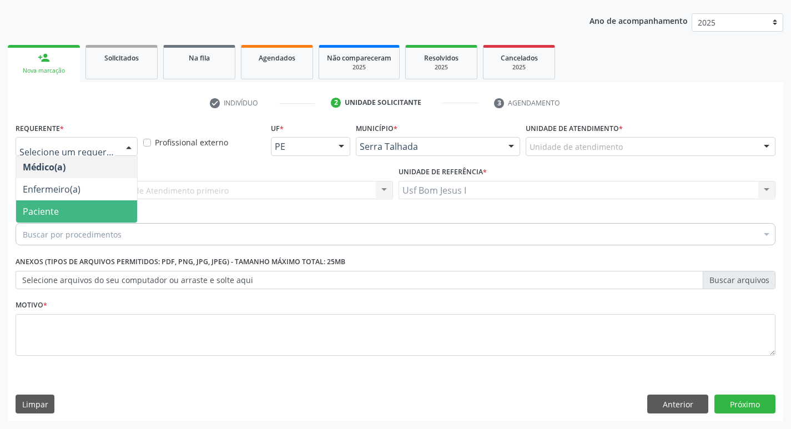
click at [114, 205] on span "Paciente" at bounding box center [76, 211] width 121 height 22
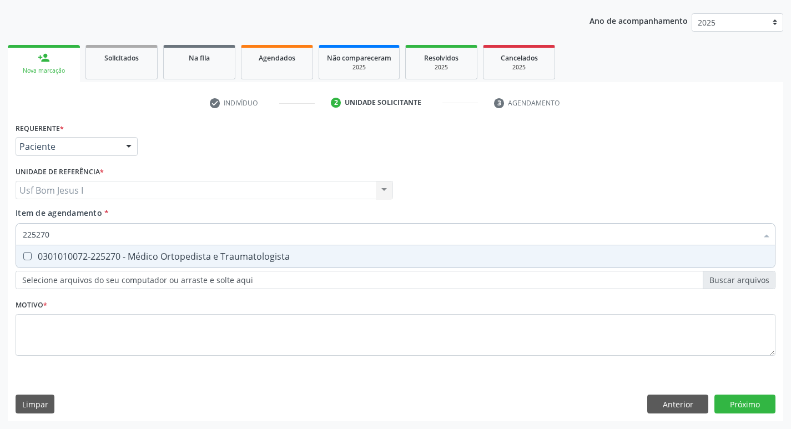
click at [107, 259] on div "0301010072-225270 - Médico Ortopedista e Traumatologista" at bounding box center [395, 256] width 745 height 9
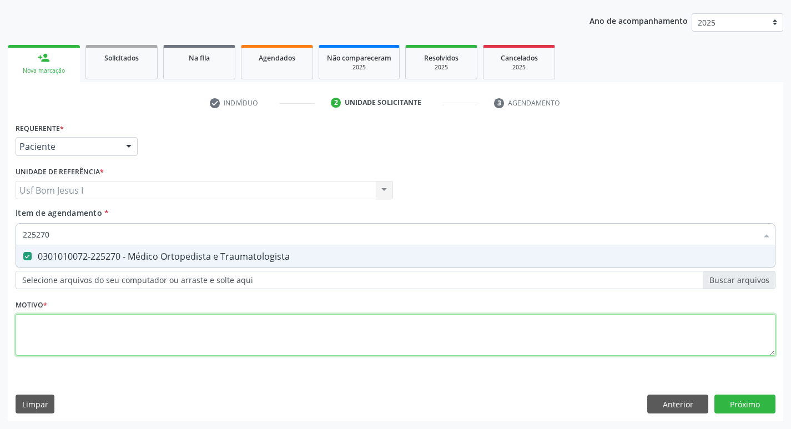
click at [128, 338] on div "Requerente * Paciente Médico(a) Enfermeiro(a) Paciente Nenhum resultado encontr…" at bounding box center [396, 245] width 760 height 251
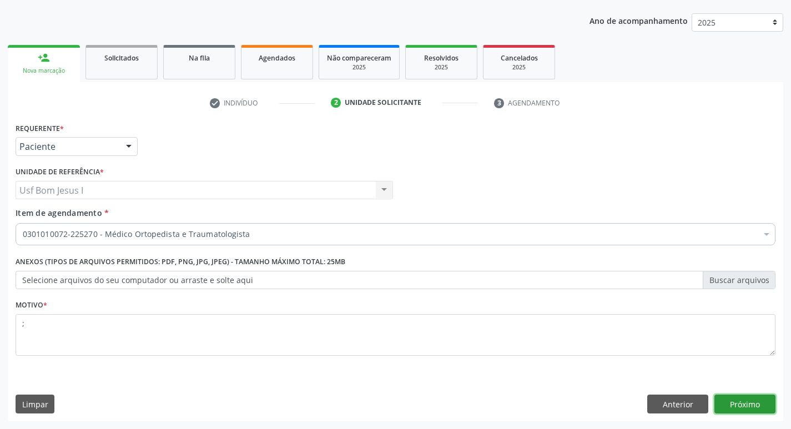
click at [752, 408] on button "Próximo" at bounding box center [744, 404] width 61 height 19
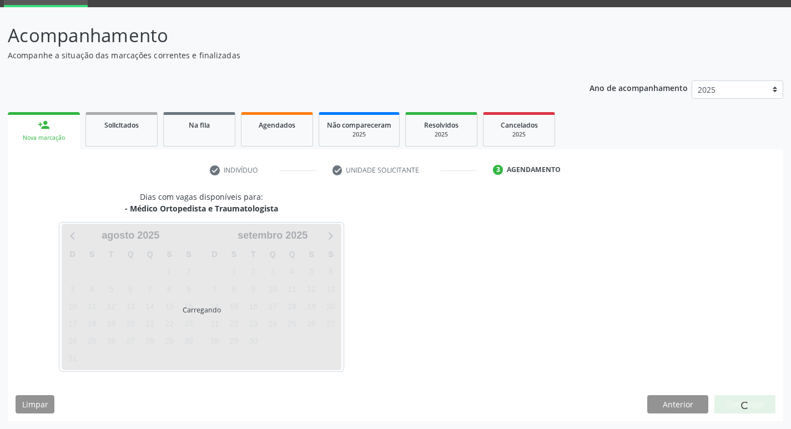
scroll to position [54, 0]
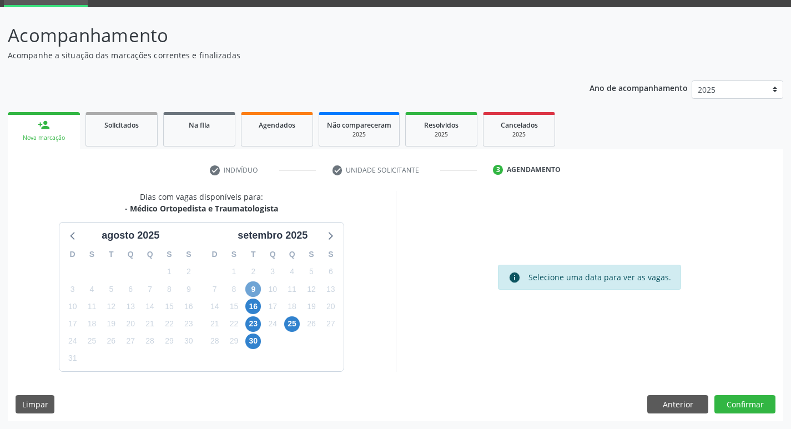
click at [257, 292] on span "9" at bounding box center [253, 289] width 16 height 16
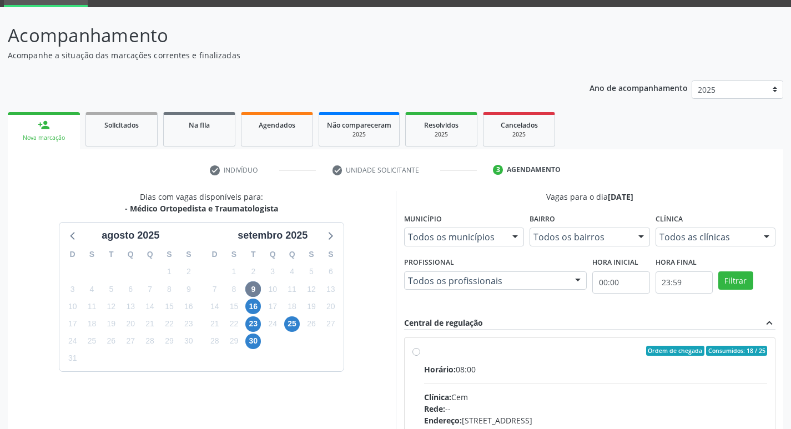
click at [585, 367] on div "Horário: 08:00" at bounding box center [595, 369] width 343 height 12
click at [420, 356] on input "Ordem de chegada Consumidos: 18 / 25 Horário: 08:00 Clínica: Cem Rede: -- Ender…" at bounding box center [416, 351] width 8 height 10
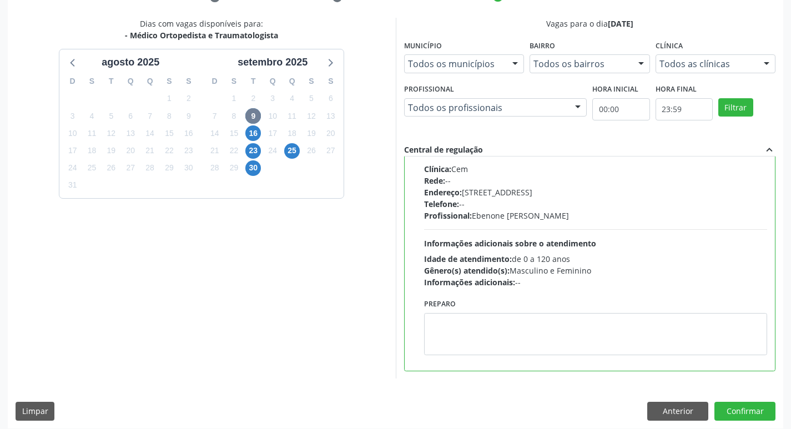
scroll to position [234, 0]
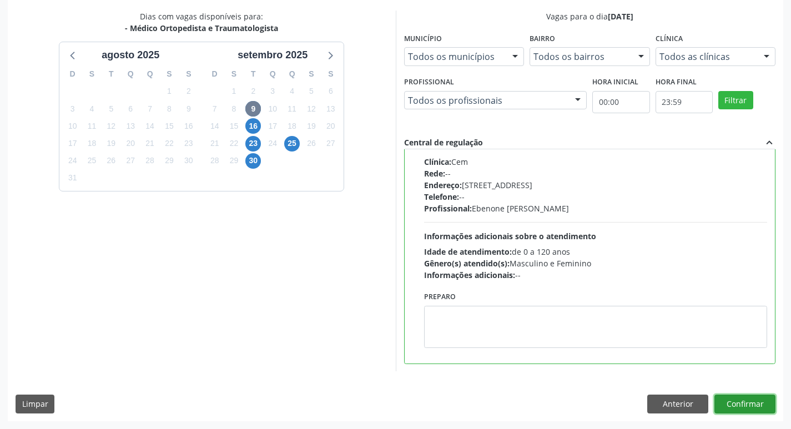
click at [735, 399] on button "Confirmar" at bounding box center [744, 404] width 61 height 19
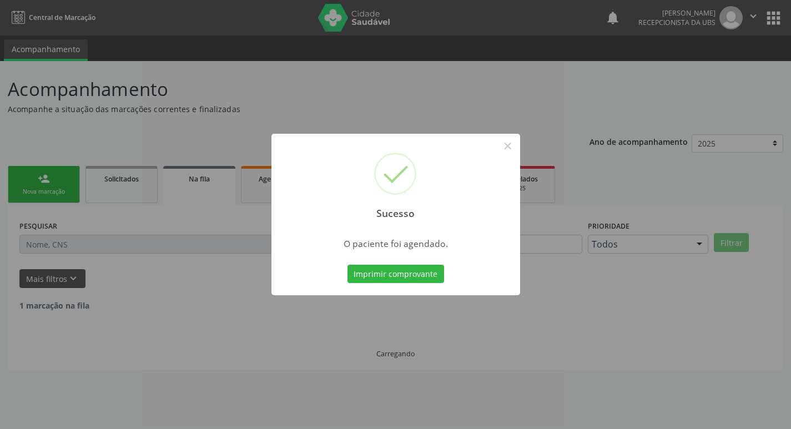
scroll to position [0, 0]
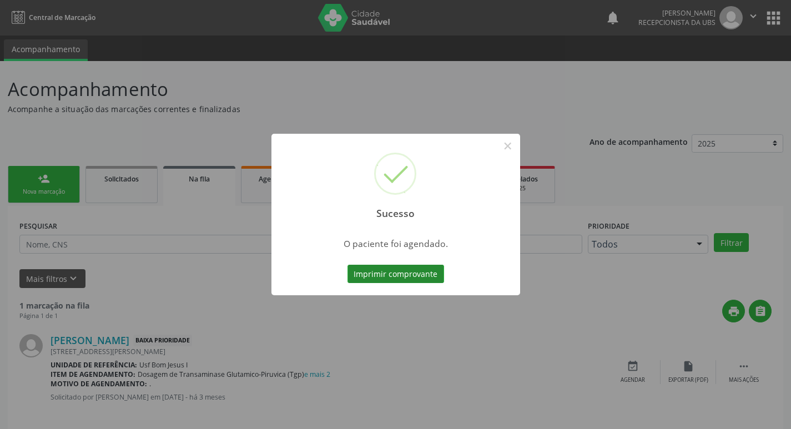
click at [407, 279] on button "Imprimir comprovante" at bounding box center [395, 274] width 97 height 19
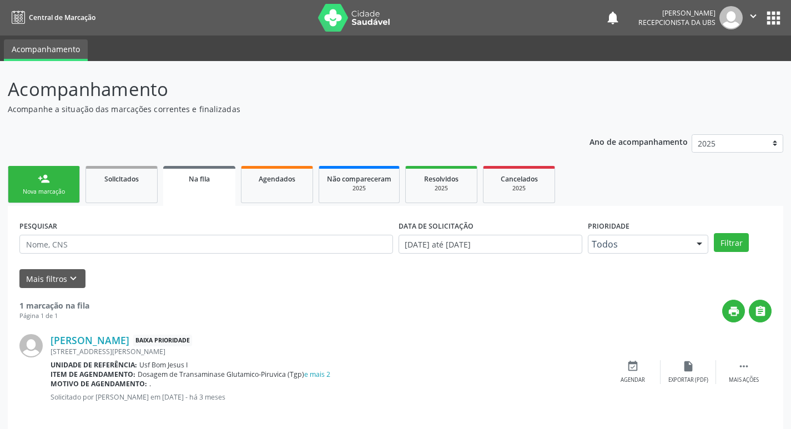
click at [48, 191] on div "Nova marcação" at bounding box center [43, 192] width 55 height 8
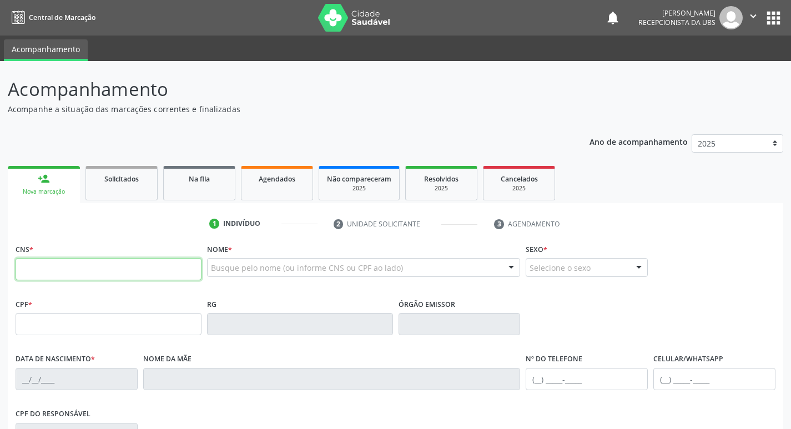
click at [112, 269] on input "text" at bounding box center [109, 269] width 186 height 22
click at [103, 272] on input "text" at bounding box center [109, 269] width 186 height 22
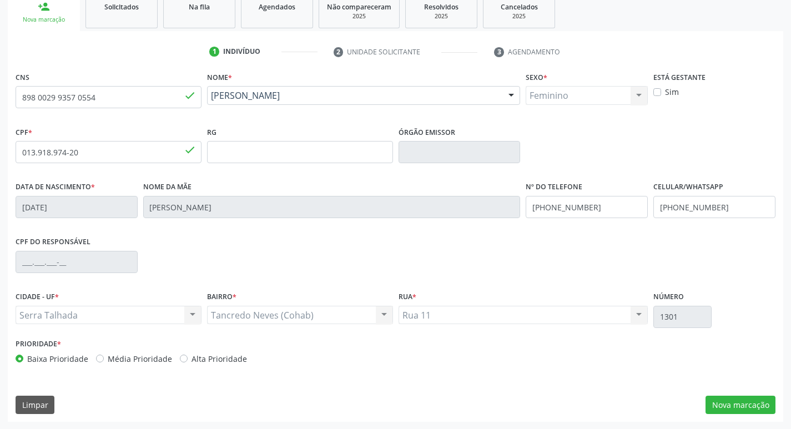
scroll to position [173, 0]
click at [742, 398] on button "Nova marcação" at bounding box center [740, 404] width 70 height 19
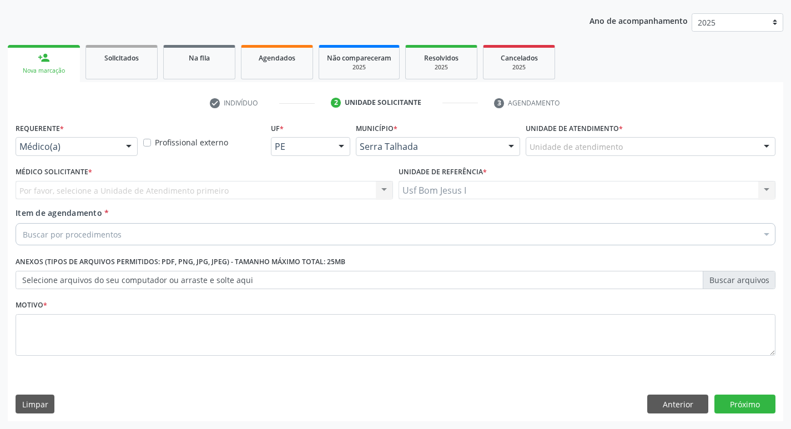
scroll to position [121, 0]
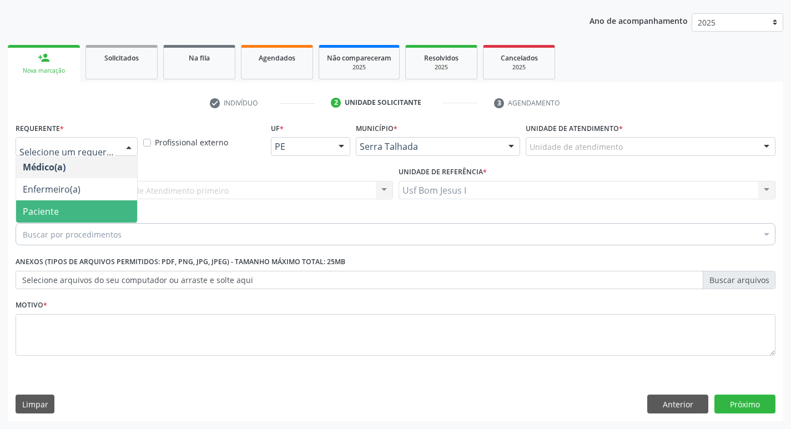
click at [61, 211] on span "Paciente" at bounding box center [76, 211] width 121 height 22
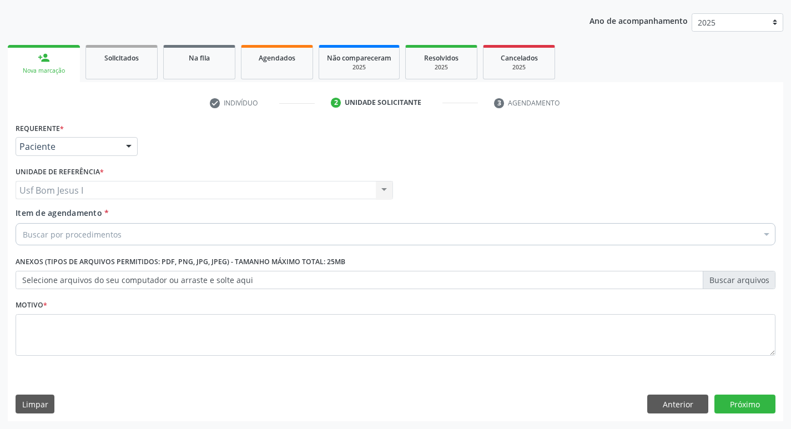
click at [151, 235] on div "Buscar por procedimentos" at bounding box center [396, 234] width 760 height 22
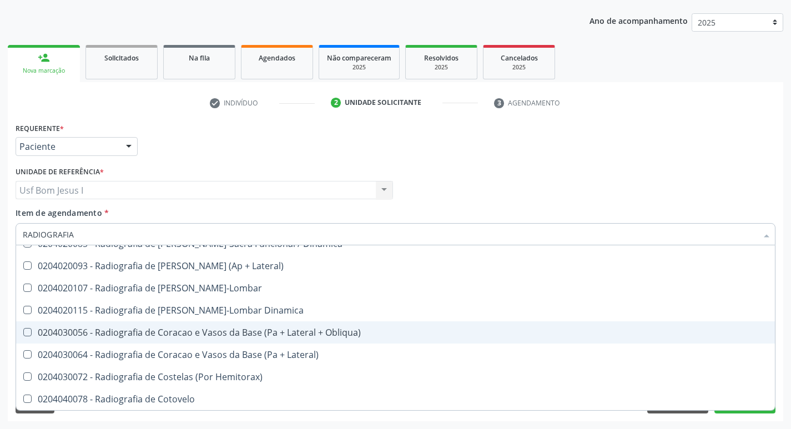
scroll to position [666, 0]
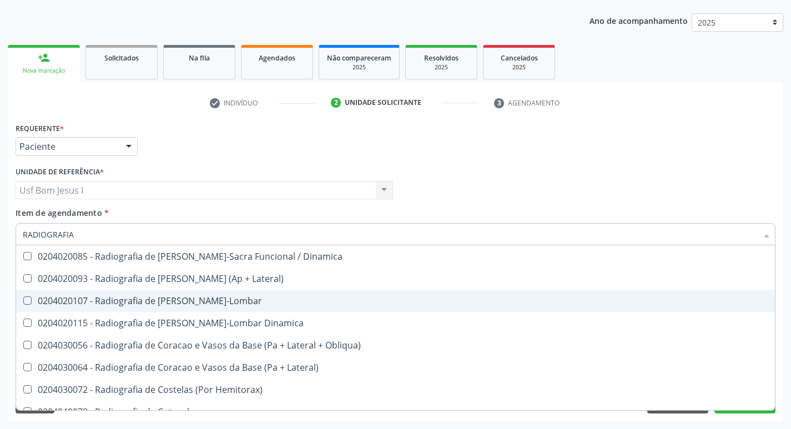
click at [263, 304] on div "0204020107 - Radiografia de [PERSON_NAME]-Lombar" at bounding box center [395, 300] width 745 height 9
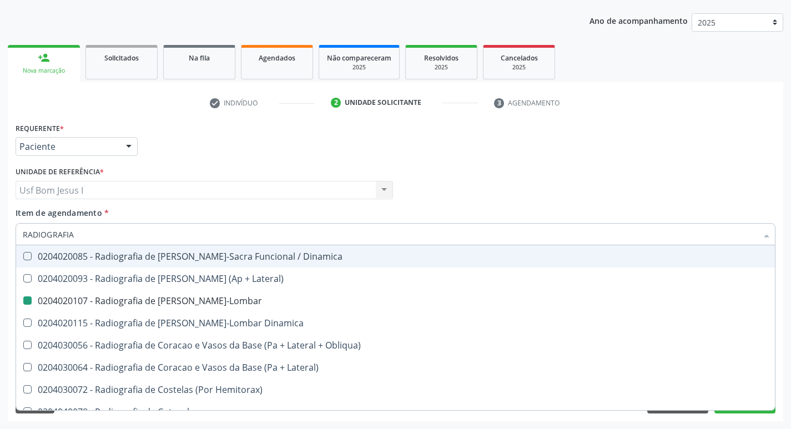
drag, startPoint x: 525, startPoint y: 201, endPoint x: 481, endPoint y: 242, distance: 60.9
click at [527, 200] on div "Médico Solicitante Por favor, selecione a Unidade de Atendimento primeiro Nenhu…" at bounding box center [395, 185] width 765 height 43
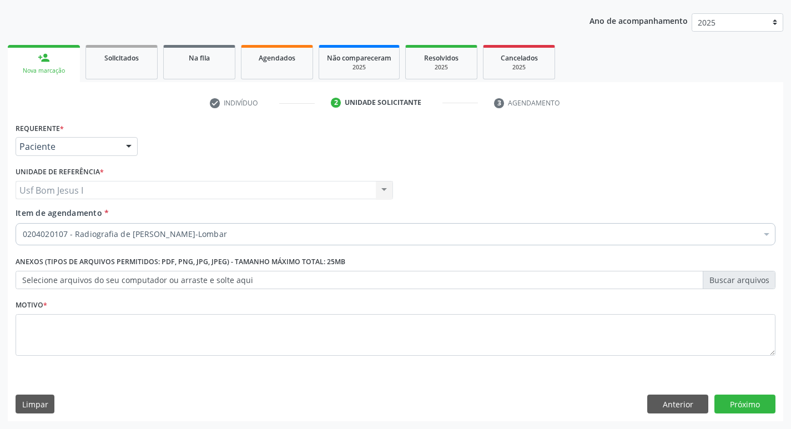
scroll to position [0, 0]
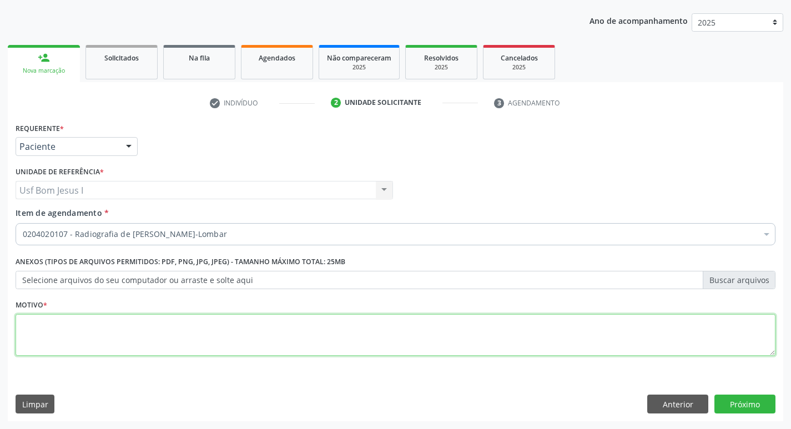
click at [322, 350] on textarea at bounding box center [396, 335] width 760 height 42
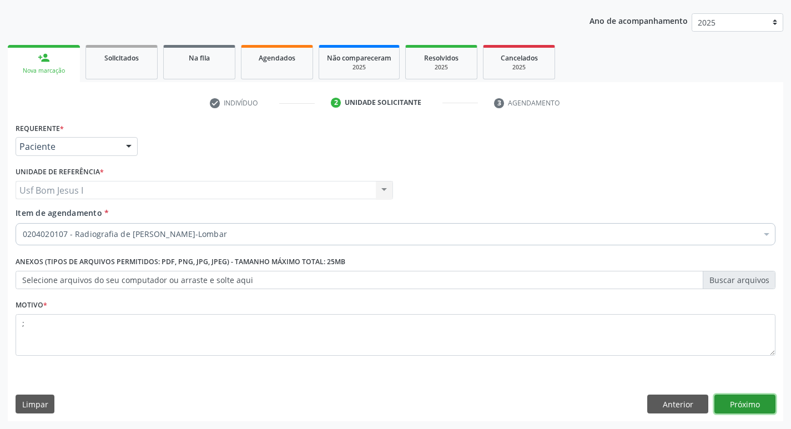
click at [740, 401] on button "Próximo" at bounding box center [744, 404] width 61 height 19
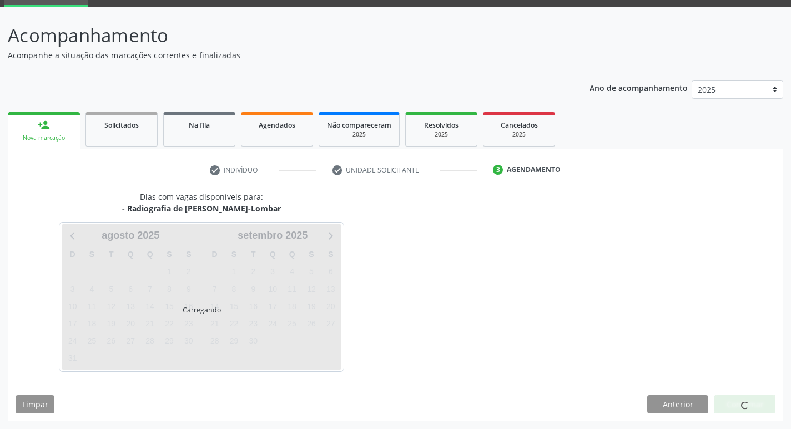
scroll to position [54, 0]
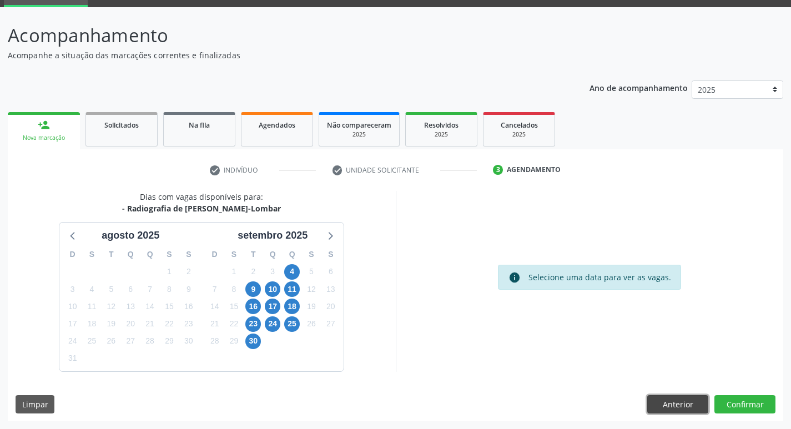
click at [668, 406] on button "Anterior" at bounding box center [677, 404] width 61 height 19
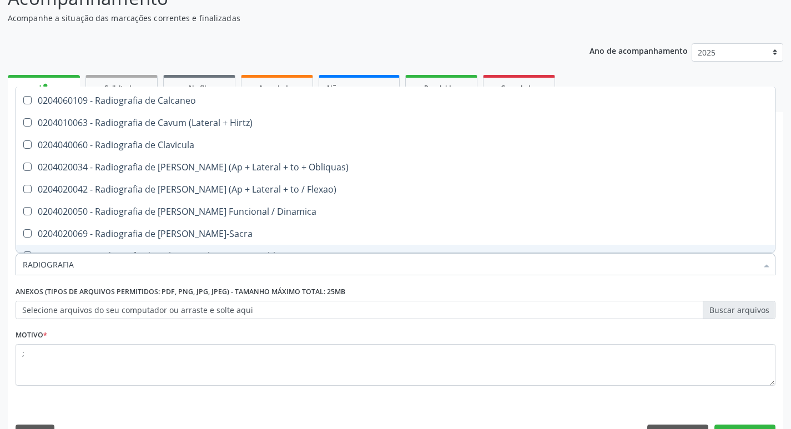
scroll to position [566, 0]
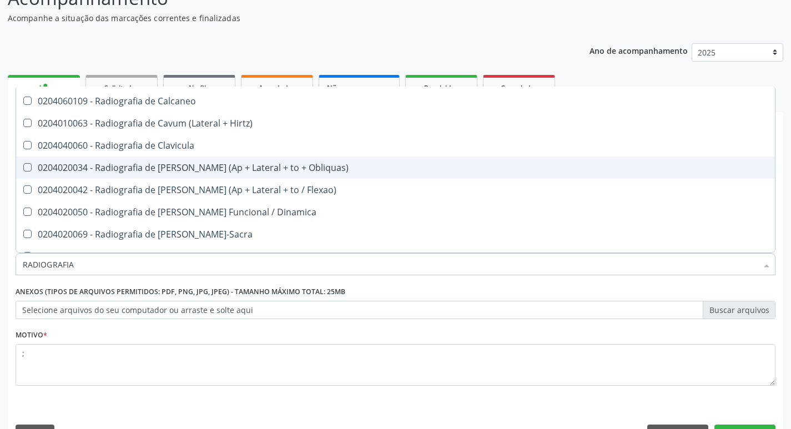
click at [221, 168] on div "0204020034 - Radiografia de [PERSON_NAME] (Ap + Lateral + to + Obliquas)" at bounding box center [395, 167] width 745 height 9
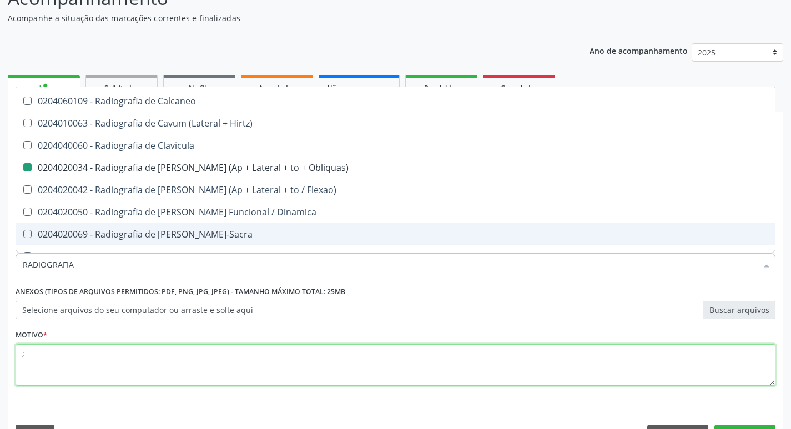
click at [331, 370] on textarea ";" at bounding box center [396, 365] width 760 height 42
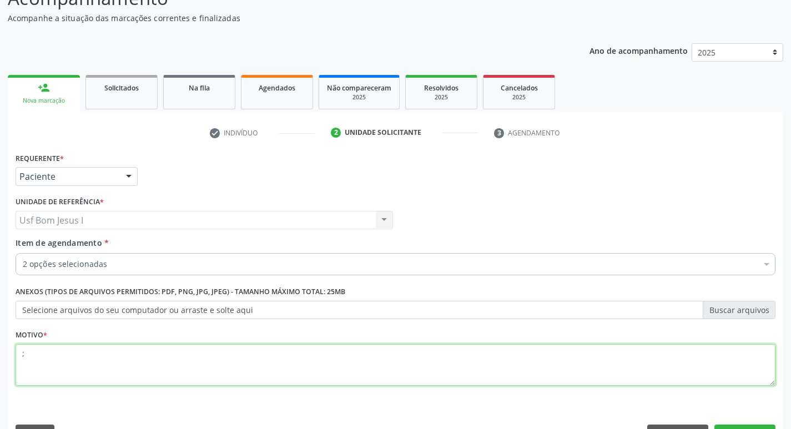
scroll to position [0, 0]
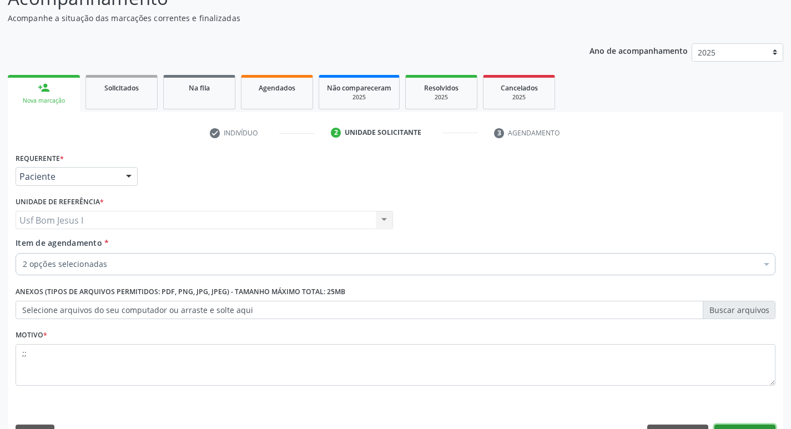
click at [756, 426] on button "Próximo" at bounding box center [744, 433] width 61 height 19
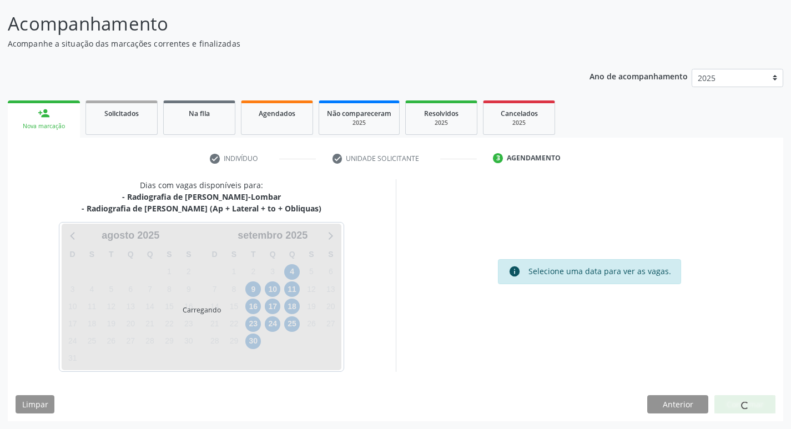
scroll to position [65, 0]
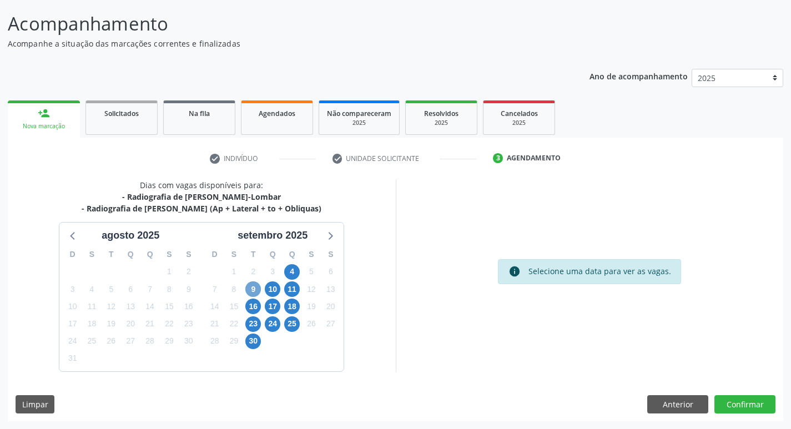
click at [250, 292] on span "9" at bounding box center [253, 289] width 16 height 16
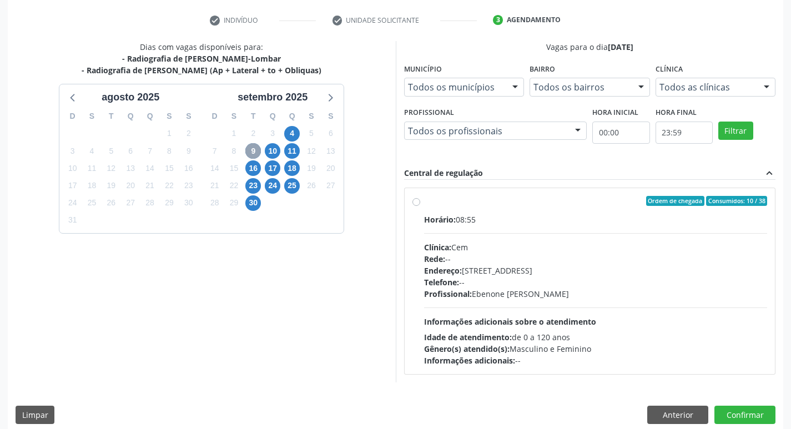
scroll to position [214, 0]
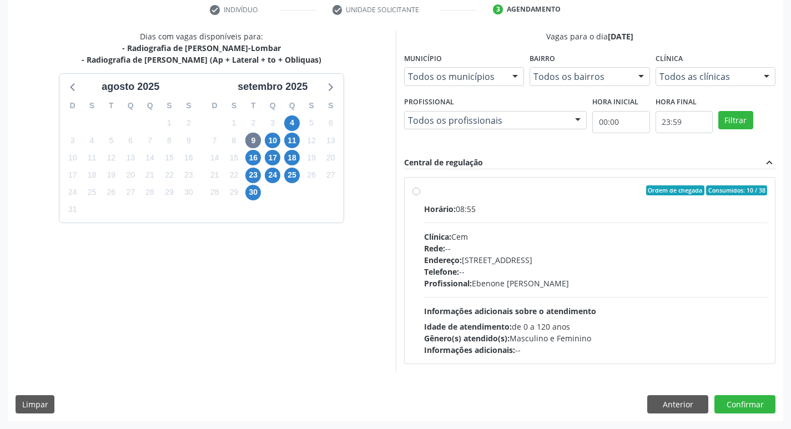
click at [560, 290] on div "Horário: 08:55 Clínica: Cem Rede: -- Endereço: [STREET_ADDRESS] Telefone: -- Pr…" at bounding box center [595, 279] width 343 height 153
click at [420, 195] on input "Ordem de chegada Consumidos: 10 / 38 Horário: 08:55 Clínica: Cem Rede: -- Ender…" at bounding box center [416, 190] width 8 height 10
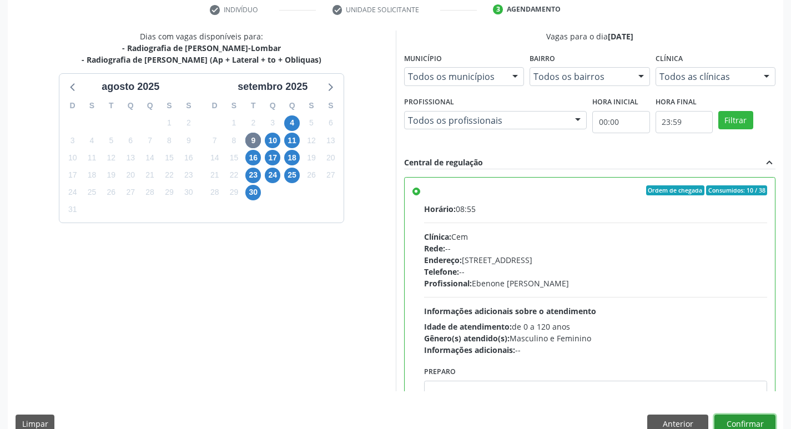
click at [757, 419] on button "Confirmar" at bounding box center [744, 423] width 61 height 19
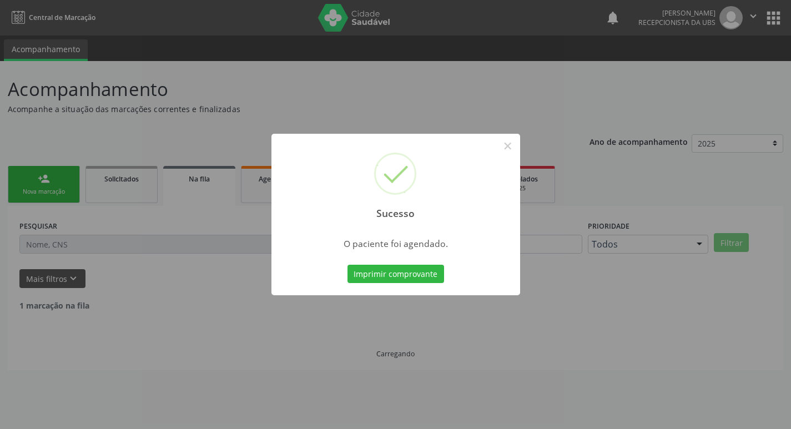
scroll to position [0, 0]
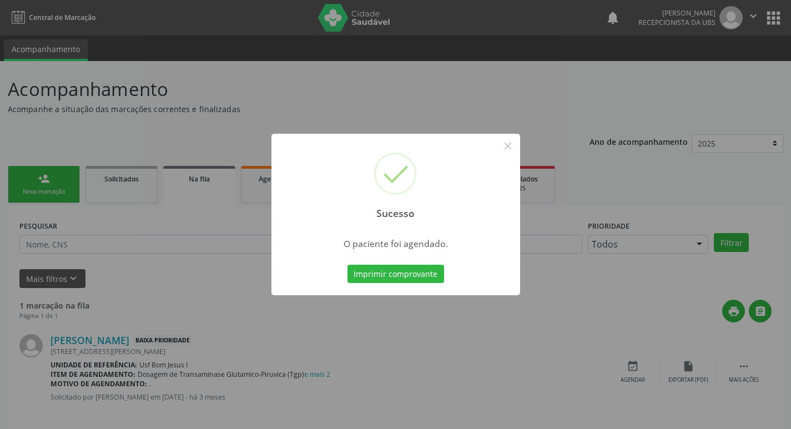
click at [347, 265] on button "Imprimir comprovante" at bounding box center [395, 274] width 97 height 19
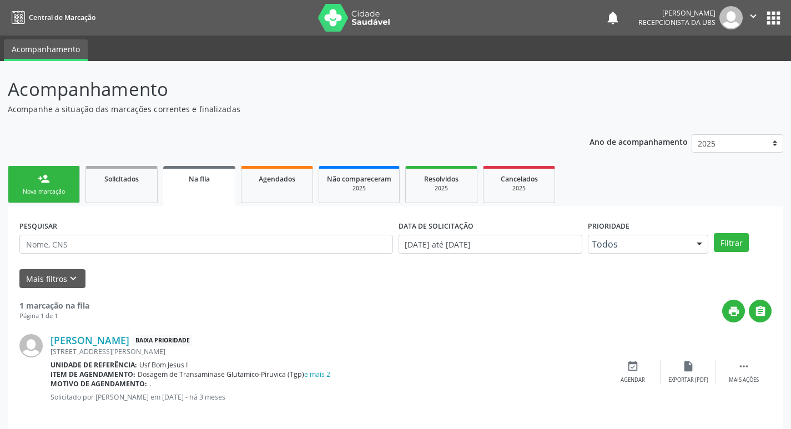
click at [44, 183] on div "person_add" at bounding box center [44, 179] width 12 height 12
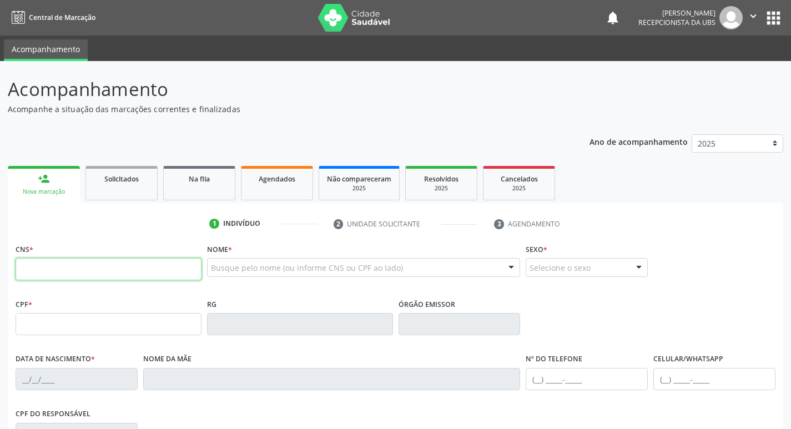
click at [164, 268] on input "text" at bounding box center [109, 269] width 186 height 22
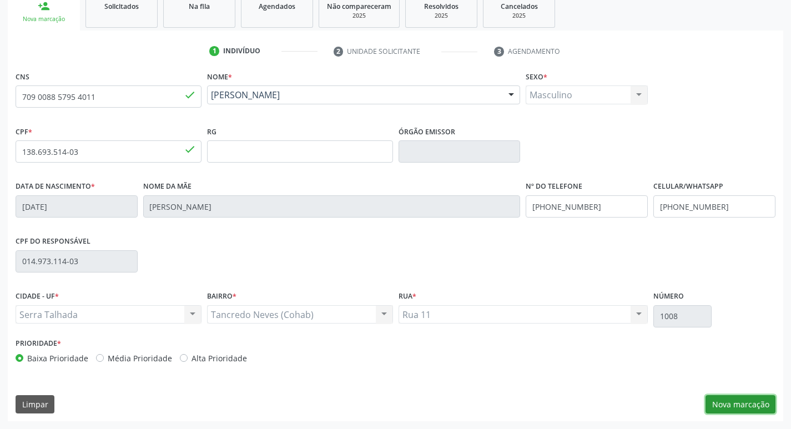
click at [744, 406] on button "Nova marcação" at bounding box center [740, 404] width 70 height 19
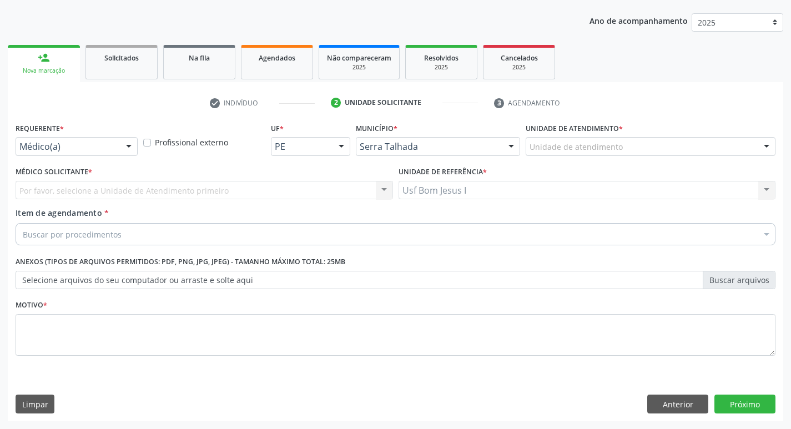
scroll to position [121, 0]
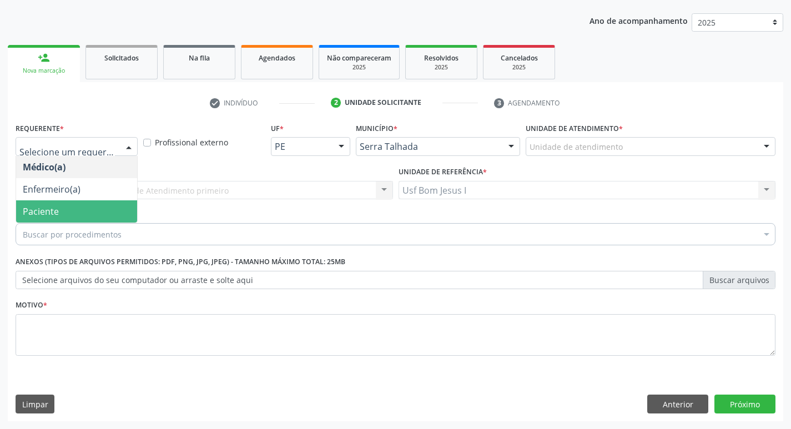
click at [47, 214] on span "Paciente" at bounding box center [41, 211] width 36 height 12
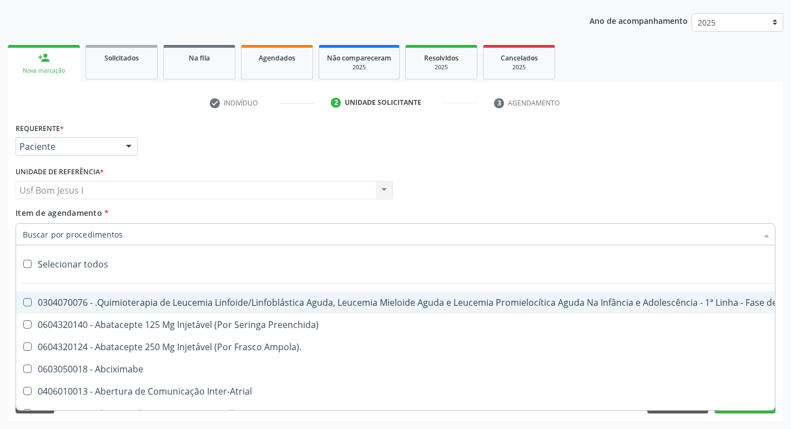
paste input "225265"
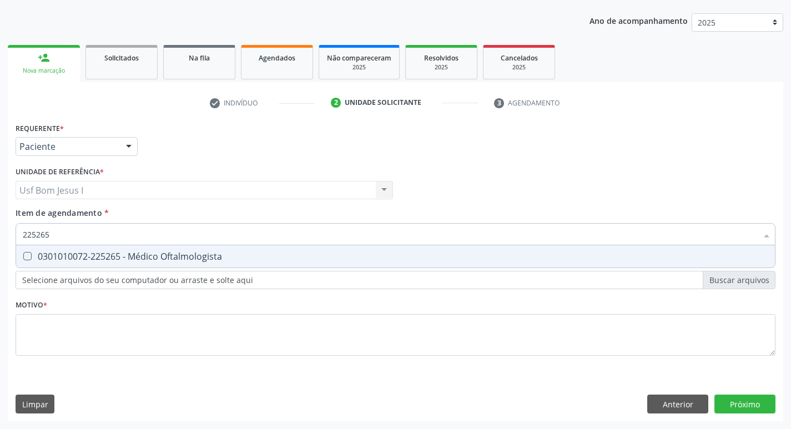
drag, startPoint x: 108, startPoint y: 230, endPoint x: 0, endPoint y: 230, distance: 108.2
click at [0, 230] on div "Acompanhamento Acompanhe a situação das marcações correntes e finalizadas Relat…" at bounding box center [395, 184] width 791 height 489
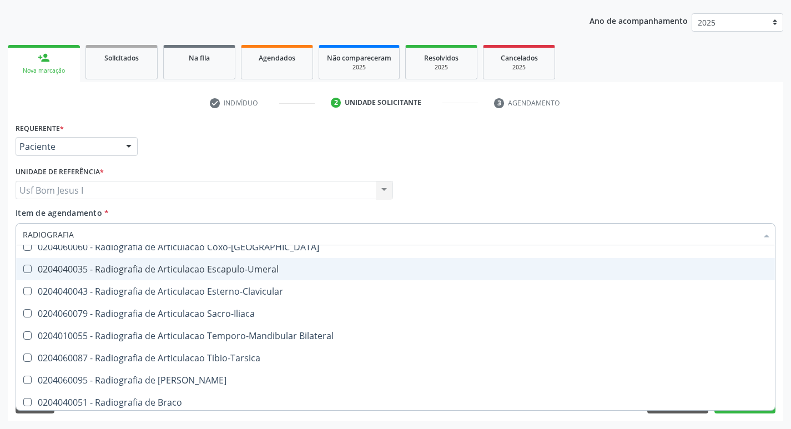
scroll to position [333, 0]
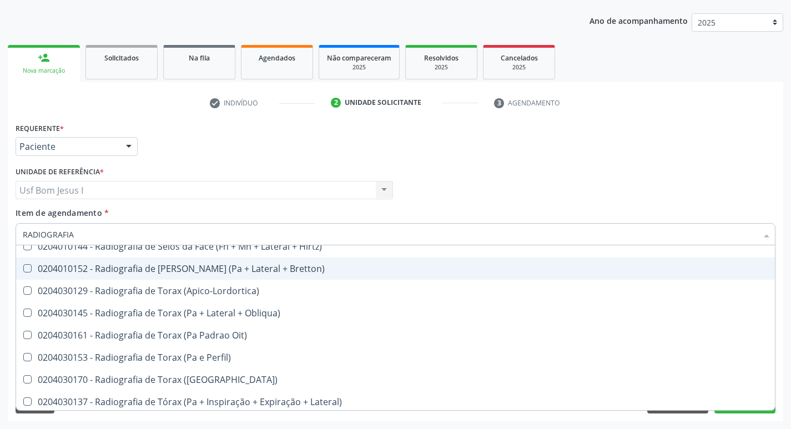
scroll to position [1433, 0]
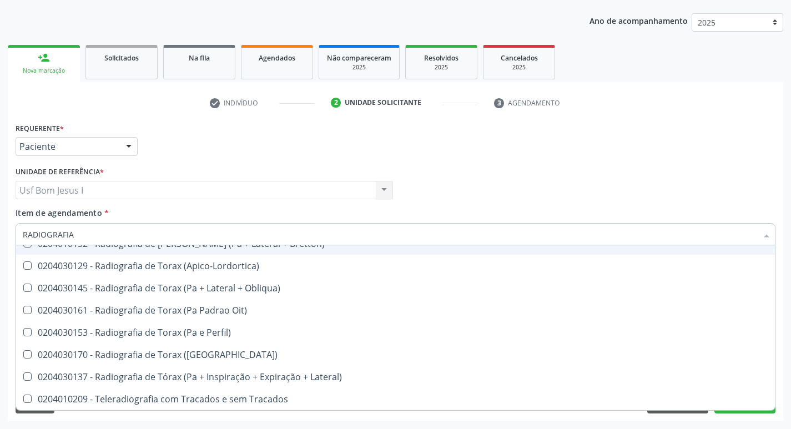
drag, startPoint x: 94, startPoint y: 238, endPoint x: 14, endPoint y: 223, distance: 80.7
click at [14, 223] on div "Item de agendamento * RADIOGRAFIA Selecionar todos 0204010039 - Radiografia Bil…" at bounding box center [395, 228] width 765 height 43
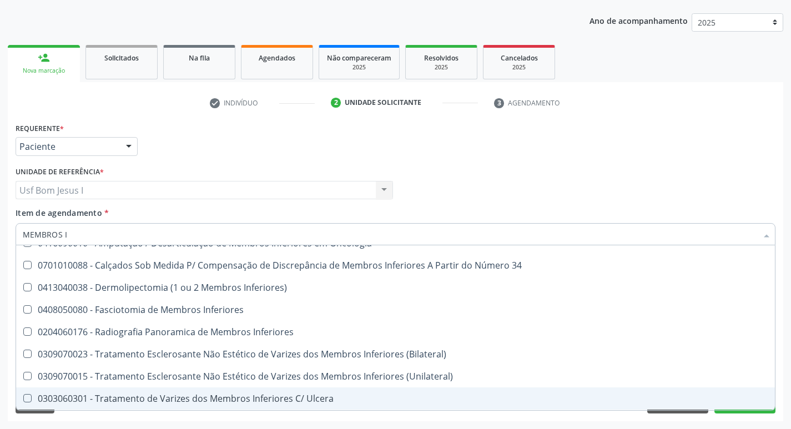
scroll to position [36, 0]
type input "MEMBROS INFERIORES"
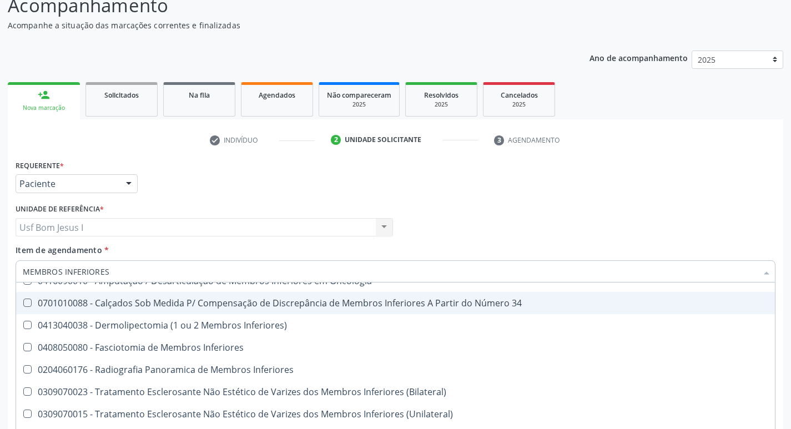
scroll to position [121, 0]
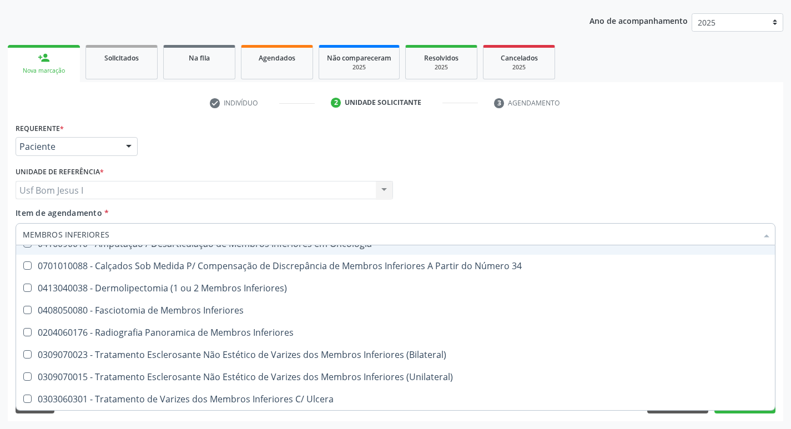
drag, startPoint x: 114, startPoint y: 231, endPoint x: 0, endPoint y: 222, distance: 114.1
click at [0, 222] on div "Acompanhamento Acompanhe a situação das marcações correntes e finalizadas Relat…" at bounding box center [395, 184] width 791 height 489
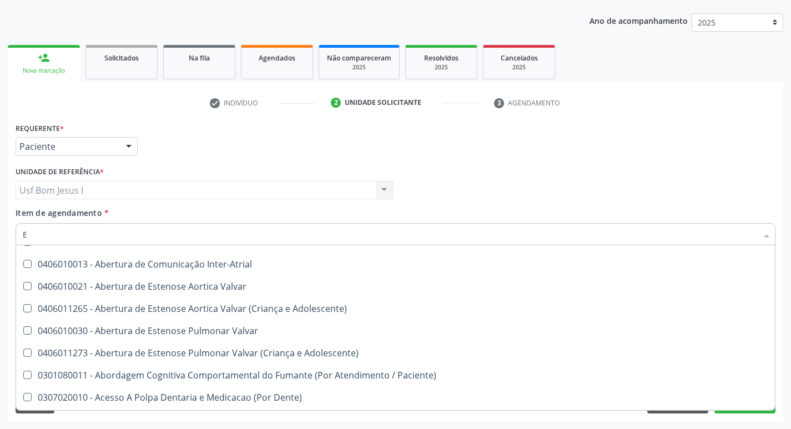
scroll to position [35, 0]
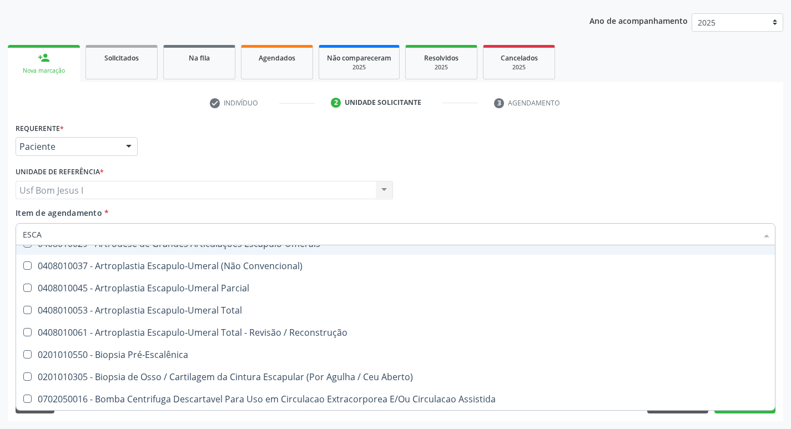
type input "ESCAN"
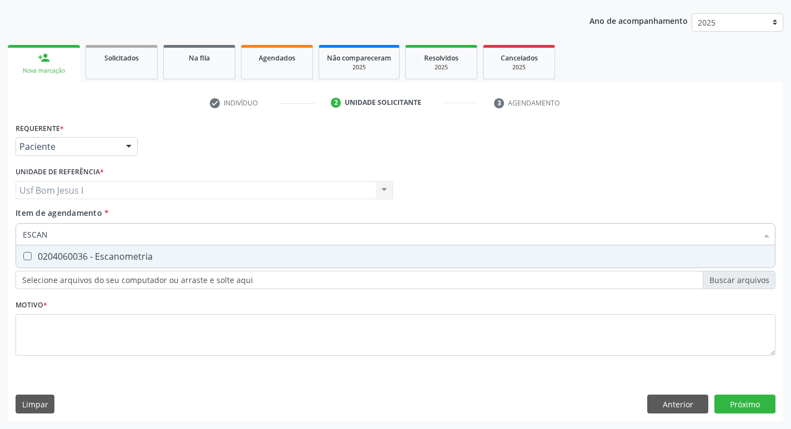
scroll to position [0, 0]
click at [75, 257] on div "0204060036 - Escanometria" at bounding box center [395, 256] width 745 height 9
checkbox Escanometria "true"
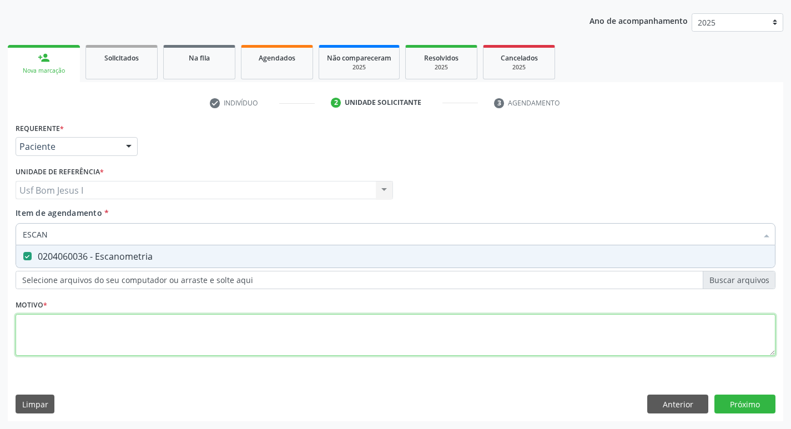
click at [93, 332] on div "Requerente * Paciente Médico(a) Enfermeiro(a) Paciente Nenhum resultado encontr…" at bounding box center [396, 245] width 760 height 251
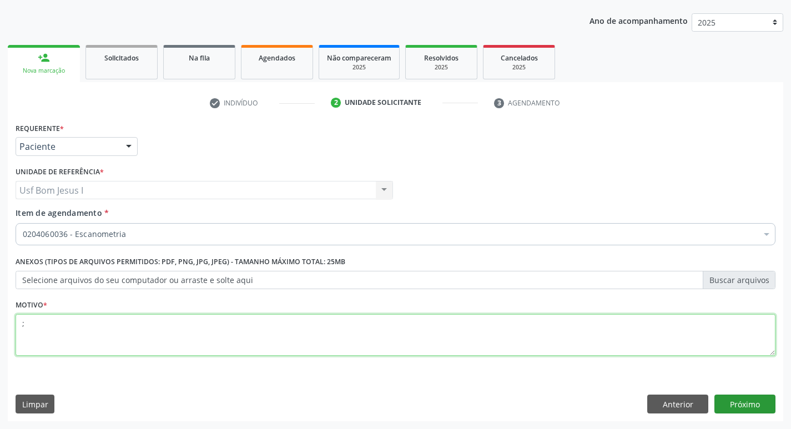
type textarea ";"
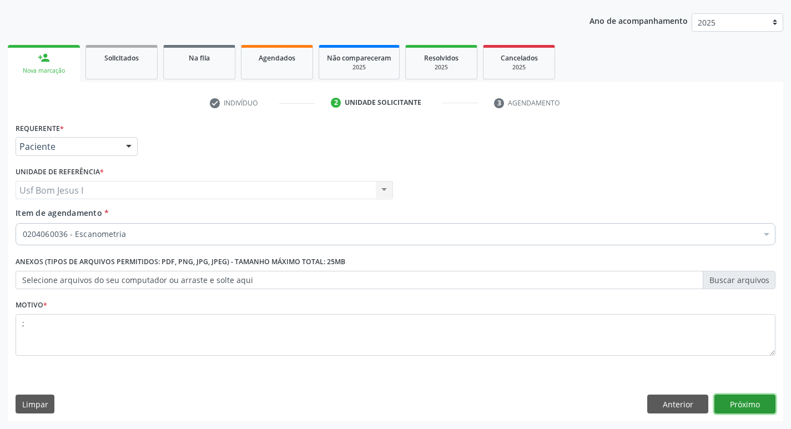
click at [738, 401] on button "Próximo" at bounding box center [744, 404] width 61 height 19
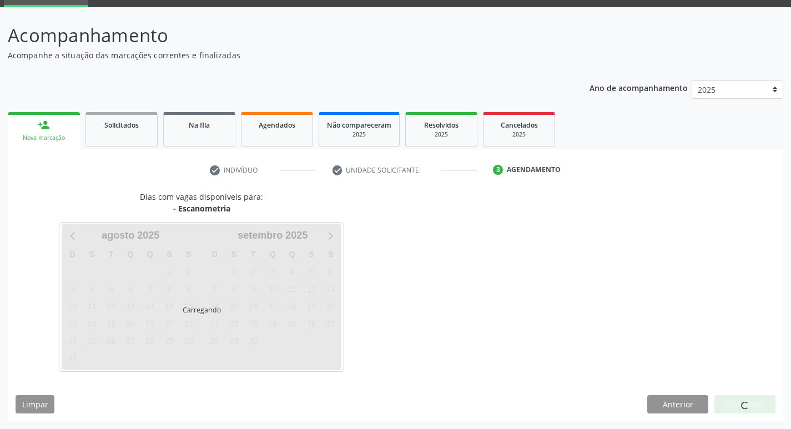
scroll to position [87, 0]
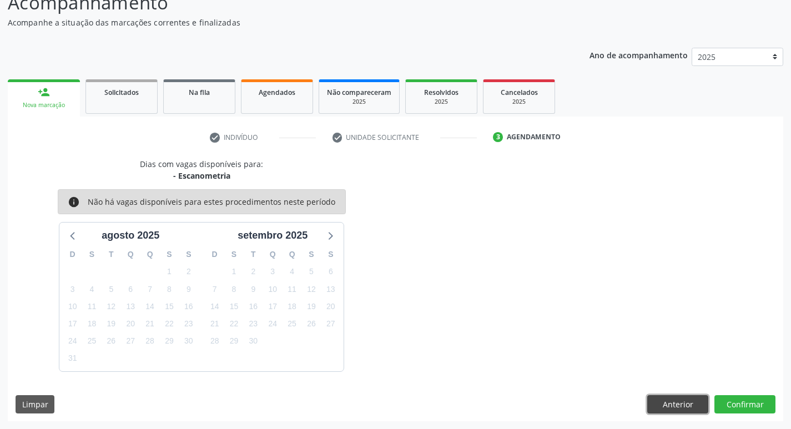
click at [679, 409] on button "Anterior" at bounding box center [677, 404] width 61 height 19
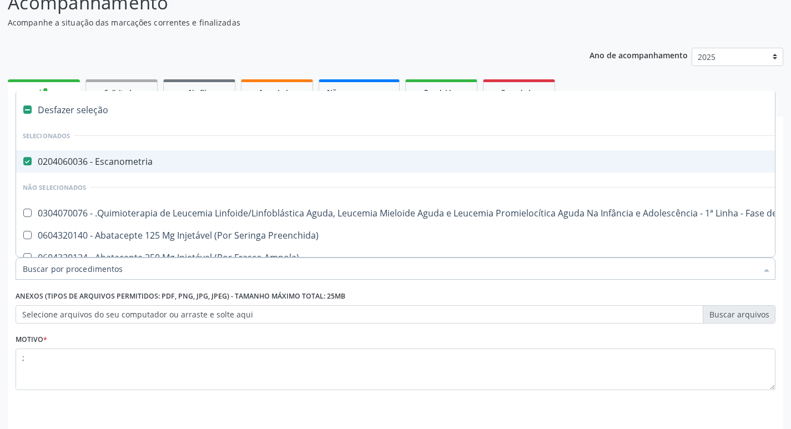
click at [29, 163] on Escanometria at bounding box center [27, 161] width 8 height 8
click at [23, 163] on Escanometria "checkbox" at bounding box center [19, 161] width 7 height 7
checkbox Escanometria "false"
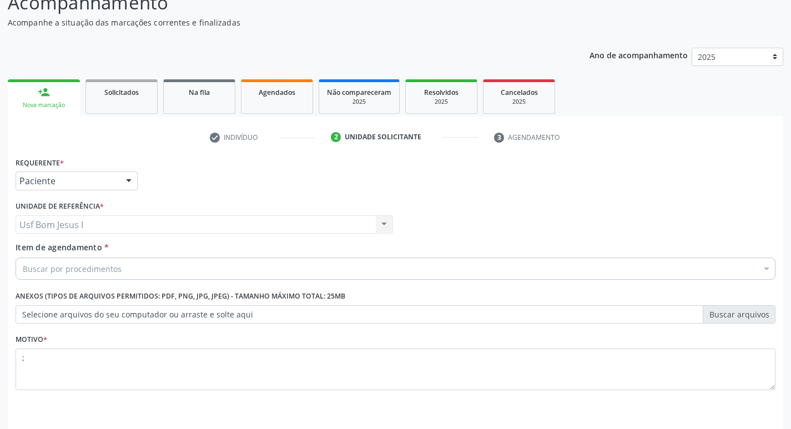
click at [84, 261] on div "Buscar por procedimentos" at bounding box center [396, 268] width 760 height 22
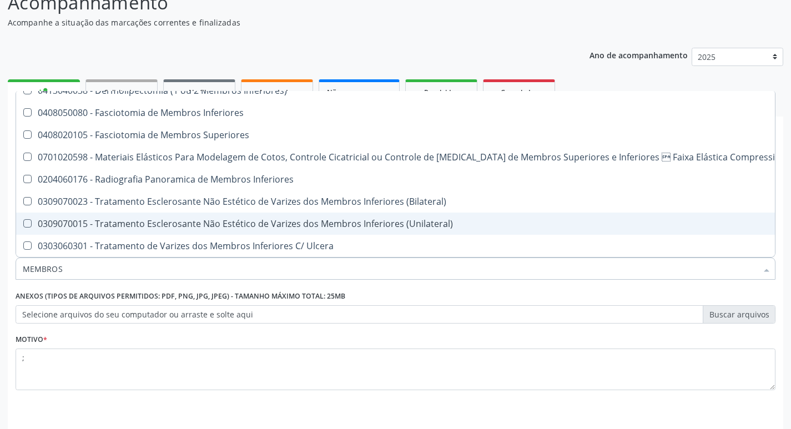
scroll to position [121, 0]
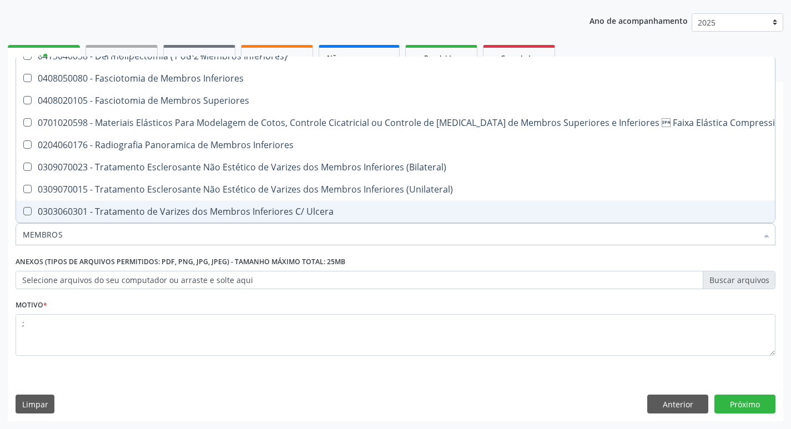
drag, startPoint x: 90, startPoint y: 241, endPoint x: 4, endPoint y: 235, distance: 86.2
click at [4, 235] on div "Acompanhamento Acompanhe a situação das marcações correntes e finalizadas Relat…" at bounding box center [395, 184] width 791 height 489
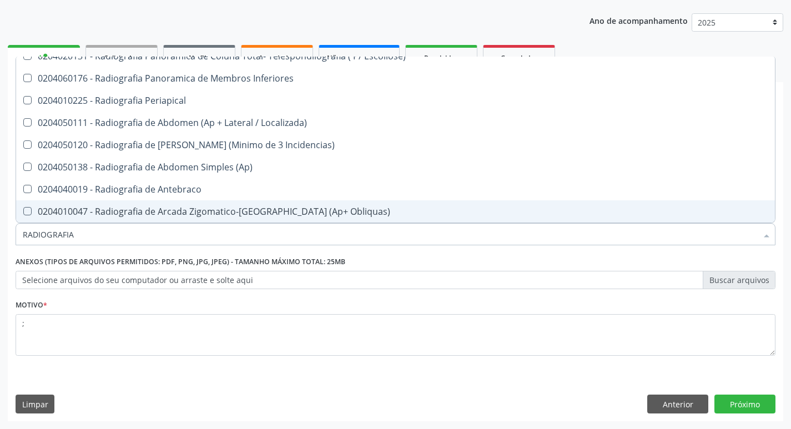
type input "RADIOGRAFIA"
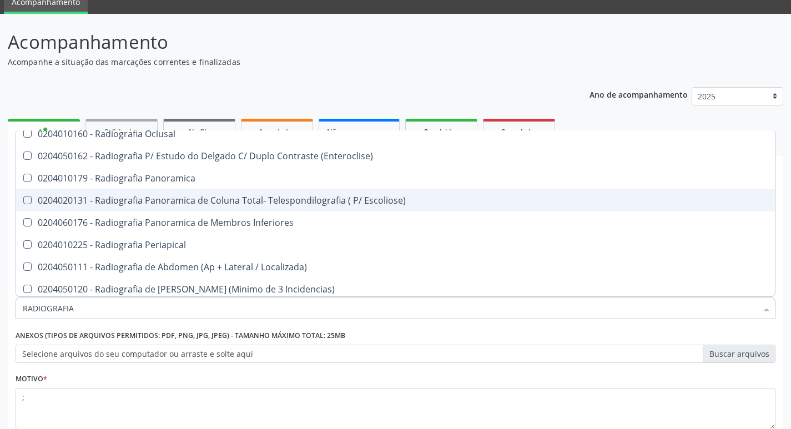
scroll to position [63, 0]
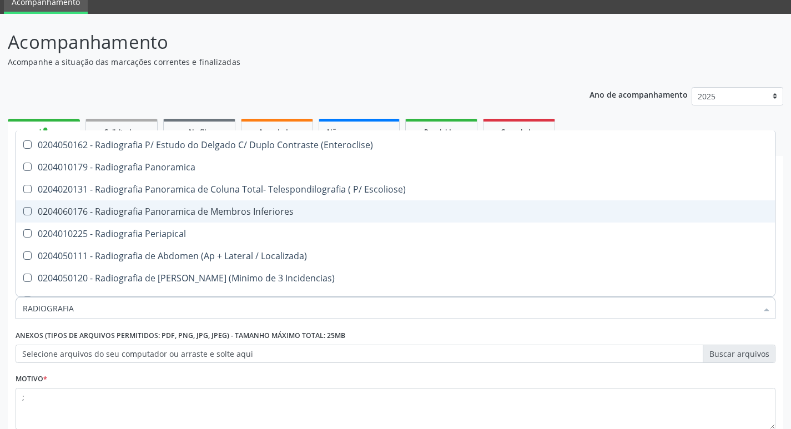
click at [299, 211] on div "0204060176 - Radiografia Panoramica de Membros Inferiores" at bounding box center [395, 211] width 745 height 9
checkbox Inferiores "true"
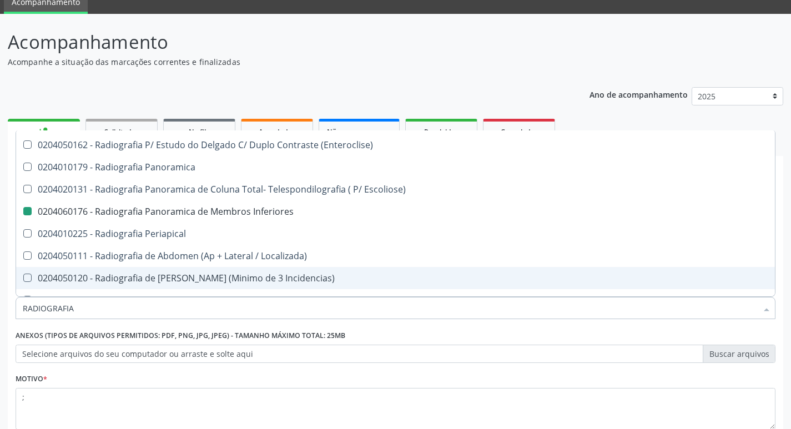
click at [734, 379] on div "Motivo * ;" at bounding box center [396, 400] width 760 height 59
checkbox Wing\) "true"
checkbox Inferiores "false"
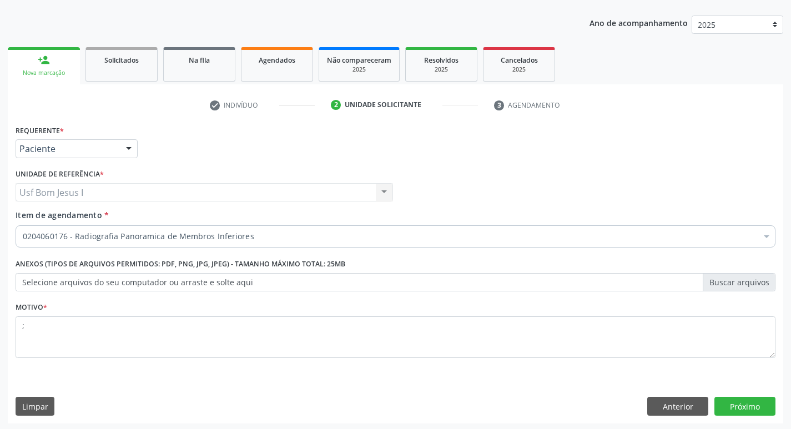
scroll to position [0, 0]
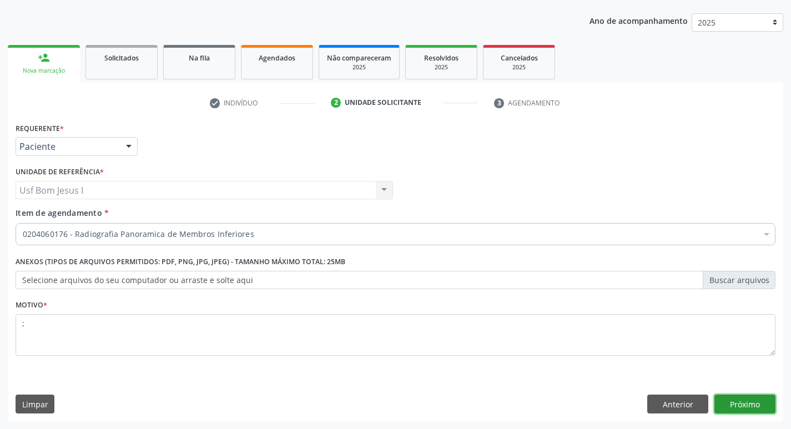
click at [741, 409] on button "Próximo" at bounding box center [744, 404] width 61 height 19
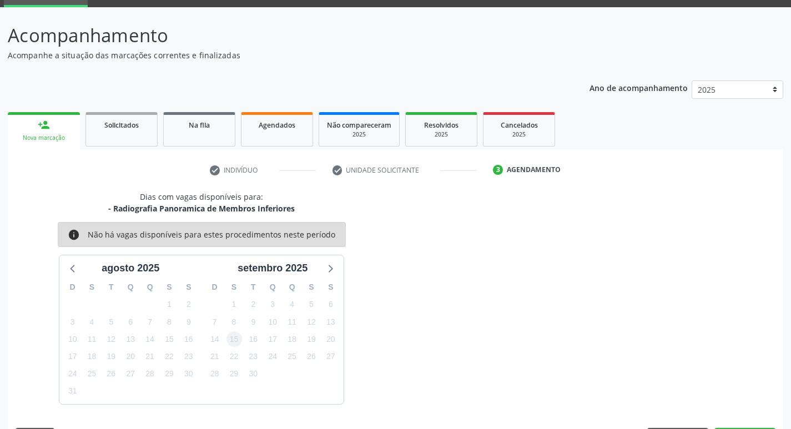
scroll to position [87, 0]
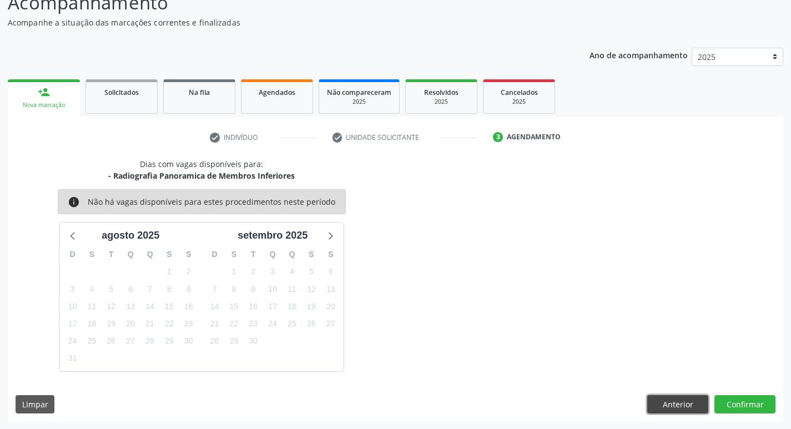
click at [660, 406] on button "Anterior" at bounding box center [677, 404] width 61 height 19
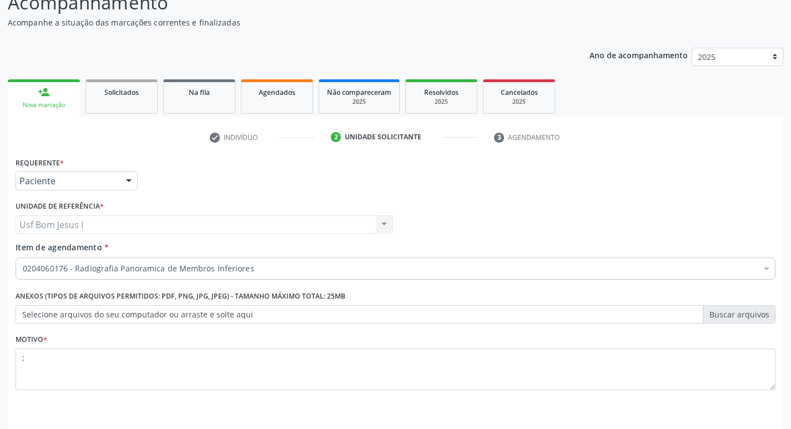
click at [103, 275] on div "0204060176 - Radiografia Panoramica de Membros Inferiores" at bounding box center [396, 268] width 760 height 22
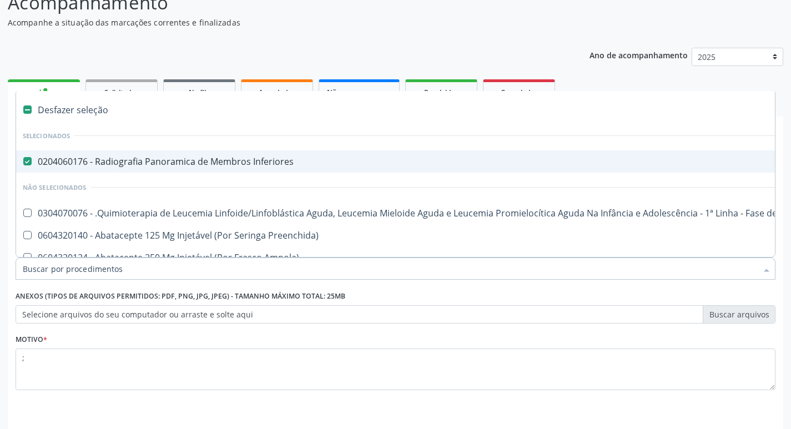
click at [133, 166] on div "0204060176 - Radiografia Panoramica de Membros Inferiores" at bounding box center [455, 161] width 864 height 9
checkbox Inferiores "false"
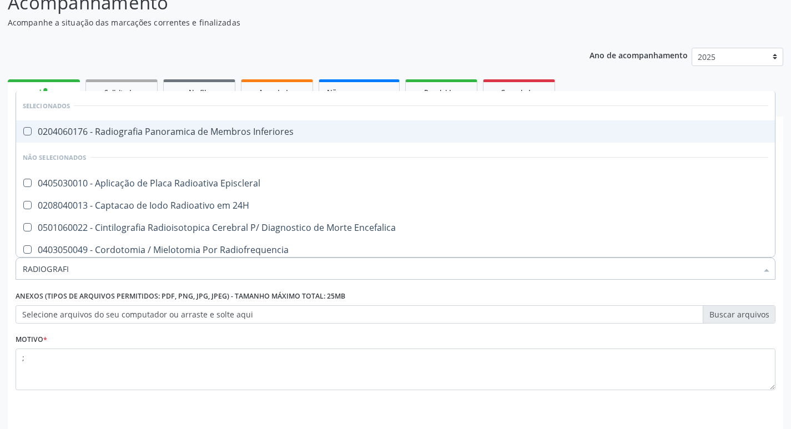
type input "RADIOGRAFIA"
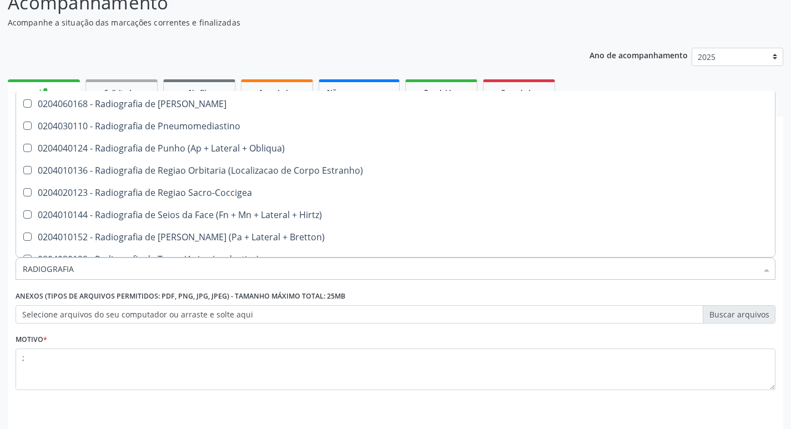
scroll to position [1343, 0]
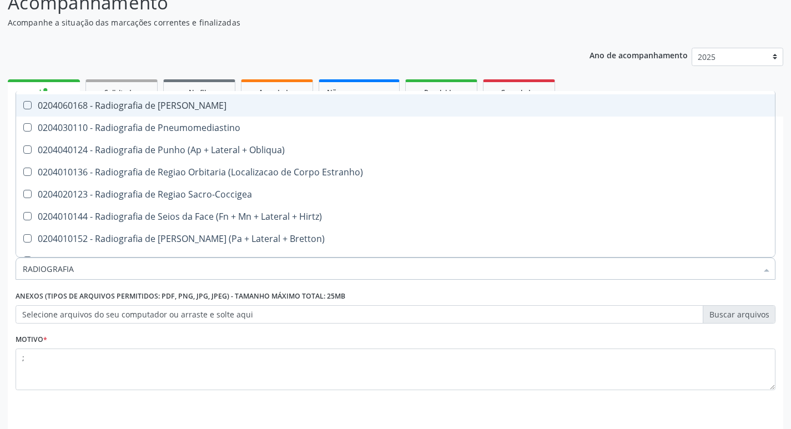
click at [196, 105] on div "0204060168 - Radiografia de [PERSON_NAME]" at bounding box center [395, 105] width 745 height 9
checkbox Perna "true"
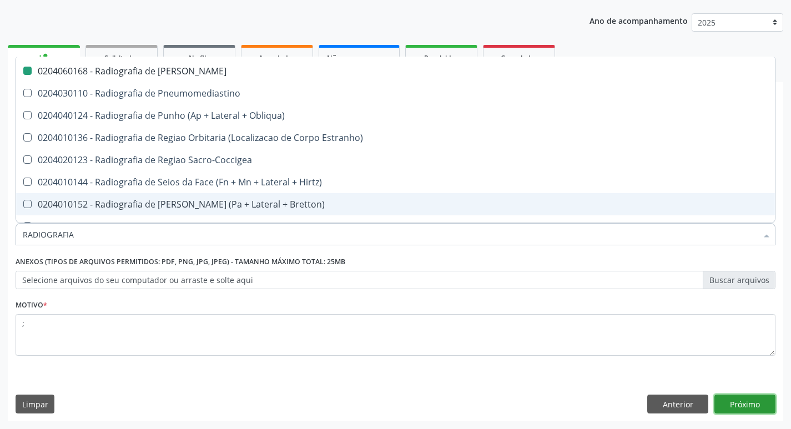
click at [727, 405] on button "Próximo" at bounding box center [744, 404] width 61 height 19
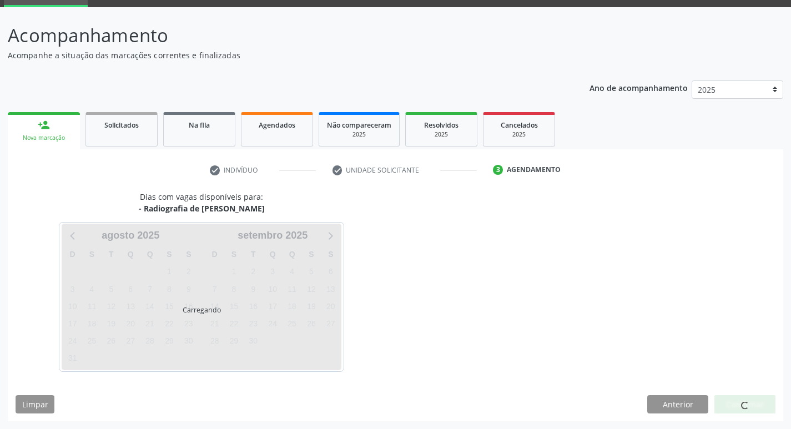
scroll to position [0, 0]
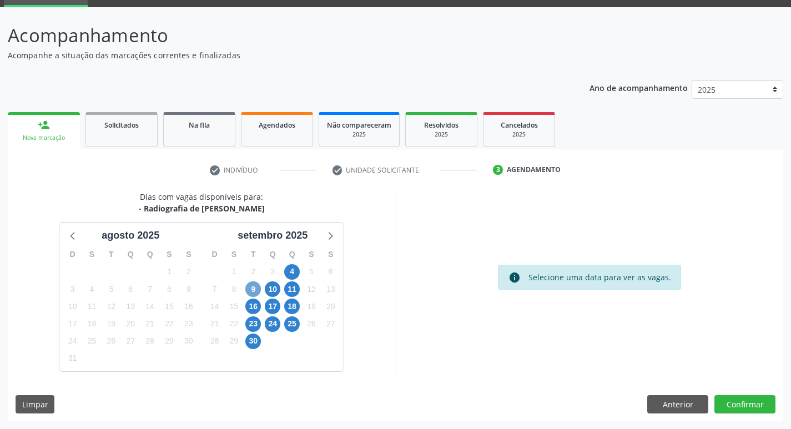
click at [256, 289] on span "9" at bounding box center [253, 289] width 16 height 16
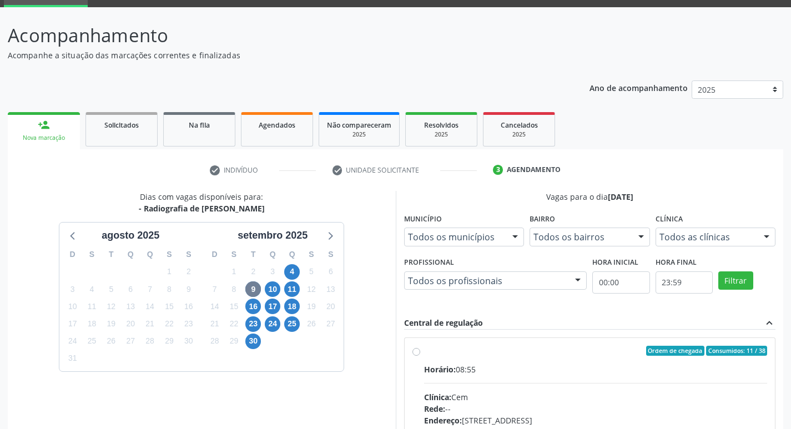
drag, startPoint x: 510, startPoint y: 382, endPoint x: 543, endPoint y: 370, distance: 34.7
click at [420, 356] on input "Ordem de chegada Consumidos: 11 / 38 Horário: 08:55 Clínica: Cem Rede: -- Ender…" at bounding box center [416, 351] width 8 height 10
radio input "true"
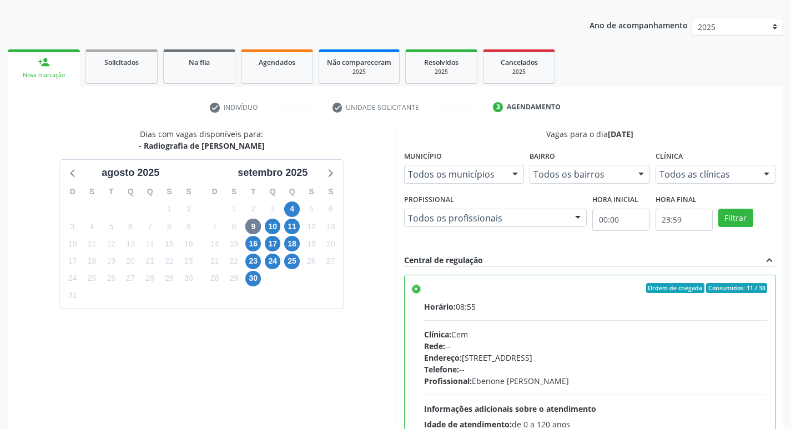
scroll to position [234, 0]
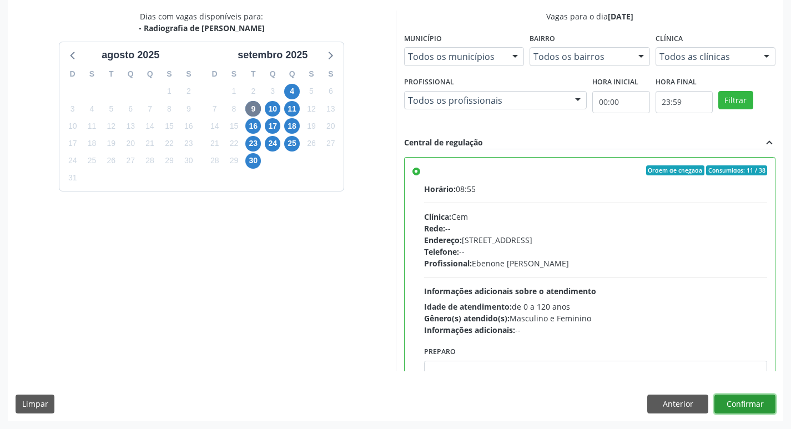
click at [772, 408] on button "Confirmar" at bounding box center [744, 404] width 61 height 19
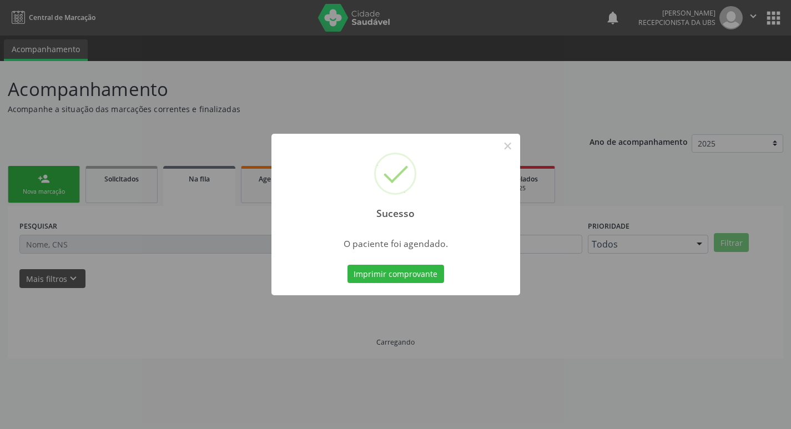
scroll to position [0, 0]
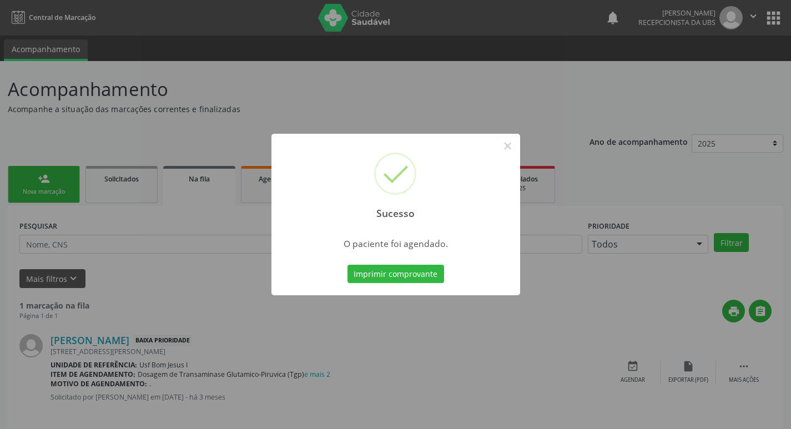
click at [386, 295] on div at bounding box center [395, 295] width 249 height 2
click at [385, 281] on button "Imprimir comprovante" at bounding box center [395, 274] width 97 height 19
